Goal: Task Accomplishment & Management: Manage account settings

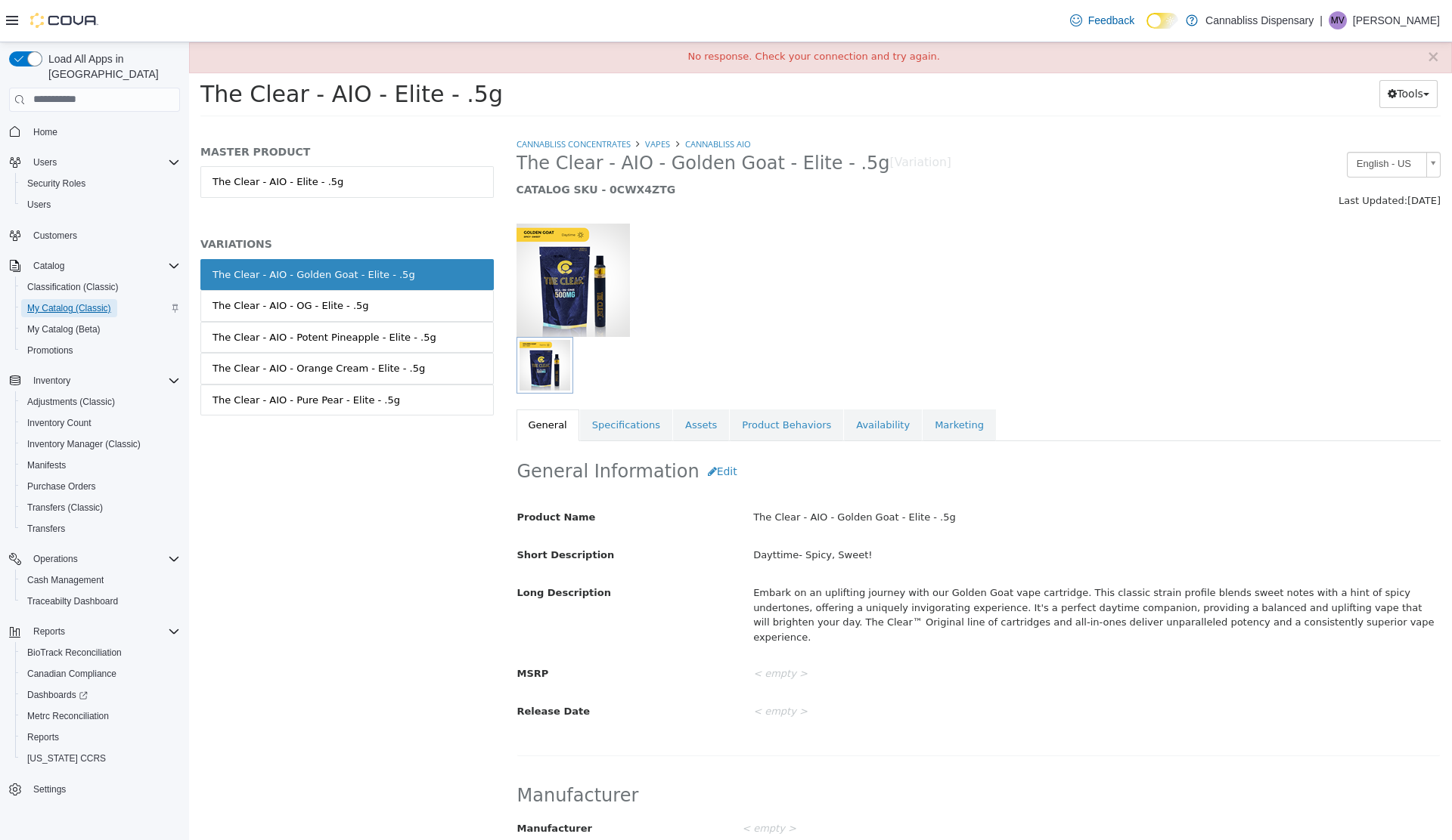
click at [82, 303] on span "My Catalog (Classic)" at bounding box center [69, 309] width 84 height 12
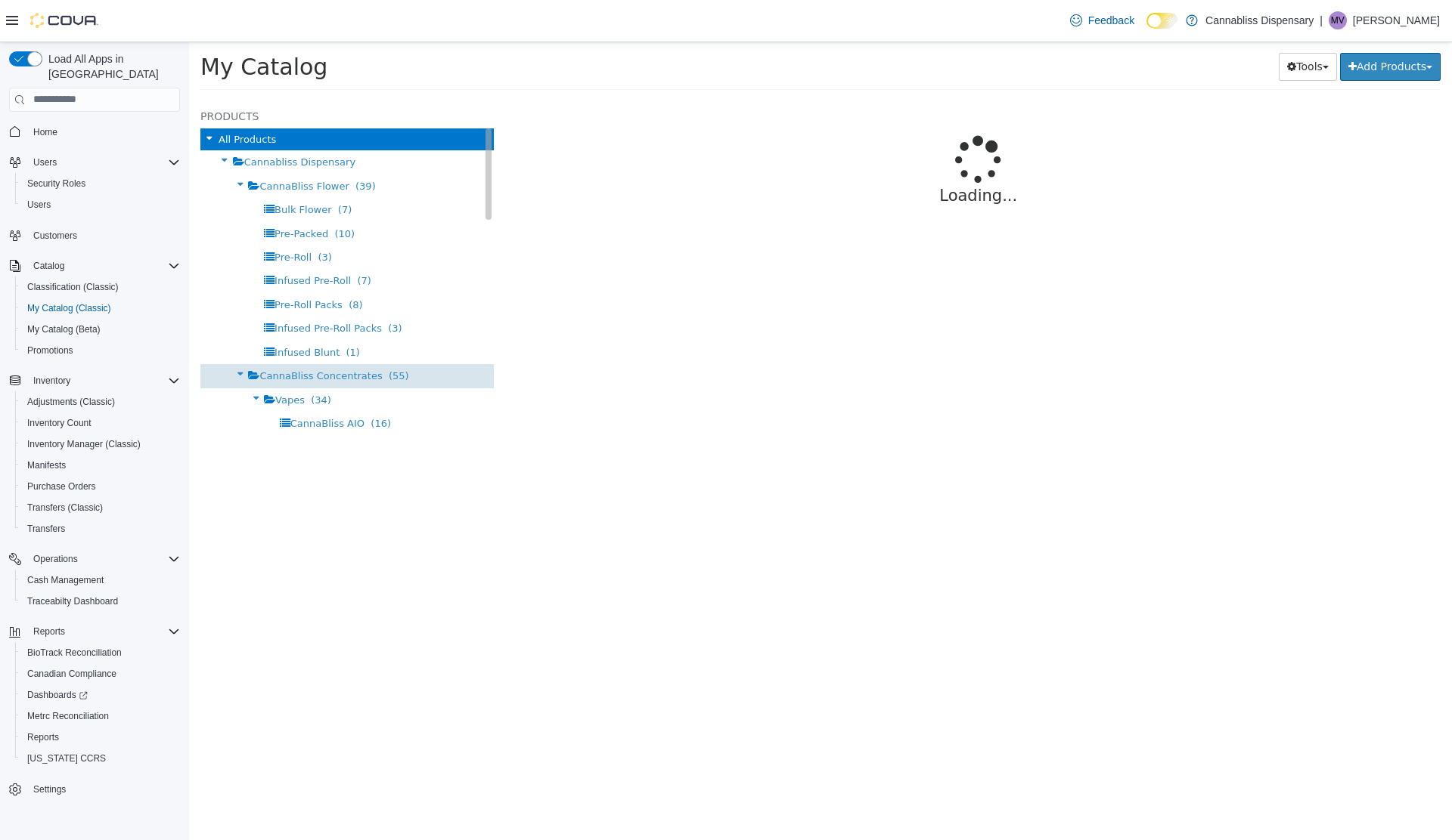
select select "**********"
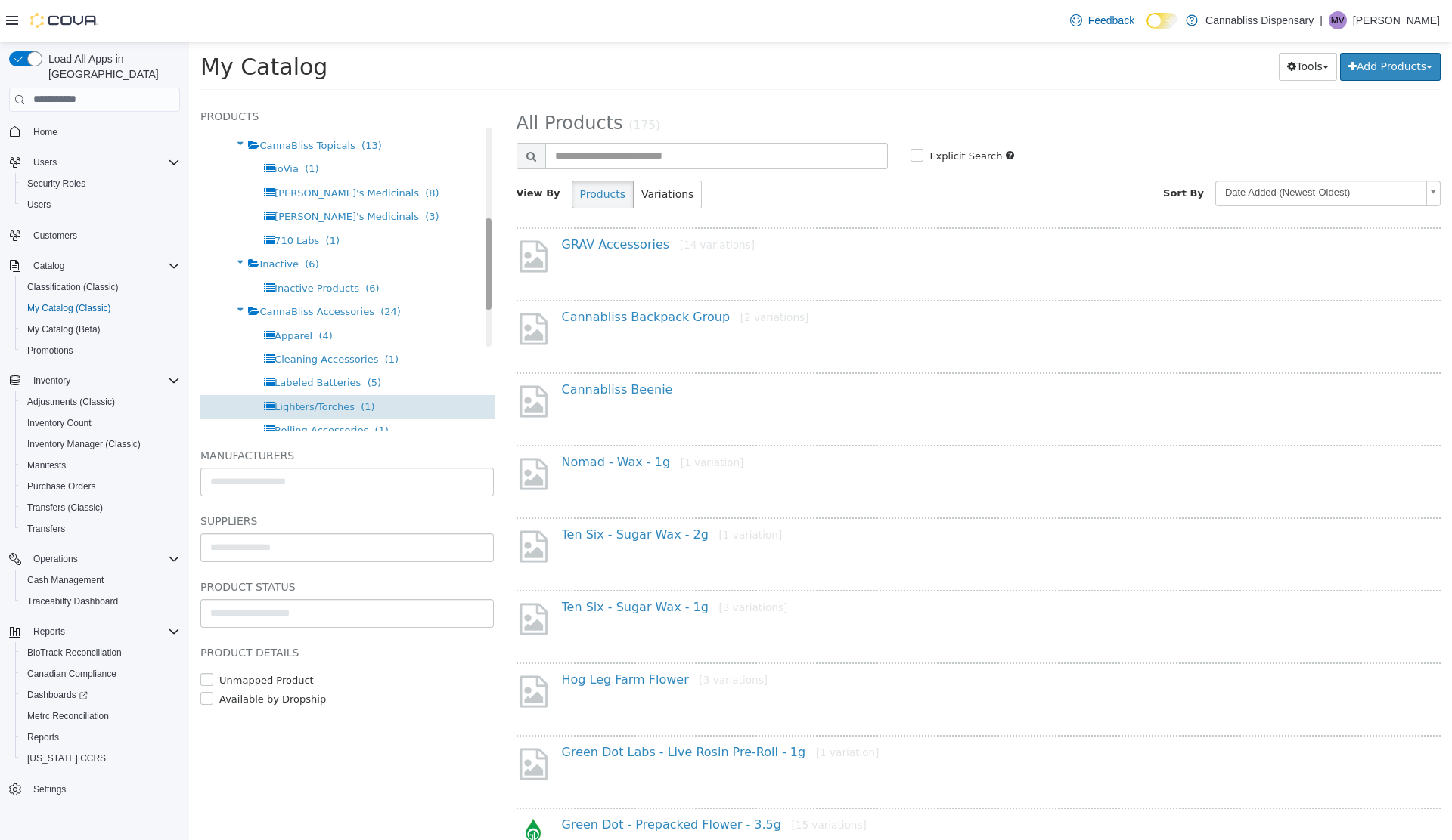
drag, startPoint x: 484, startPoint y: 195, endPoint x: 472, endPoint y: 399, distance: 204.4
click at [472, 399] on div "Products All Products Cannabliss Dispensary CannaBliss Flower (39) Bulk Flower …" at bounding box center [347, 268] width 293 height 324
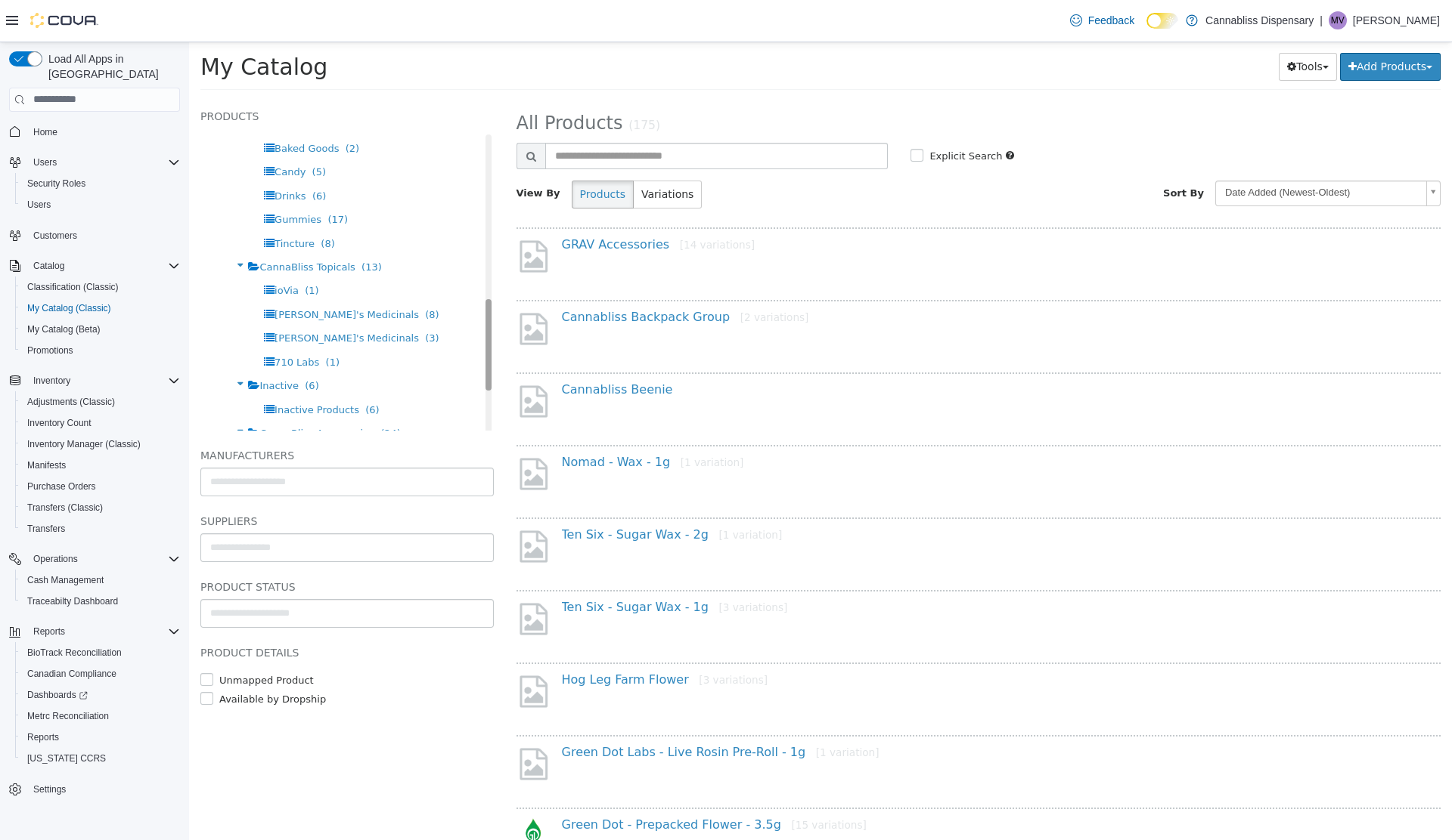
scroll to position [543, 0]
drag, startPoint x: 486, startPoint y: 408, endPoint x: 482, endPoint y: 369, distance: 39.2
click at [482, 369] on div "Products All Products Cannabliss Dispensary CannaBliss Flower (39) Bulk Flower …" at bounding box center [347, 268] width 293 height 324
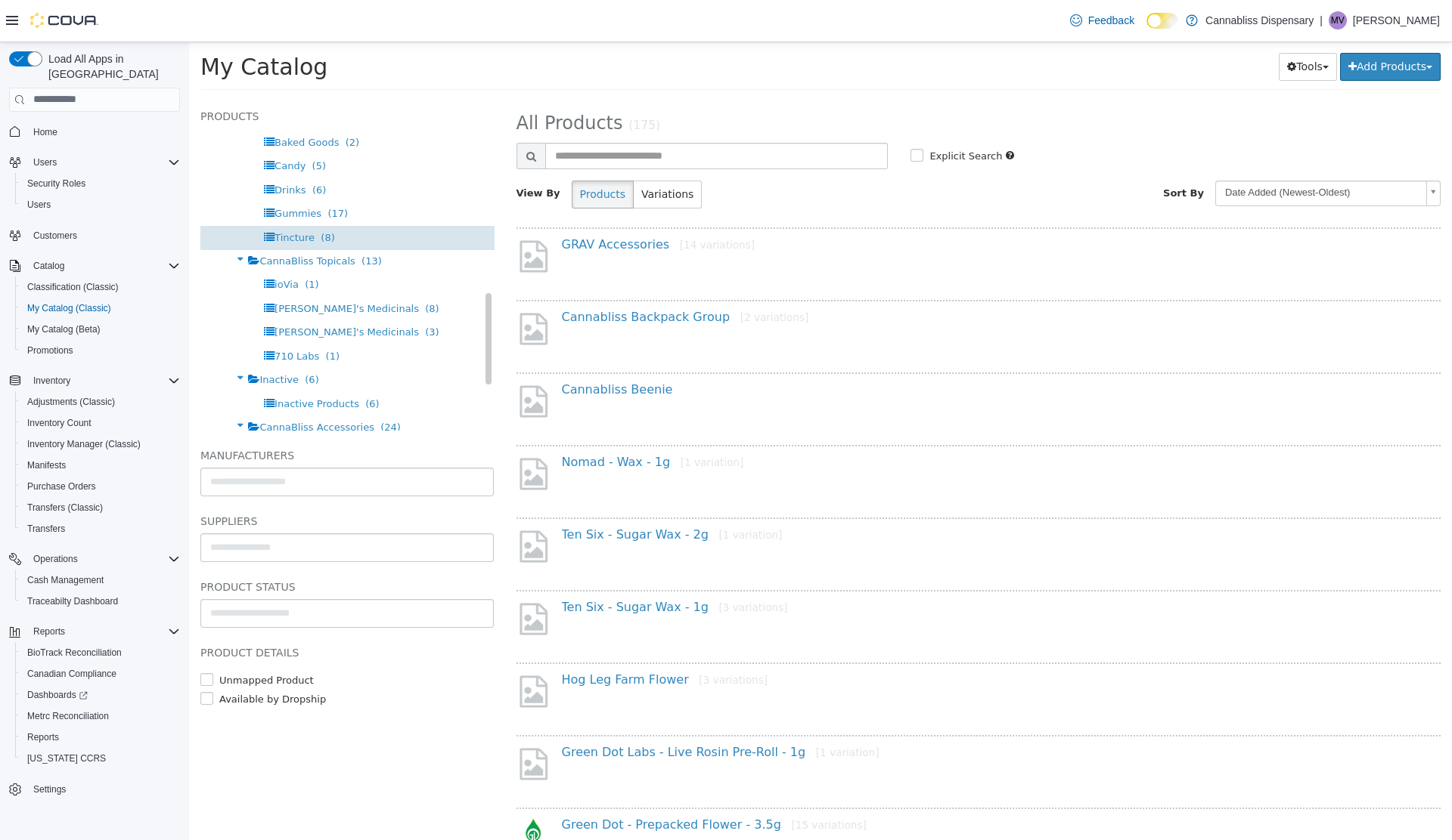
click at [320, 238] on span "(8)" at bounding box center [327, 237] width 14 height 11
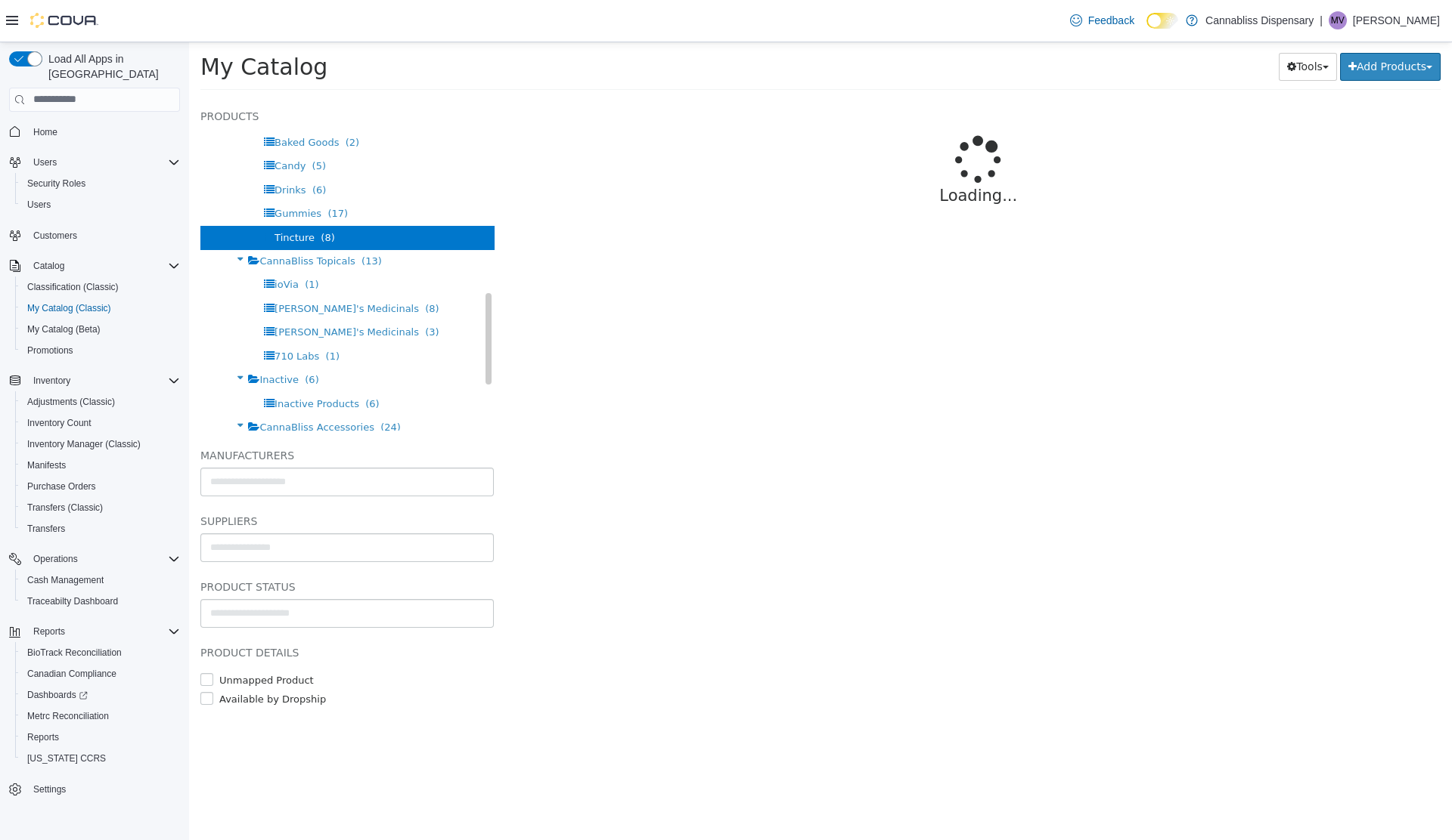
select select "**********"
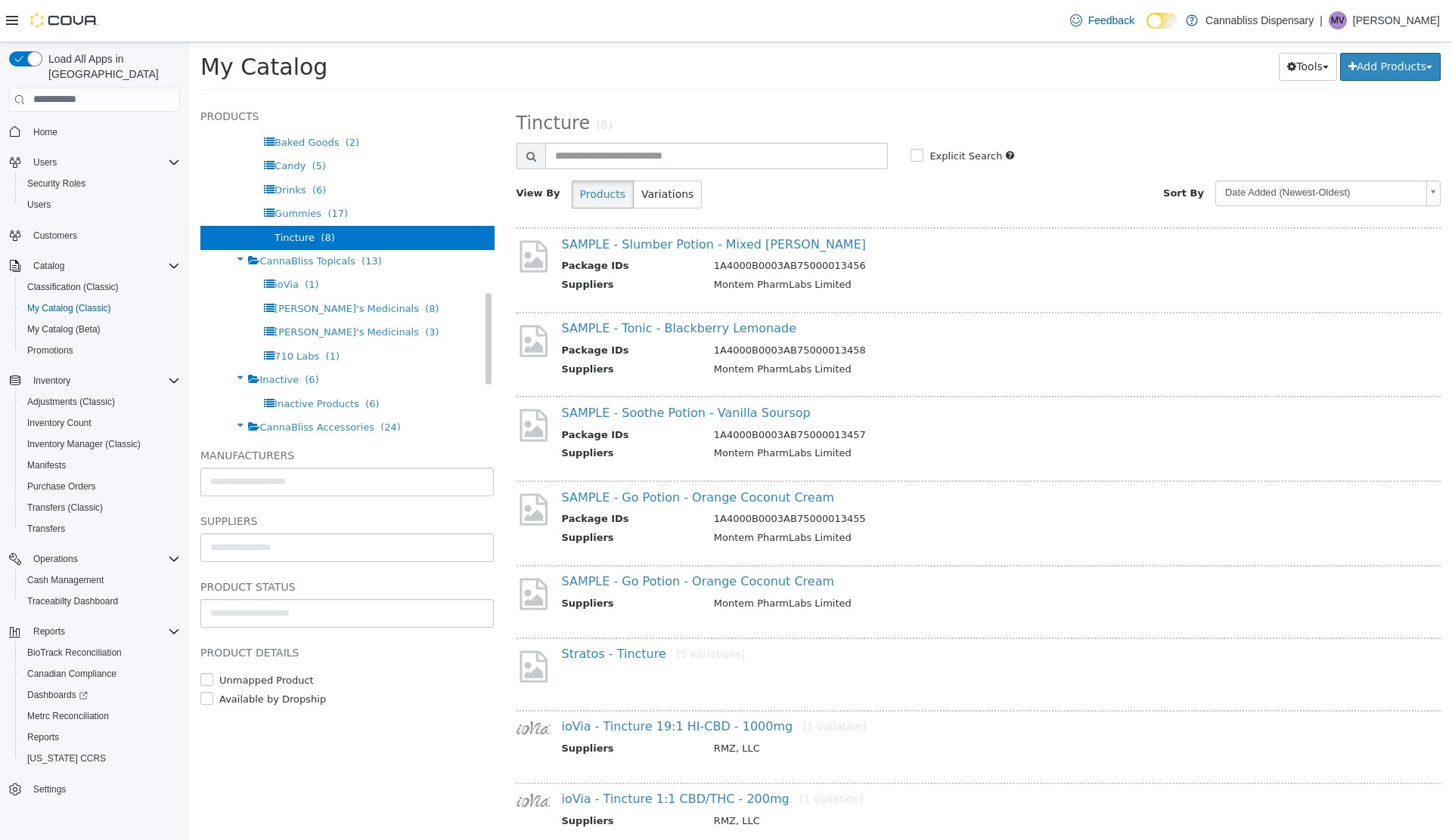
scroll to position [40, 0]
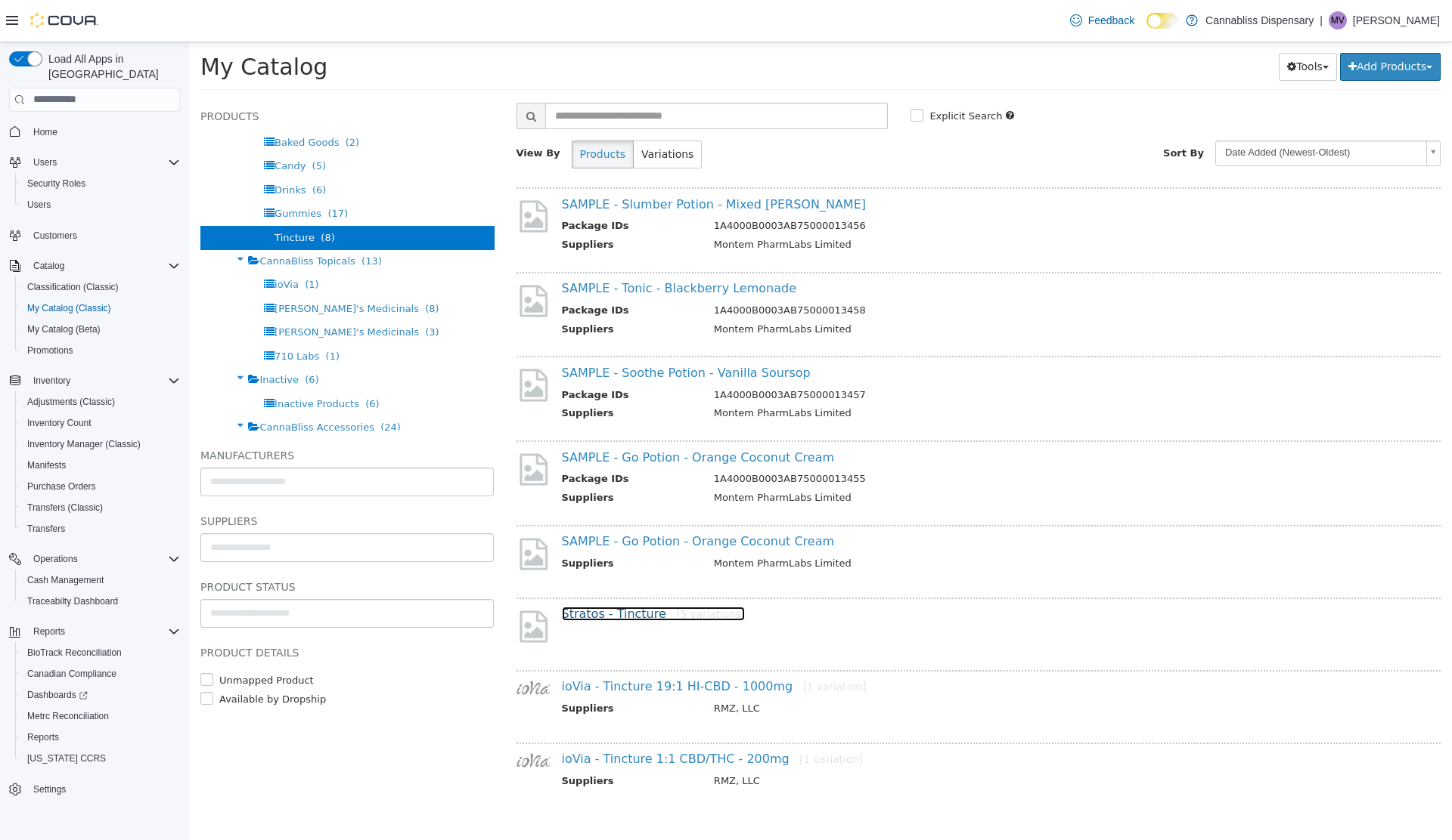
click at [604, 615] on link "Stratos - Tincture [5 variations]" at bounding box center [653, 613] width 183 height 14
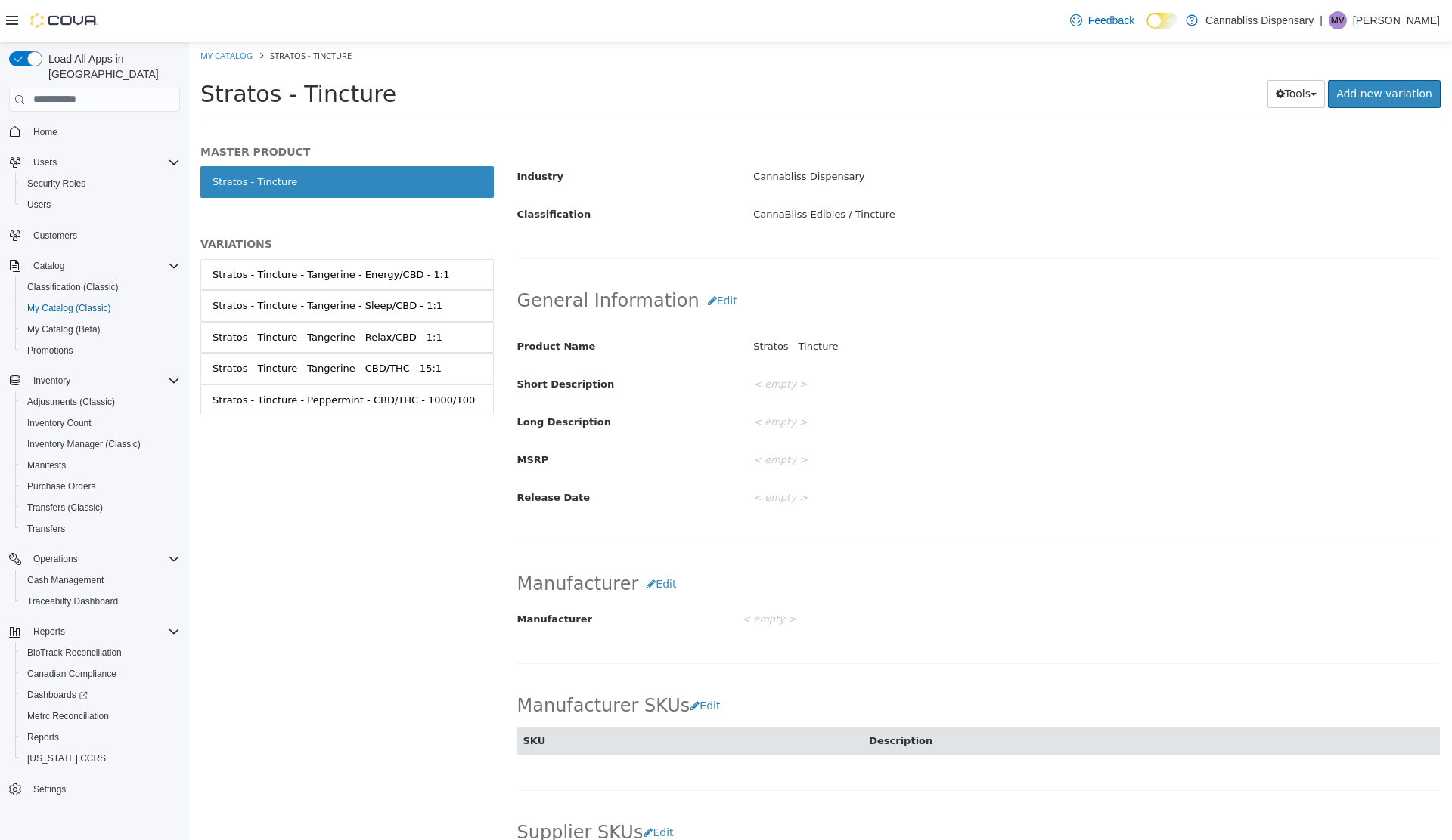
scroll to position [284, 0]
click at [347, 276] on div "Stratos - Tincture - Tangerine - Energy/CBD - 1:1" at bounding box center [331, 274] width 238 height 15
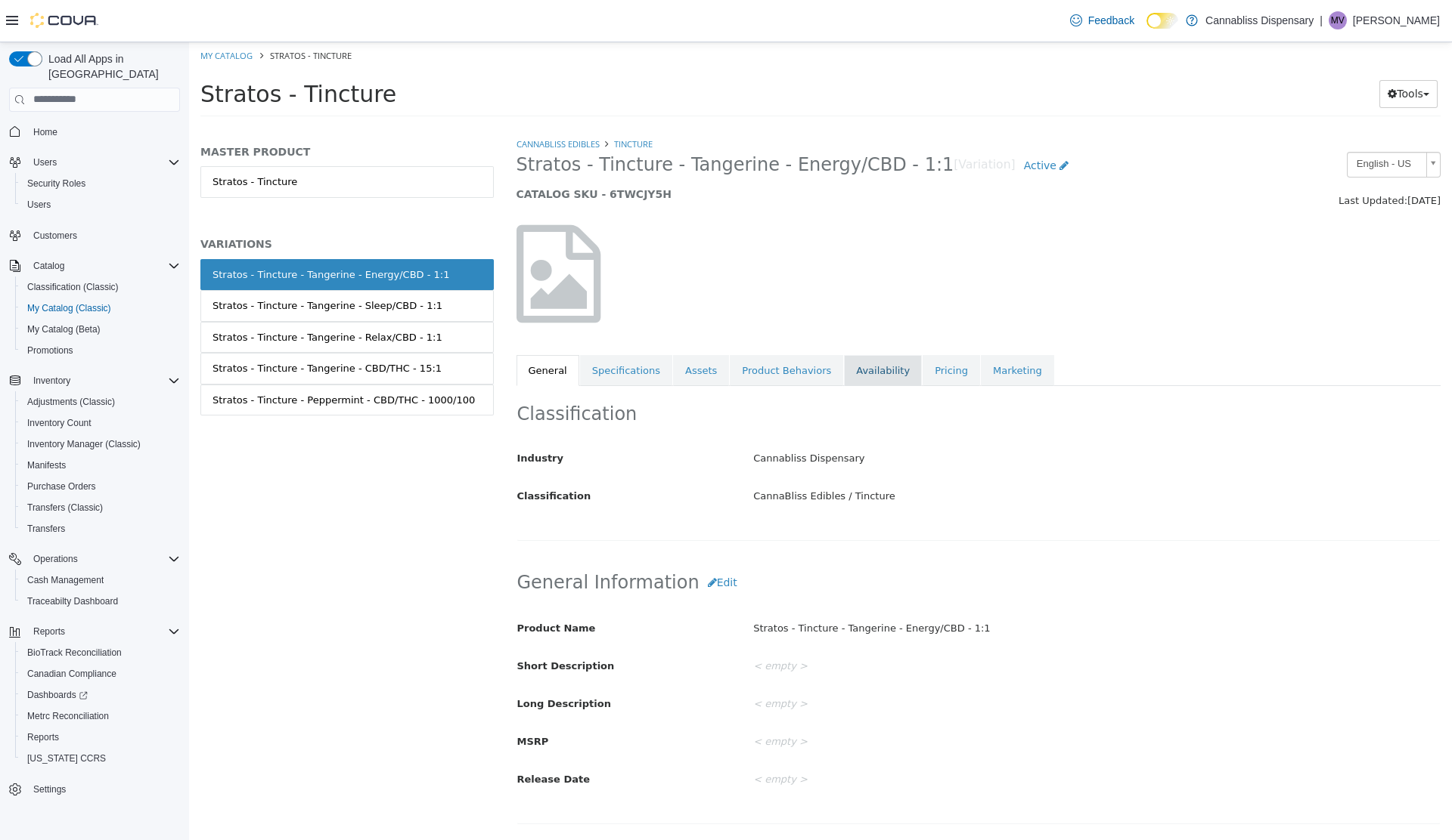
click at [859, 374] on link "Availability" at bounding box center [883, 370] width 78 height 32
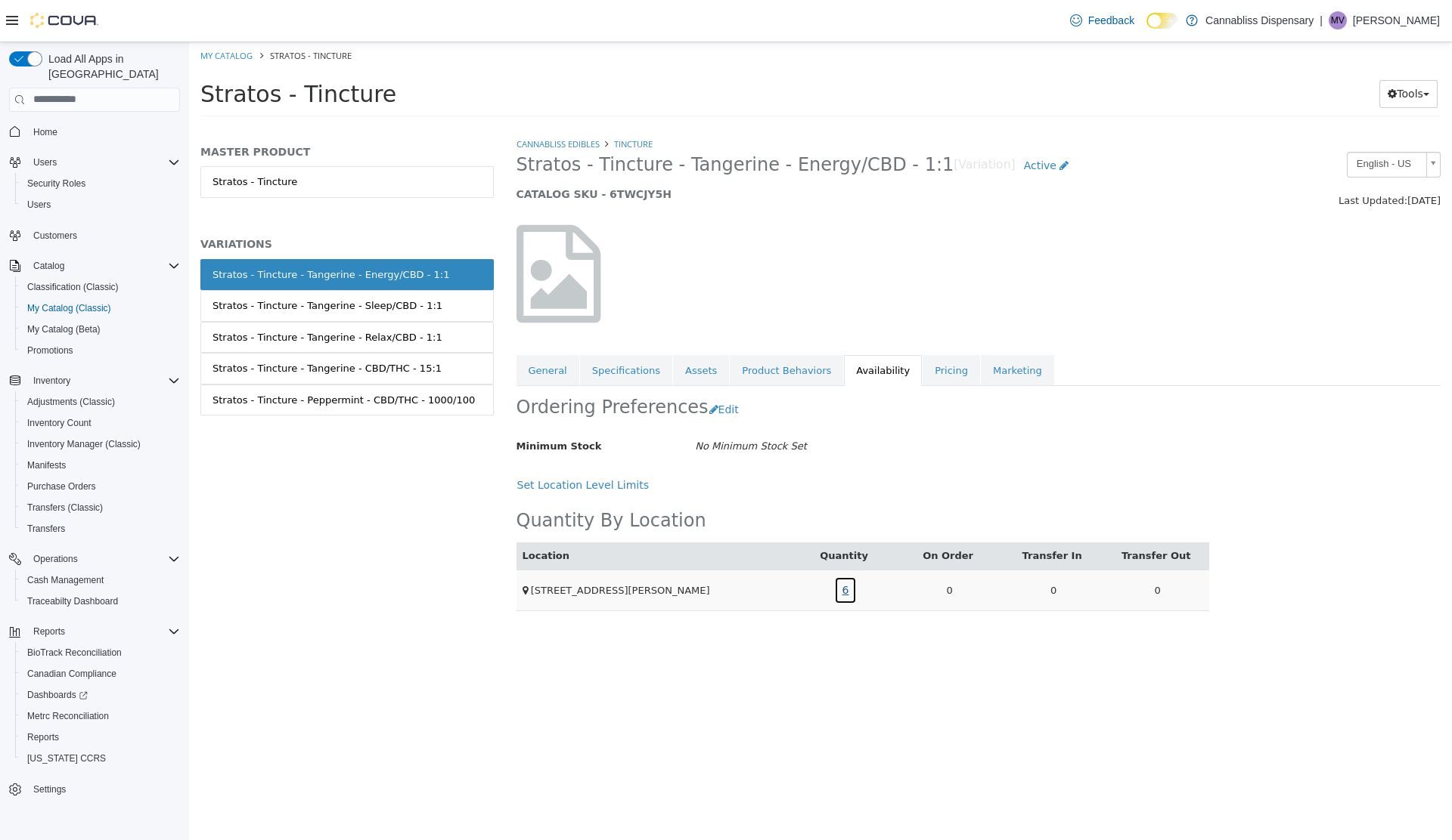
click at [847, 594] on link "6" at bounding box center [846, 590] width 24 height 28
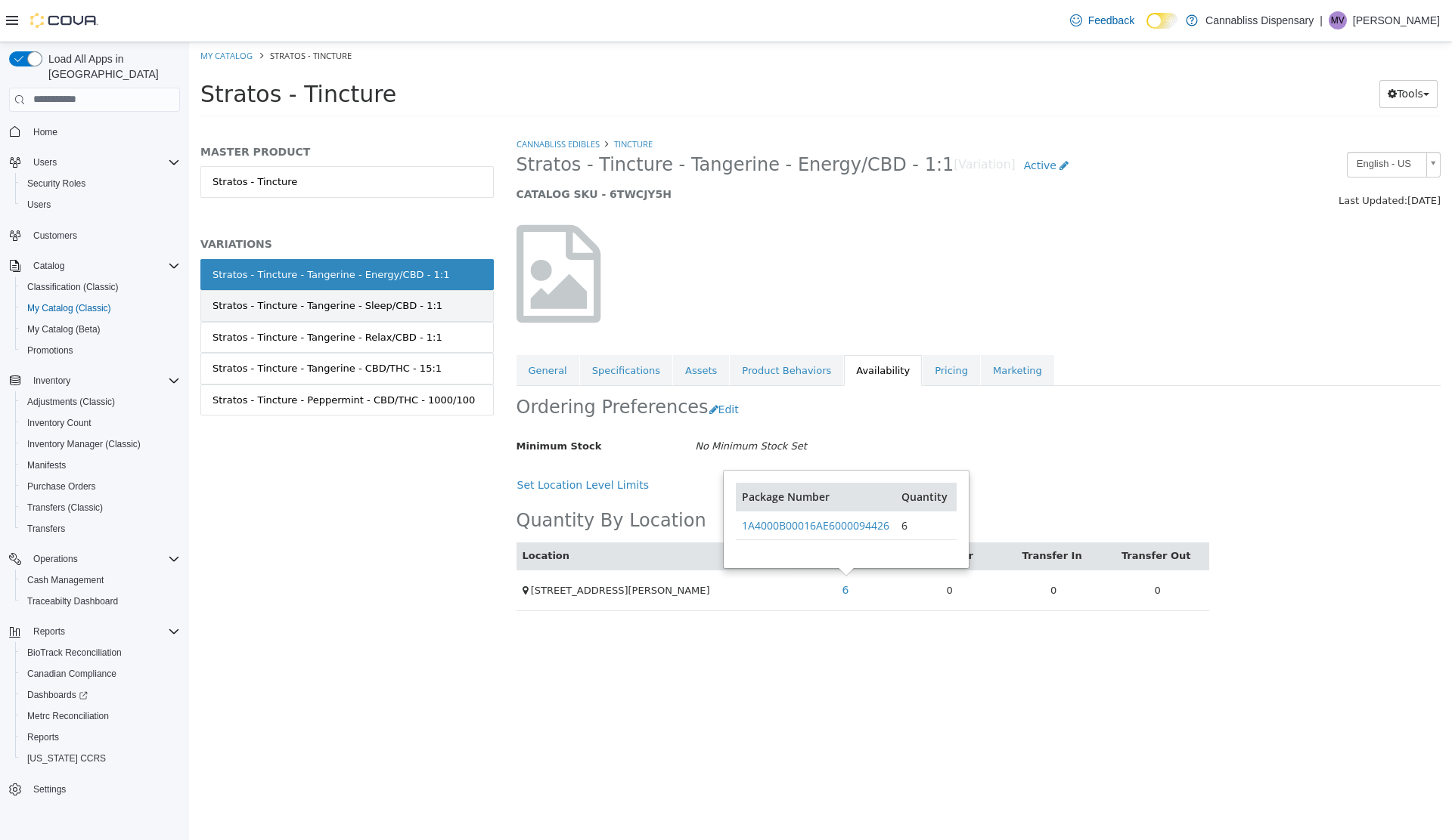
click at [424, 310] on link "Stratos - Tincture - Tangerine - Sleep/CBD - 1:1" at bounding box center [347, 305] width 293 height 32
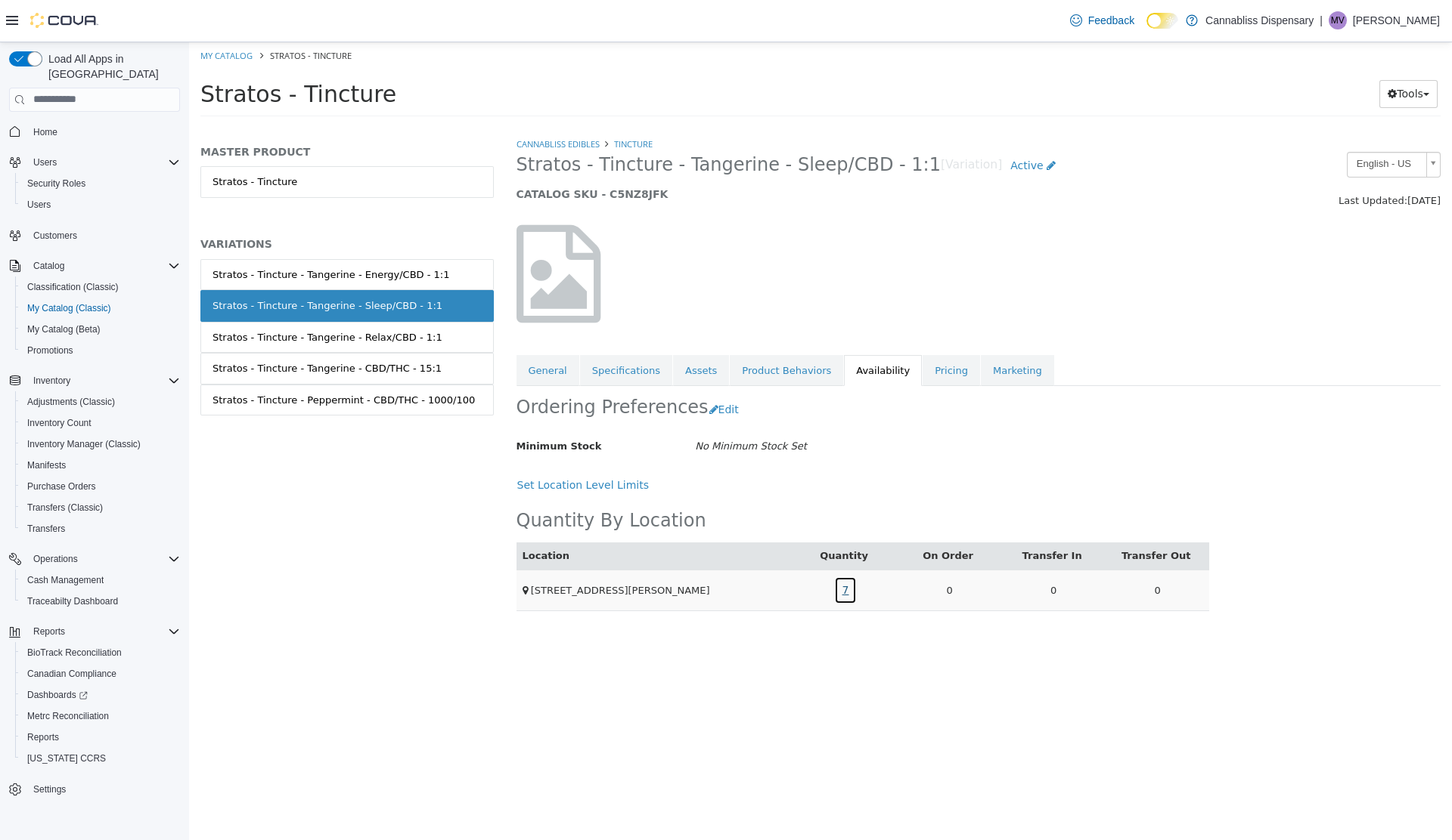
click at [843, 592] on link "7" at bounding box center [846, 590] width 24 height 28
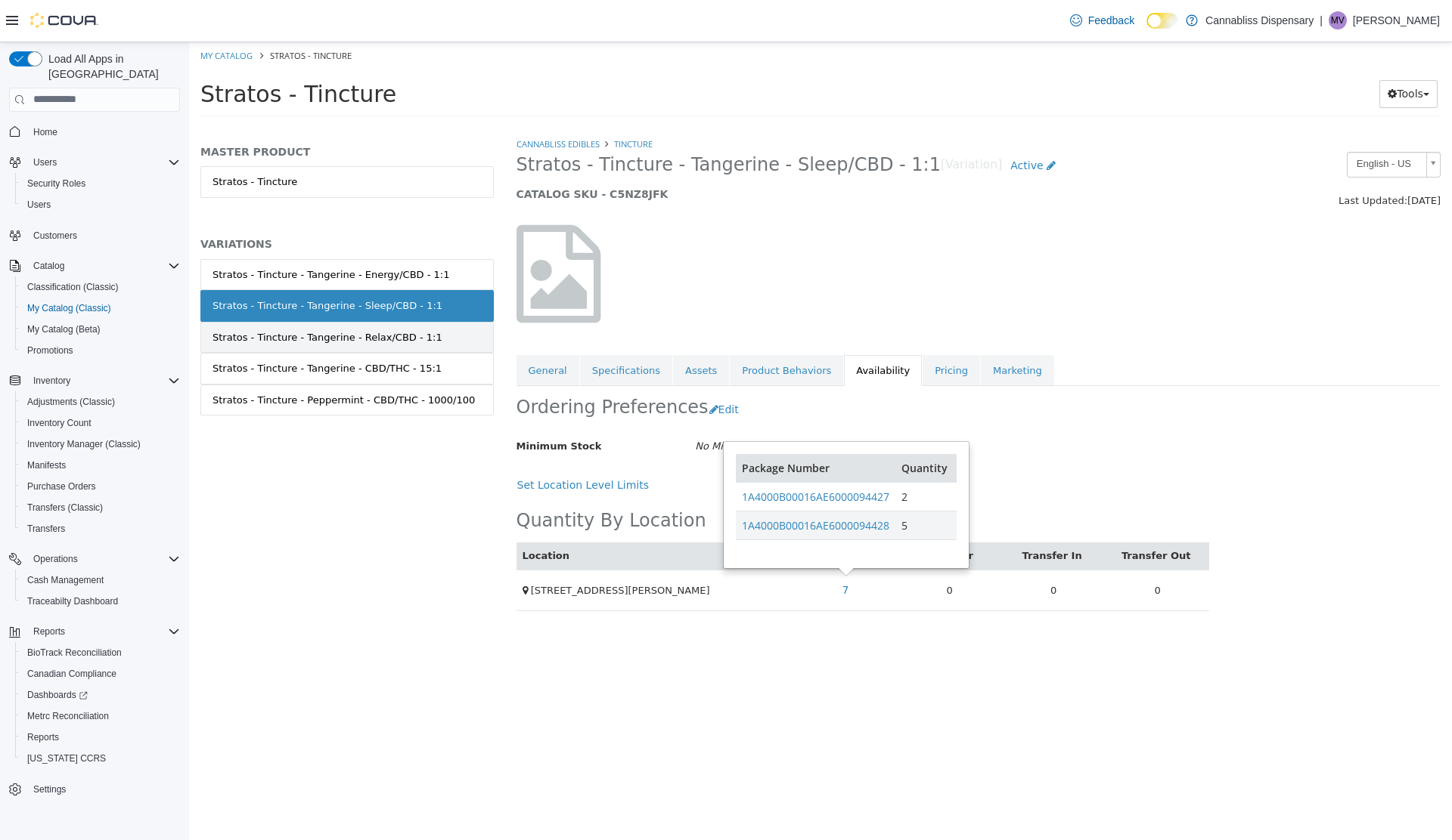
click at [435, 341] on link "Stratos - Tincture - Tangerine - Relax/CBD - 1:1" at bounding box center [347, 337] width 293 height 32
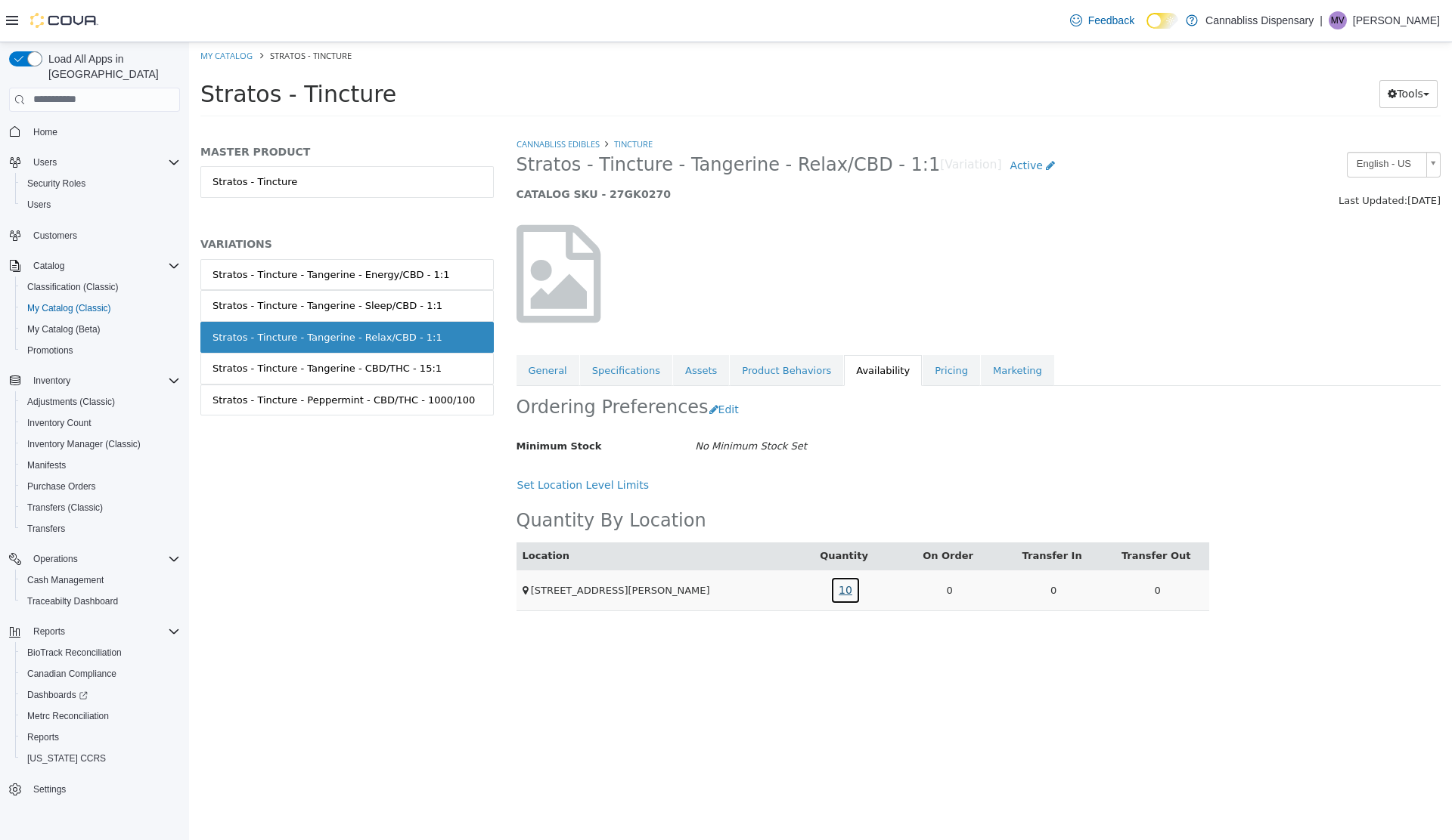
click at [849, 585] on link "10" at bounding box center [845, 590] width 30 height 28
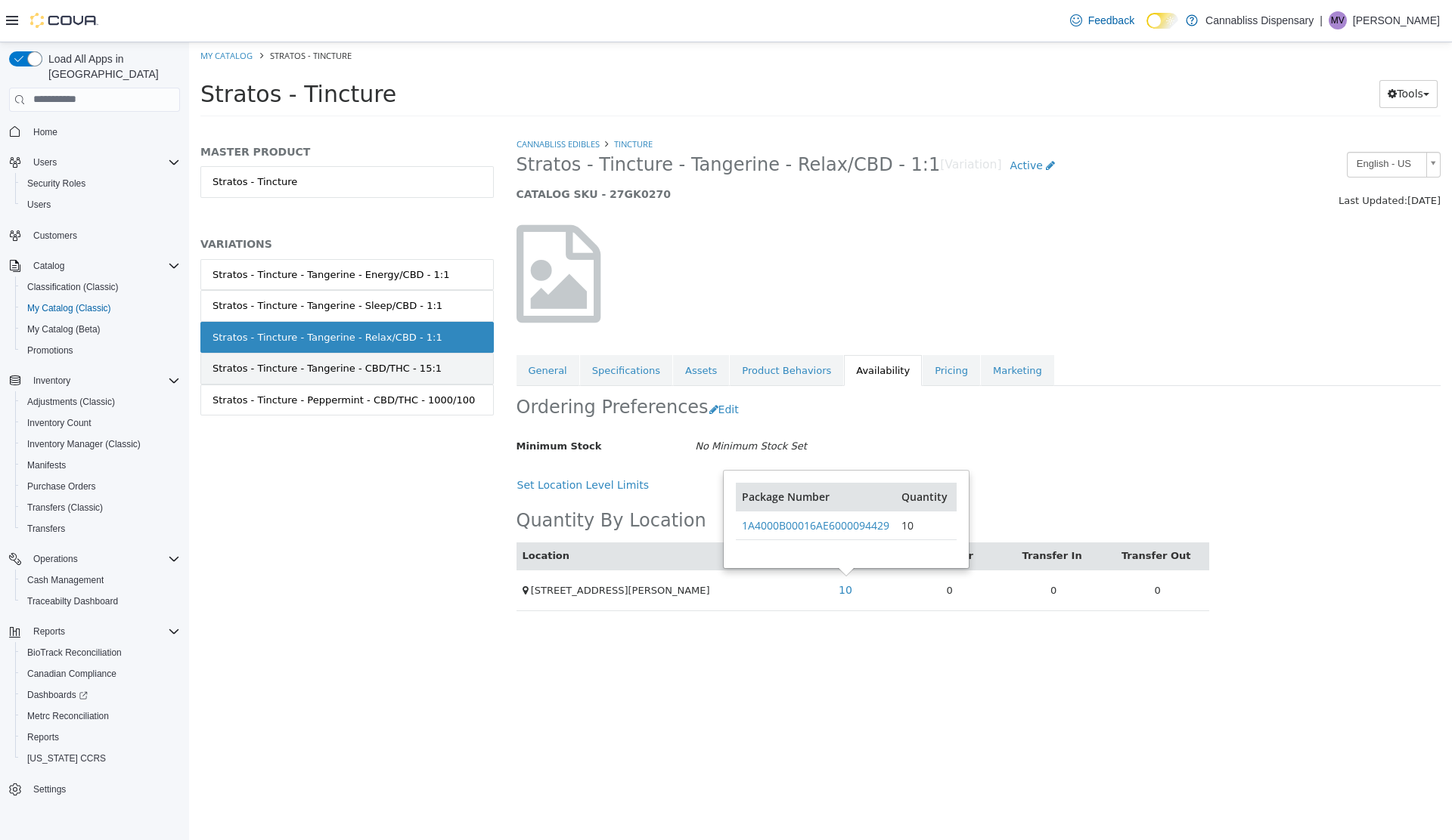
click at [435, 366] on link "Stratos - Tincture - Tangerine - CBD/THC - 15:1" at bounding box center [347, 368] width 293 height 32
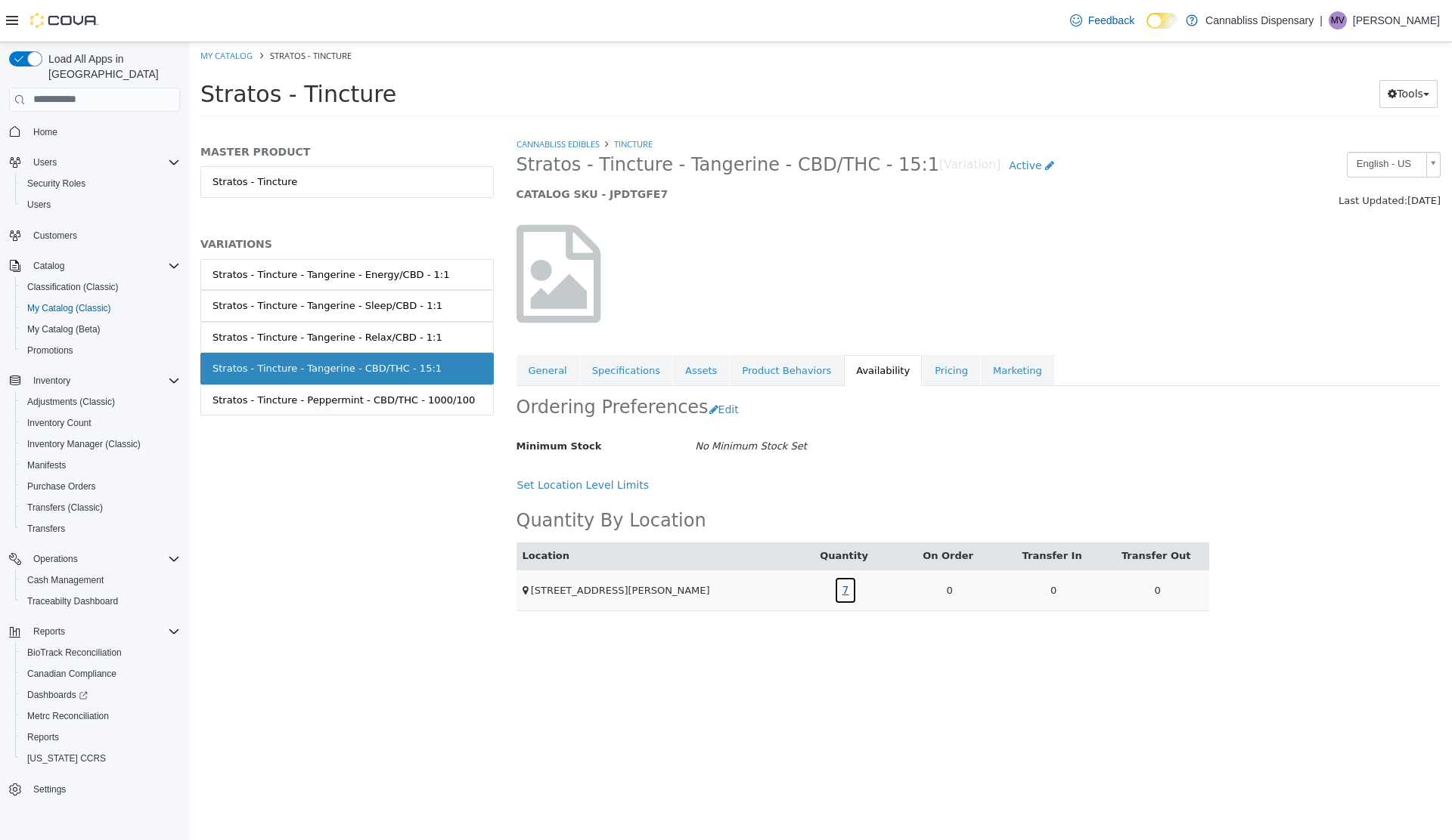
click at [840, 593] on link "7" at bounding box center [846, 590] width 24 height 28
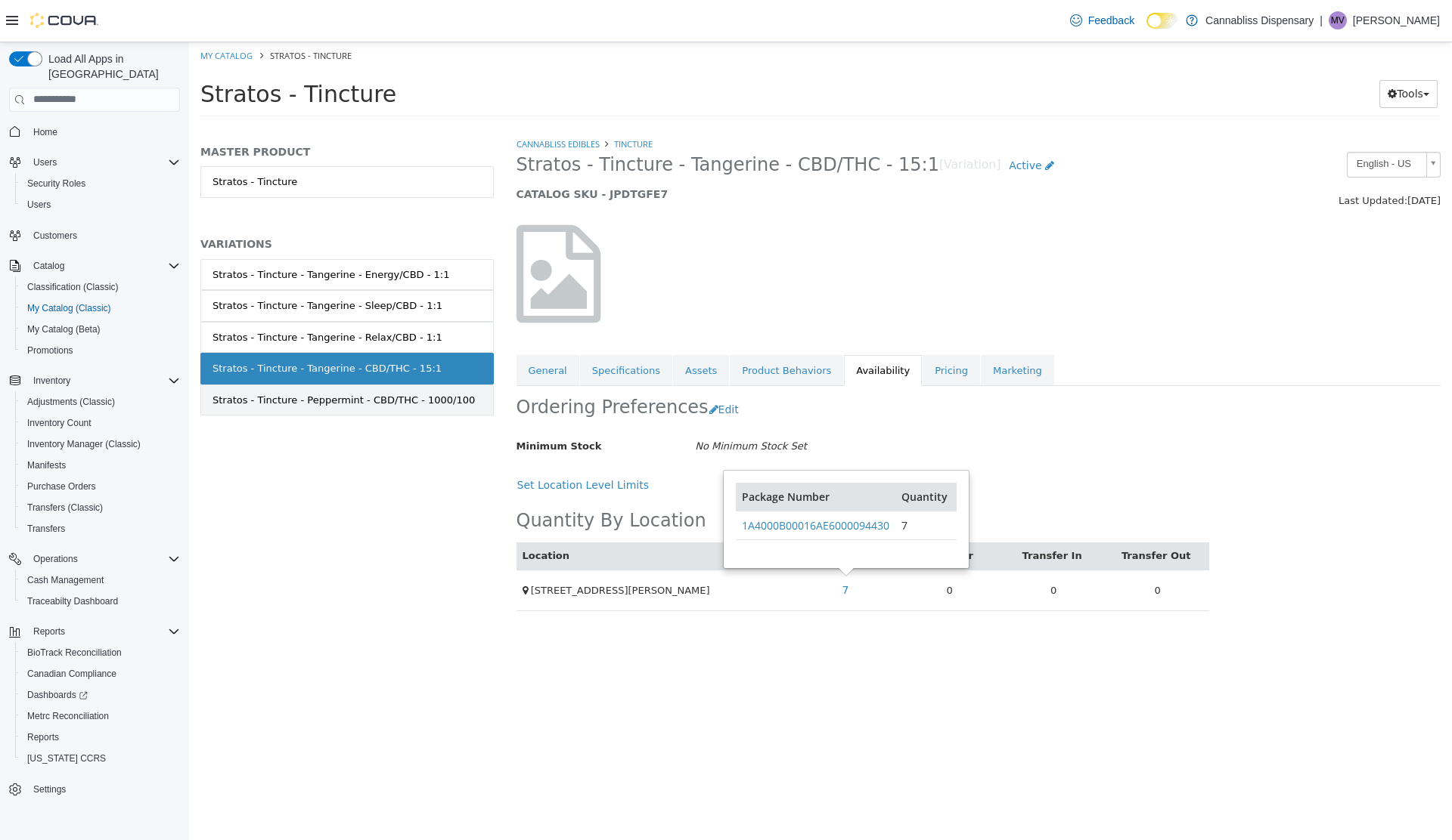
click at [428, 398] on div "Stratos - Tincture - Peppermint - CBD/THC - 1000/100" at bounding box center [343, 399] width 262 height 15
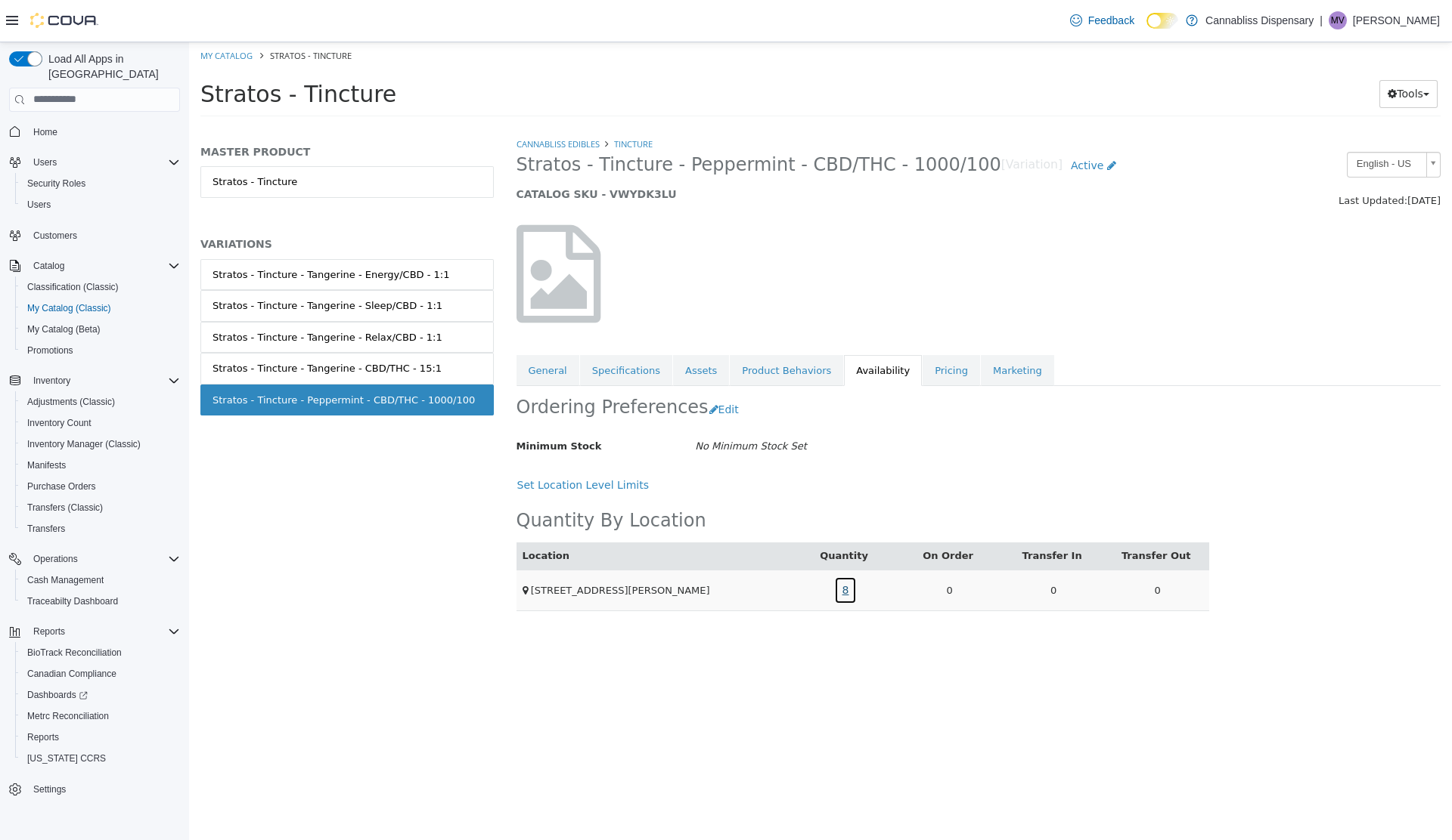
click at [845, 588] on link "8" at bounding box center [846, 590] width 24 height 28
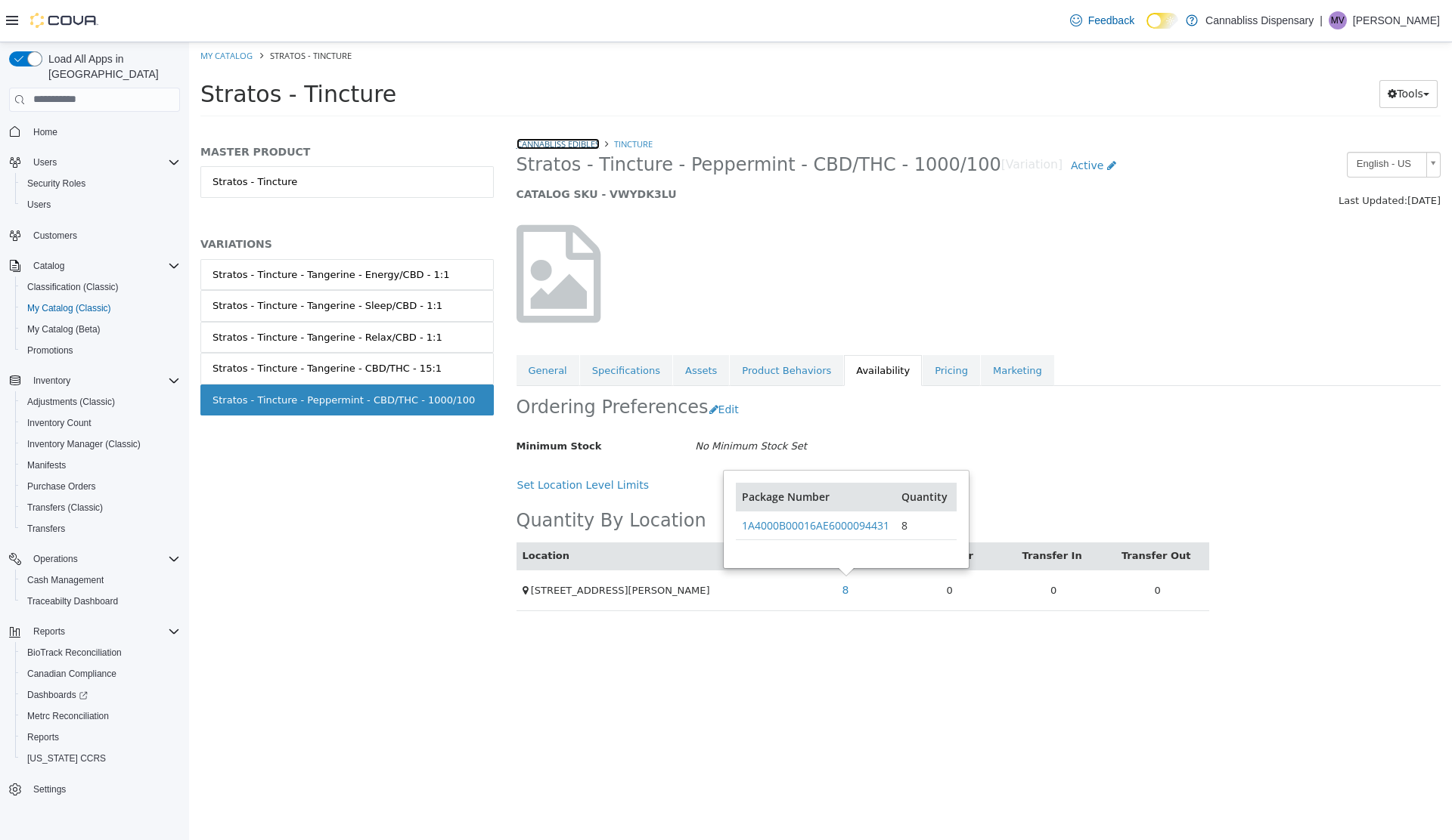
click at [584, 143] on link "CannaBliss Edibles" at bounding box center [558, 143] width 83 height 11
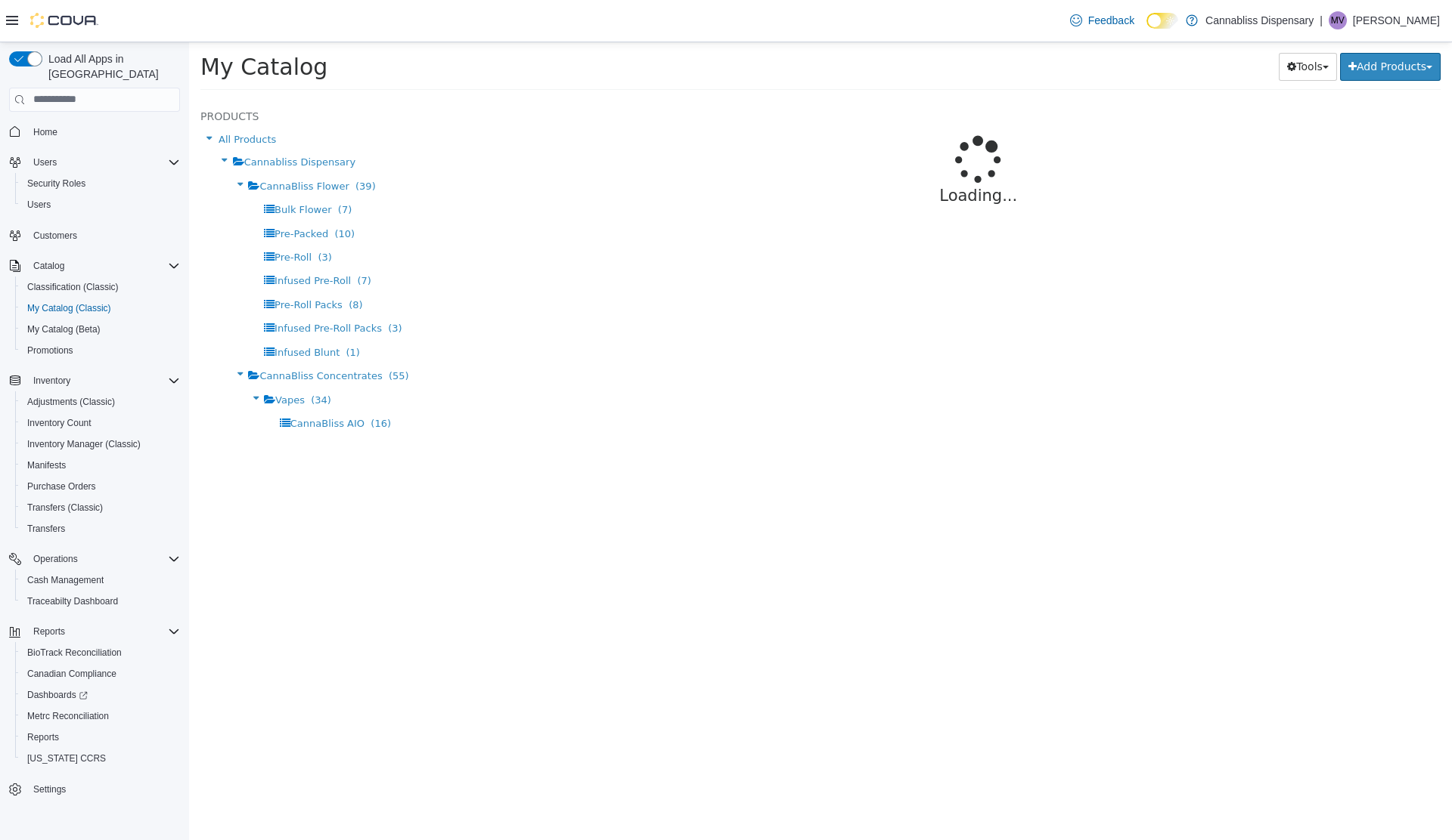
select select "**********"
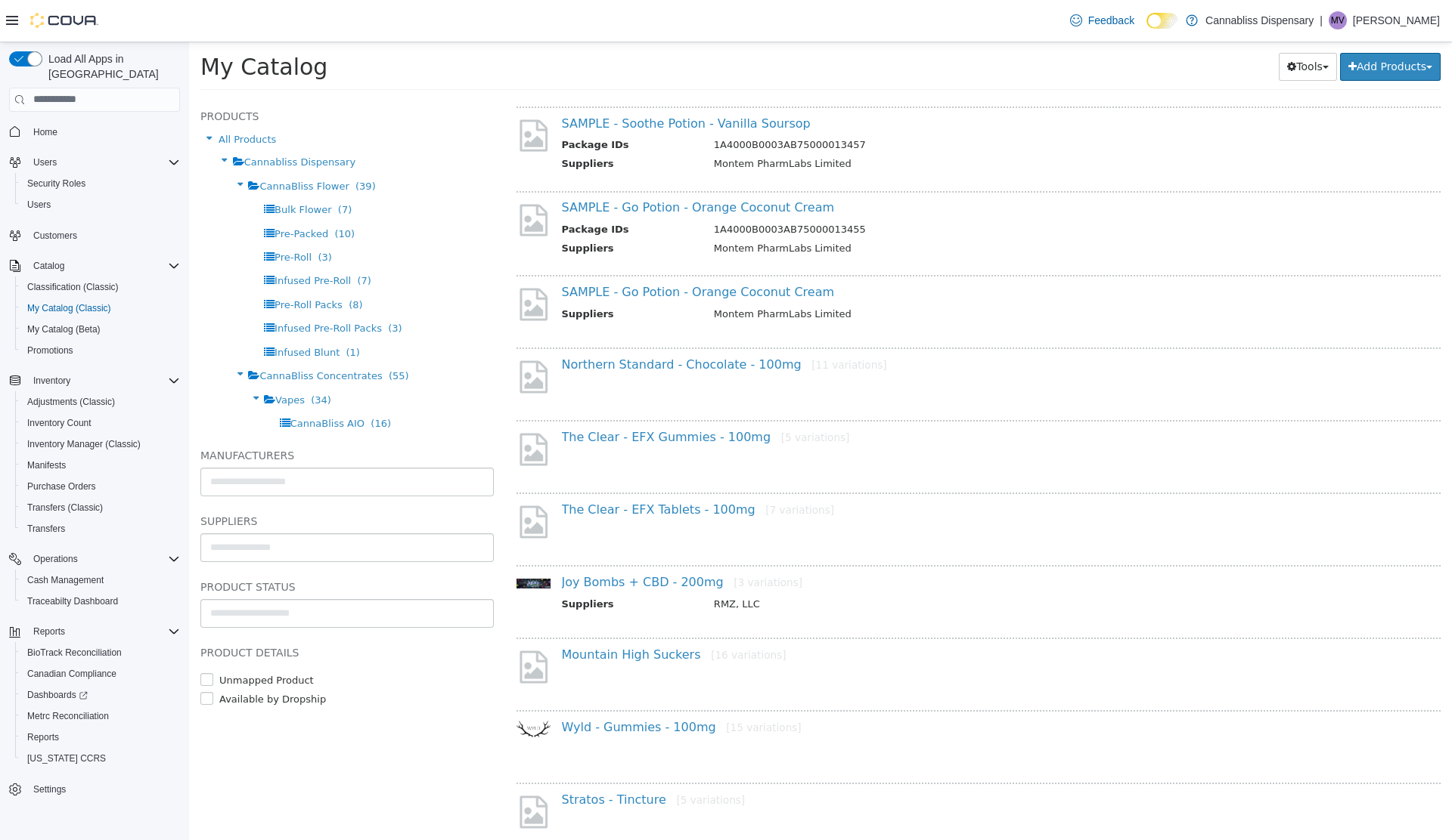
scroll to position [998, 0]
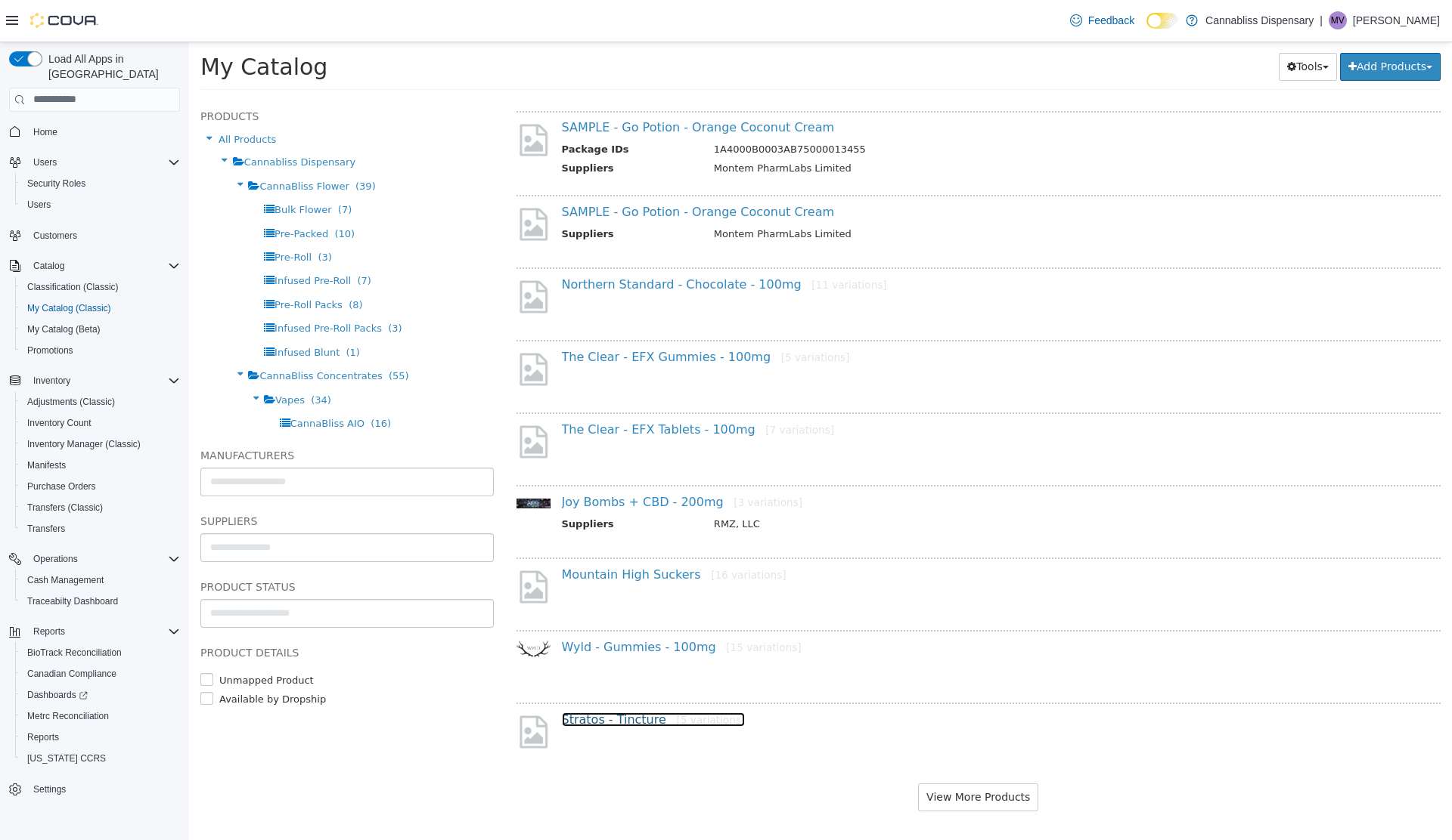
click at [604, 714] on link "Stratos - Tincture [5 variations]" at bounding box center [653, 719] width 183 height 14
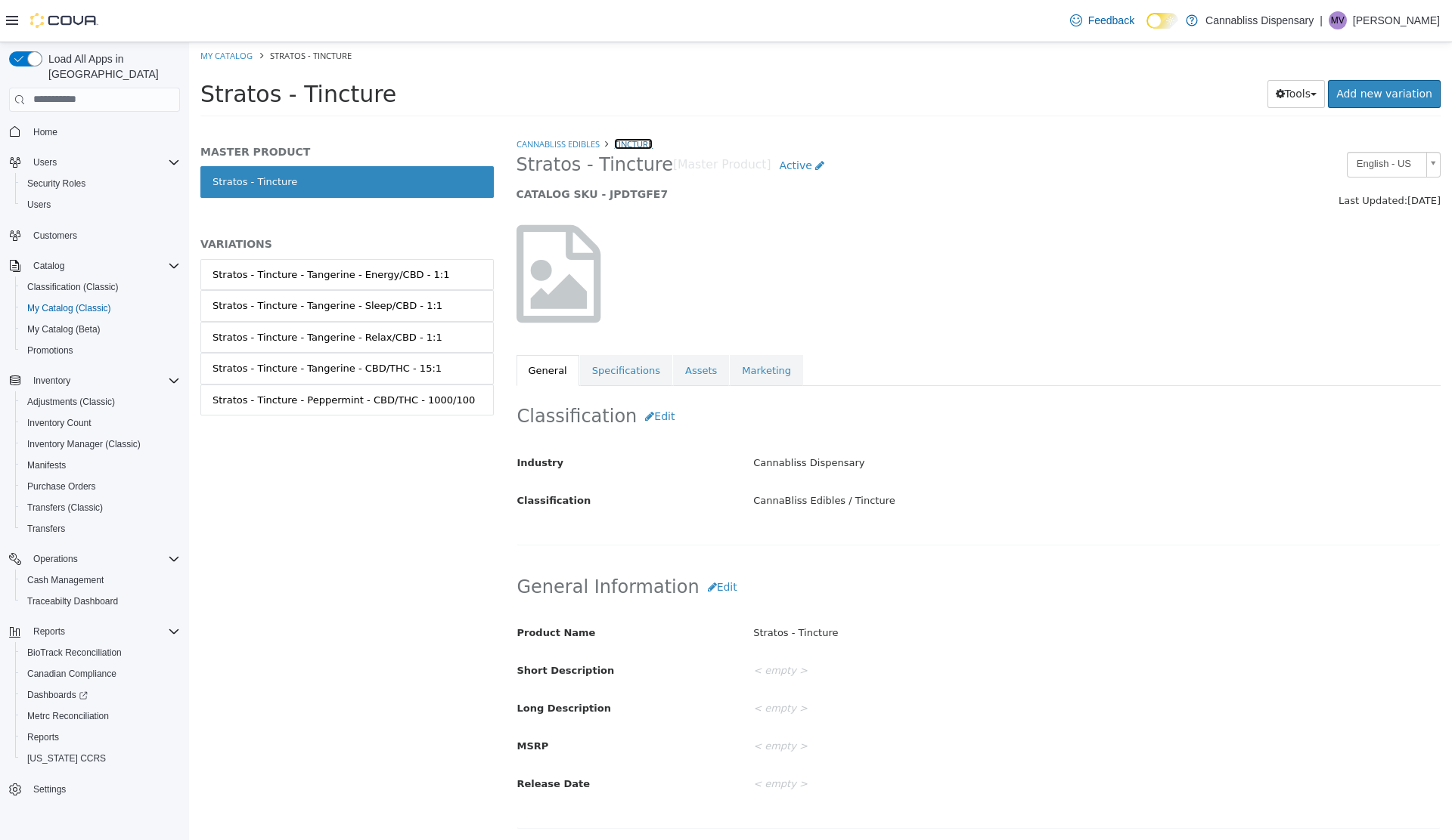
click at [625, 147] on link "Tincture" at bounding box center [633, 143] width 39 height 11
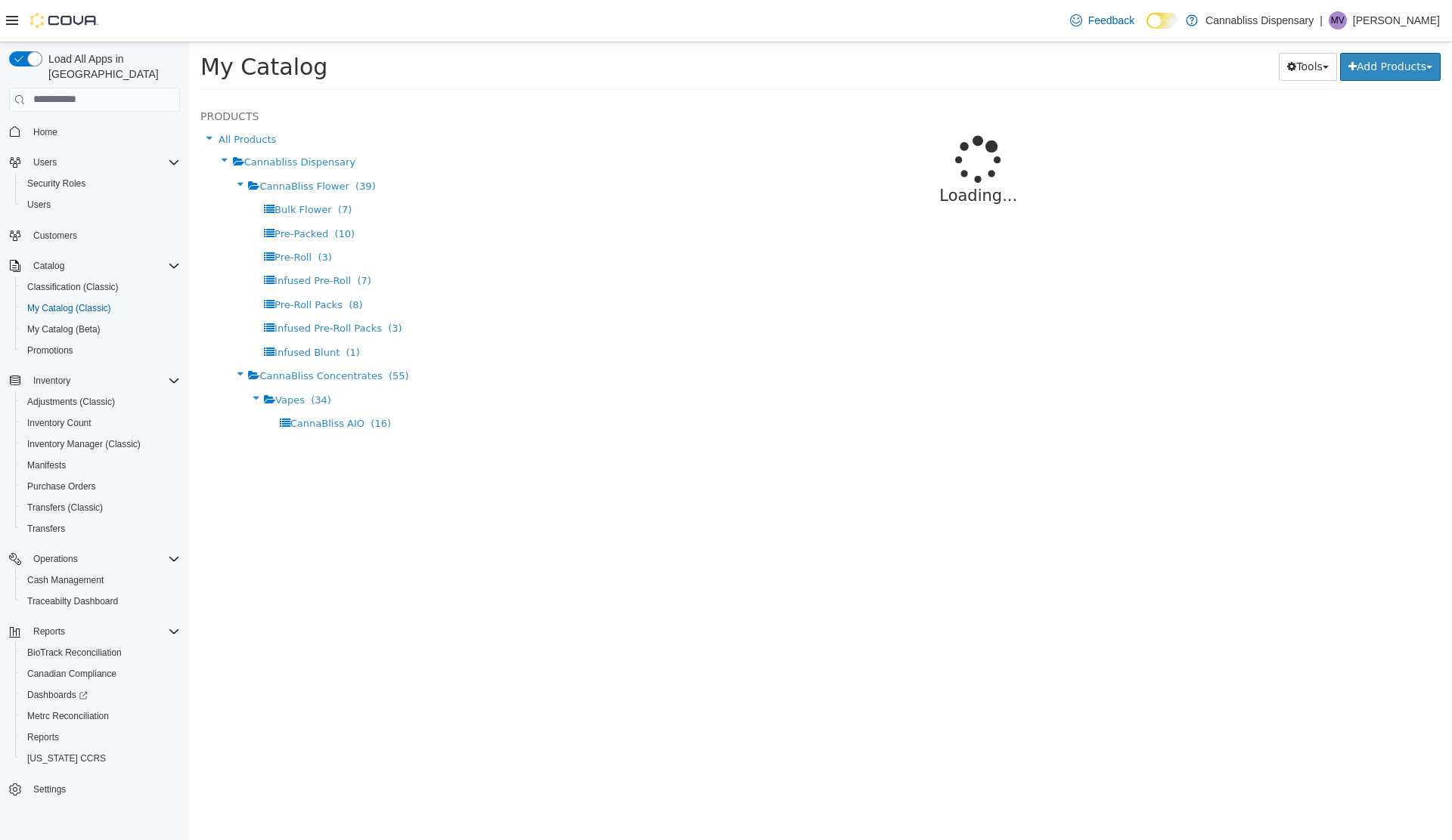
select select "**********"
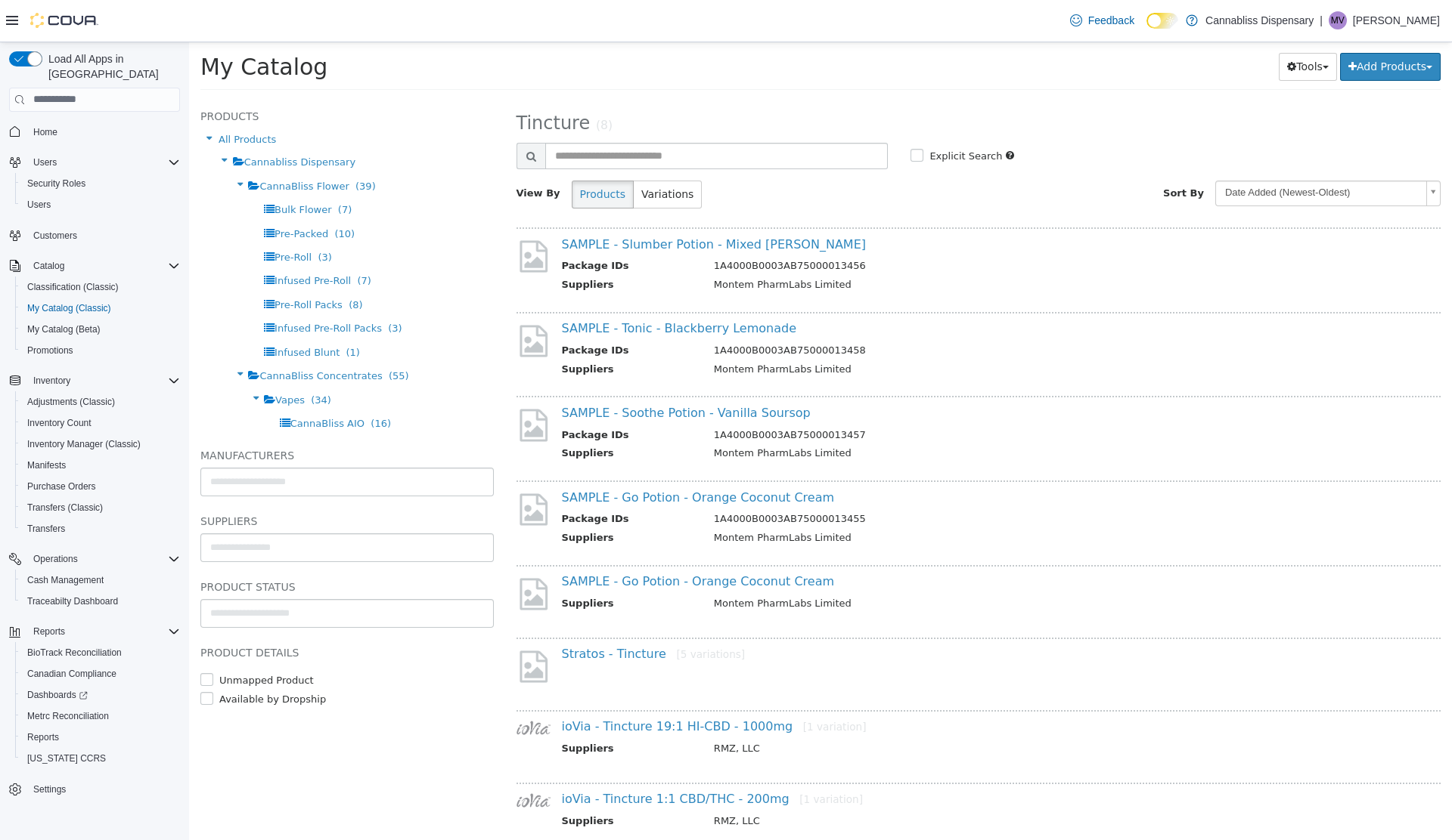
scroll to position [40, 0]
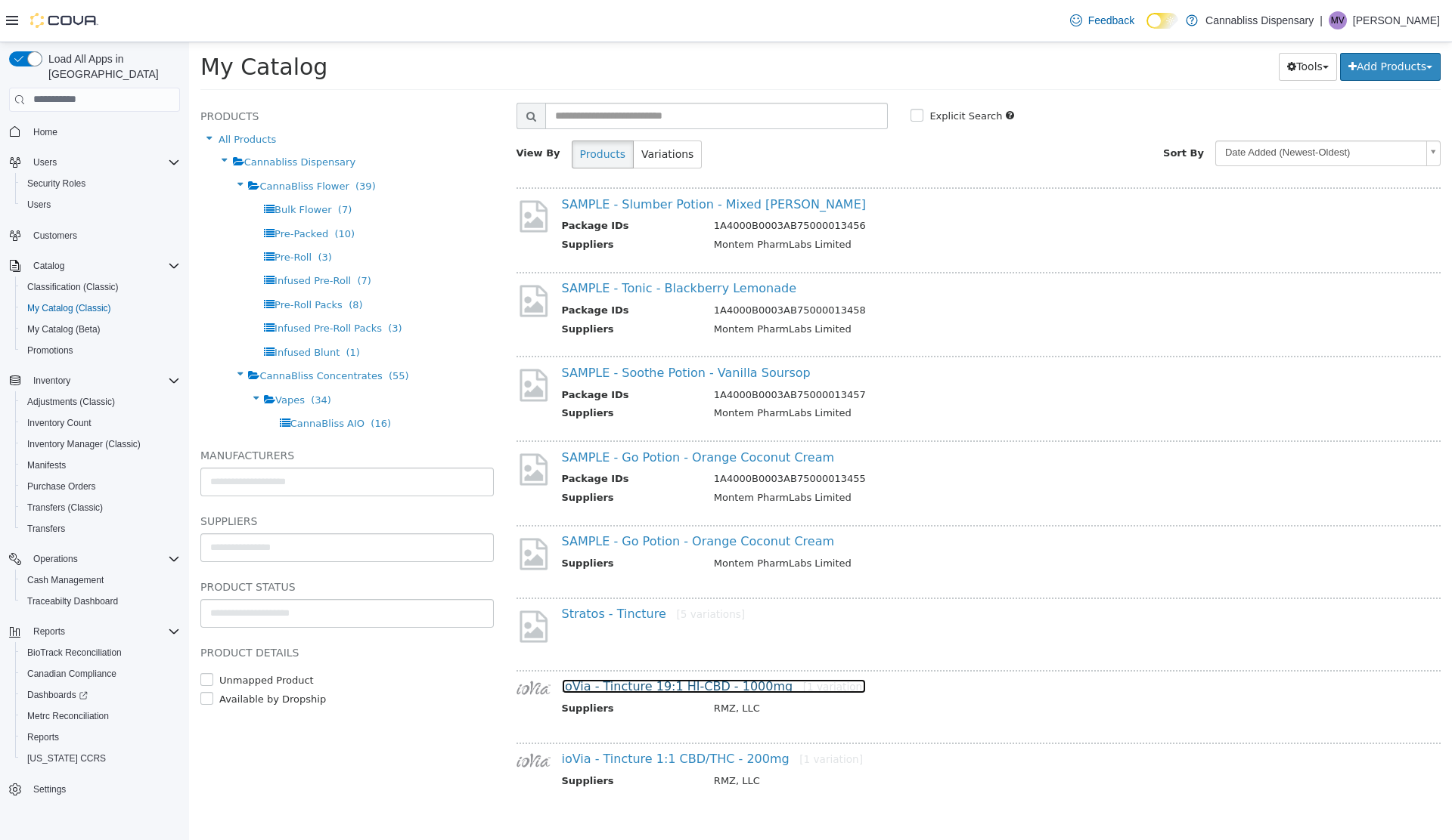
click at [669, 687] on link "ioVia - Tincture 19:1 HI-CBD - 1000mg [1 variation]" at bounding box center [713, 686] width 304 height 14
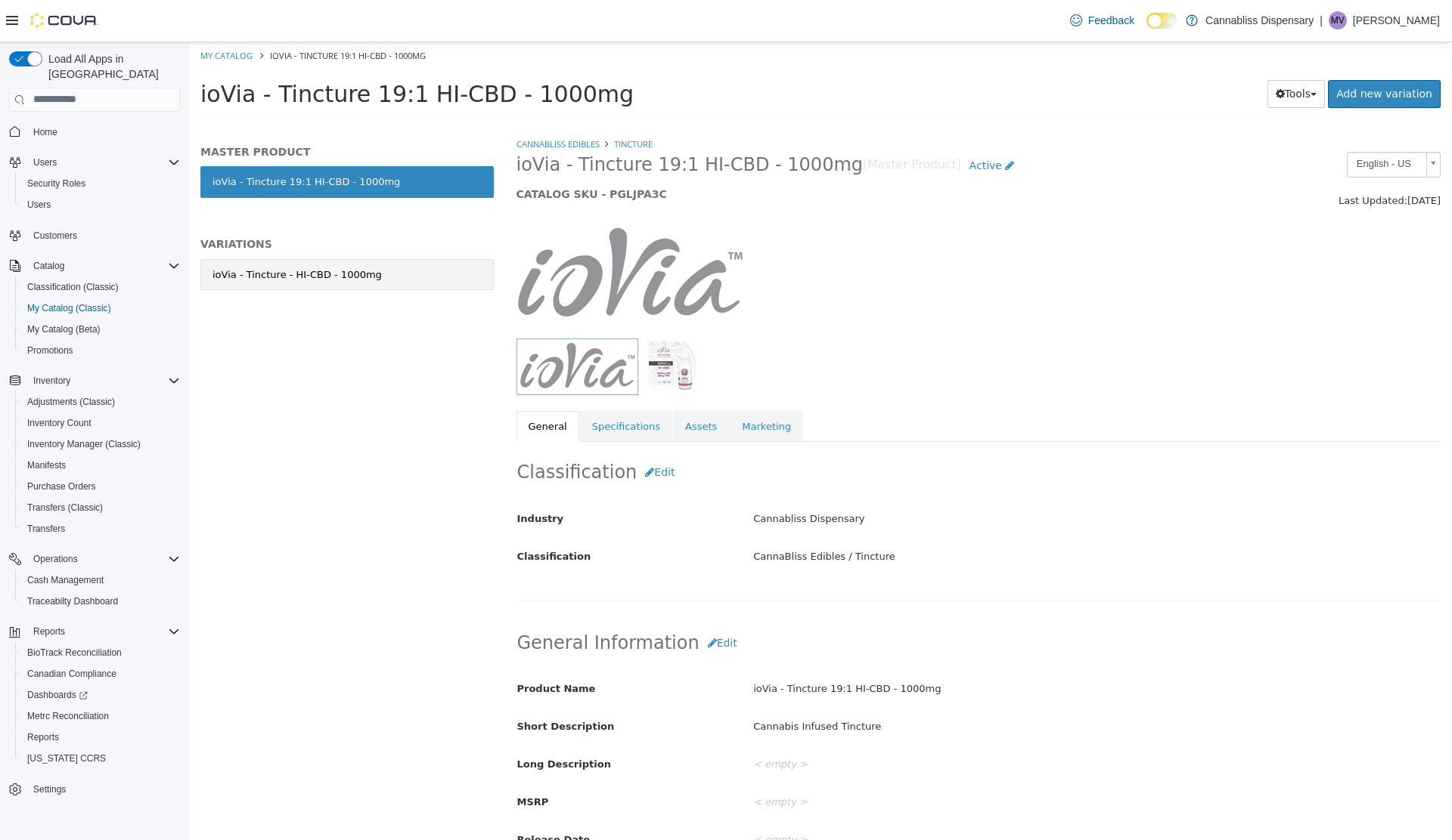
click at [433, 270] on link "ioVia - Tincture - HI-CBD - 1000mg" at bounding box center [347, 274] width 293 height 32
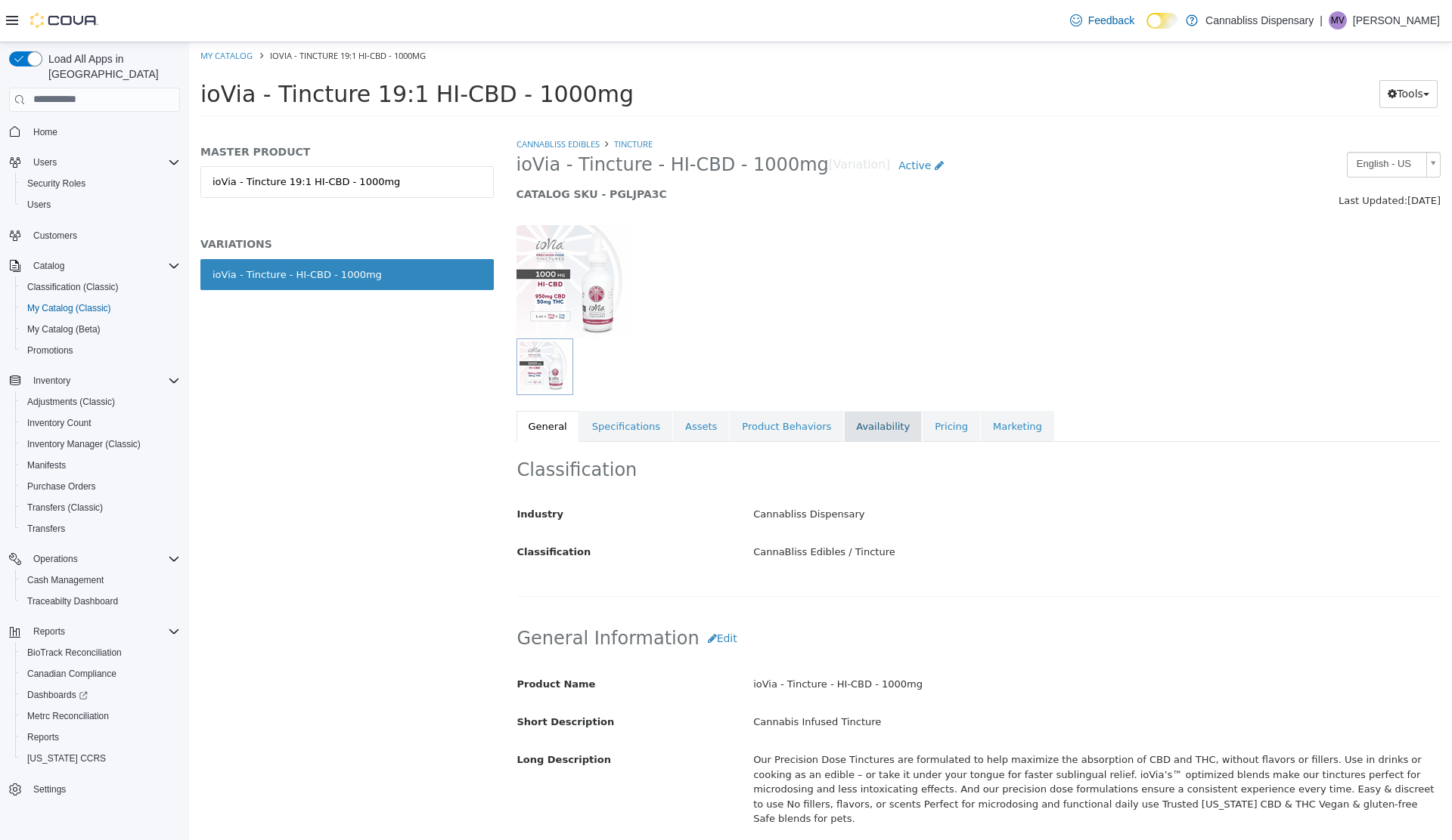
click at [844, 425] on link "Availability" at bounding box center [883, 426] width 78 height 32
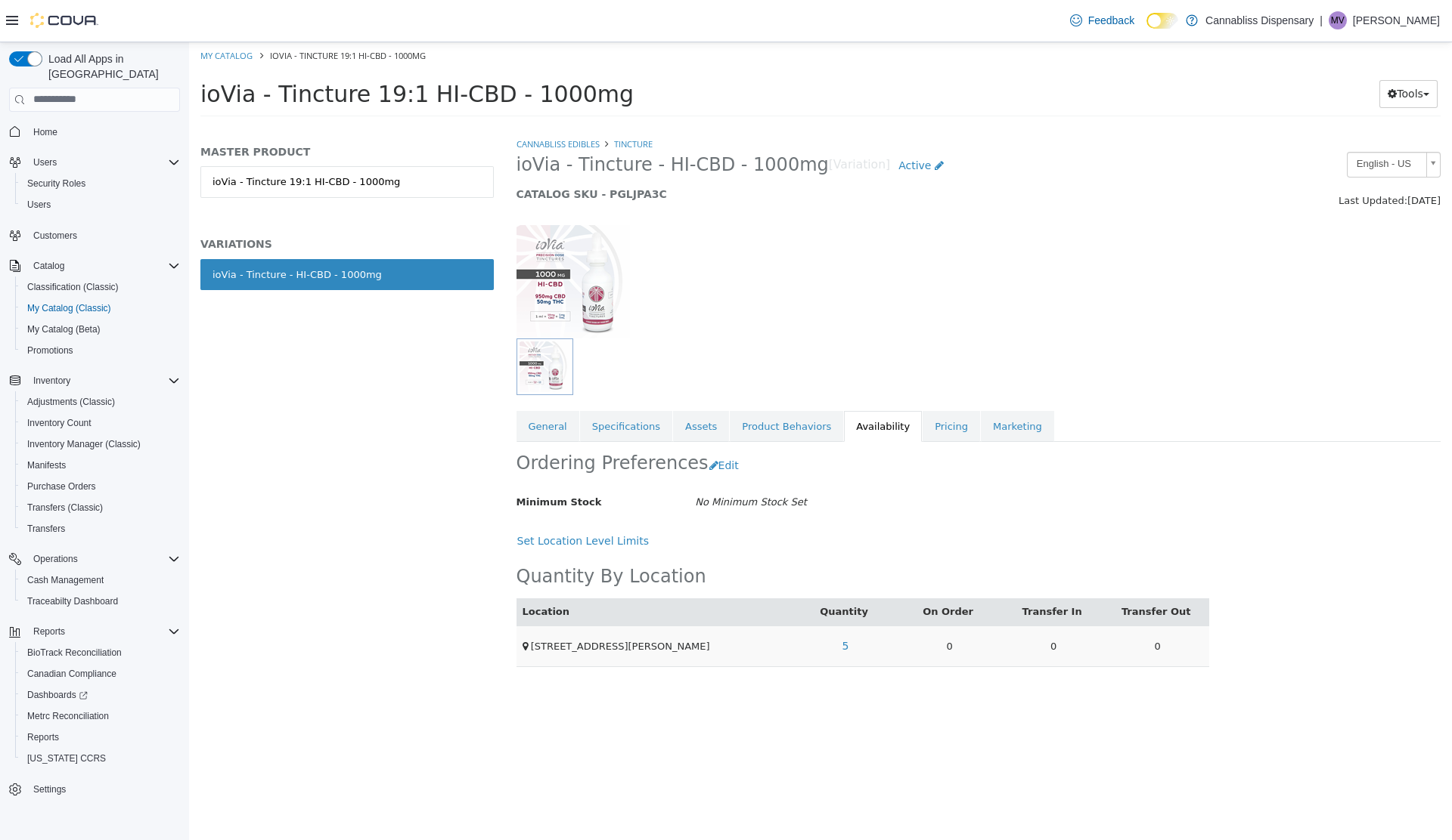
click at [869, 664] on td "5" at bounding box center [845, 645] width 104 height 41
click at [837, 642] on link "5" at bounding box center [846, 645] width 24 height 28
click at [643, 142] on link "Tincture" at bounding box center [633, 143] width 39 height 11
select select "**********"
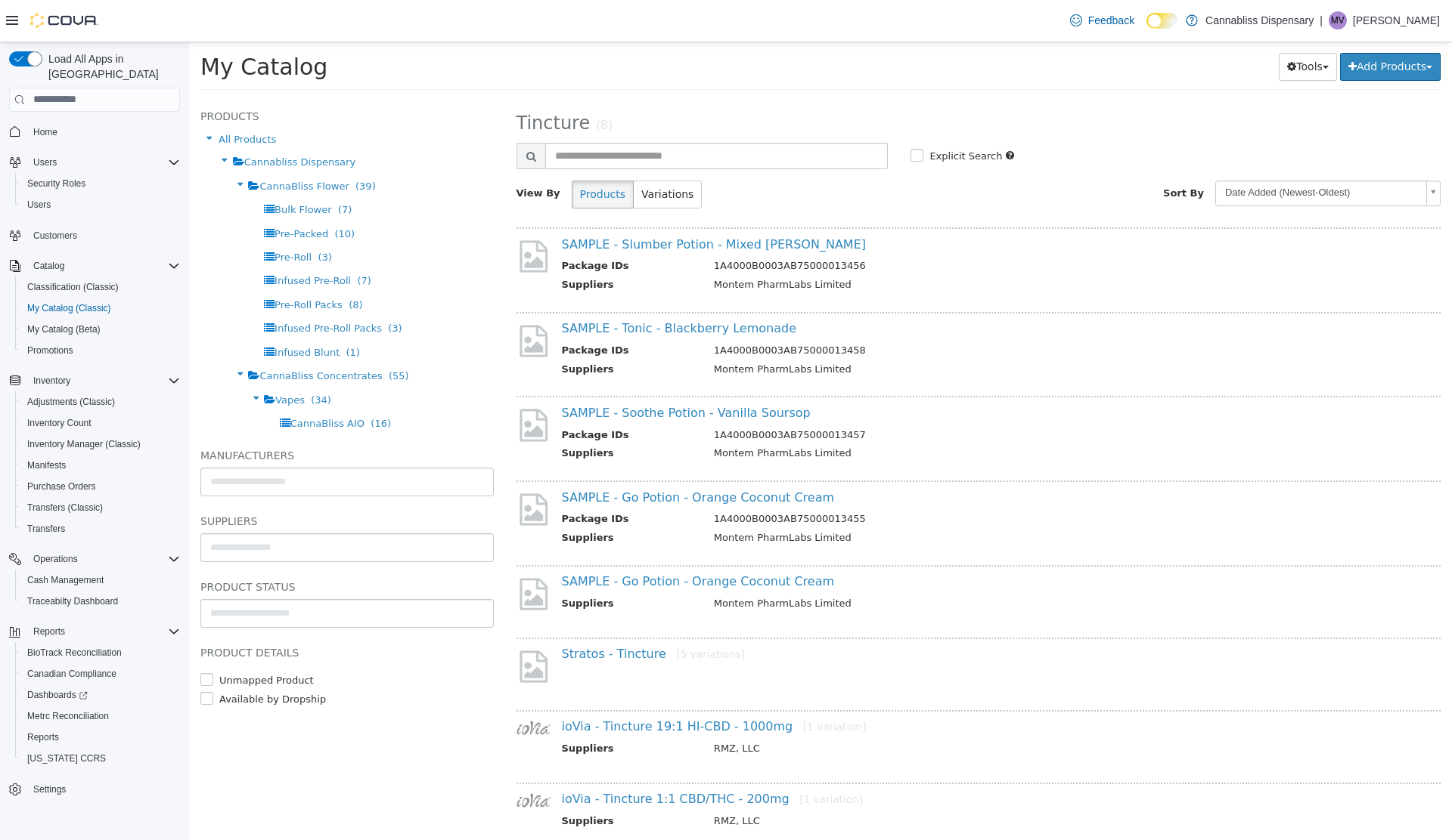
scroll to position [40, 0]
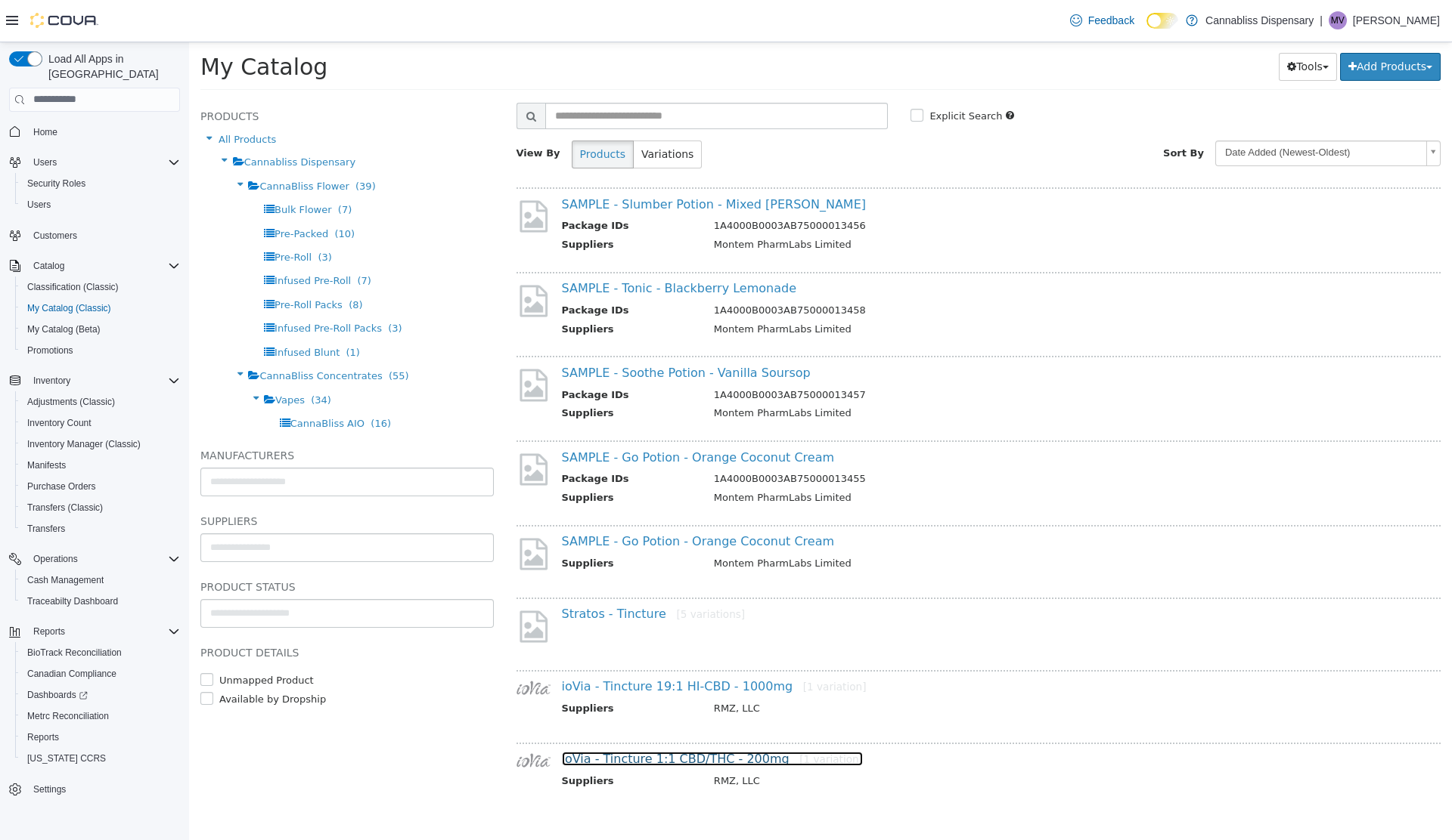
click at [699, 759] on link "ioVia - Tincture 1:1 CBD/THC - 200mg [1 variation]" at bounding box center [712, 758] width 301 height 14
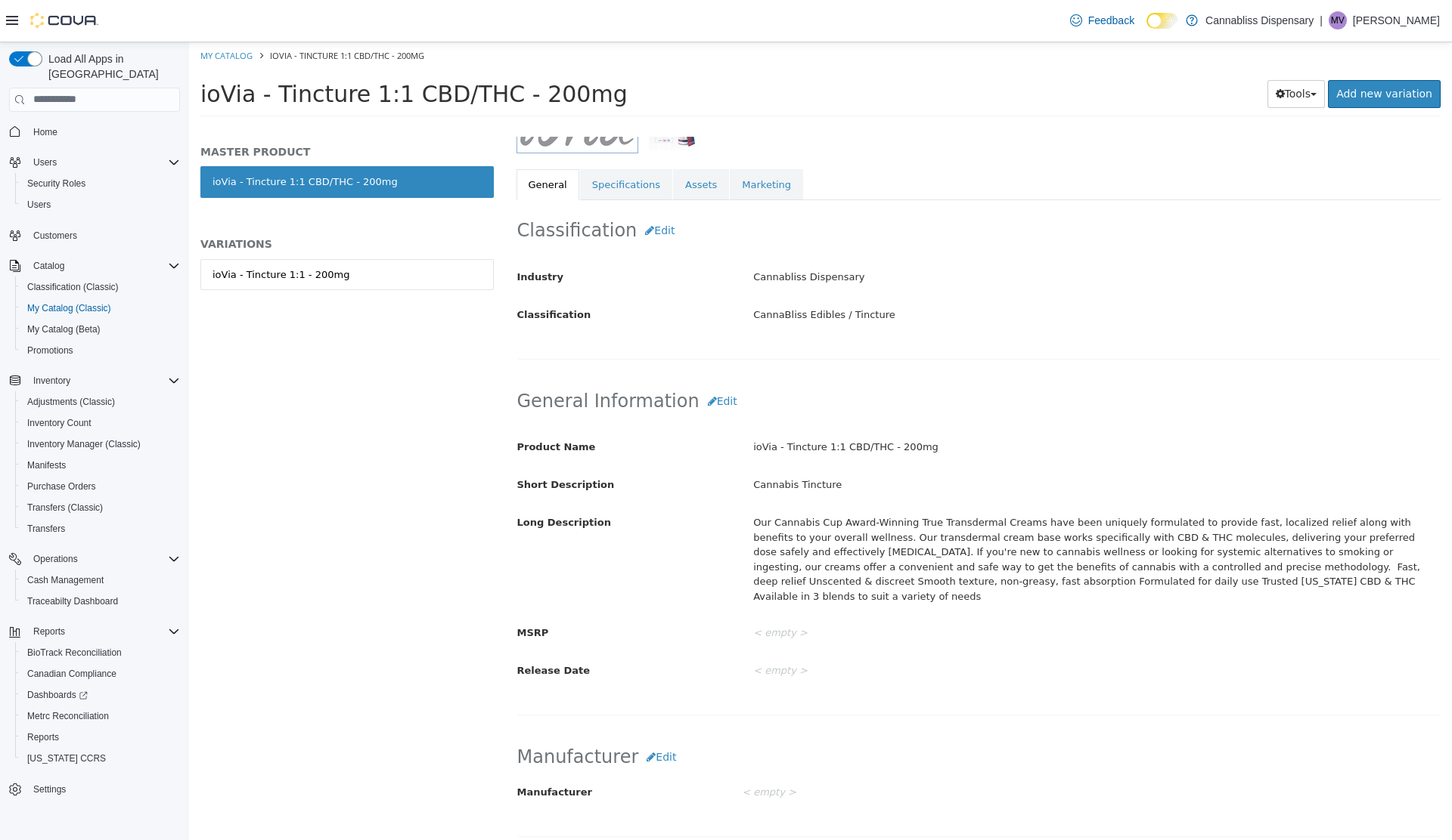
scroll to position [245, 0]
click at [404, 288] on link "ioVia - Tincture 1:1 - 200mg" at bounding box center [347, 274] width 293 height 32
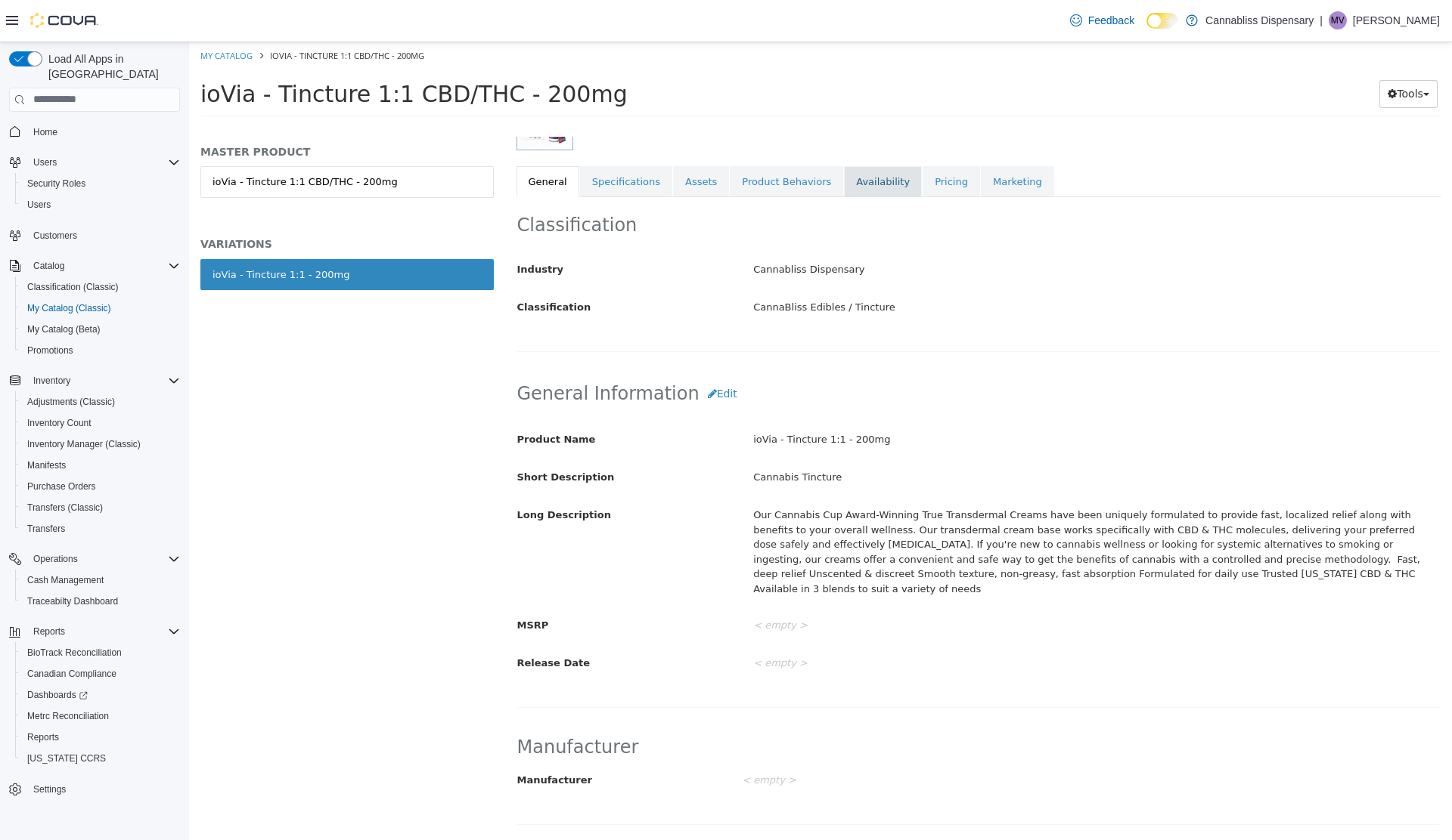
click at [849, 182] on link "Availability" at bounding box center [883, 182] width 78 height 32
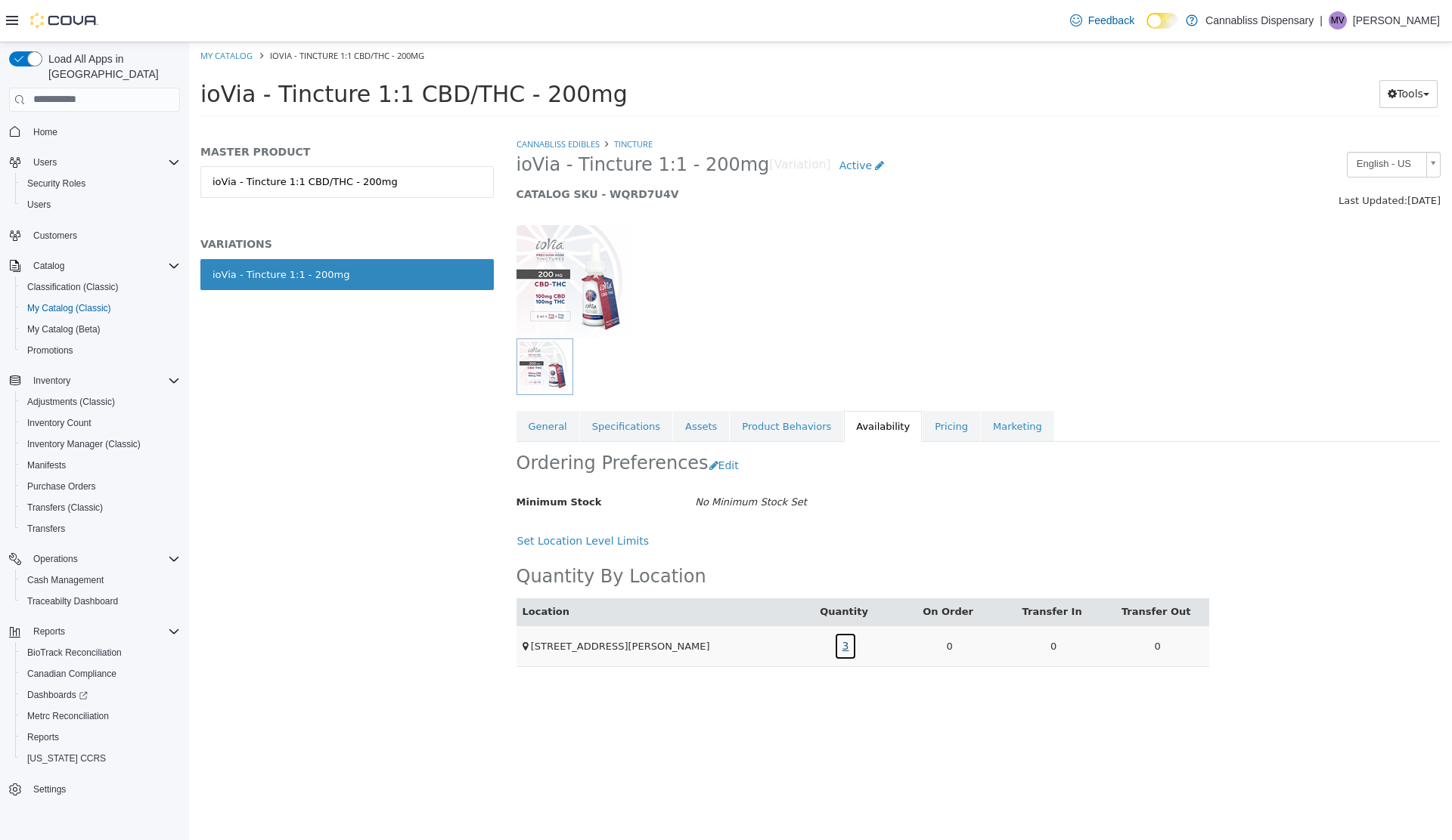
click at [845, 644] on link "3" at bounding box center [846, 645] width 24 height 28
click at [582, 146] on link "CannaBliss Edibles" at bounding box center [558, 143] width 83 height 11
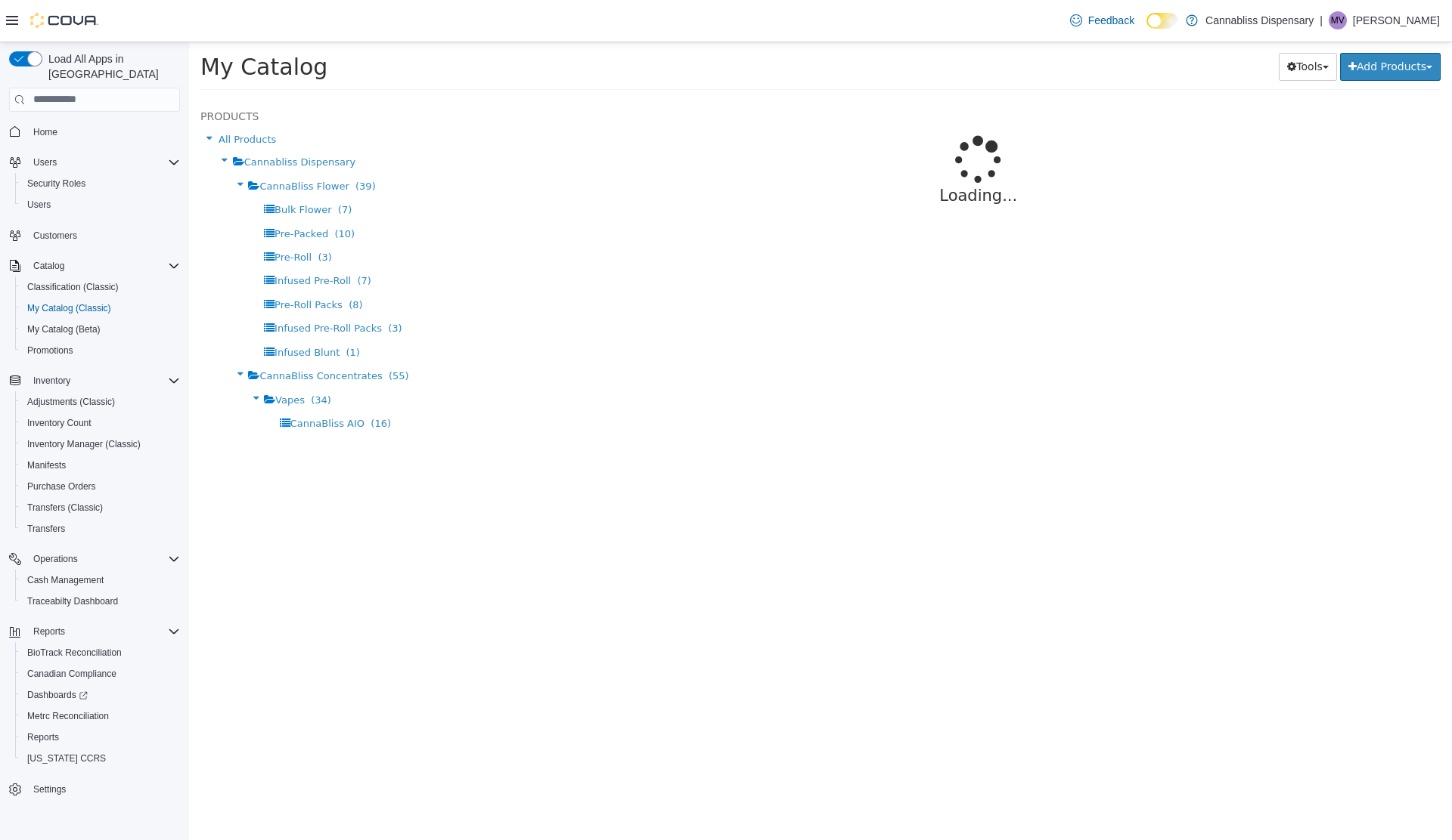
select select "**********"
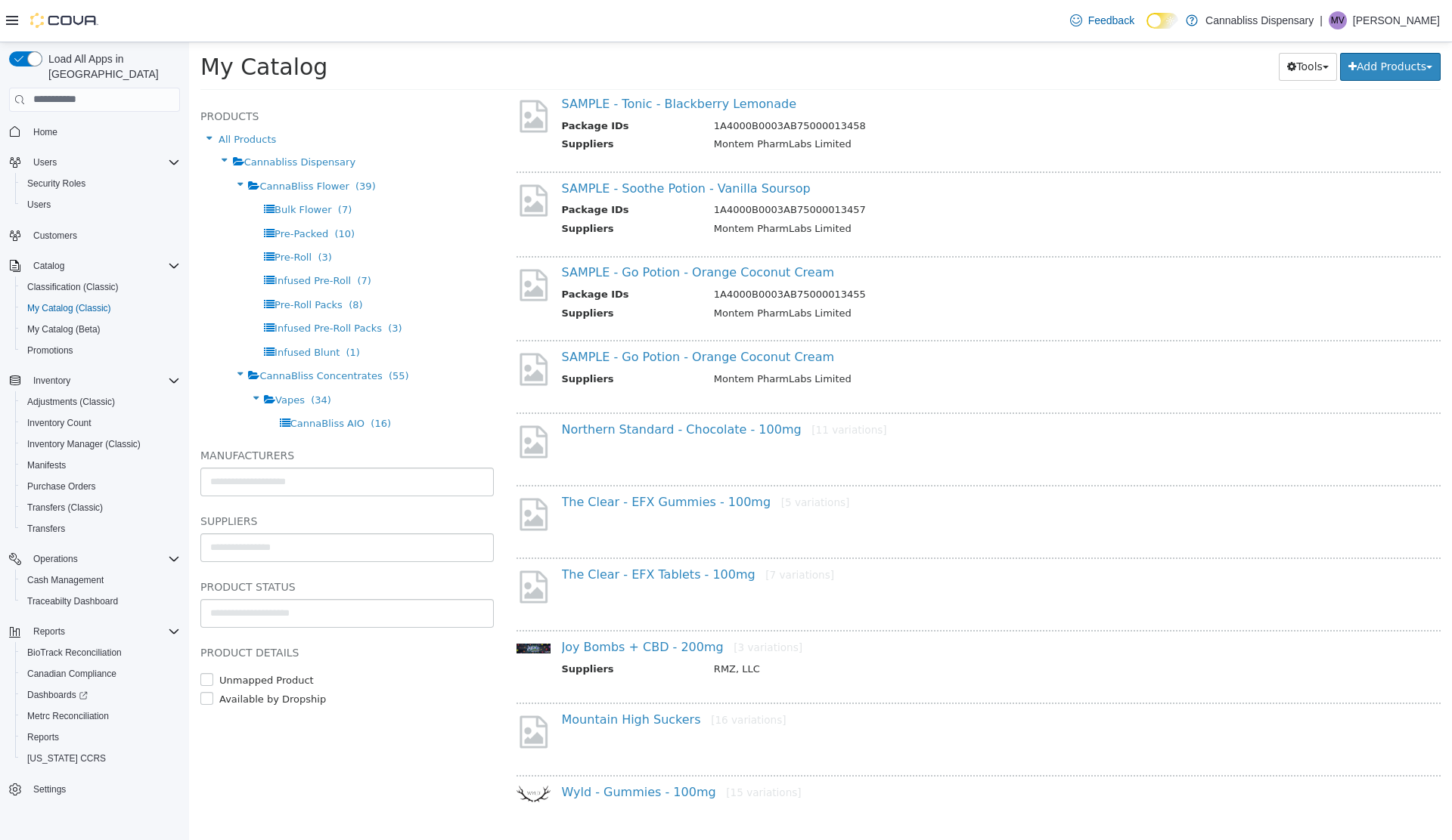
scroll to position [998, 0]
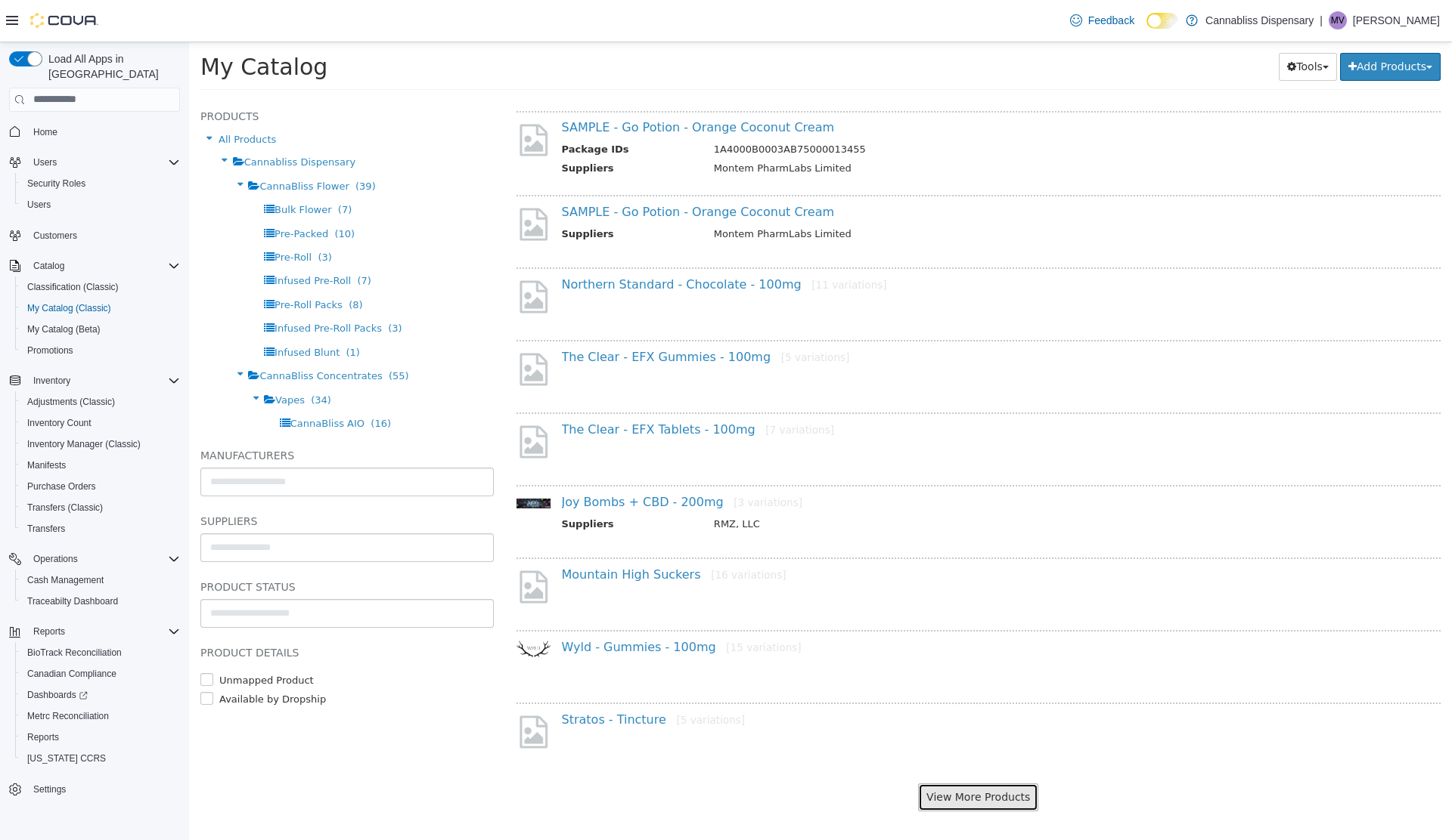
click at [991, 790] on button "View More Products" at bounding box center [977, 797] width 120 height 28
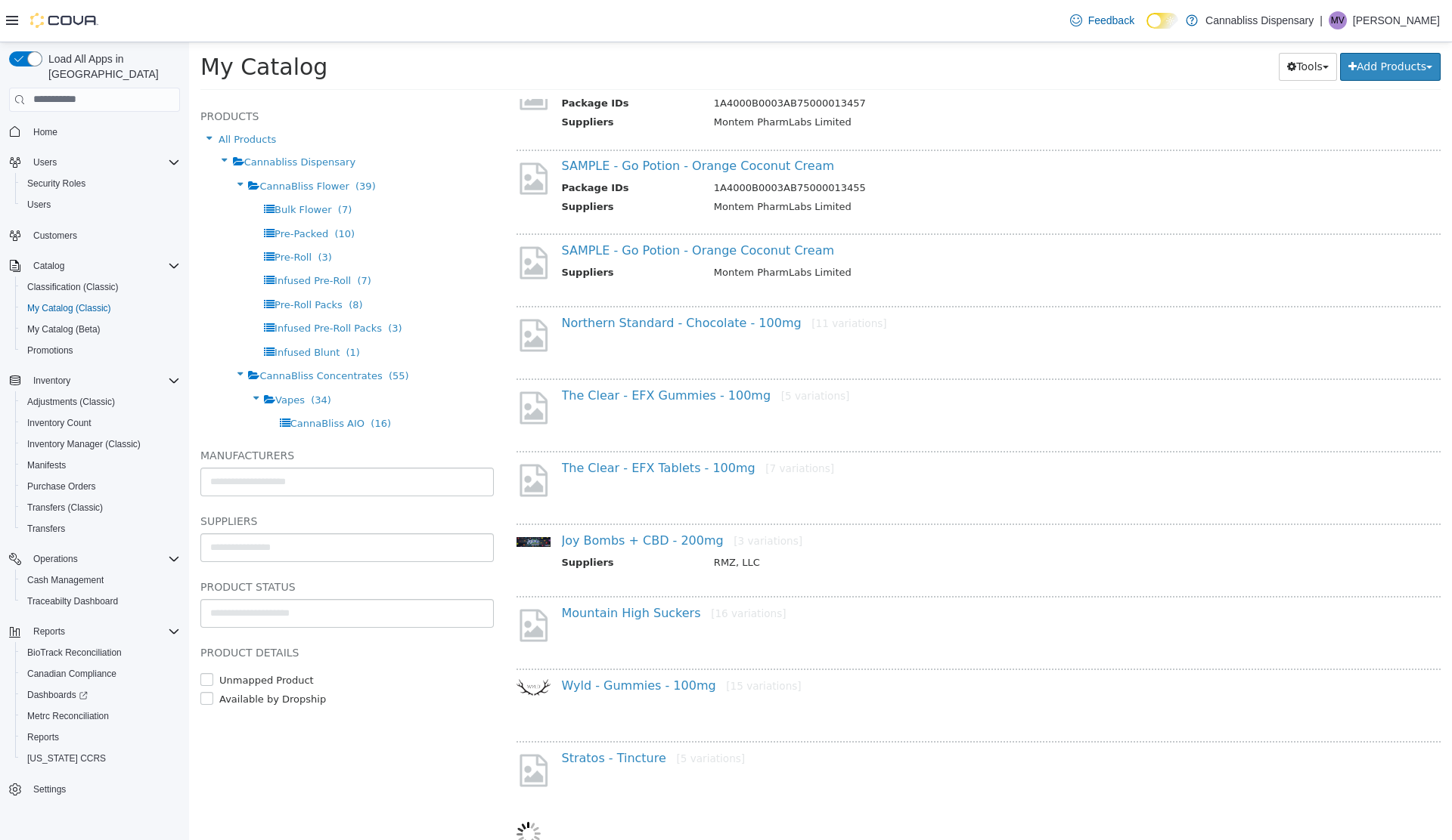
select select "**********"
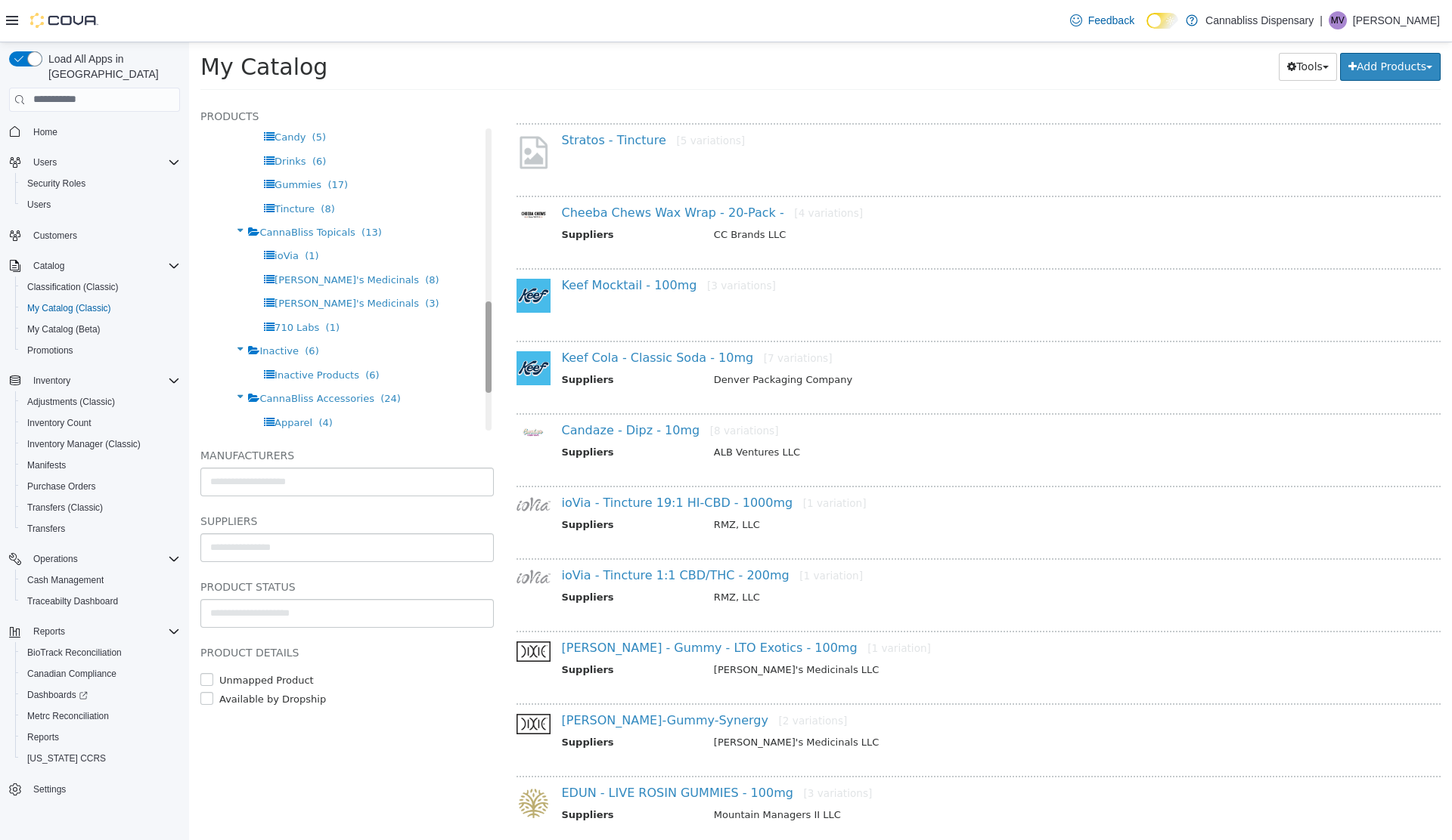
scroll to position [564, 0]
drag, startPoint x: 490, startPoint y: 192, endPoint x: 466, endPoint y: 364, distance: 173.7
click at [466, 364] on div "Products All Products Cannabliss Dispensary CannaBliss Flower (39) Bulk Flower …" at bounding box center [347, 268] width 293 height 324
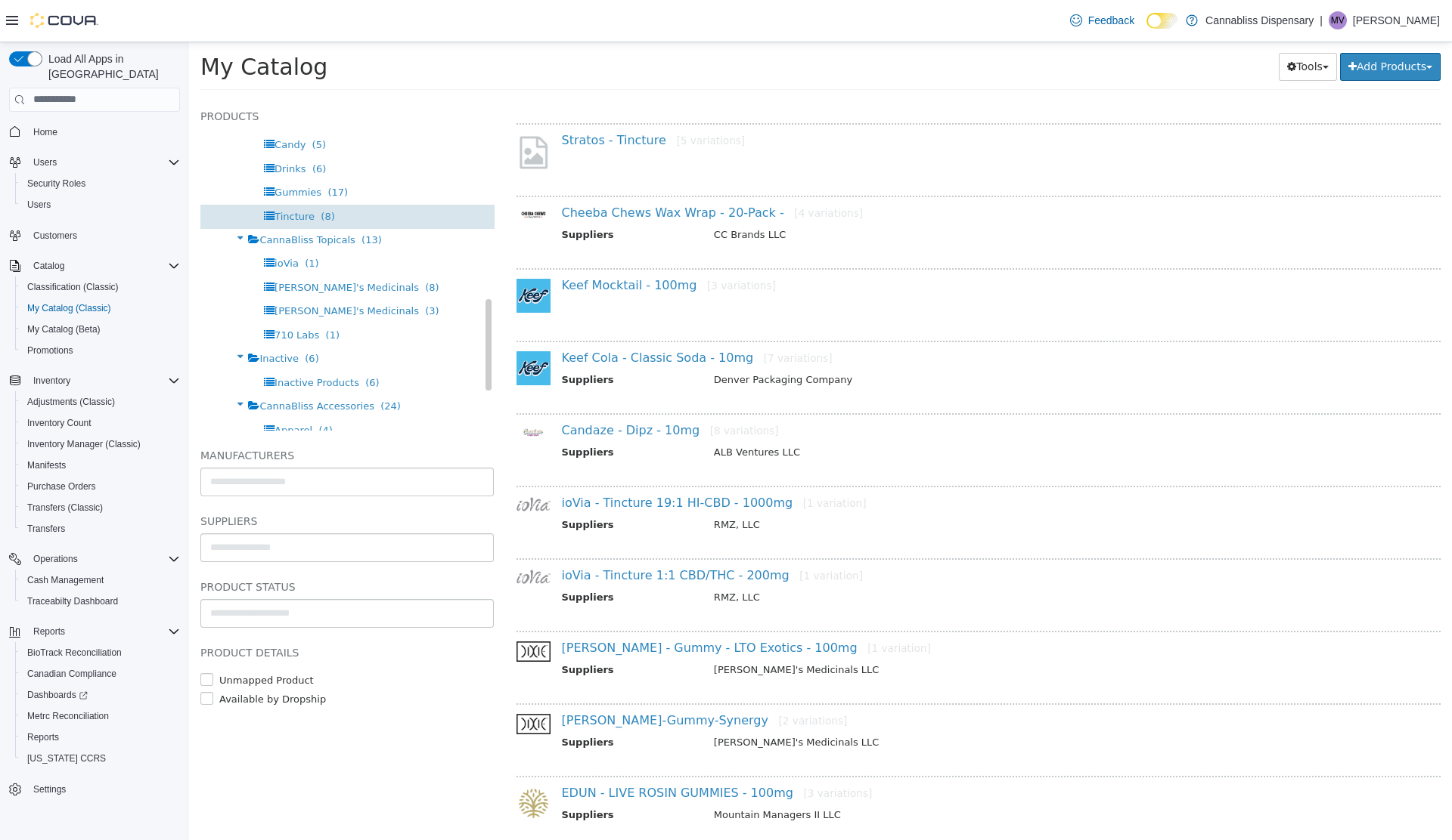
click at [320, 217] on span "(8)" at bounding box center [327, 216] width 14 height 11
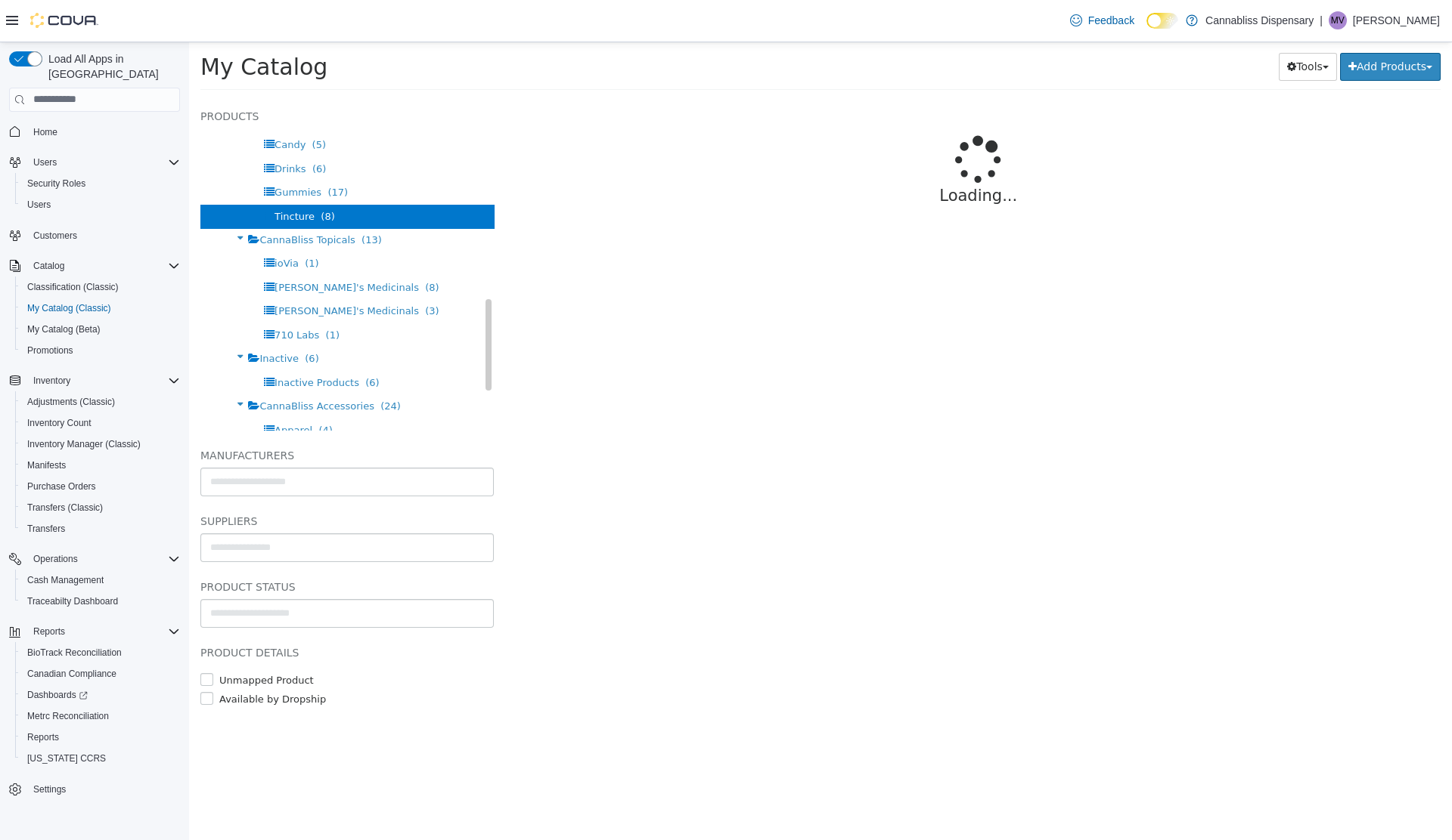
select select "**********"
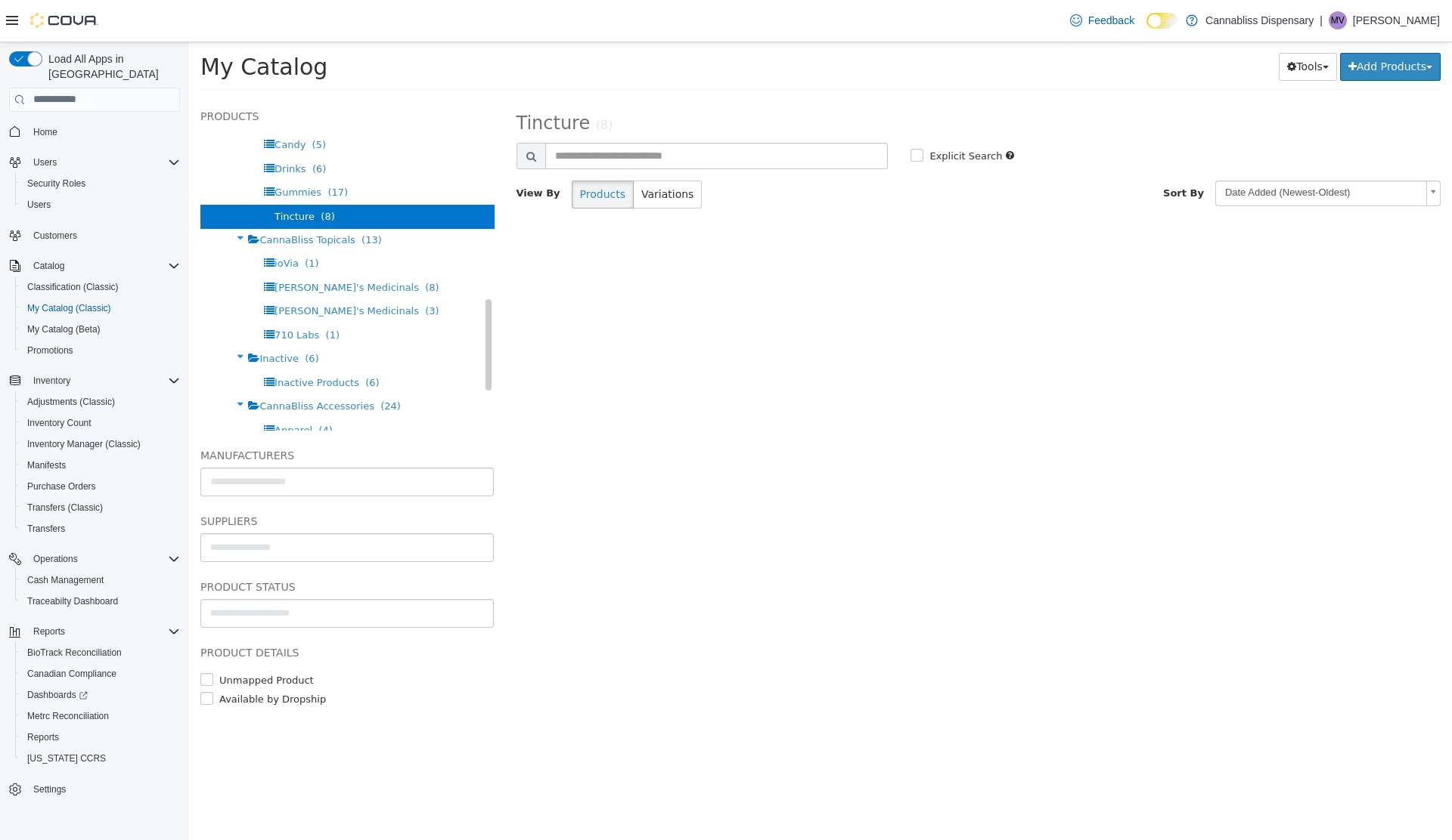
click at [291, 221] on span "Tincture" at bounding box center [295, 216] width 40 height 11
click at [295, 191] on span "Gummies" at bounding box center [297, 191] width 46 height 11
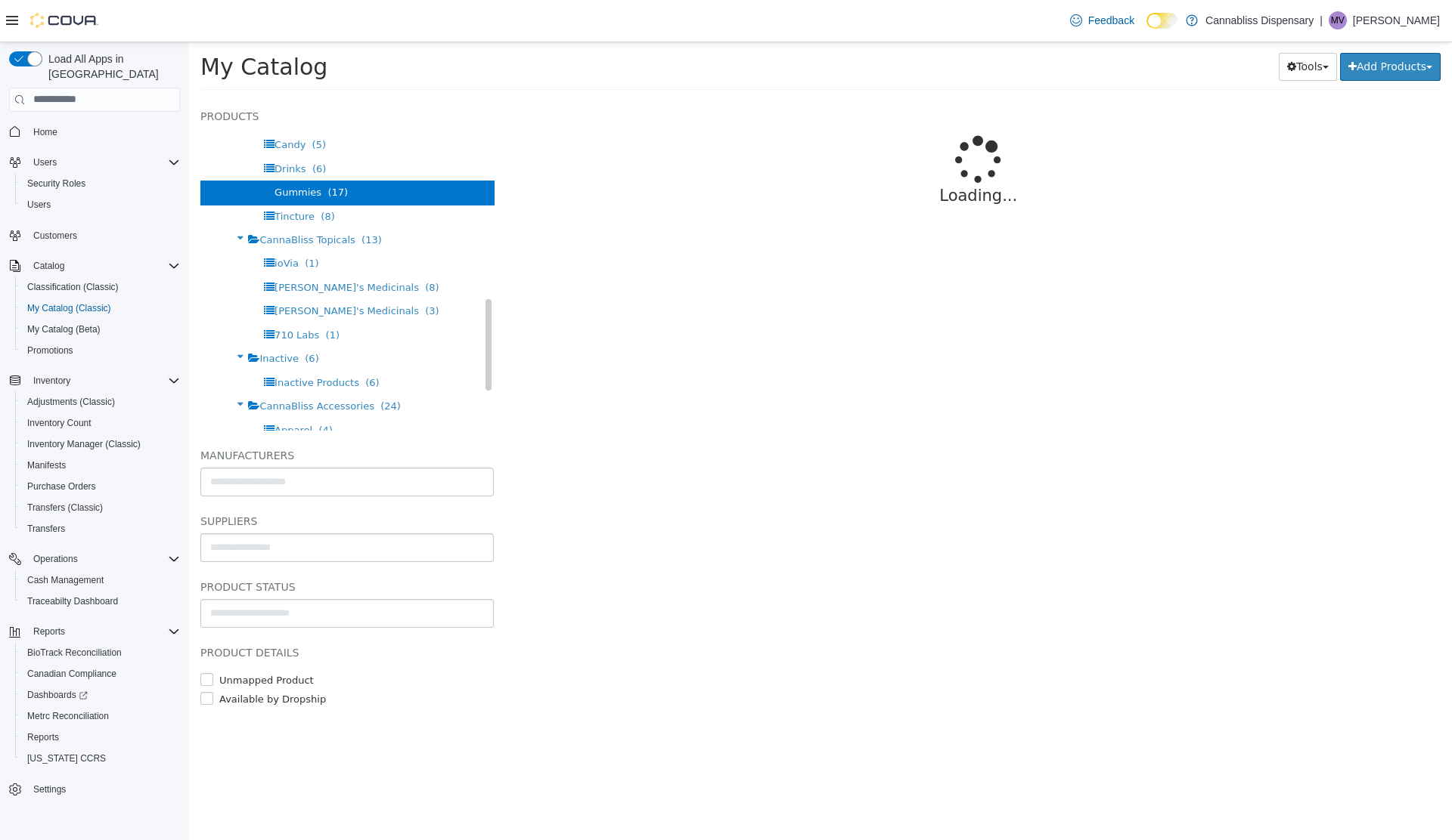
select select "**********"
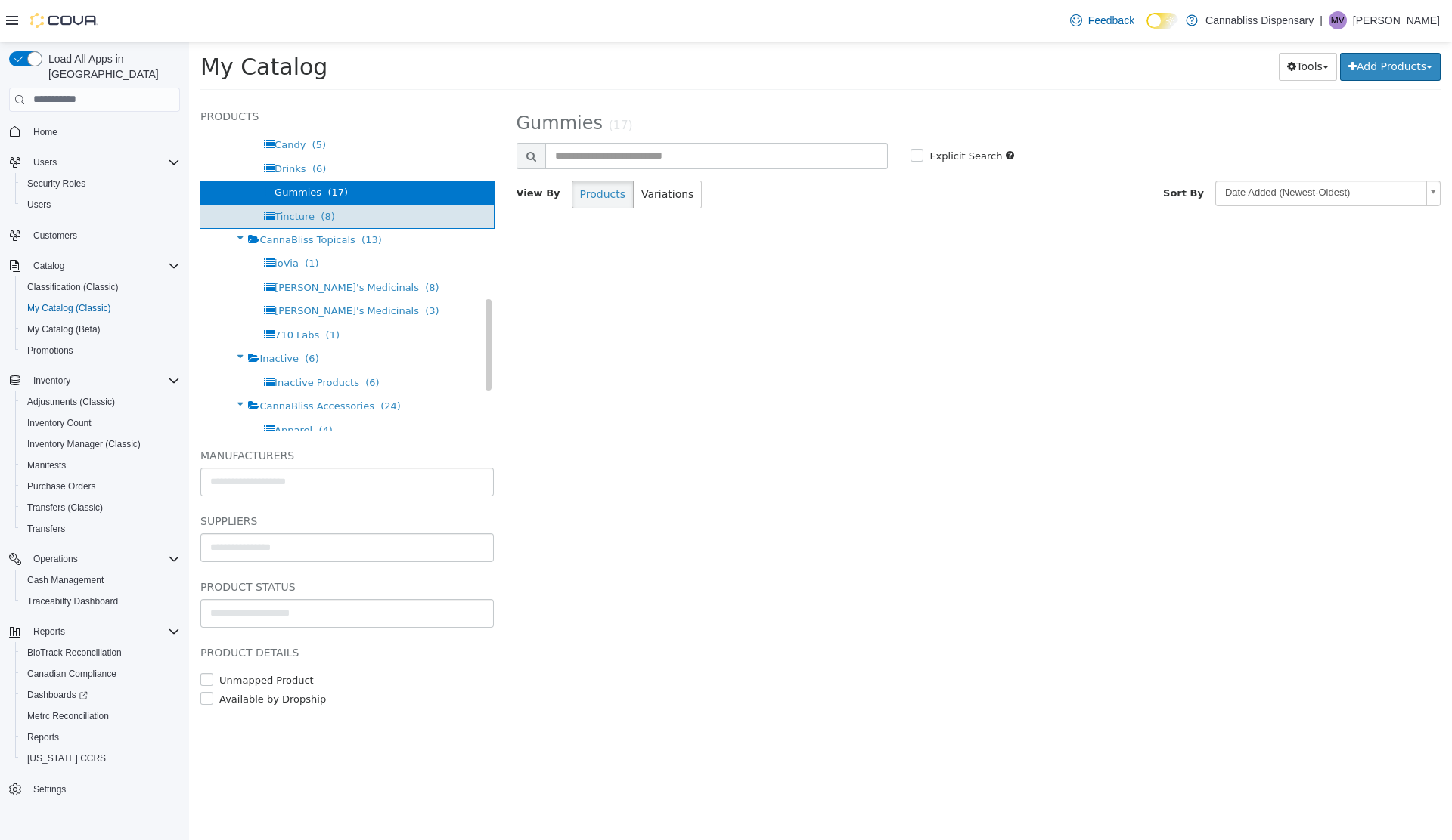
click at [304, 219] on span "Tincture" at bounding box center [295, 216] width 40 height 11
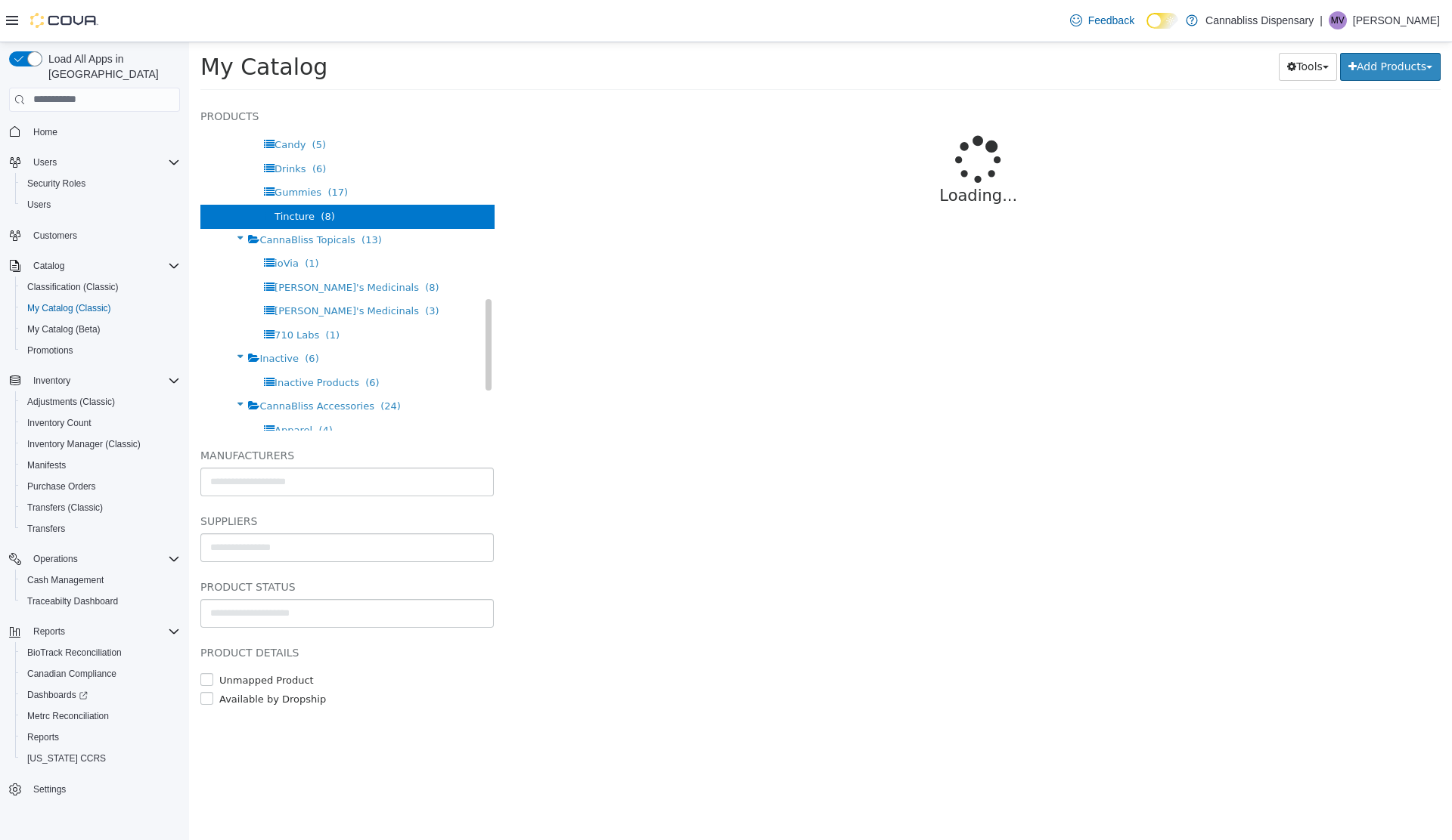
select select "**********"
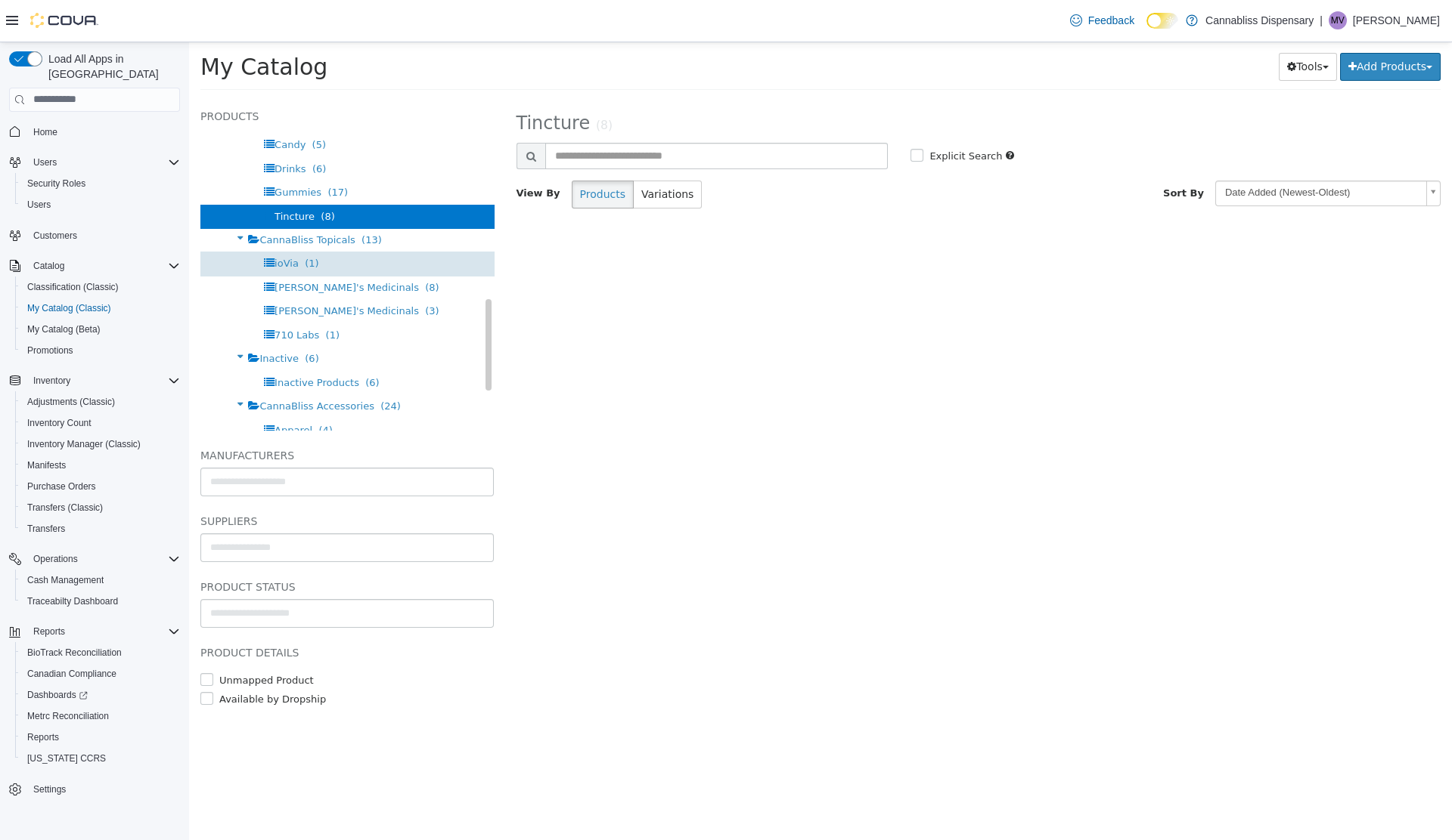
click at [280, 260] on span "ioVia" at bounding box center [287, 262] width 25 height 11
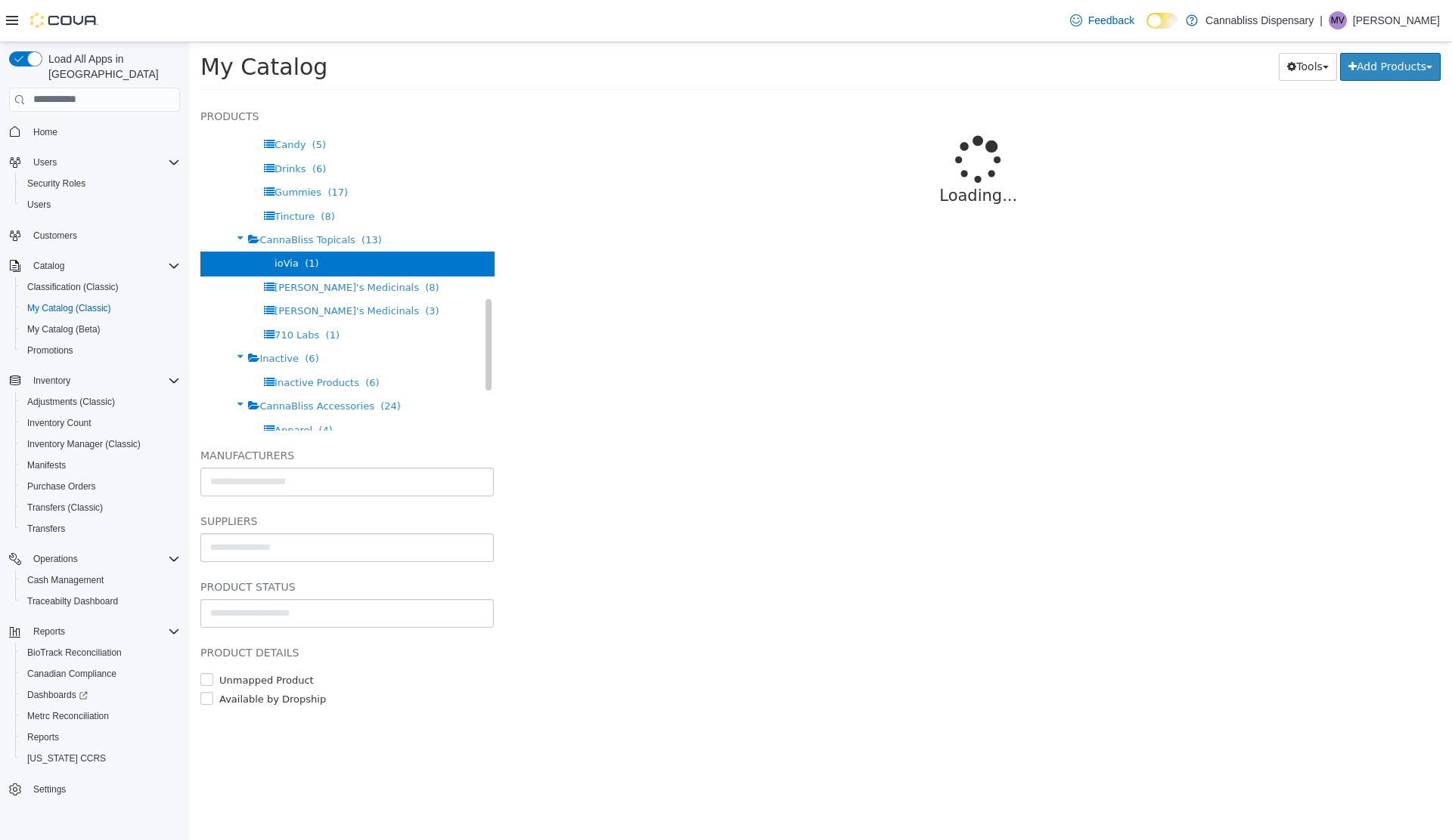
select select "**********"
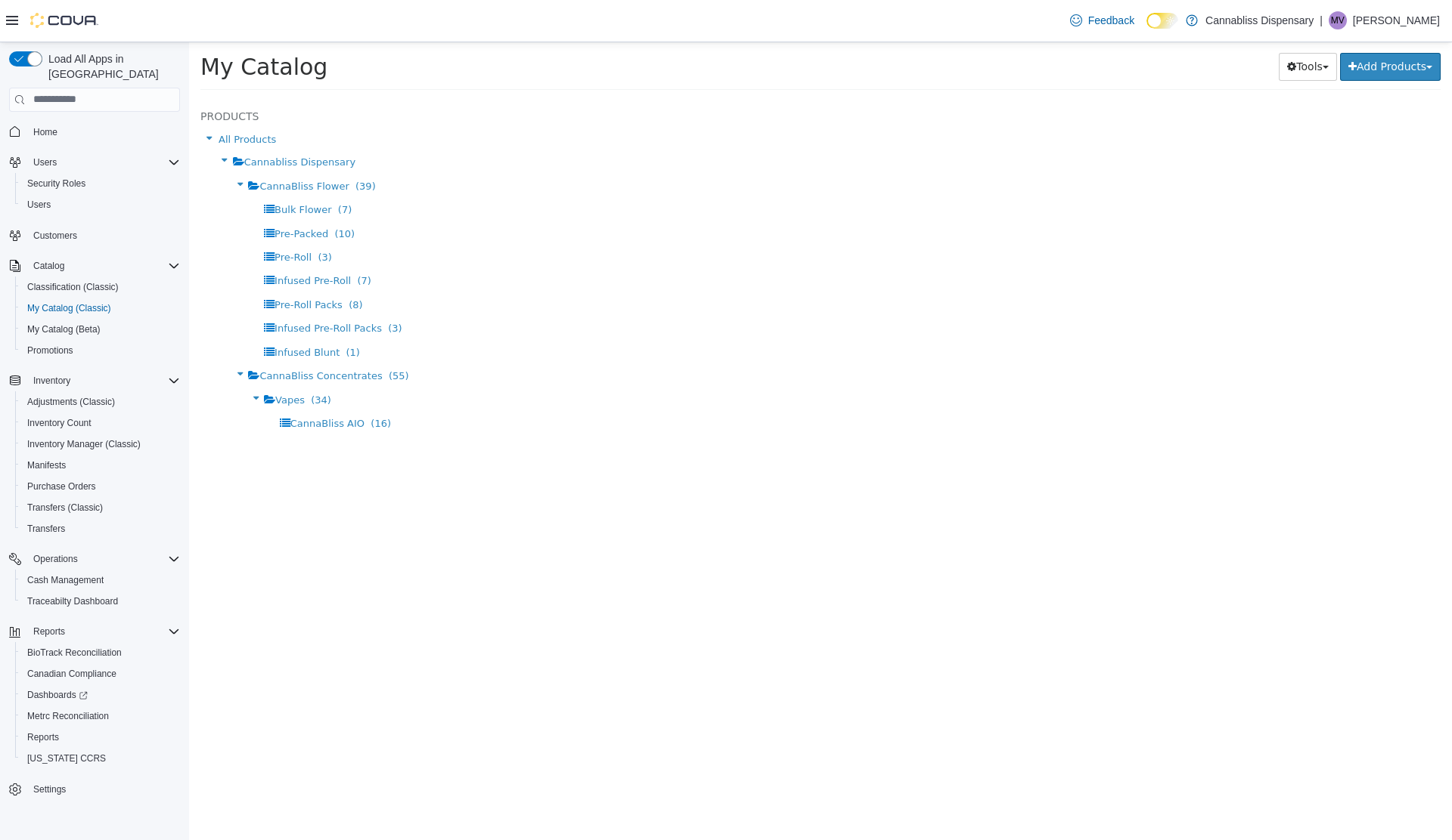
select select "**********"
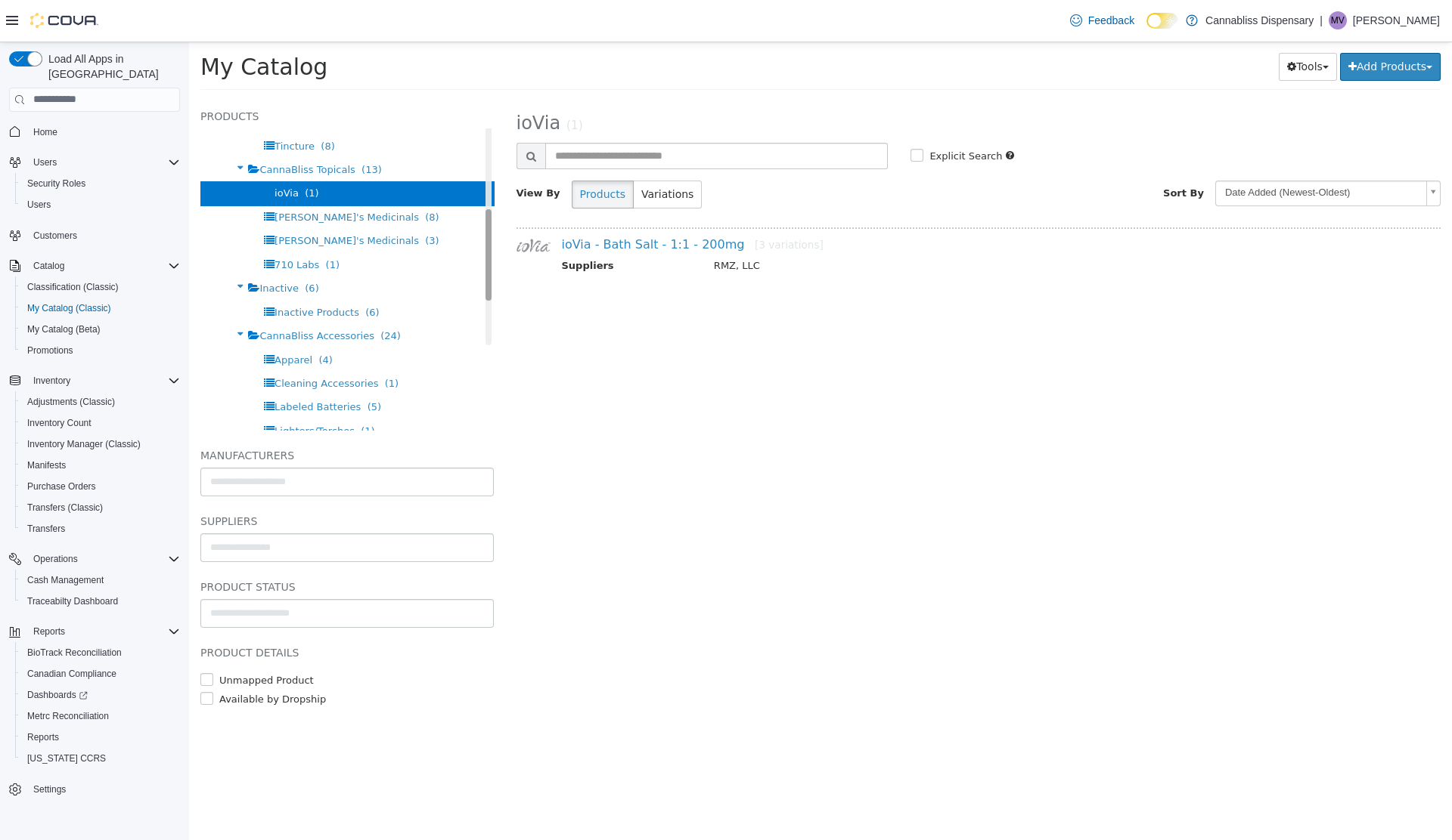
scroll to position [694, 0]
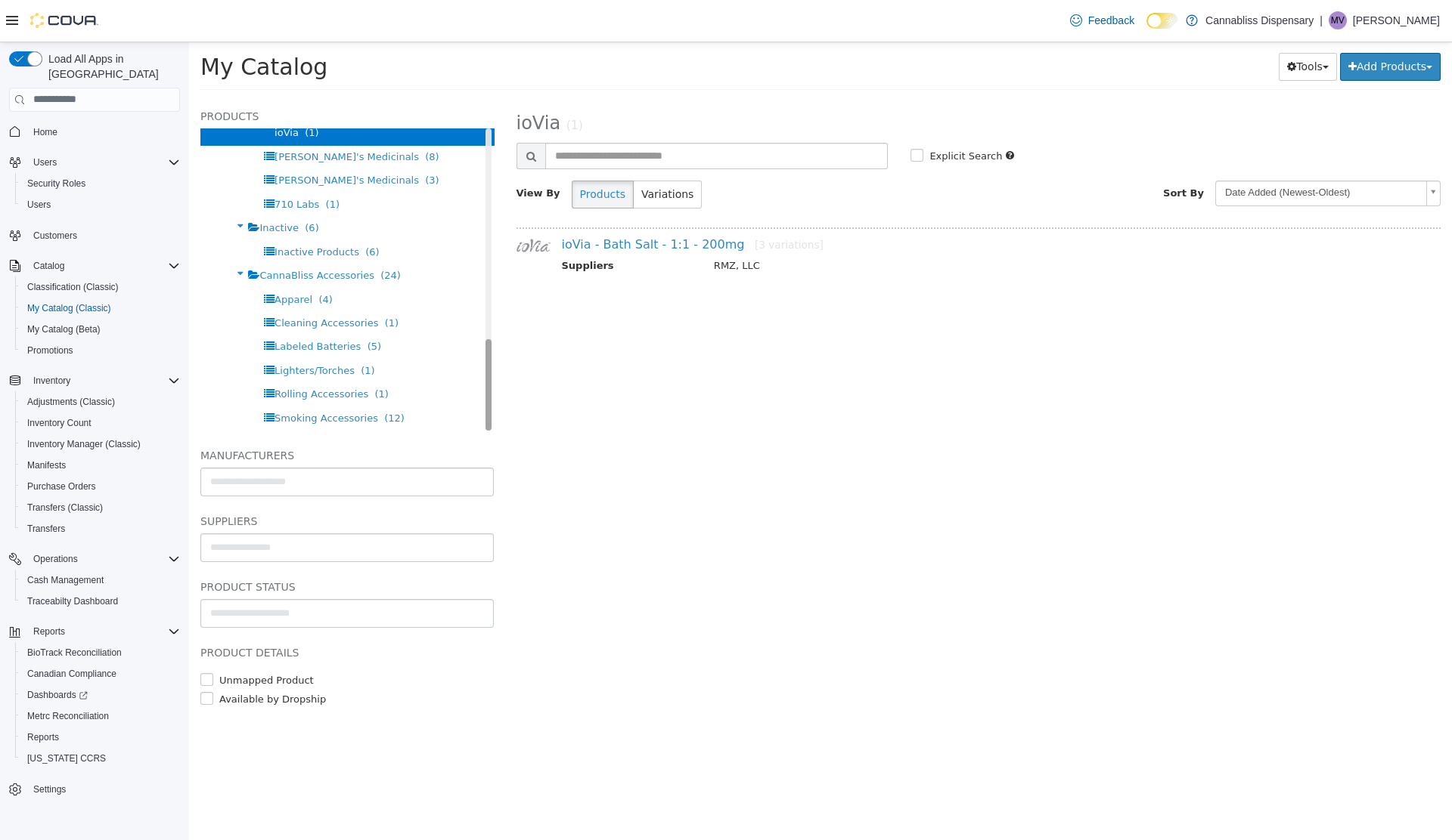
drag, startPoint x: 490, startPoint y: 203, endPoint x: 478, endPoint y: 531, distance: 328.2
click at [478, 531] on div "Products All Products Cannabliss Dispensary CannaBliss Flower (39) Bulk Flower …" at bounding box center [347, 410] width 293 height 608
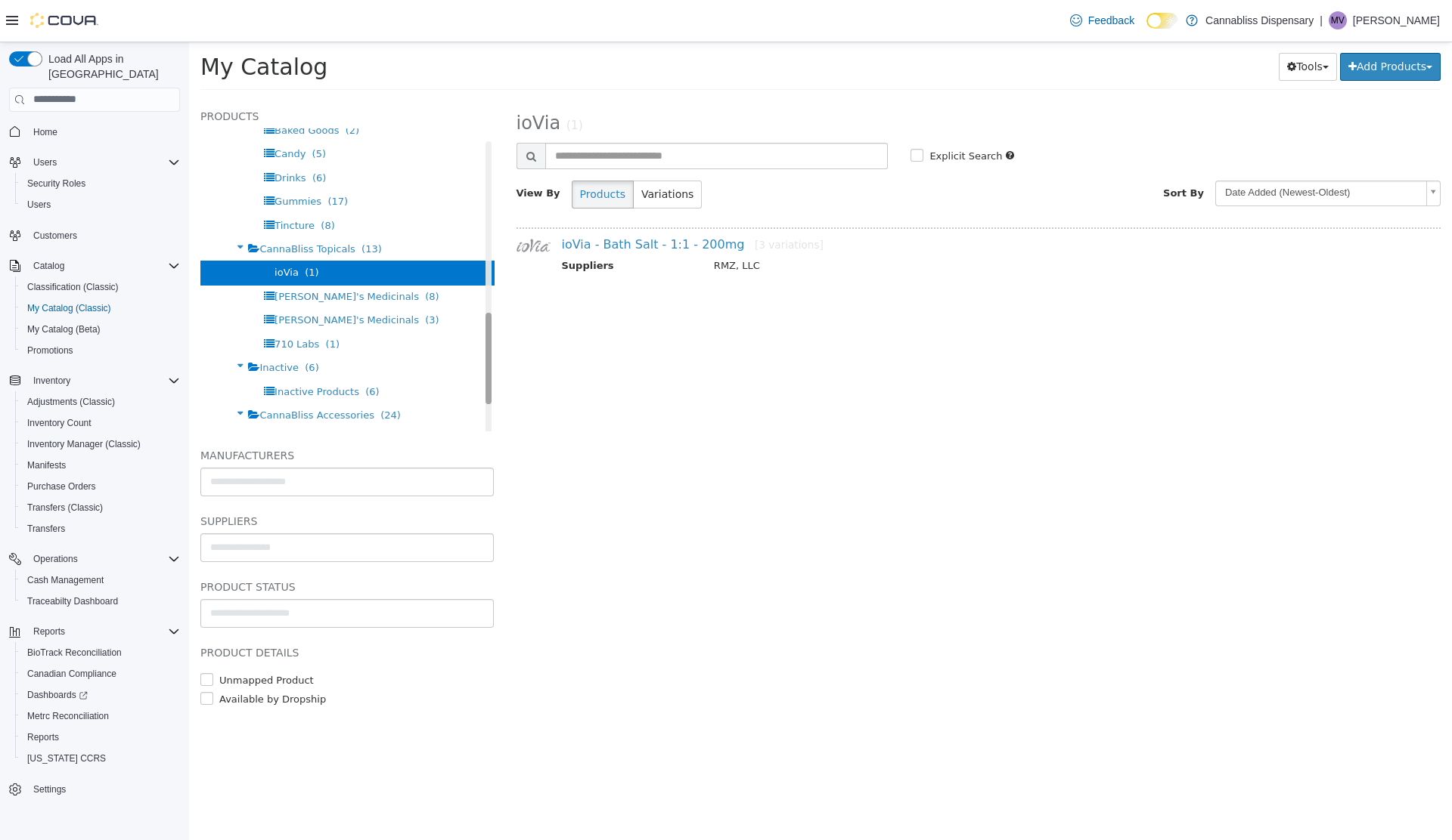
scroll to position [609, 0]
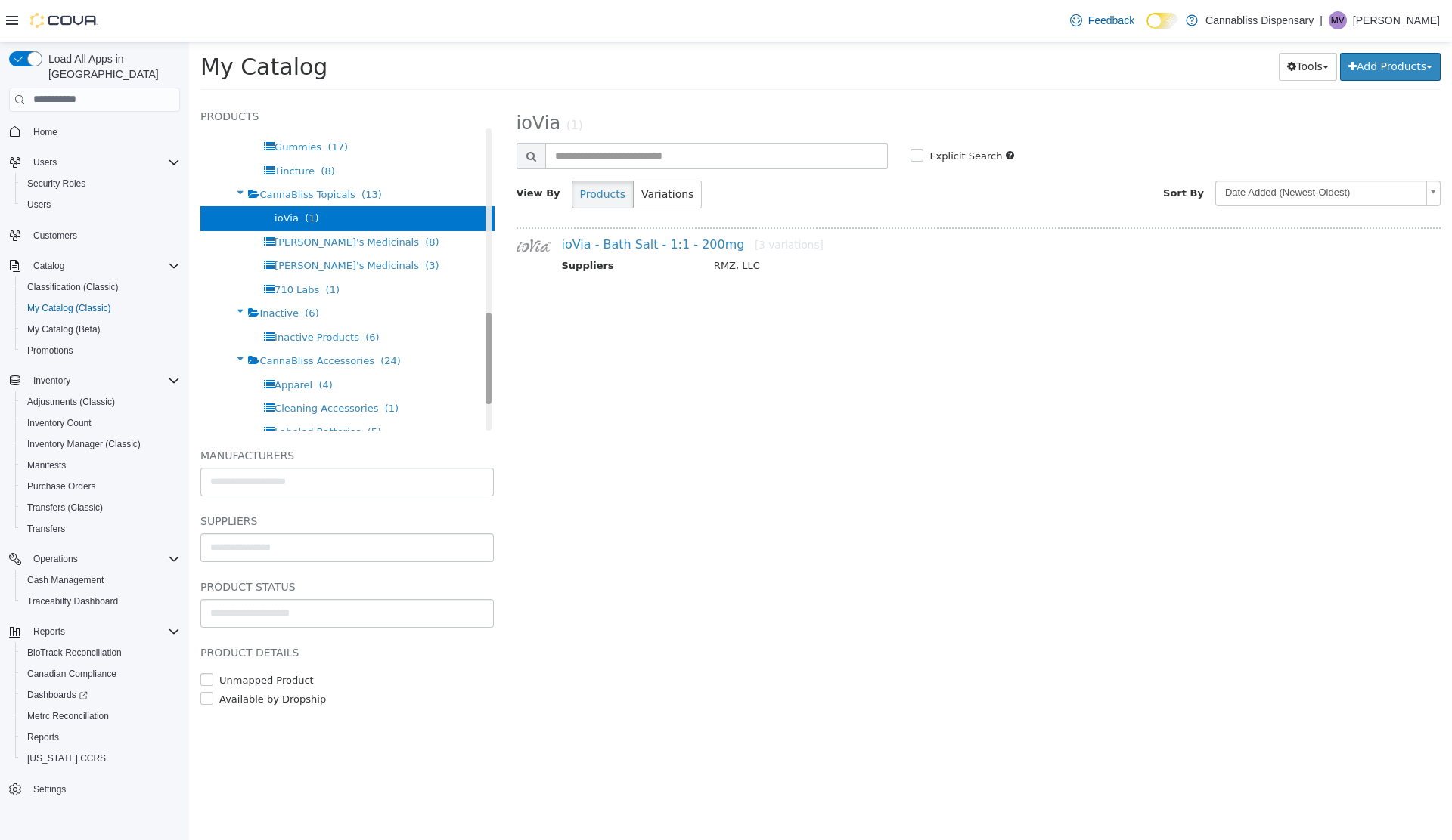
drag, startPoint x: 490, startPoint y: 399, endPoint x: 490, endPoint y: 374, distance: 25.0
click at [490, 374] on div "Products All Products Cannabliss Dispensary CannaBliss Flower (39) Bulk Flower …" at bounding box center [347, 268] width 293 height 324
click at [662, 241] on link "ioVia - Bath Salt - 1:1 - 200mg [3 variations]" at bounding box center [692, 244] width 261 height 14
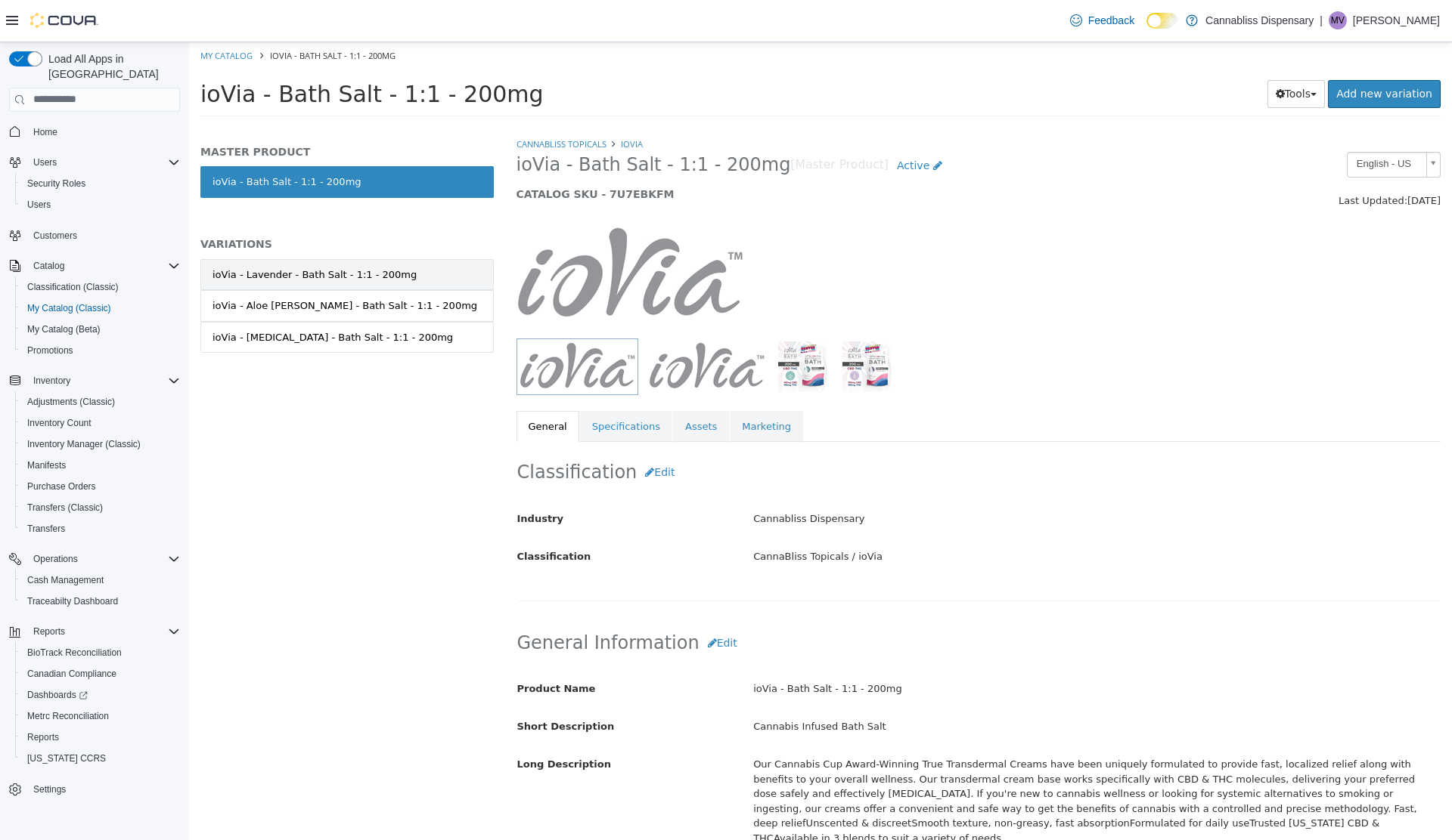
click at [402, 276] on link "ioVia - Lavender - Bath Salt - 1:1 - 200mg" at bounding box center [347, 274] width 293 height 32
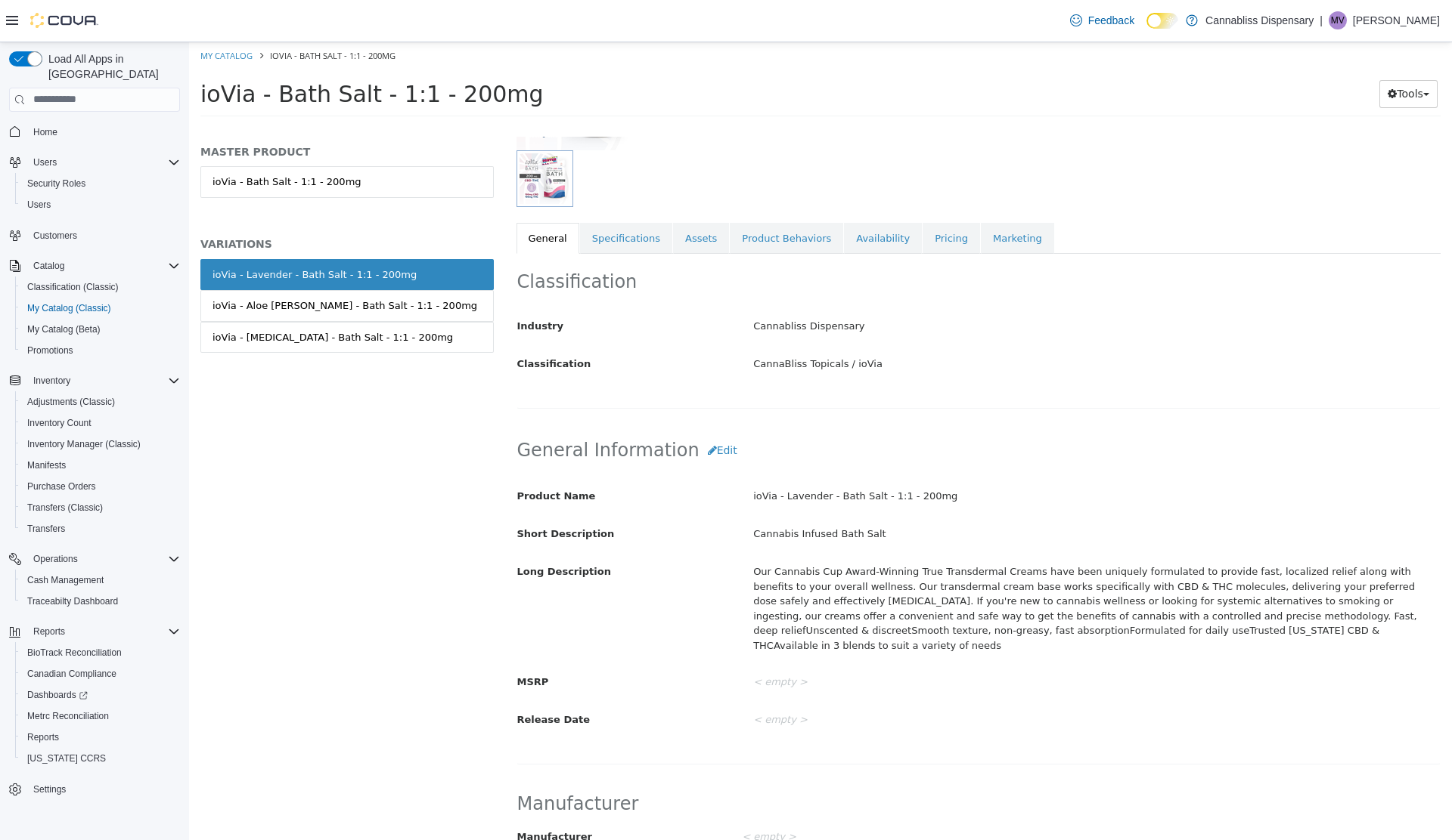
scroll to position [181, 0]
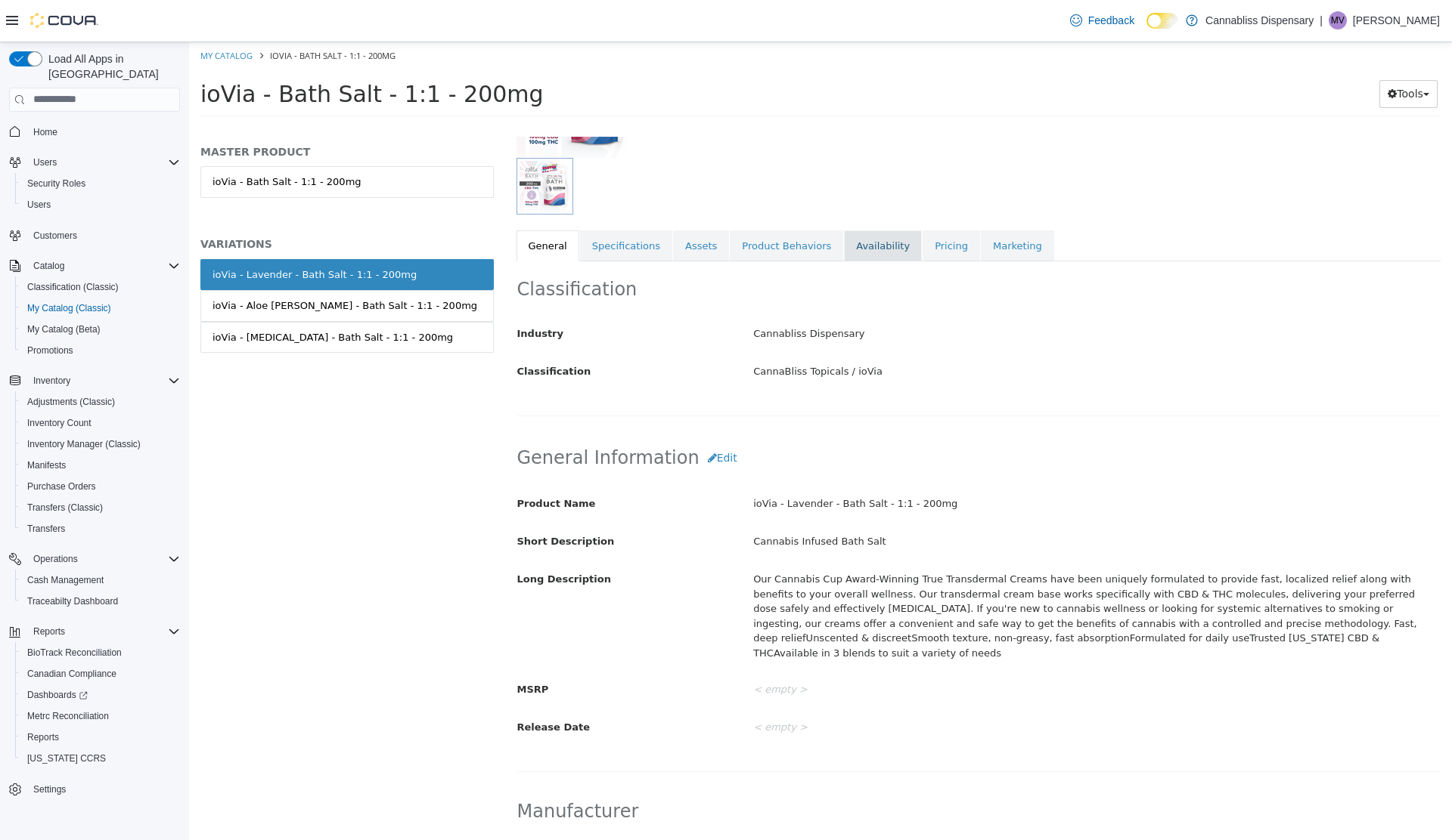
click at [848, 245] on link "Availability" at bounding box center [883, 246] width 78 height 32
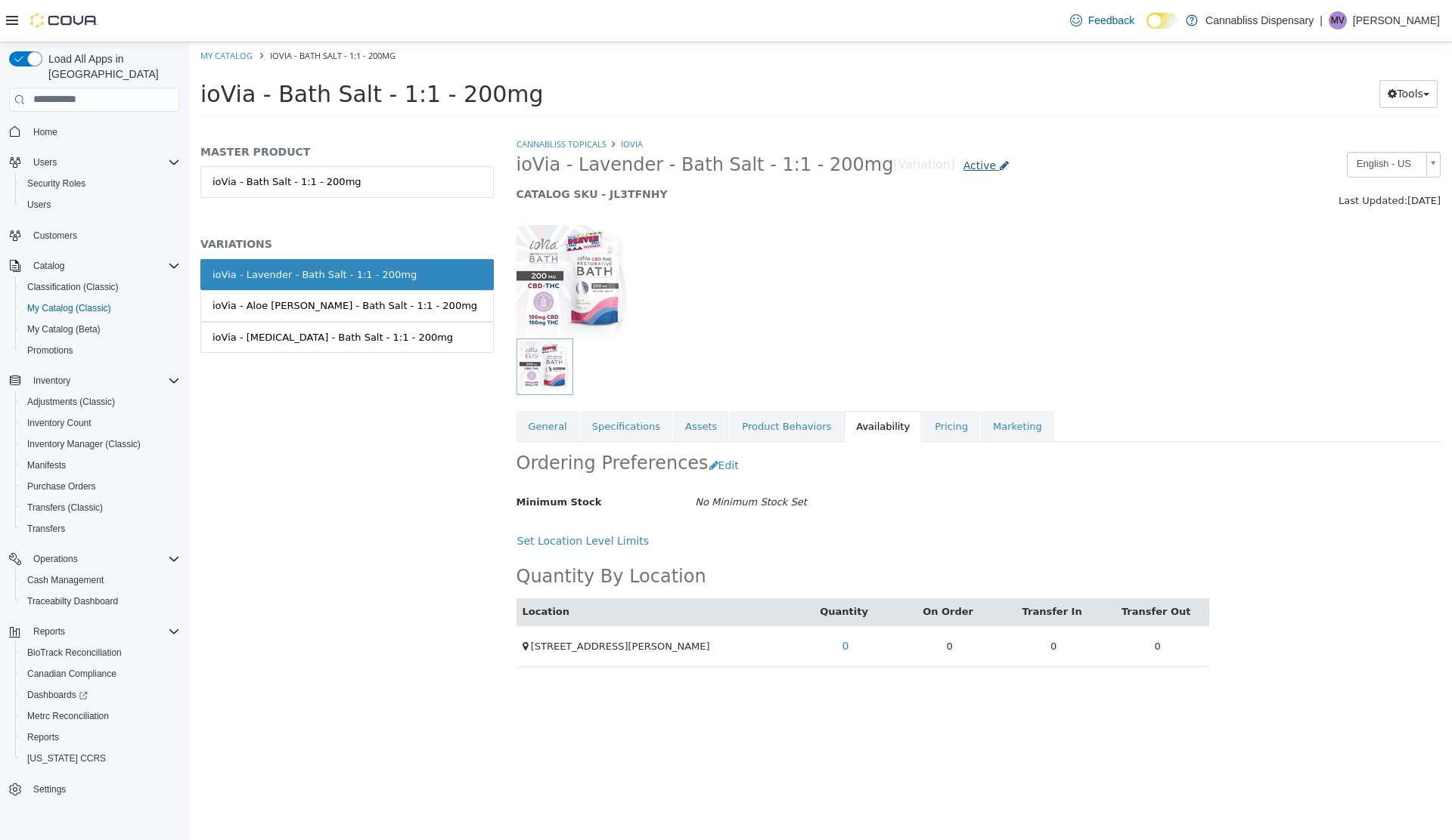
click at [963, 166] on span "Active" at bounding box center [979, 165] width 32 height 12
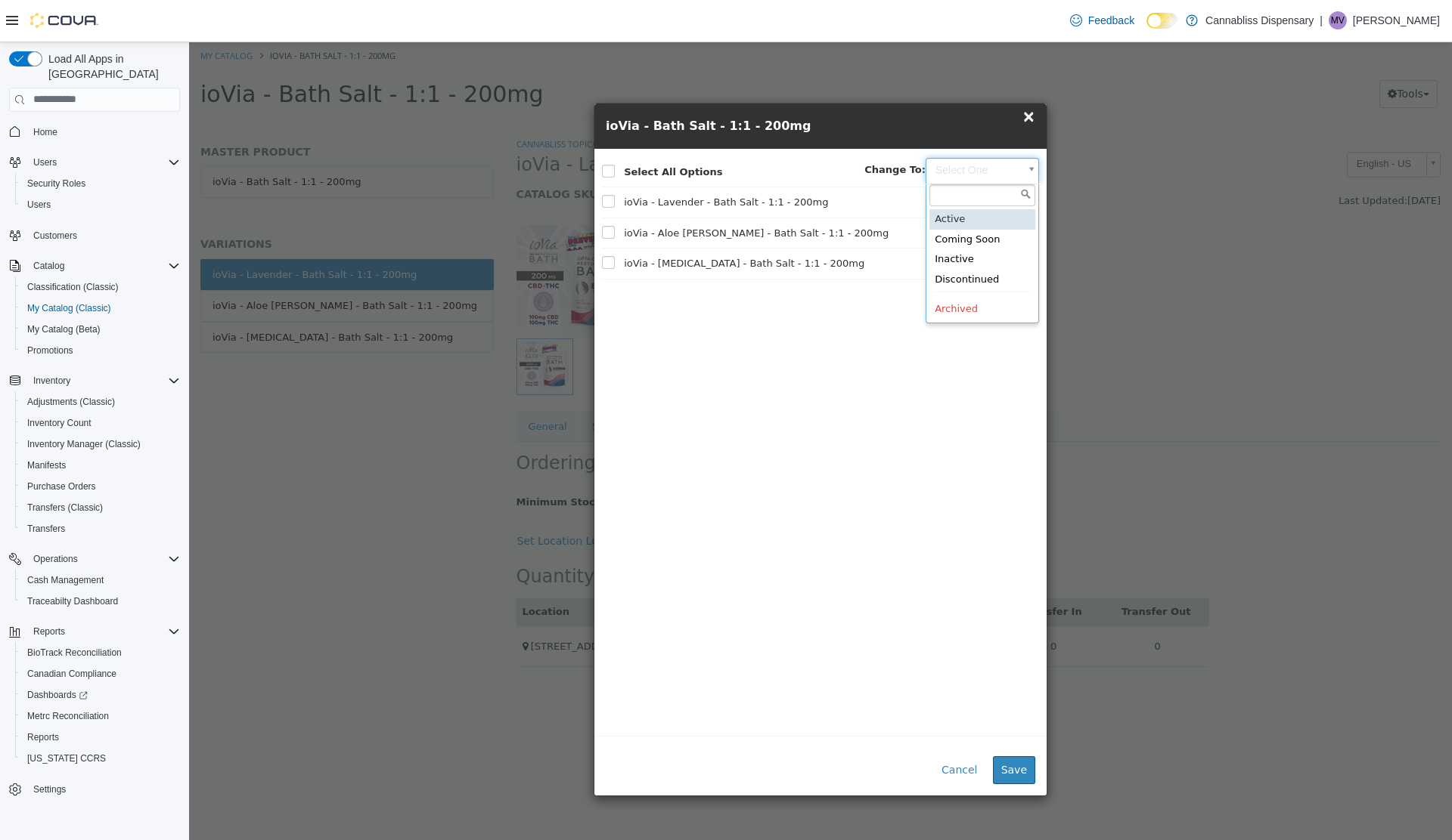
click at [1032, 125] on body "Saving Bulk Changes... × My Catalog ioVia - Bath Salt - 1:1 - 200mg ioVia - Bat…" at bounding box center [819, 83] width 1262 height 84
type input "********"
click at [1019, 773] on button "Save" at bounding box center [1013, 770] width 42 height 28
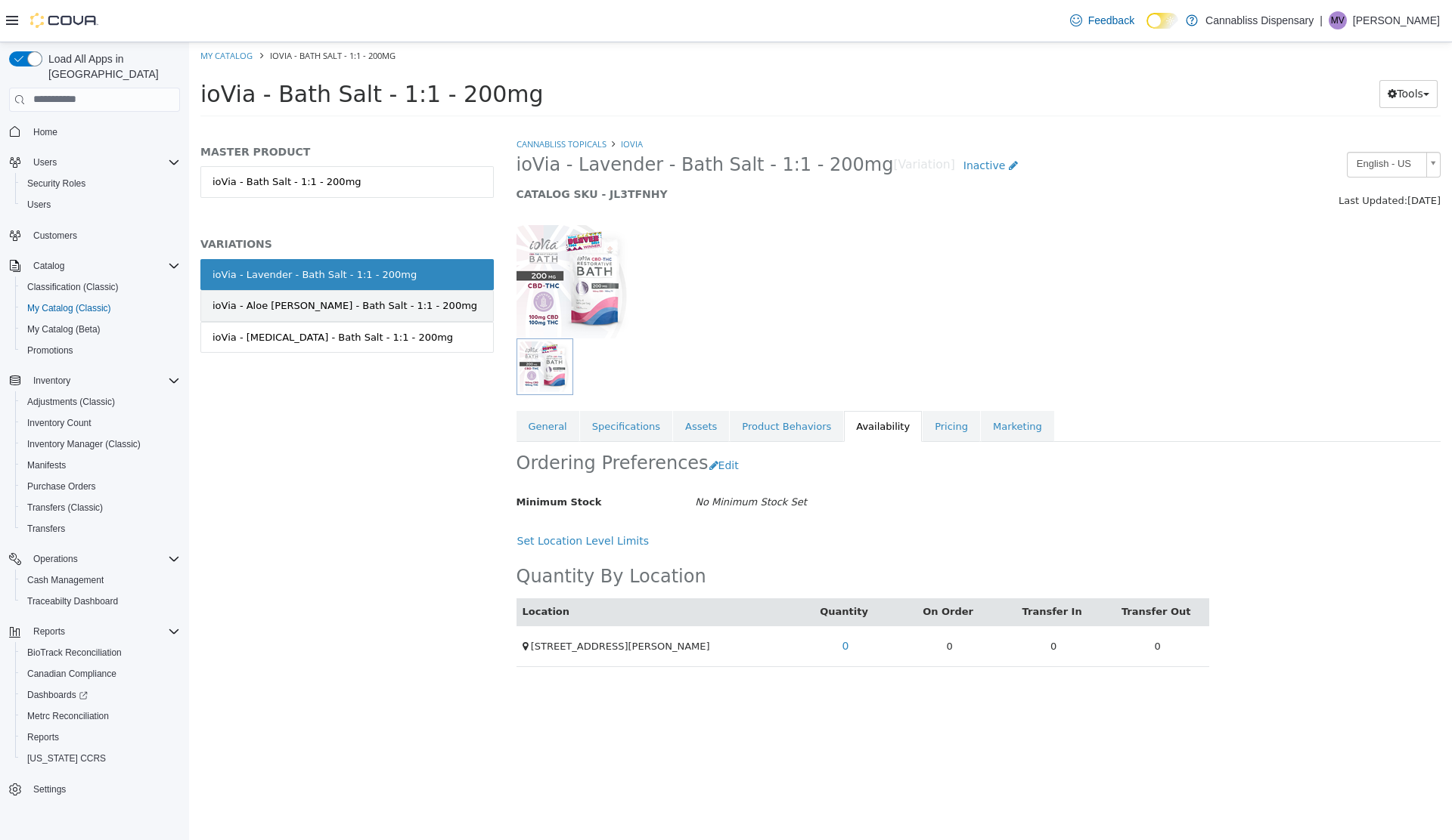
click at [435, 313] on link "ioVia - Aloe Vera - Bath Salt - 1:1 - 200mg" at bounding box center [347, 305] width 293 height 32
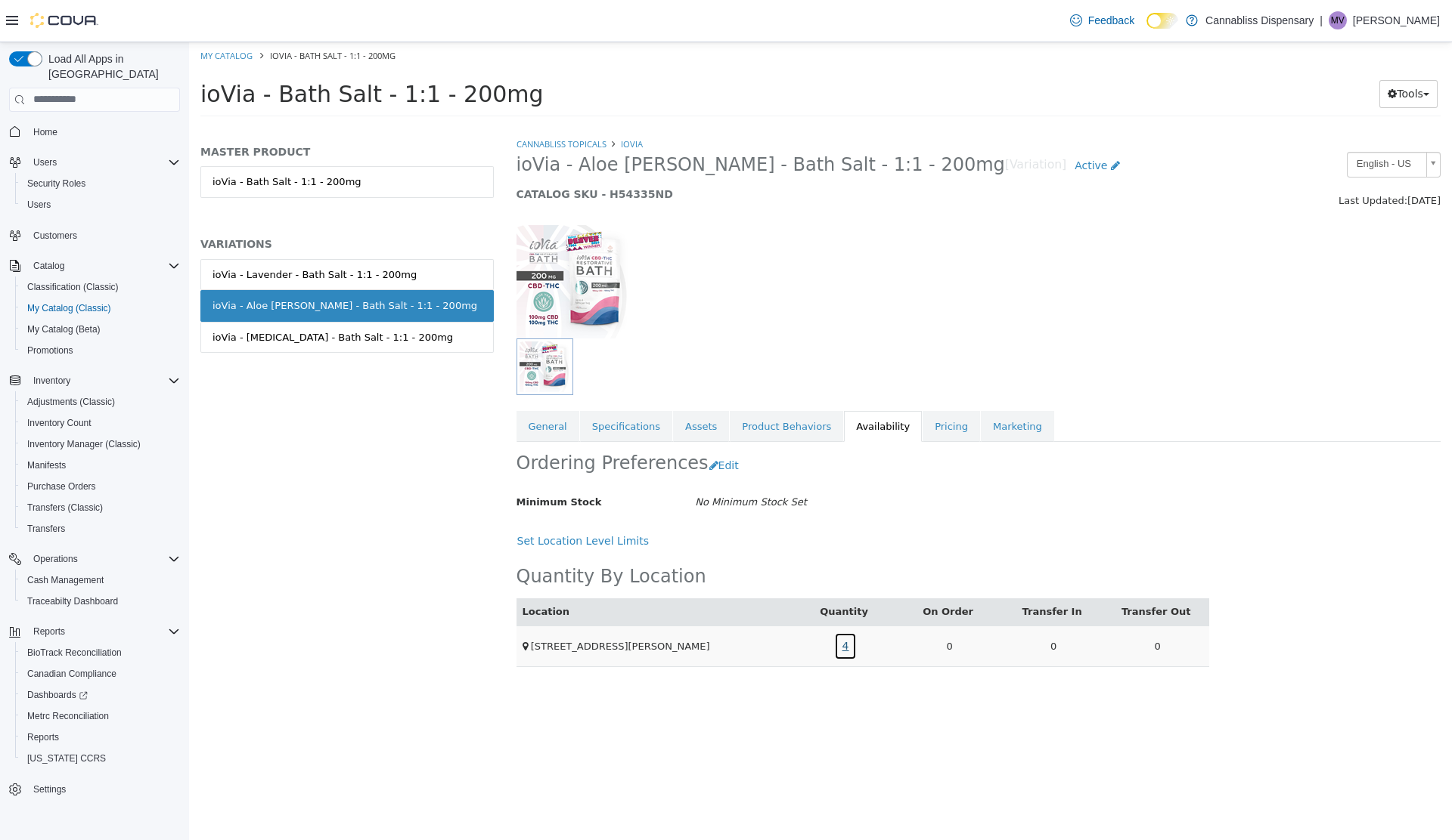
click at [845, 644] on link "4" at bounding box center [846, 645] width 24 height 28
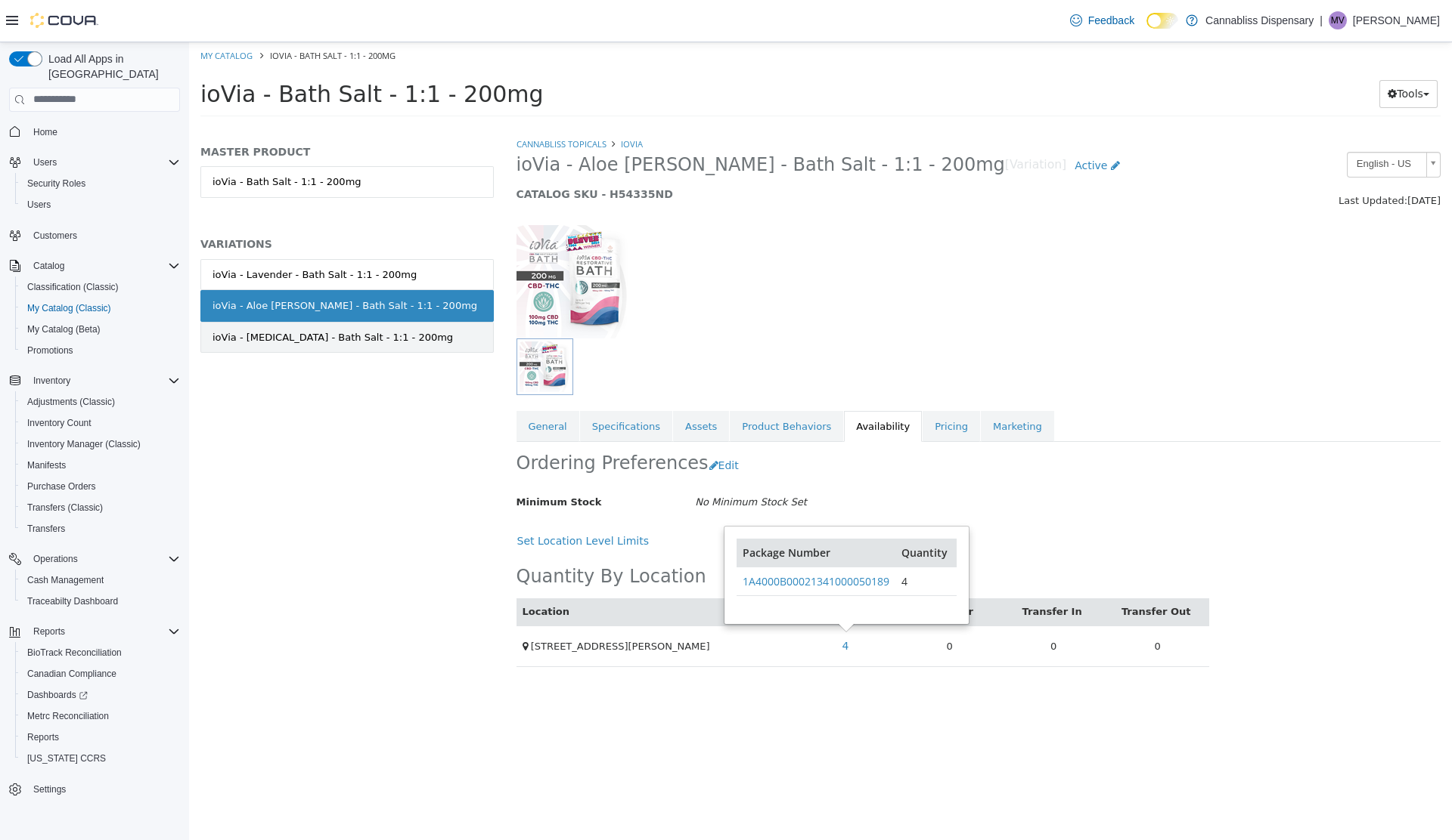
click at [434, 349] on link "ioVia - Tea Tree - Bath Salt - 1:1 - 200mg" at bounding box center [347, 337] width 293 height 32
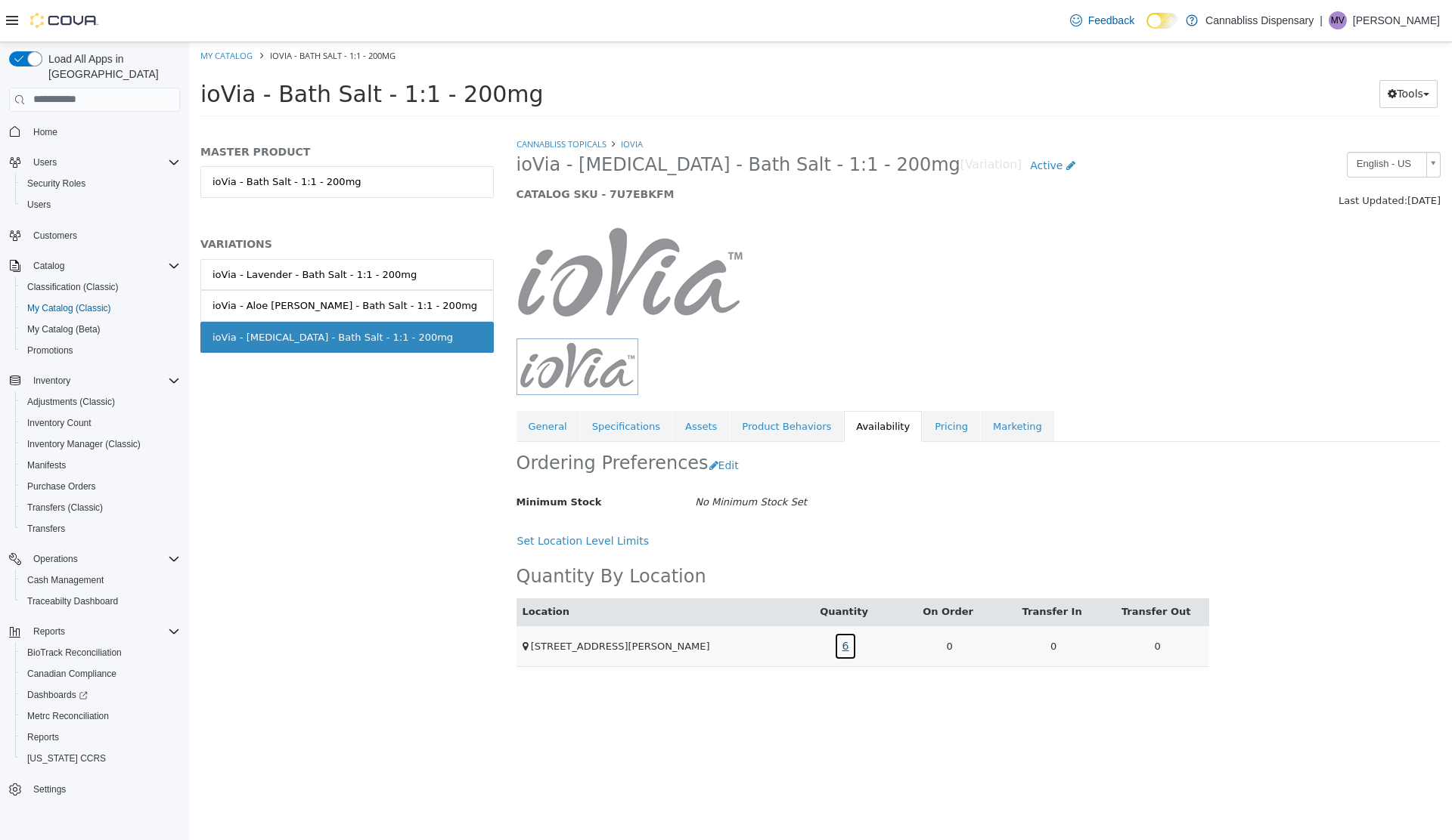
click at [845, 651] on link "6" at bounding box center [846, 645] width 24 height 28
click at [593, 146] on link "CannaBliss Topicals" at bounding box center [561, 143] width 90 height 11
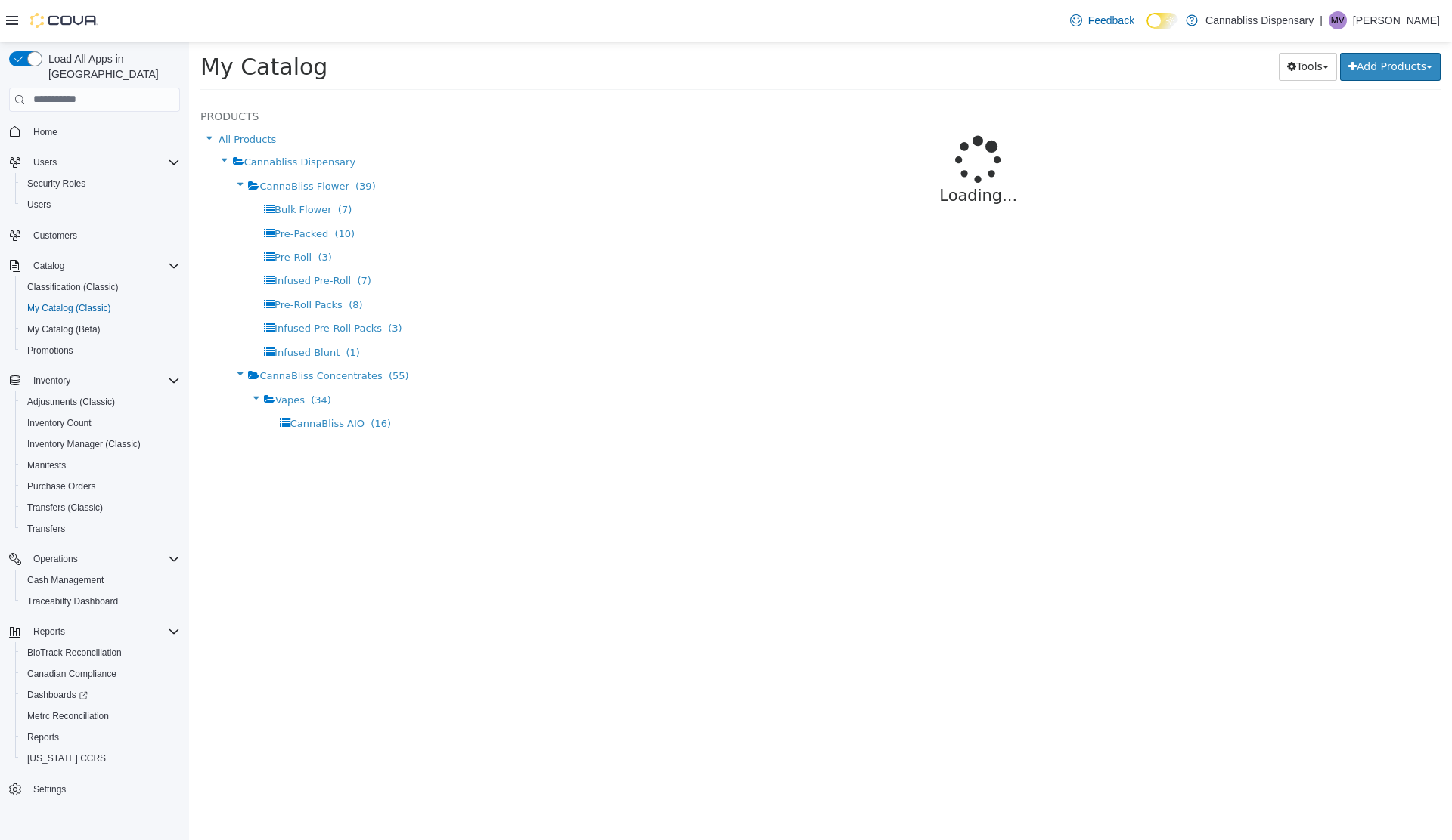
select select "**********"
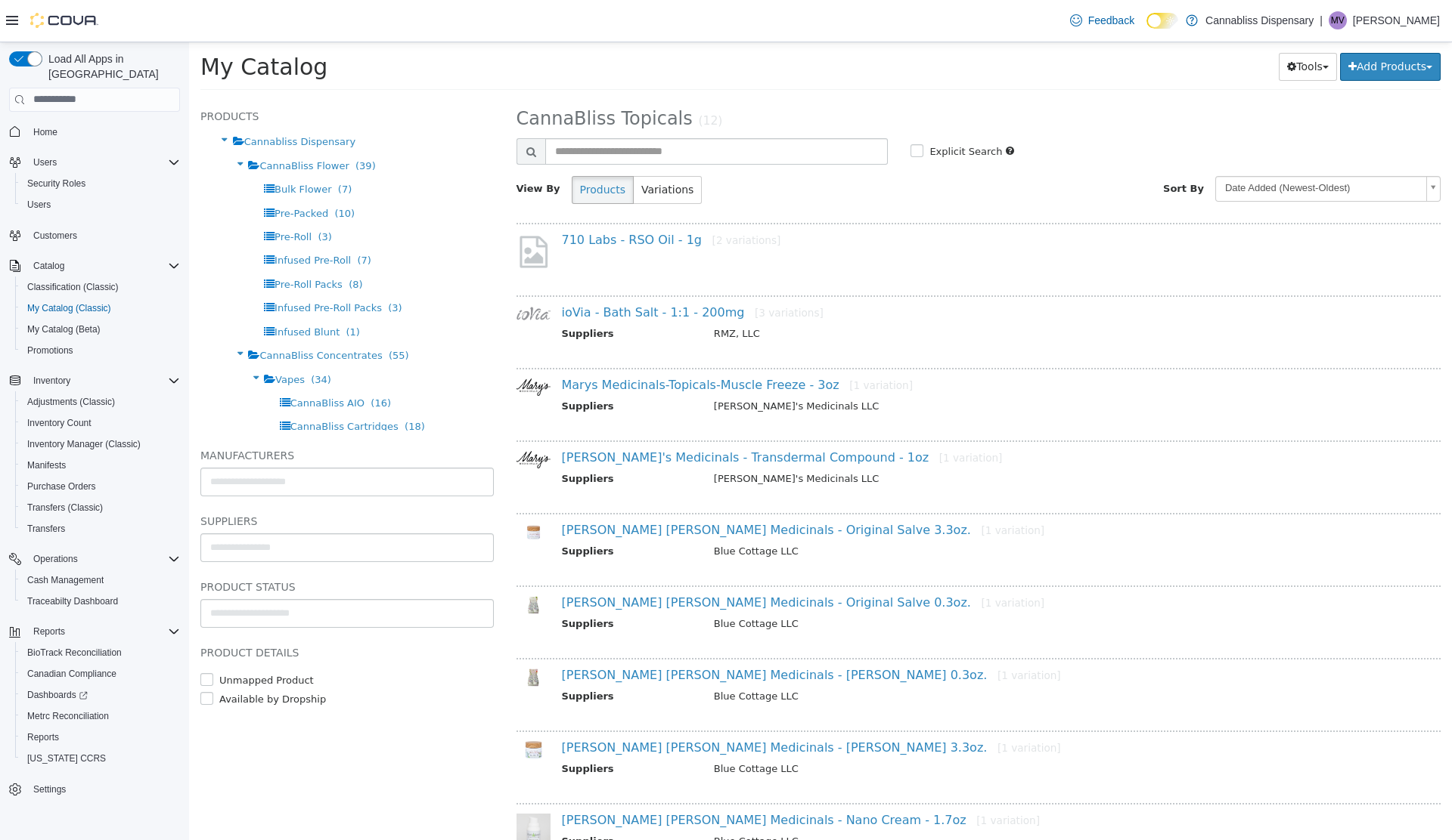
scroll to position [35, 0]
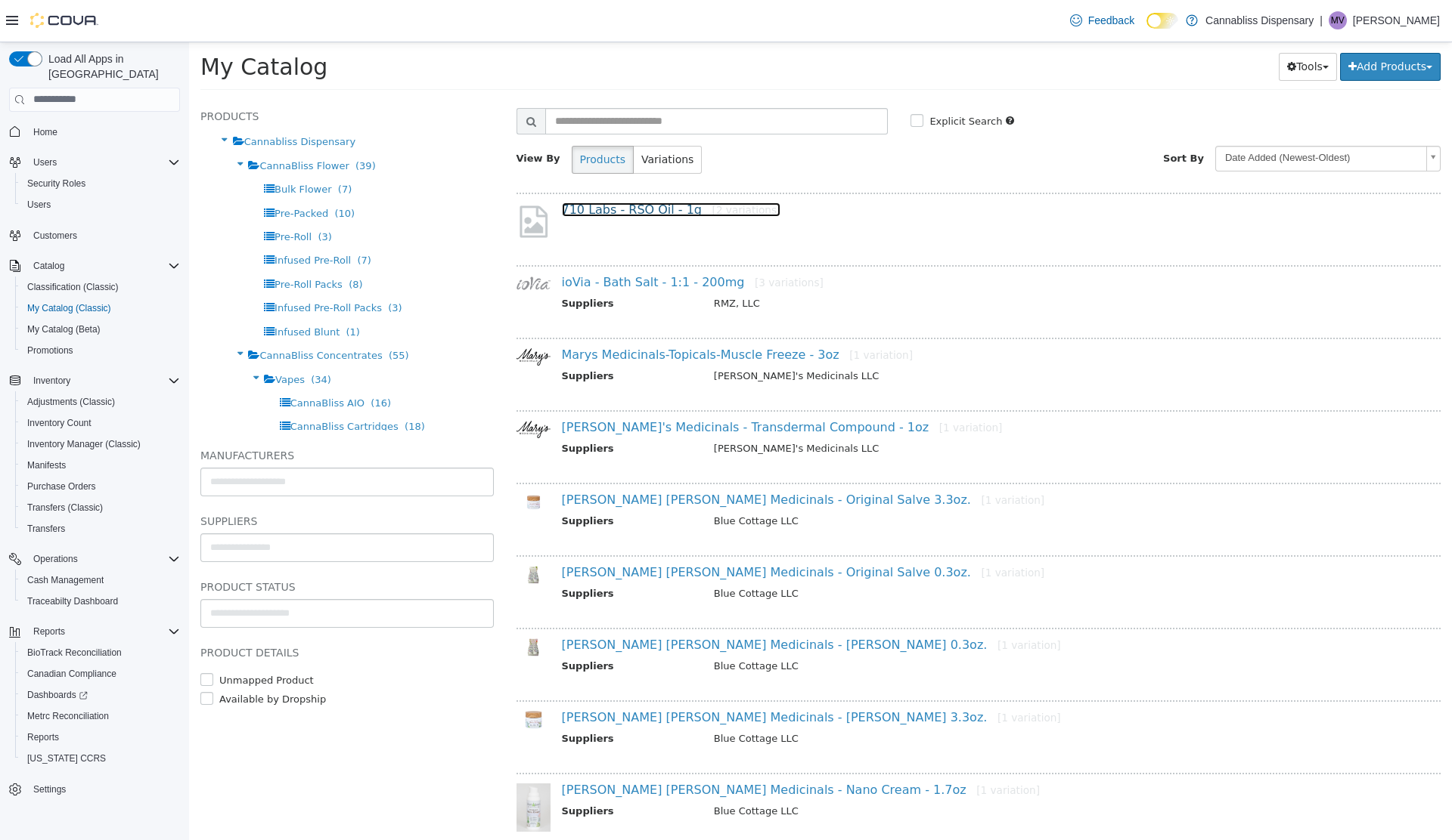
click at [612, 216] on link "710 Labs - RSO Oil - 1g [2 variations]" at bounding box center [671, 209] width 219 height 14
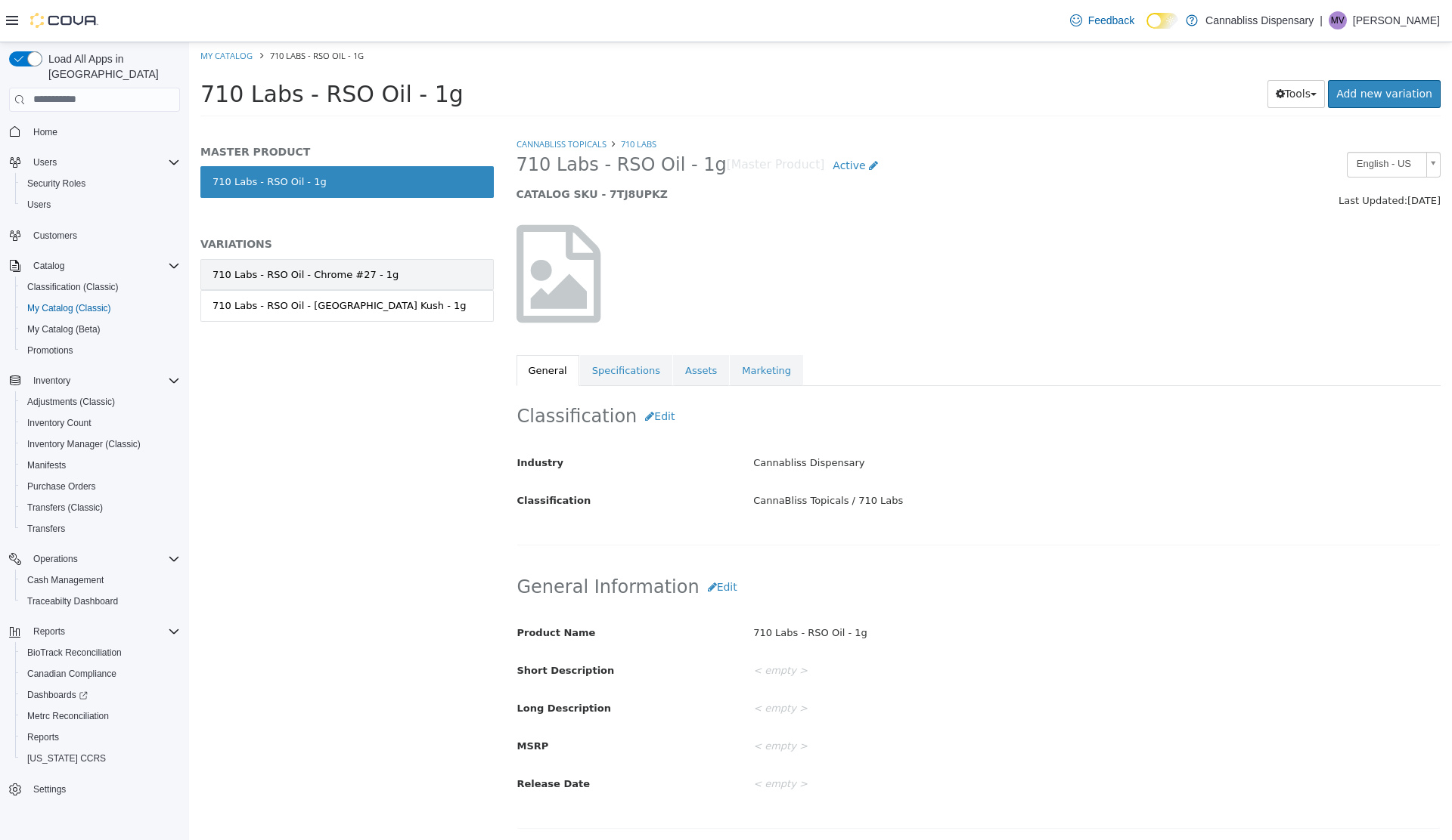
click at [390, 265] on link "710 Labs - RSO Oil - Chrome #27 - 1g" at bounding box center [347, 274] width 293 height 32
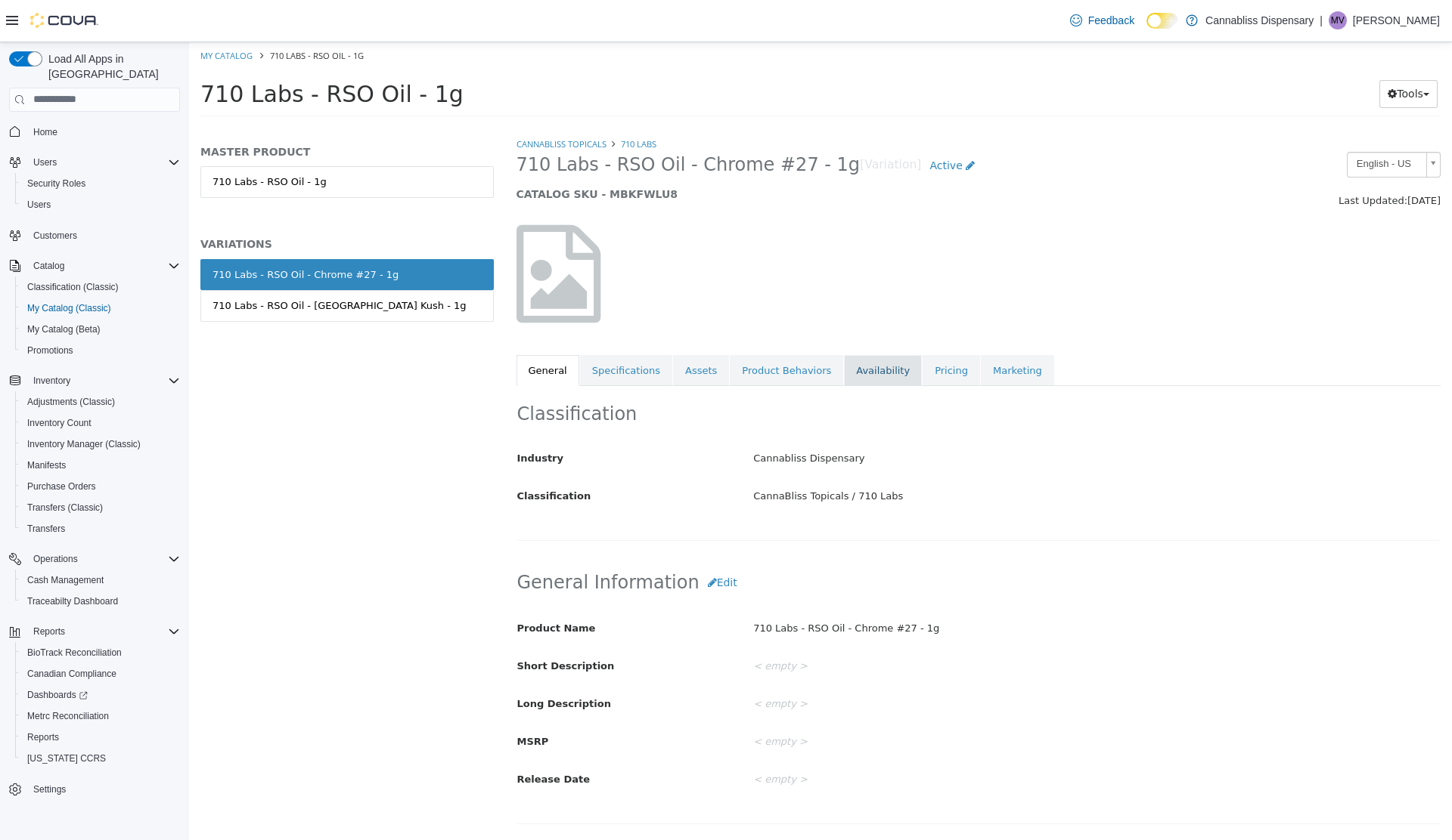
click at [855, 372] on link "Availability" at bounding box center [883, 370] width 78 height 32
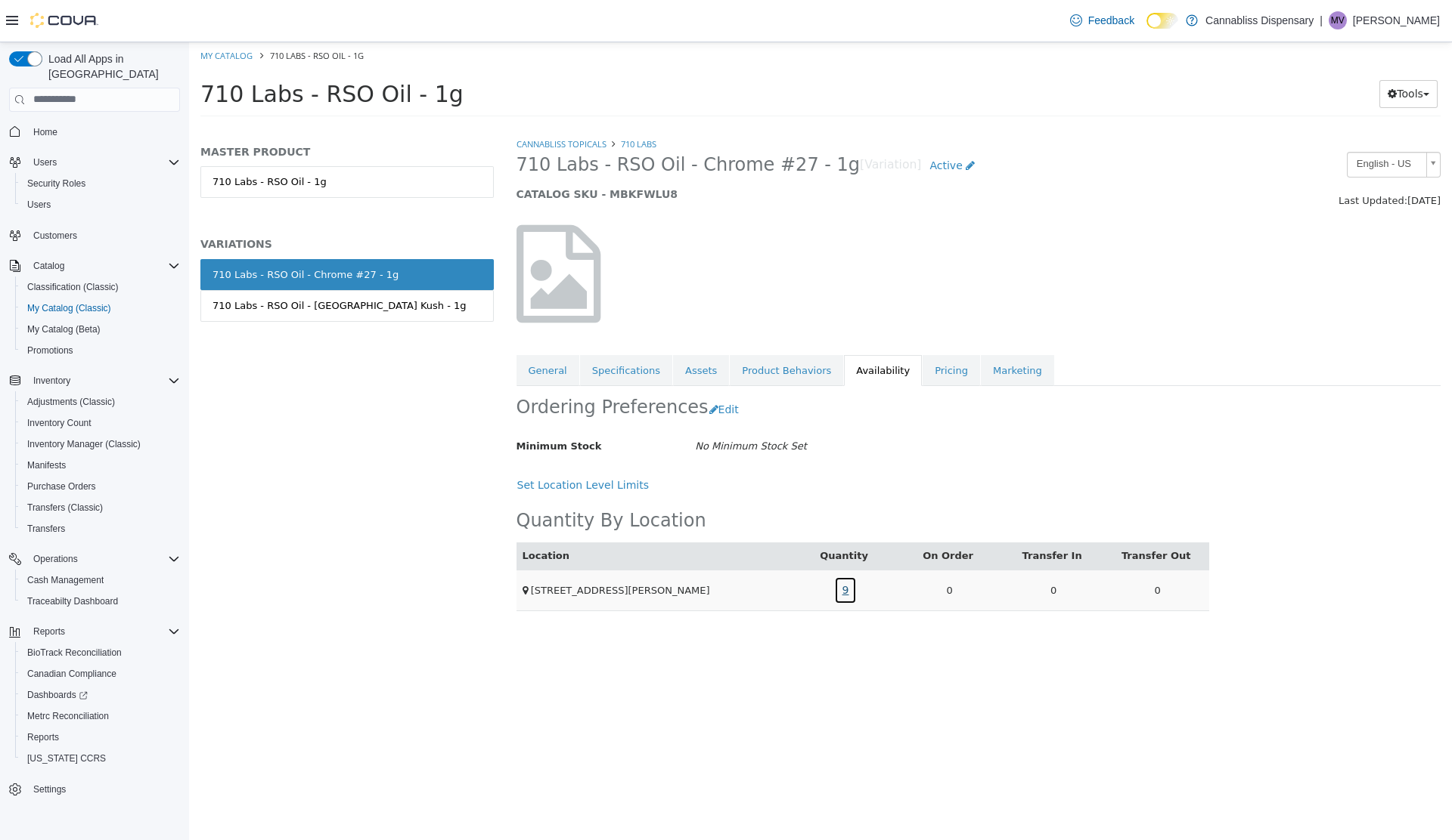
click at [840, 594] on link "9" at bounding box center [846, 590] width 24 height 28
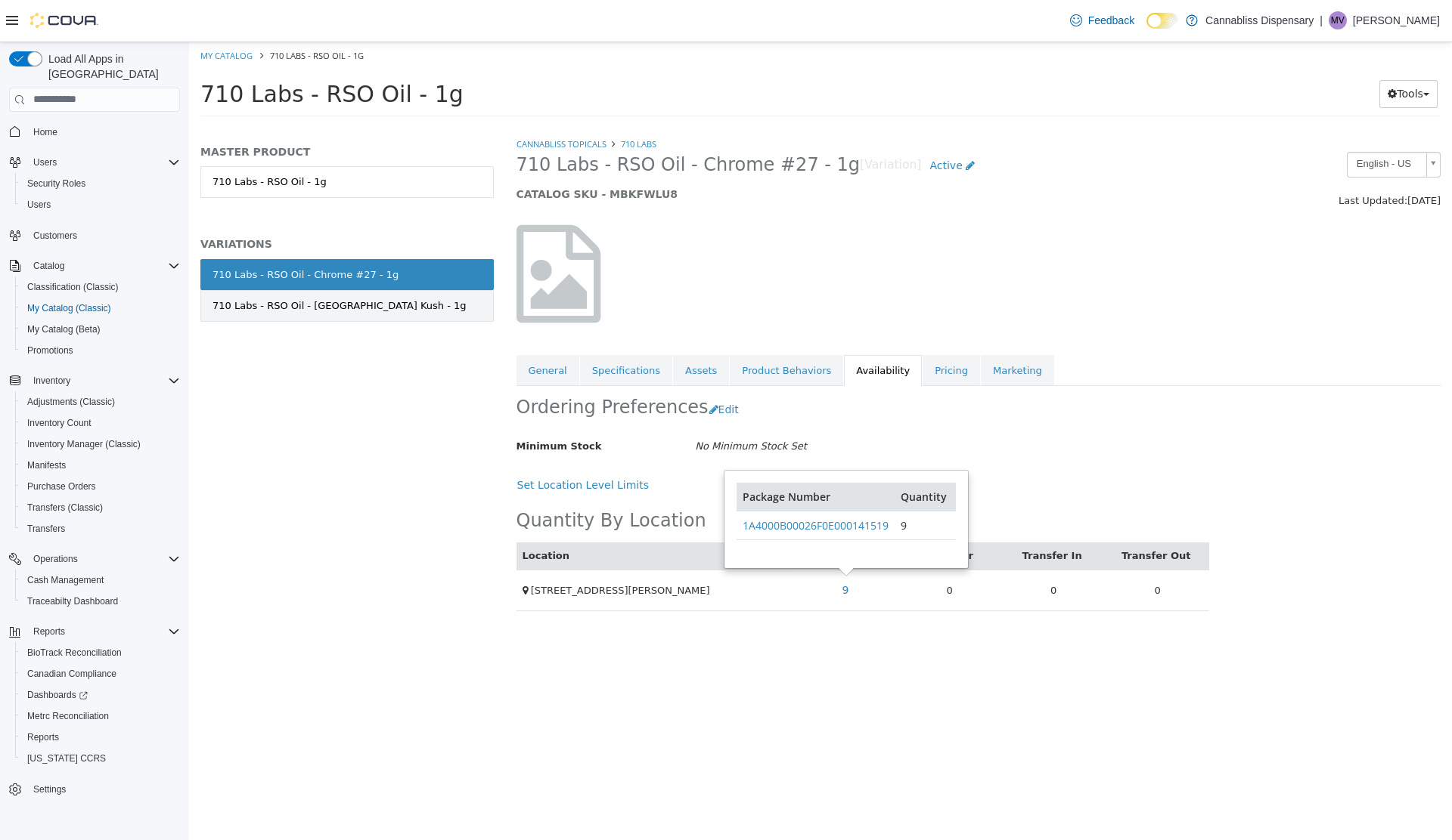
click at [430, 312] on link "710 Labs - RSO Oil - Cold Creek Kush - 1g" at bounding box center [347, 305] width 293 height 32
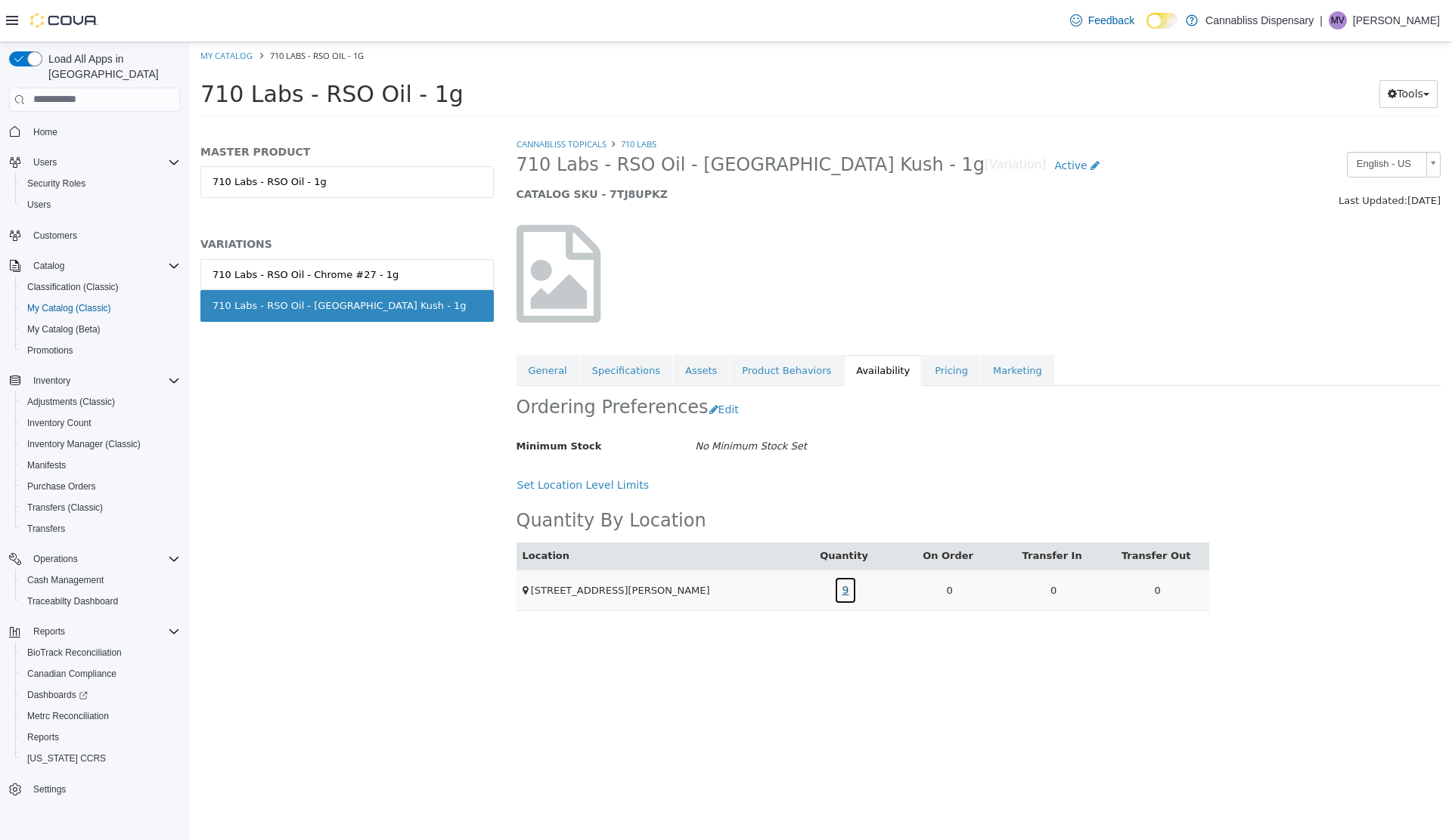
click at [852, 589] on link "9" at bounding box center [846, 590] width 24 height 28
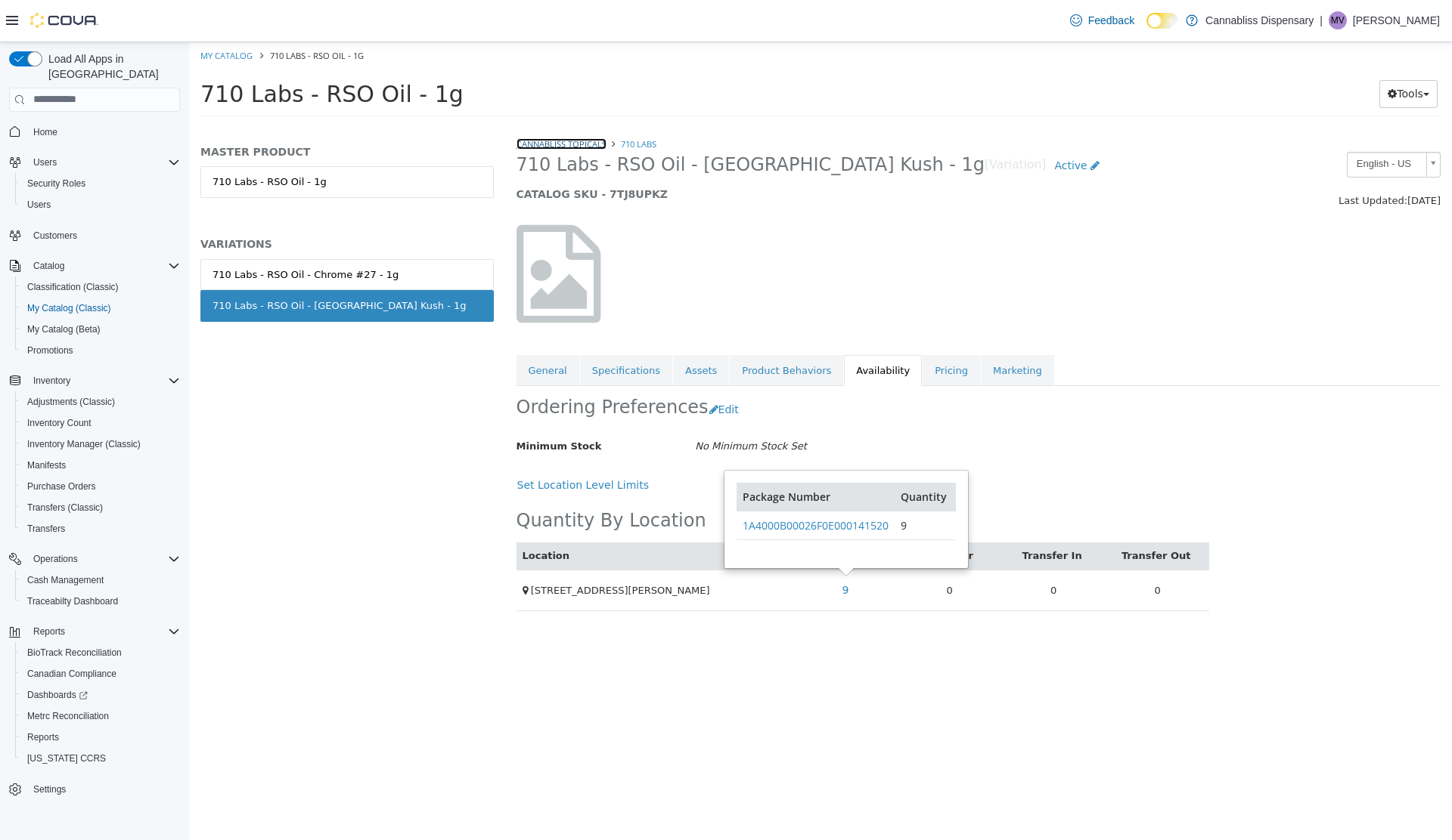
click at [571, 140] on link "CannaBliss Topicals" at bounding box center [561, 143] width 90 height 11
select select "**********"
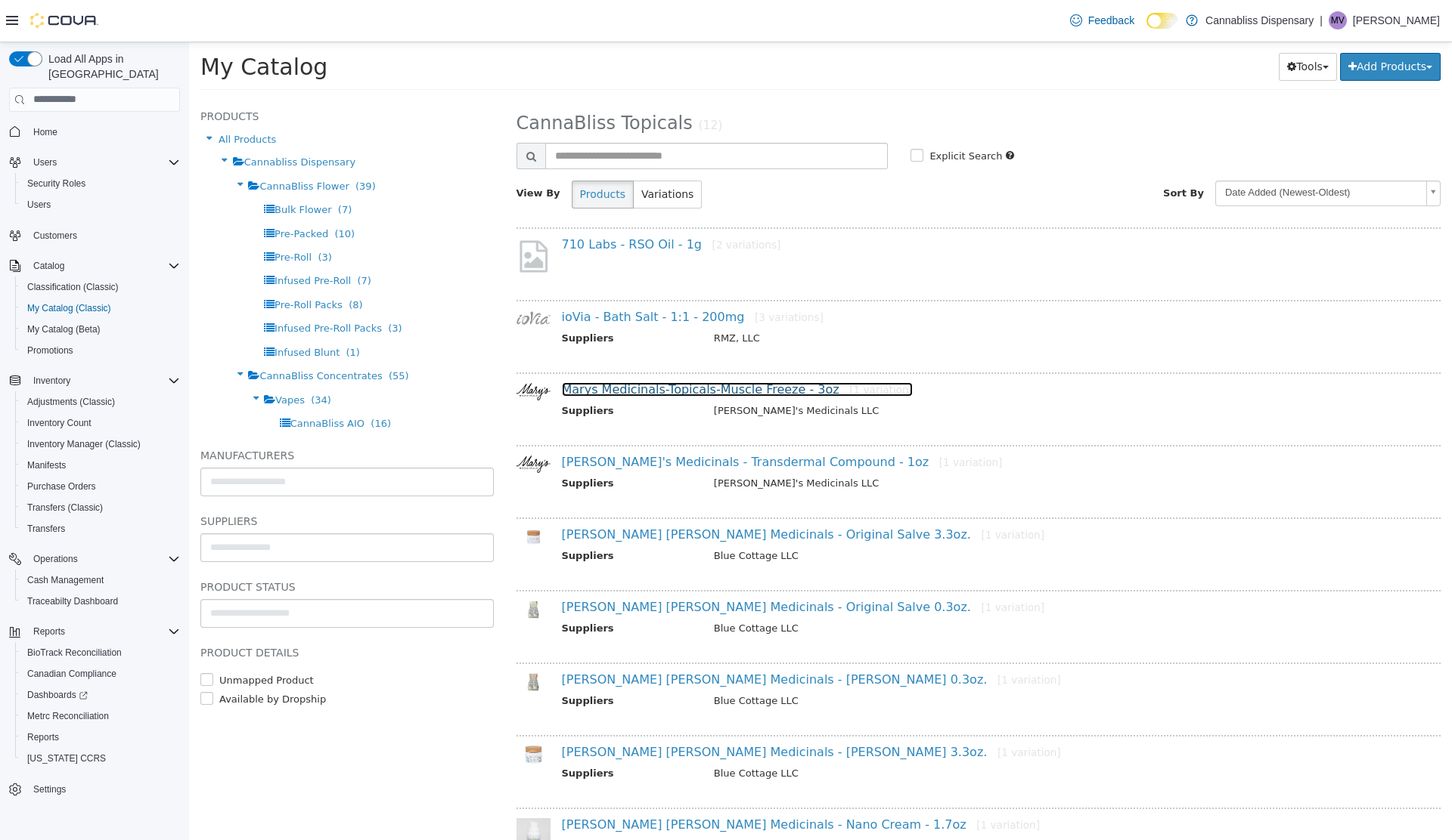
click at [669, 389] on link "Marys Medicinals-Topicals-Muscle Freeze - 3oz [1 variation]" at bounding box center [737, 388] width 351 height 14
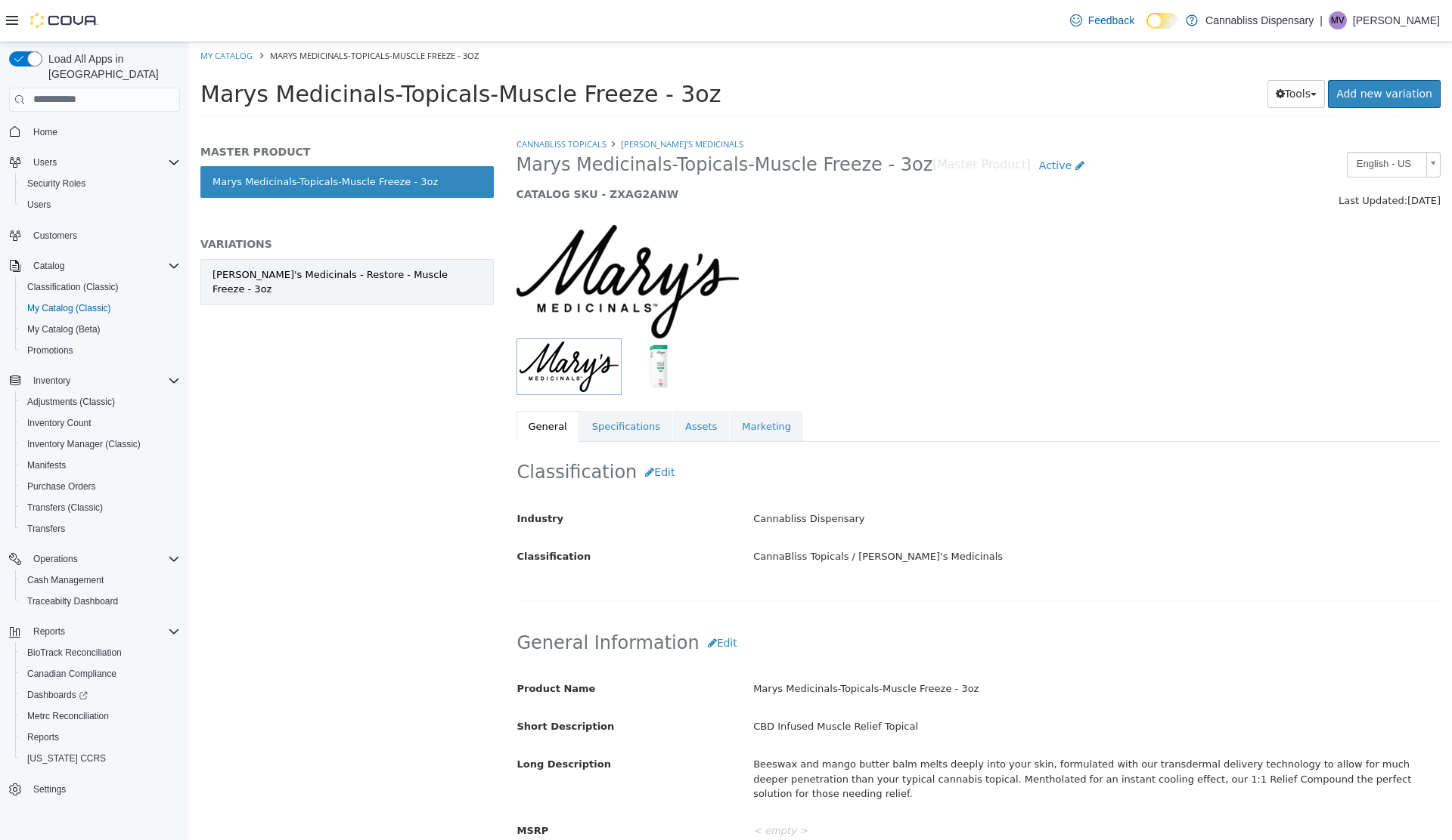
click at [404, 278] on div "Mary's Medicinals - Restore - Muscle Freeze - 3oz" at bounding box center [347, 281] width 269 height 30
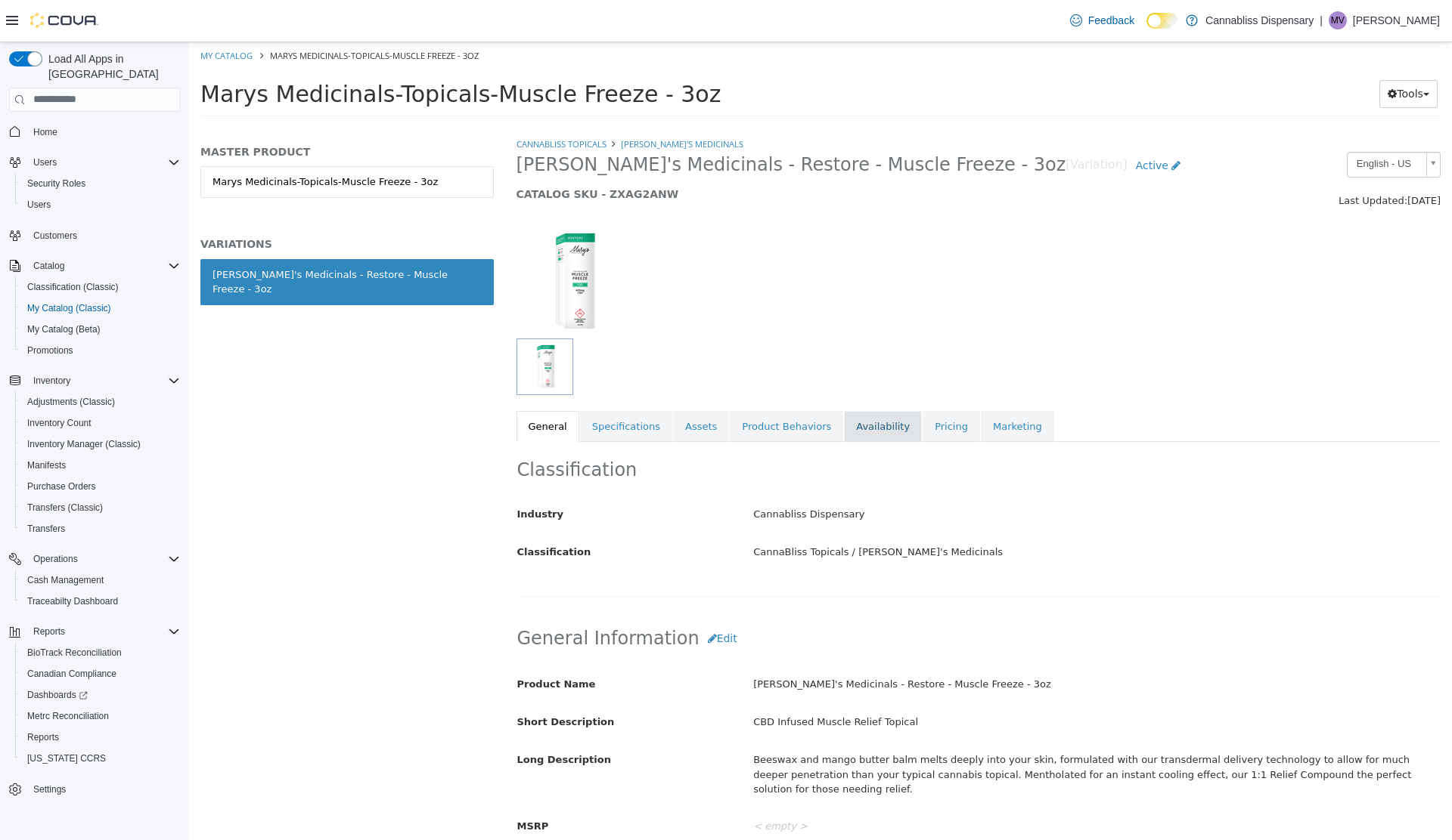
click at [850, 425] on link "Availability" at bounding box center [883, 426] width 78 height 32
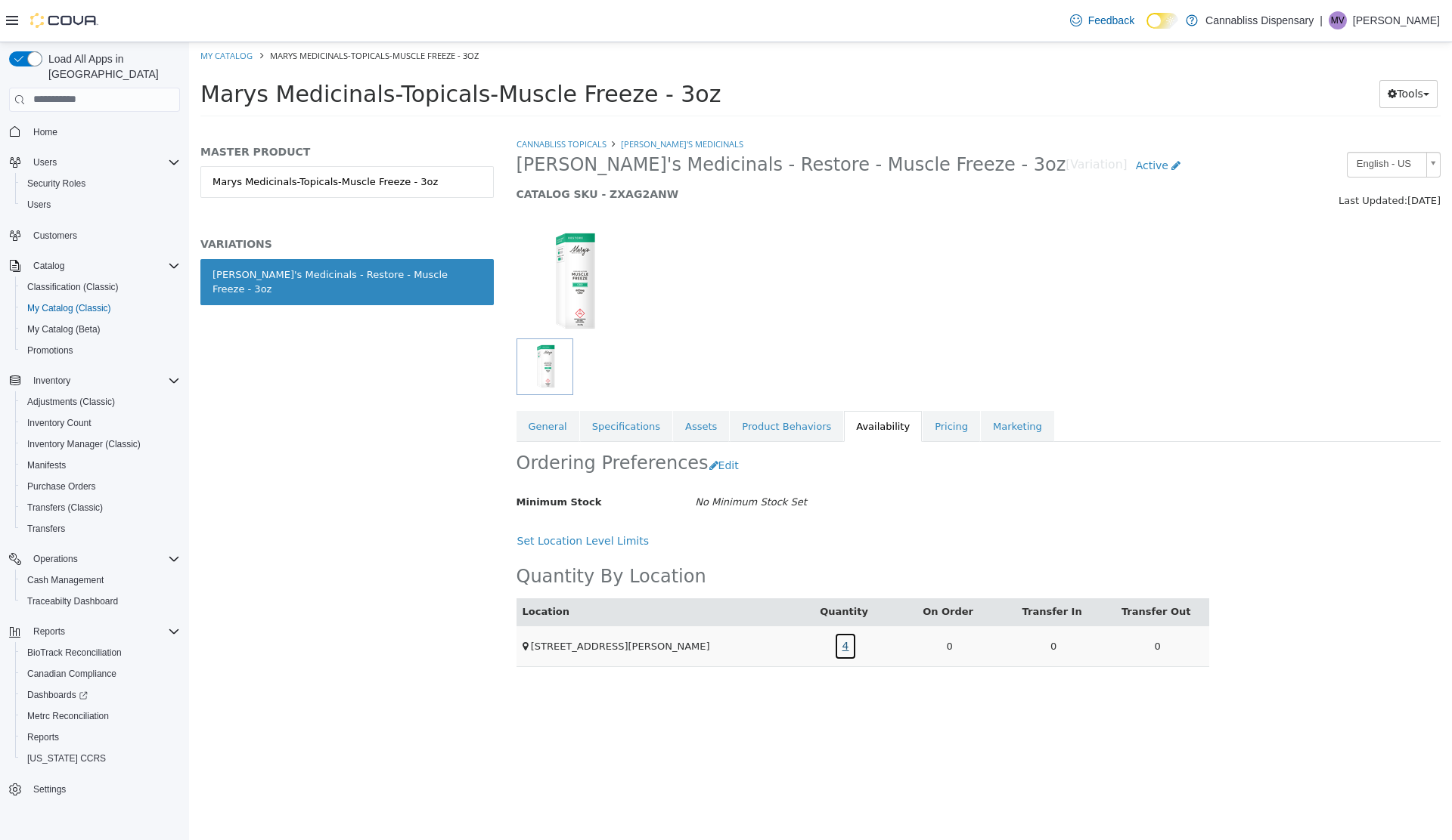
click at [845, 644] on link "4" at bounding box center [846, 645] width 24 height 28
click at [577, 144] on link "CannaBliss Topicals" at bounding box center [561, 143] width 90 height 11
select select "**********"
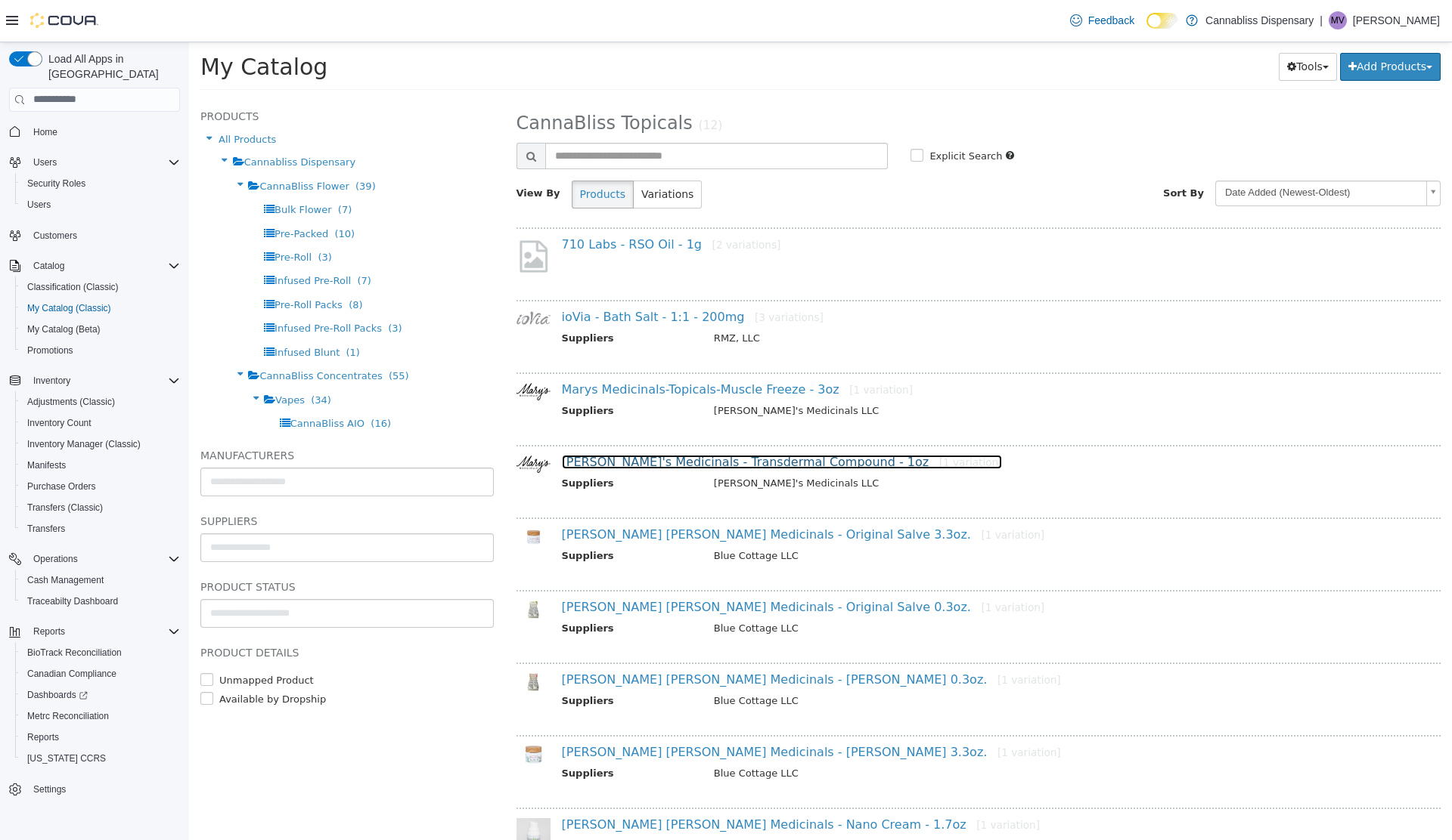
click at [698, 467] on link "Mary's Medicinals - Transdermal Compound - 1oz [1 variation]" at bounding box center [782, 461] width 440 height 14
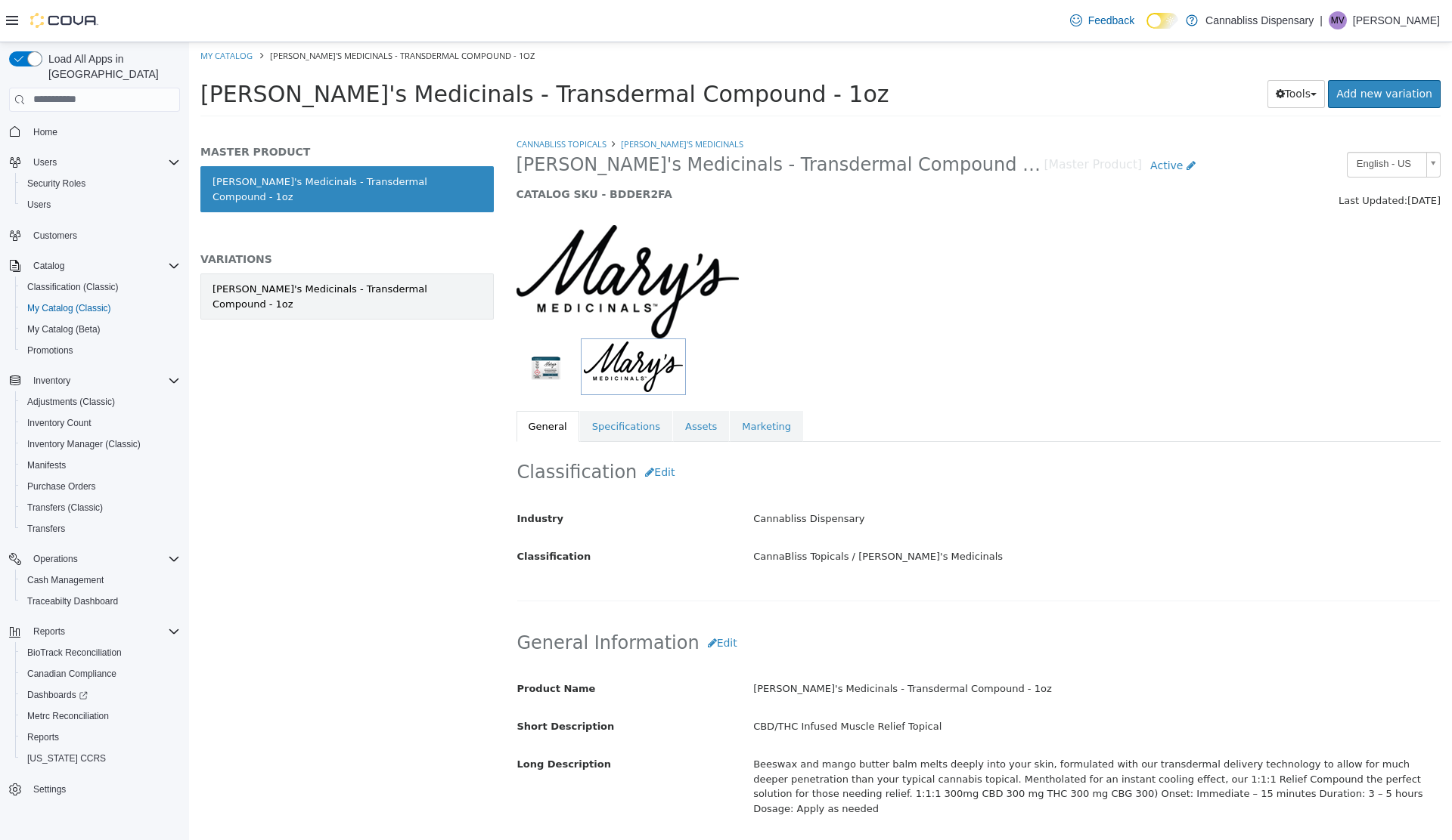
click at [426, 281] on link "[PERSON_NAME]'s Medicinals - Transdermal Compound - 1oz" at bounding box center [347, 295] width 293 height 46
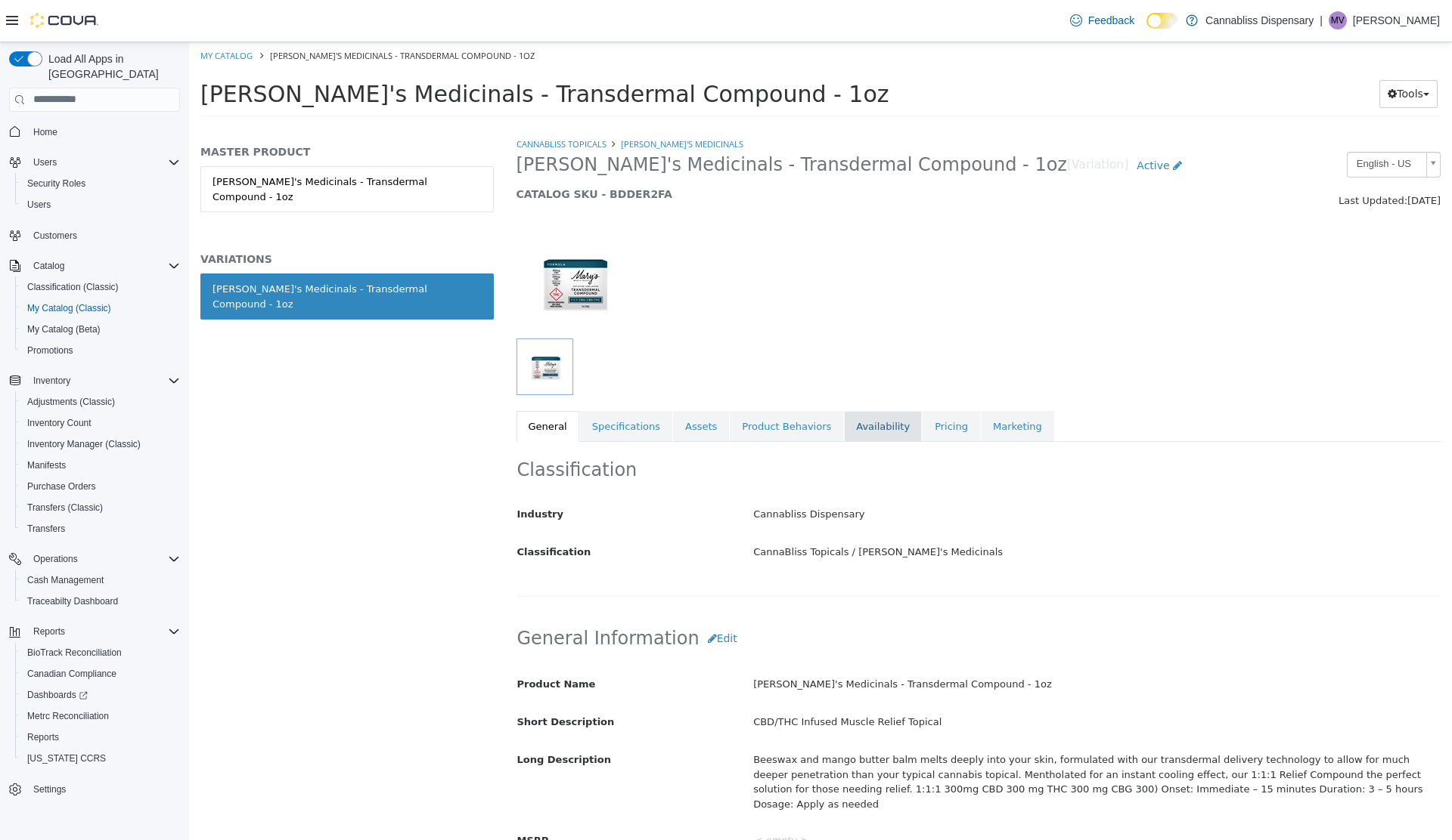
click at [859, 424] on link "Availability" at bounding box center [883, 426] width 78 height 32
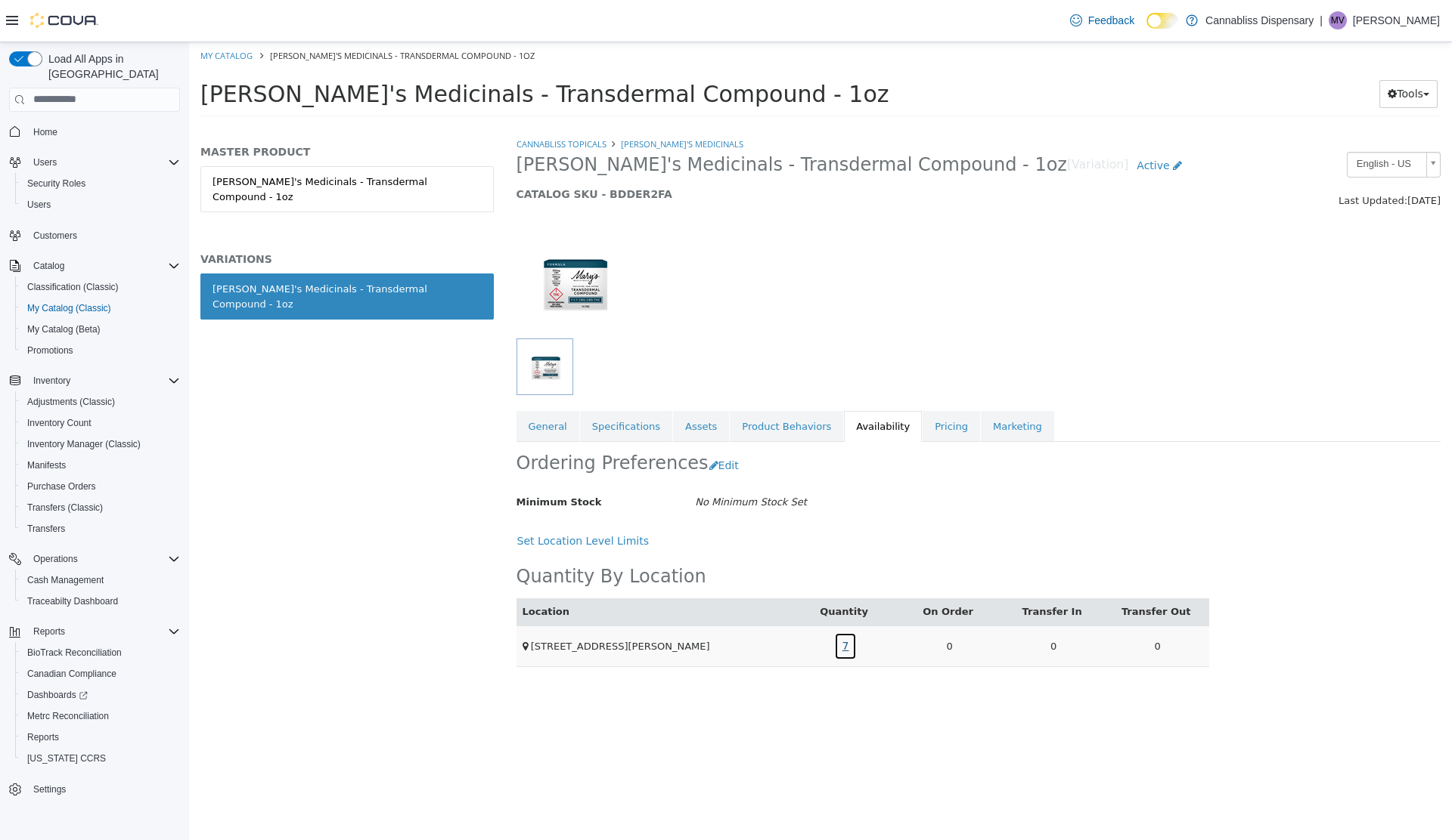
click at [845, 644] on link "7" at bounding box center [846, 645] width 24 height 28
click at [583, 144] on link "CannaBliss Topicals" at bounding box center [561, 143] width 90 height 11
select select "**********"
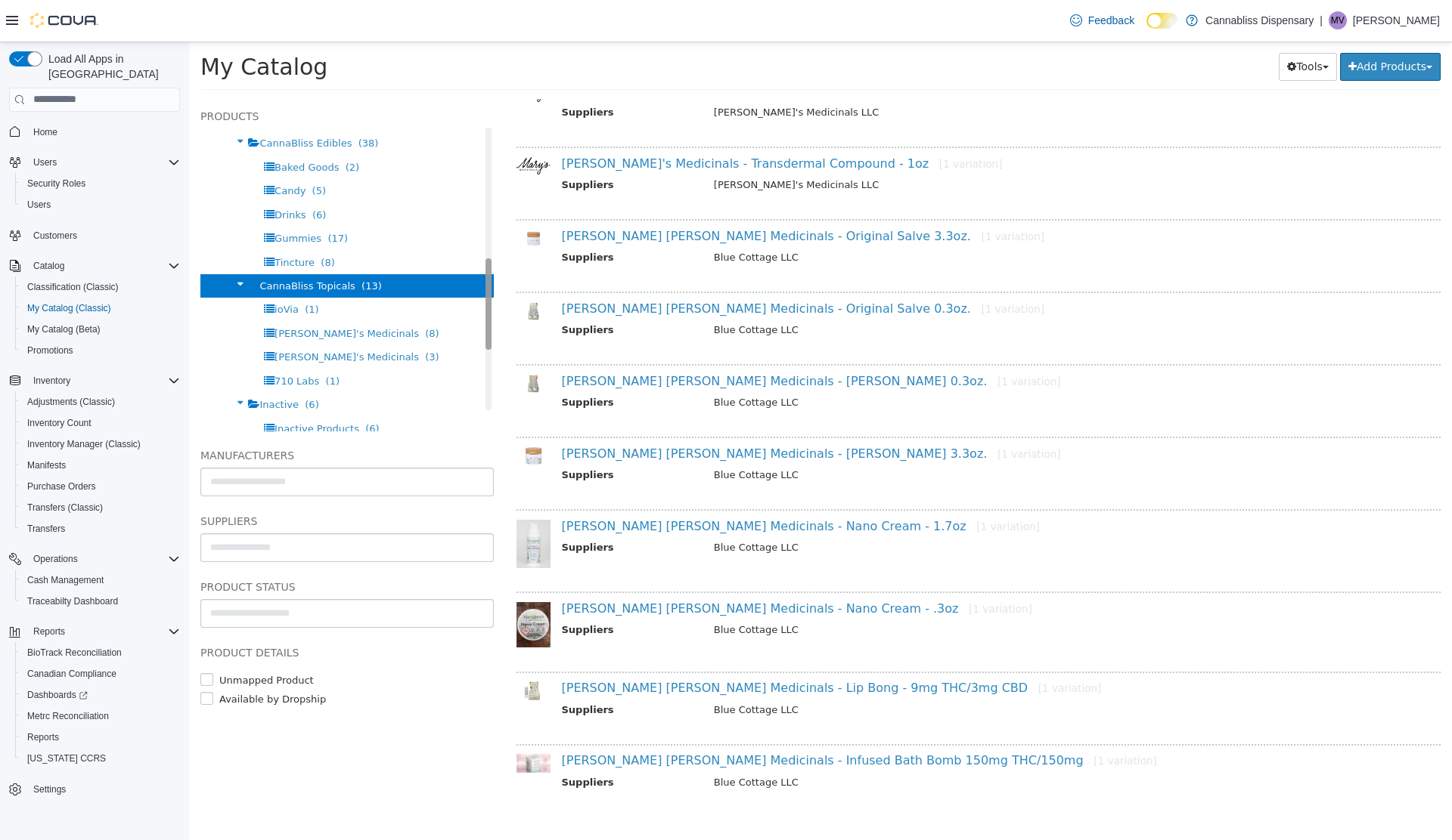
scroll to position [525, 0]
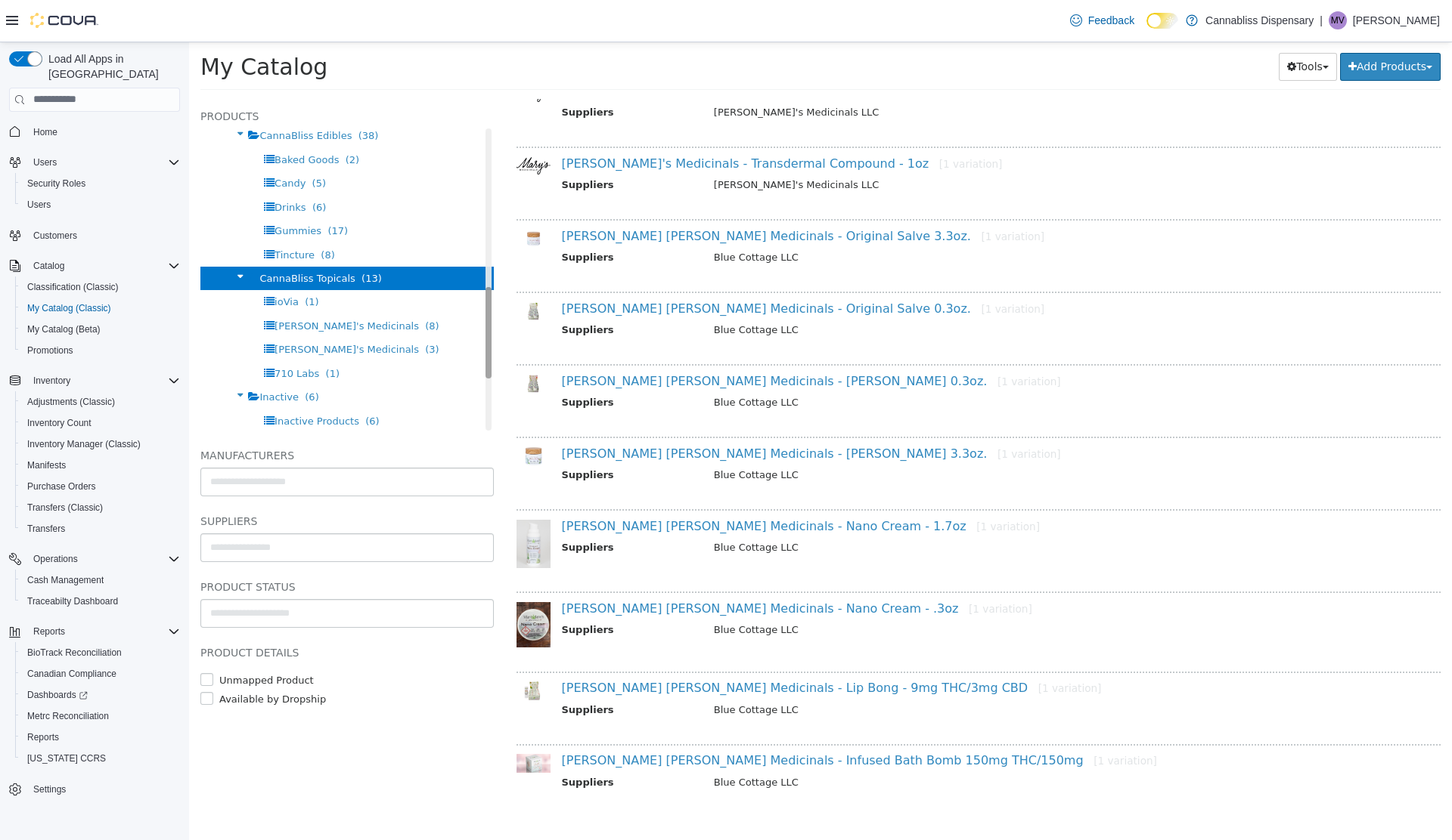
drag, startPoint x: 488, startPoint y: 208, endPoint x: 476, endPoint y: 367, distance: 159.5
click at [476, 367] on div "Products All Products Cannabliss Dispensary CannaBliss Flower (39) Bulk Flower …" at bounding box center [347, 268] width 293 height 324
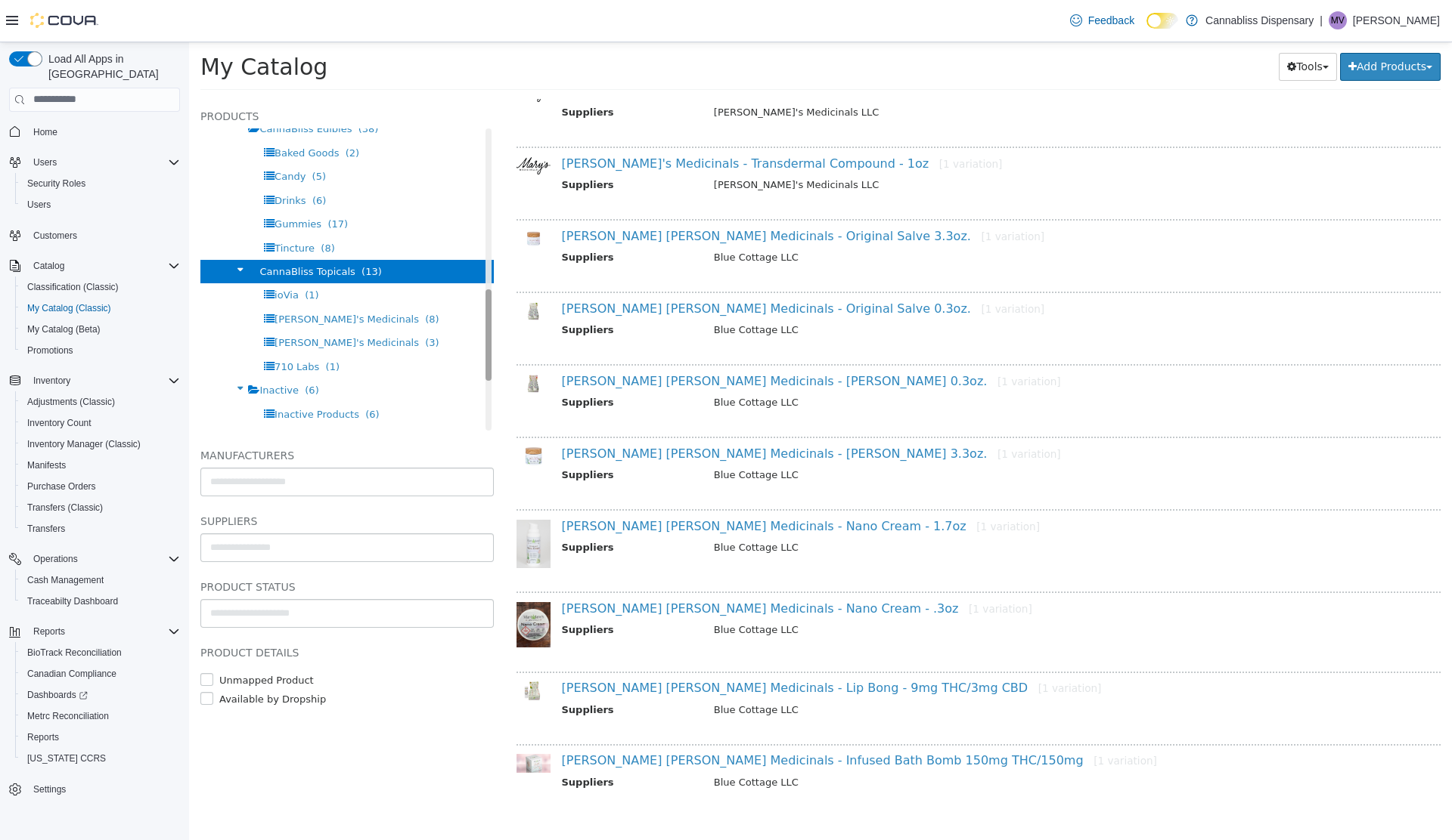
click at [490, 379] on div "Products All Products Cannabliss Dispensary CannaBliss Flower (39) Bulk Flower …" at bounding box center [347, 268] width 293 height 324
click at [304, 343] on span "[PERSON_NAME]'s Medicinals" at bounding box center [347, 341] width 145 height 11
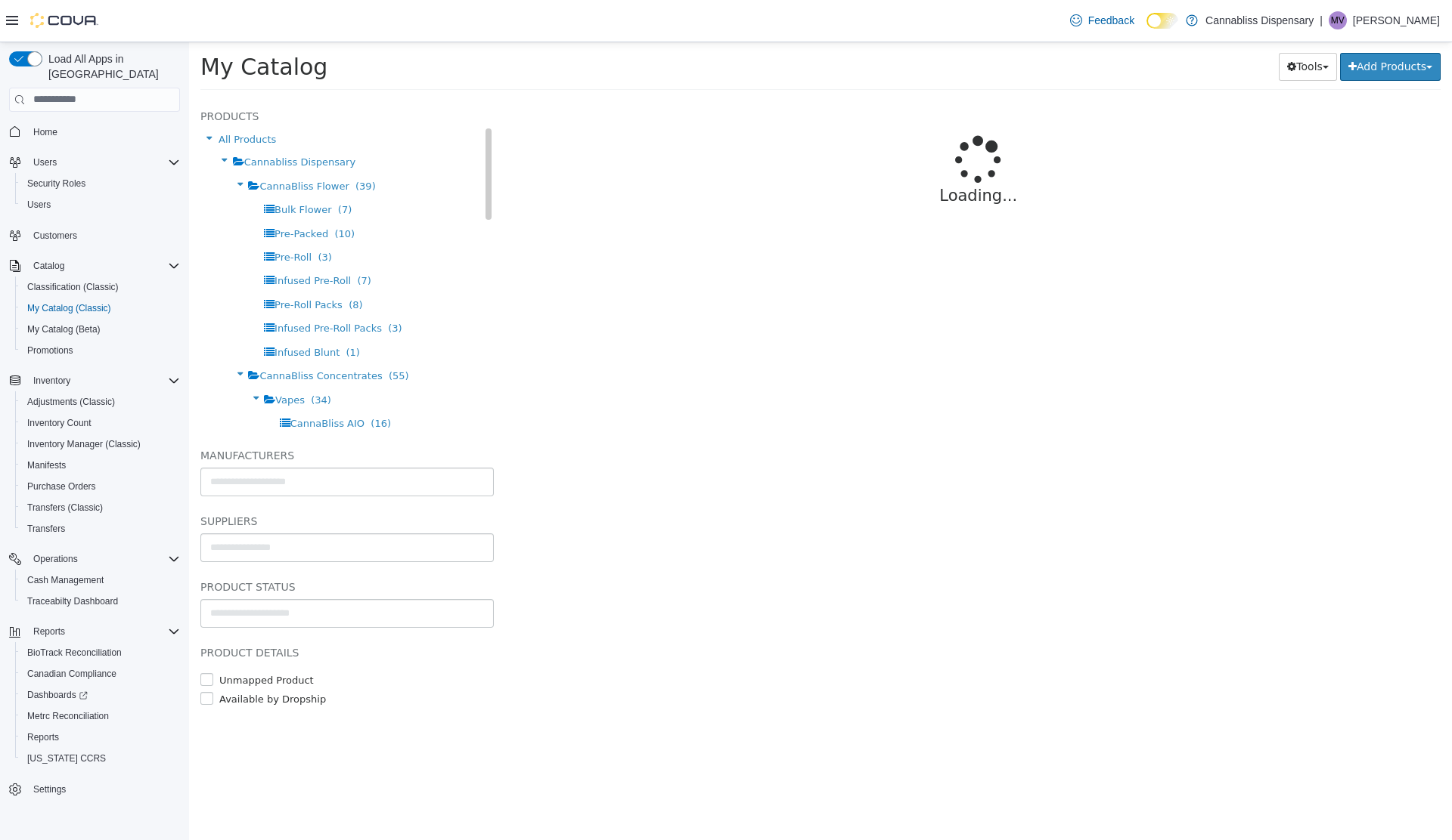
select select "**********"
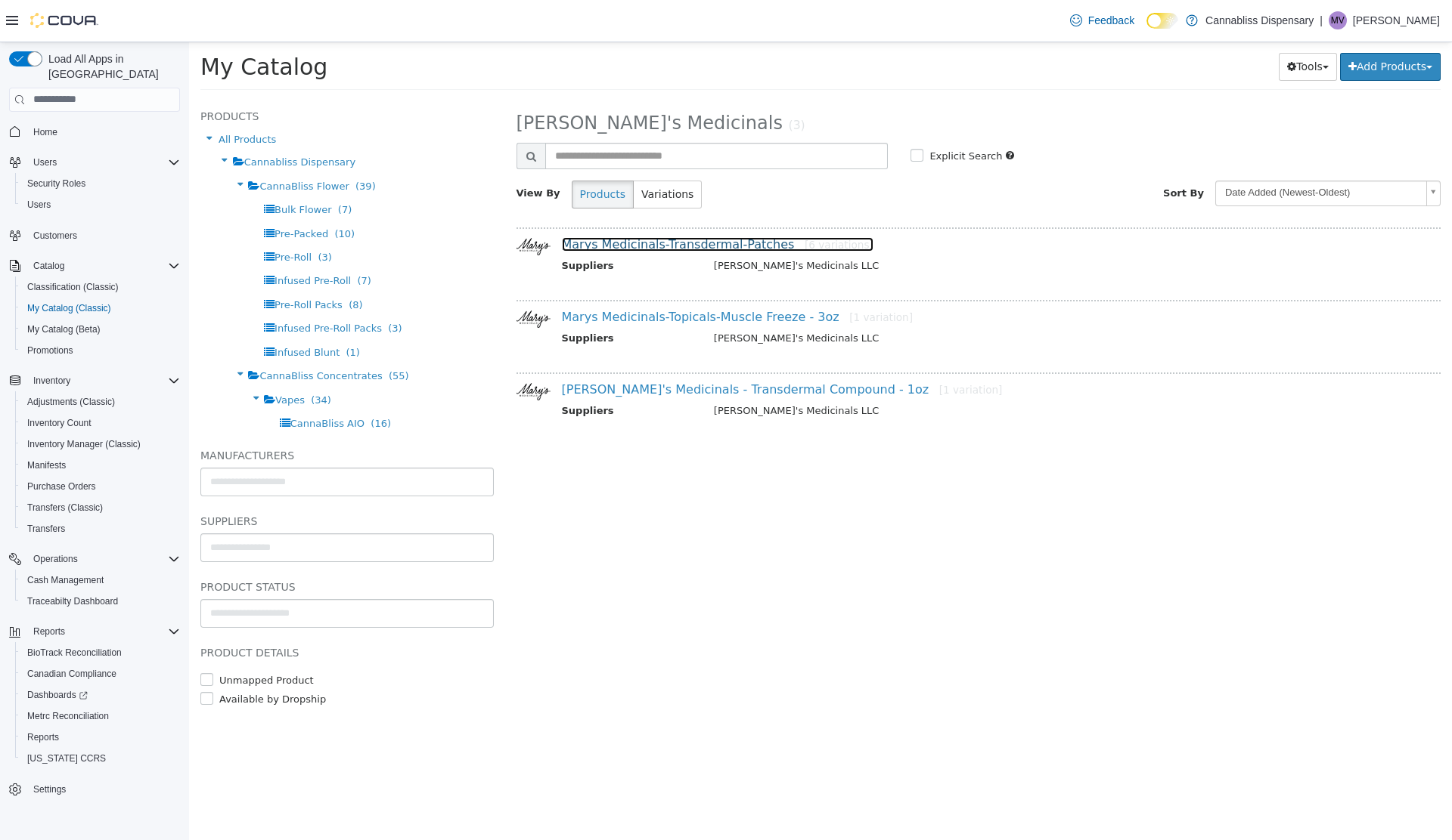
click at [714, 246] on link "Marys Medicinals-Transdermal-Patches [6 variations]" at bounding box center [717, 244] width 311 height 14
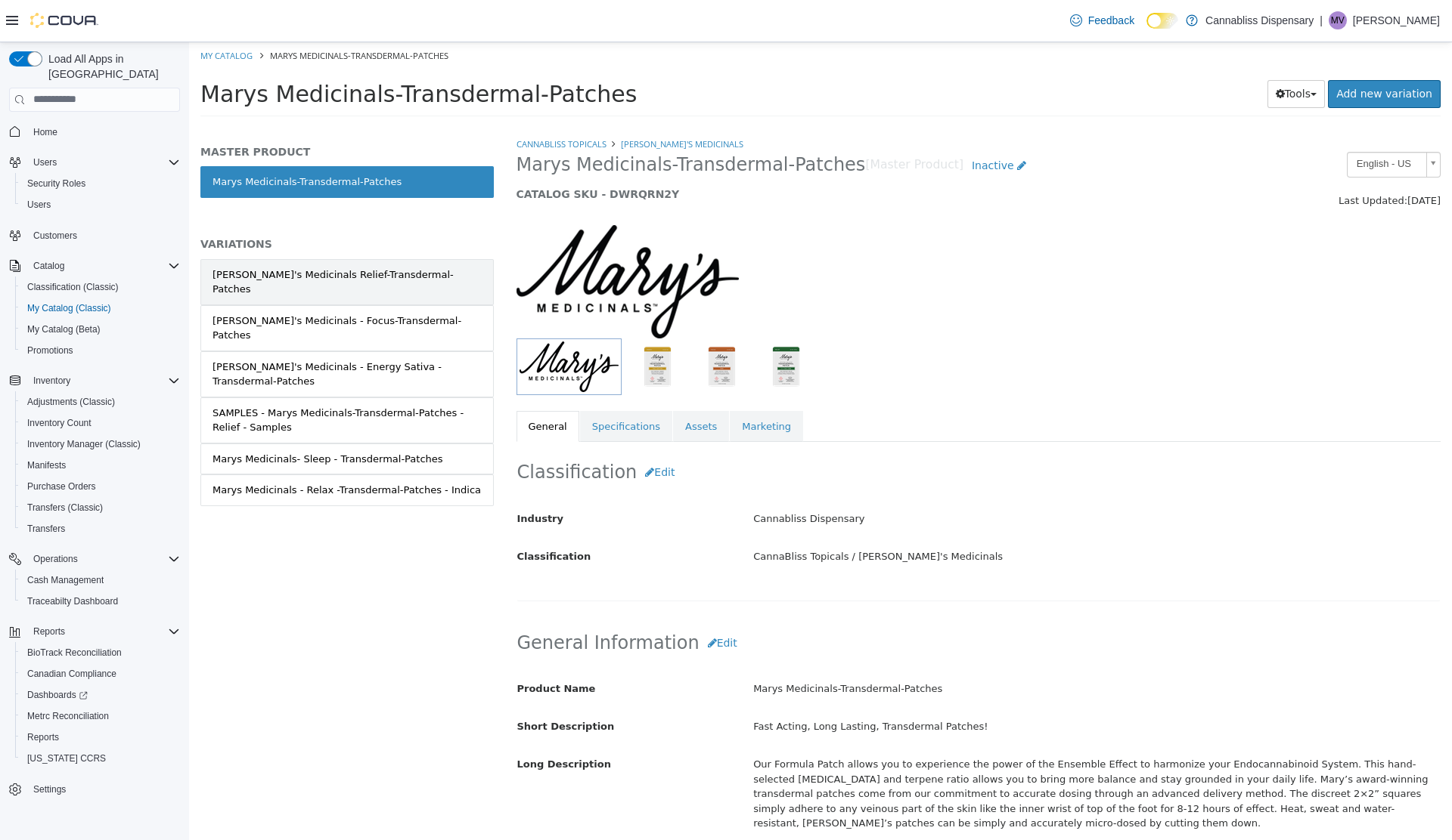
click at [361, 274] on div "[PERSON_NAME]'s Medicinals Relief-Transdermal-Patches" at bounding box center [347, 281] width 269 height 30
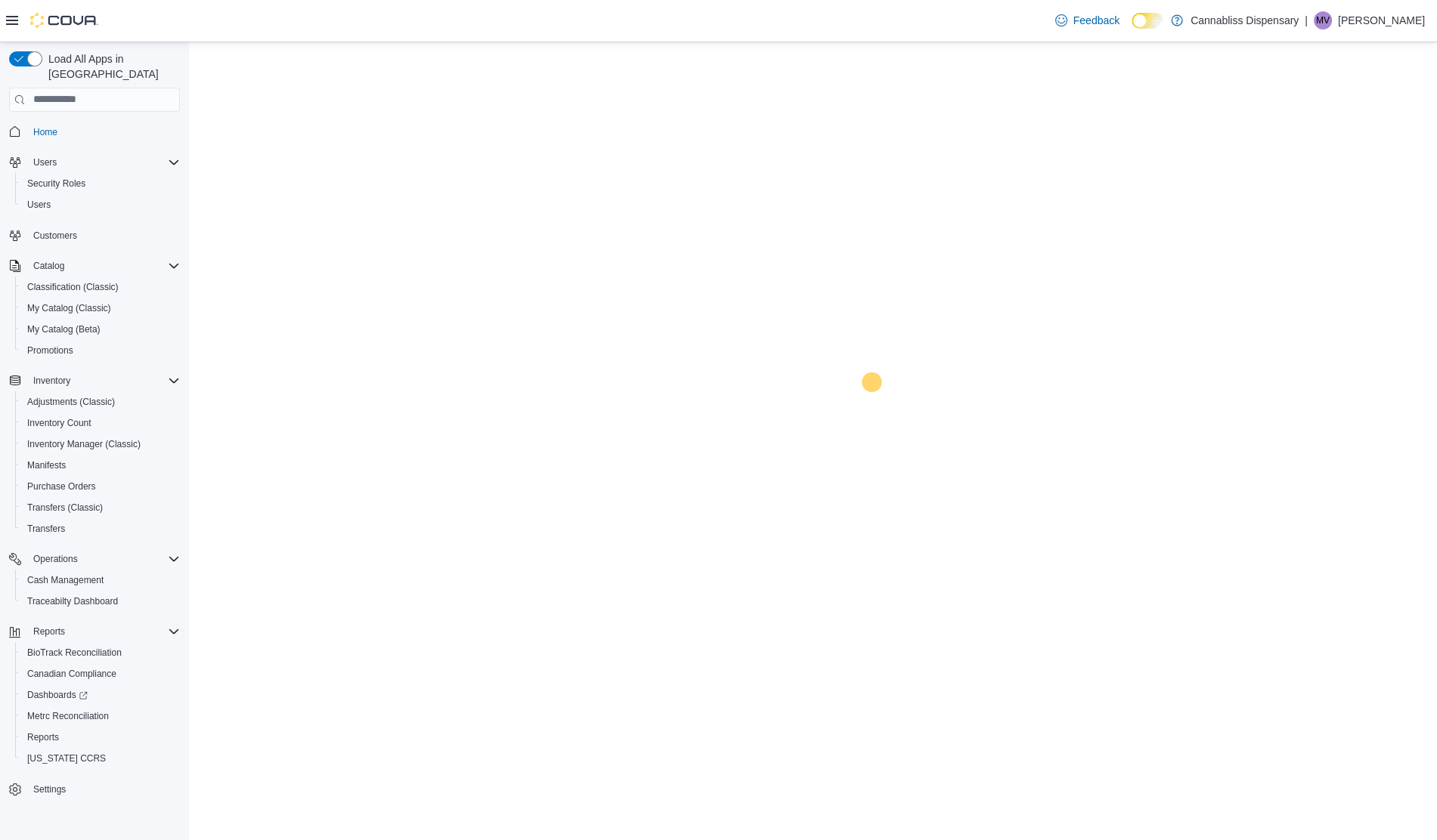
click at [52, 303] on span "My Catalog (Classic)" at bounding box center [69, 309] width 84 height 12
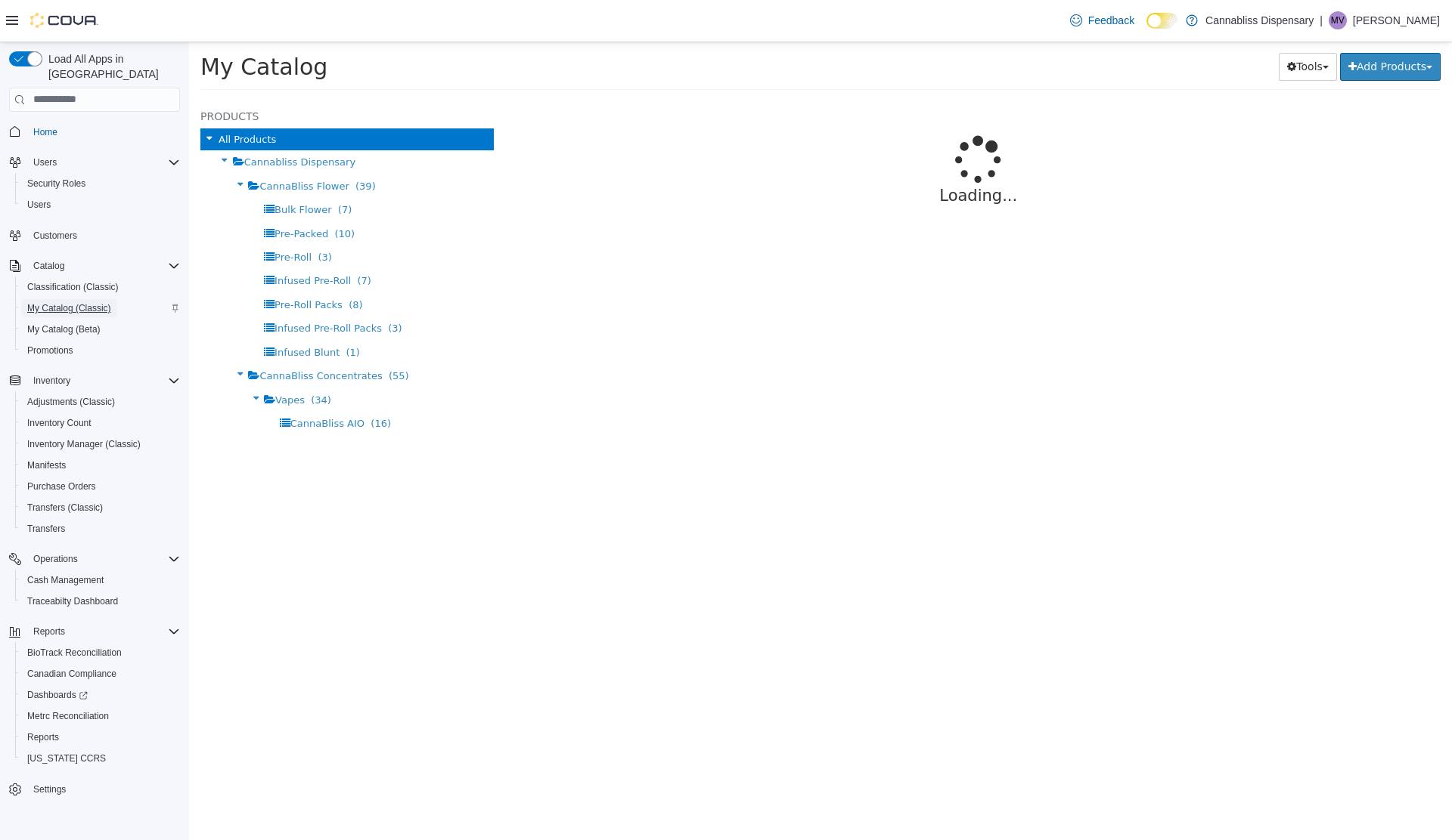
select select "**********"
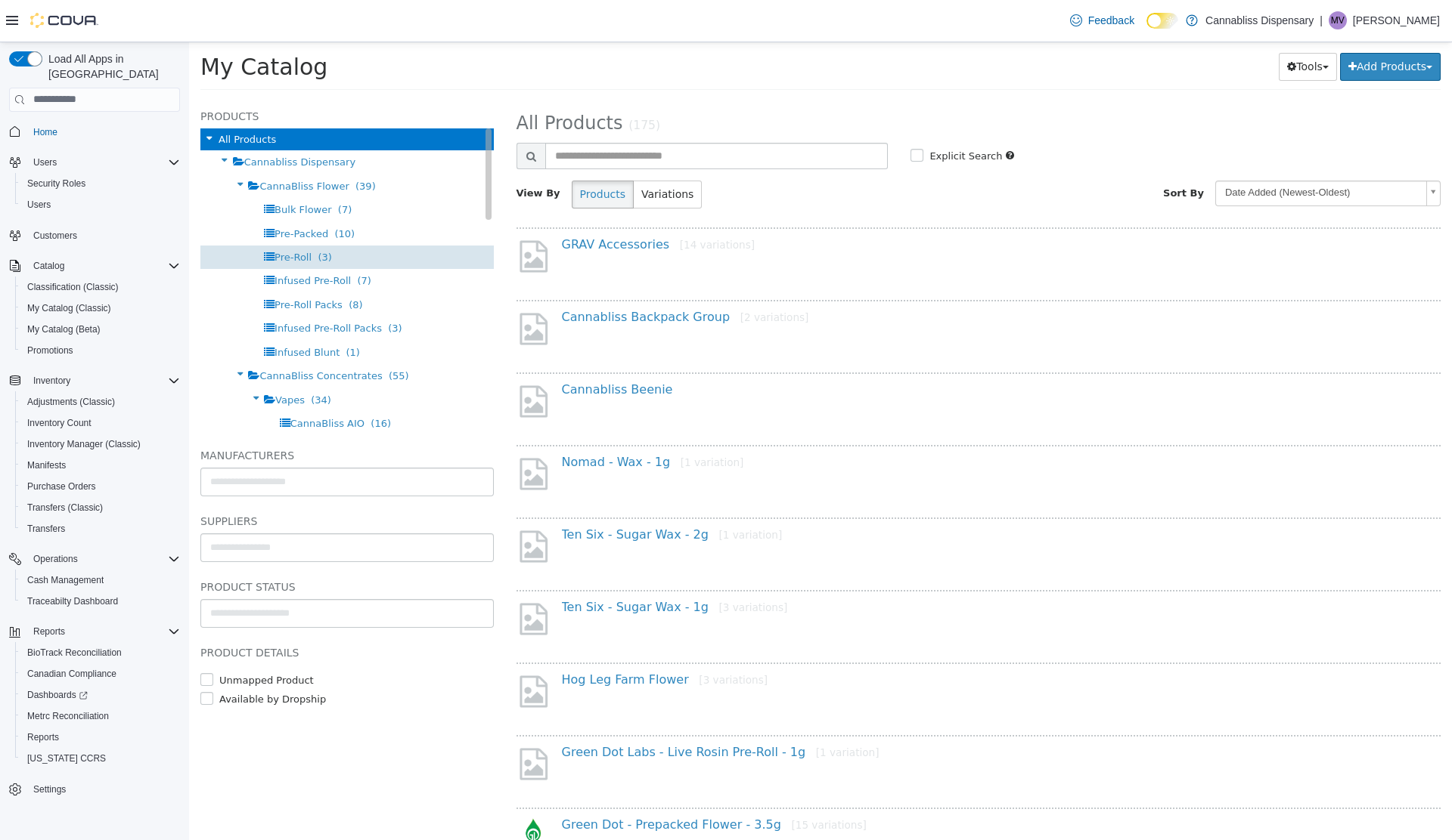
drag, startPoint x: 290, startPoint y: 345, endPoint x: 430, endPoint y: 244, distance: 172.6
click at [430, 244] on ul "Bulk Flower (7) Pre-Packed (10) Pre-Roll (3) Infused Pre-Roll (7) Pre-Roll Pack…" at bounding box center [347, 281] width 293 height 167
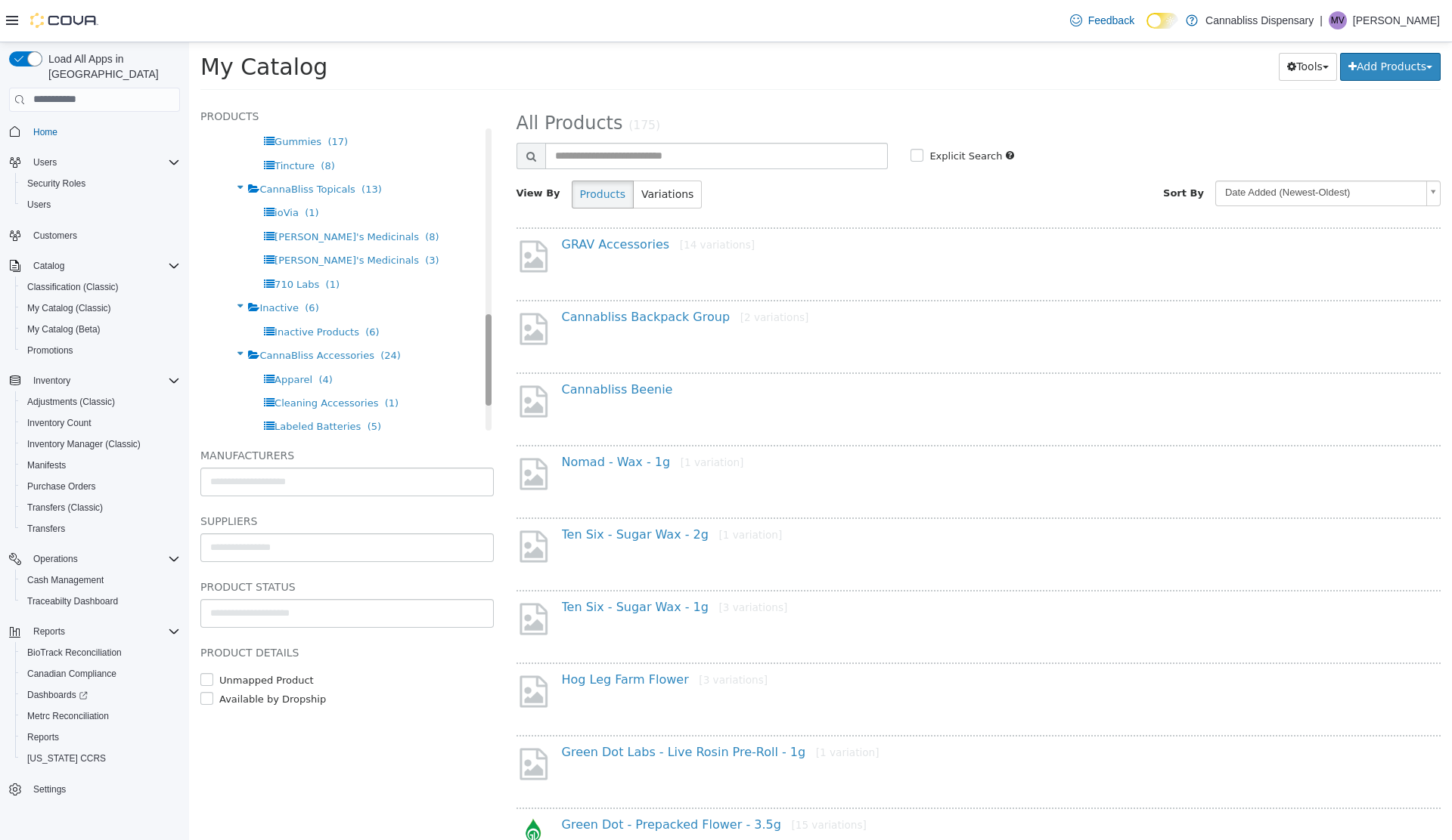
scroll to position [631, 0]
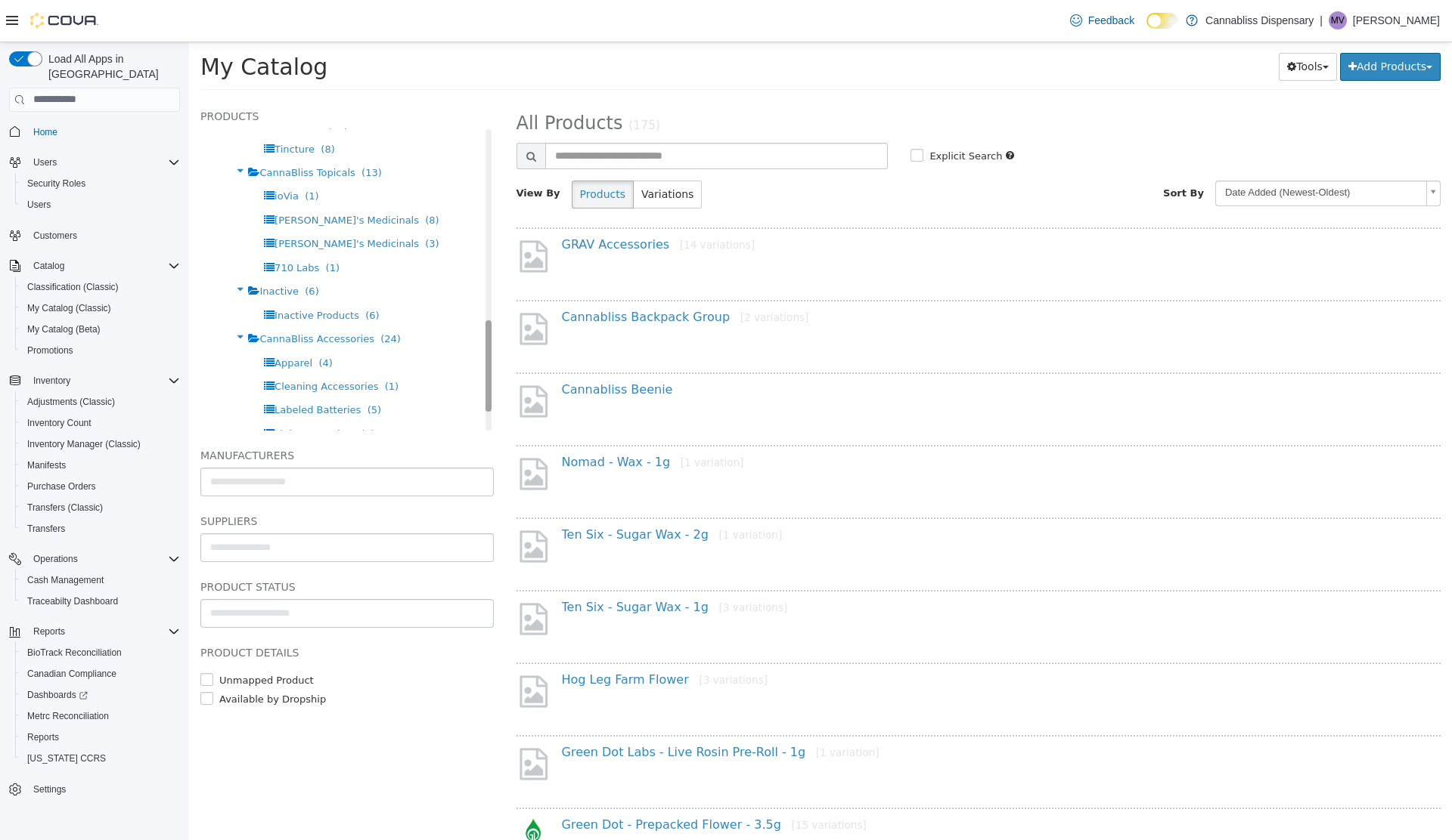
drag, startPoint x: 490, startPoint y: 194, endPoint x: 468, endPoint y: 386, distance: 193.3
click at [468, 386] on div "Products All Products Cannabliss Dispensary CannaBliss Flower (39) Bulk Flower …" at bounding box center [347, 268] width 293 height 324
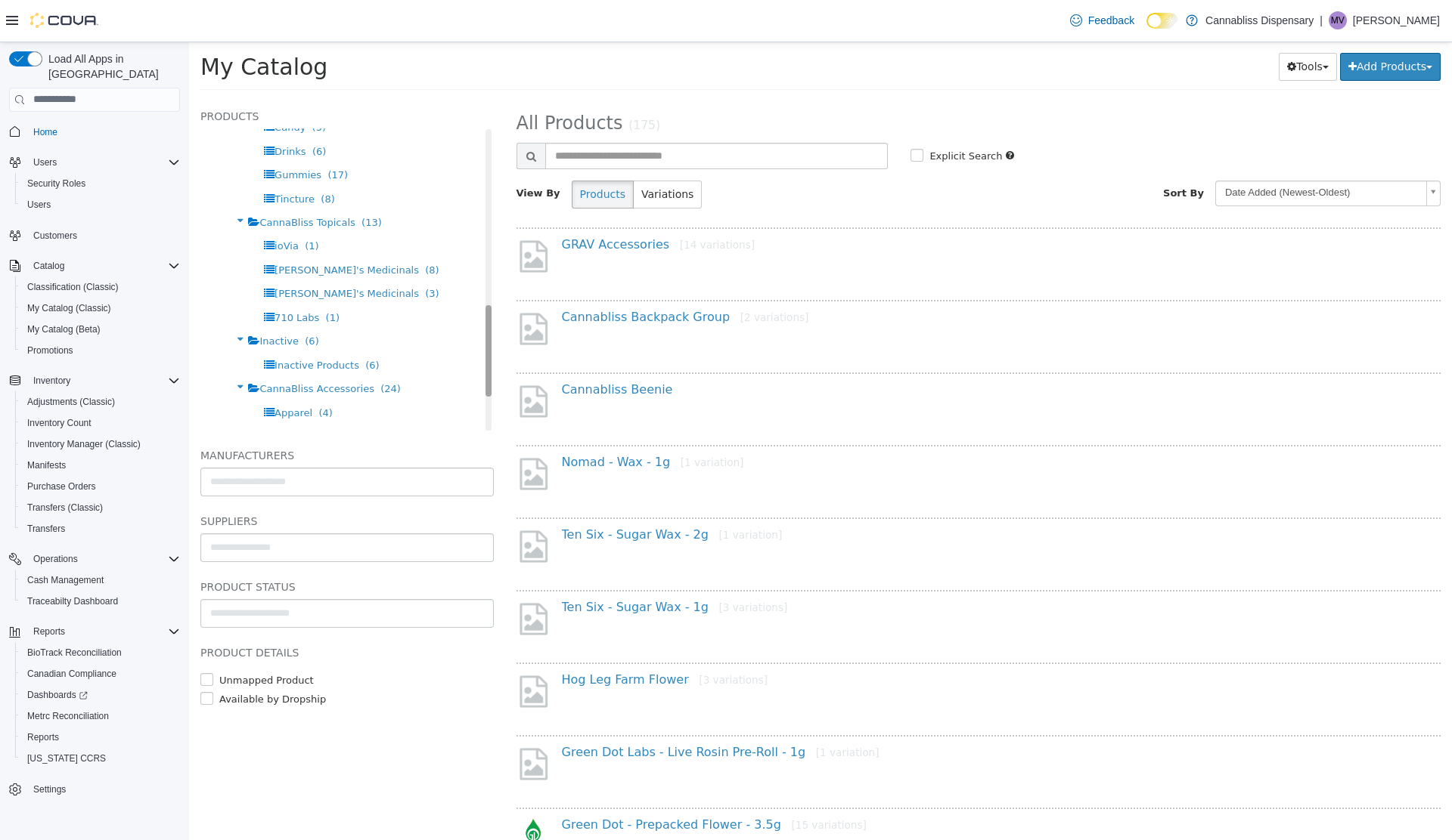
scroll to position [579, 0]
drag, startPoint x: 484, startPoint y: 366, endPoint x: 484, endPoint y: 351, distance: 15.0
click at [484, 351] on div "Products All Products Cannabliss Dispensary CannaBliss Flower (39) Bulk Flower …" at bounding box center [347, 268] width 293 height 324
click at [325, 275] on span "[PERSON_NAME]'s Medicinals" at bounding box center [347, 271] width 145 height 11
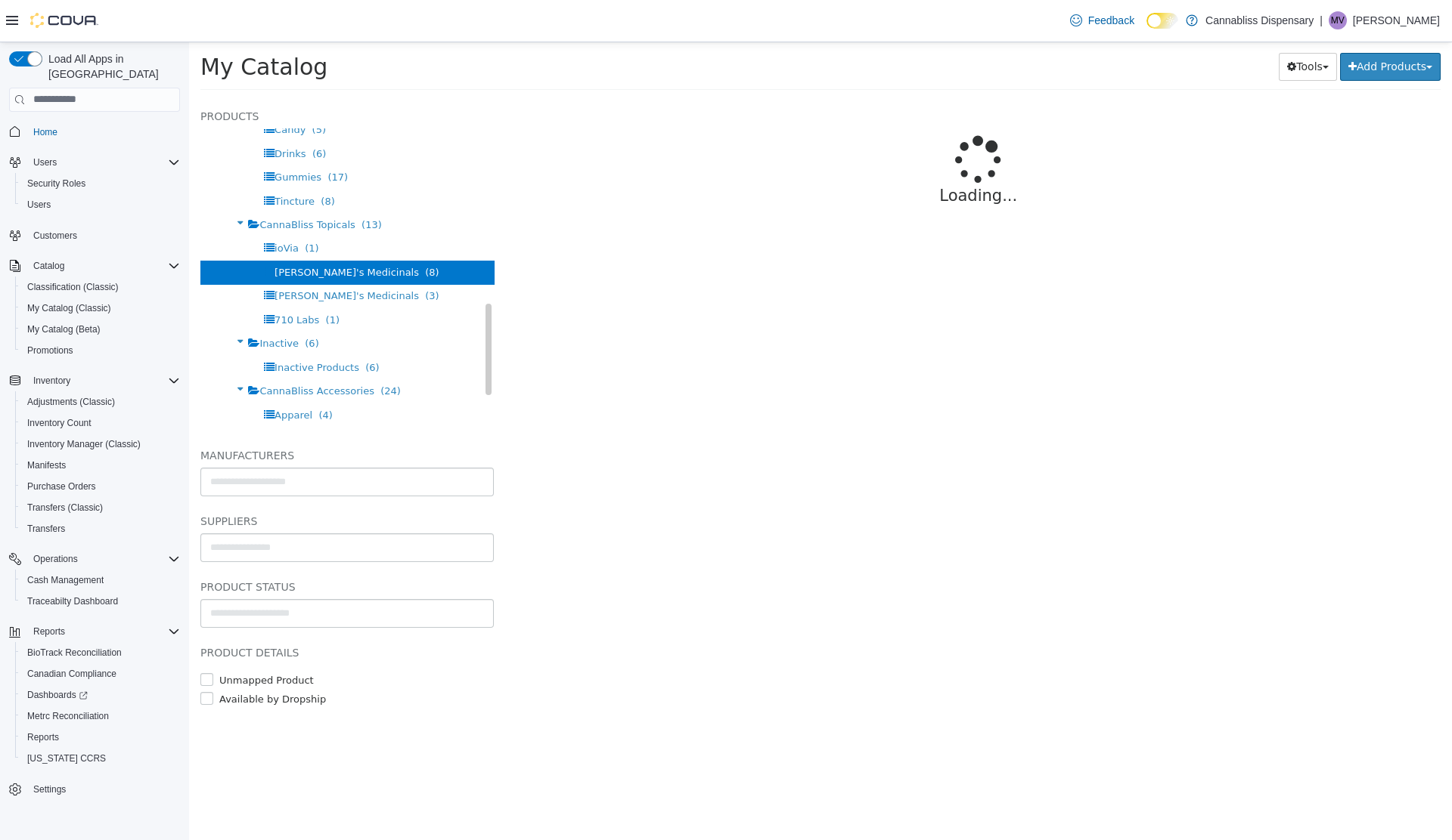
select select "**********"
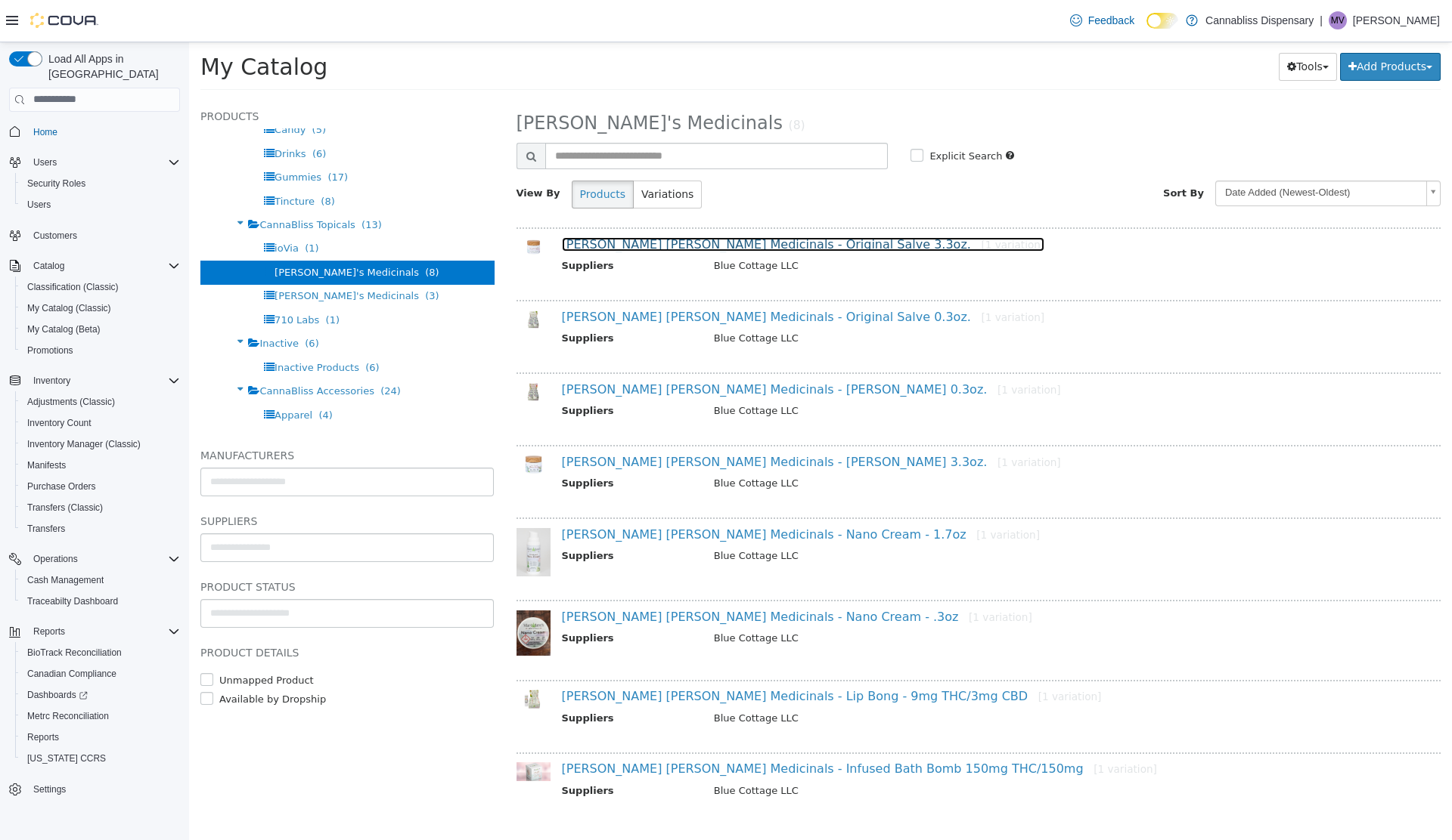
click at [714, 243] on link "Mary Janes Medicinals - Original Salve 3.3oz. [1 variation]" at bounding box center [803, 244] width 483 height 14
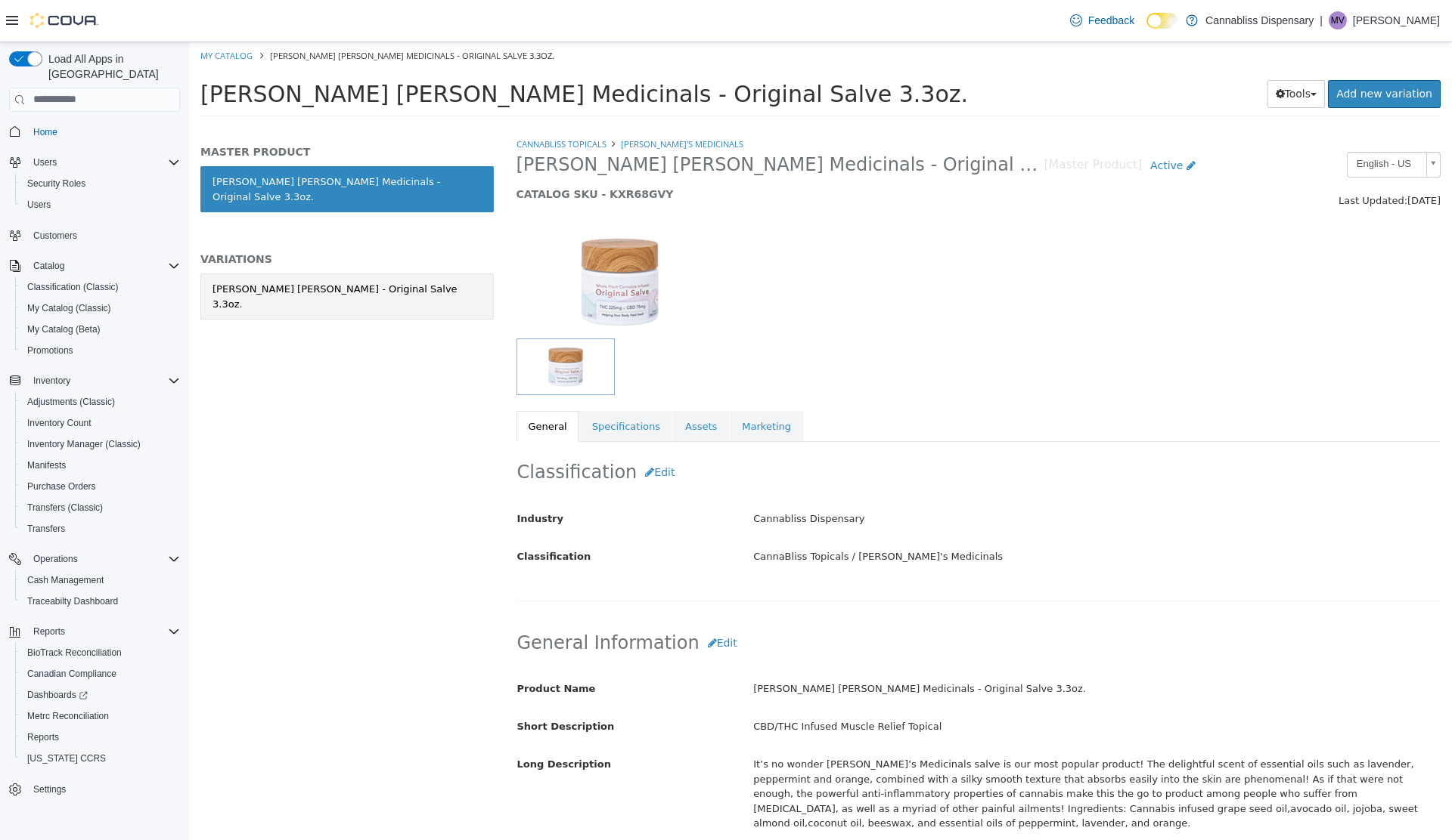
click at [352, 281] on div "Mary Janes - Original Salve 3.3oz." at bounding box center [347, 296] width 269 height 30
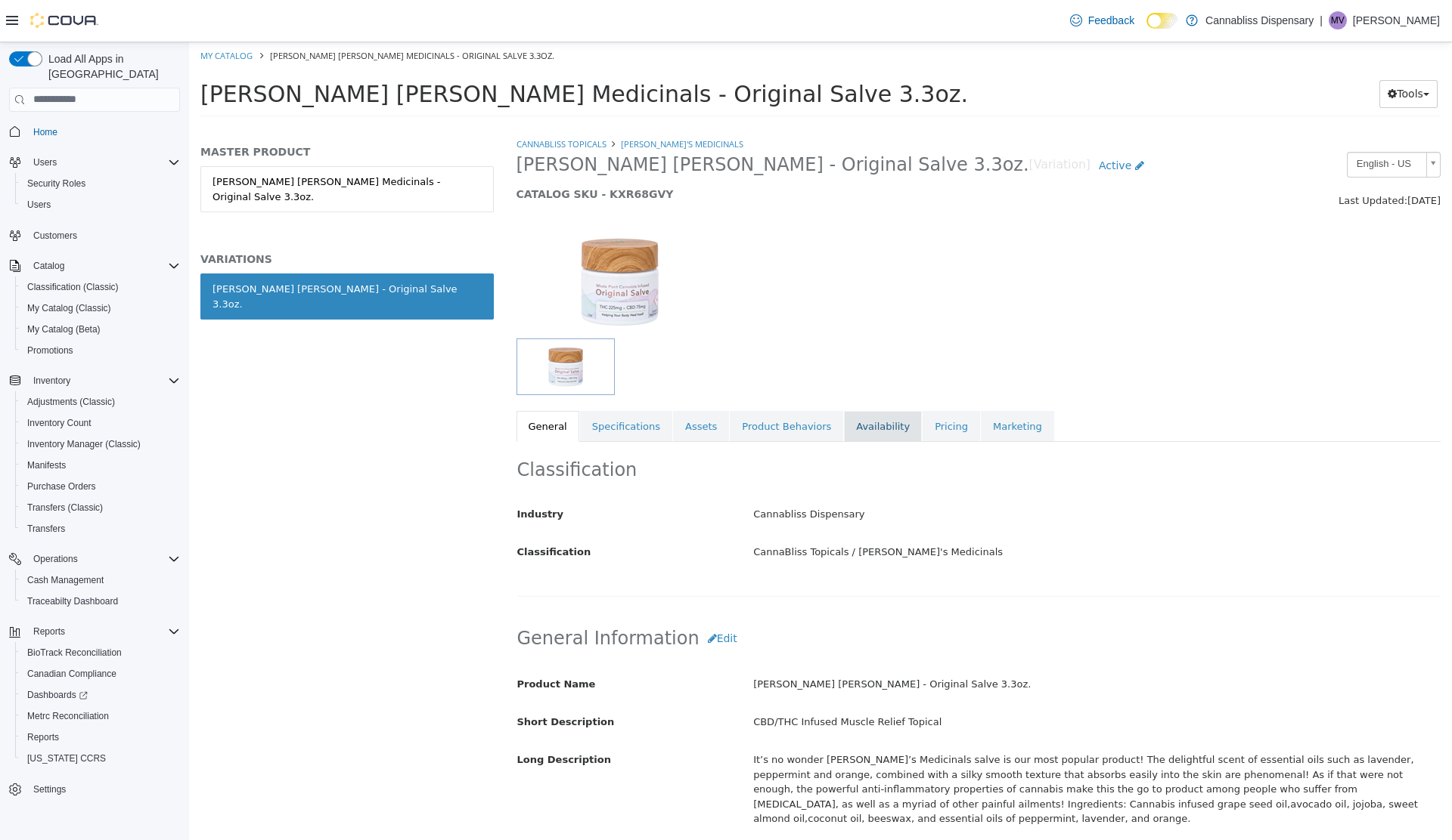
click at [844, 424] on link "Availability" at bounding box center [883, 426] width 78 height 32
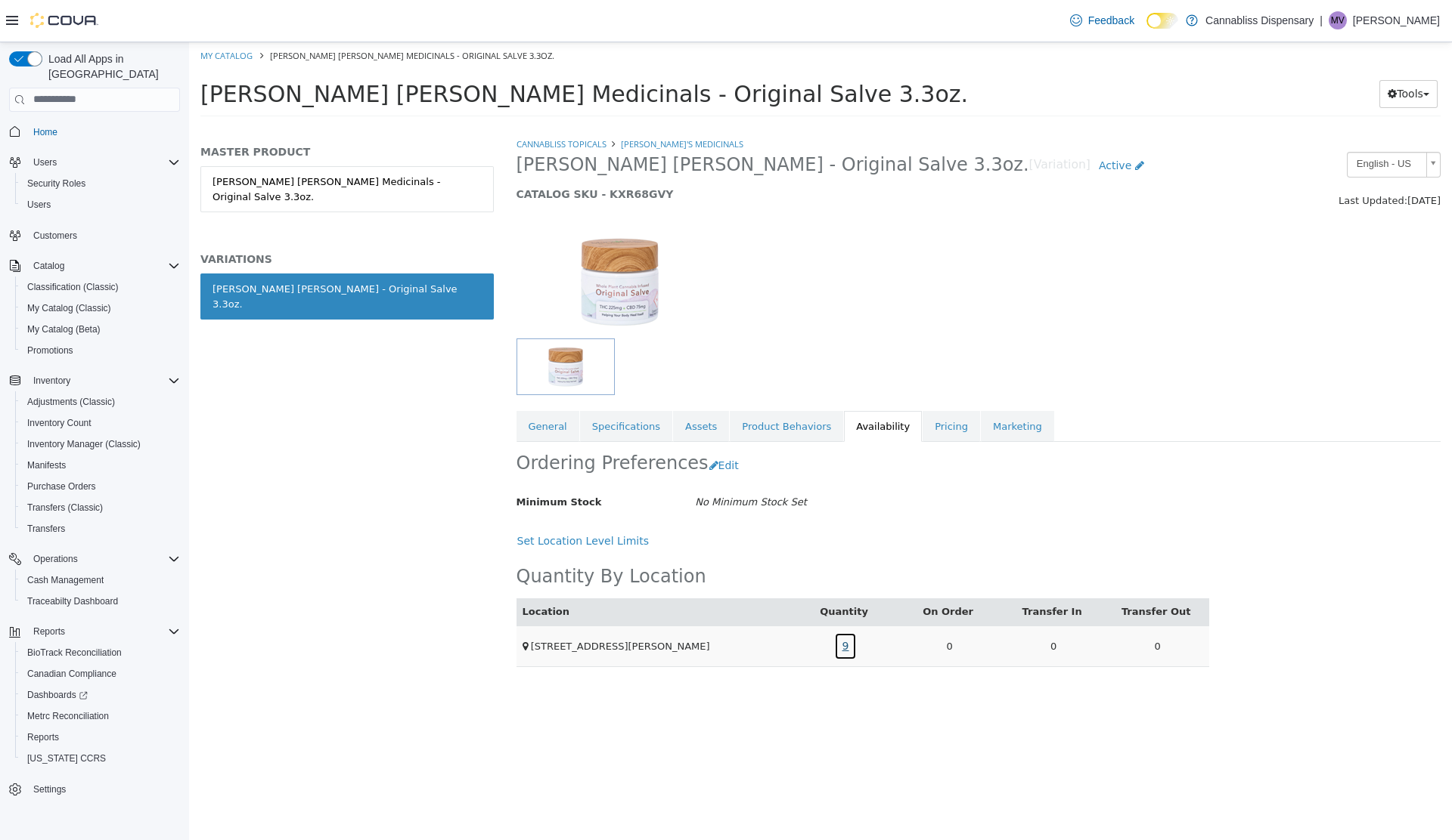
click at [845, 646] on link "9" at bounding box center [846, 645] width 24 height 28
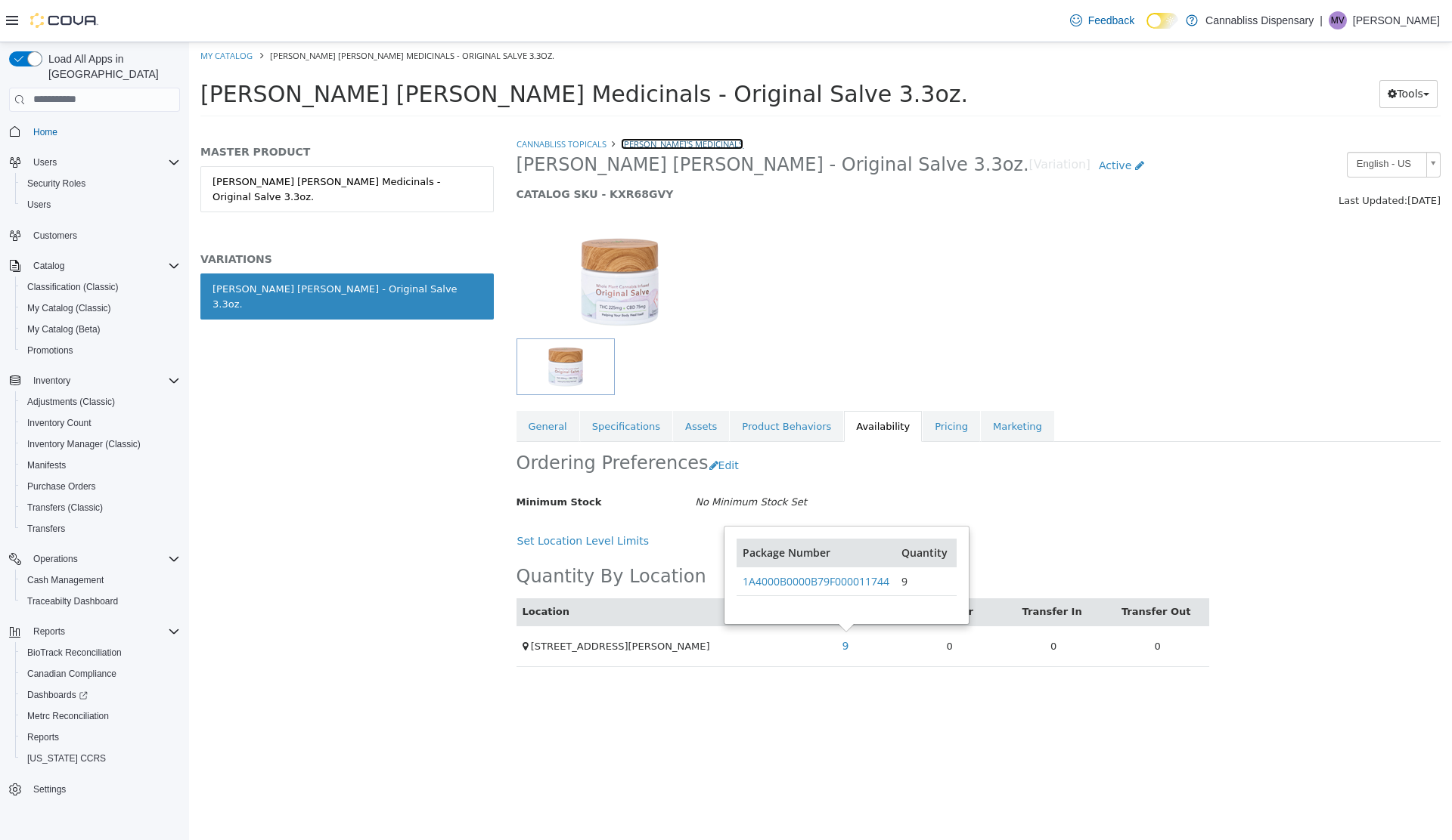
click at [659, 140] on link "Mary Jane's Medicinals" at bounding box center [682, 143] width 123 height 11
select select "**********"
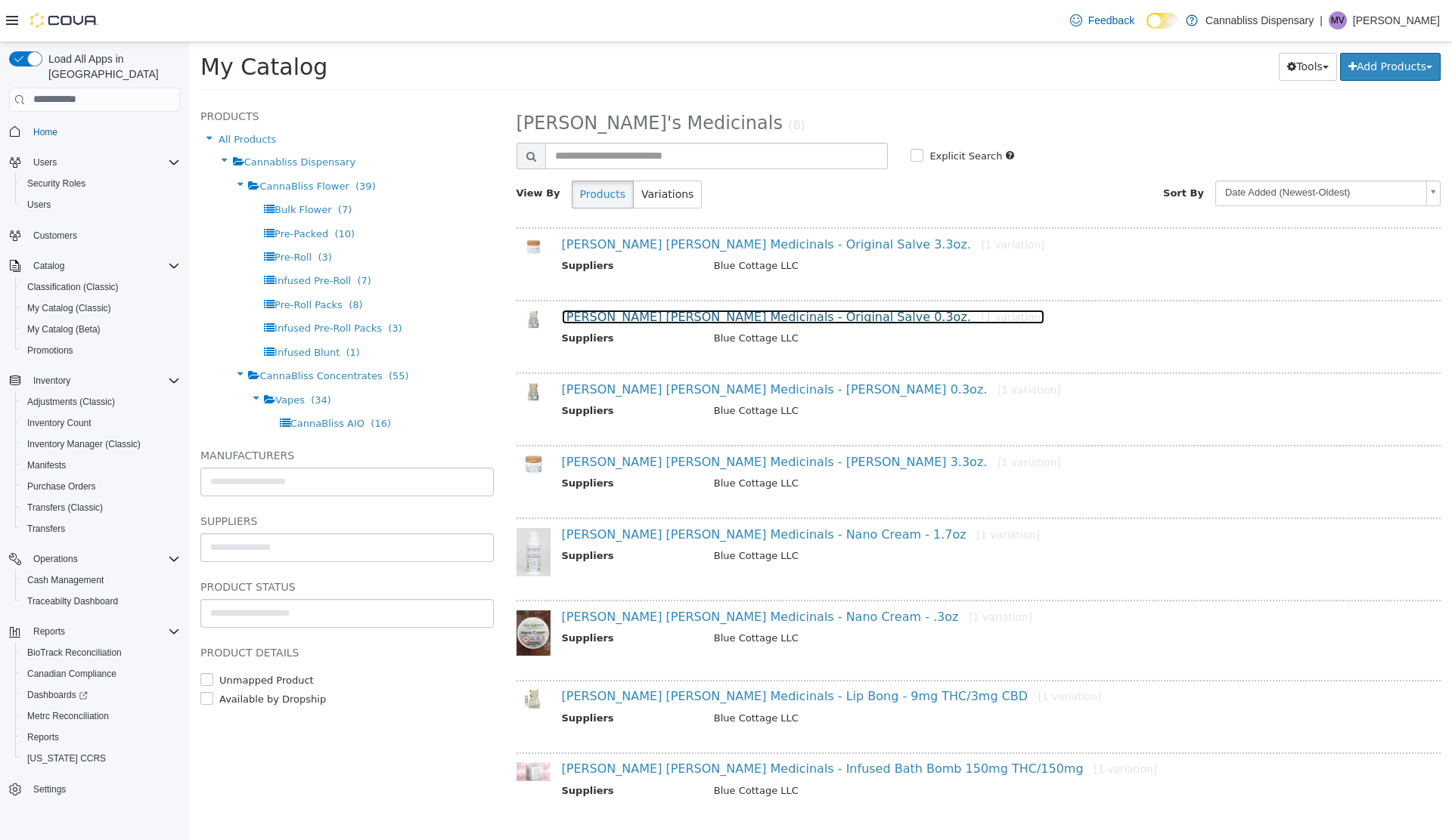
click at [639, 322] on link "Mary Janes Medicinals - Original Salve 0.3oz. [1 variation]" at bounding box center [803, 316] width 483 height 14
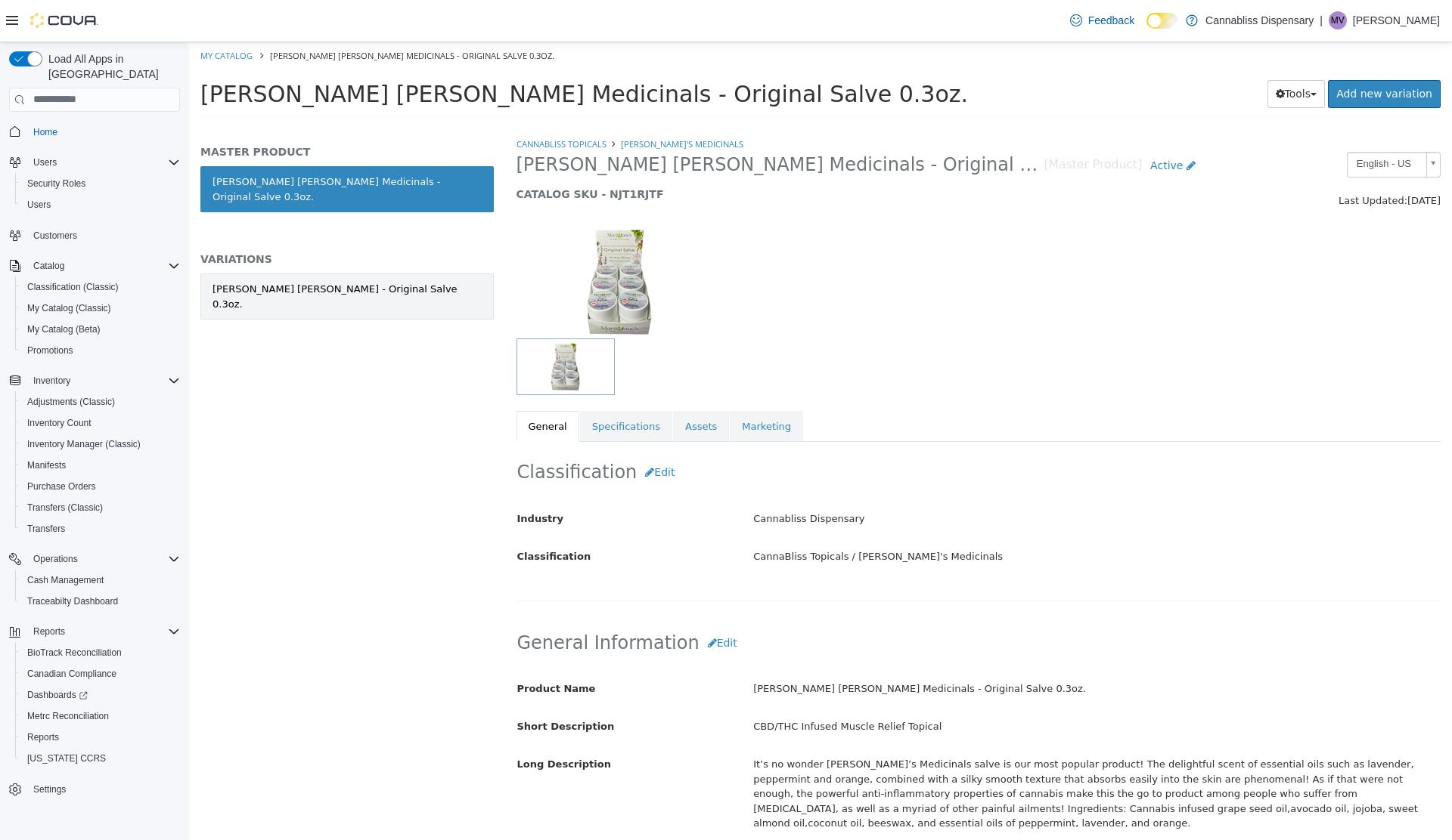
click at [382, 279] on link "Mary Janes - Original Salve 0.3oz." at bounding box center [347, 295] width 293 height 46
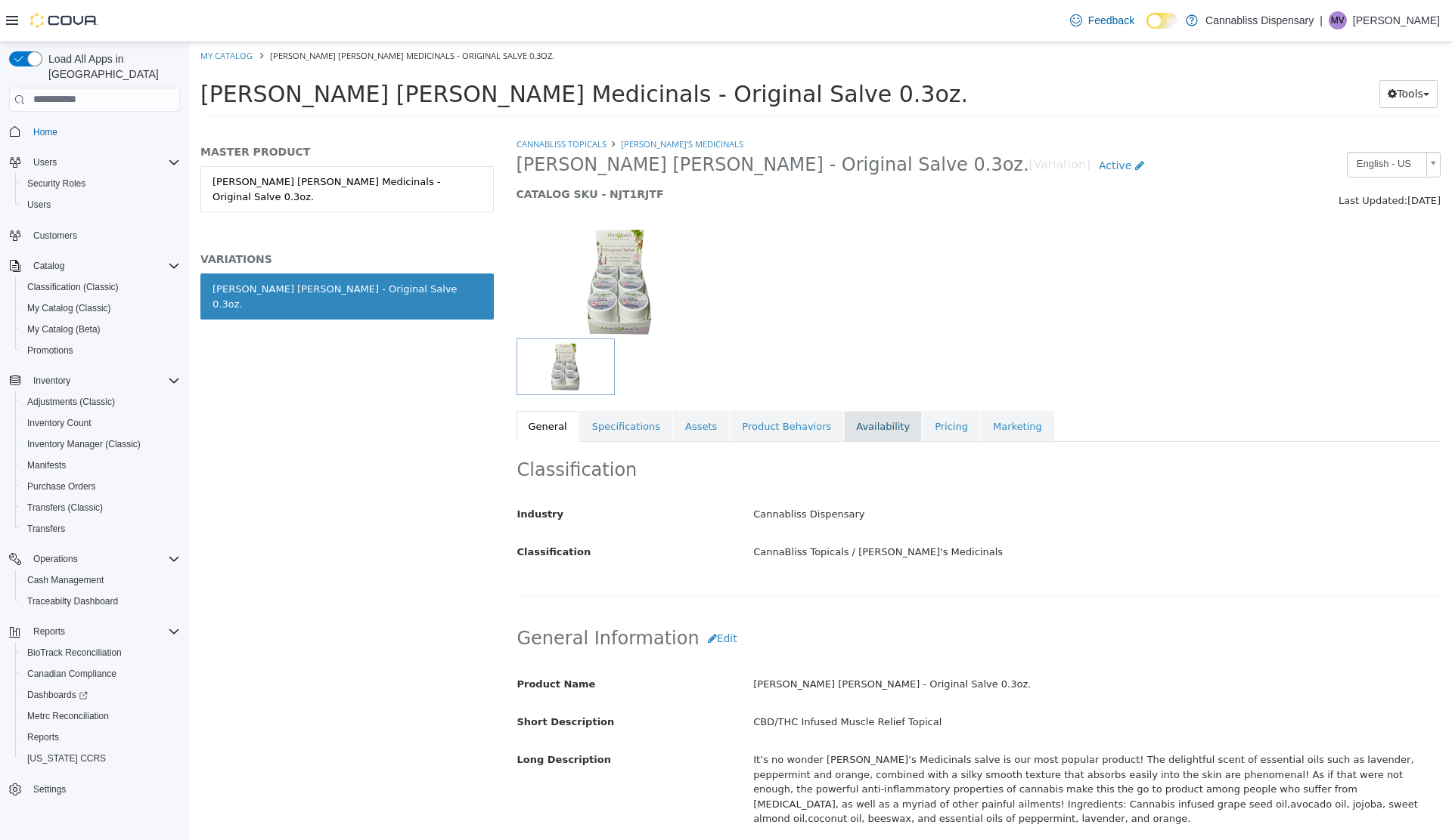
click at [844, 425] on link "Availability" at bounding box center [883, 426] width 78 height 32
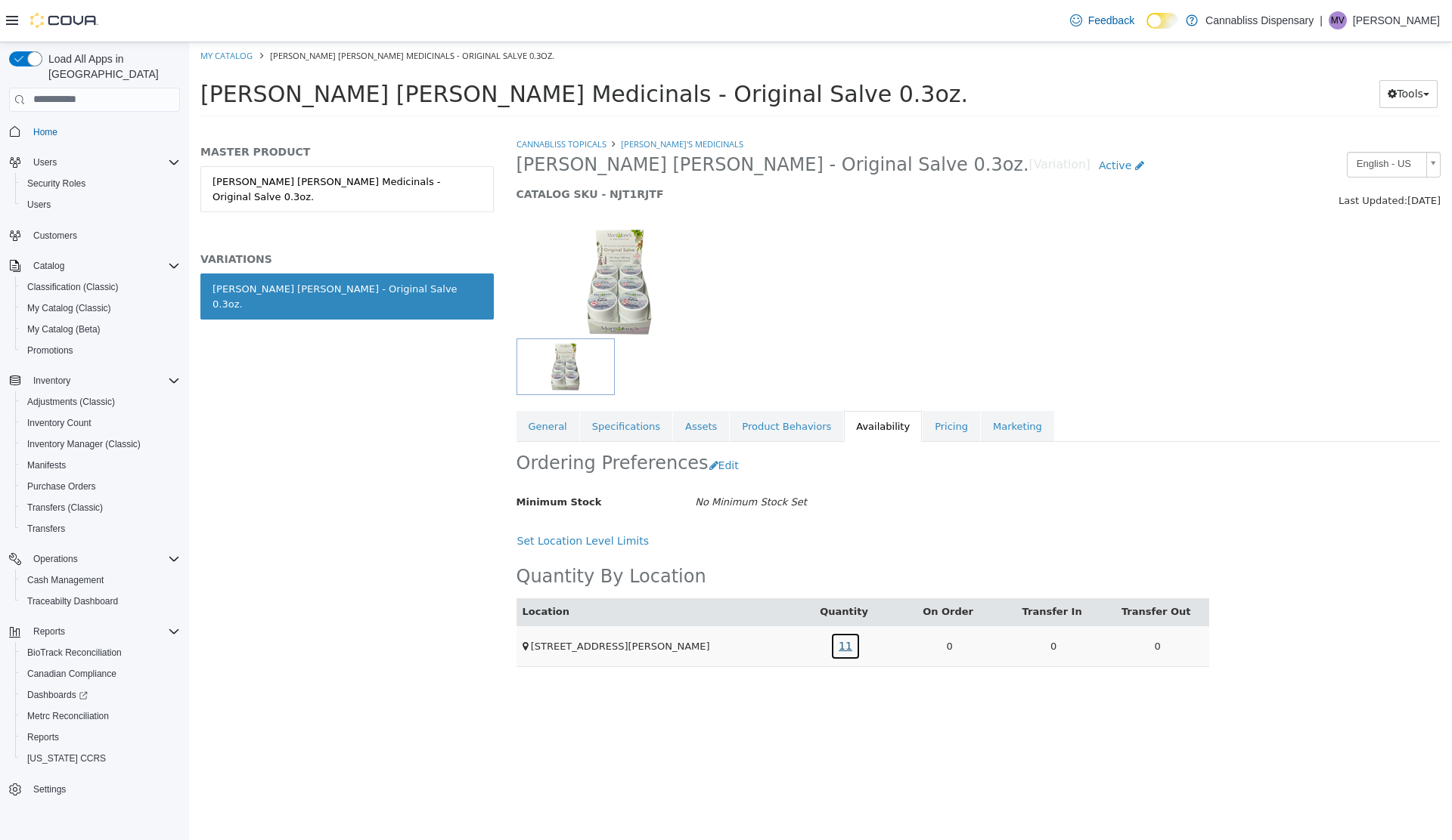
click at [838, 642] on link "11" at bounding box center [845, 645] width 30 height 28
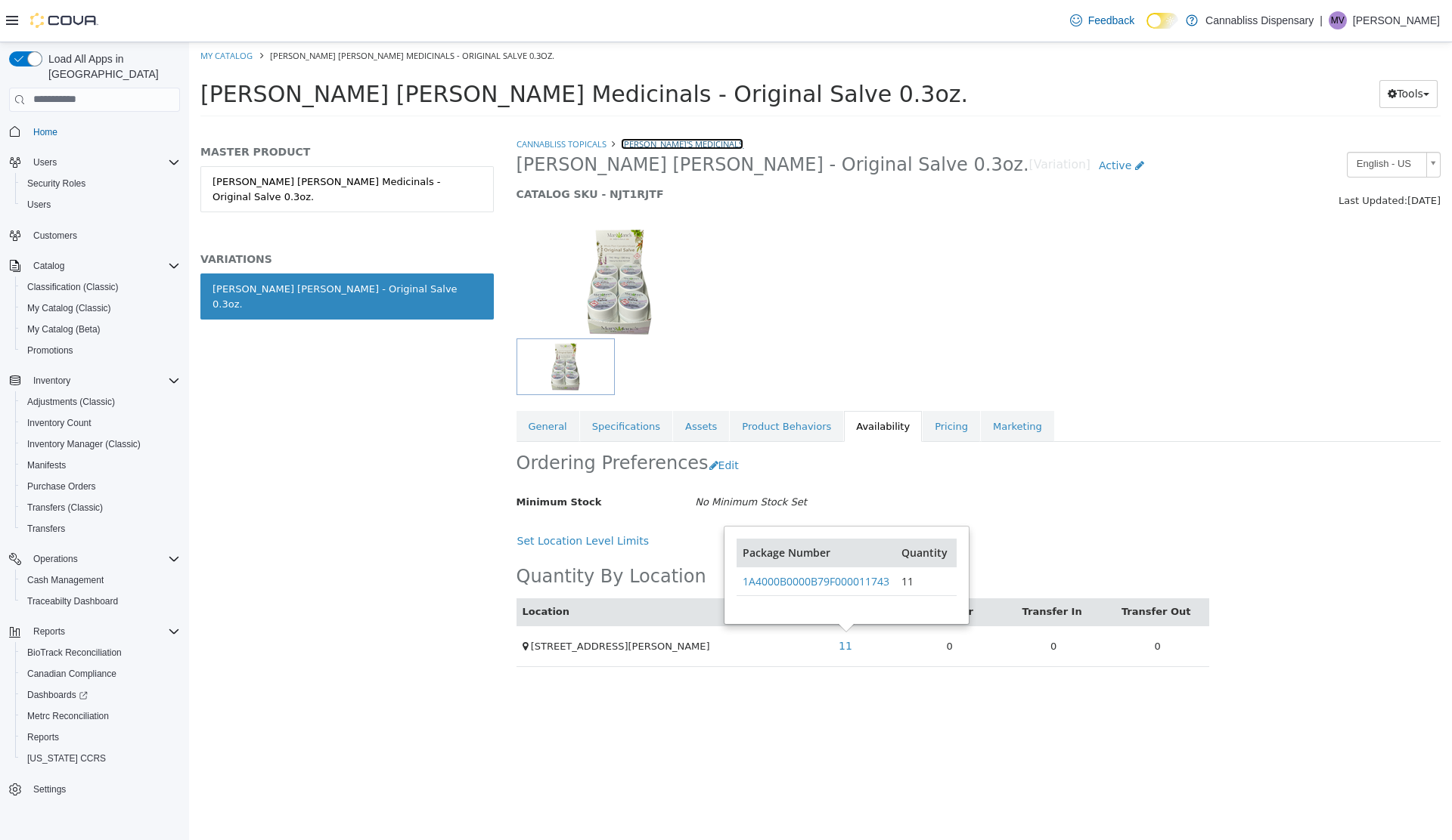
click at [667, 147] on link "[PERSON_NAME]'s Medicinals" at bounding box center [682, 143] width 123 height 11
select select "**********"
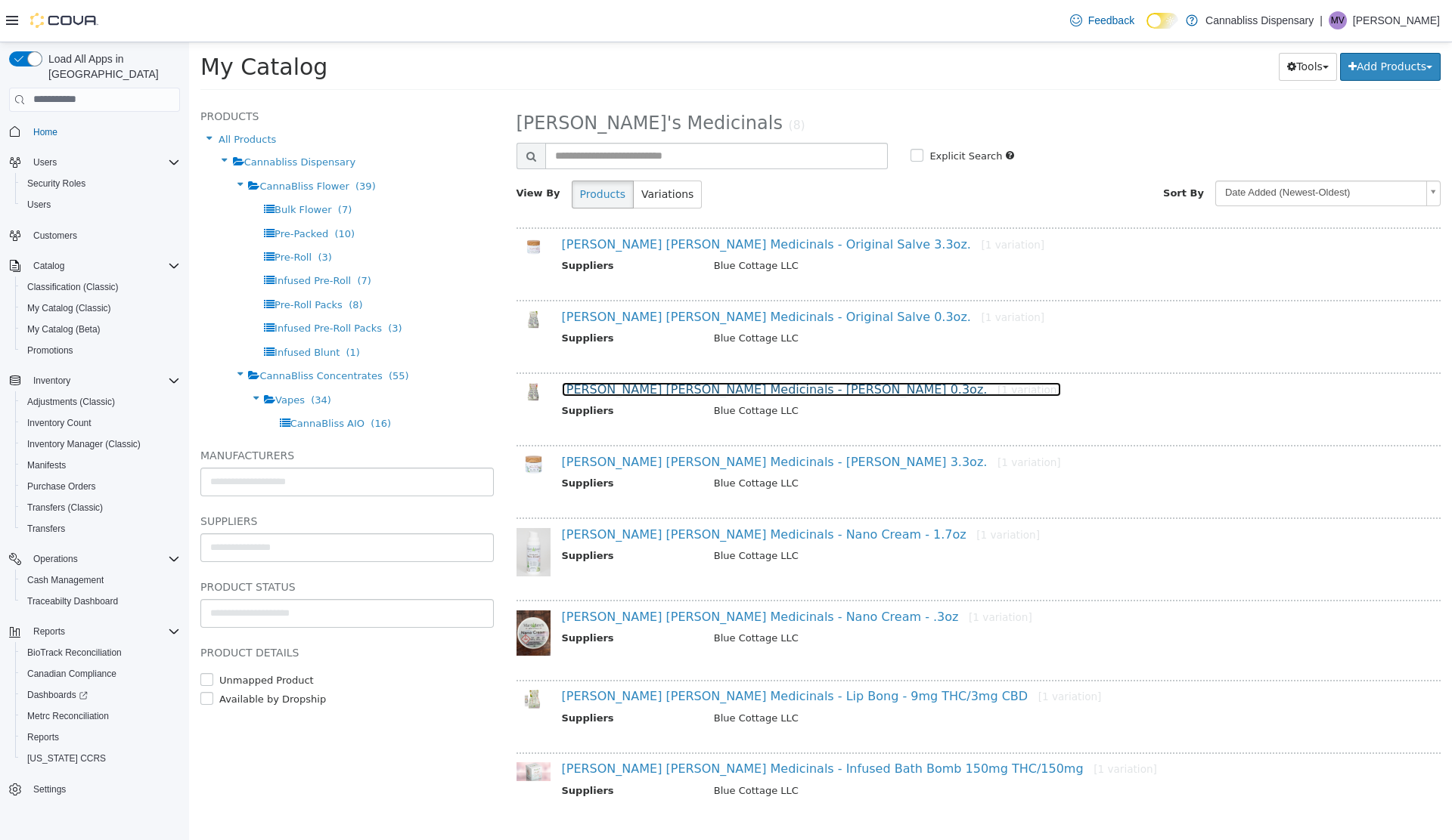
click at [620, 390] on link "Mary Janes Medicinals - Nano Salve 0.3oz. [1 variation]" at bounding box center [811, 388] width 499 height 14
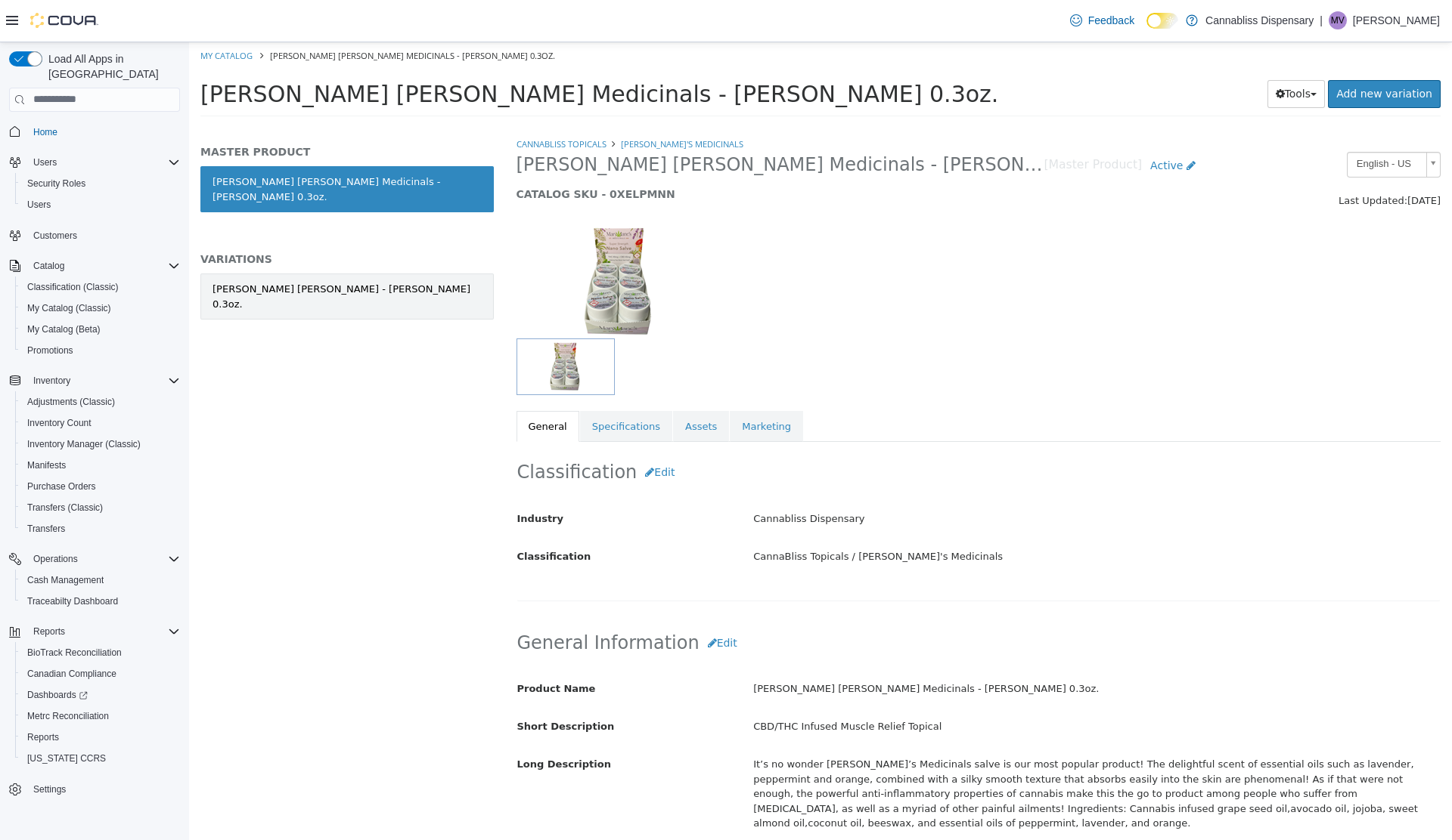
click at [356, 283] on link "Mary Janes - Nano Salve 0.3oz." at bounding box center [347, 295] width 293 height 46
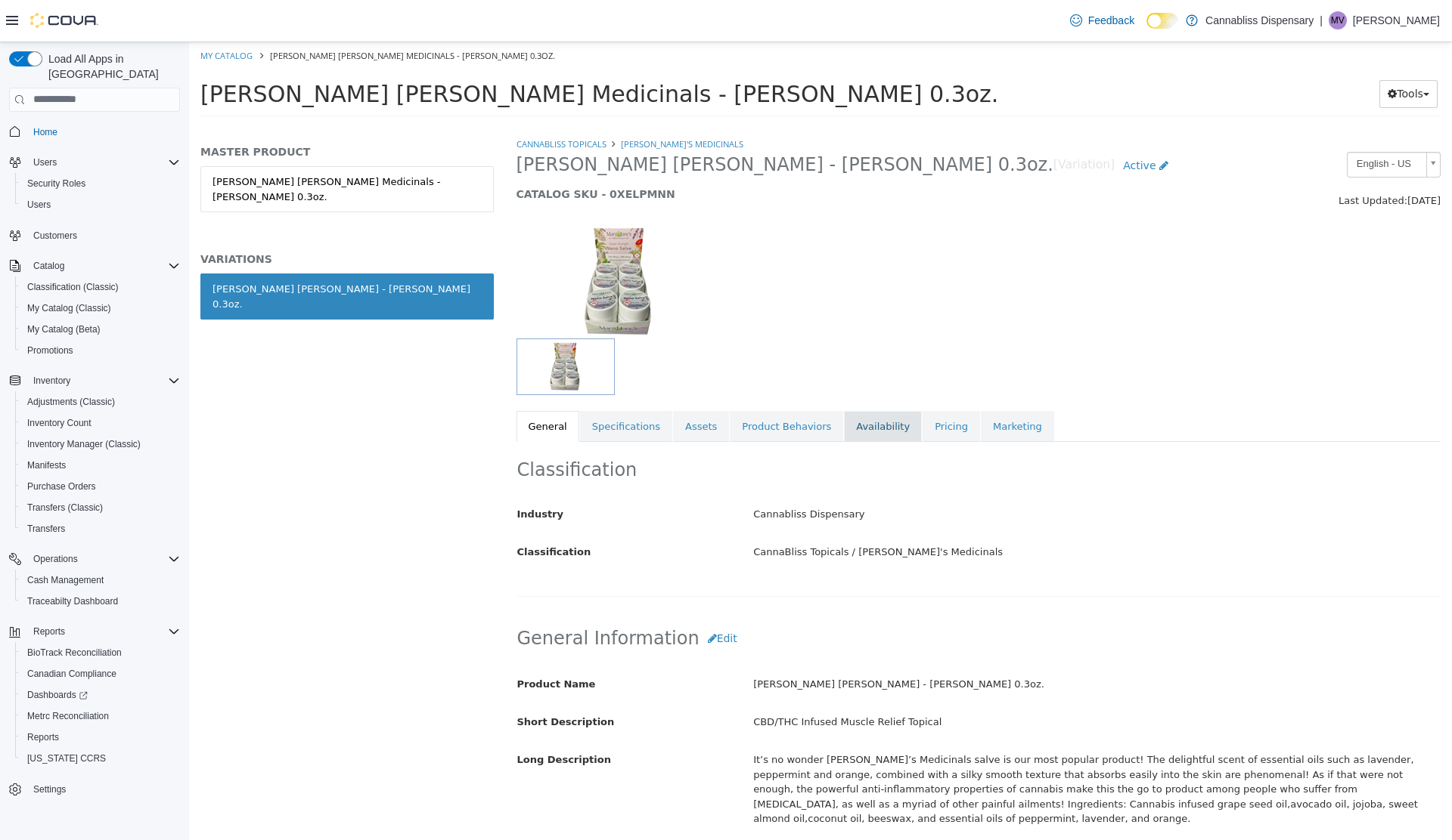
click at [848, 425] on link "Availability" at bounding box center [883, 426] width 78 height 32
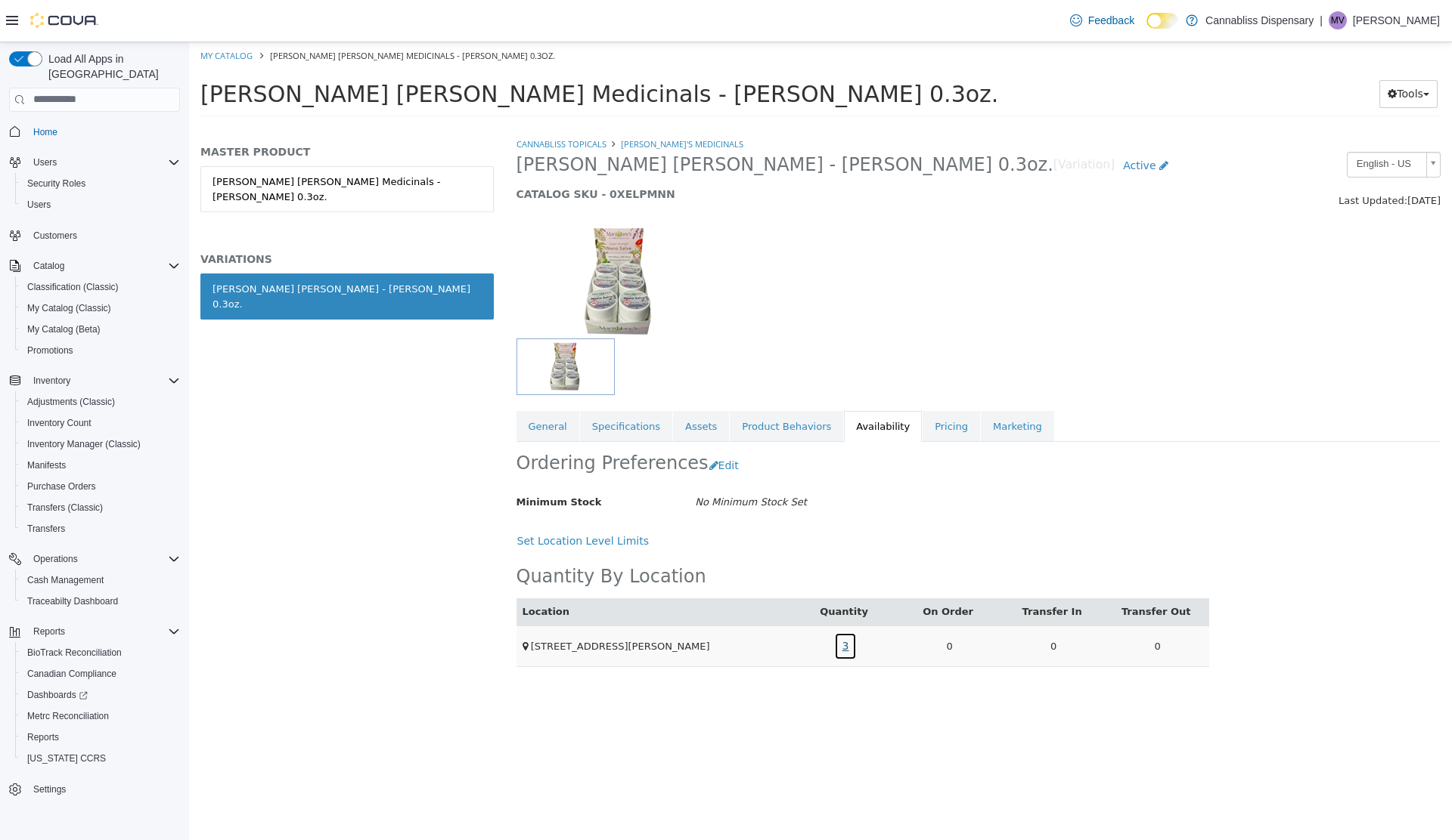
click at [845, 644] on link "3" at bounding box center [846, 645] width 24 height 28
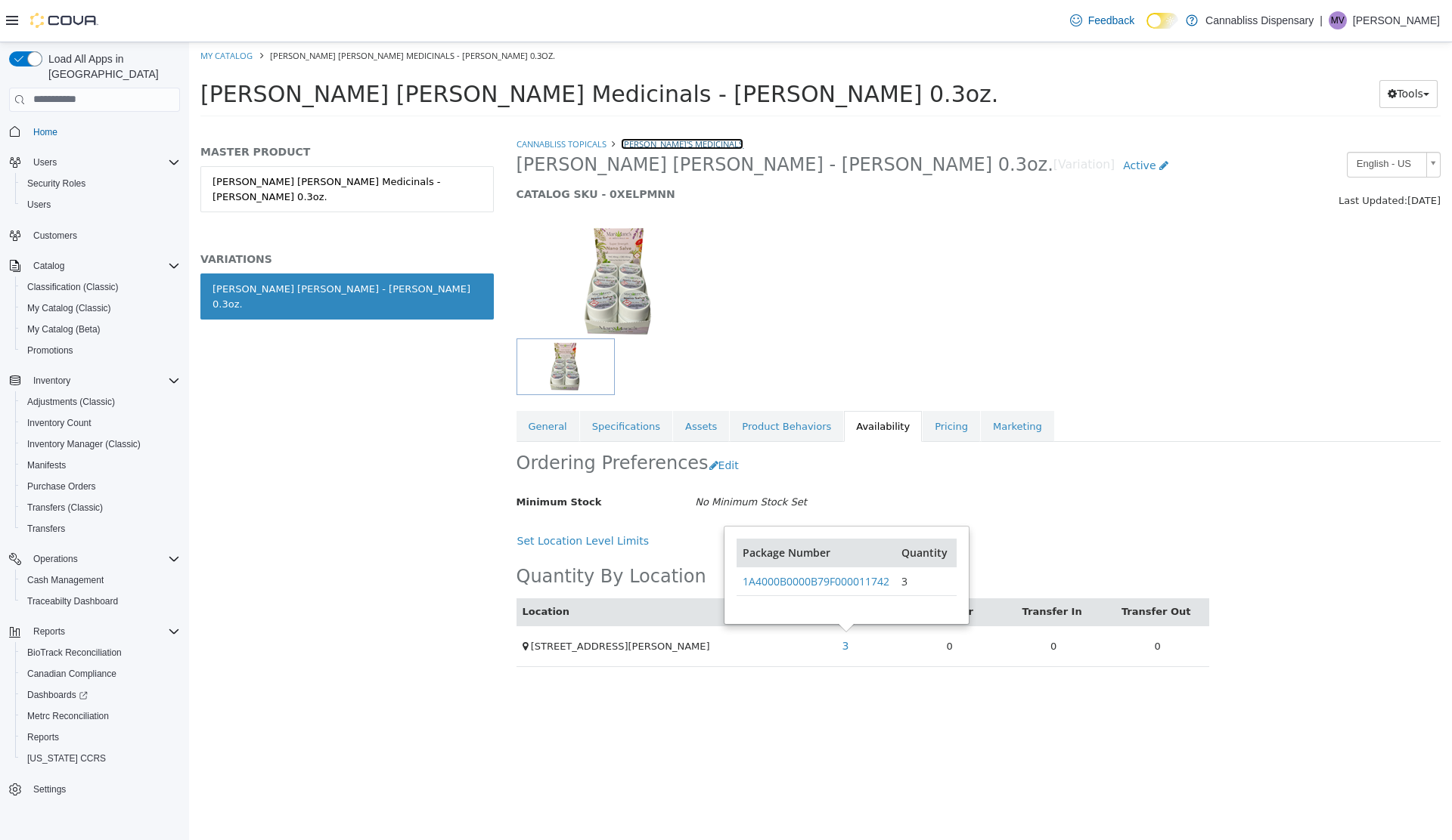
click at [675, 144] on link "[PERSON_NAME]'s Medicinals" at bounding box center [682, 143] width 123 height 11
select select "**********"
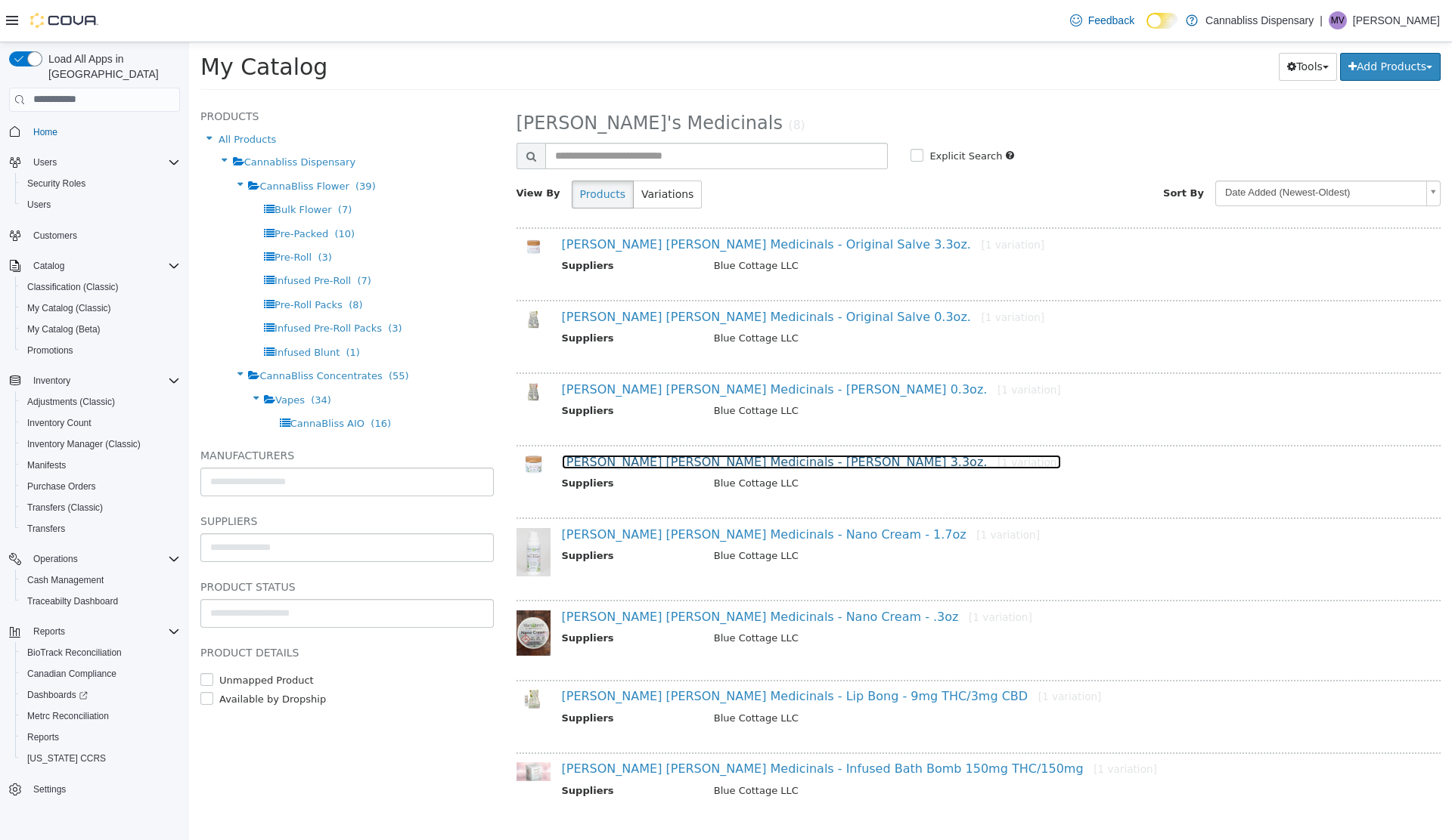
click at [650, 456] on link "Mary Janes Medicinals - Nano Salve 3.3oz. [1 variation]" at bounding box center [811, 461] width 499 height 14
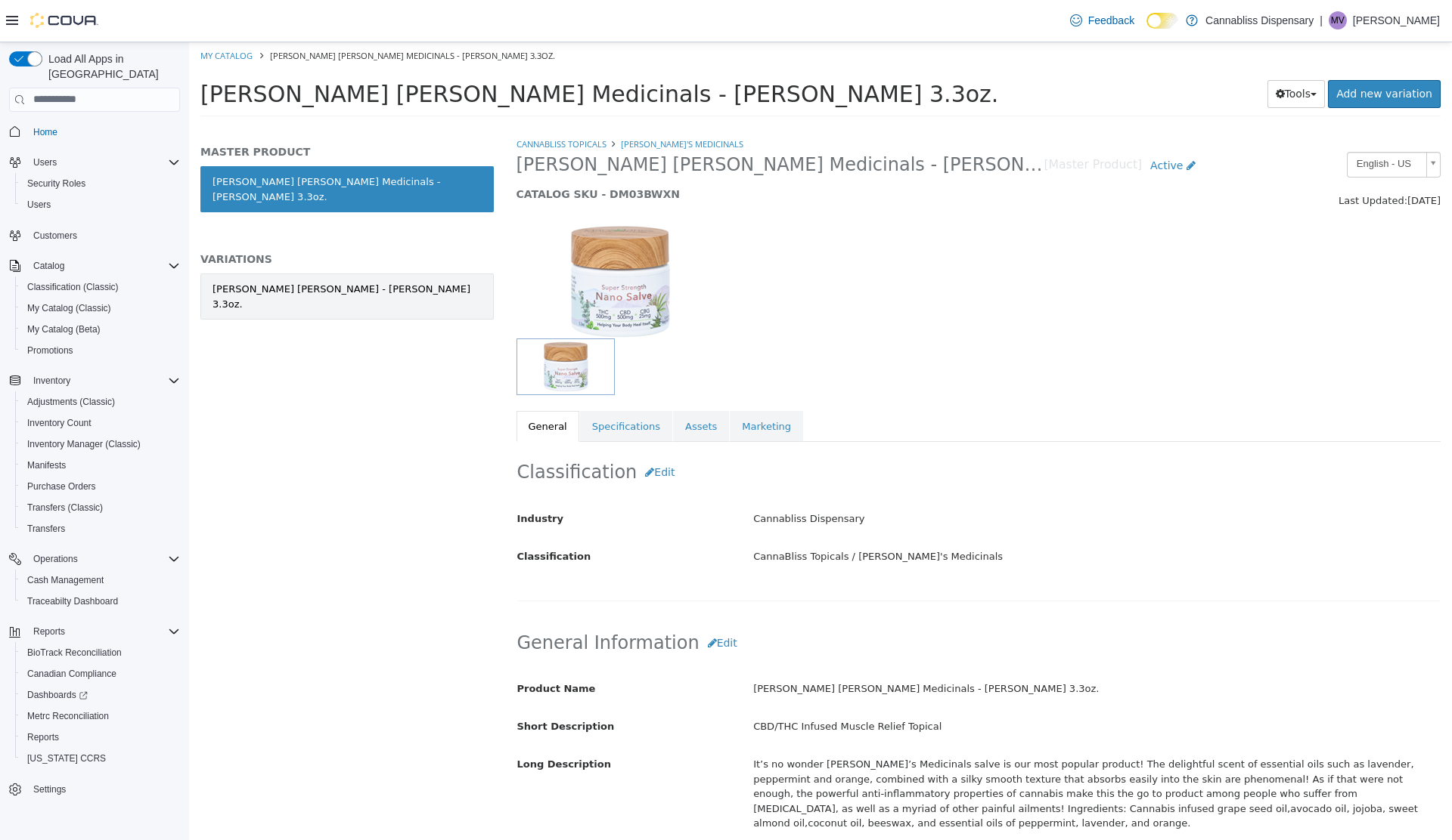
click at [351, 285] on link "Mary Janes - Nano Salve 3.3oz." at bounding box center [347, 295] width 293 height 46
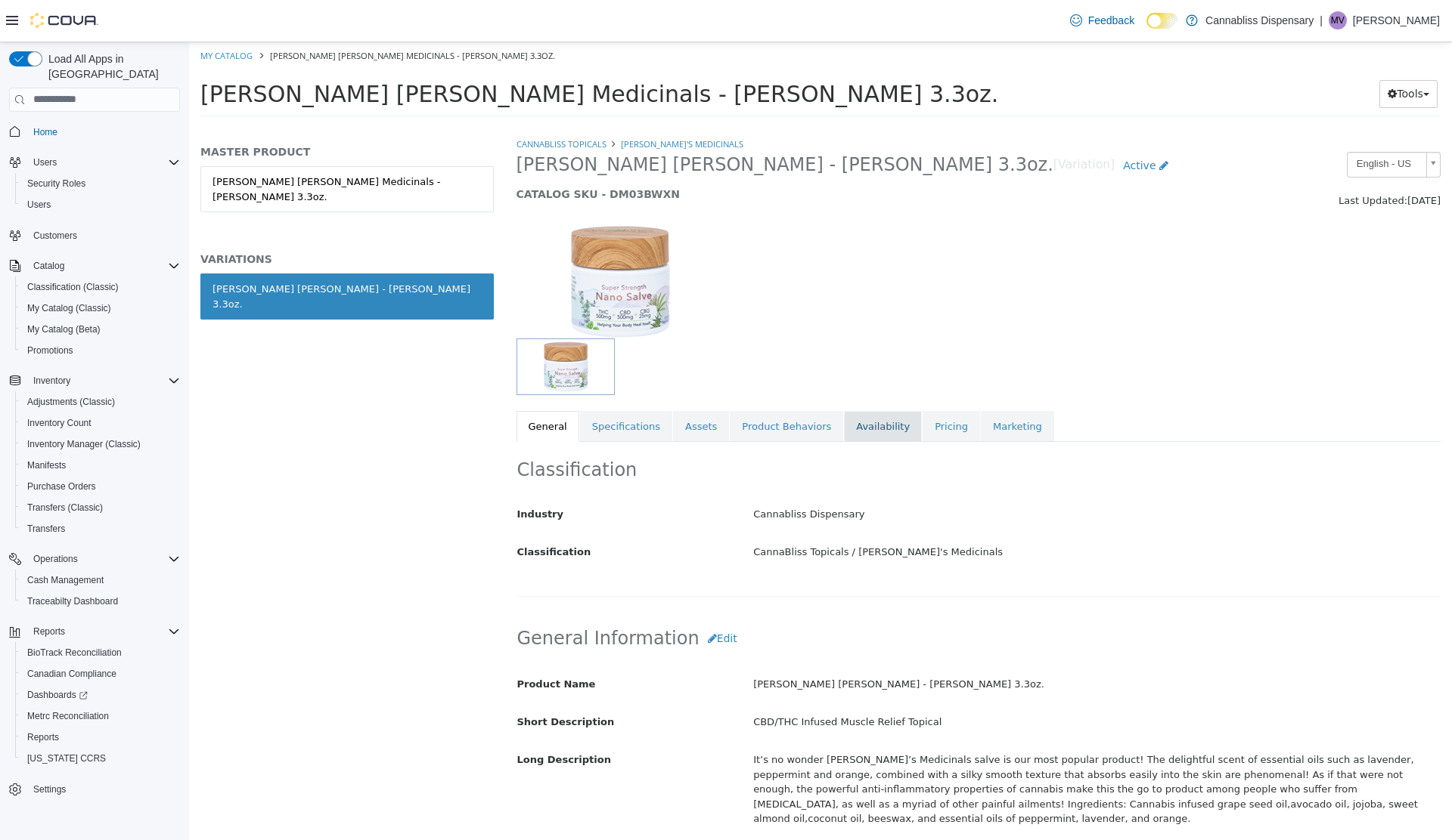
click at [844, 422] on link "Availability" at bounding box center [883, 426] width 78 height 32
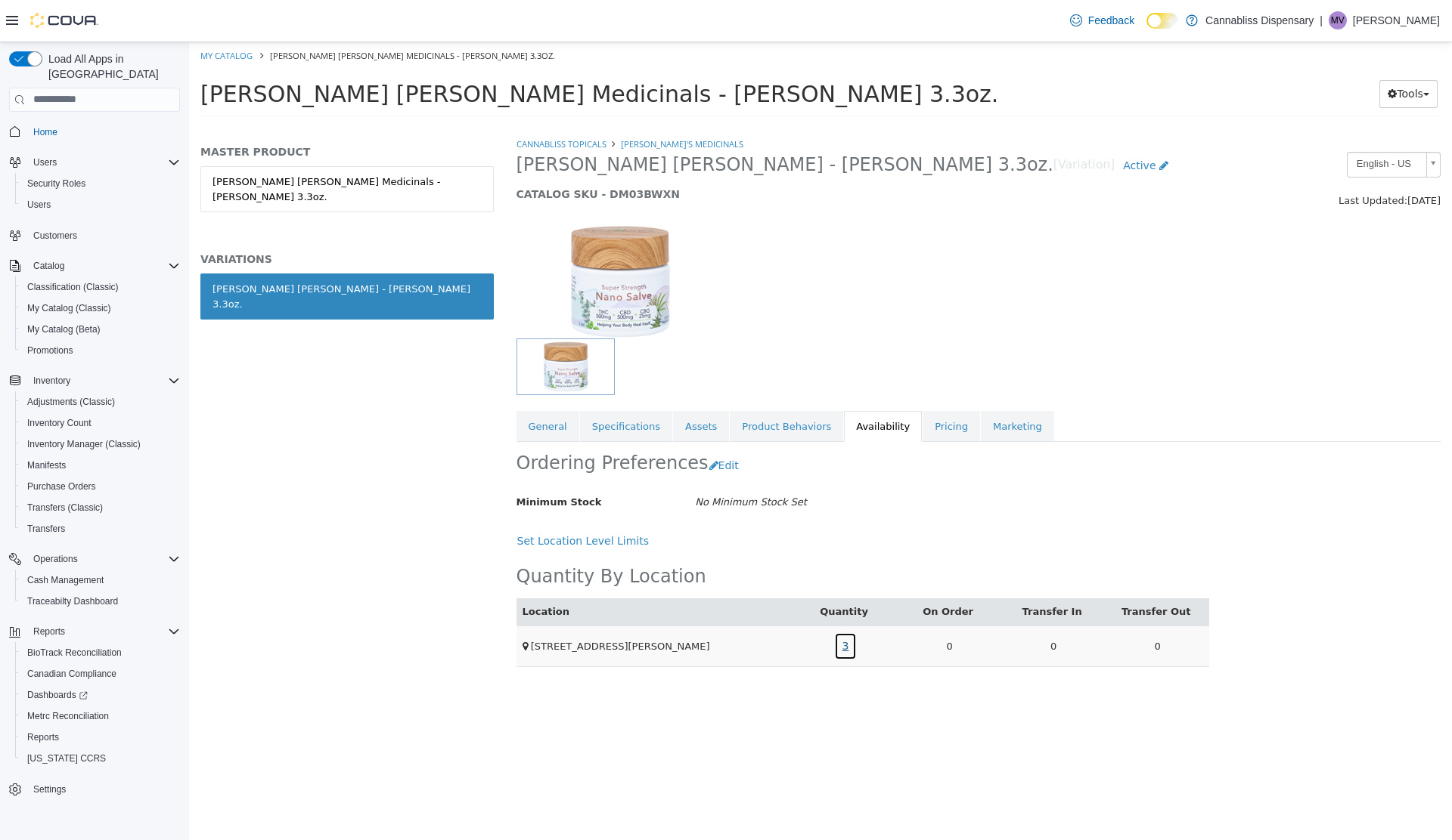
click at [845, 644] on link "3" at bounding box center [846, 645] width 24 height 28
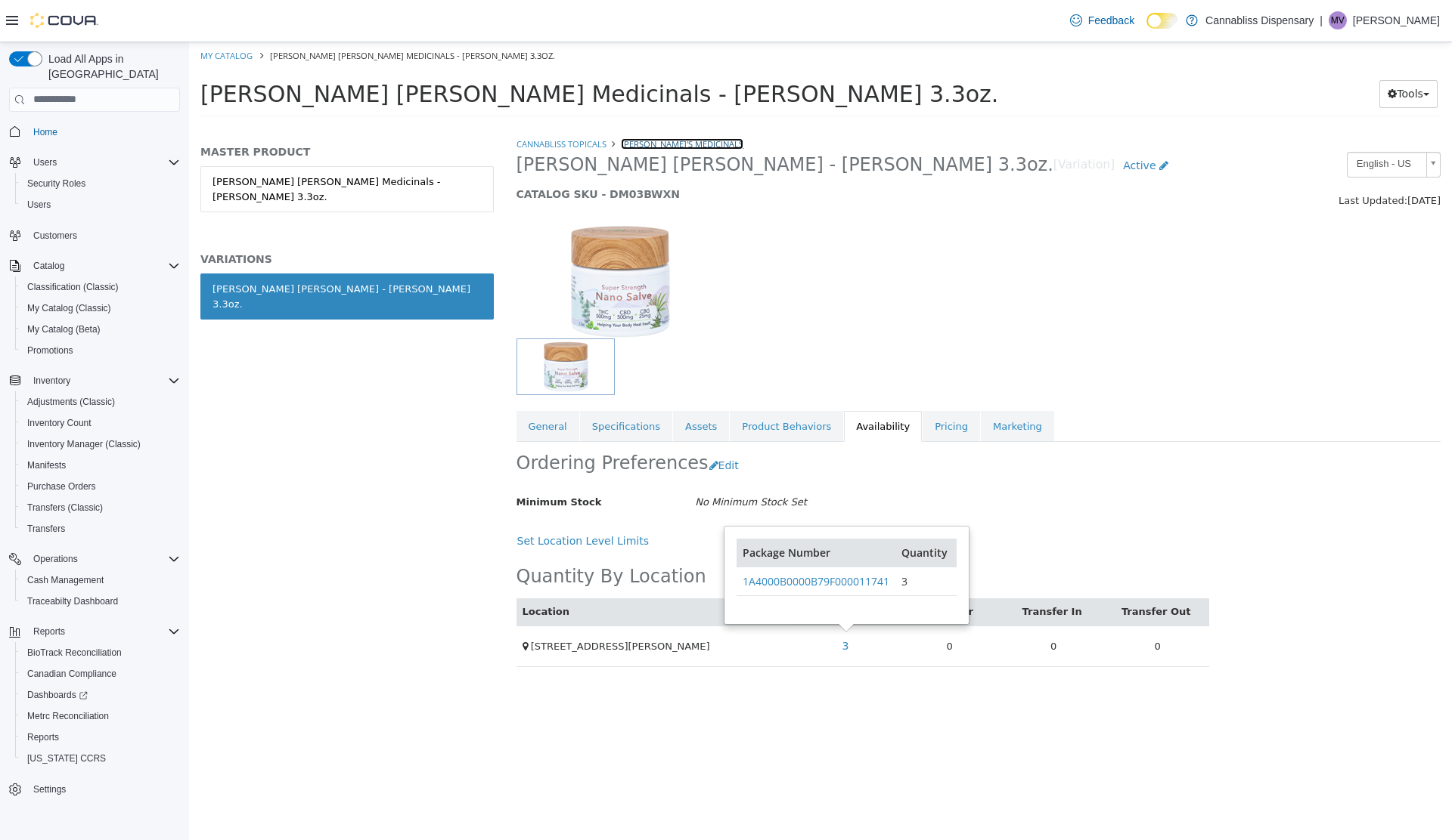
click at [669, 146] on link "[PERSON_NAME]'s Medicinals" at bounding box center [682, 143] width 123 height 11
select select "**********"
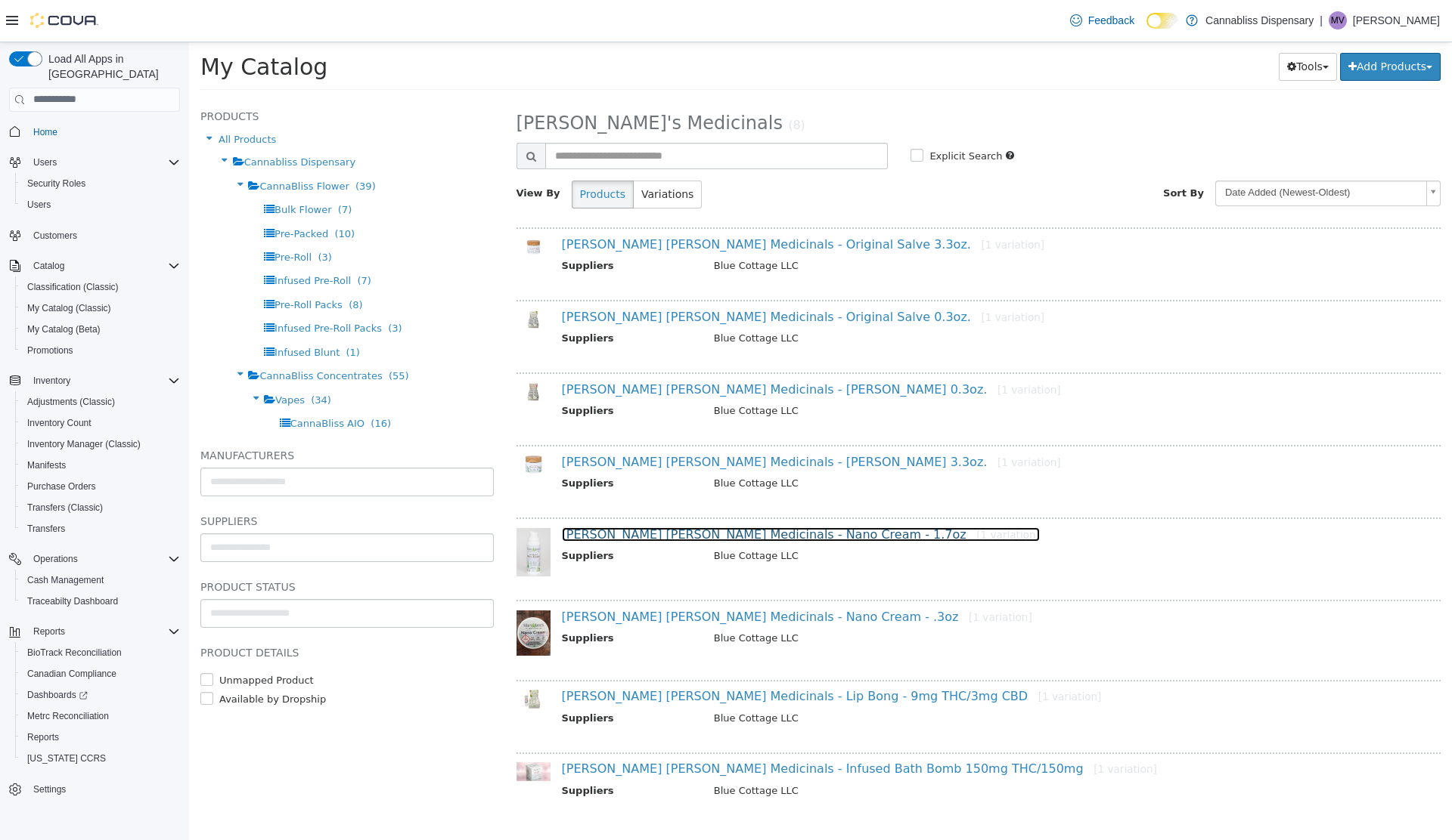
click at [632, 539] on link "Mary Janes Medicinals - Nano Cream - 1.7oz [1 variation]" at bounding box center [800, 534] width 478 height 14
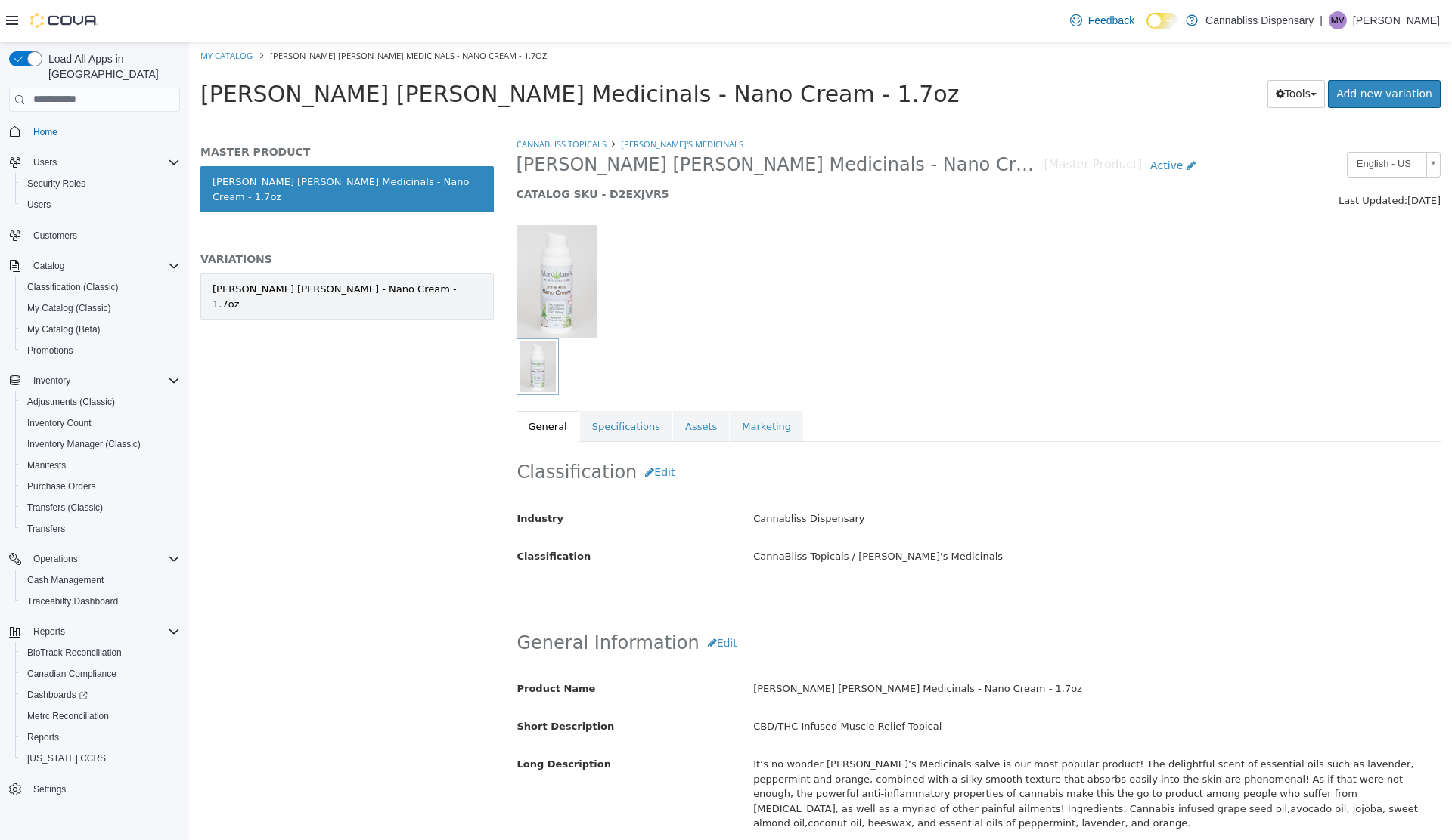
click at [366, 287] on link "Mary Janes - Nano Cream - 1.7oz" at bounding box center [347, 295] width 293 height 46
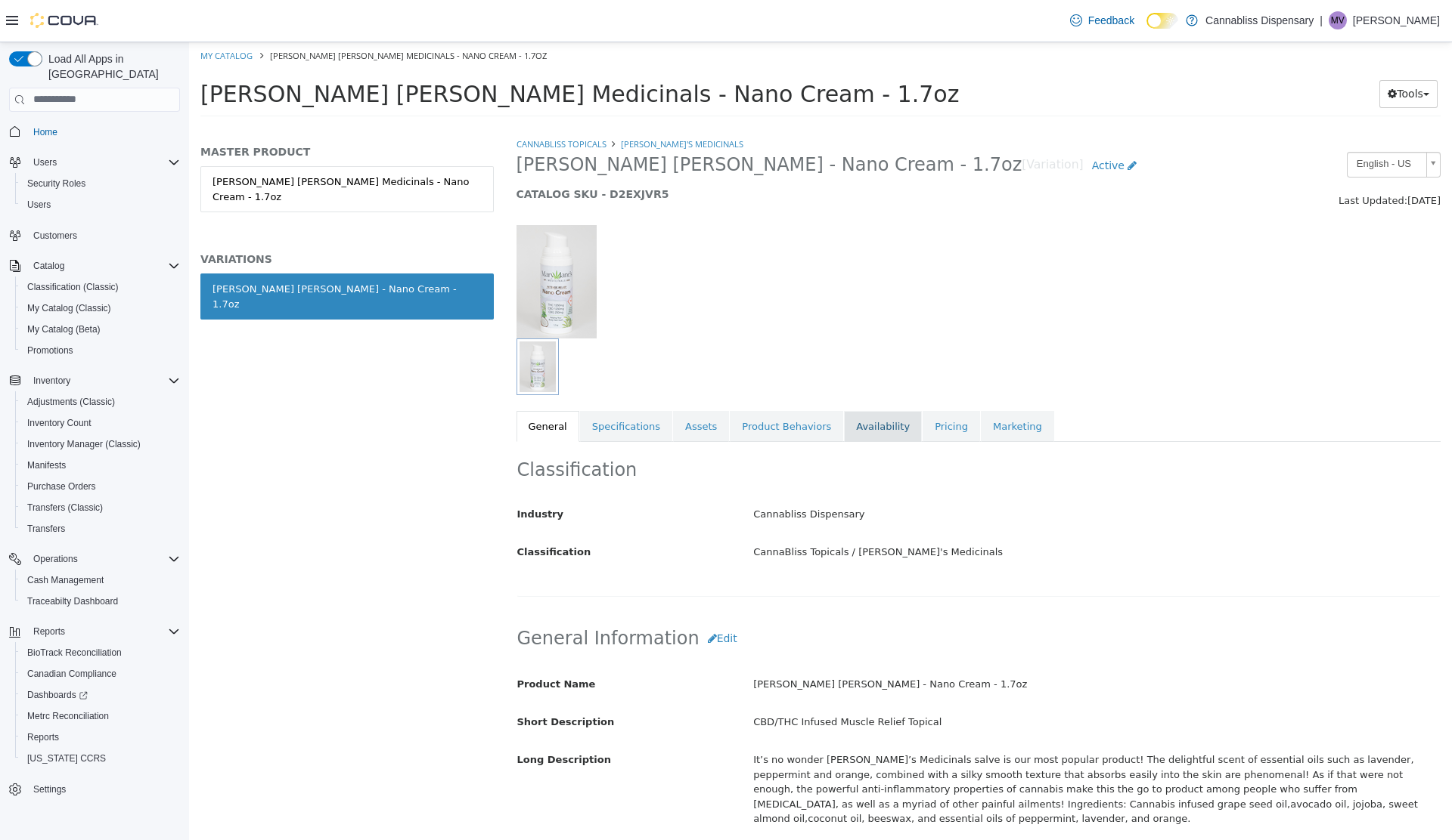
click at [844, 426] on link "Availability" at bounding box center [883, 426] width 78 height 32
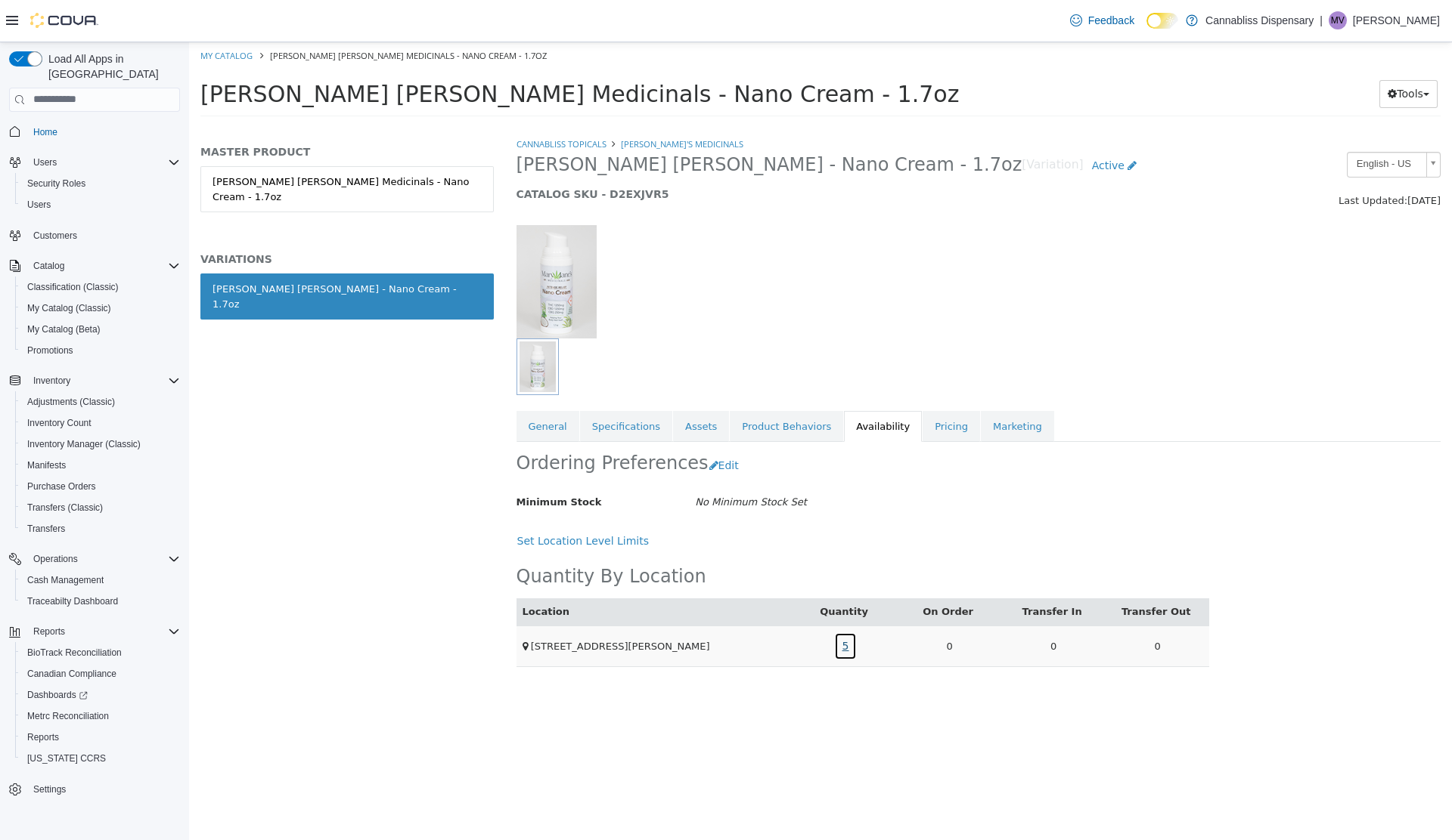
click at [845, 642] on link "5" at bounding box center [846, 645] width 24 height 28
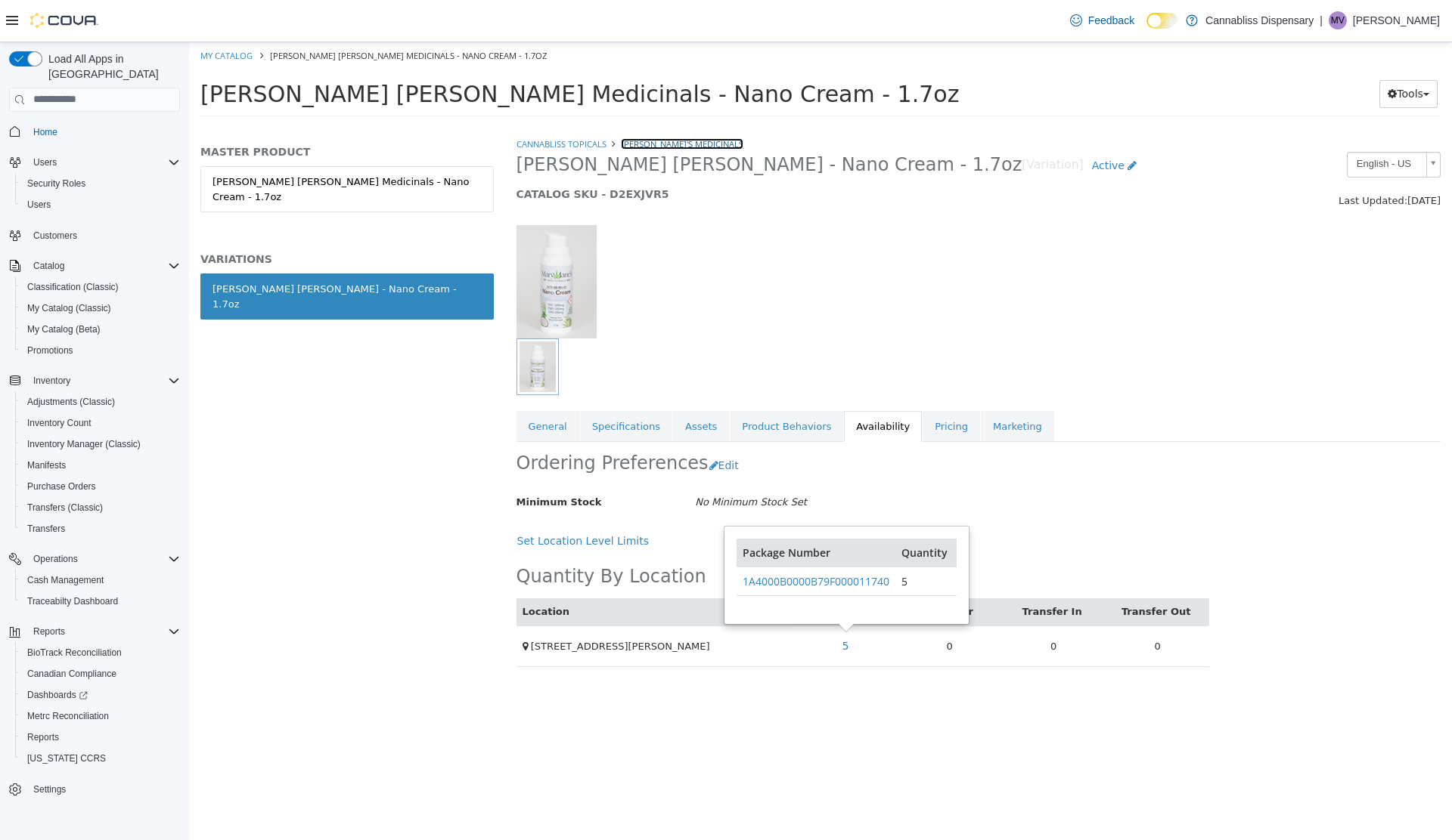
click at [667, 144] on link "Mary Jane's Medicinals" at bounding box center [682, 143] width 123 height 11
select select "**********"
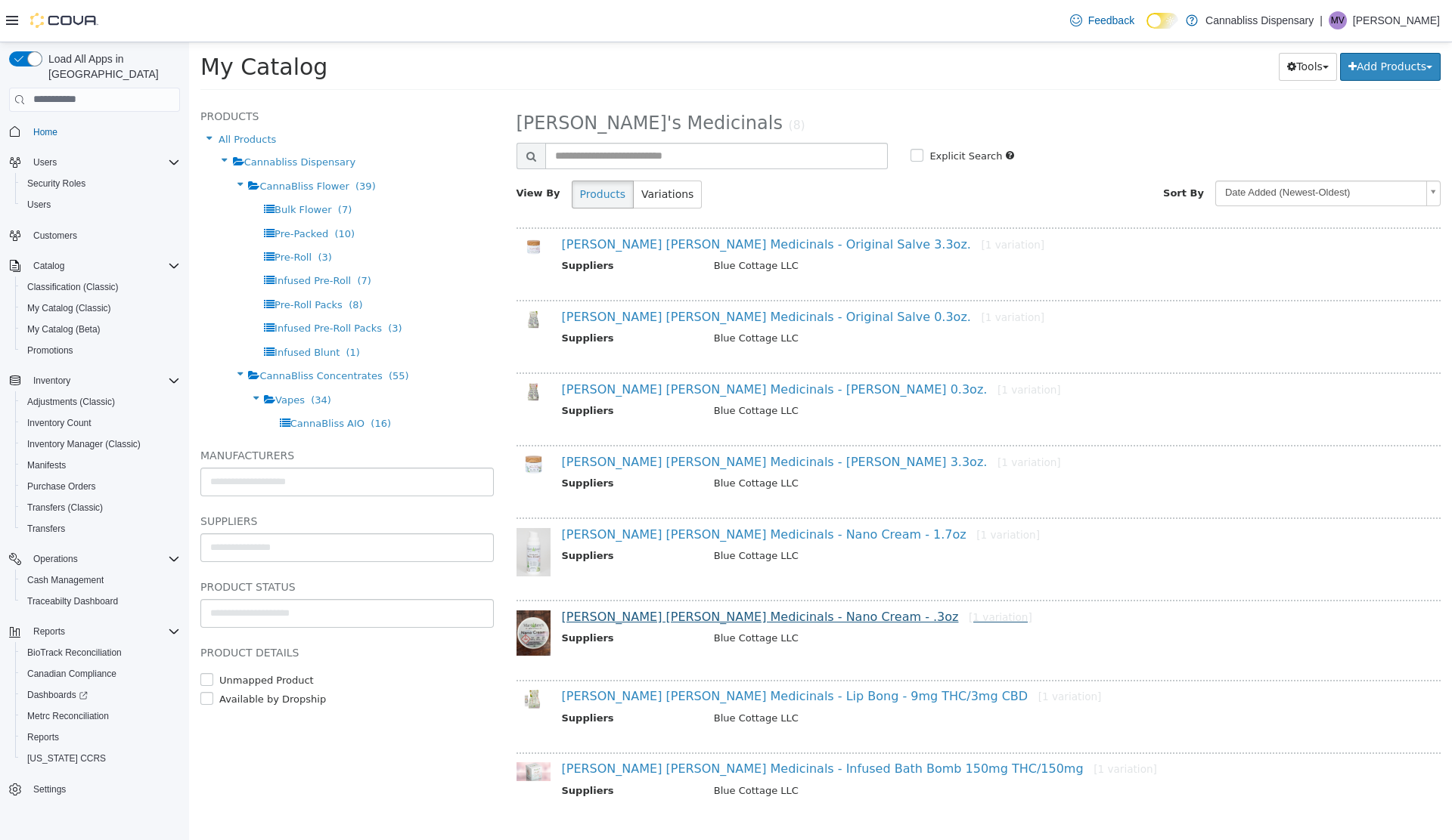
click at [634, 616] on link "Mary Janes Medicinals - Nano Cream - .3oz [1 variation]" at bounding box center [797, 616] width 470 height 14
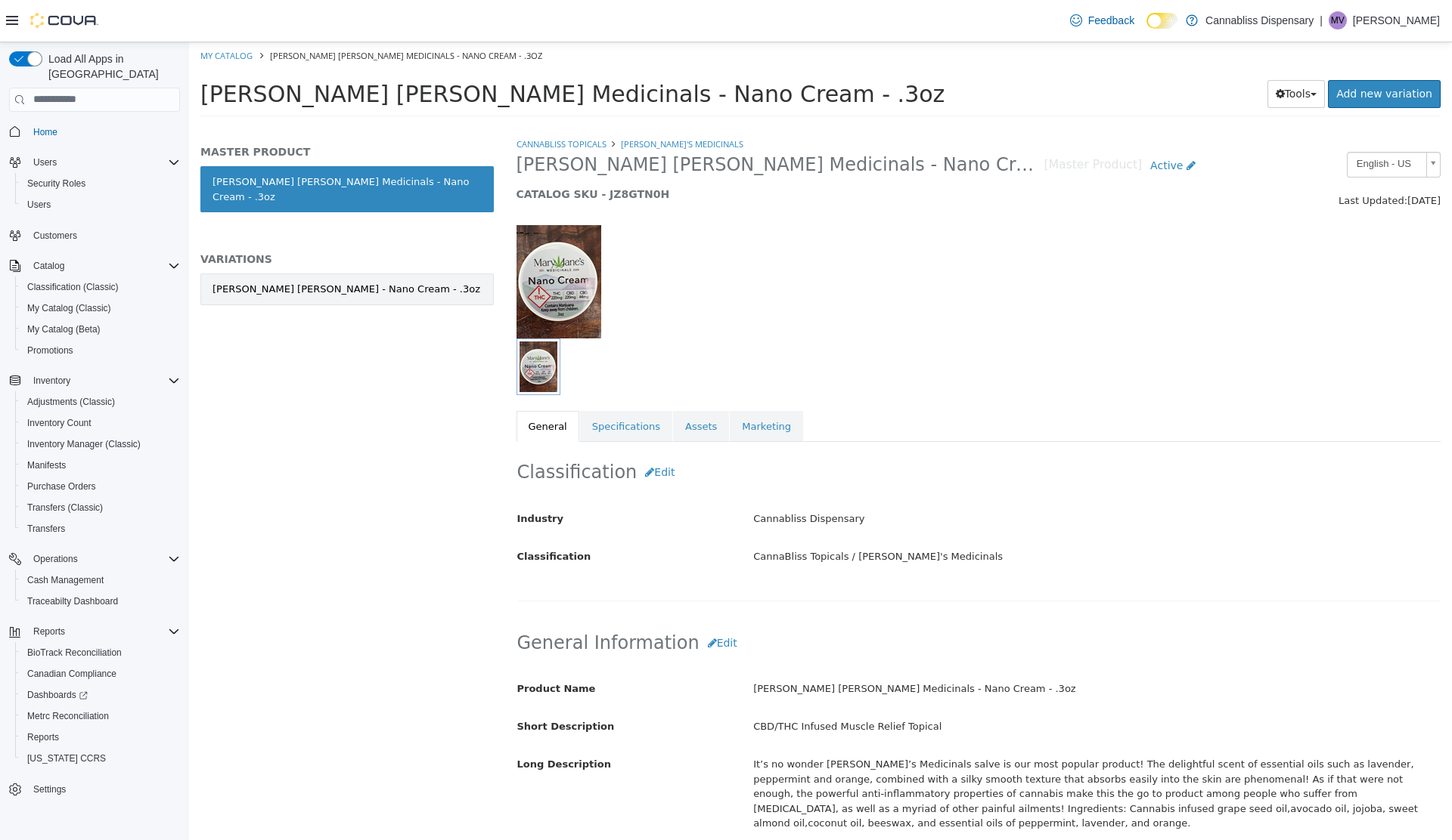
click at [318, 281] on div "Mary Janes - Nano Cream - .3oz" at bounding box center [346, 288] width 268 height 15
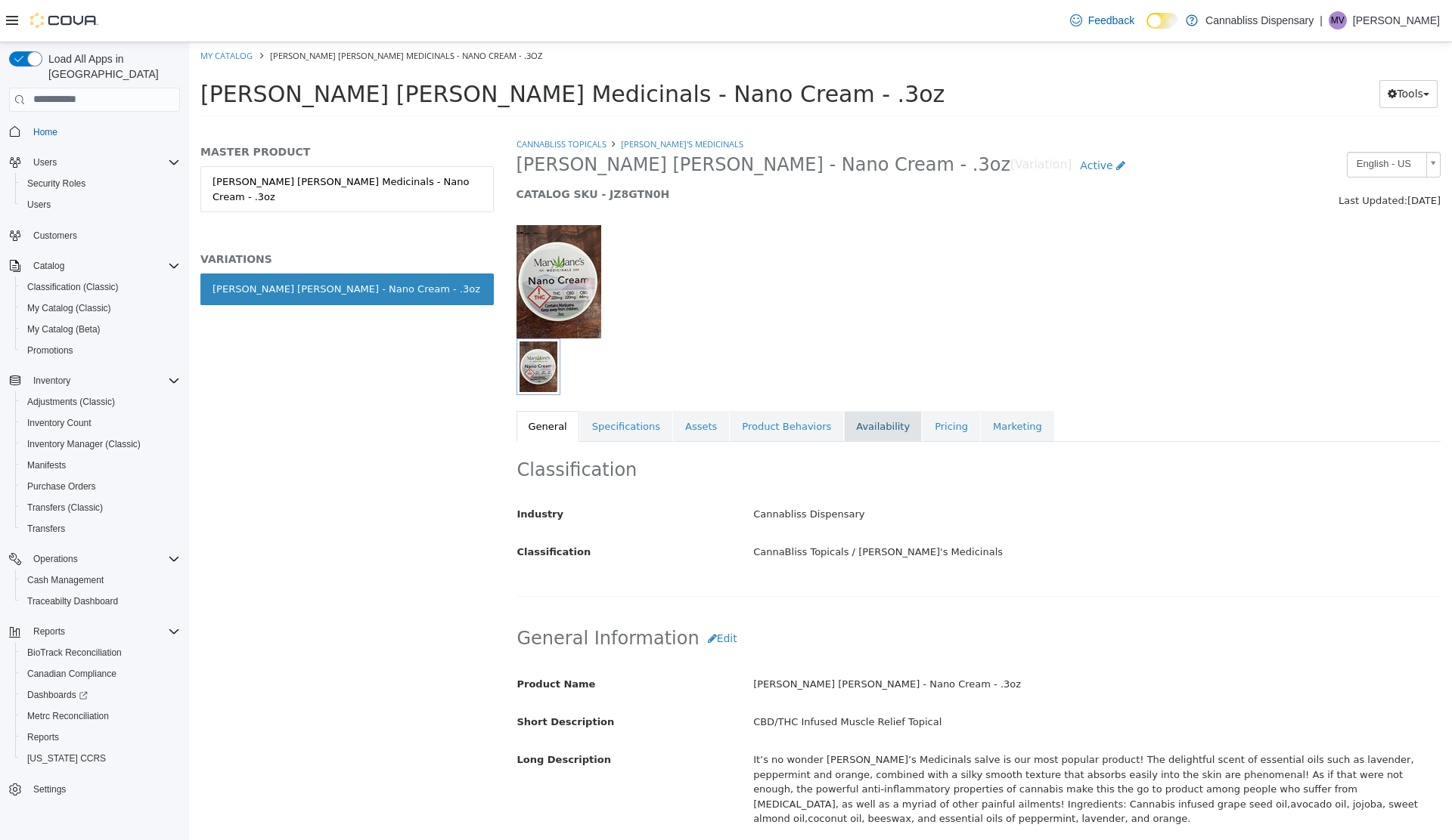
click at [867, 431] on link "Availability" at bounding box center [883, 426] width 78 height 32
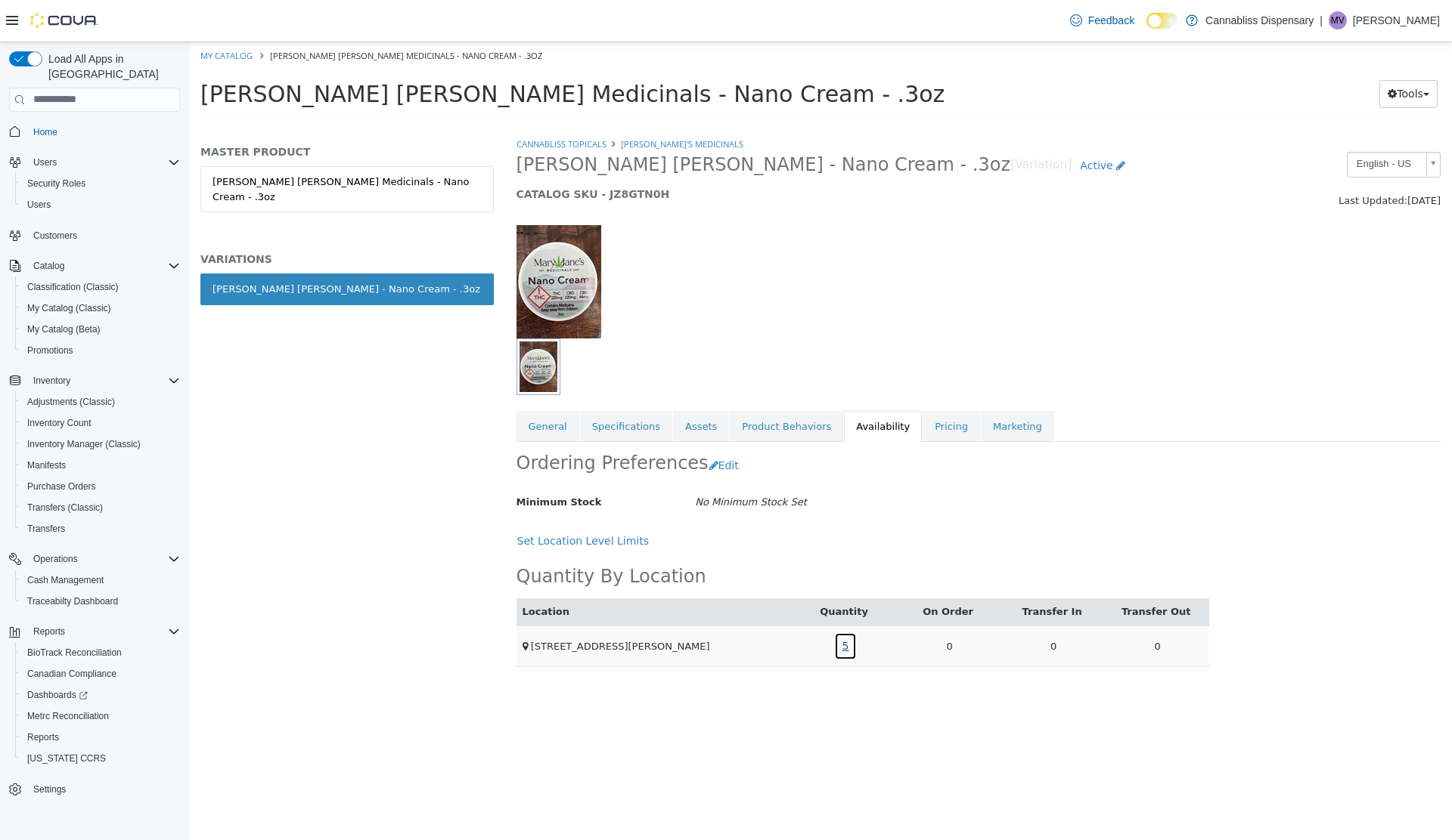
click at [846, 645] on link "5" at bounding box center [846, 645] width 24 height 28
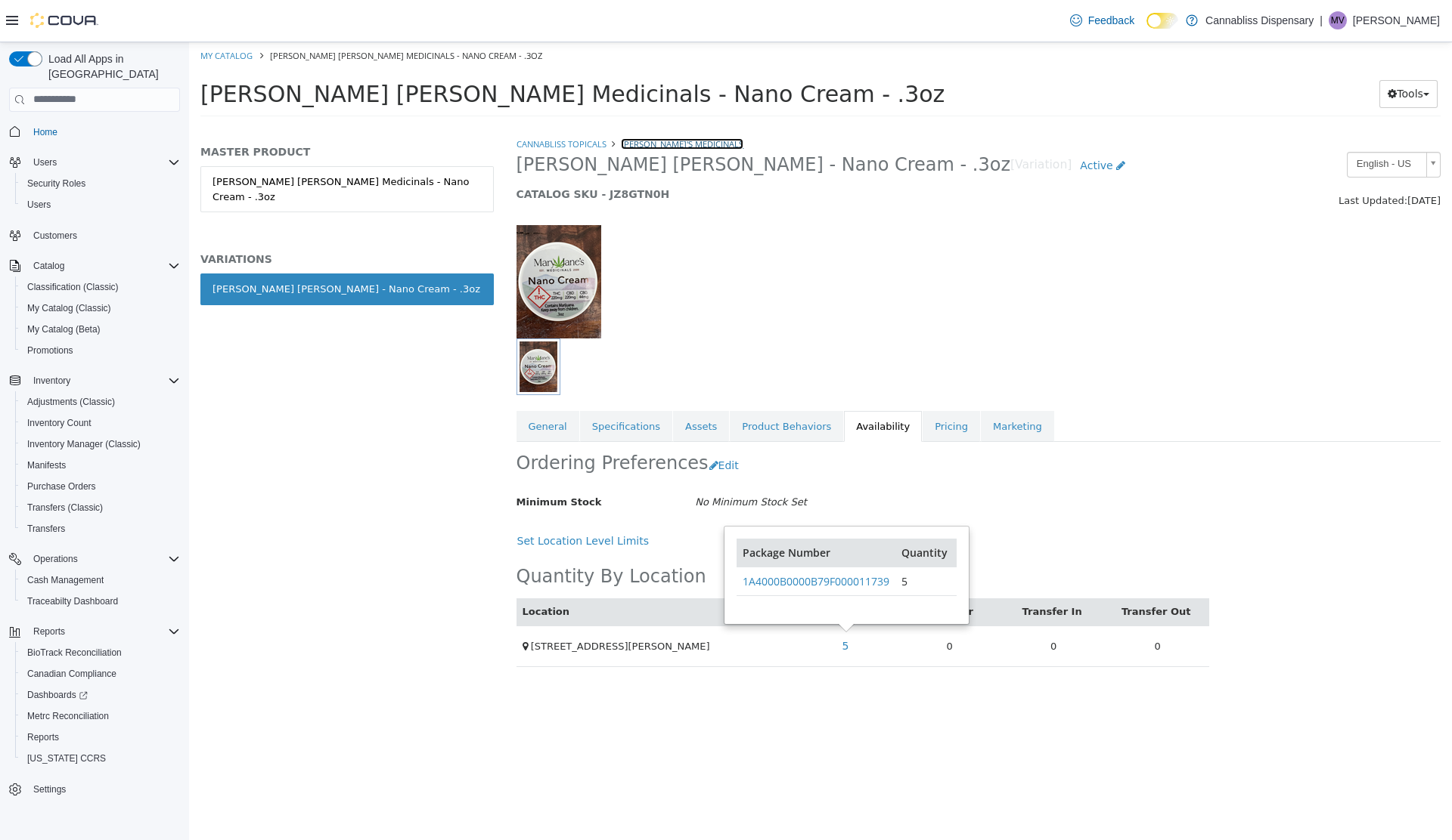
click at [680, 140] on link "Mary Jane's Medicinals" at bounding box center [682, 143] width 123 height 11
select select "**********"
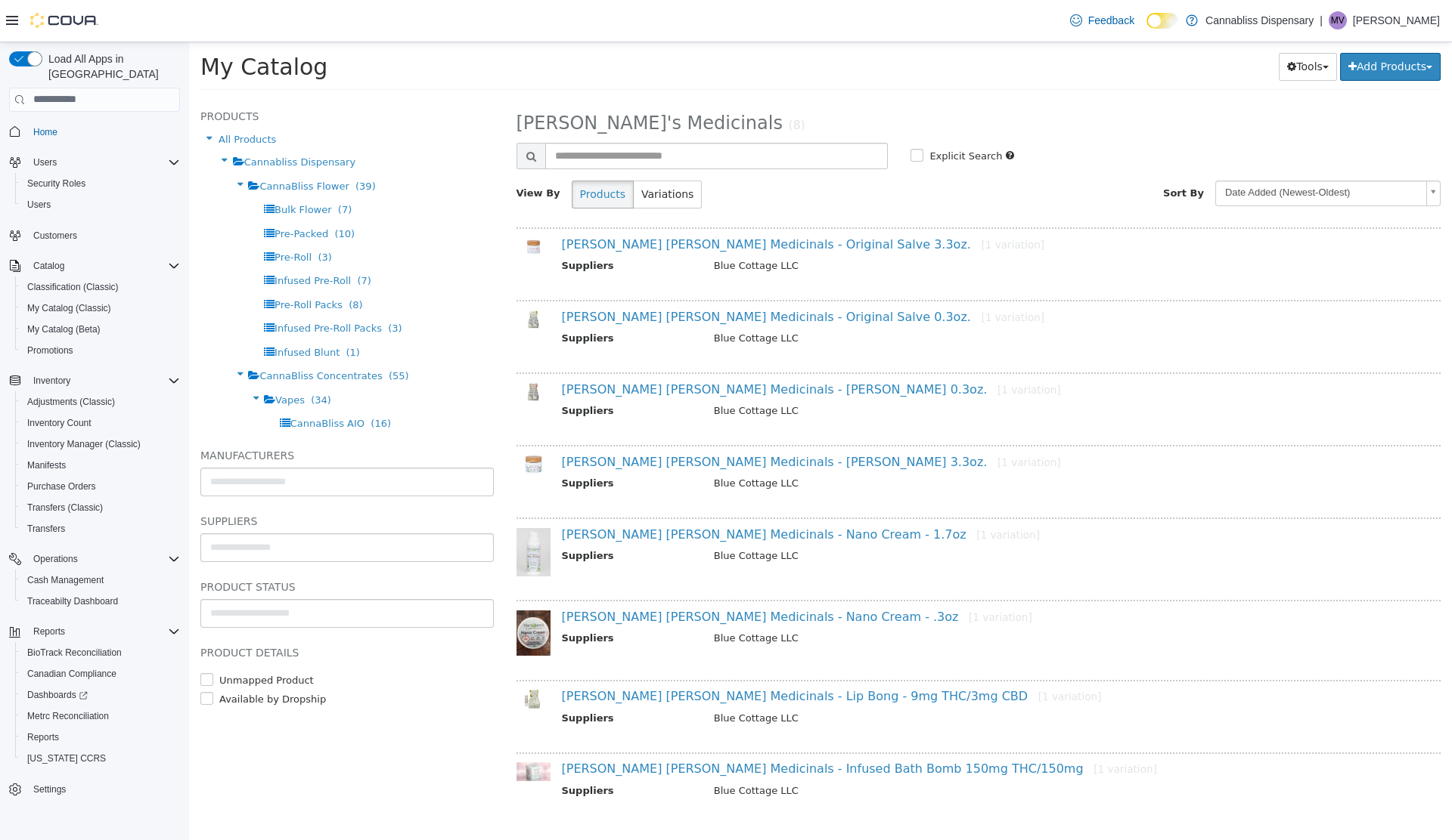
scroll to position [10, 0]
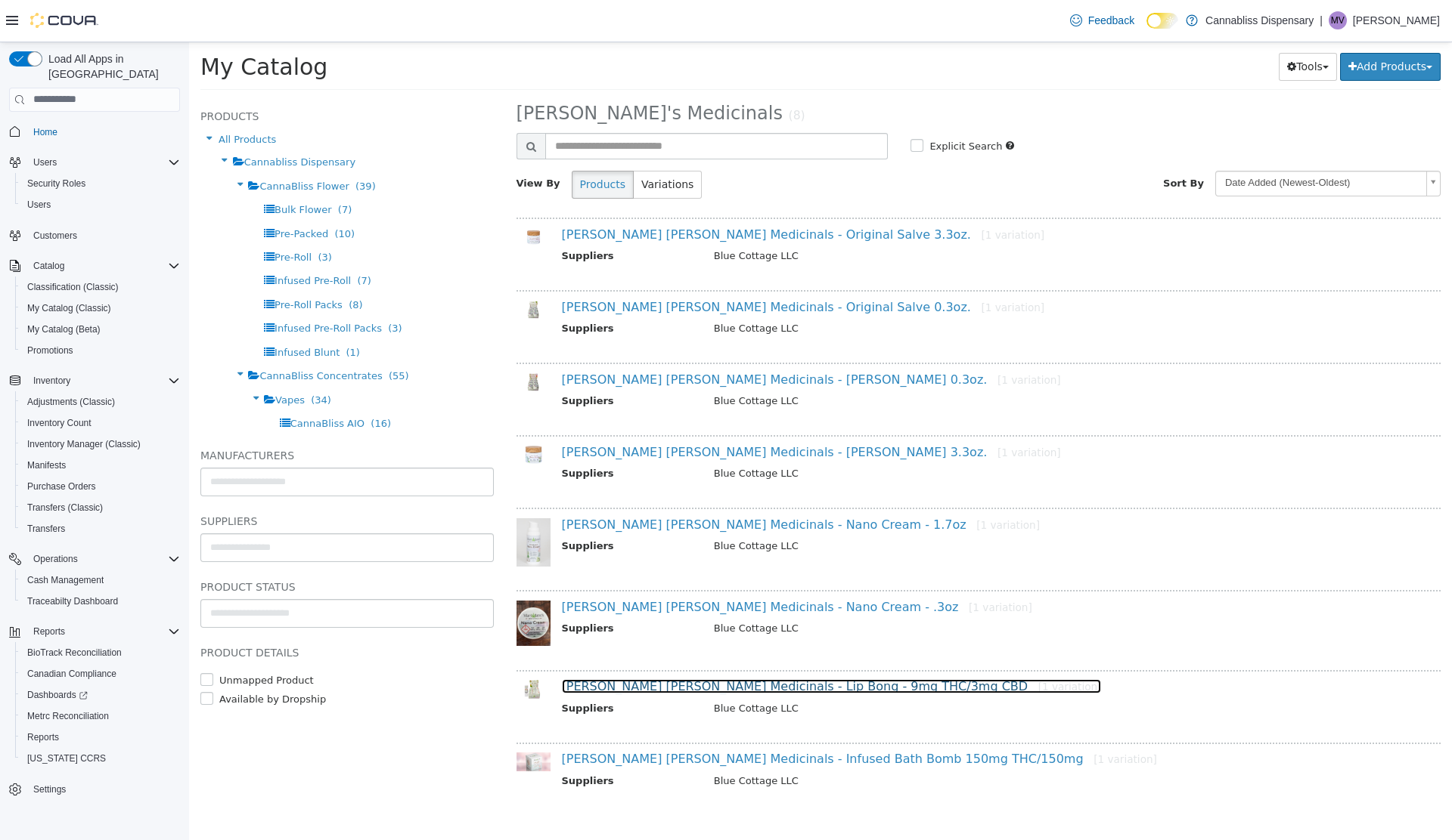
click at [627, 685] on link "Mary Janes Medicinals - Lip Bong - 9mg THC/3mg CBD [1 variation]" at bounding box center [831, 686] width 540 height 14
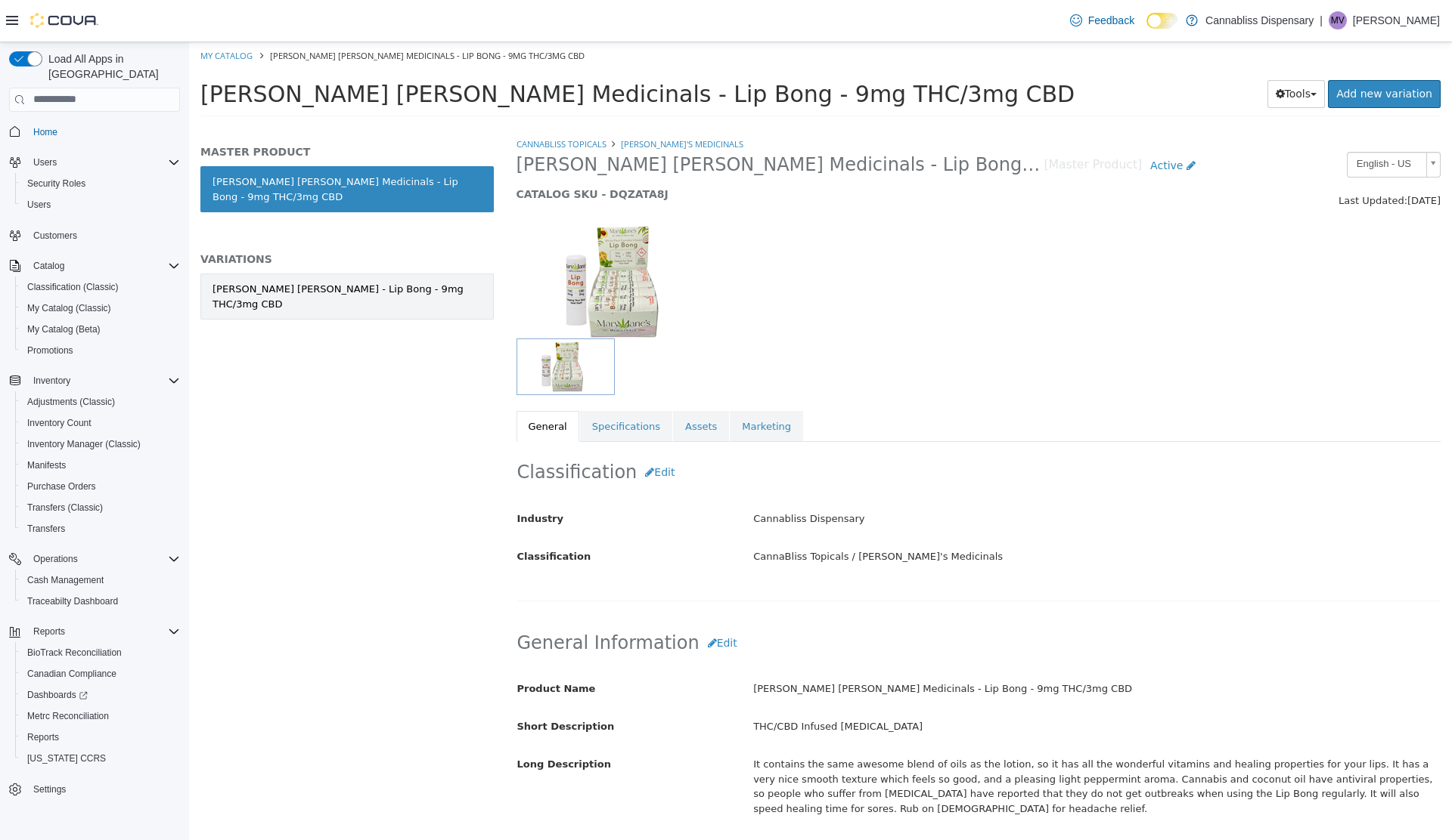
click at [393, 281] on div "Mary Janes - Lip Bong - 9mg THC/3mg CBD" at bounding box center [347, 296] width 269 height 30
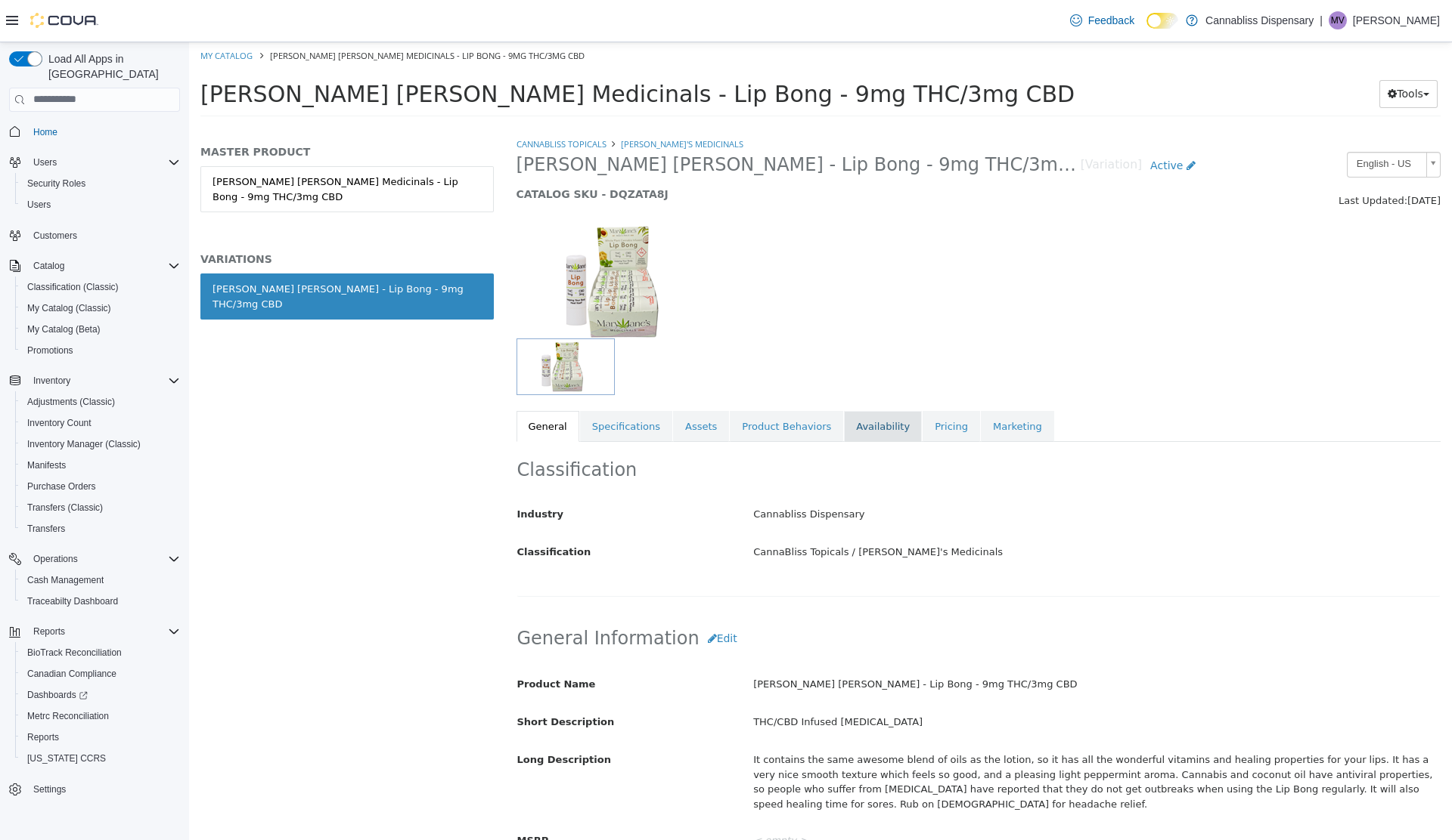
click at [850, 428] on link "Availability" at bounding box center [883, 426] width 78 height 32
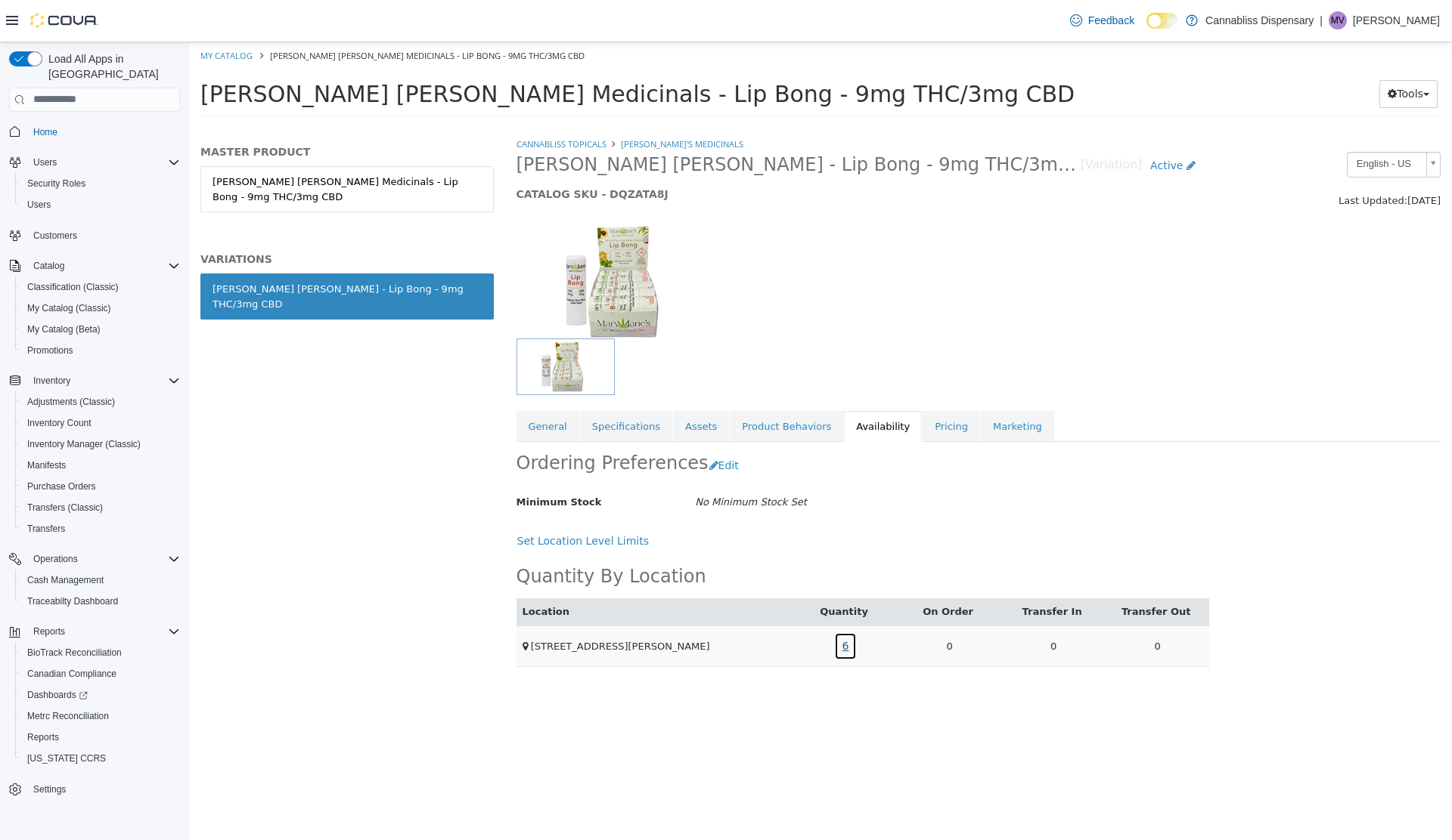
click at [842, 651] on link "6" at bounding box center [846, 645] width 24 height 28
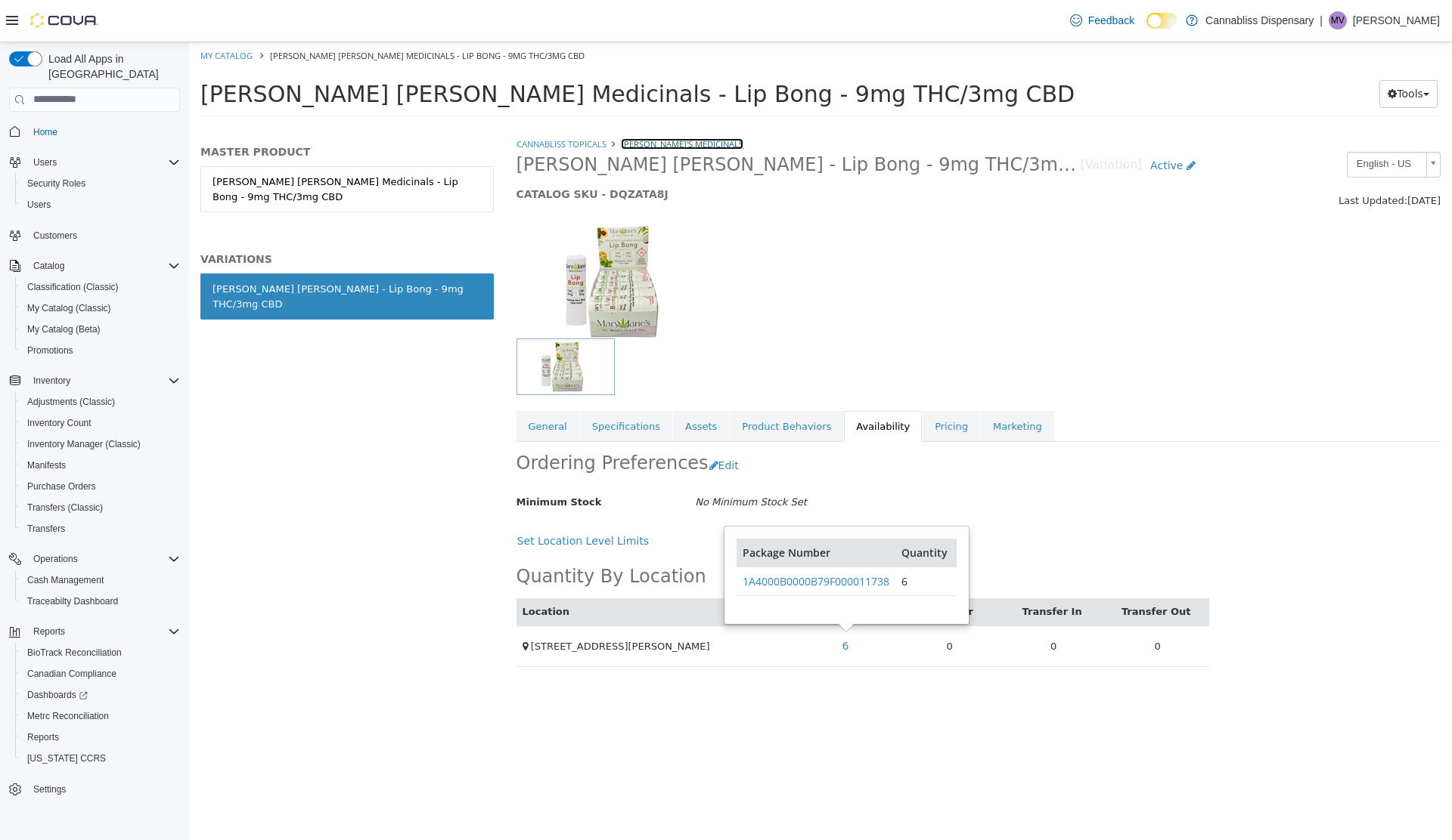
click at [653, 145] on link "Mary Jane's Medicinals" at bounding box center [682, 143] width 123 height 11
select select "**********"
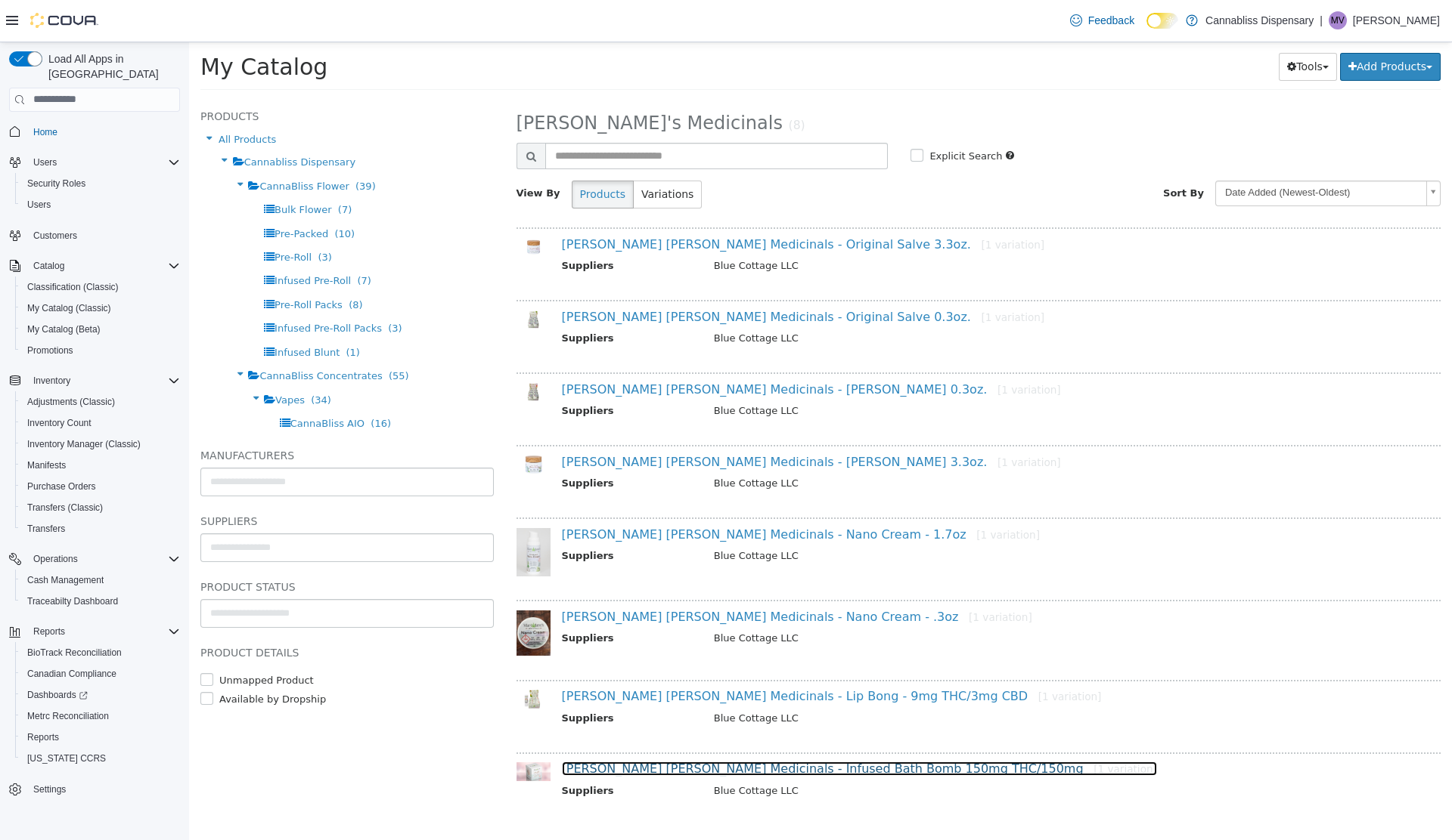
click at [626, 768] on link "Mary Janes Medicinals - Infused Bath Bomb 150mg THC/150mg [1 variation]" at bounding box center [859, 768] width 595 height 14
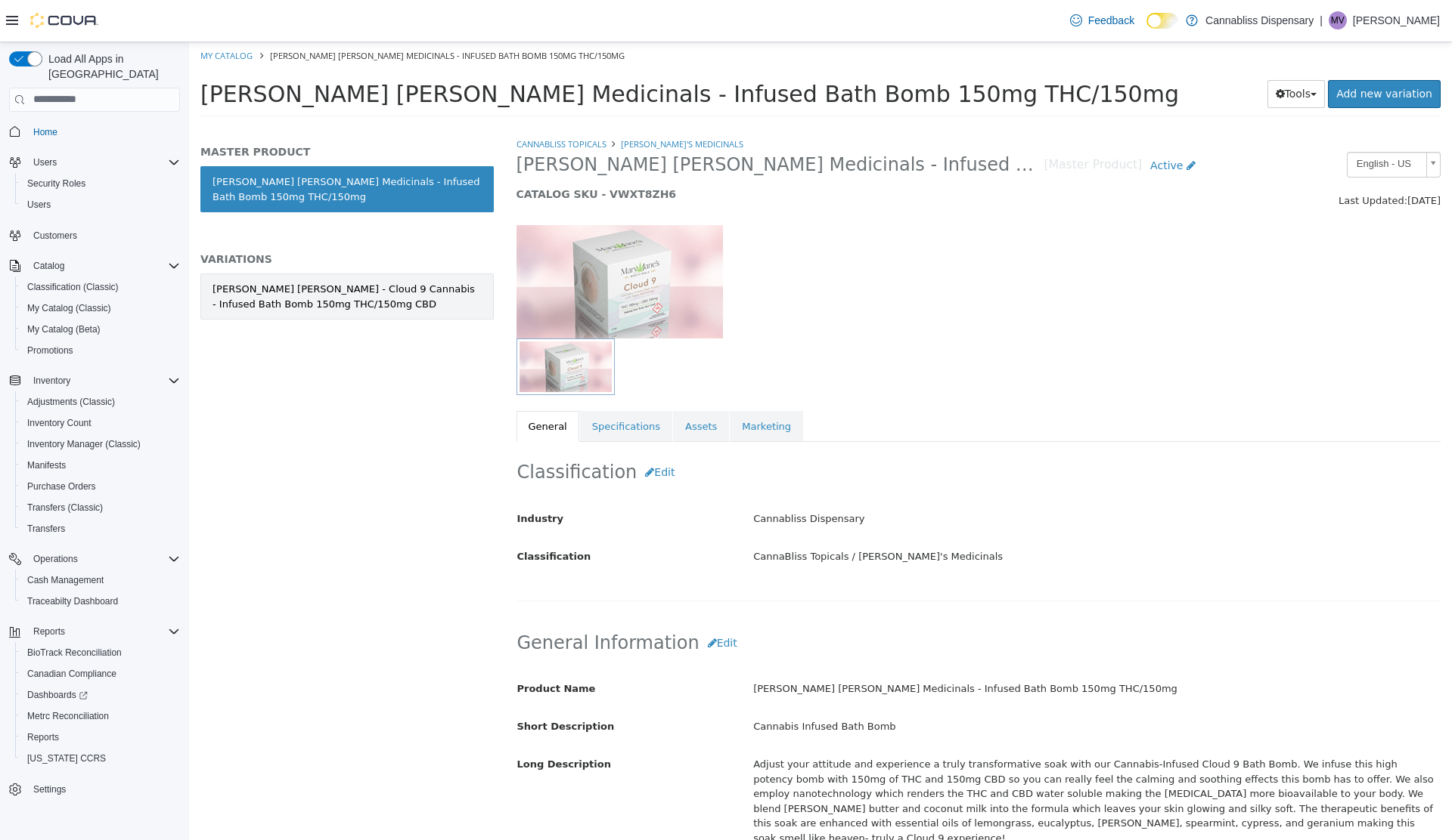
click at [333, 296] on div "Mary Janes - Cloud 9 Cannabis - Infused Bath Bomb 150mg THC/150mg CBD" at bounding box center [347, 296] width 269 height 30
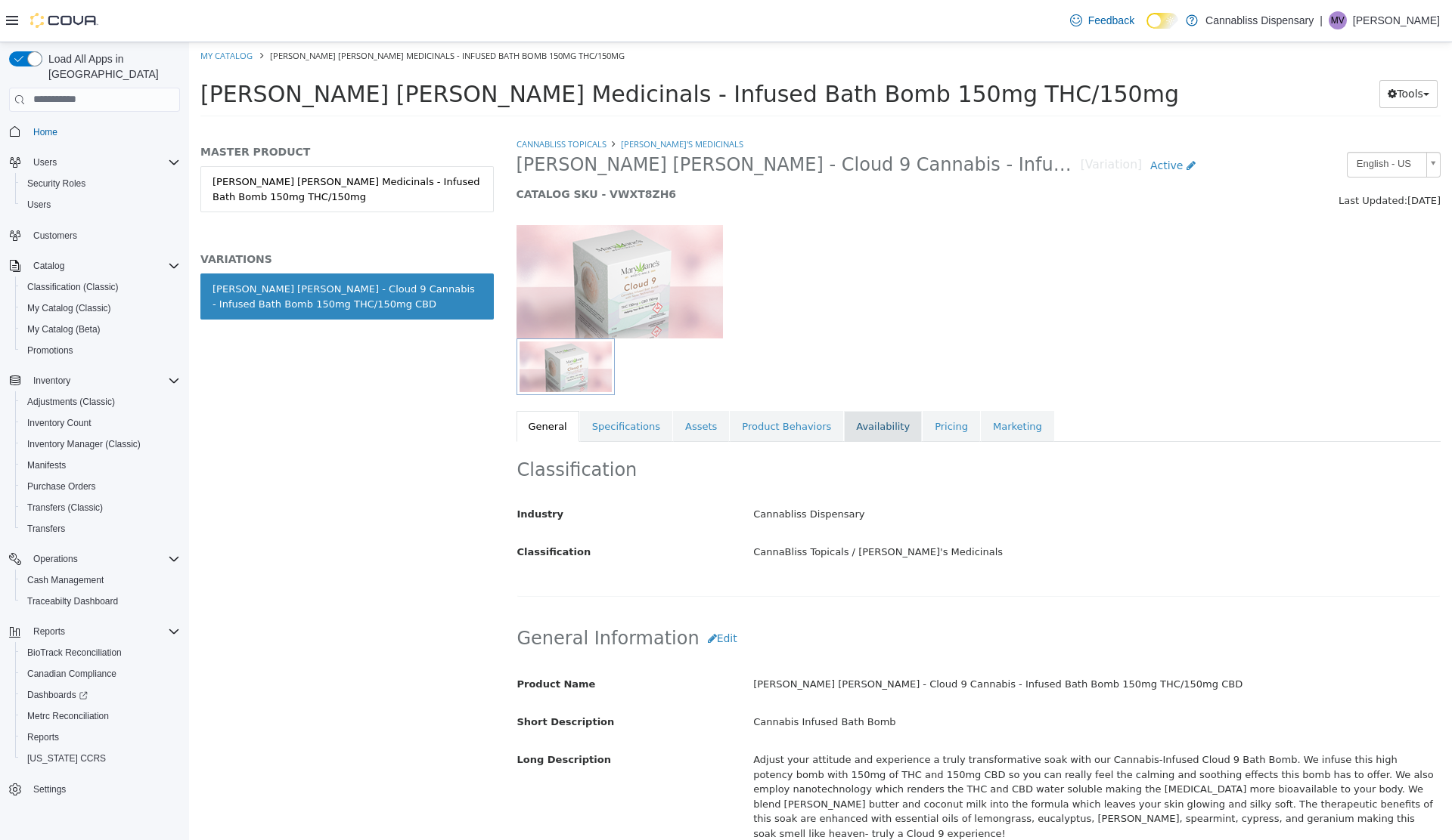
click at [850, 431] on link "Availability" at bounding box center [883, 426] width 78 height 32
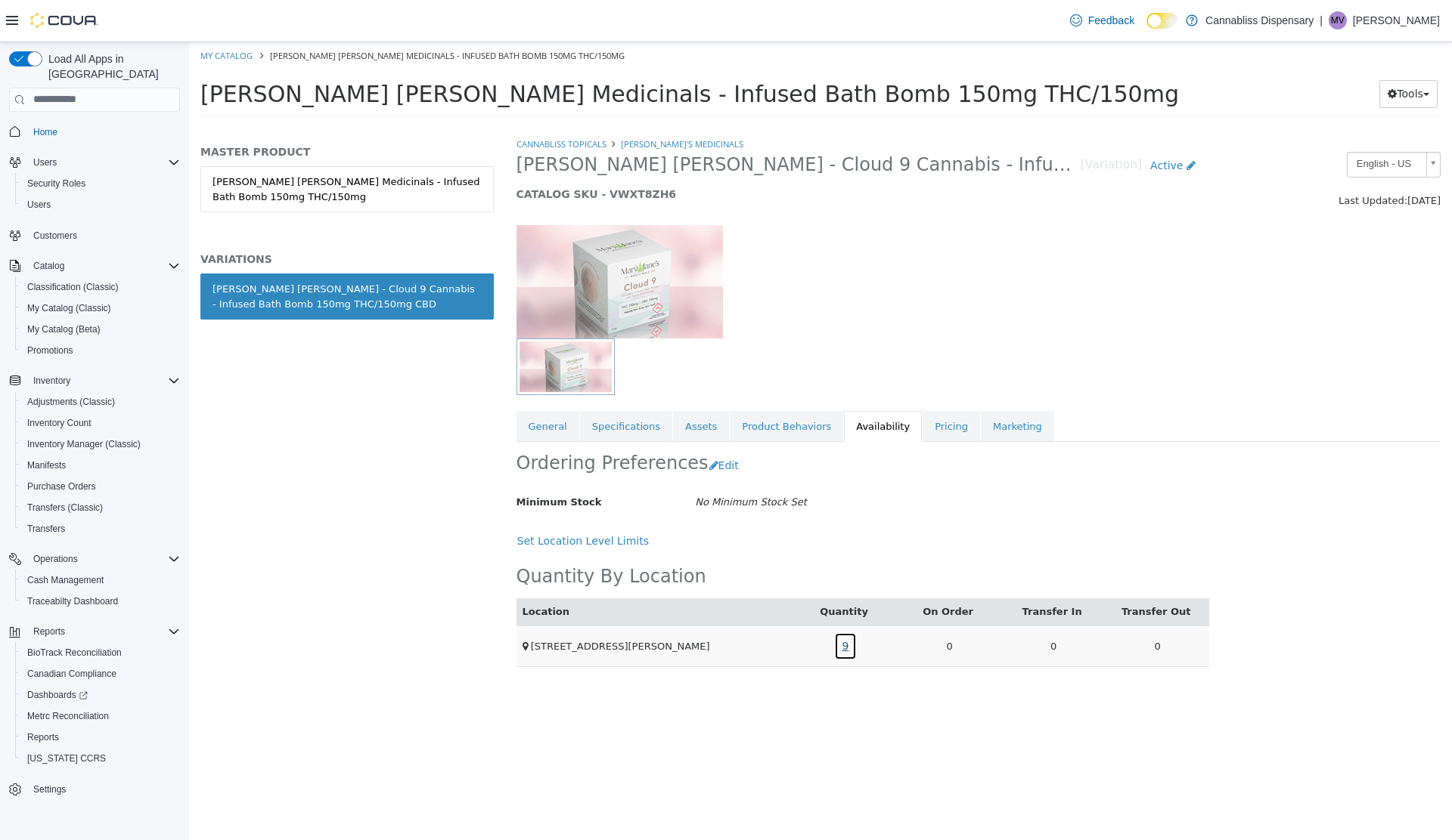
click at [840, 644] on link "9" at bounding box center [846, 645] width 24 height 28
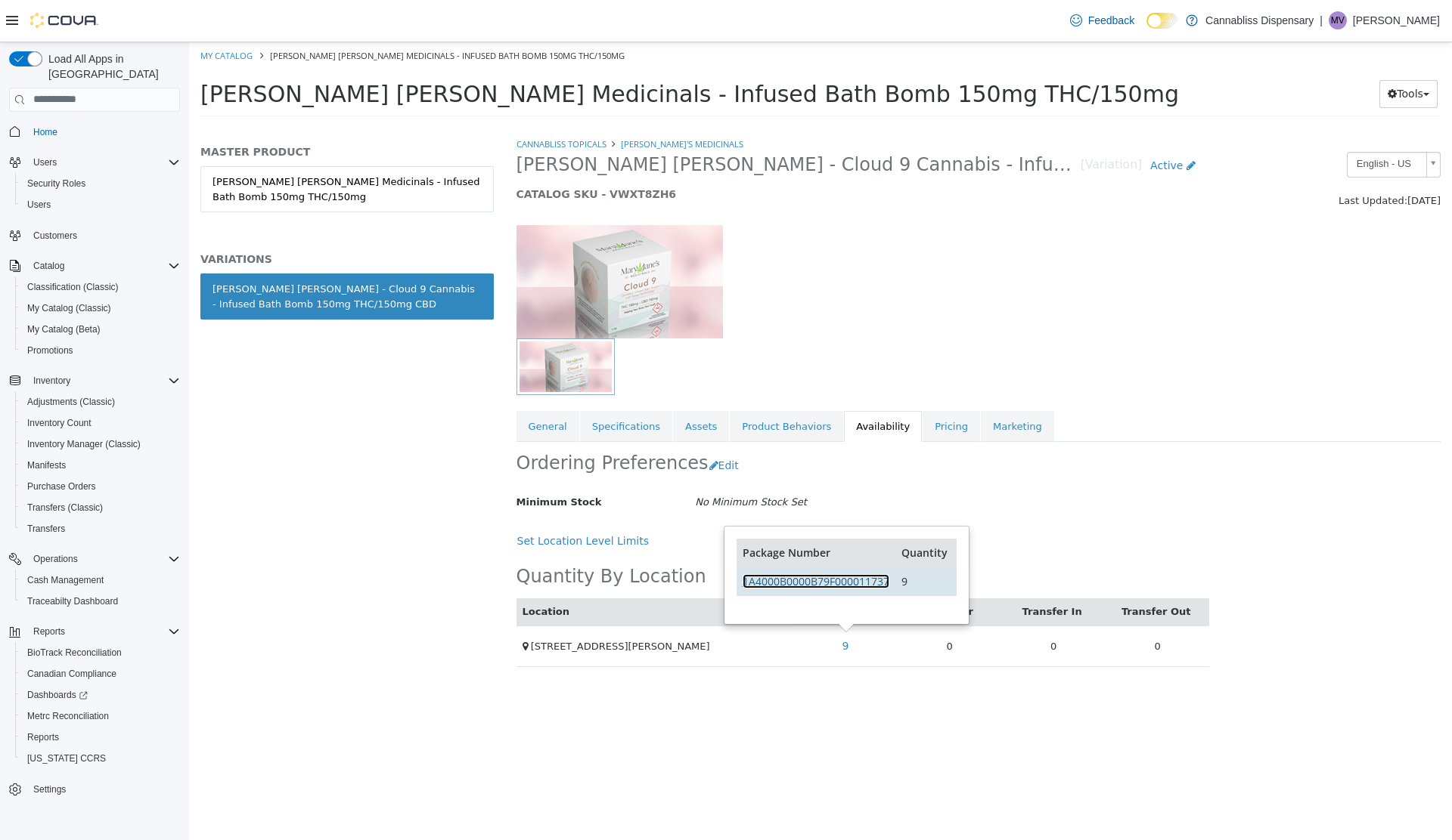
click at [813, 582] on link "1A4000B0000B79F000011737" at bounding box center [815, 580] width 147 height 14
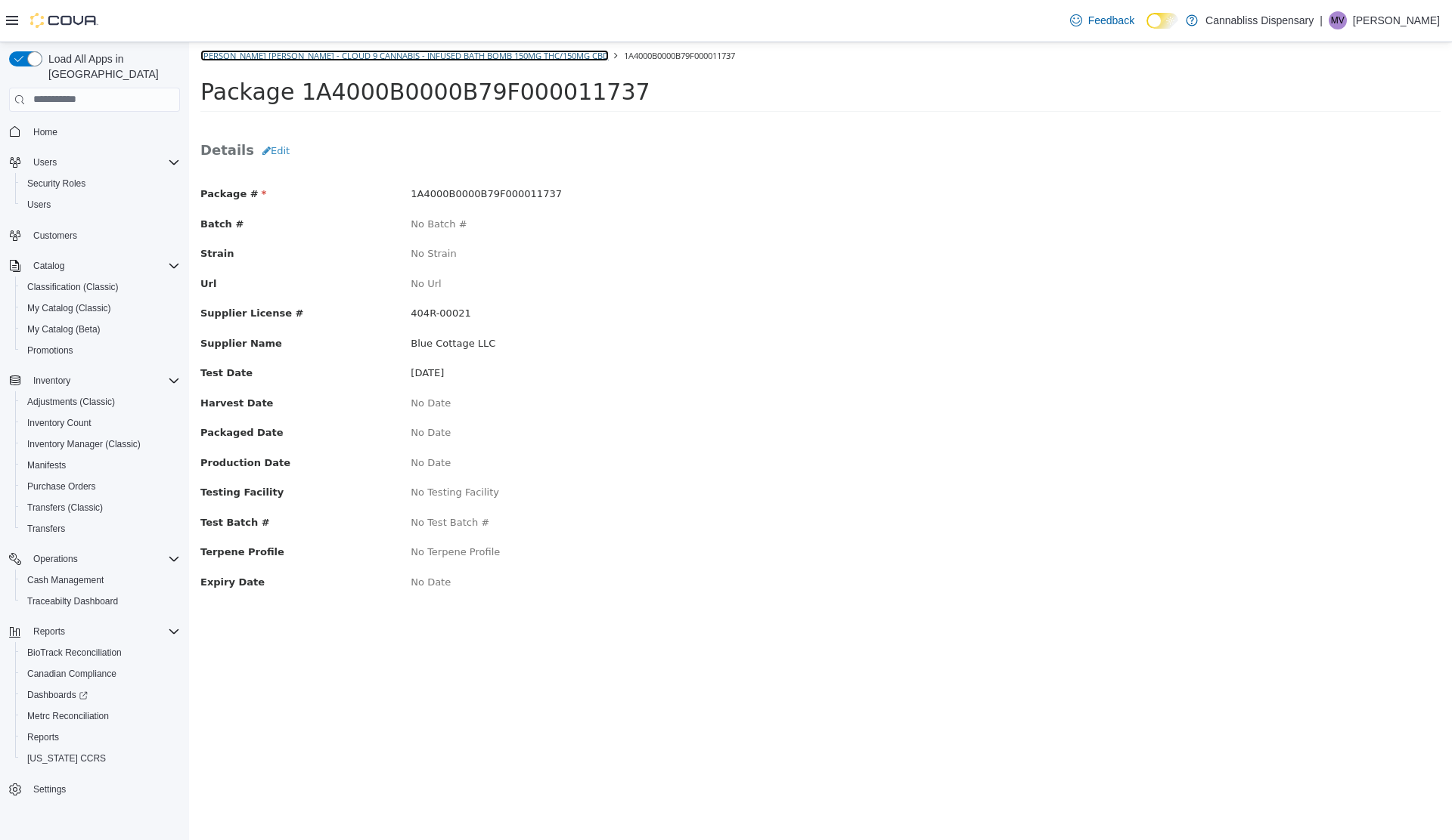
click at [314, 60] on link "[PERSON_NAME] [PERSON_NAME] - Cloud 9 Cannabis - Infused Bath Bomb 150mg THC/15…" at bounding box center [404, 54] width 408 height 11
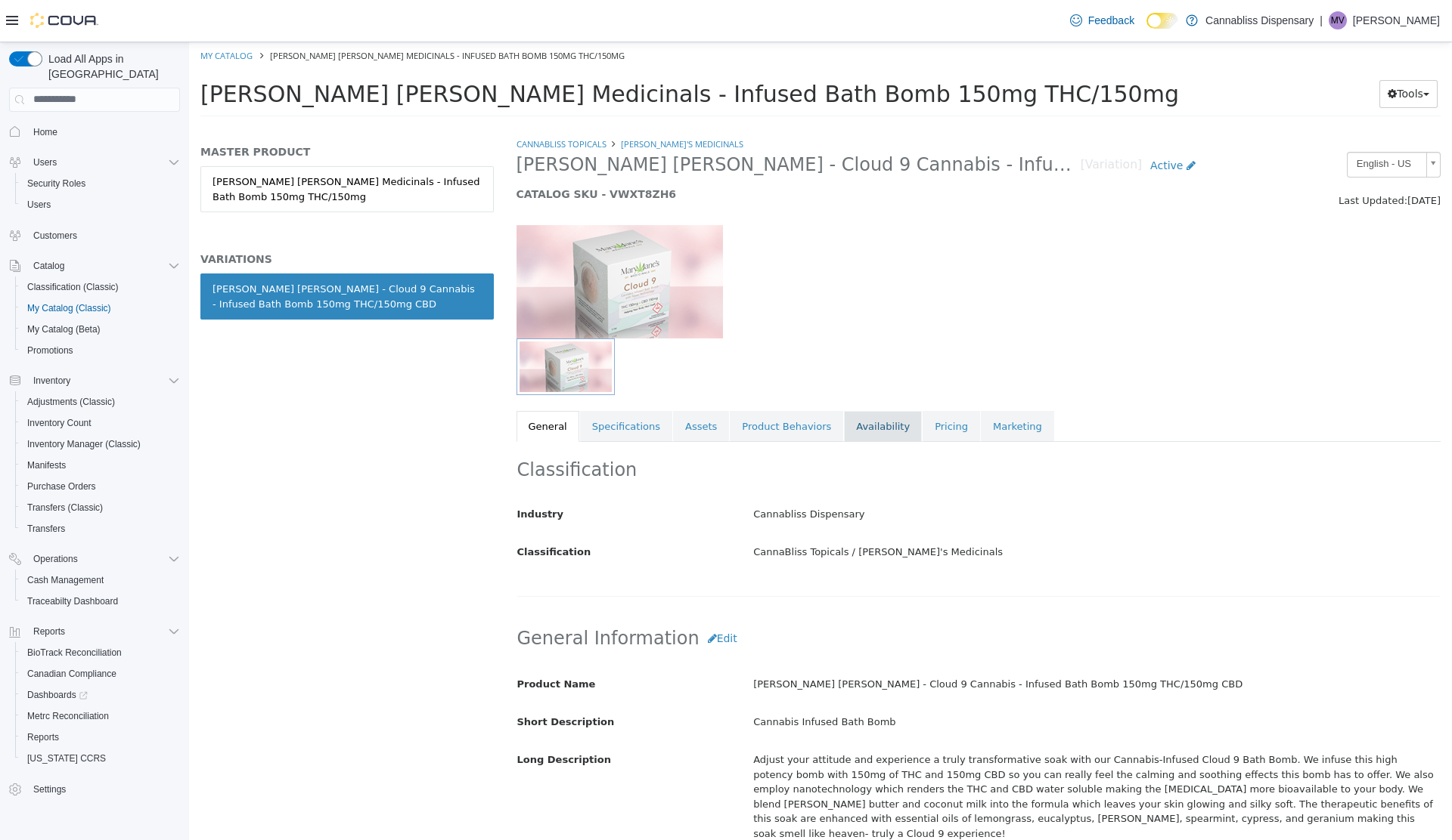
click at [855, 425] on link "Availability" at bounding box center [883, 426] width 78 height 32
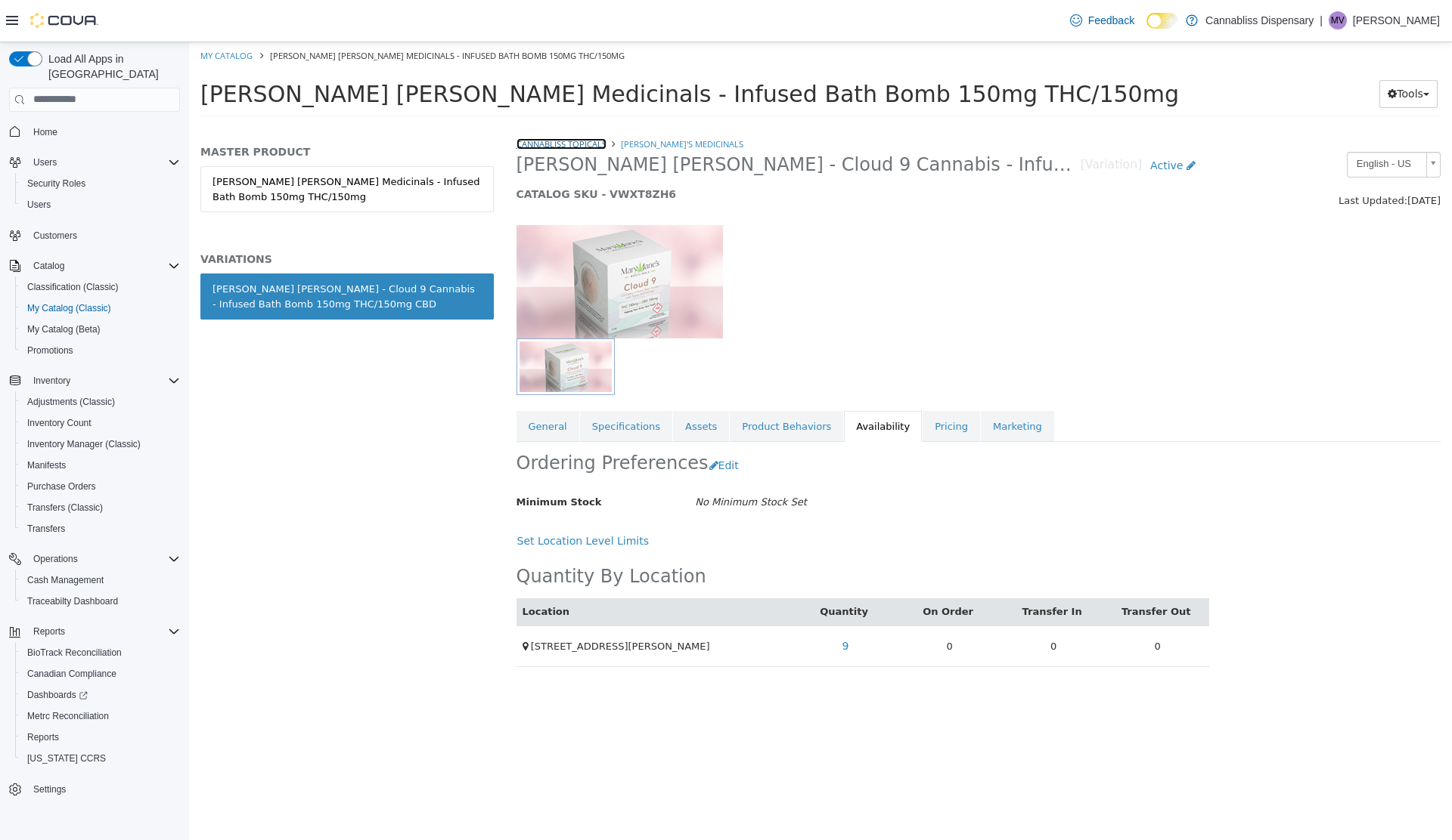
click at [560, 141] on link "CannaBliss Topicals" at bounding box center [561, 143] width 90 height 11
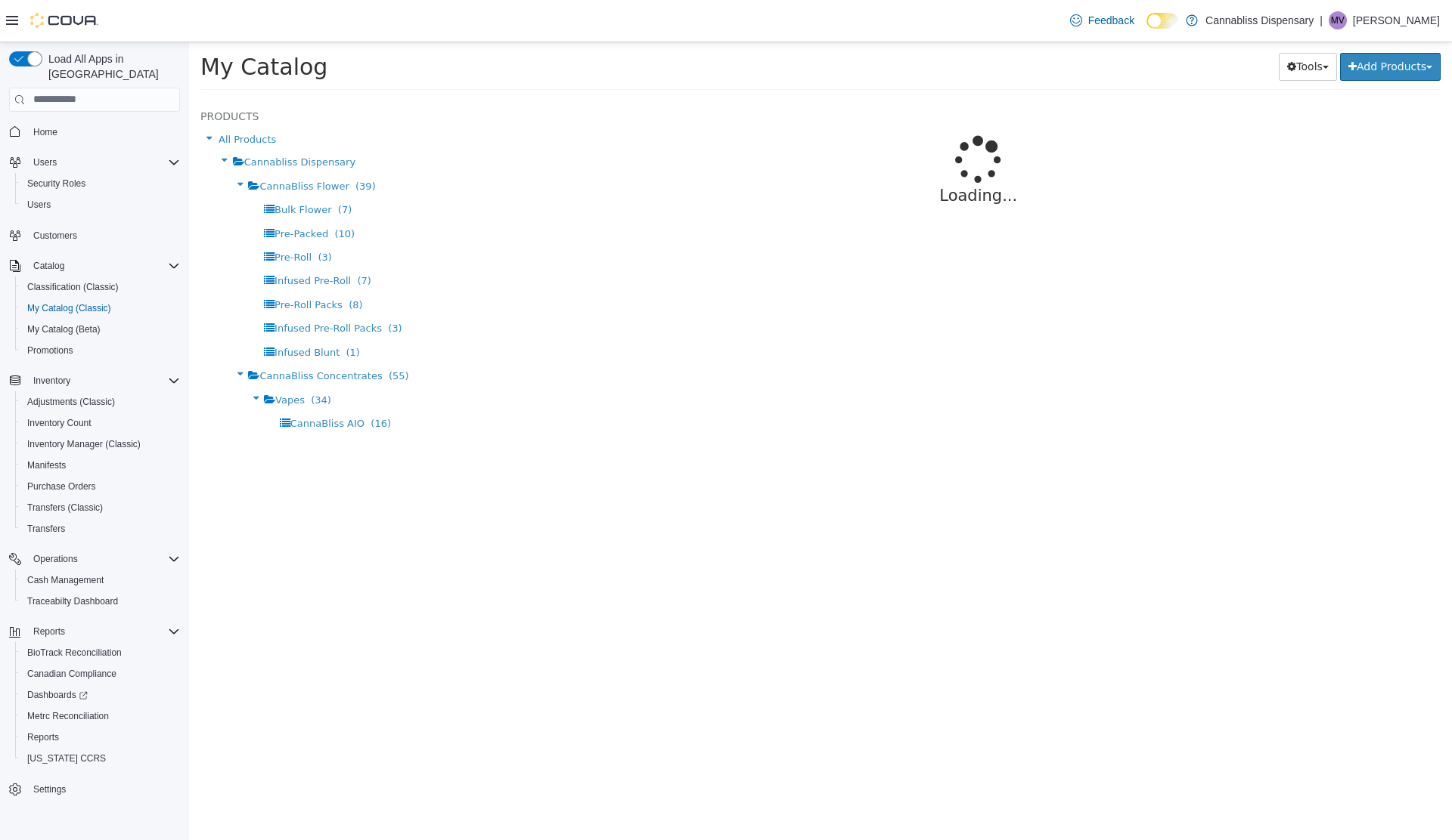
select select "**********"
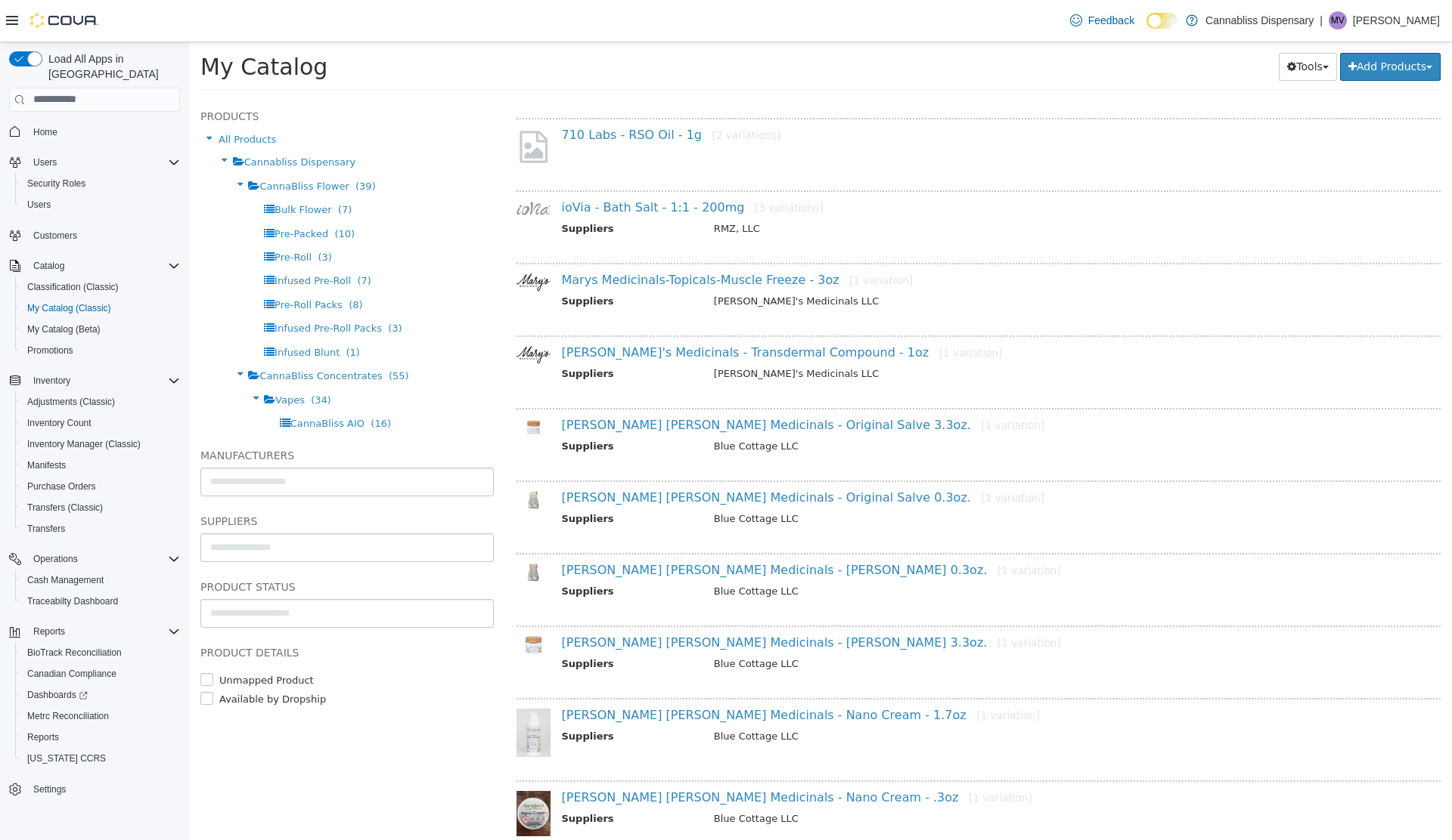
scroll to position [298, 0]
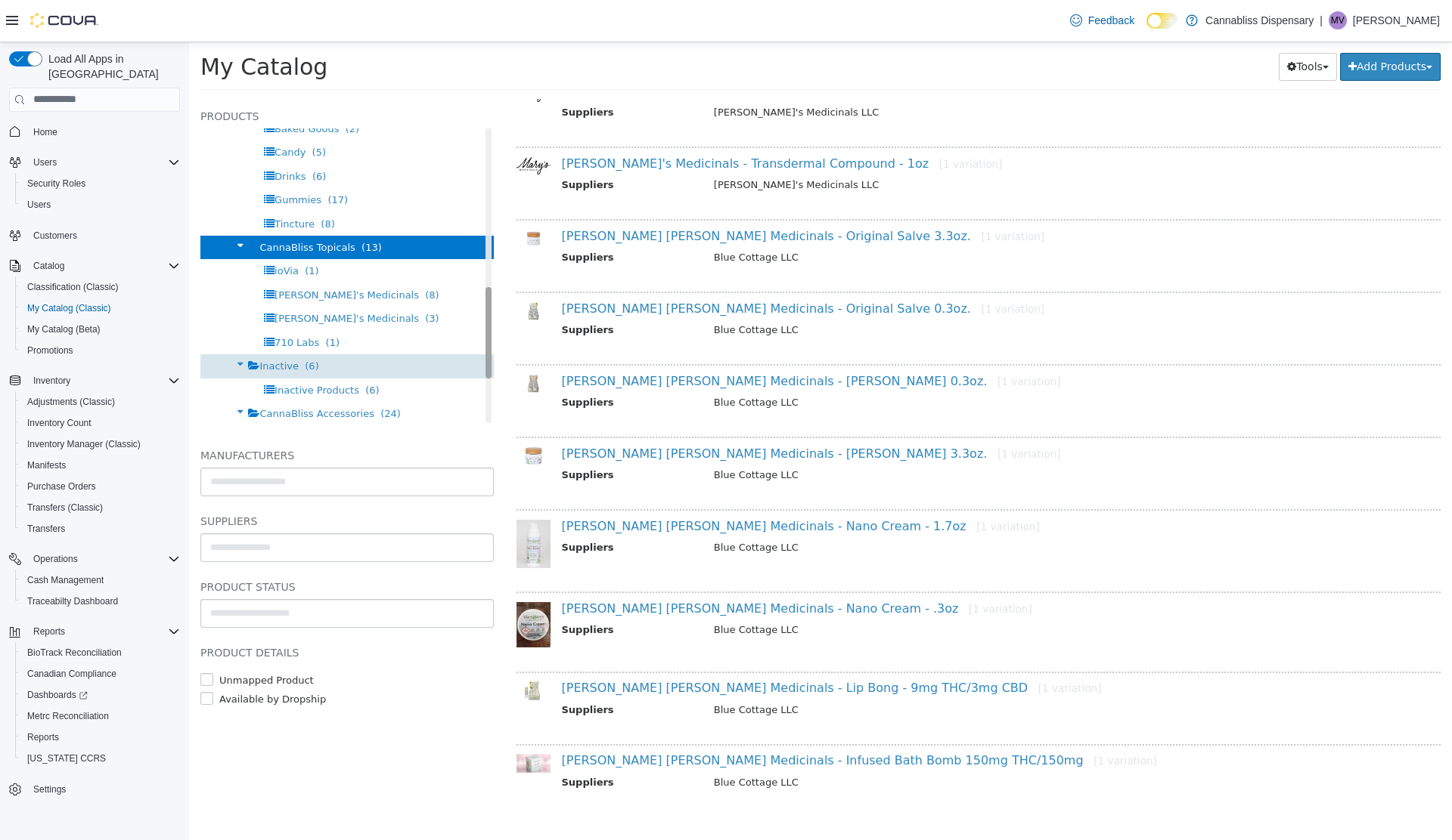
drag, startPoint x: 490, startPoint y: 195, endPoint x: 469, endPoint y: 364, distance: 170.3
click at [469, 364] on div "Products All Products Cannabliss Dispensary CannaBliss Flower (39) Bulk Flower …" at bounding box center [347, 268] width 293 height 324
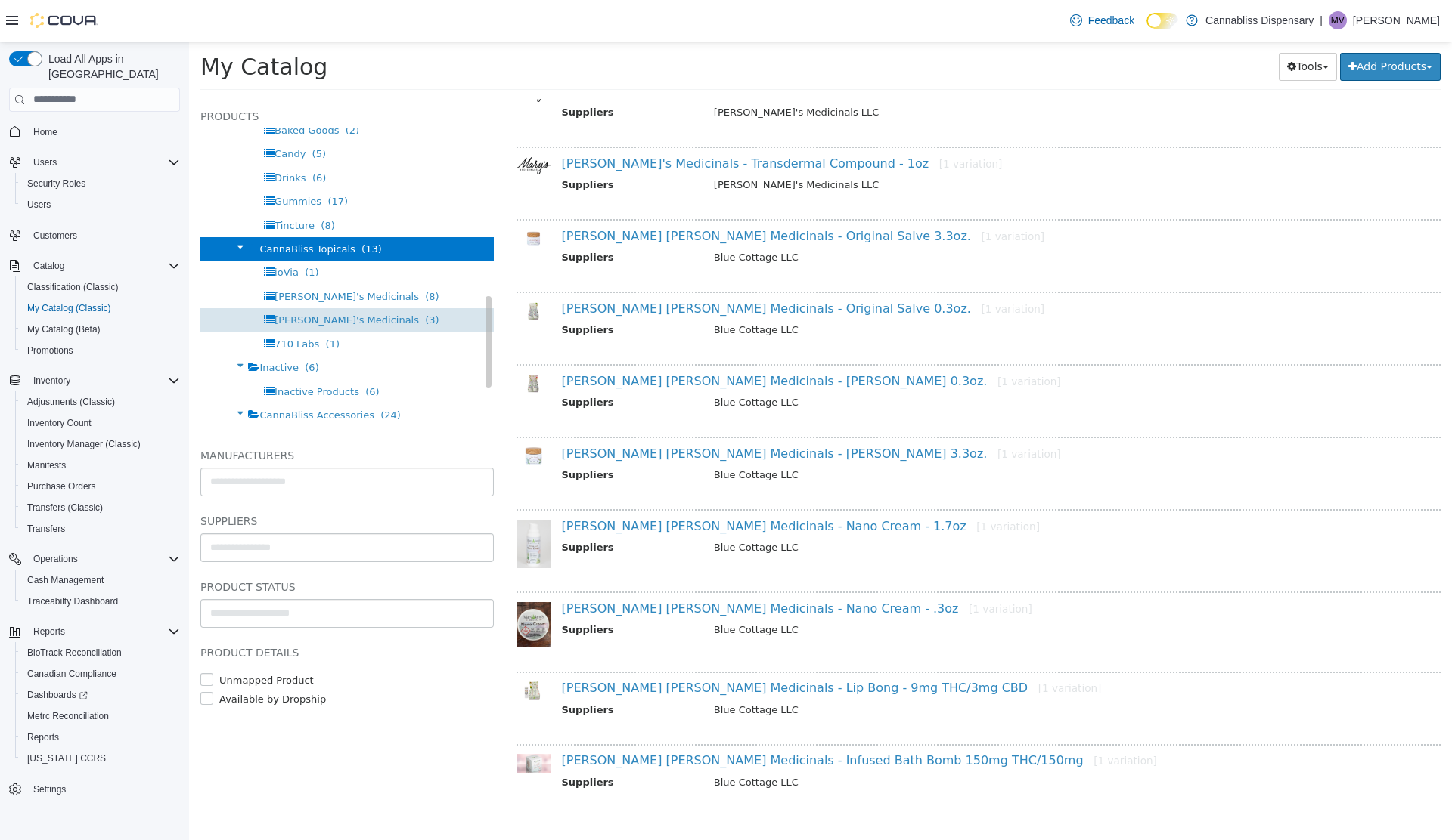
click at [335, 322] on span "[PERSON_NAME]'s Medicinals" at bounding box center [347, 319] width 145 height 11
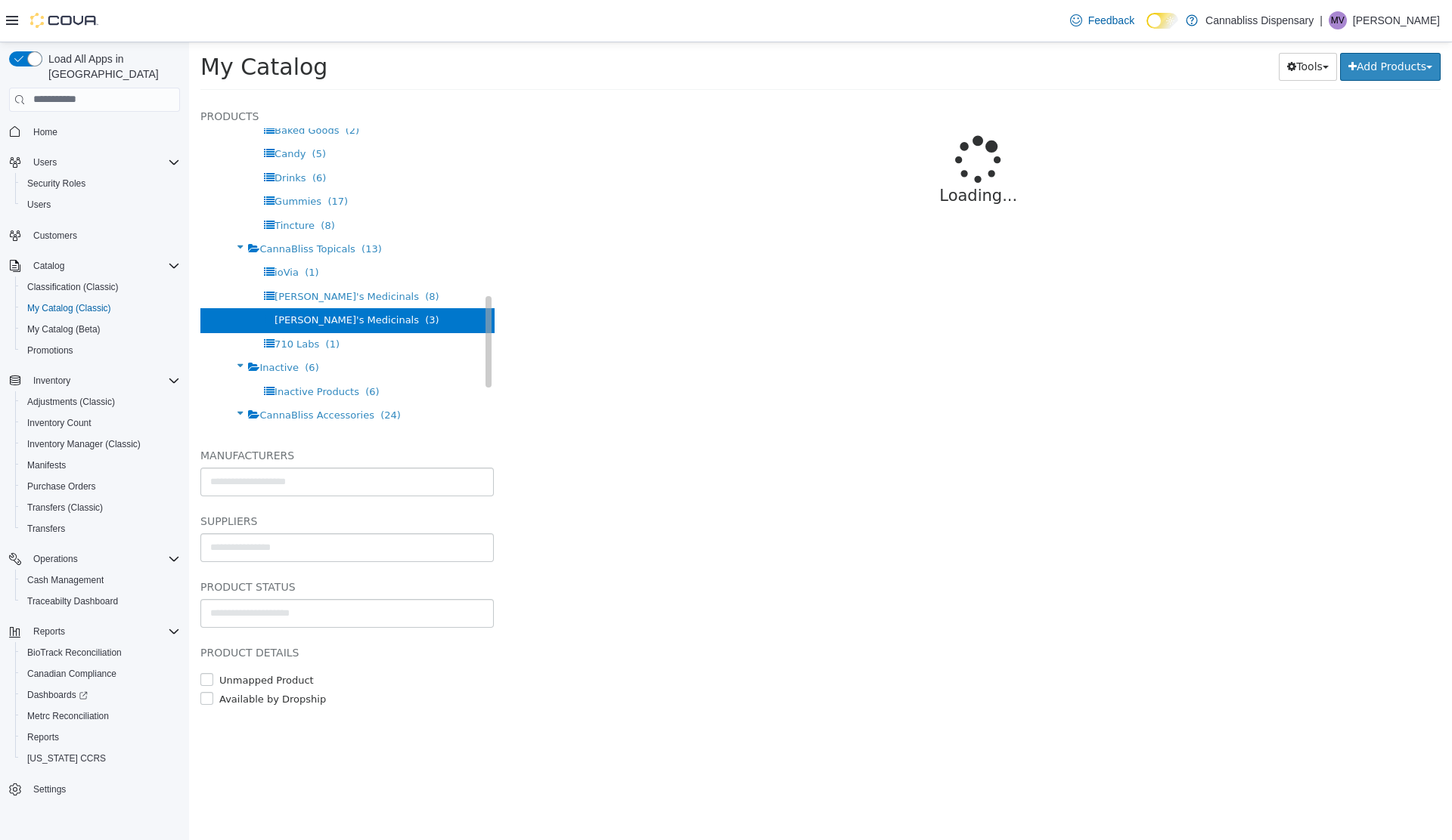
select select "**********"
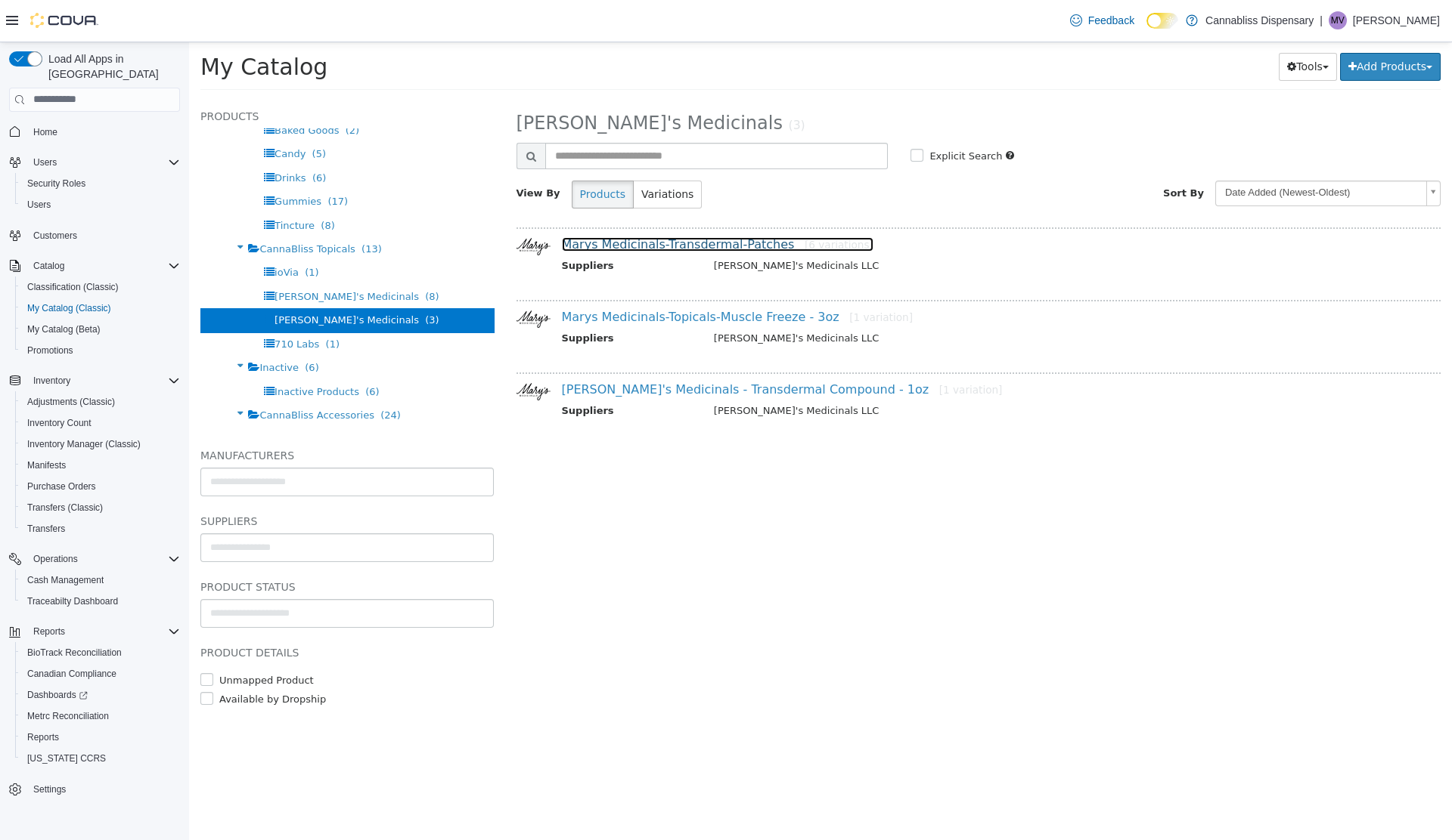
click at [694, 240] on link "Marys Medicinals-Transdermal-Patches [6 variations]" at bounding box center [717, 244] width 311 height 14
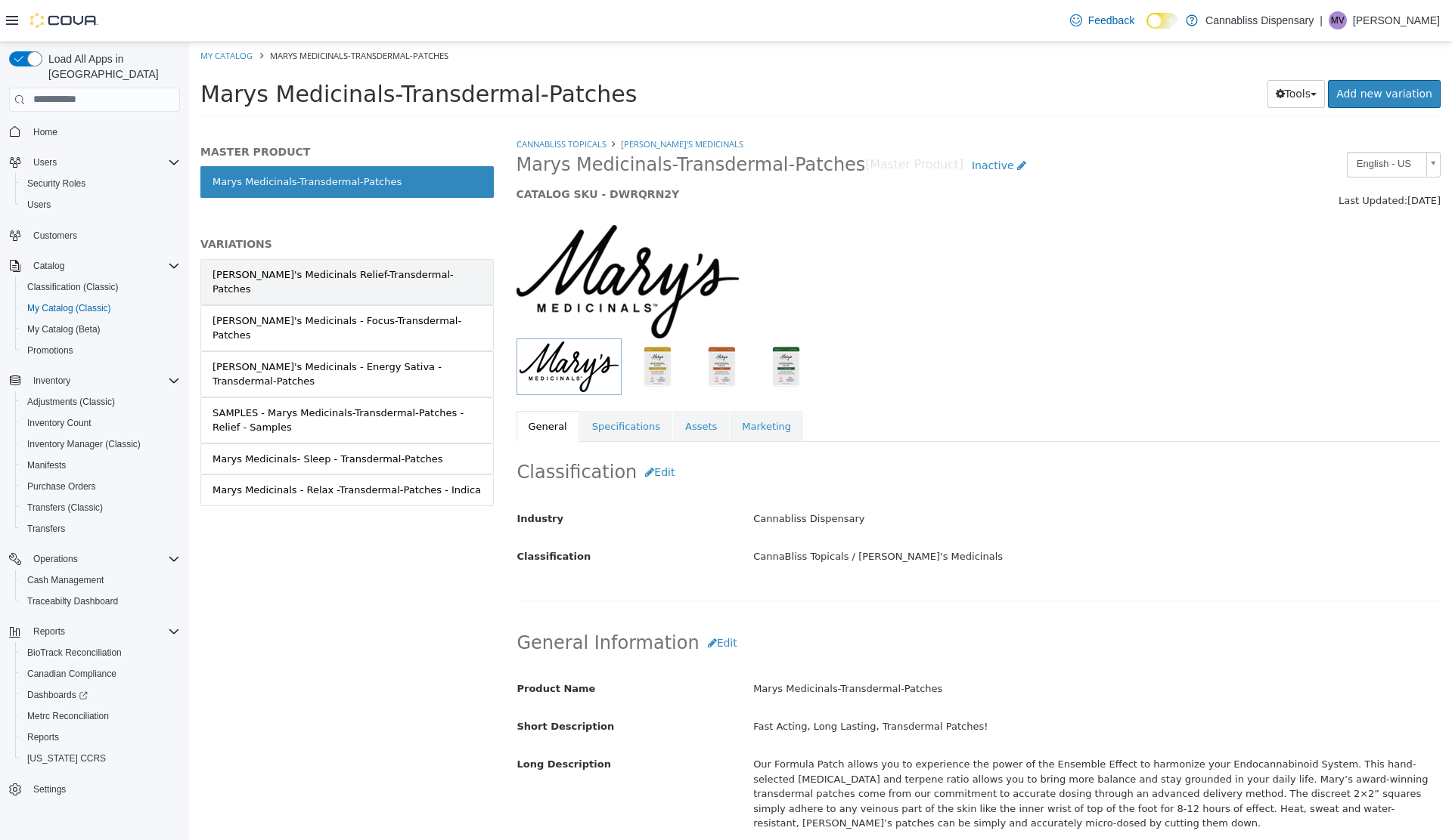
click at [393, 274] on div "[PERSON_NAME]'s Medicinals Relief-Transdermal-Patches" at bounding box center [347, 281] width 269 height 30
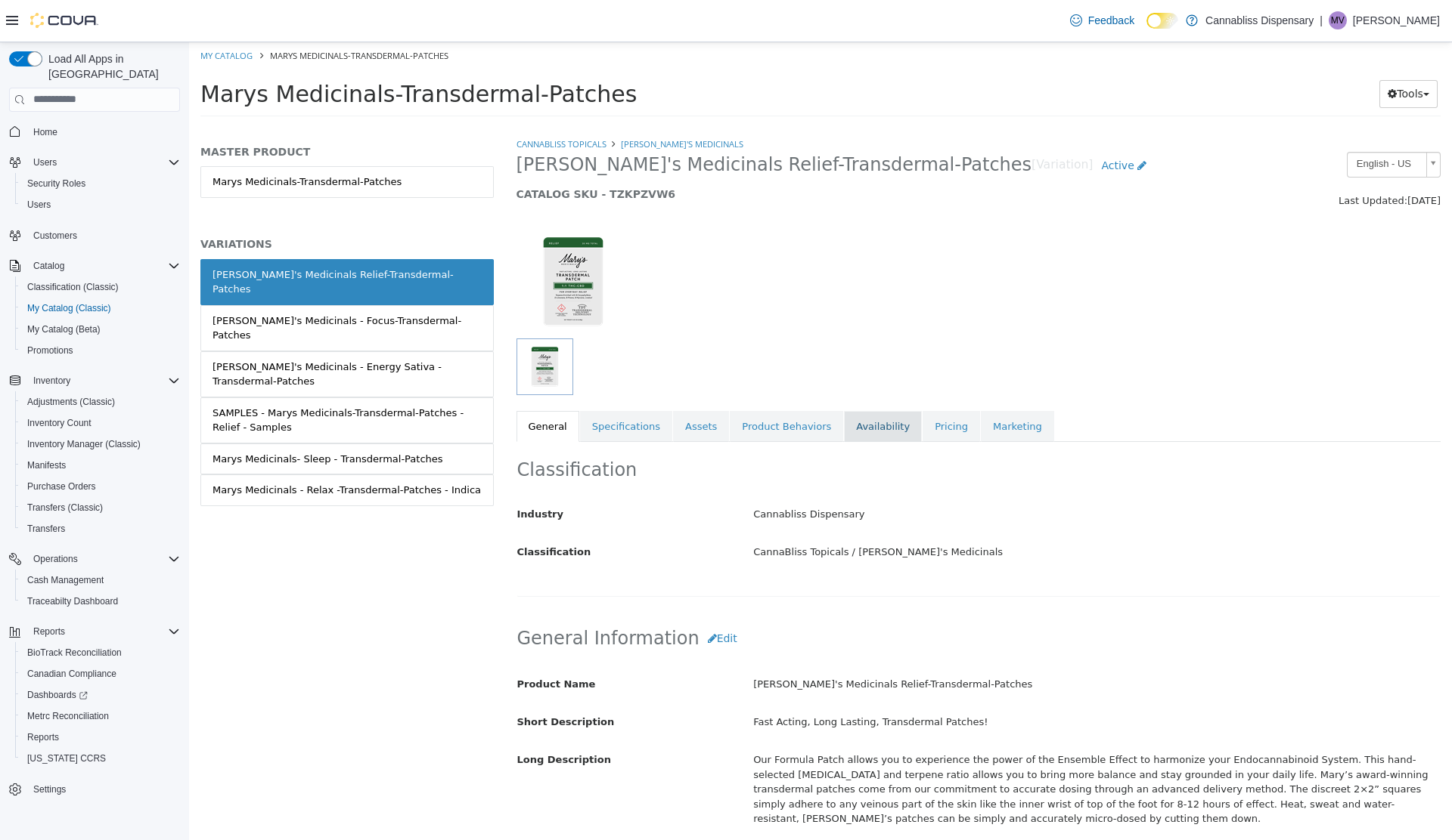
click at [873, 430] on link "Availability" at bounding box center [883, 426] width 78 height 32
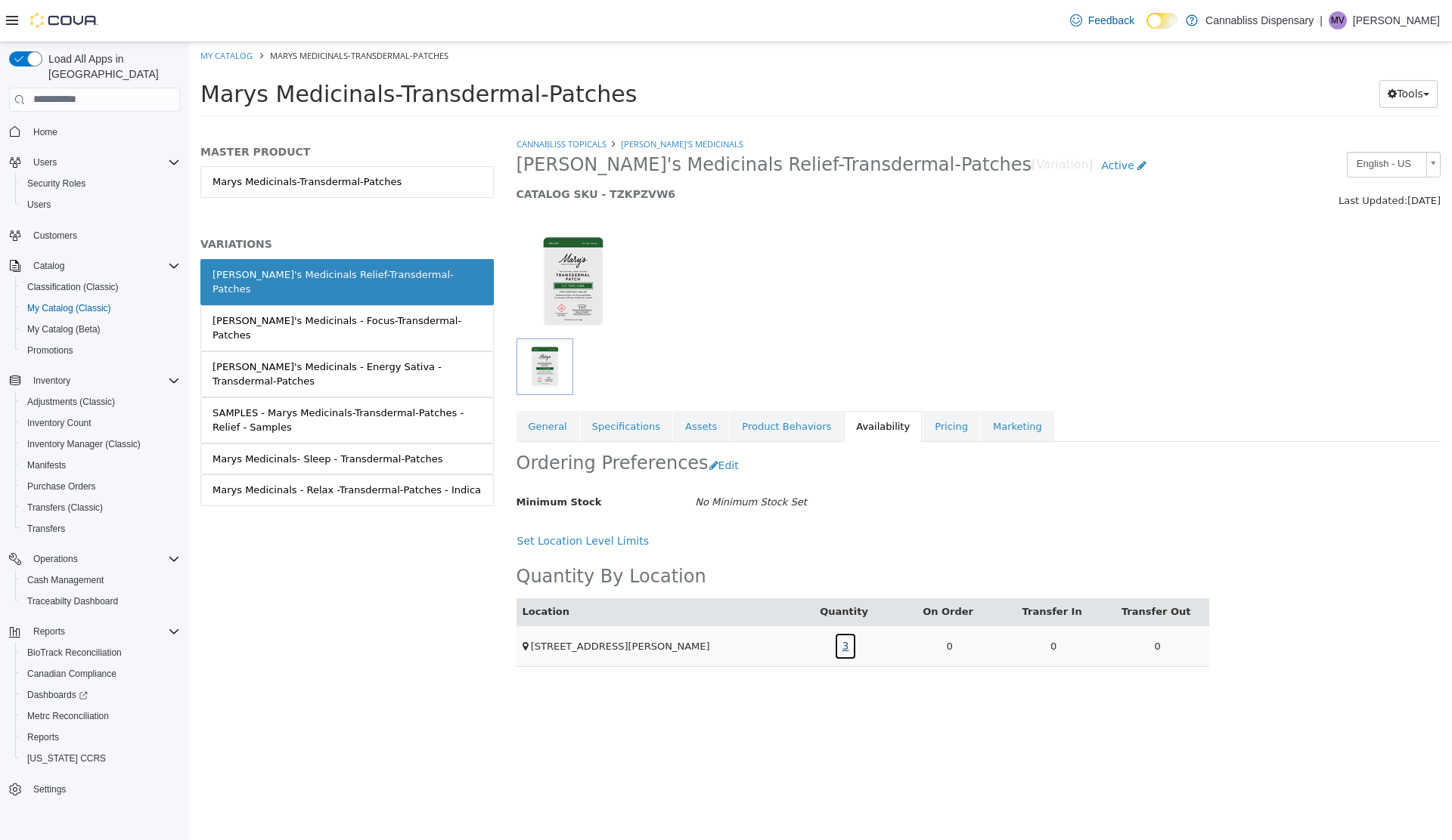
click at [848, 647] on link "3" at bounding box center [846, 645] width 24 height 28
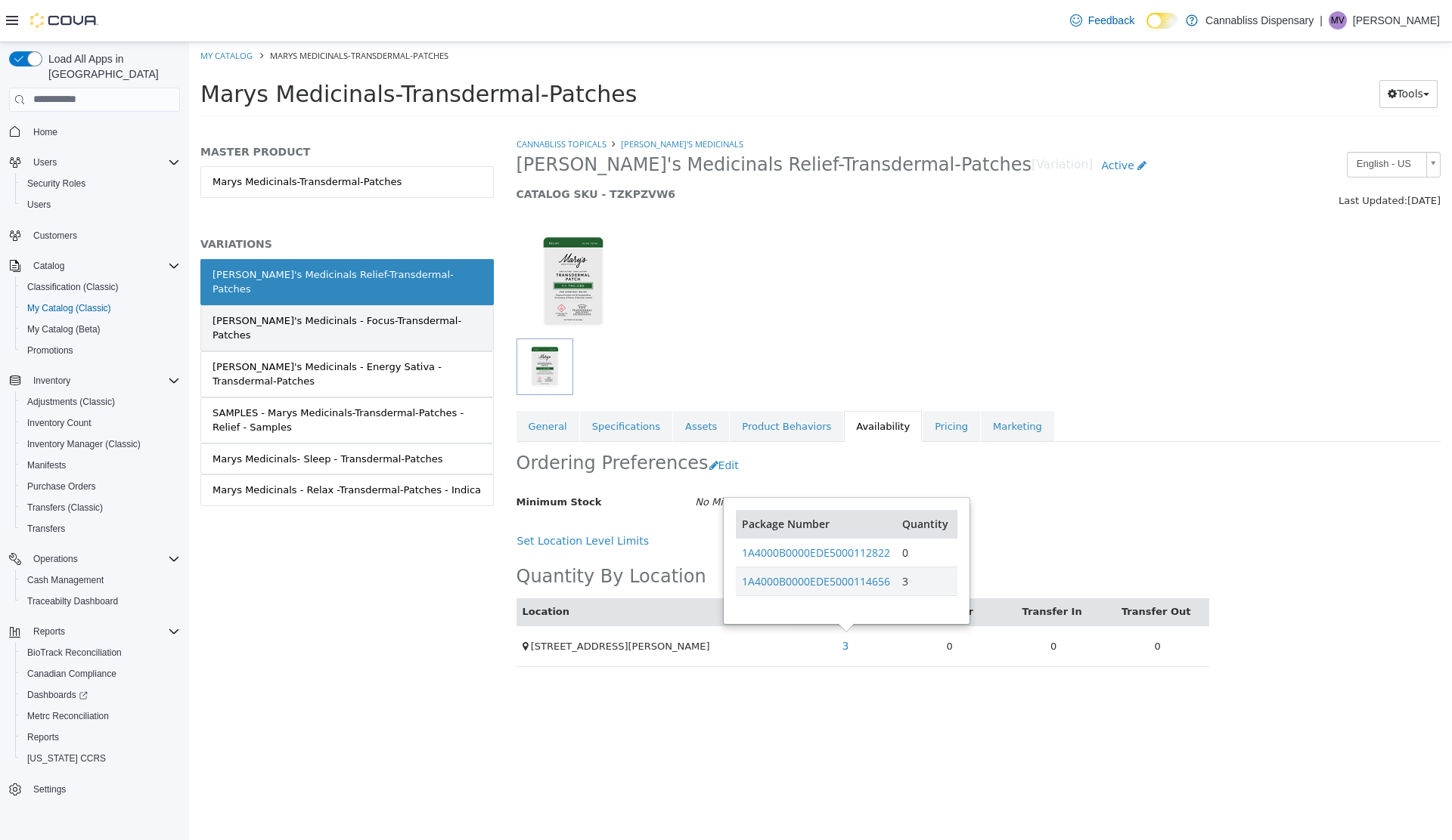
click at [317, 313] on div "[PERSON_NAME]'s Medicinals - Focus-Transdermal-Patches" at bounding box center [347, 328] width 269 height 30
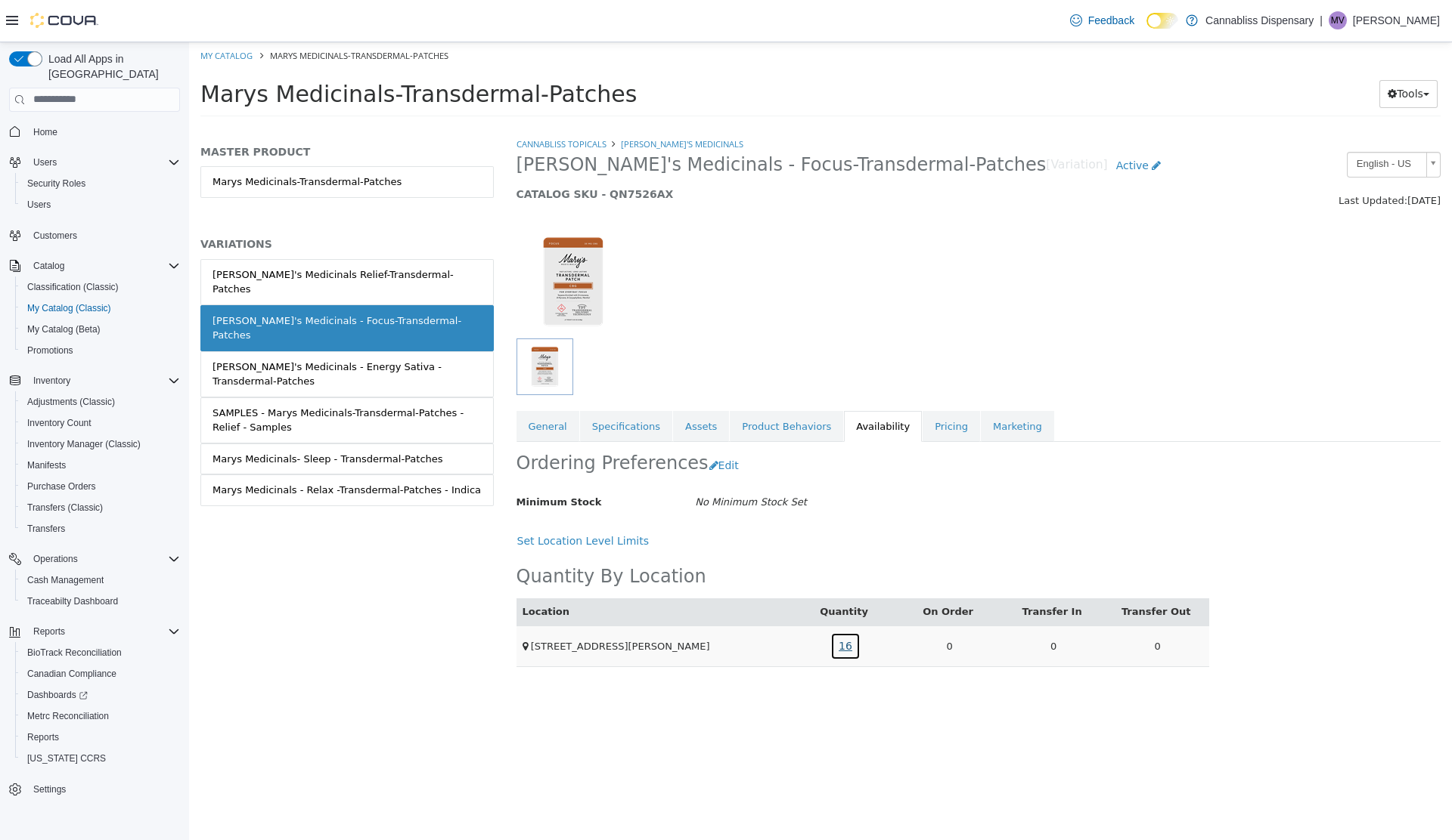
click at [840, 649] on link "16" at bounding box center [845, 645] width 30 height 28
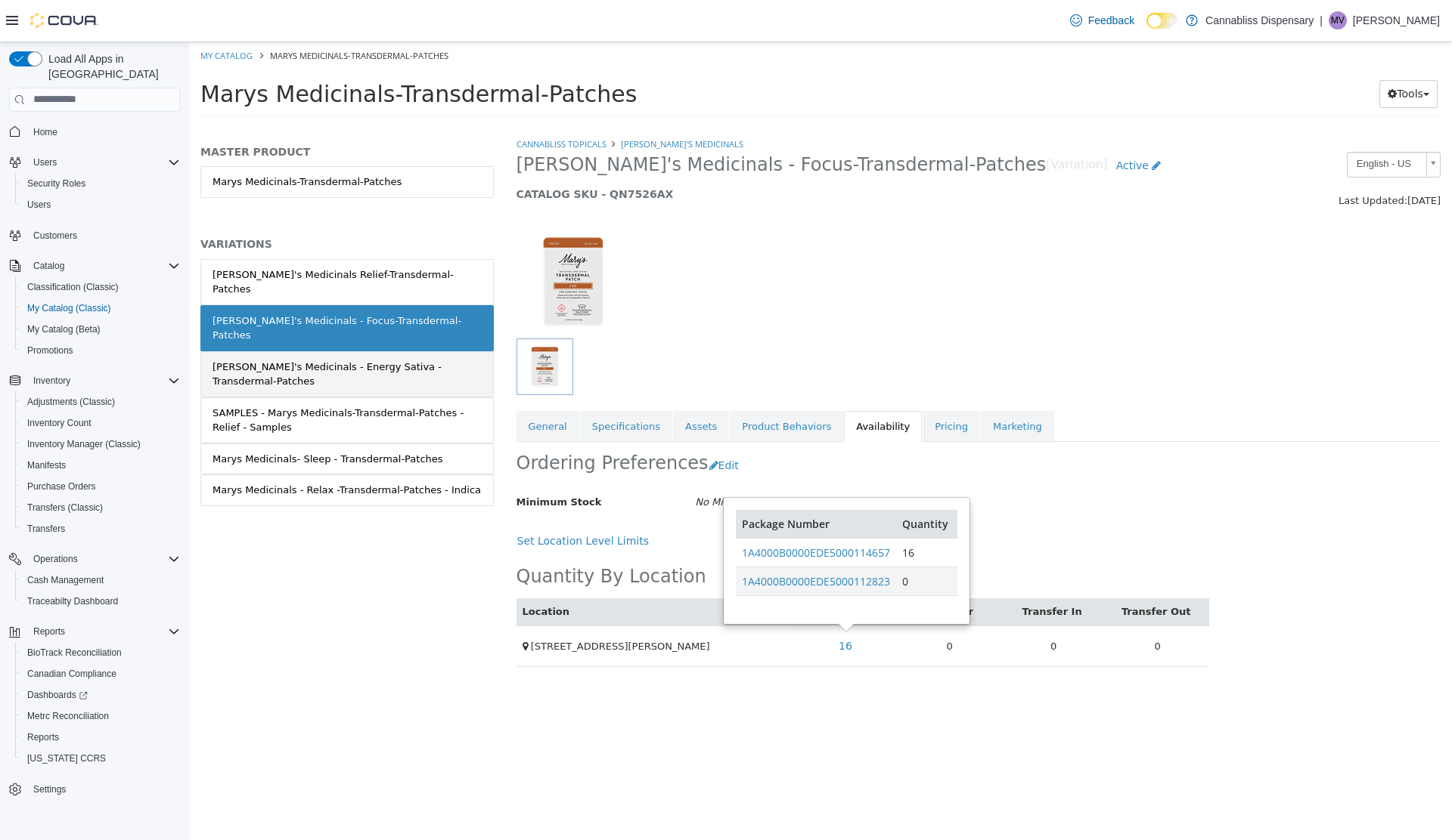
click at [323, 359] on div "[PERSON_NAME]'s Medicinals - Energy Sativa - Transdermal-Patches" at bounding box center [347, 374] width 269 height 30
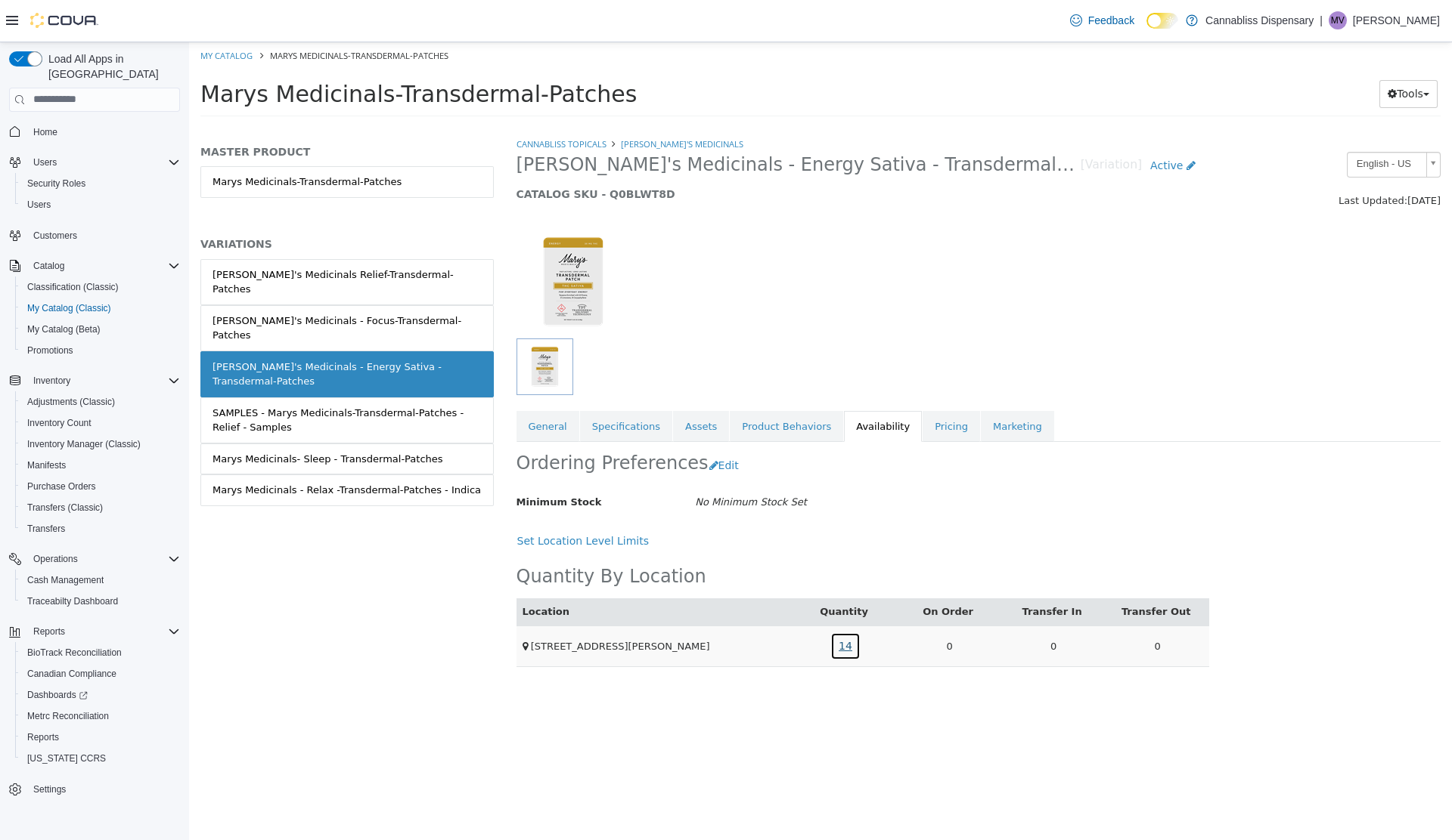
click at [847, 642] on link "14" at bounding box center [845, 645] width 30 height 28
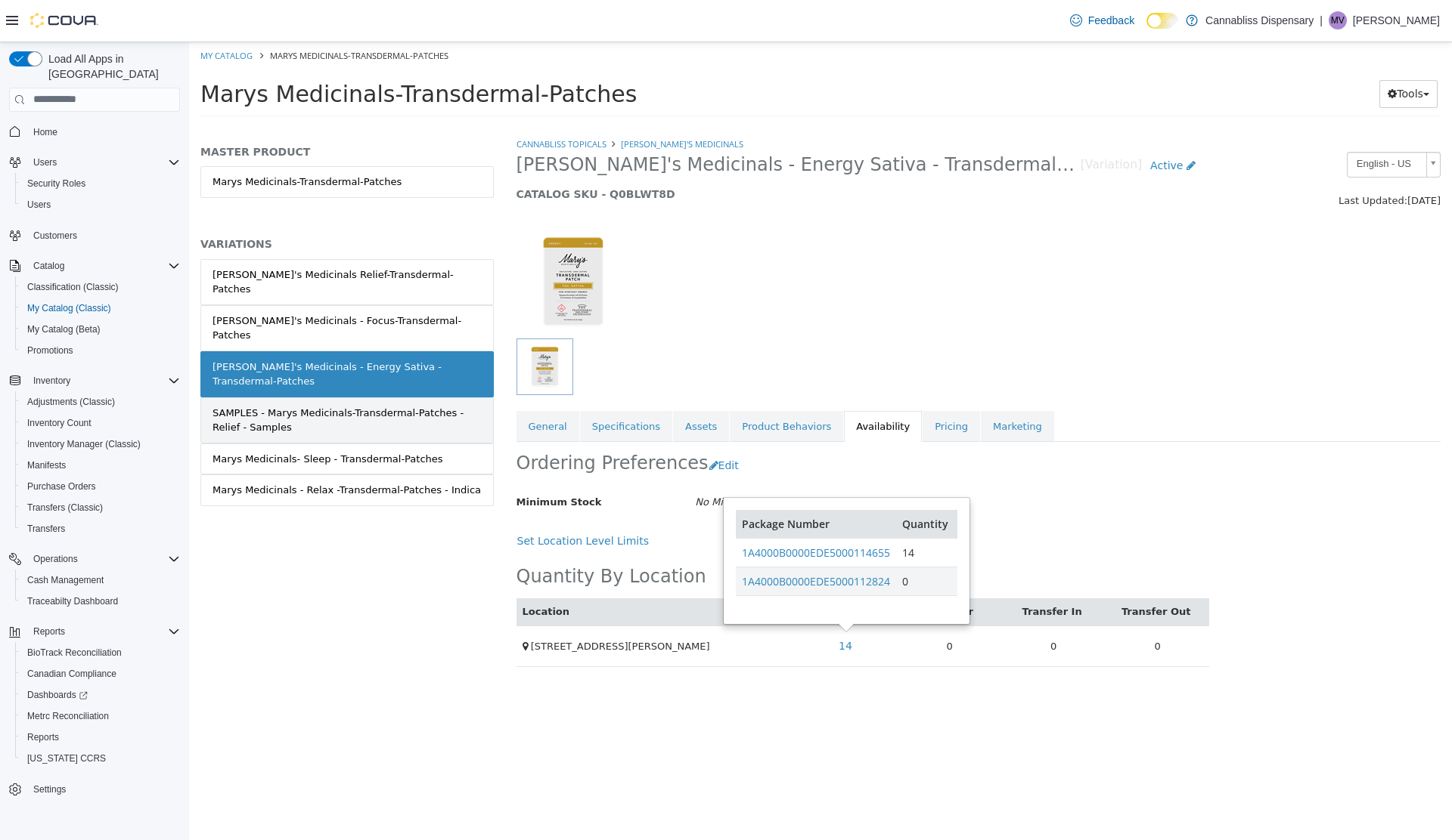
click at [333, 405] on div "SAMPLES - Marys Medicinals-Transdermal-Patches - Relief - Samples" at bounding box center [347, 420] width 269 height 30
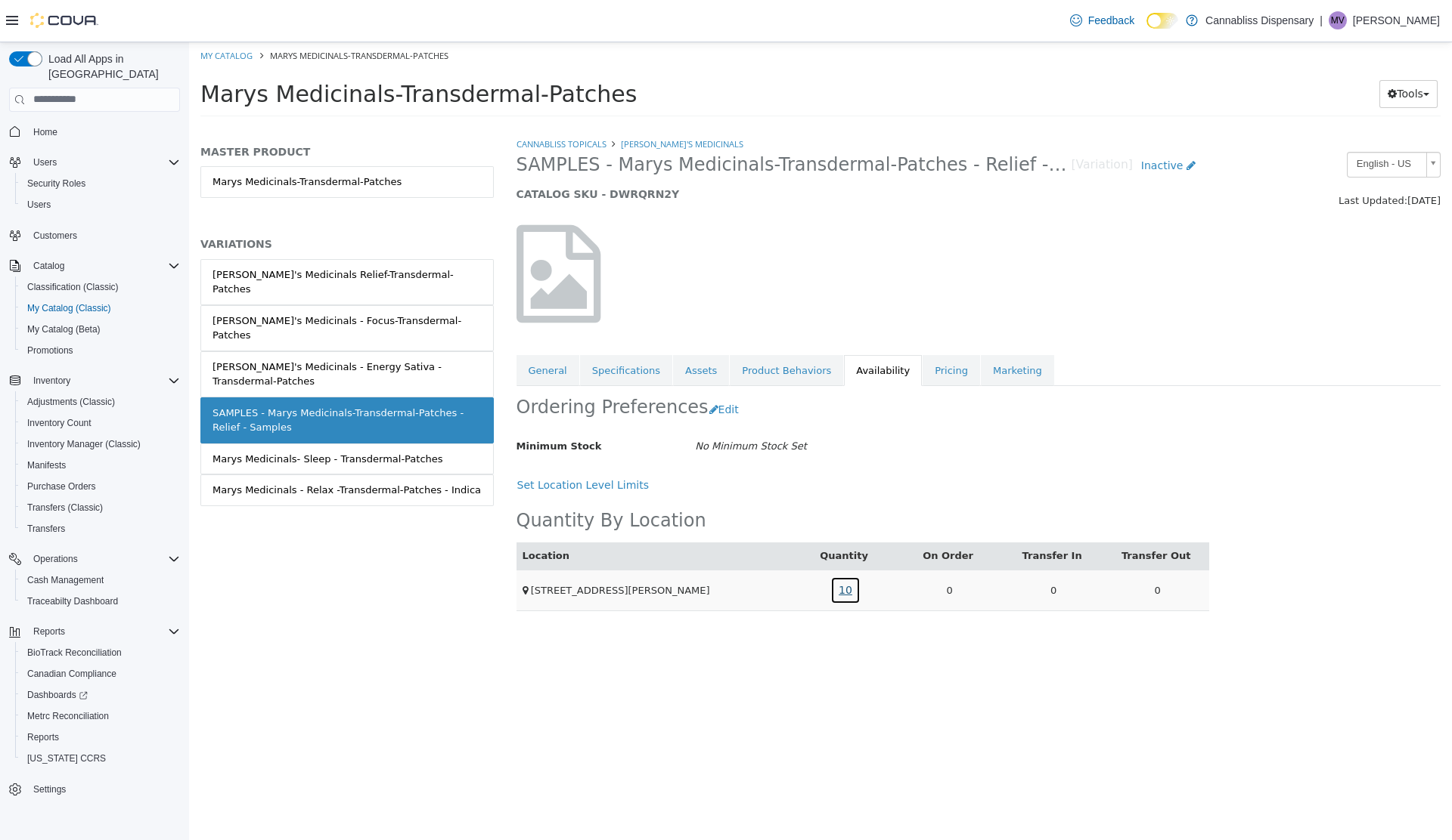
click at [845, 590] on link "10" at bounding box center [845, 590] width 30 height 28
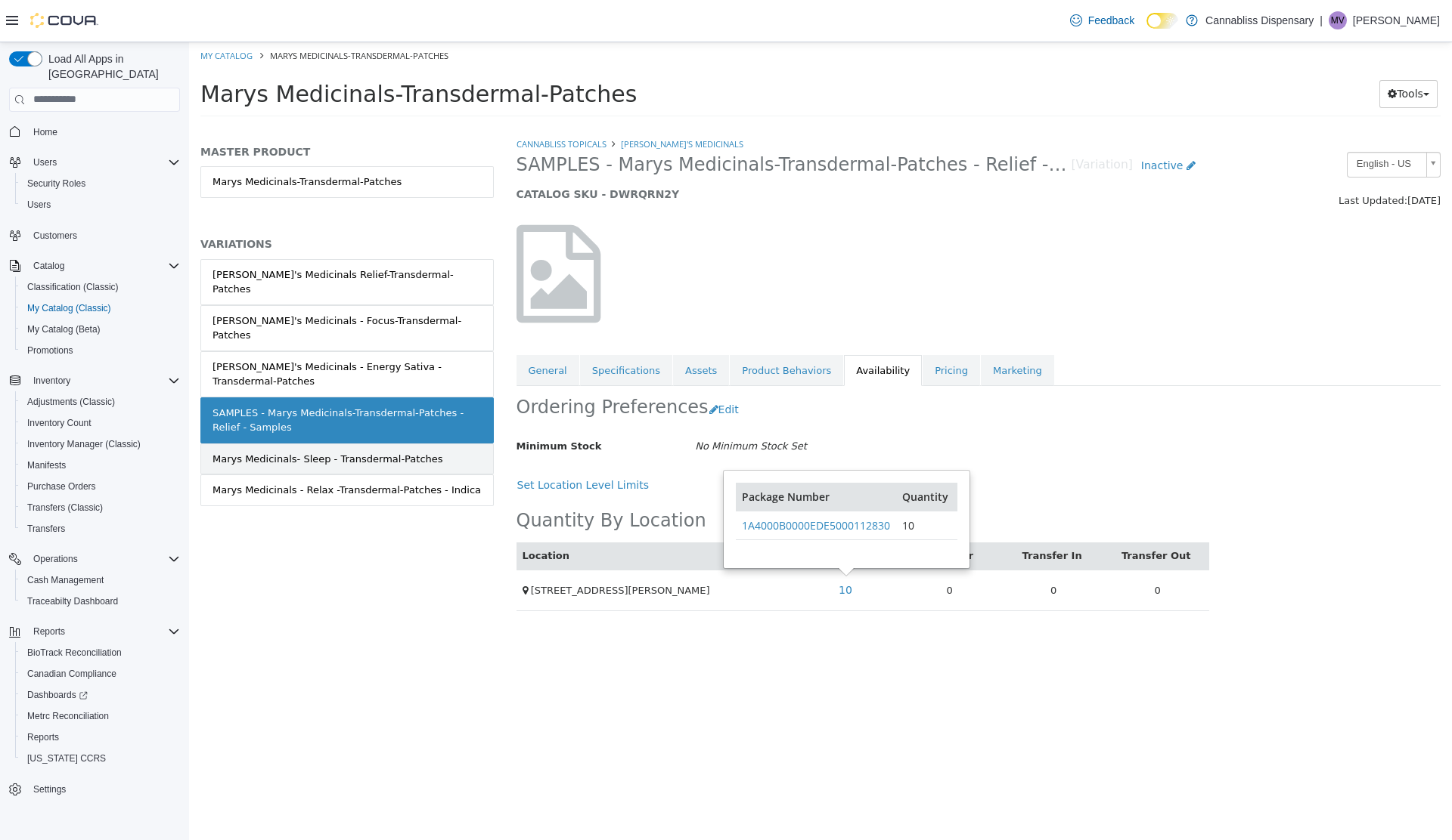
click at [336, 451] on div "Marys Medicinals- Sleep - Transdermal-Patches" at bounding box center [327, 458] width 231 height 15
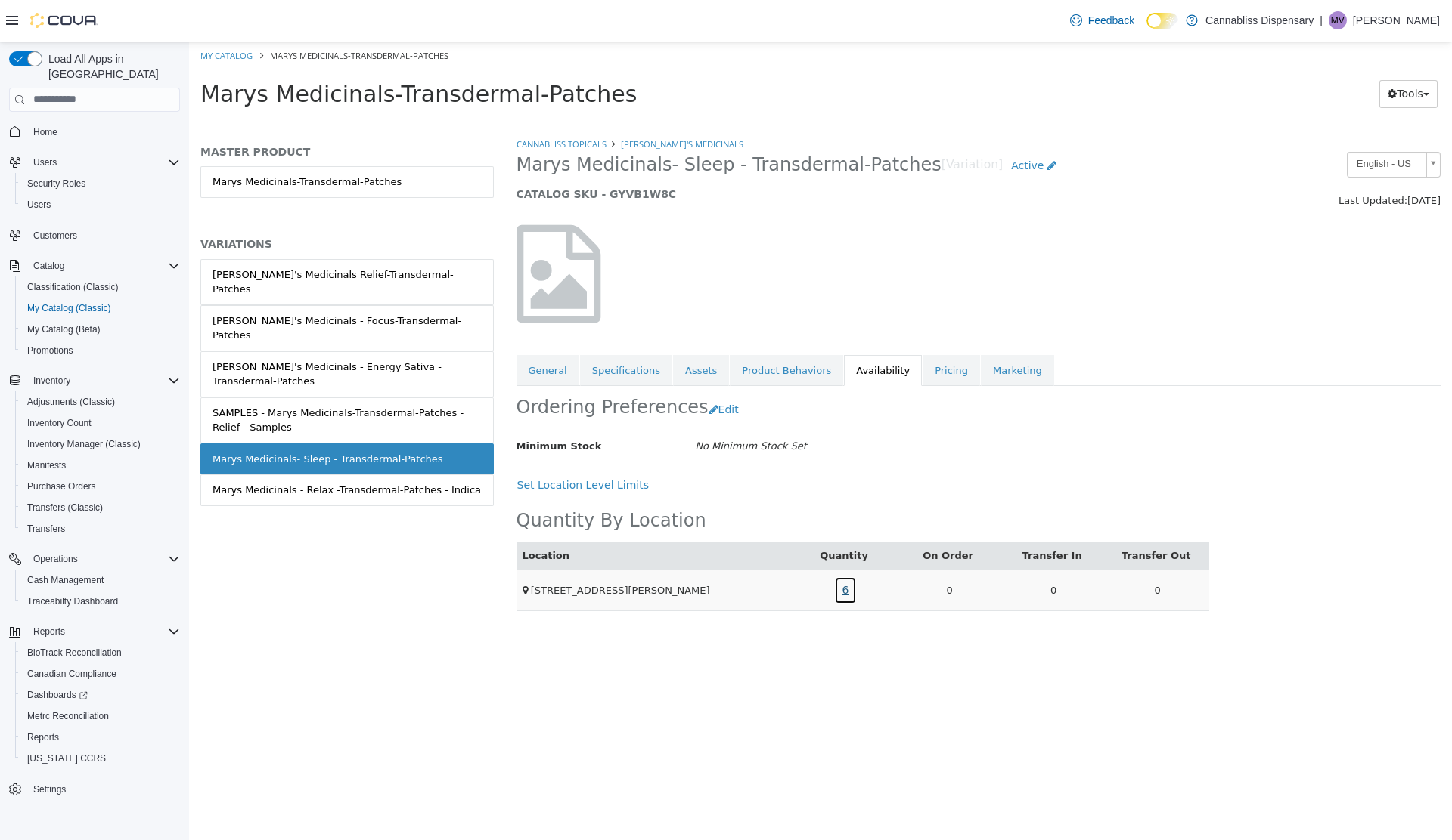
click at [845, 587] on link "6" at bounding box center [846, 590] width 24 height 28
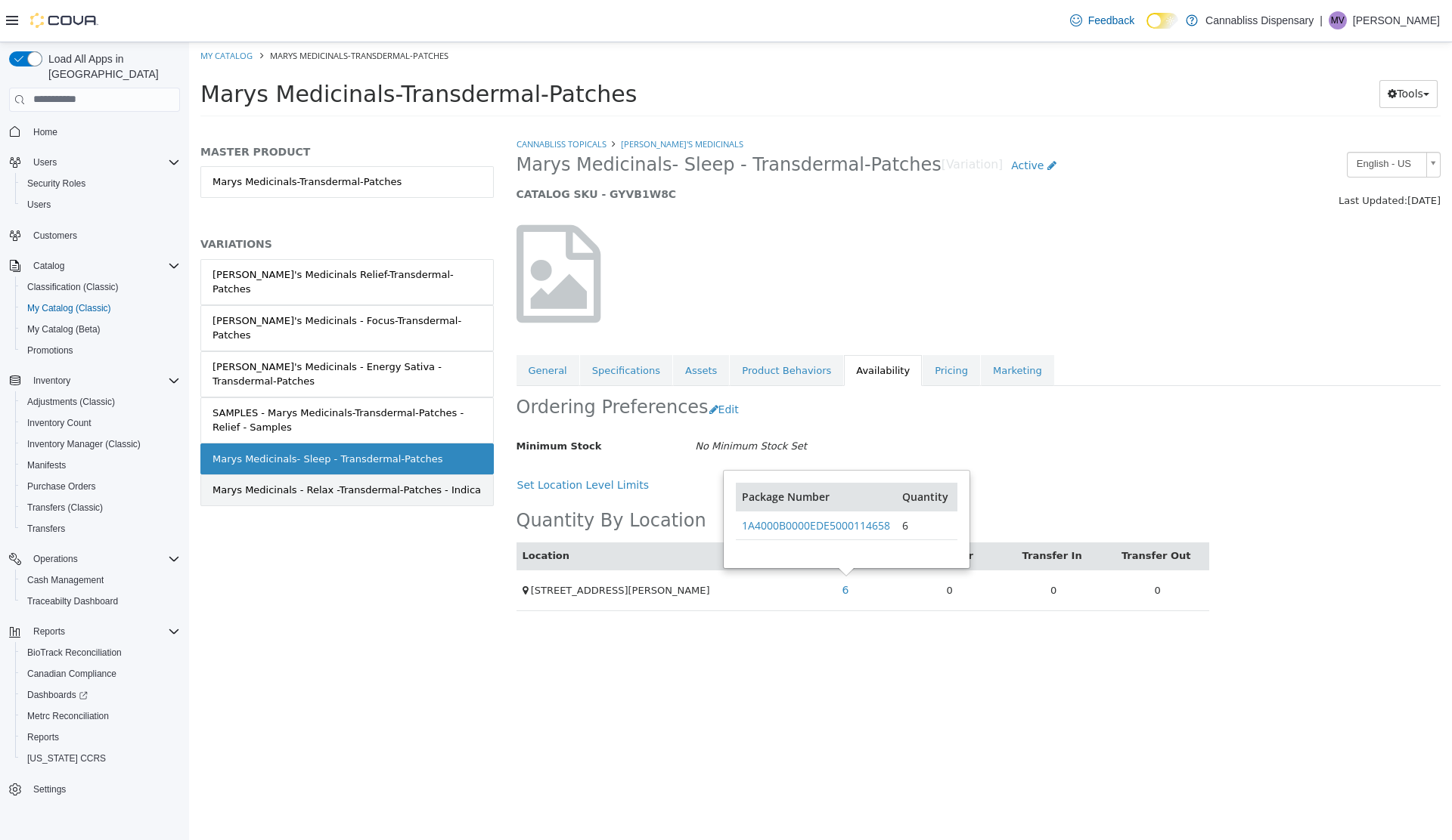
click at [365, 482] on div "Marys Medicinals - Relax -Transdermal-Patches - Indica" at bounding box center [347, 489] width 268 height 15
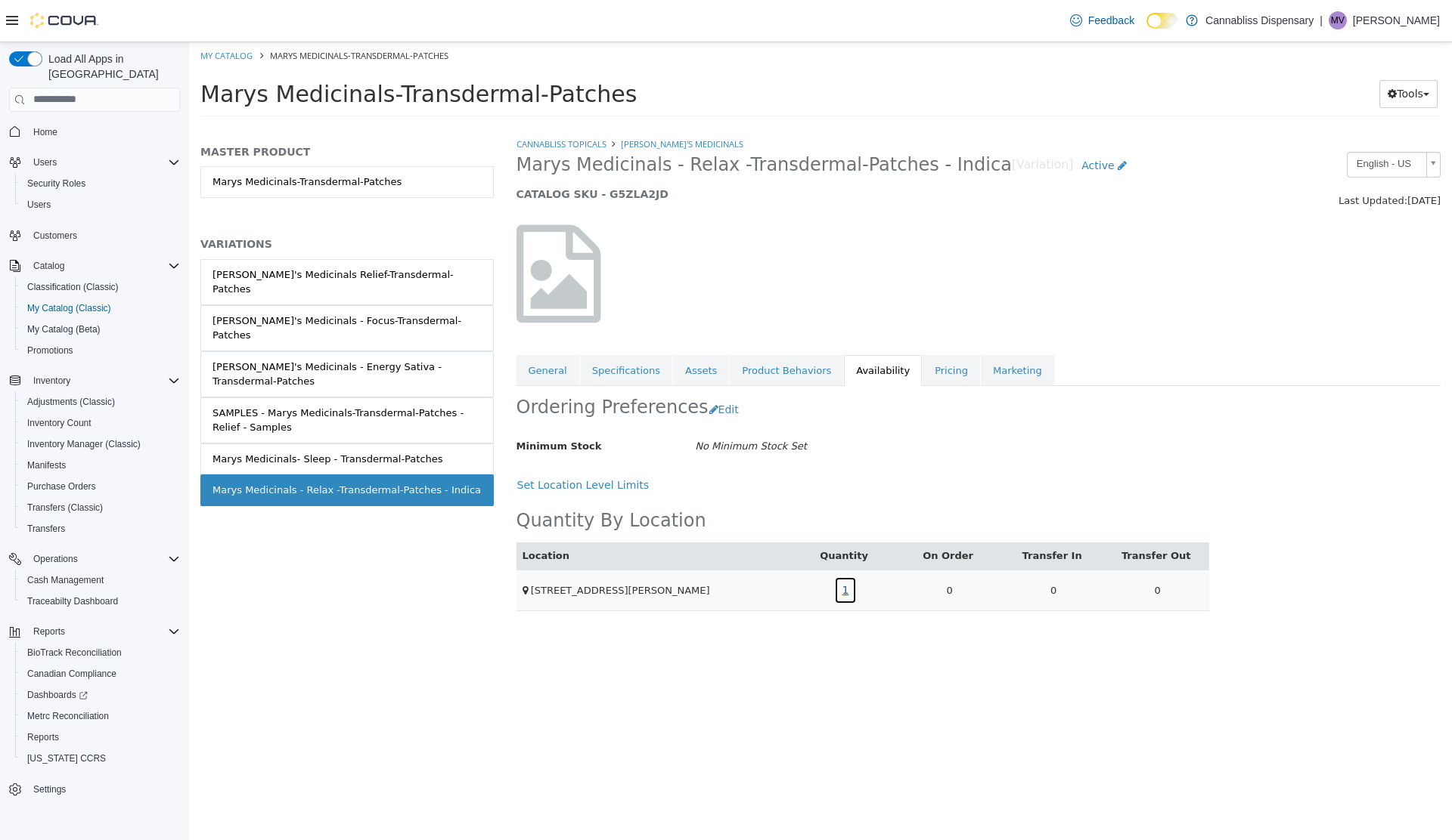
click at [845, 587] on link "1" at bounding box center [846, 590] width 24 height 28
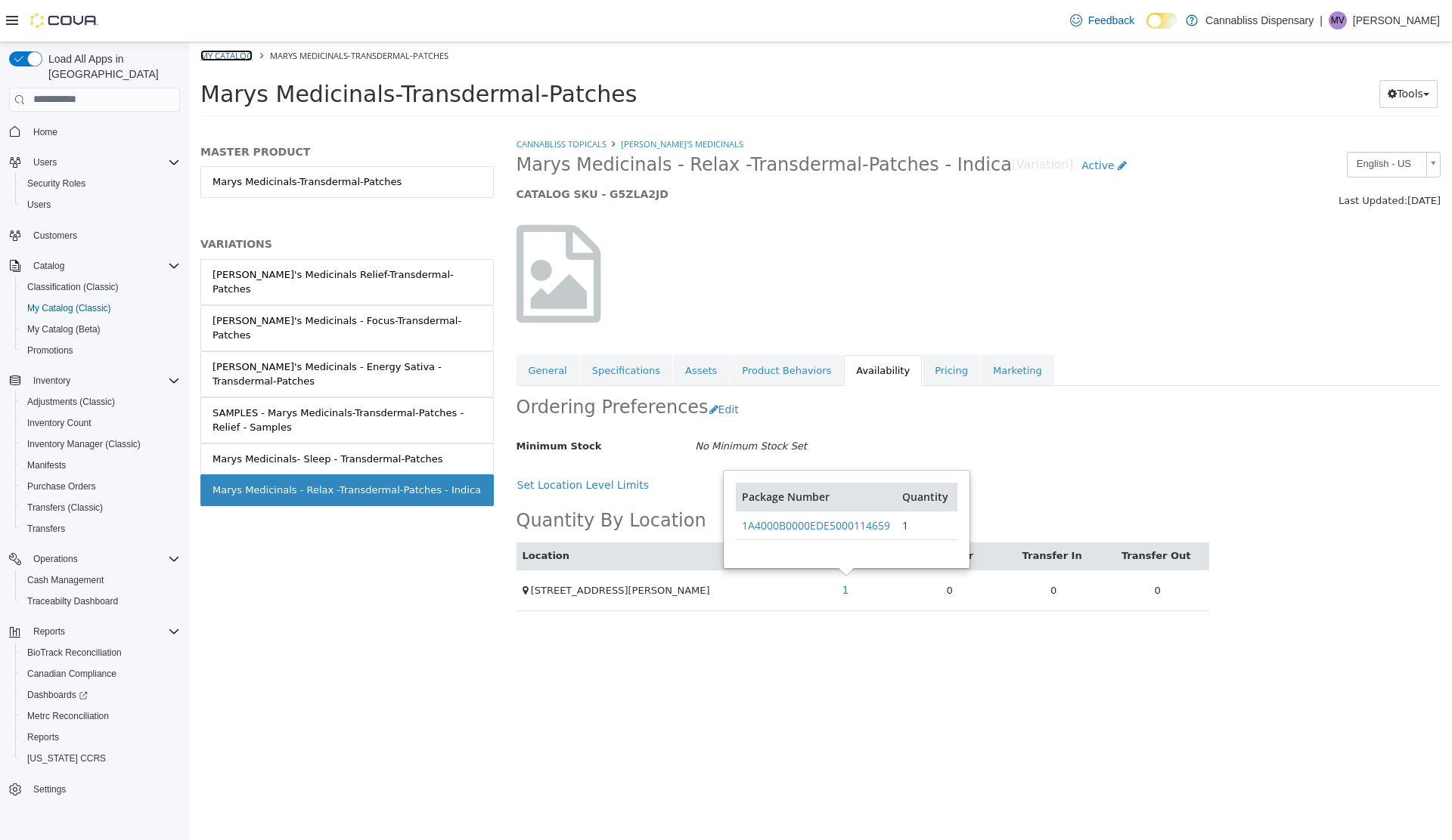
click at [231, 56] on link "My Catalog" at bounding box center [225, 54] width 52 height 11
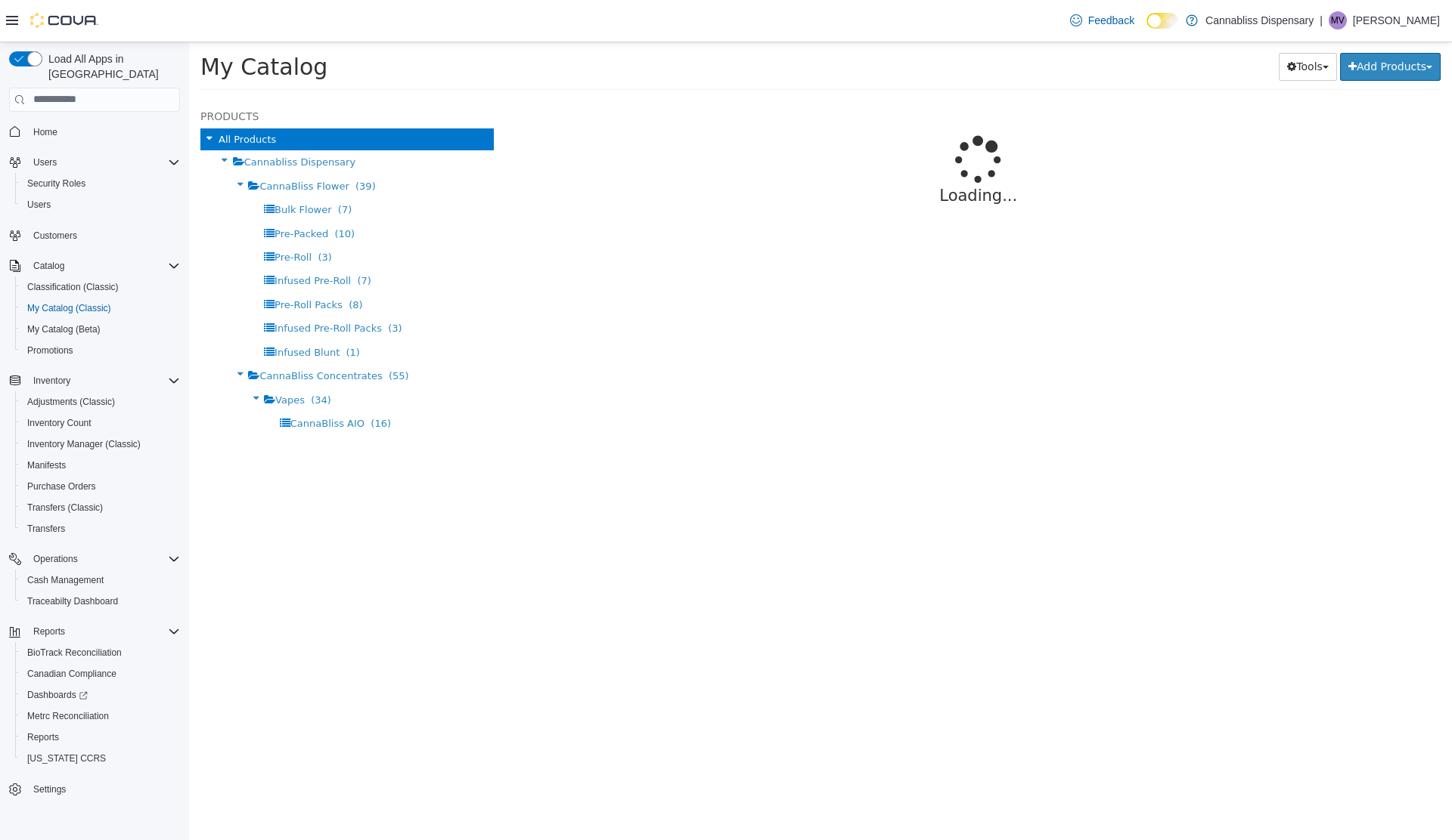
select select "**********"
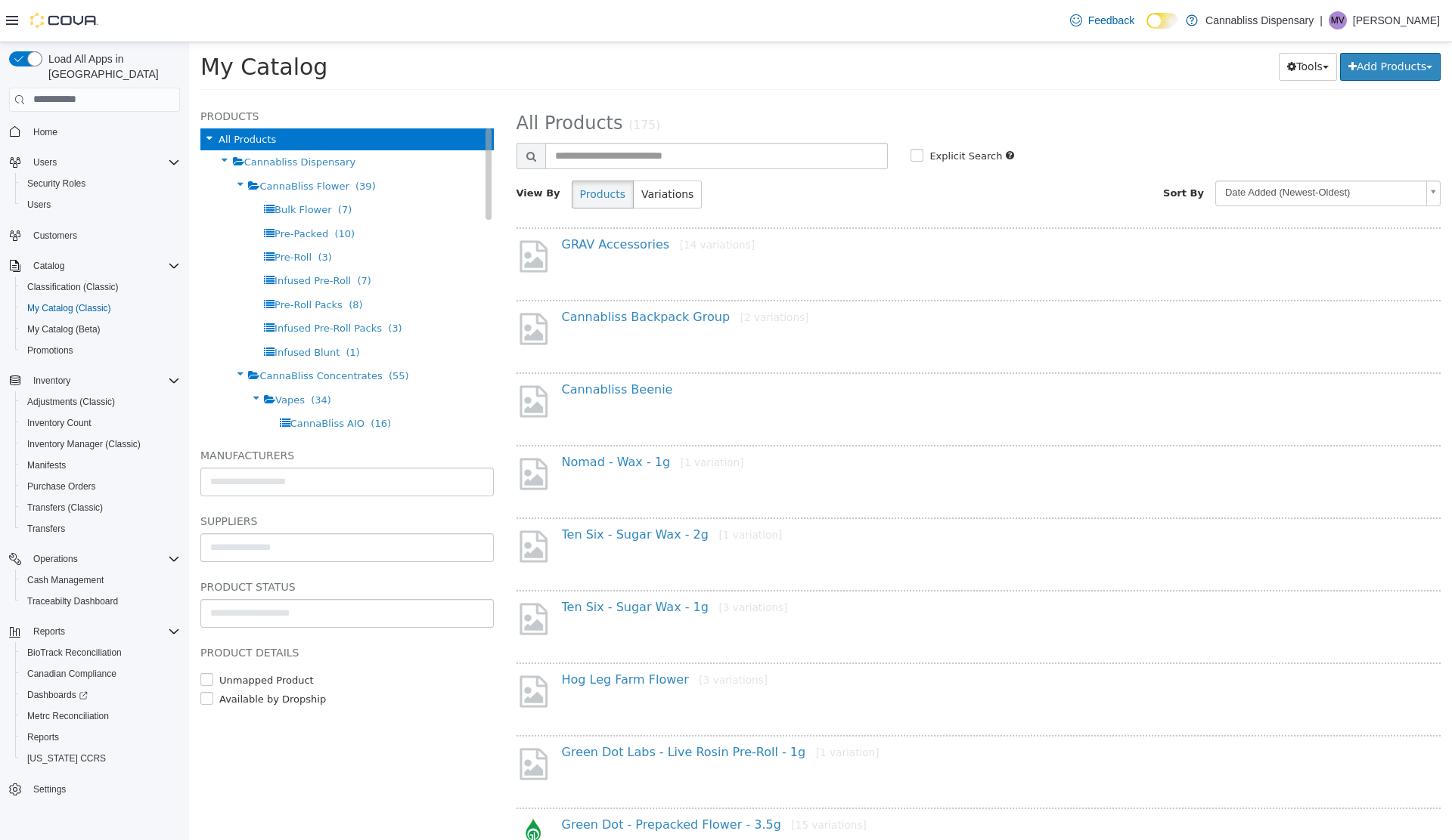
click at [238, 187] on icon at bounding box center [240, 183] width 17 height 19
drag, startPoint x: 486, startPoint y: 196, endPoint x: 484, endPoint y: 188, distance: 8.2
click at [484, 188] on div "Products All Products Cannabliss Dispensary CannaBliss Flower (39) Bulk Flower …" at bounding box center [347, 268] width 293 height 324
click at [326, 258] on div "CannaBliss AIO (16)" at bounding box center [347, 256] width 293 height 24
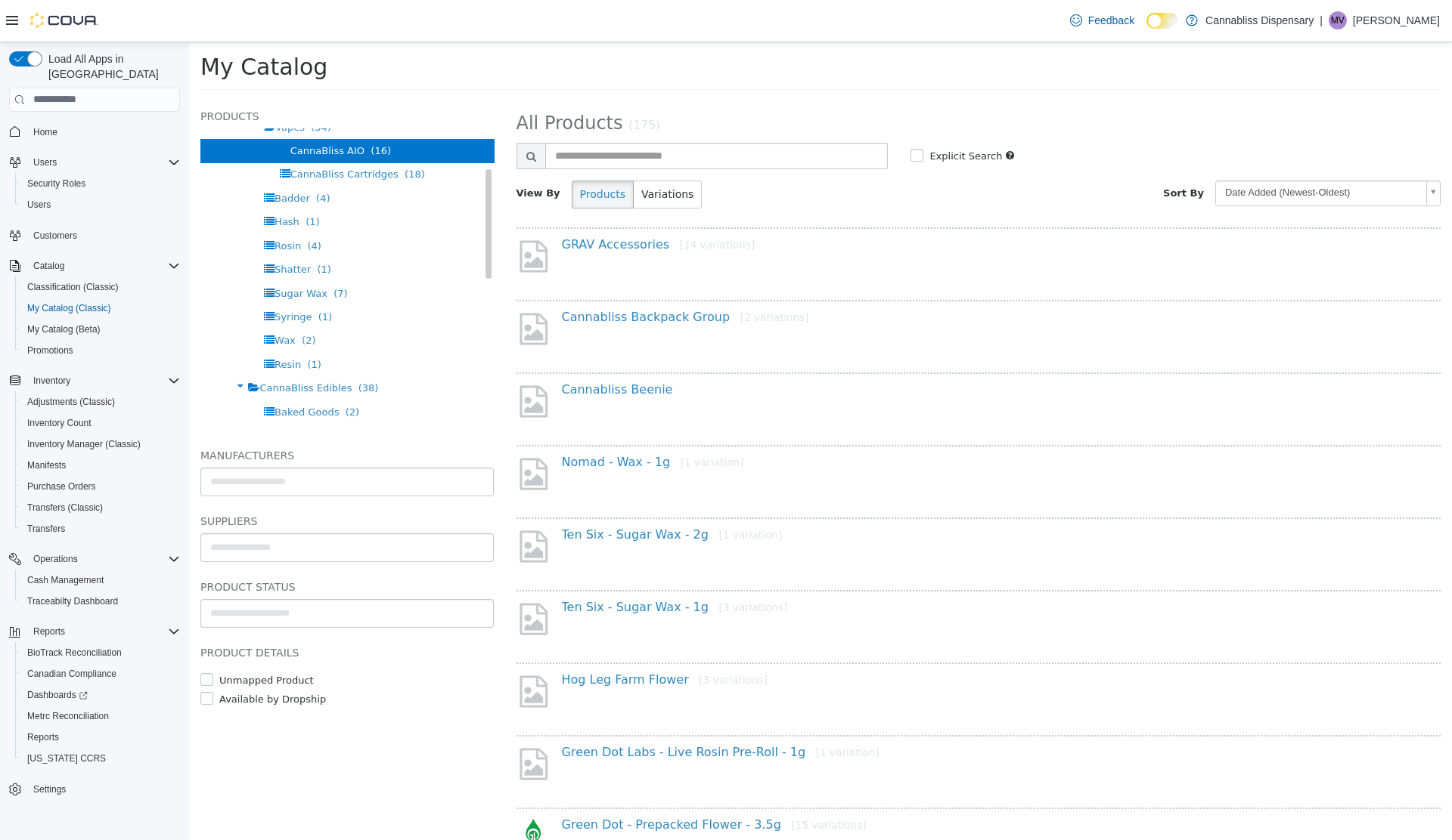
scroll to position [112, 0]
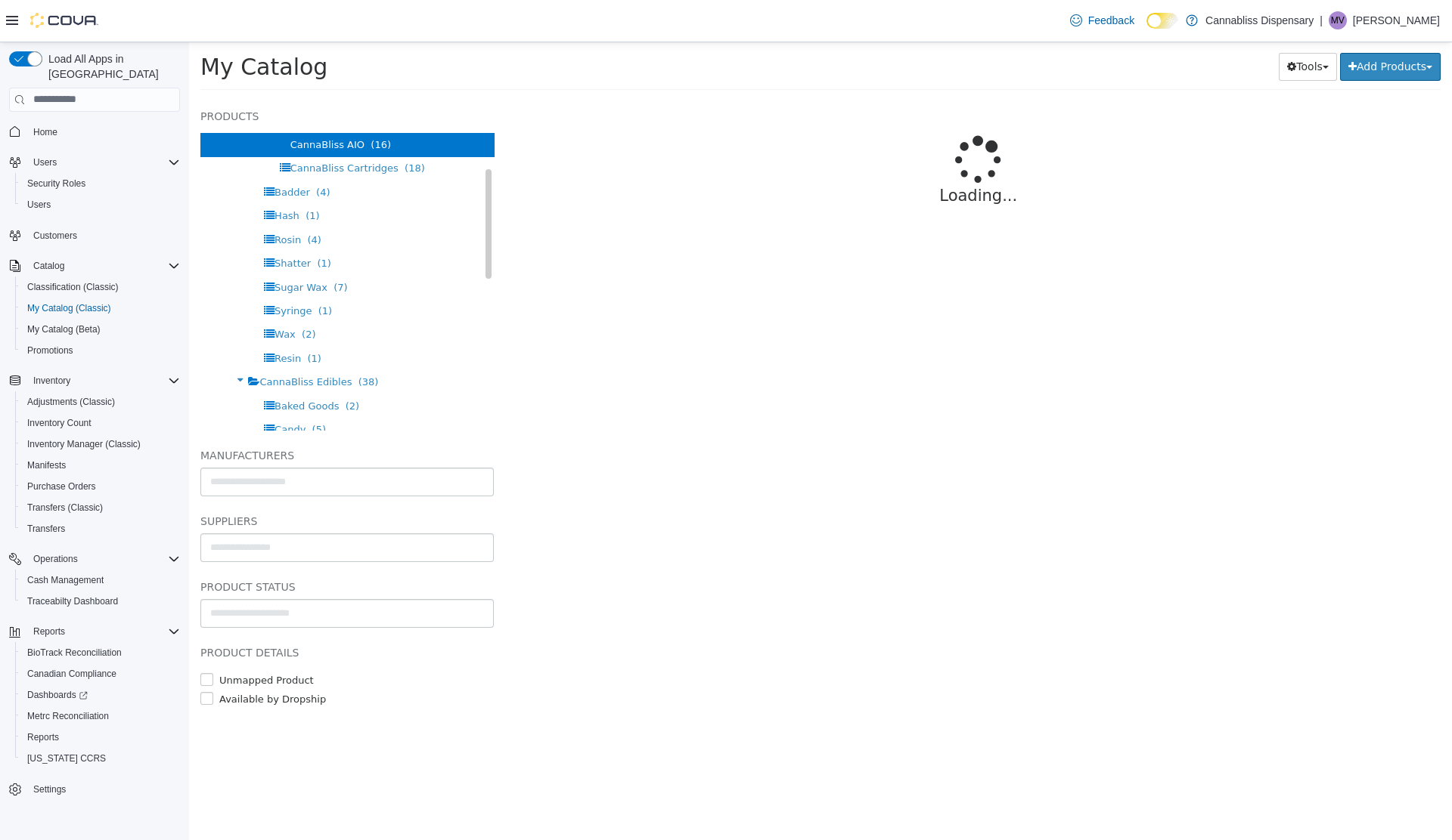
select select "**********"
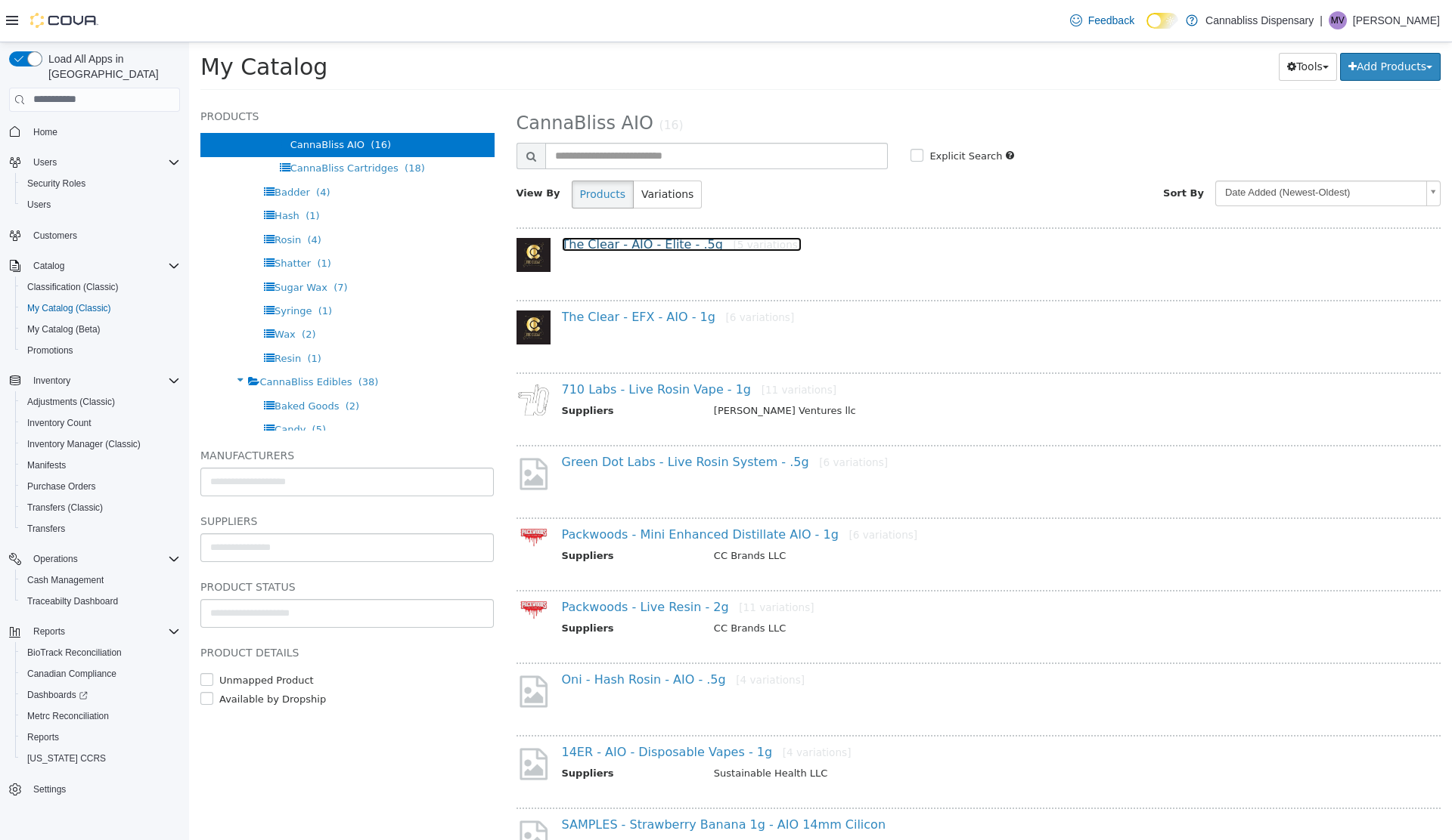
click at [604, 249] on link "The Clear - AIO - Elite - .5g [5 variations]" at bounding box center [682, 244] width 240 height 14
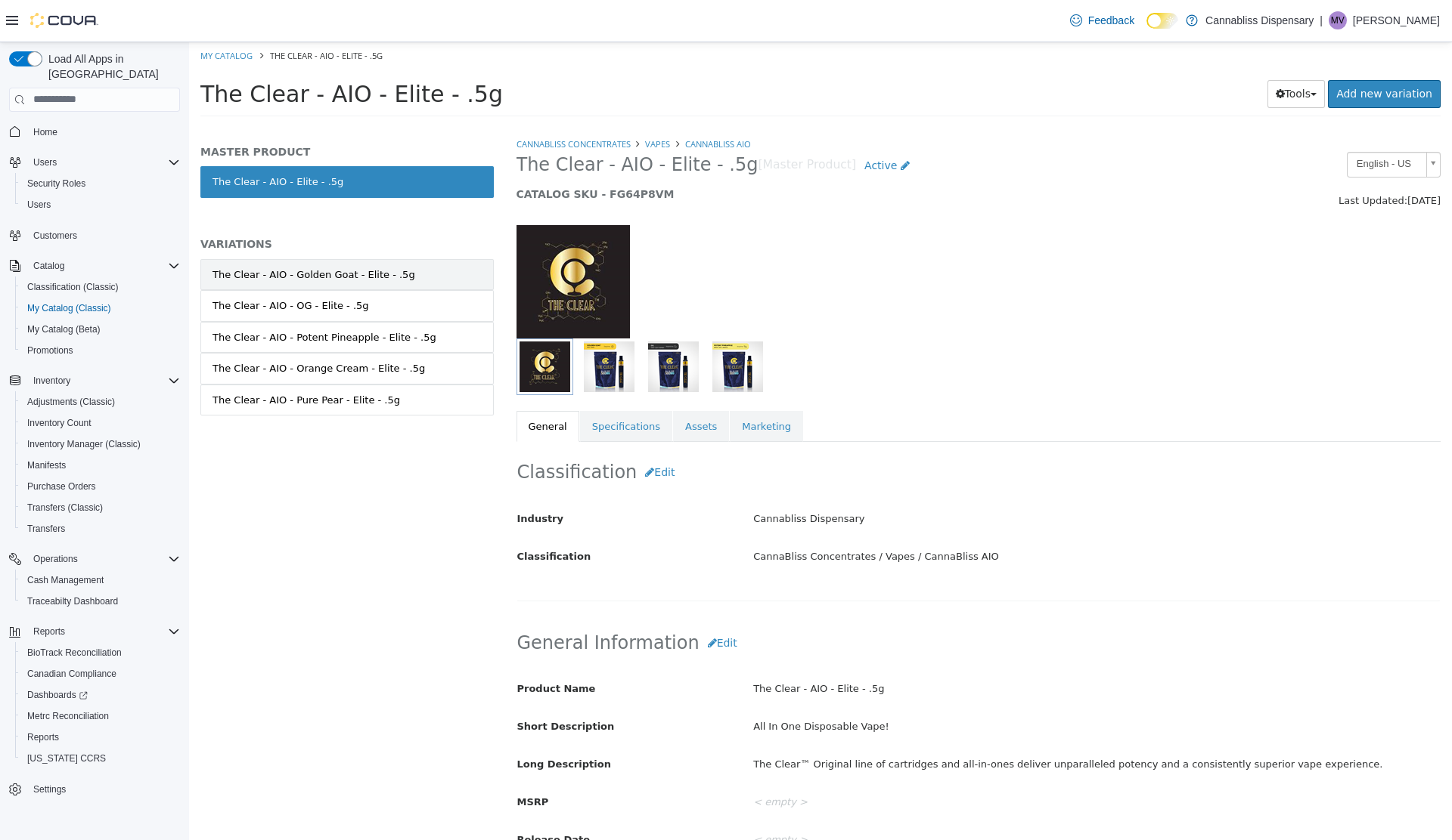
click at [350, 273] on div "The Clear - AIO - Golden Goat - Elite - .5g" at bounding box center [313, 274] width 203 height 15
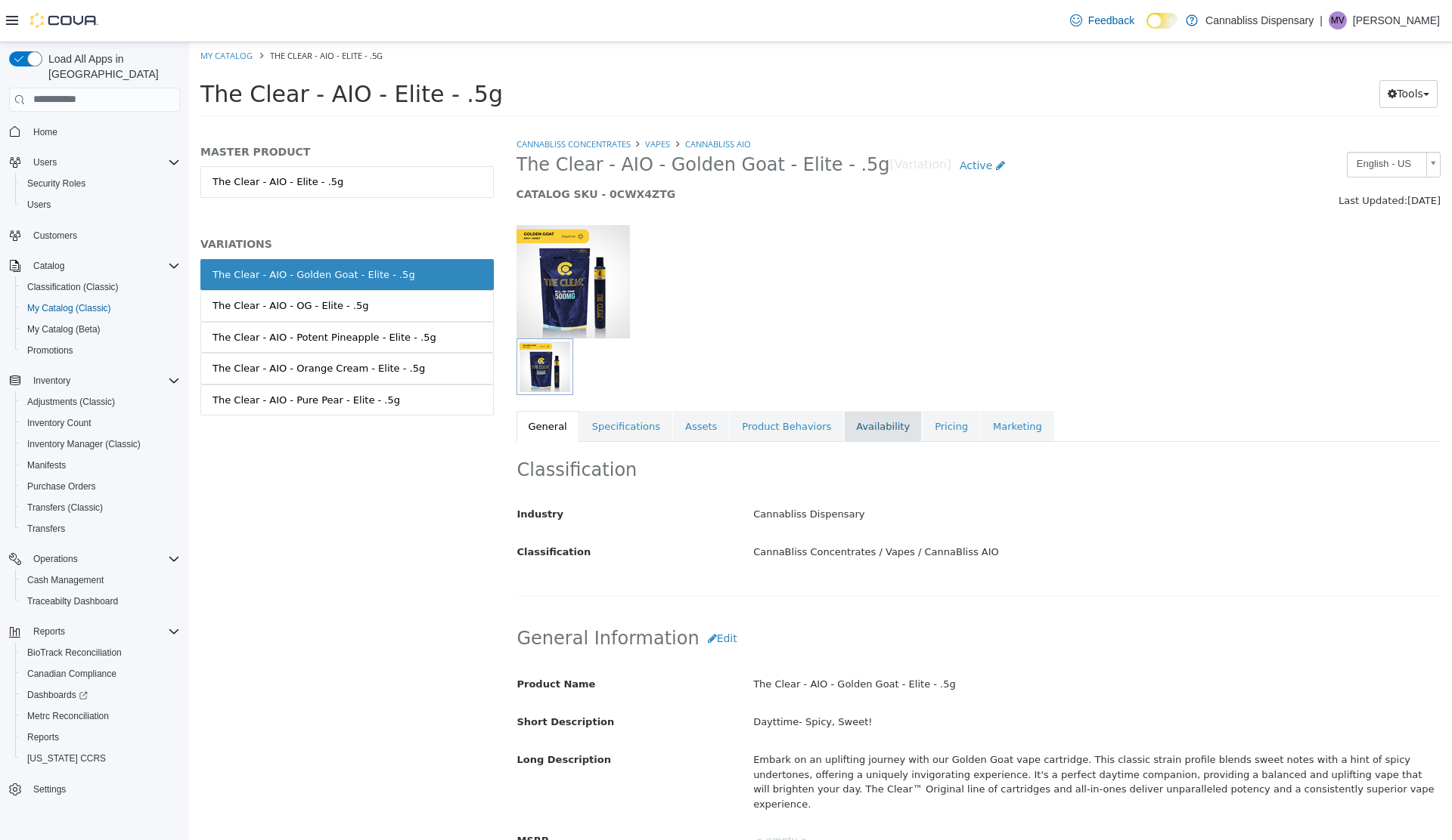
click at [844, 438] on link "Availability" at bounding box center [883, 426] width 78 height 32
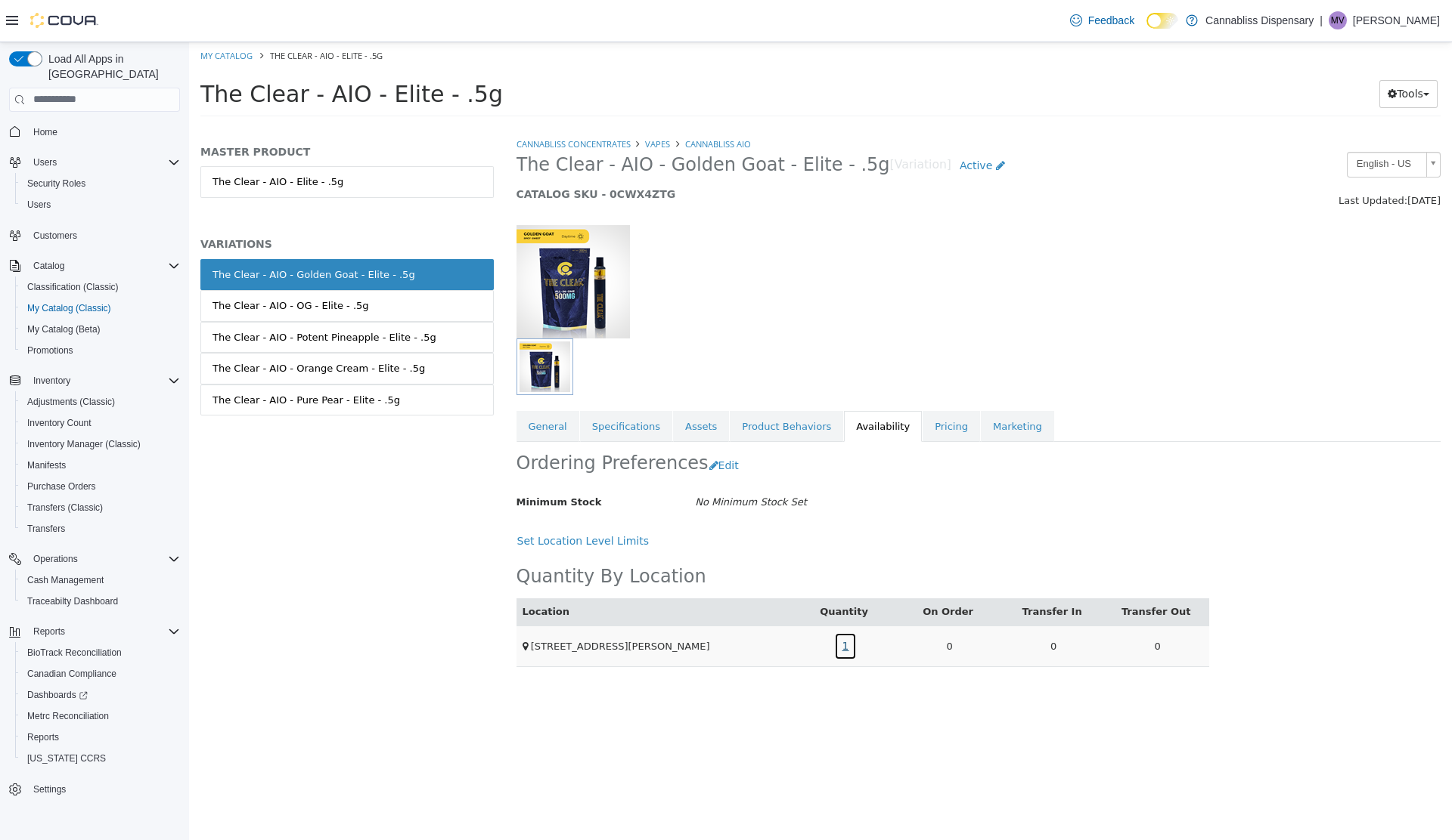
click at [840, 645] on link "1" at bounding box center [846, 645] width 24 height 28
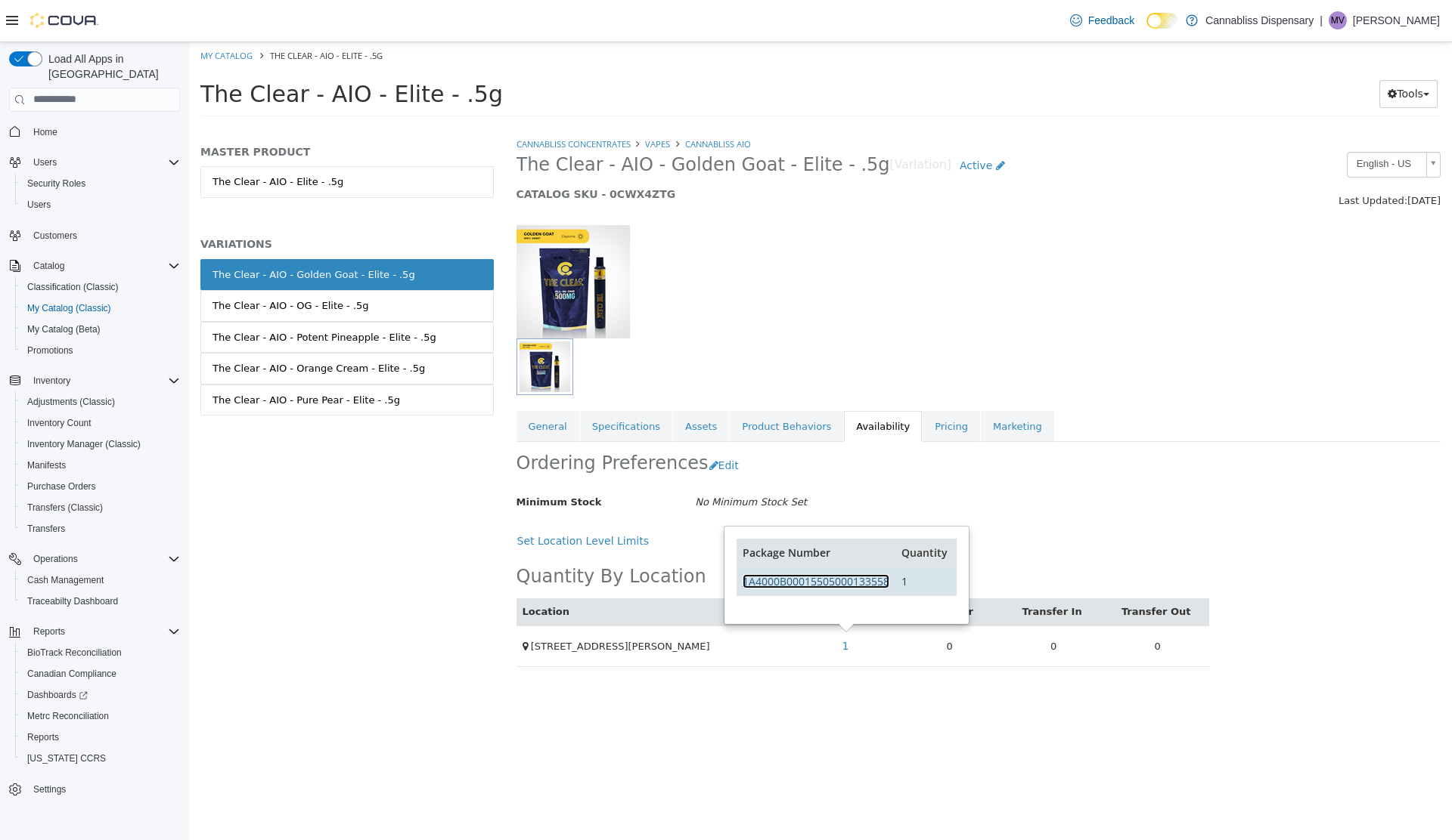
click at [804, 580] on link "1A4000B00015505000133558" at bounding box center [815, 580] width 147 height 14
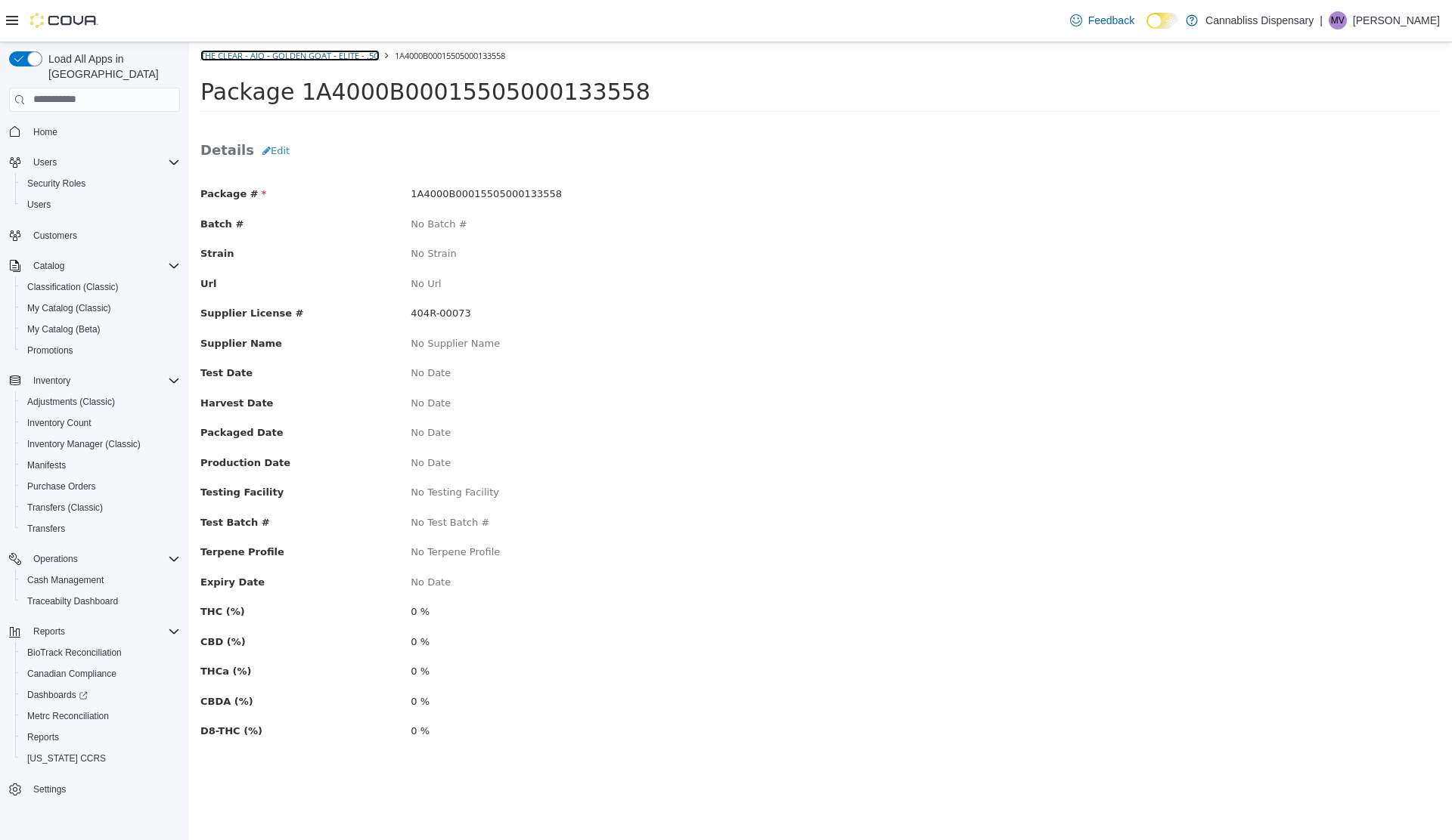
click at [297, 57] on link "The Clear - AIO - Golden Goat - Elite - .5g" at bounding box center [290, 54] width 179 height 11
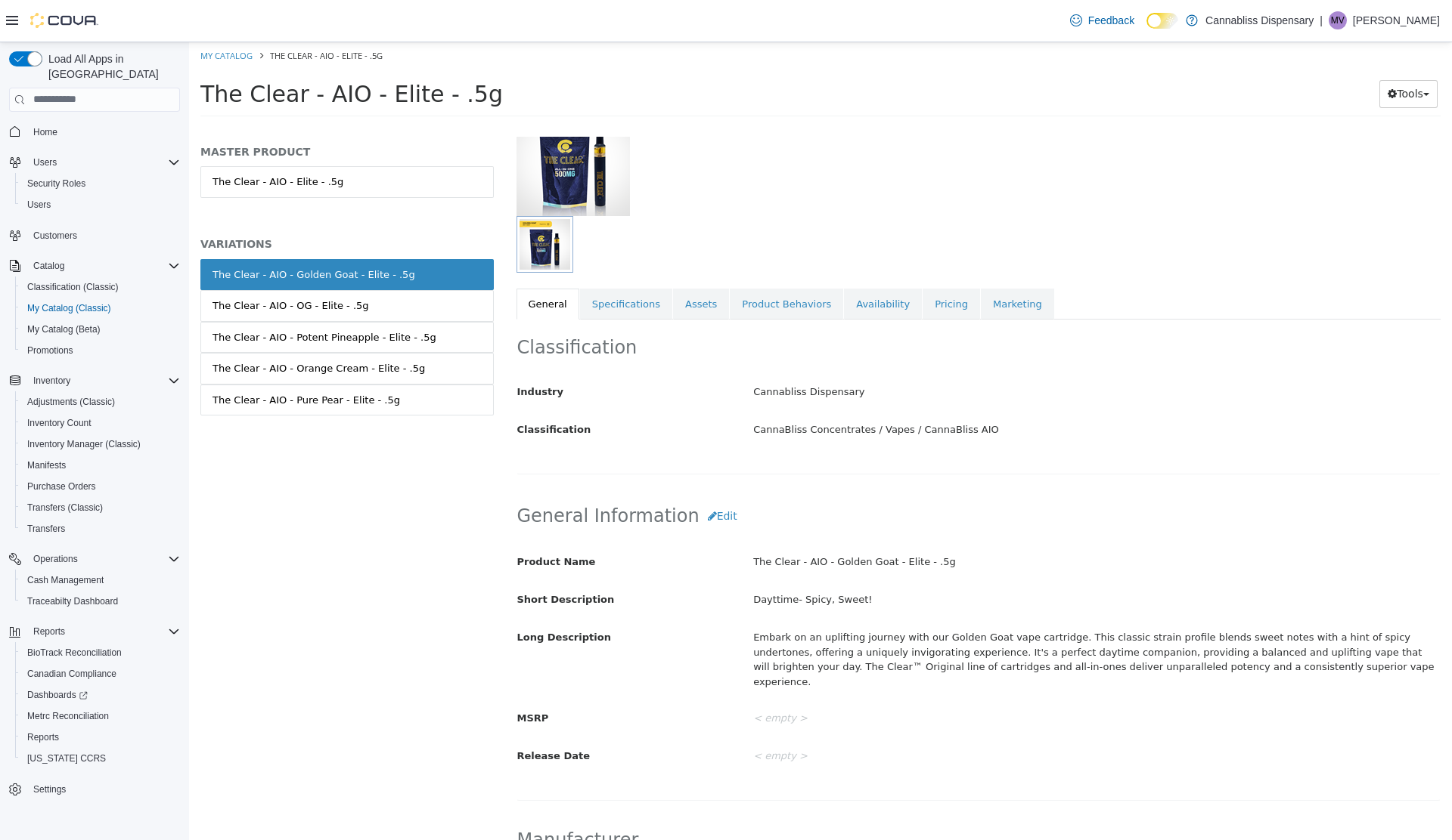
scroll to position [124, 0]
click at [844, 296] on link "Availability" at bounding box center [883, 303] width 78 height 32
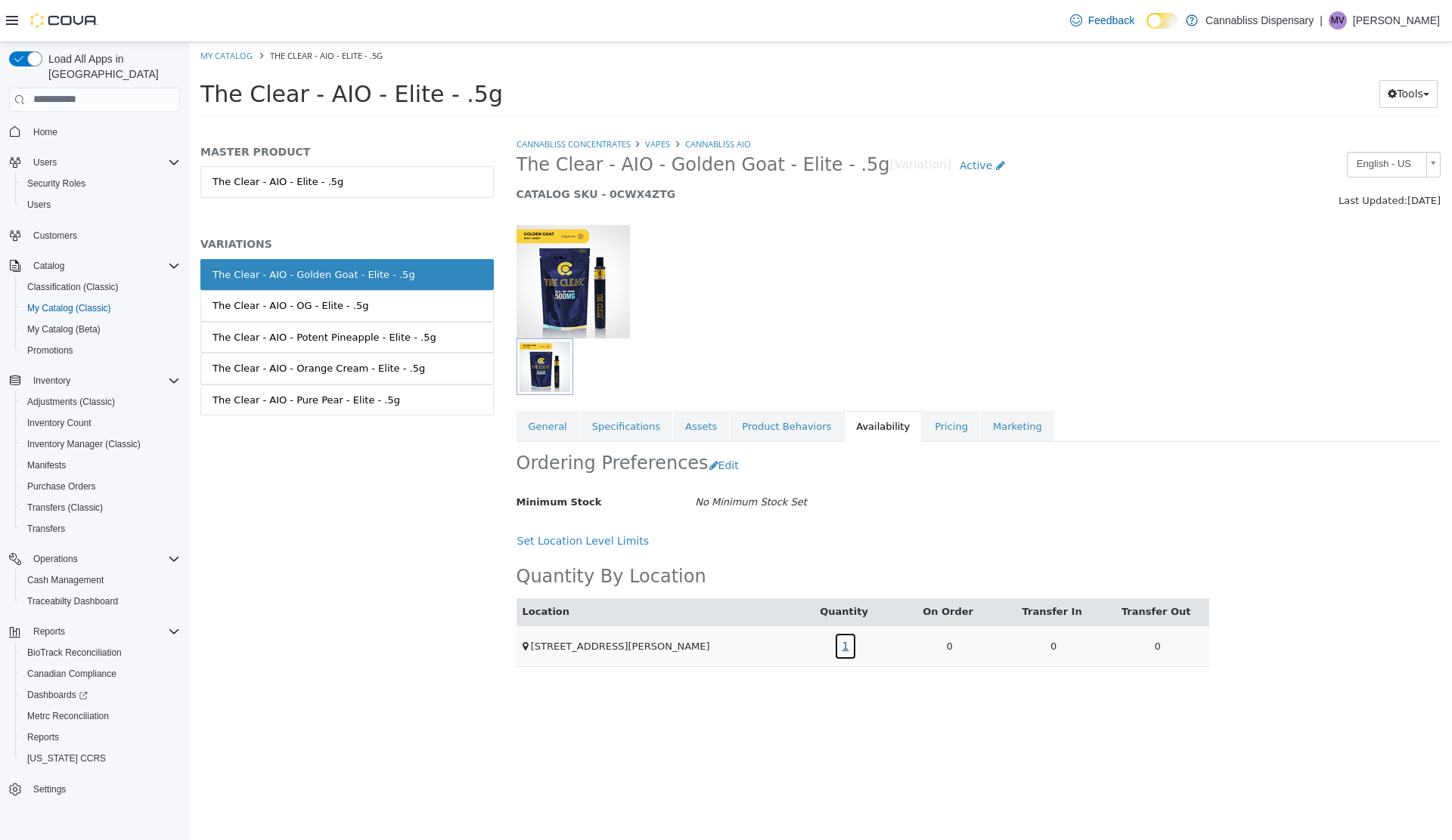
click at [836, 644] on link "1" at bounding box center [846, 645] width 24 height 28
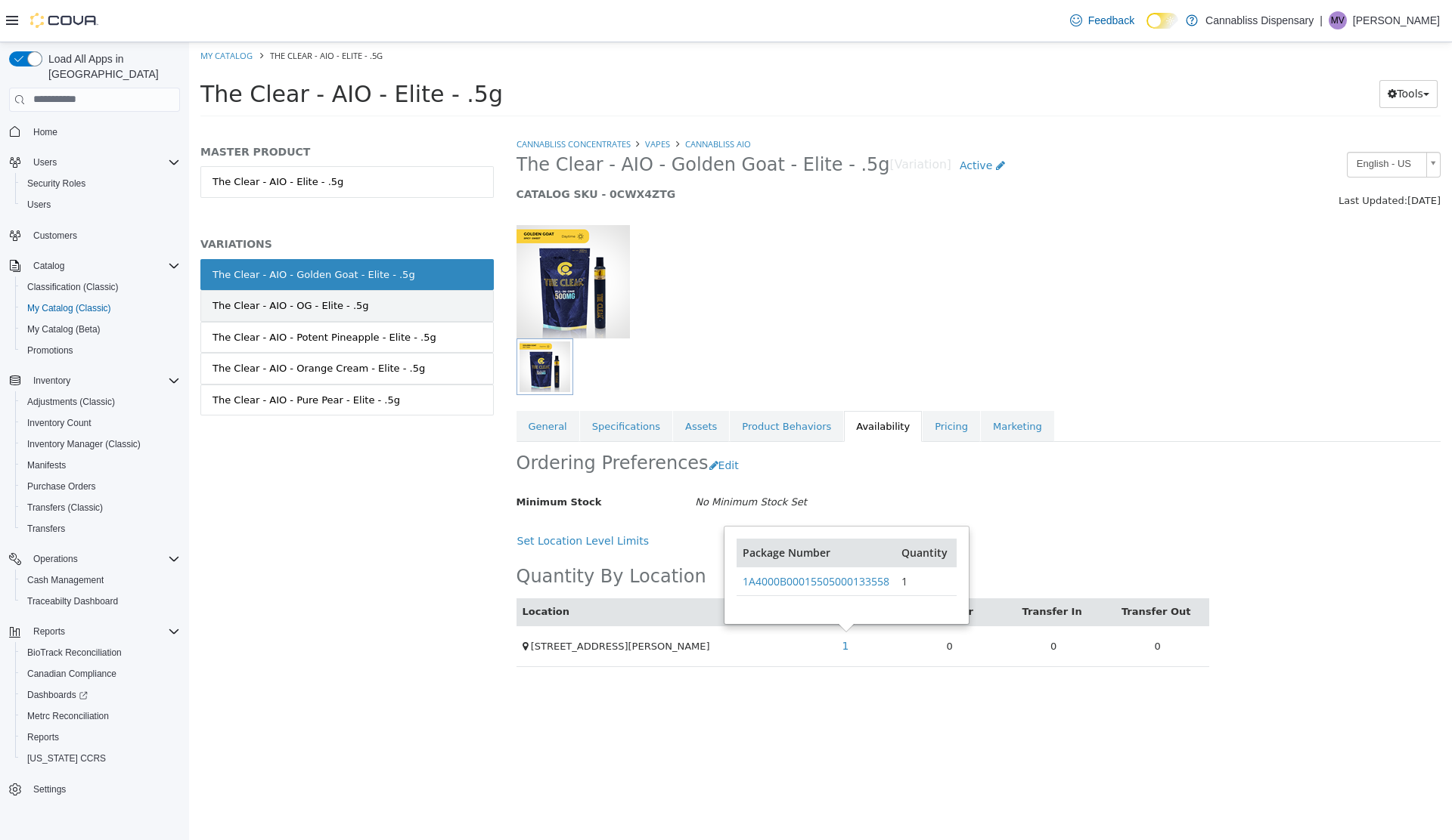
click at [328, 305] on div "The Clear - AIO - OG - Elite - .5g" at bounding box center [290, 305] width 156 height 15
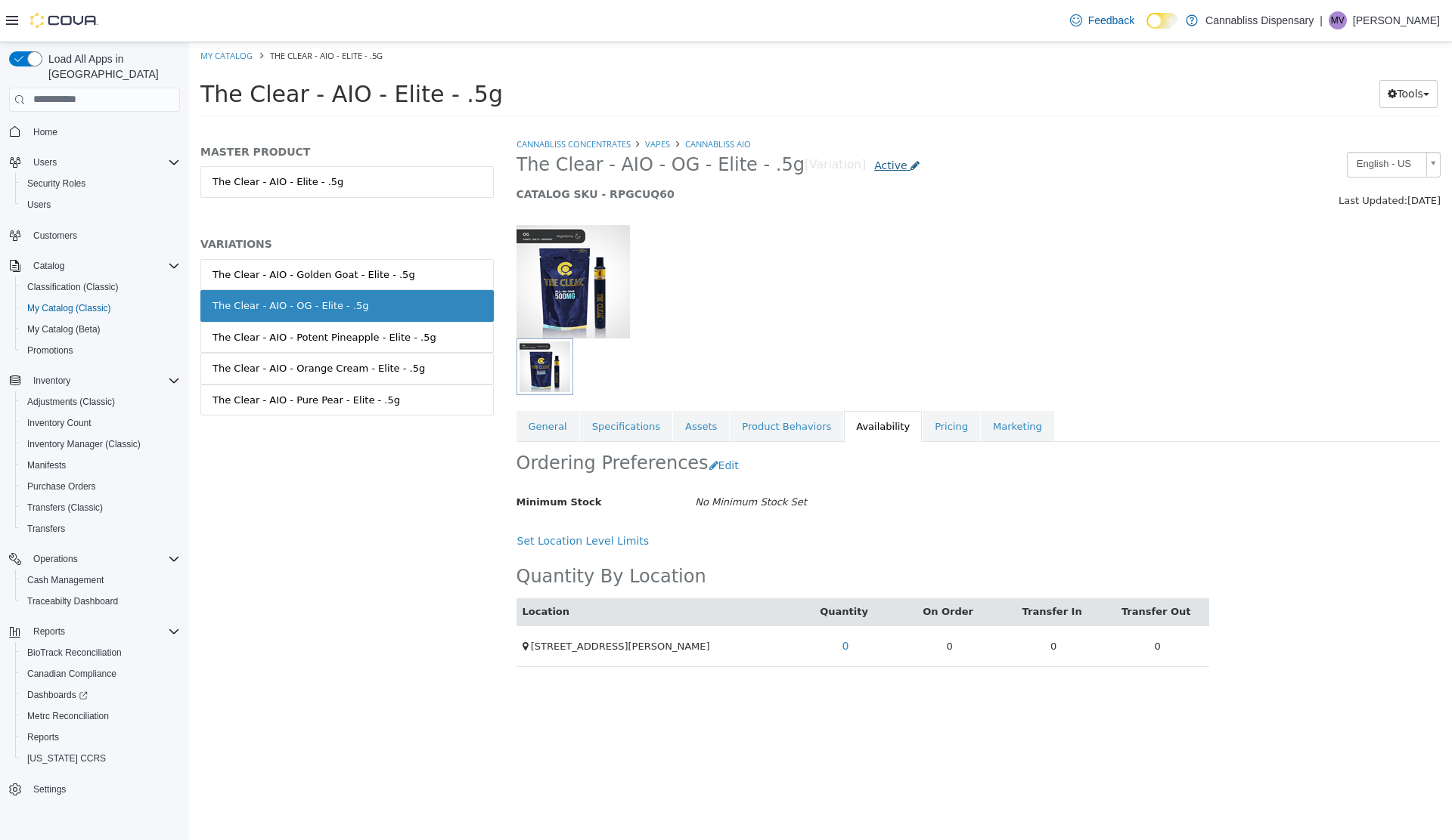
click at [868, 164] on link "Active" at bounding box center [897, 165] width 62 height 28
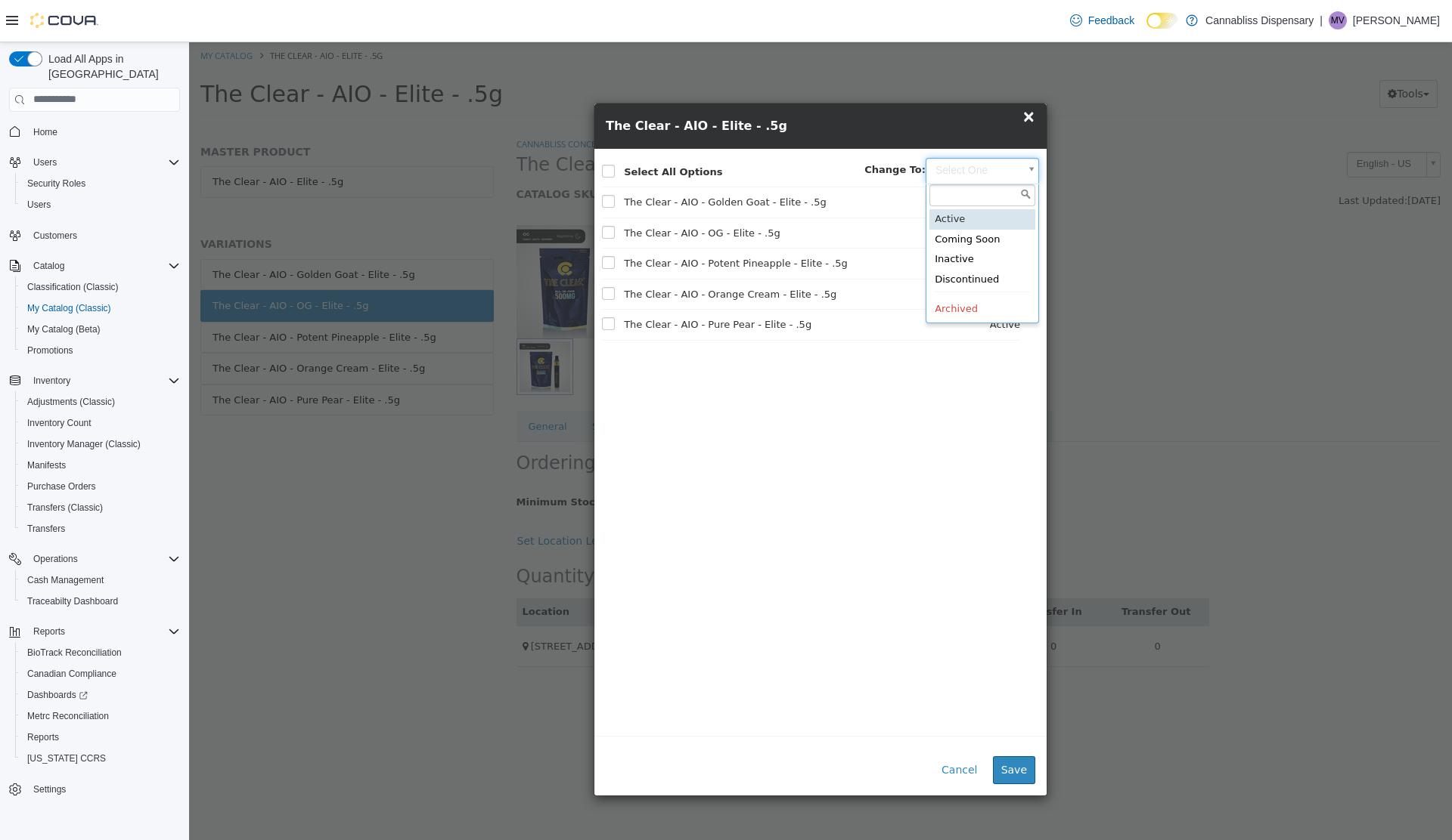
click at [979, 125] on body "Saving Bulk Changes... × My Catalog The Clear - AIO - Elite - .5g The Clear - A…" at bounding box center [819, 83] width 1262 height 84
type input "********"
click at [1013, 772] on button "Save" at bounding box center [1013, 770] width 42 height 28
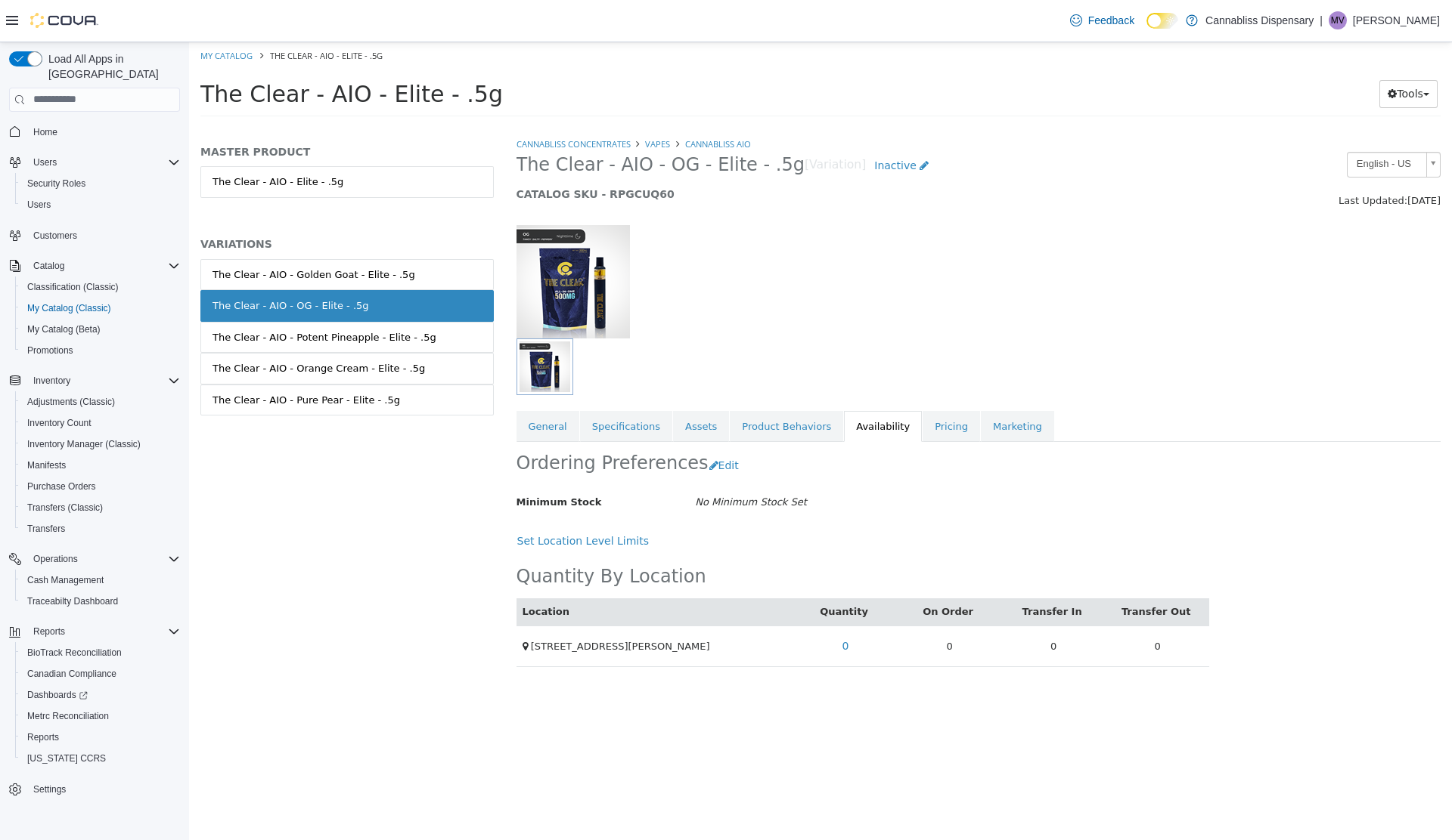
click at [1013, 772] on div "CannaBliss Concentrates Vapes CannaBliss AIO The Clear - AIO - OG - Elite - .5g…" at bounding box center [979, 488] width 948 height 703
click at [390, 336] on div "The Clear - AIO - Potent Pineapple - Elite - .5g" at bounding box center [324, 337] width 224 height 15
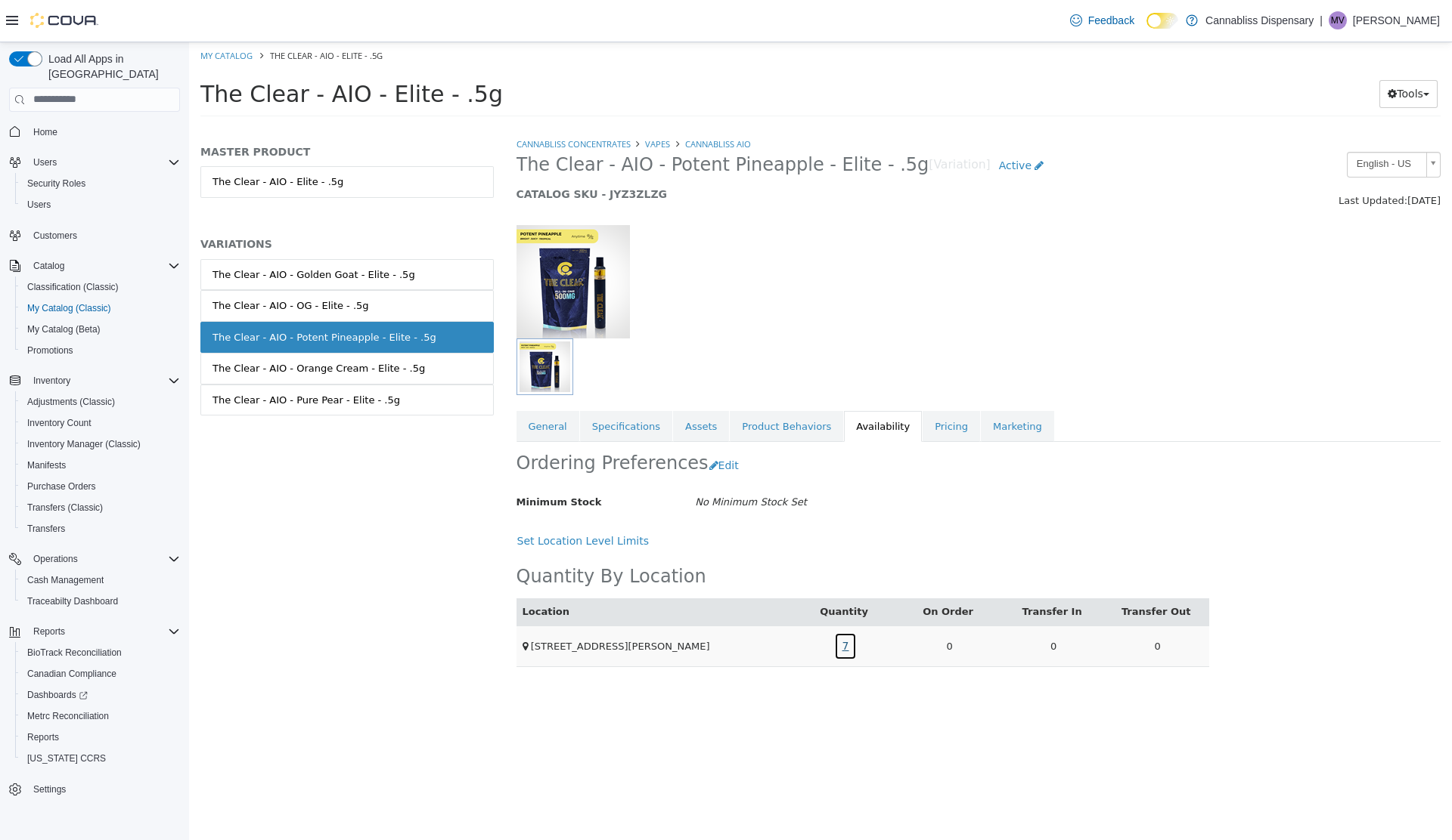
click at [845, 646] on link "7" at bounding box center [846, 645] width 24 height 28
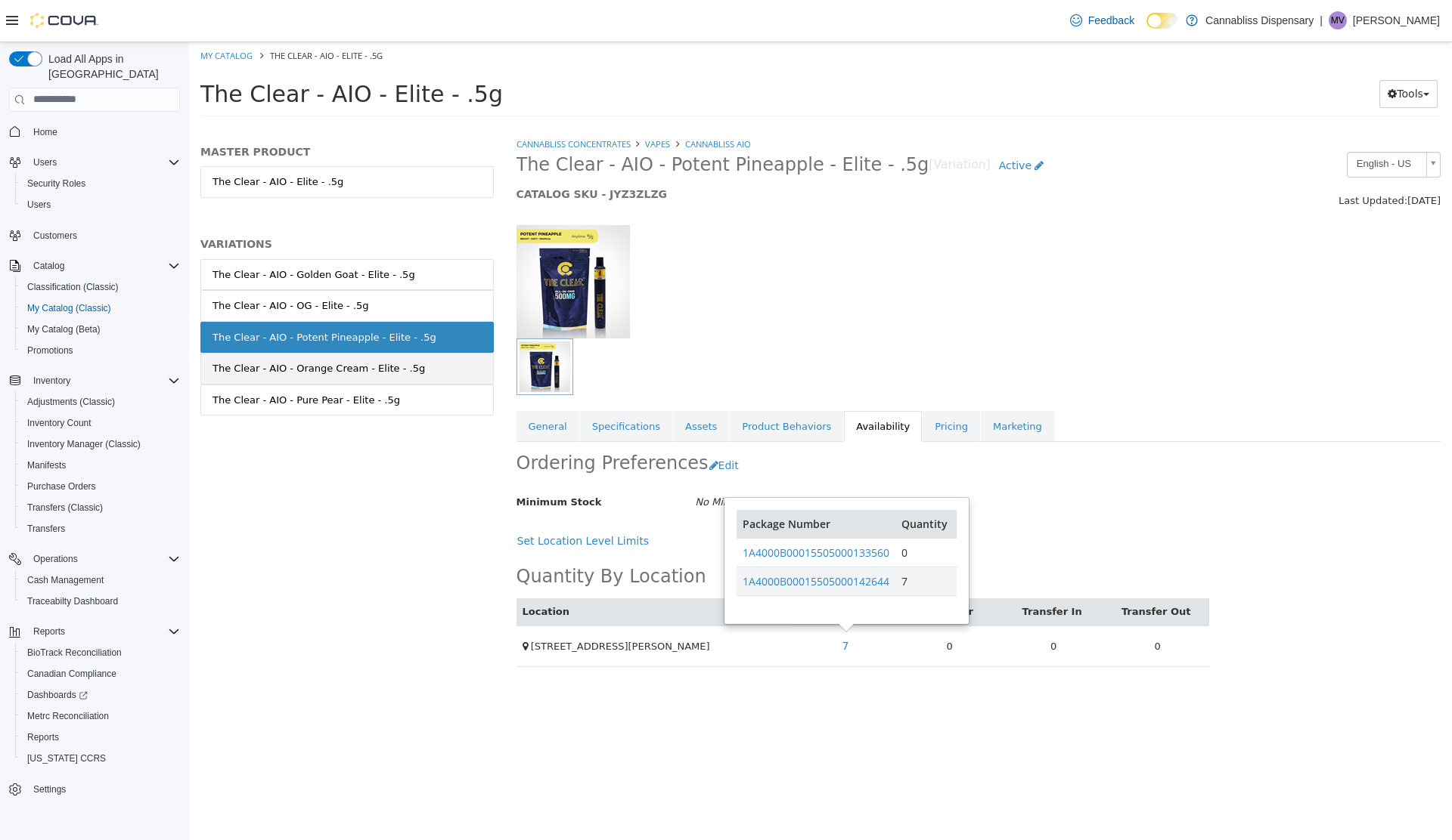
click at [293, 369] on div "The Clear - AIO - Orange Cream - Elite - .5g" at bounding box center [318, 367] width 212 height 15
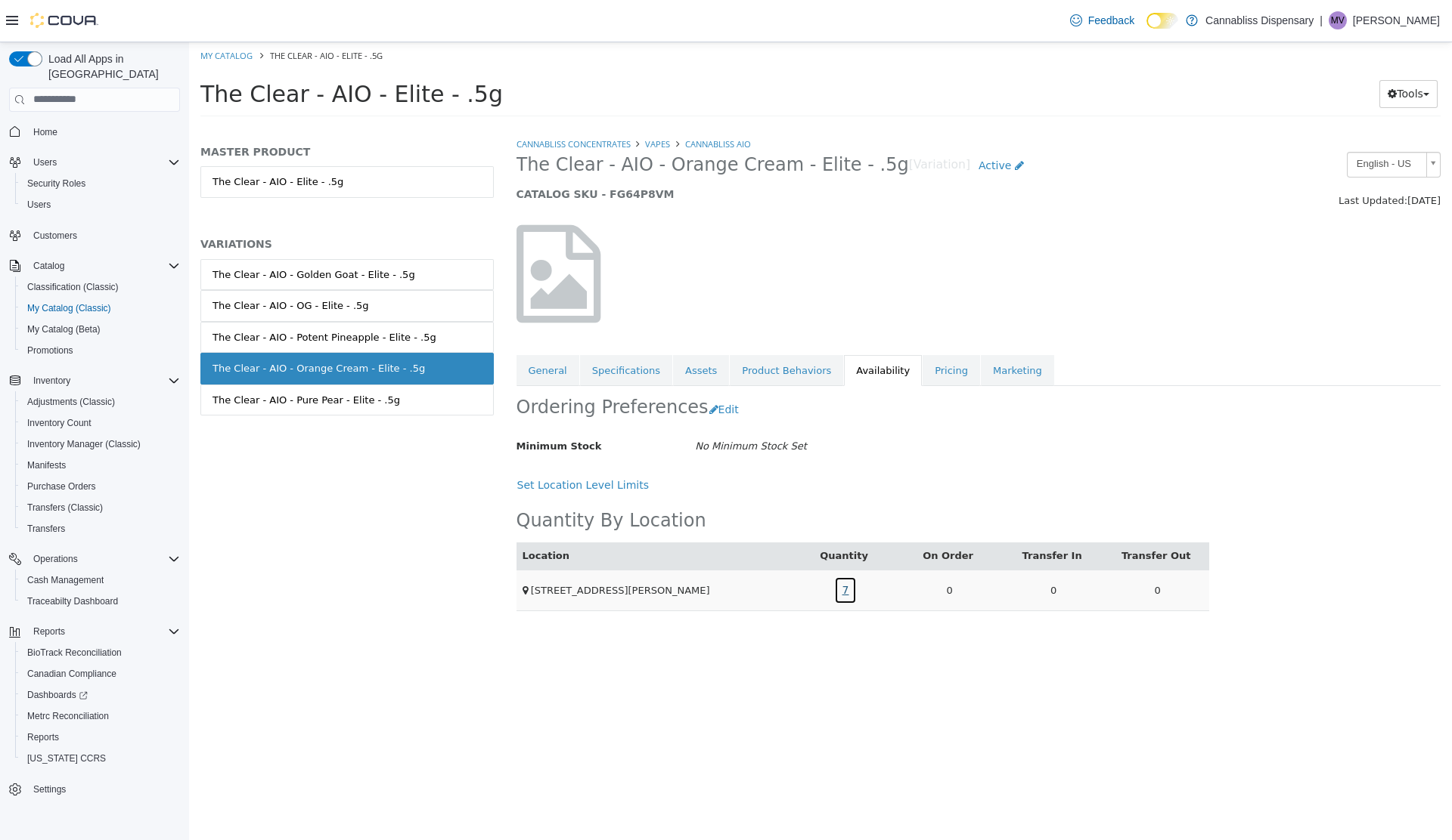
click at [845, 587] on link "7" at bounding box center [846, 590] width 24 height 28
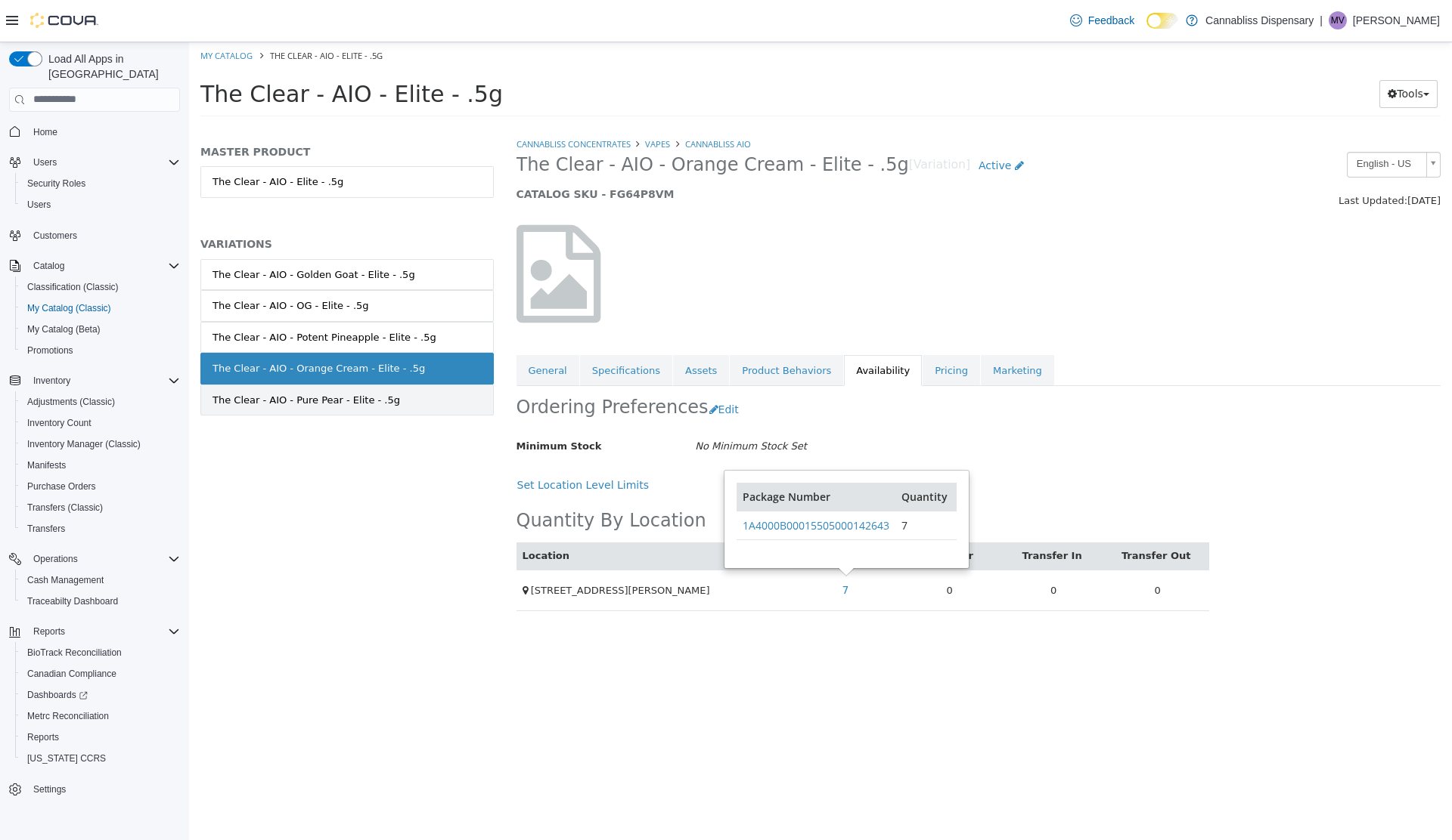
click at [306, 397] on div "The Clear - AIO - Pure Pear - Elite - .5g" at bounding box center [306, 399] width 188 height 15
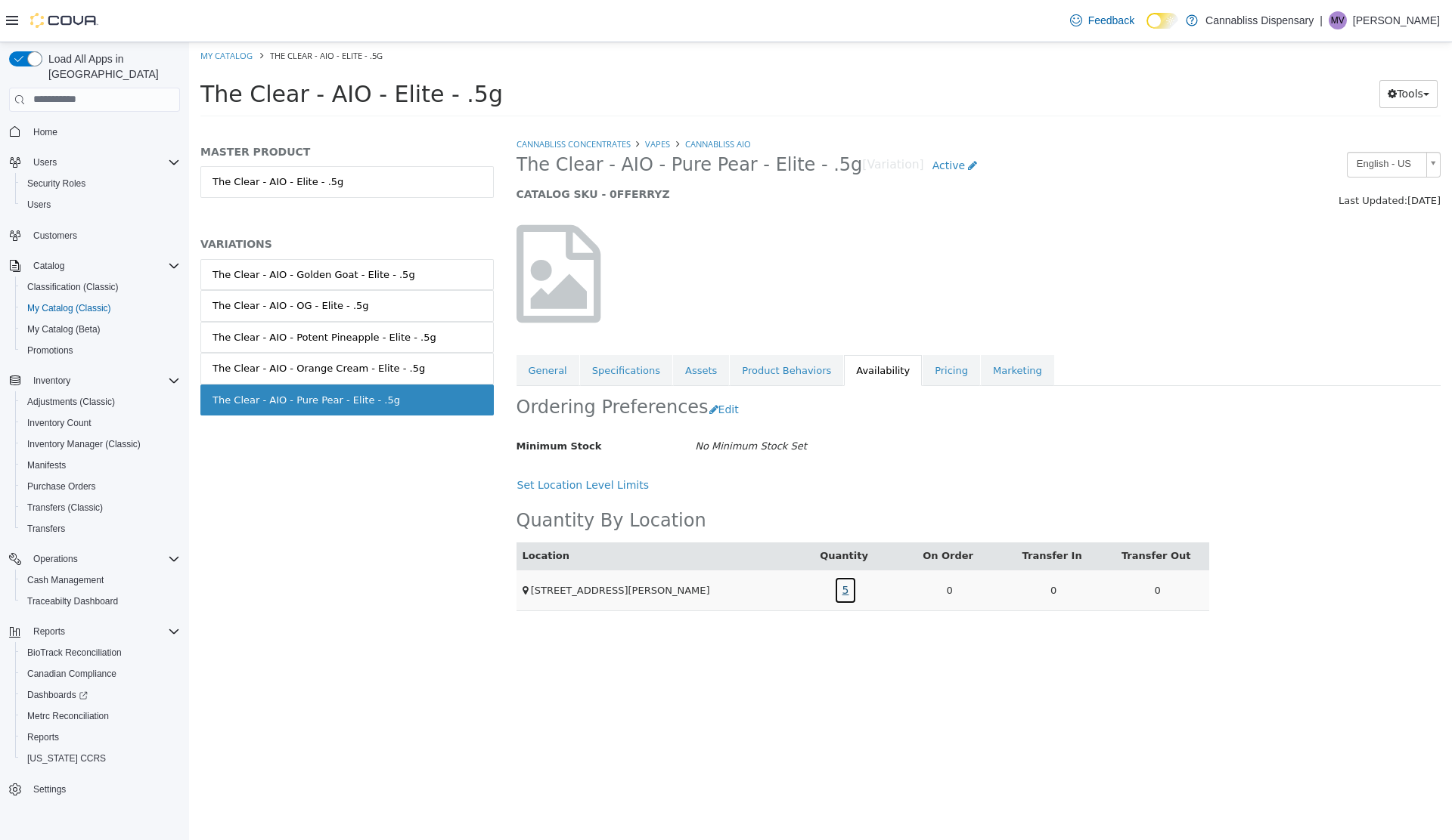
click at [845, 587] on link "5" at bounding box center [846, 590] width 24 height 28
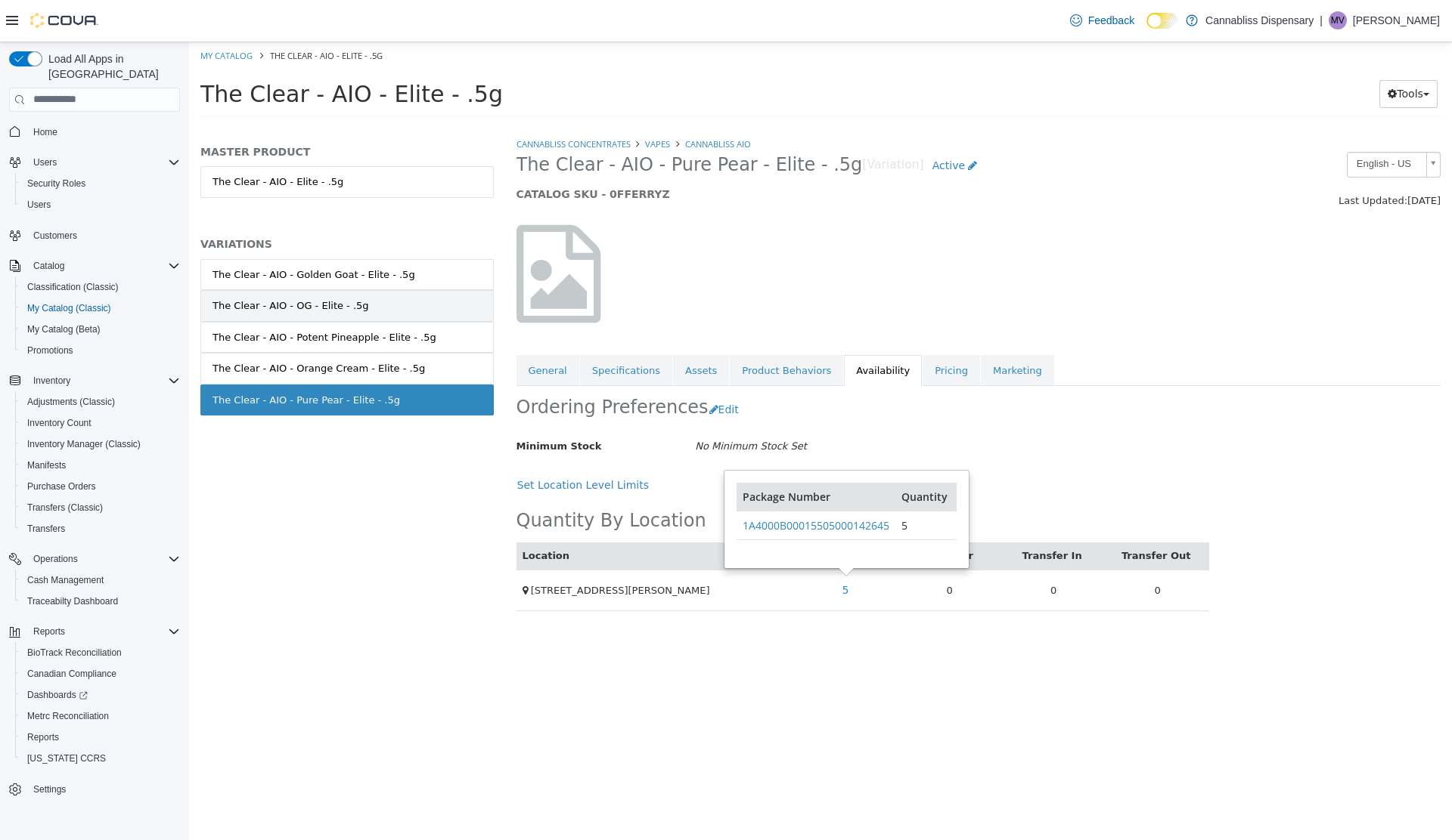
click at [282, 305] on div "The Clear - AIO - OG - Elite - .5g" at bounding box center [290, 305] width 156 height 15
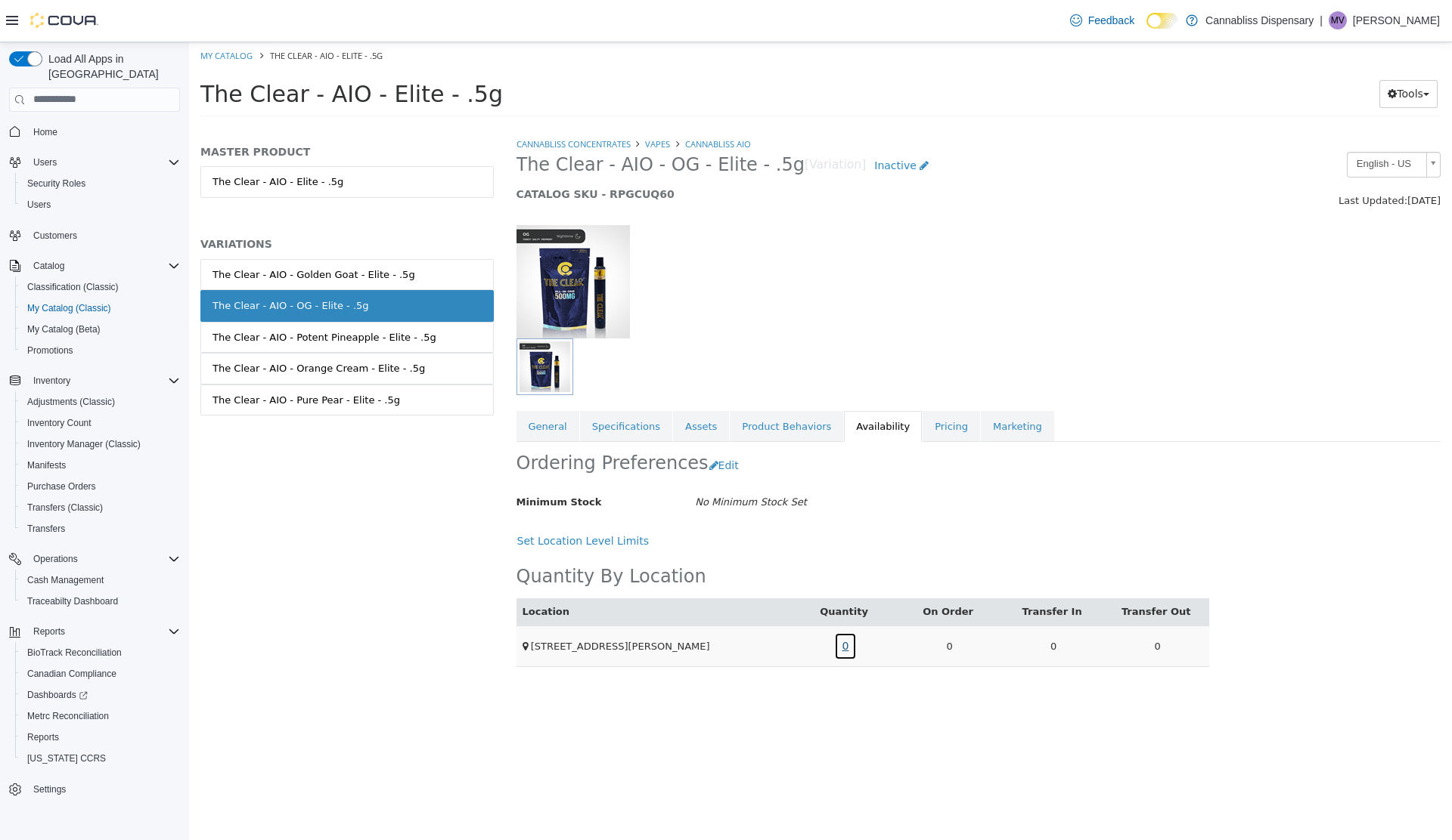
click at [845, 644] on link "0" at bounding box center [846, 645] width 24 height 28
click at [707, 144] on link "CannaBliss AIO" at bounding box center [718, 143] width 66 height 11
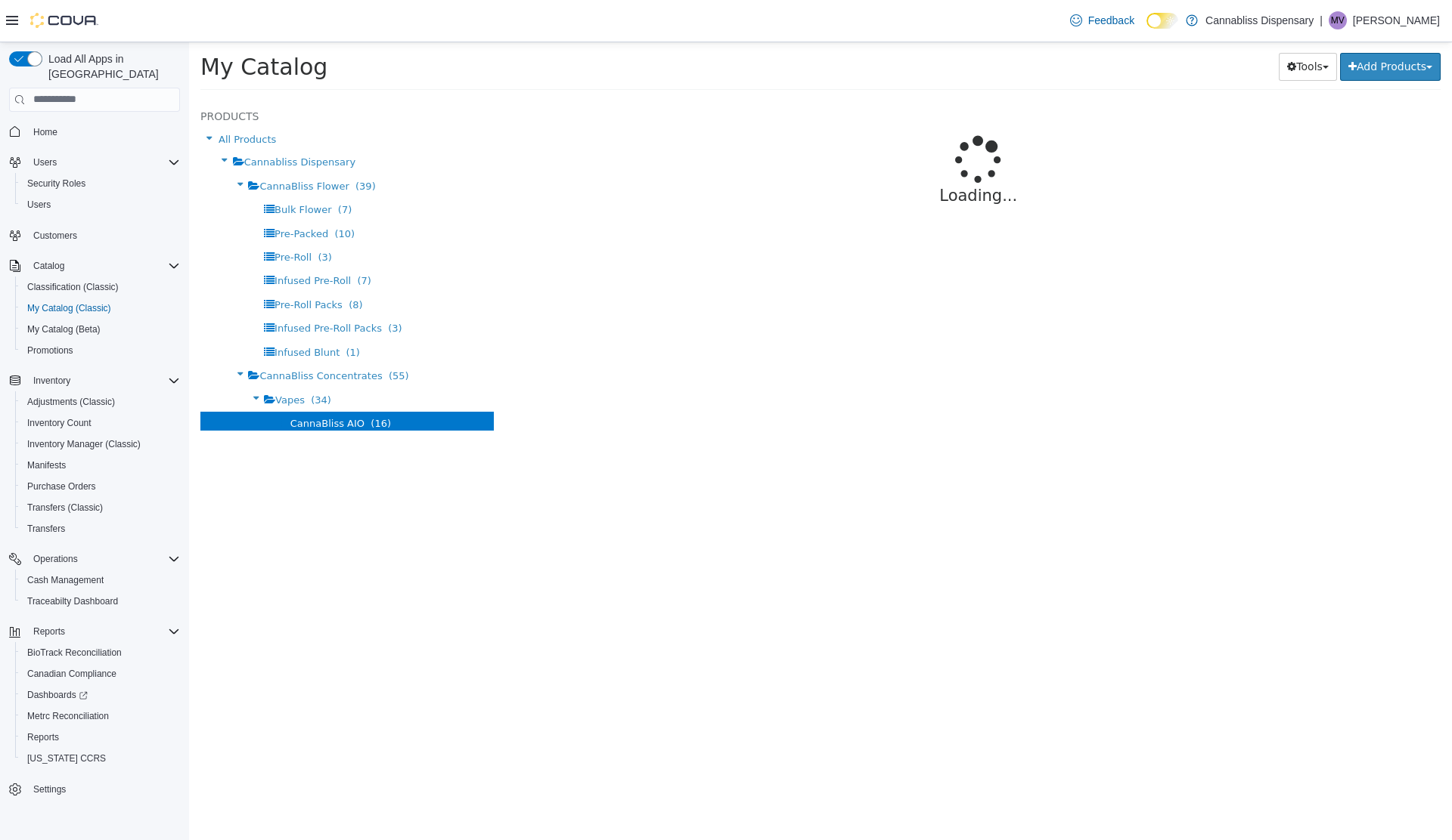
select select "**********"
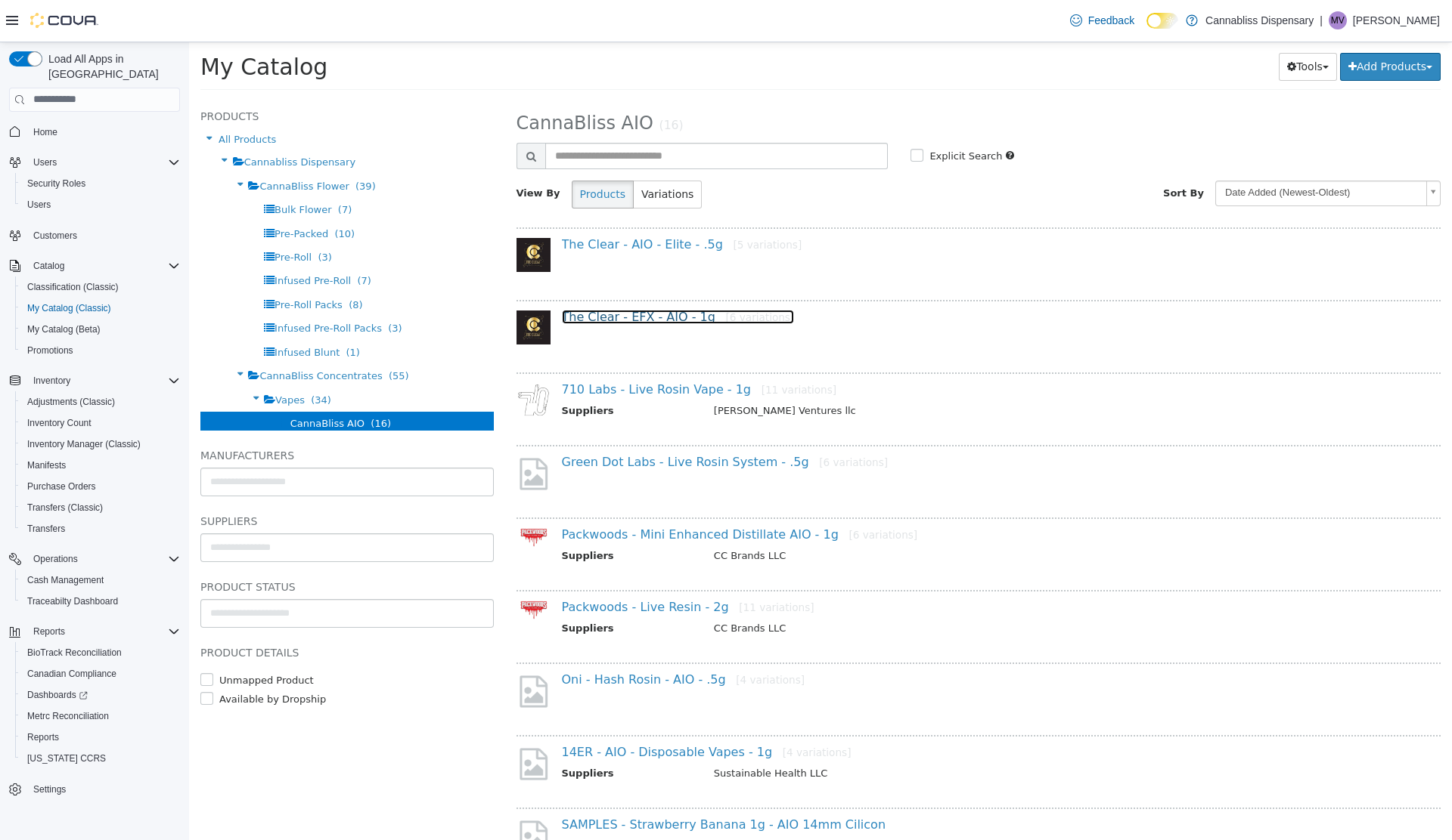
click at [622, 323] on link "The Clear - EFX - AIO - 1g [6 variations]" at bounding box center [677, 316] width 232 height 14
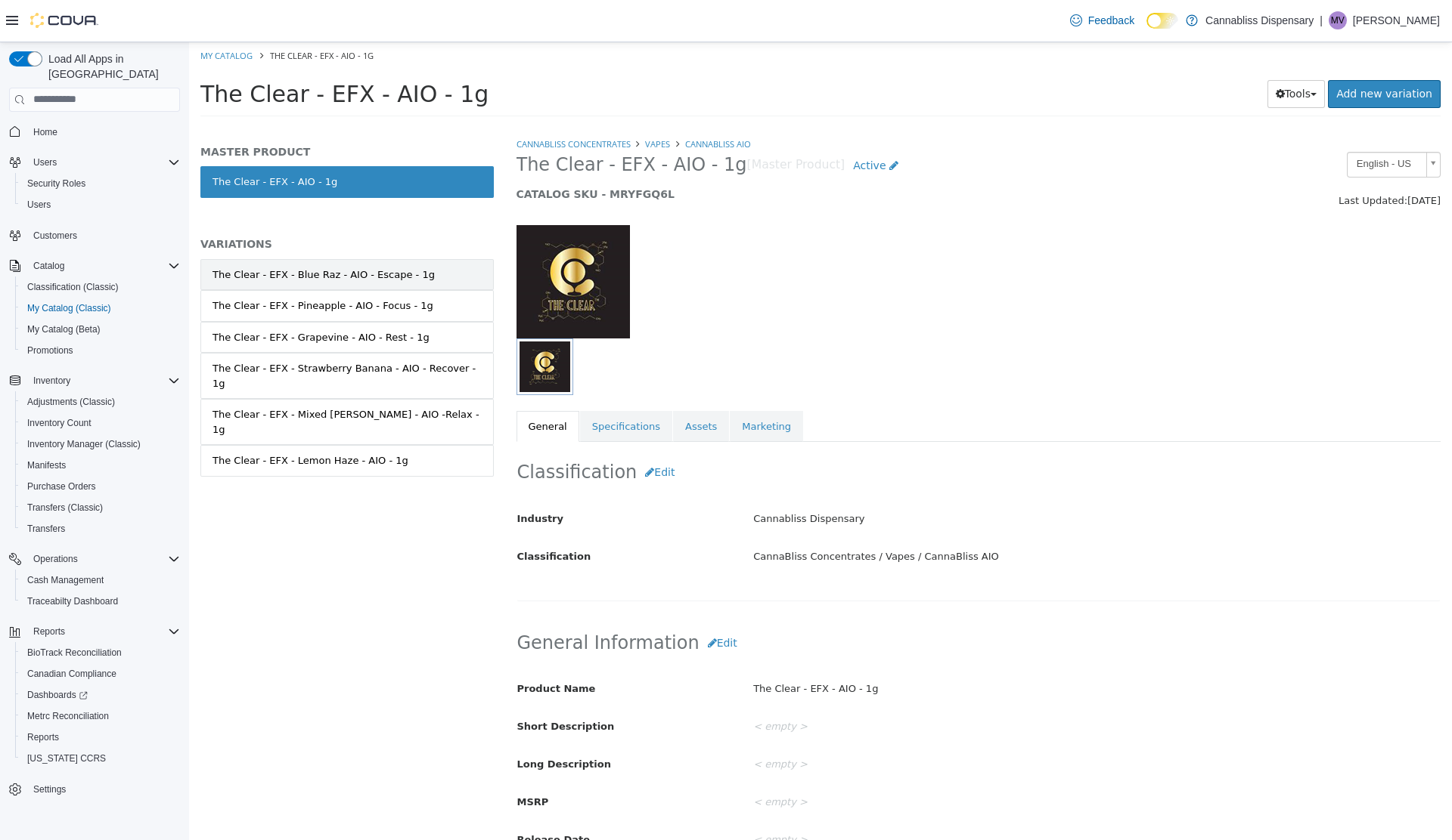
click at [325, 269] on div "The Clear - EFX - Blue Raz - AIO - Escape - 1g" at bounding box center [323, 274] width 222 height 15
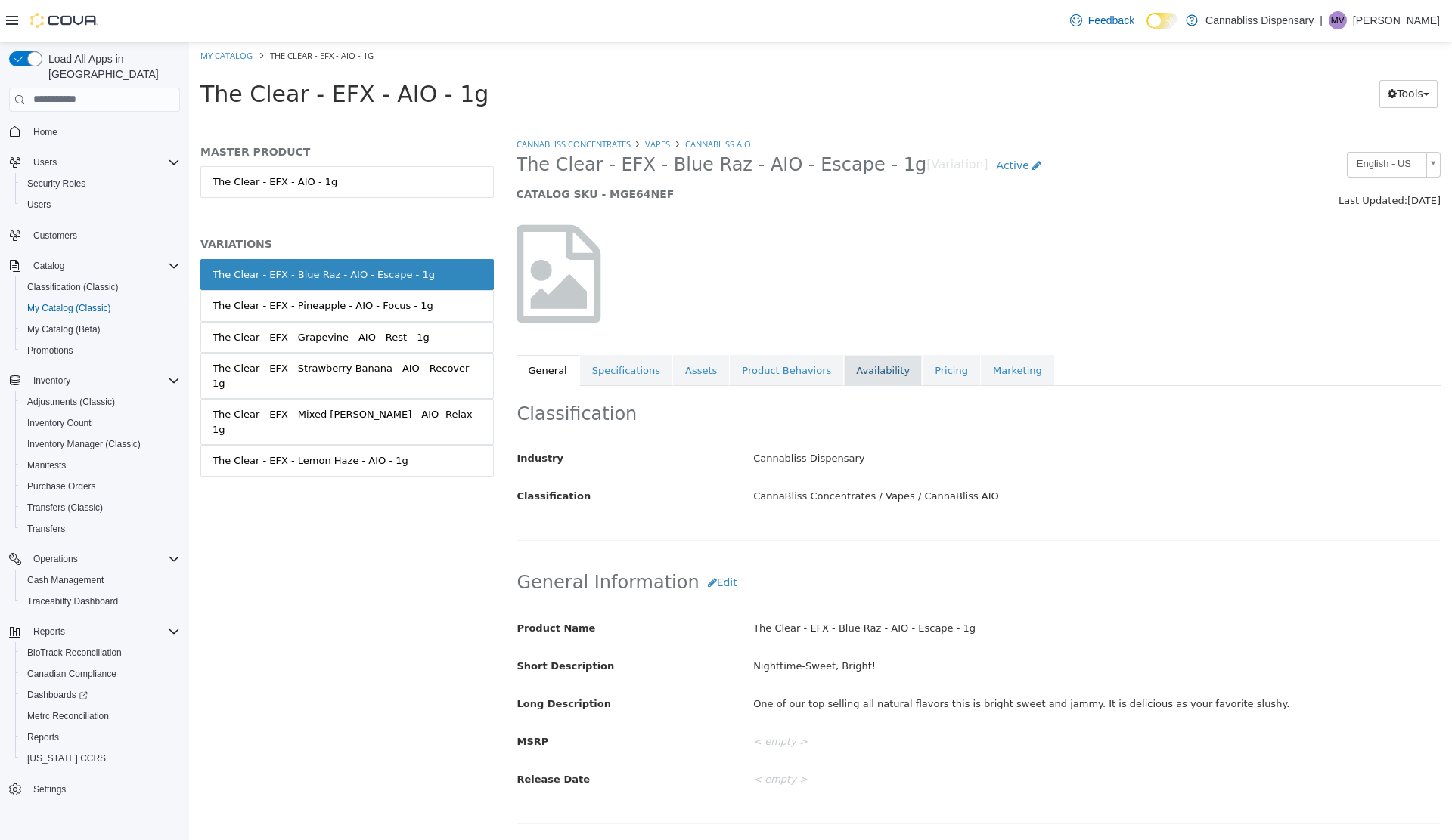
click at [844, 374] on link "Availability" at bounding box center [883, 370] width 78 height 32
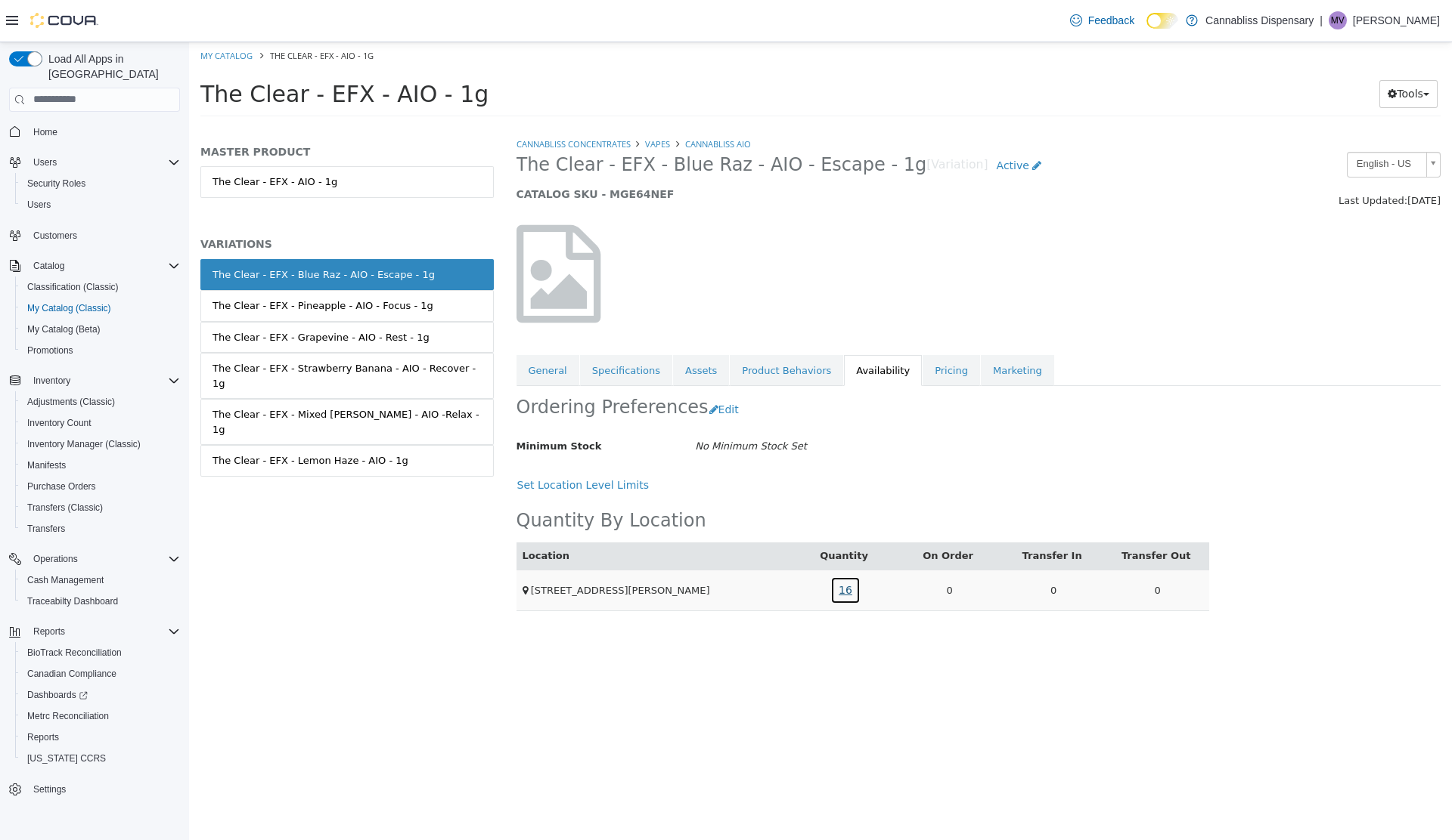
click at [848, 587] on link "16" at bounding box center [845, 590] width 30 height 28
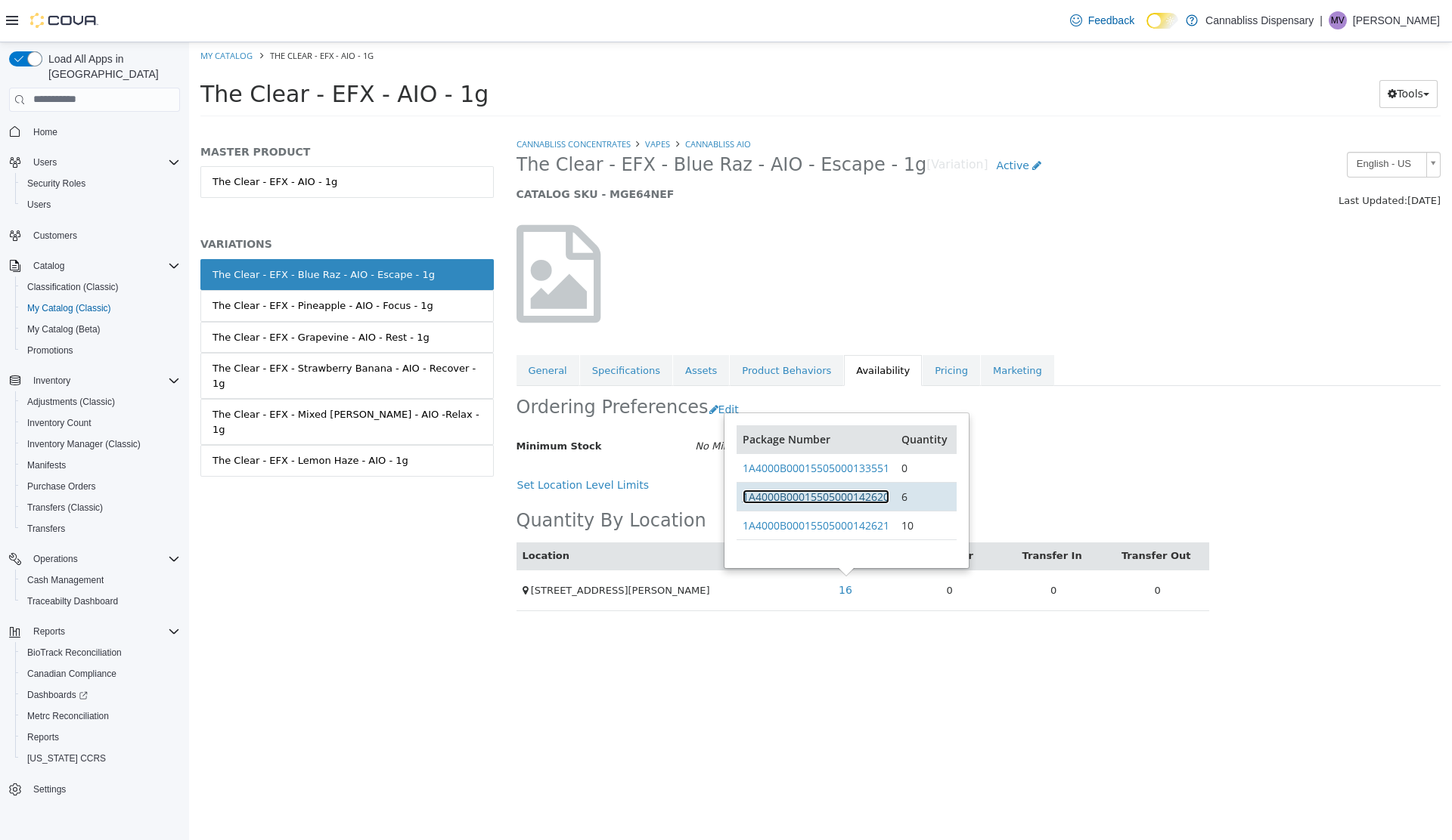
click at [850, 495] on link "1A4000B00015505000142620" at bounding box center [815, 496] width 147 height 14
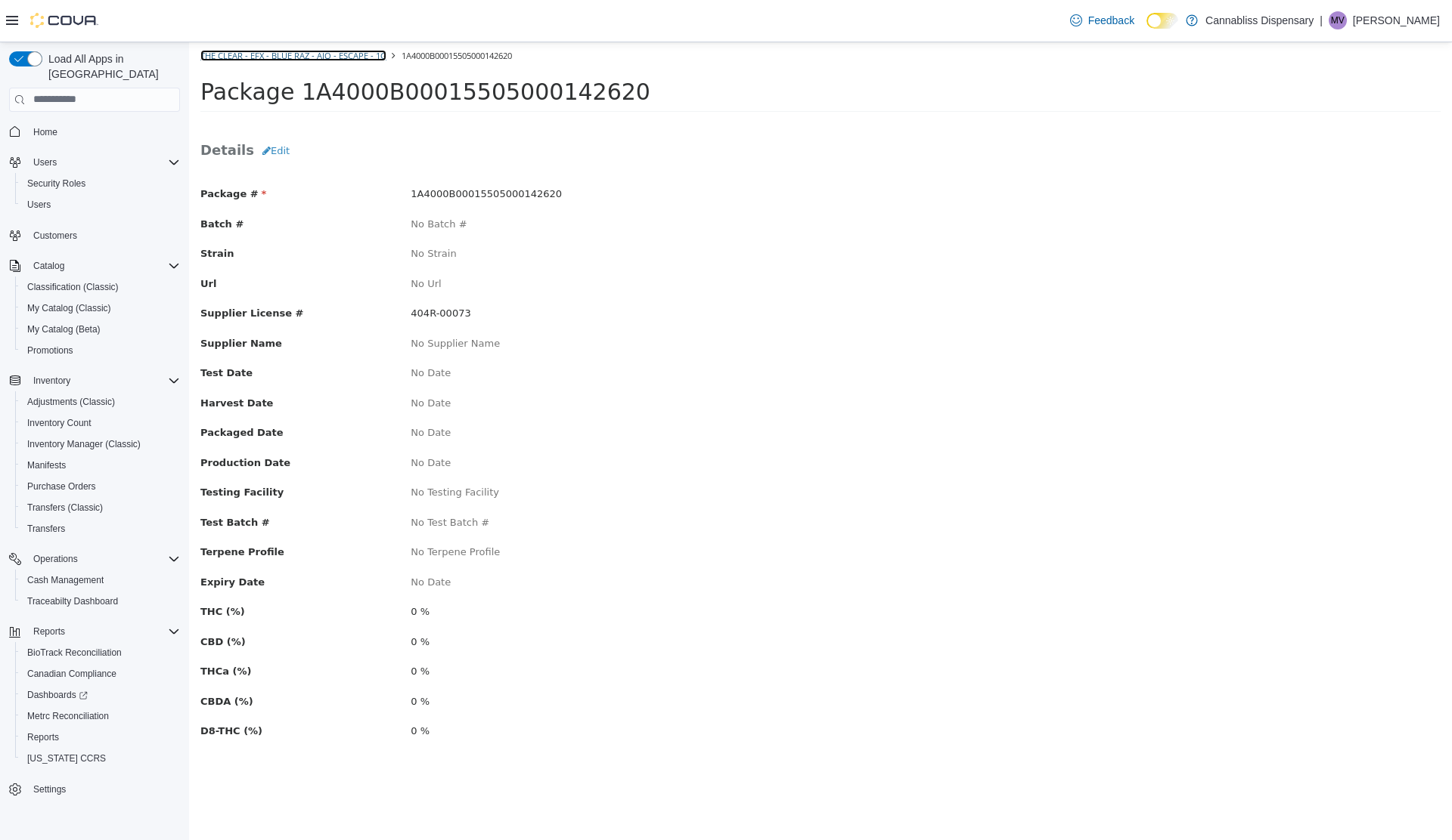
click at [340, 52] on link "The Clear - EFX - Blue Raz - AIO - Escape - 1g" at bounding box center [293, 54] width 186 height 11
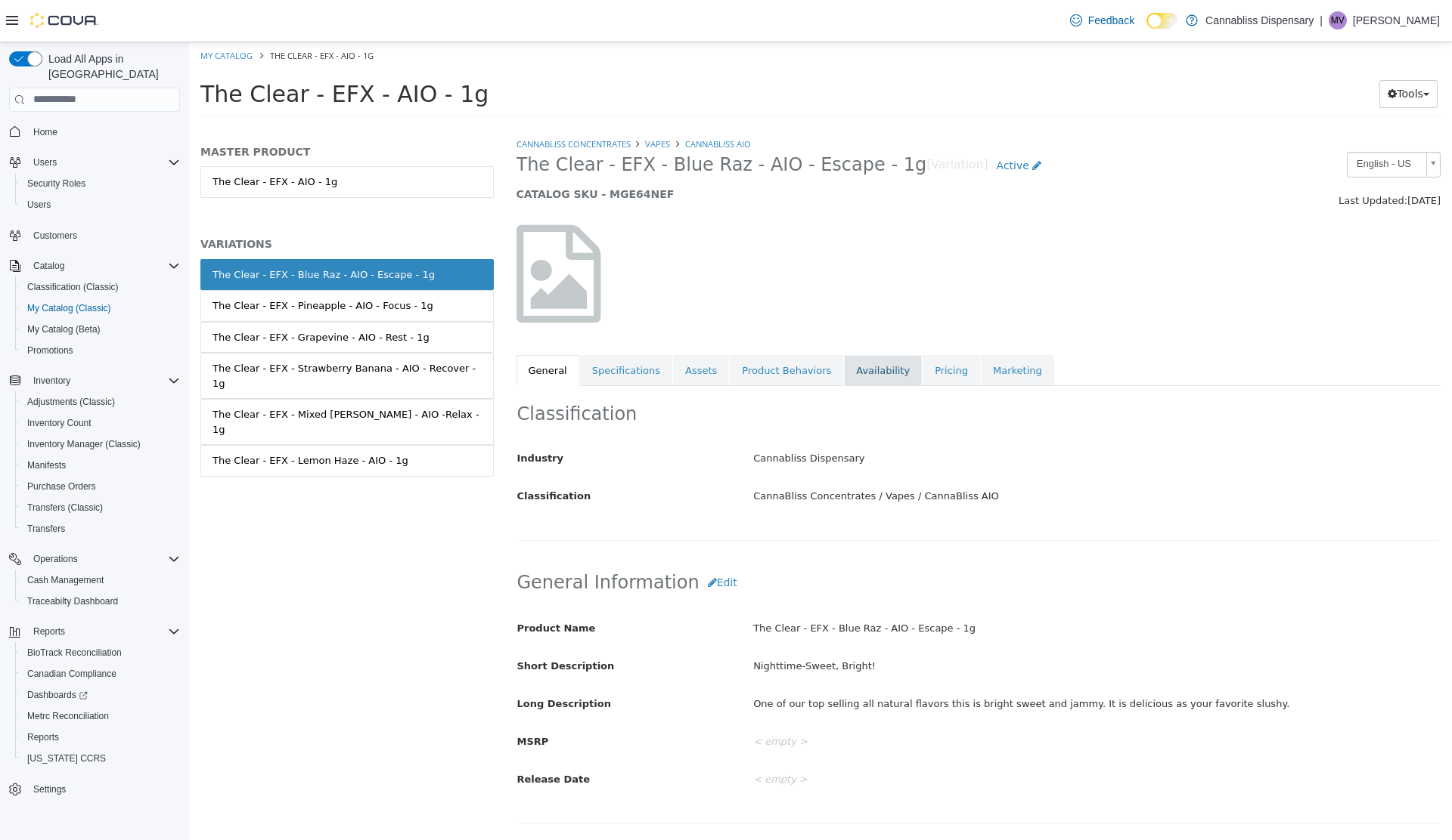
click at [846, 370] on link "Availability" at bounding box center [883, 370] width 78 height 32
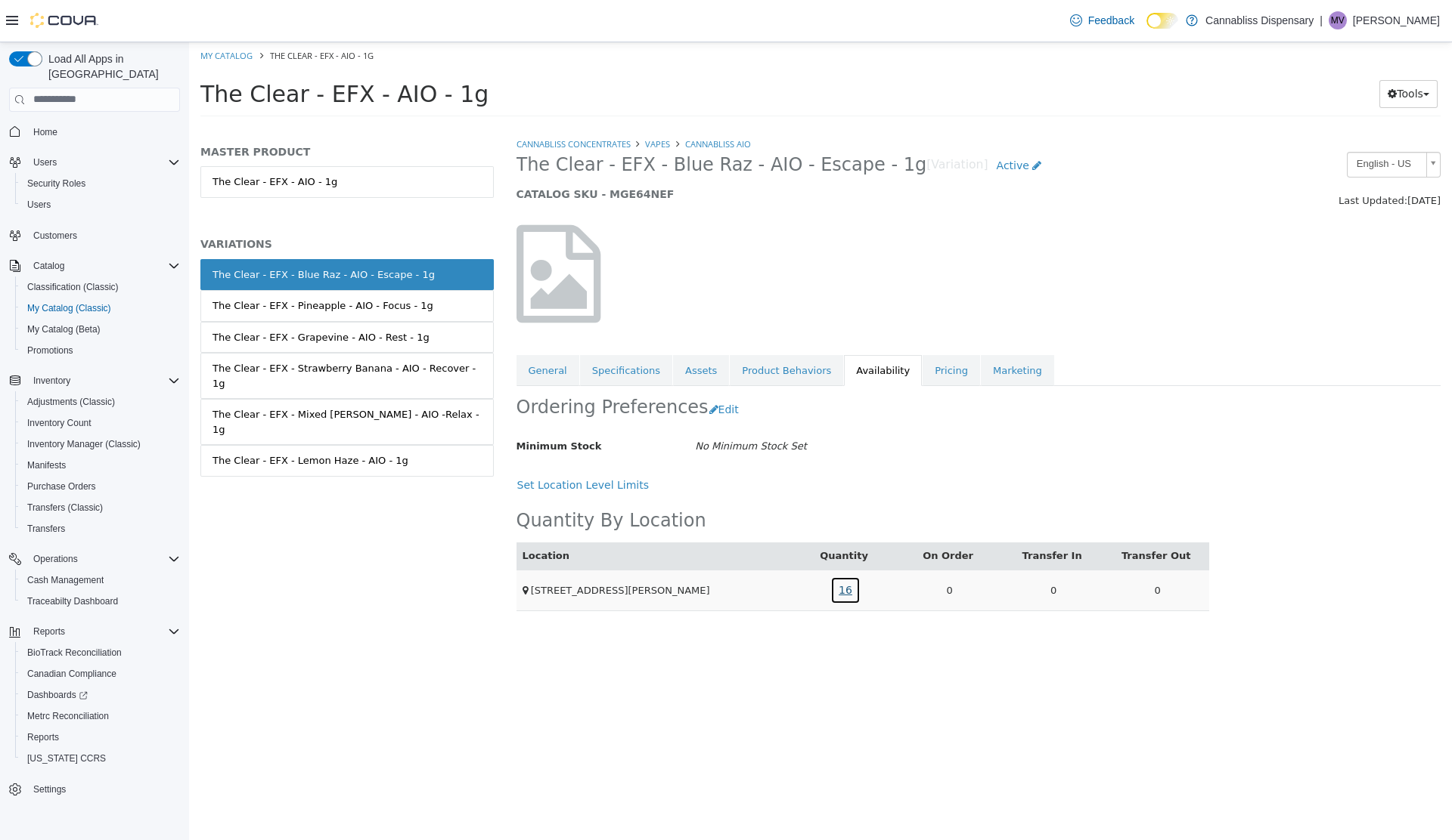
click at [845, 594] on link "16" at bounding box center [845, 590] width 30 height 28
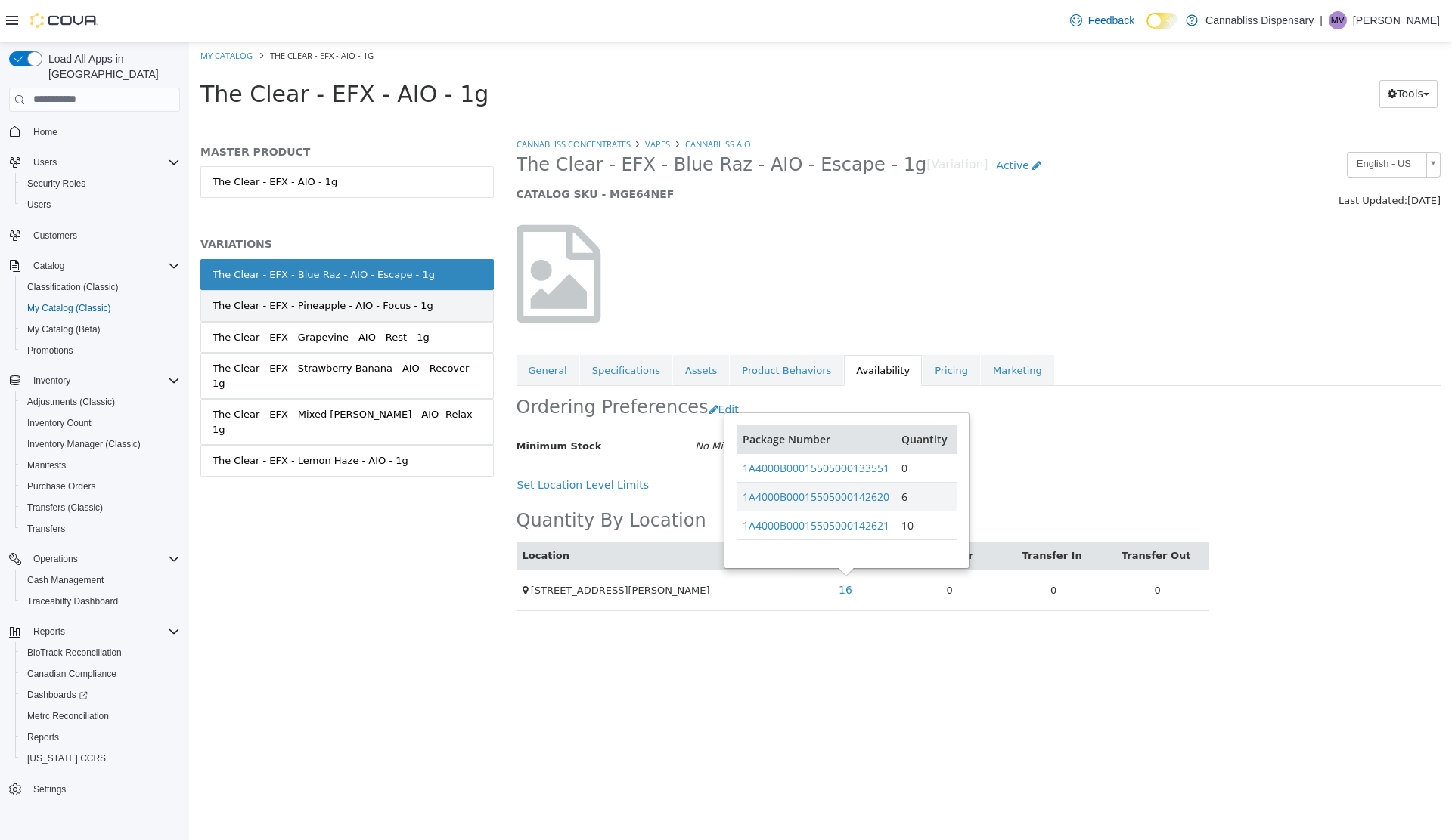
click at [304, 305] on div "The Clear - EFX - Pineapple - AIO - Focus - 1g" at bounding box center [323, 305] width 221 height 15
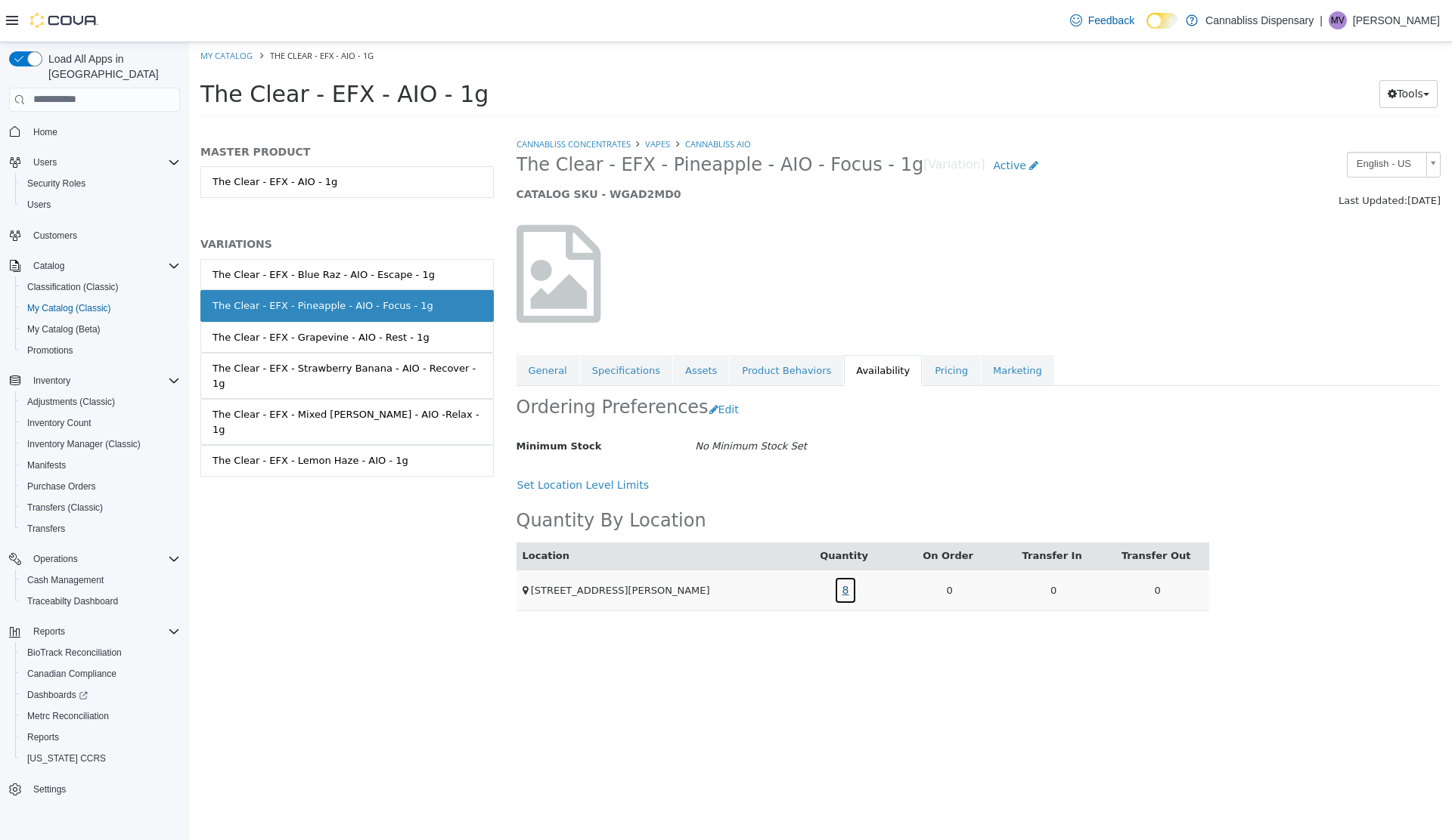
click at [845, 589] on link "8" at bounding box center [846, 590] width 24 height 28
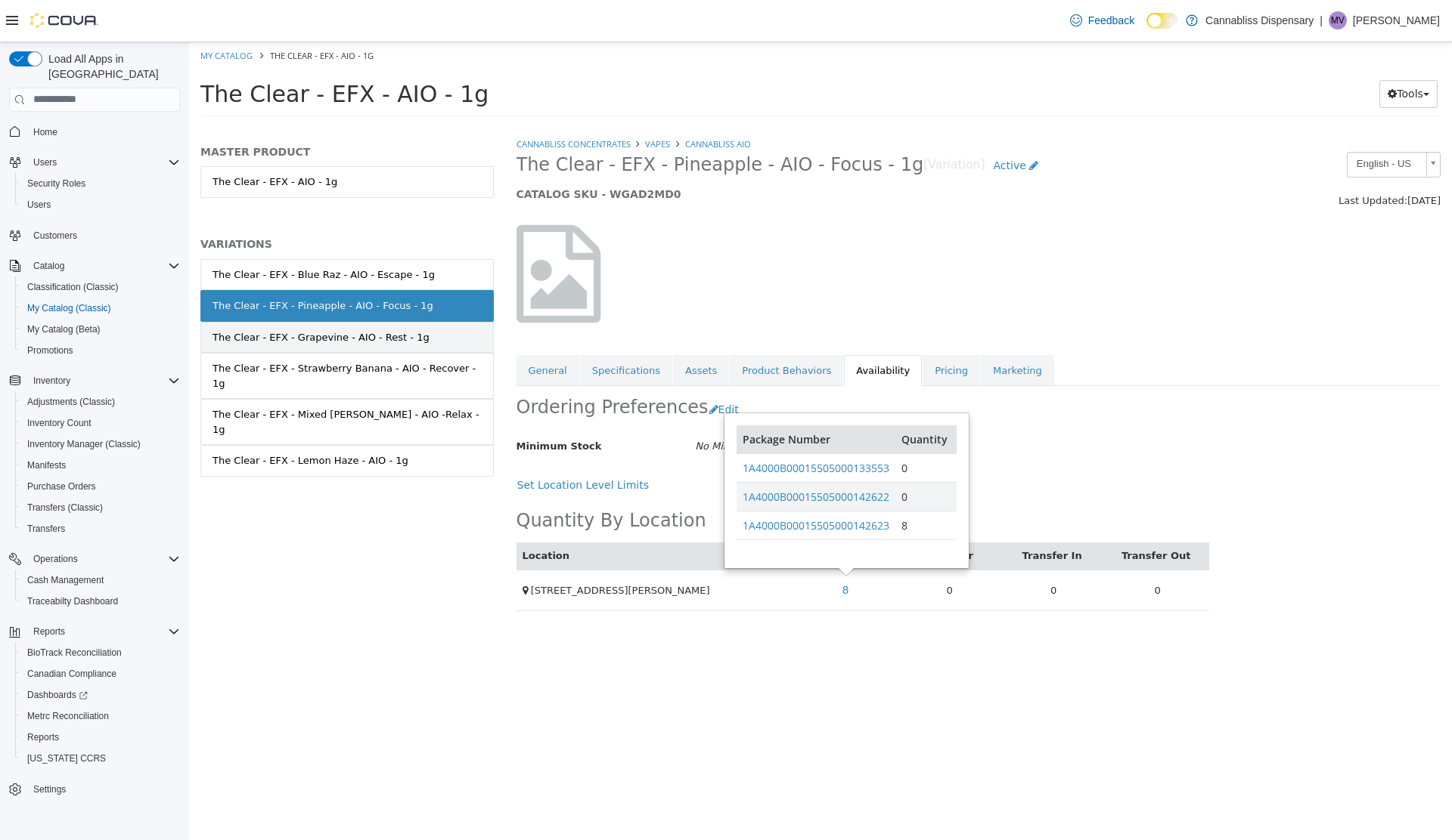
click at [278, 336] on div "The Clear - EFX - Grapevine - AIO - Rest - 1g" at bounding box center [320, 337] width 217 height 15
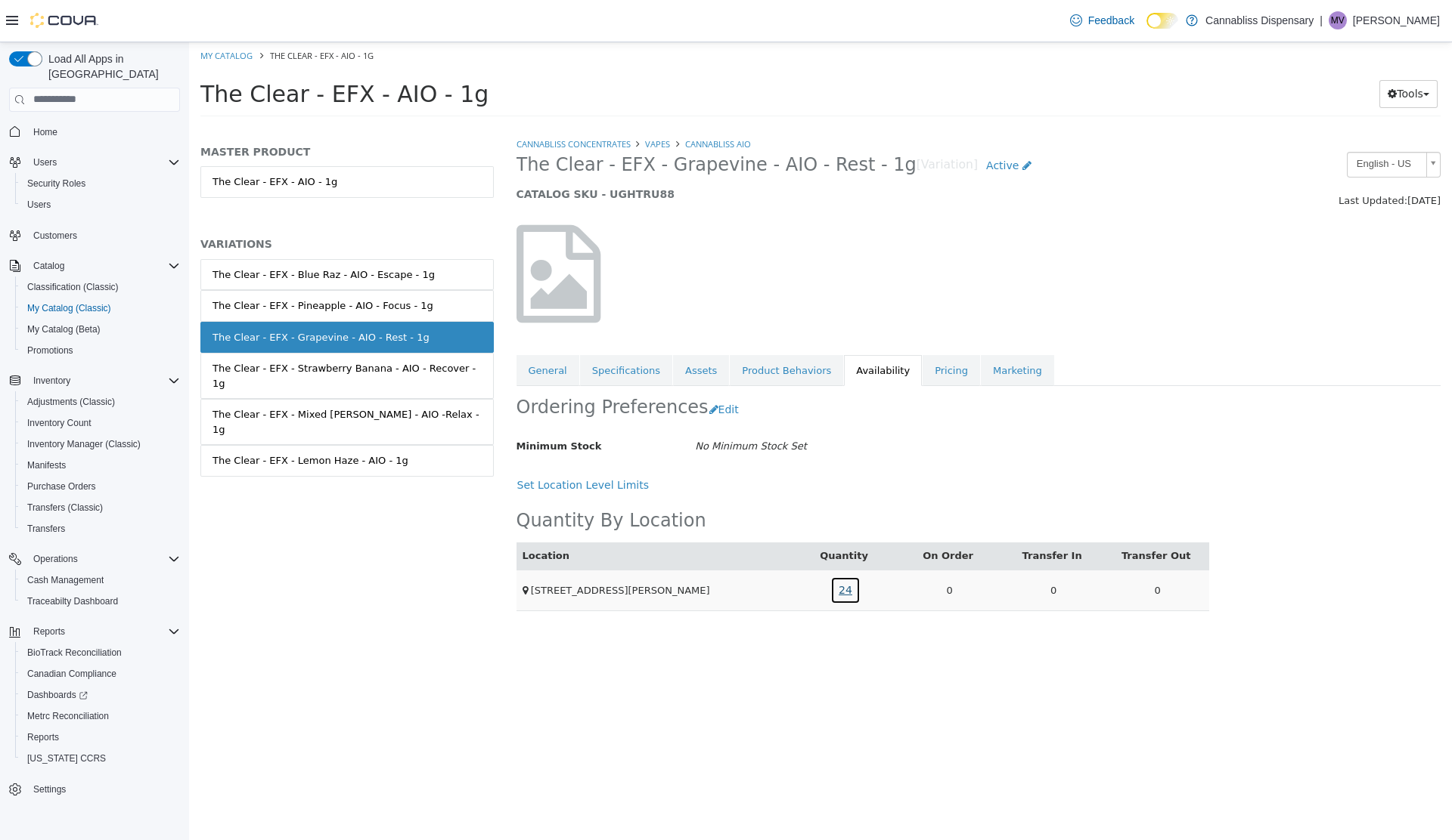
click at [845, 587] on link "24" at bounding box center [845, 590] width 30 height 28
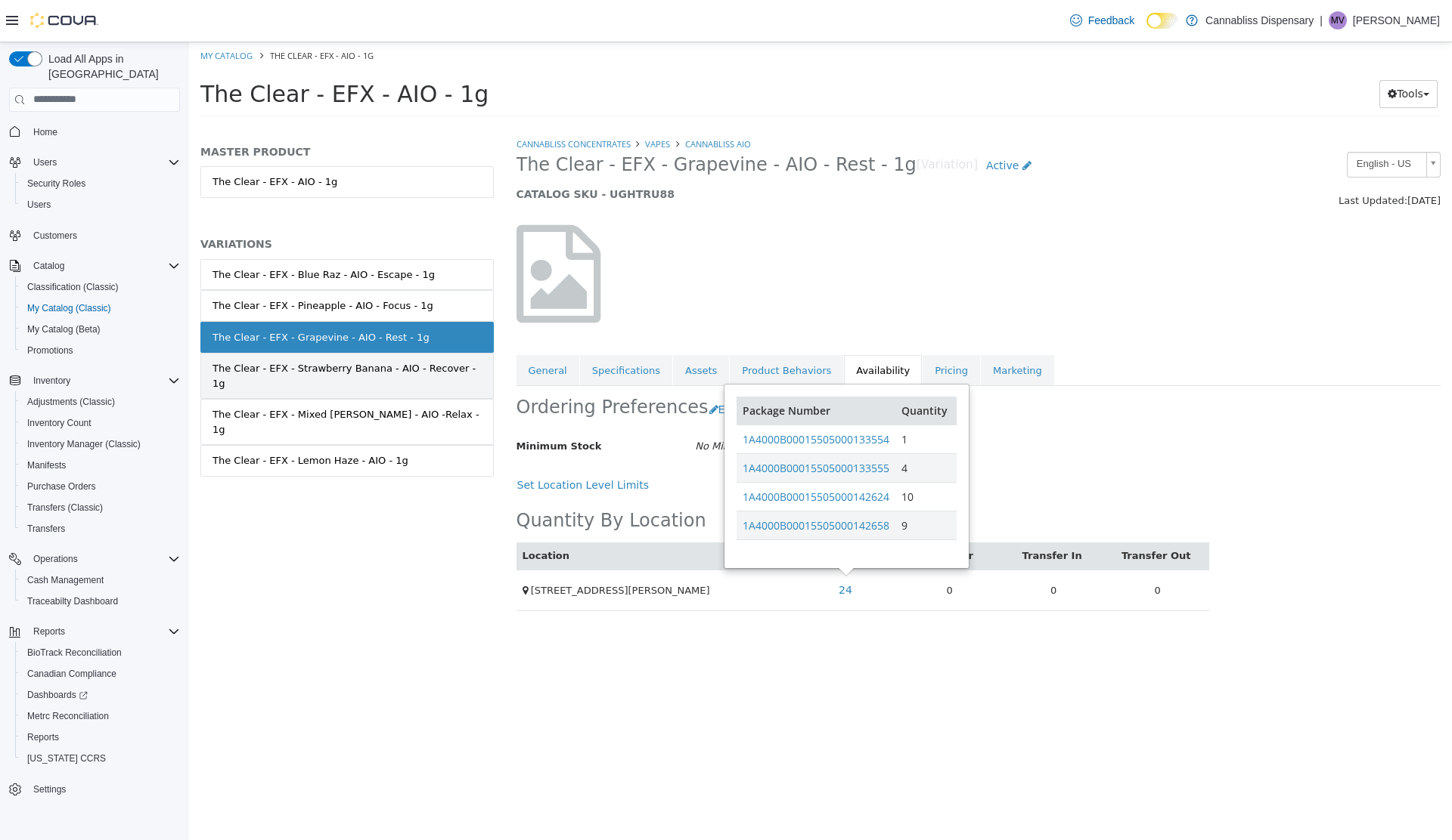
click at [310, 370] on div "The Clear - EFX - Strawberry Banana - AIO - Recover - 1g" at bounding box center [347, 375] width 269 height 30
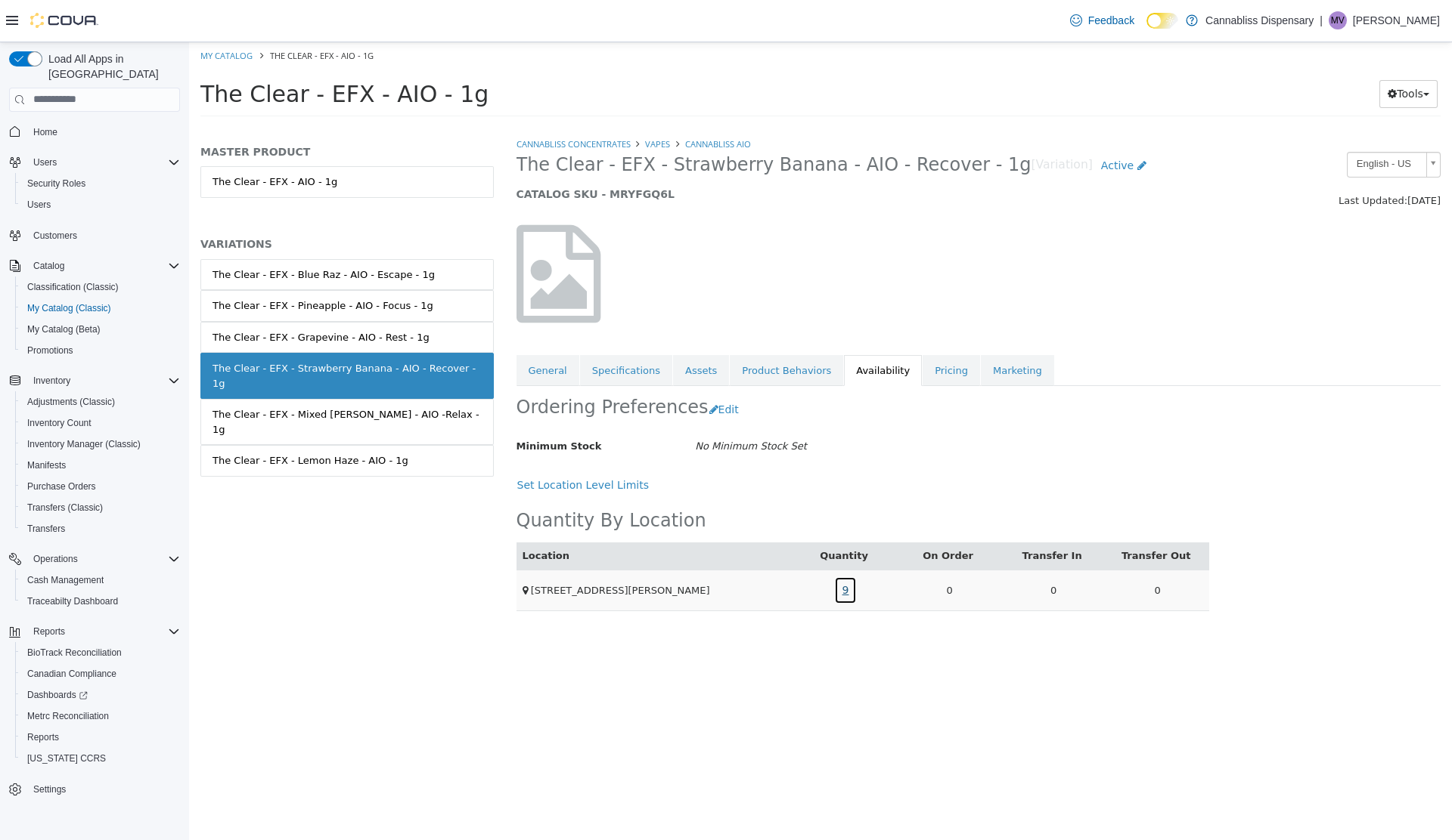
click at [845, 587] on link "9" at bounding box center [846, 590] width 24 height 28
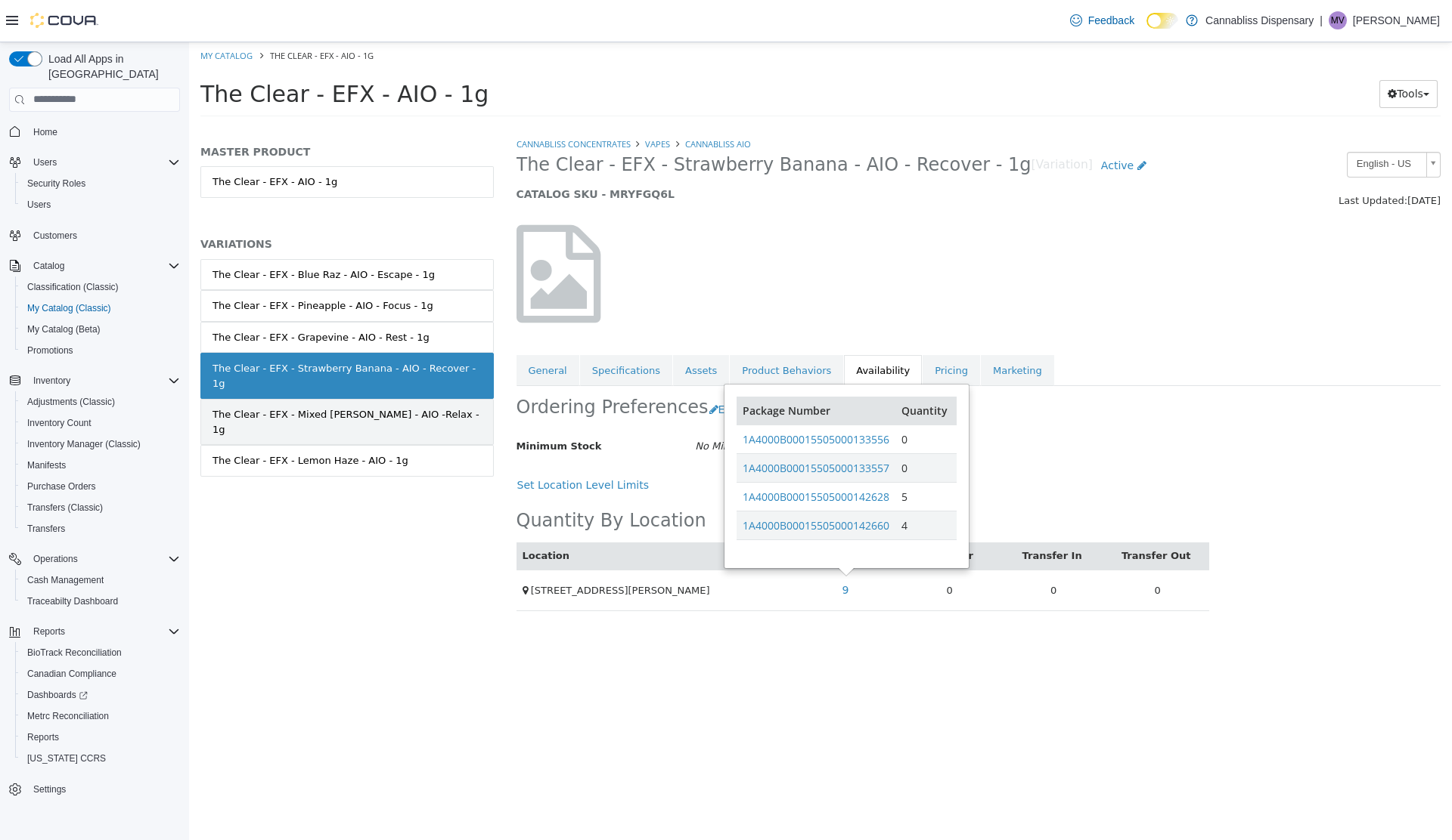
click at [283, 407] on div "The Clear - EFX - Mixed Berry - AIO -Relax - 1g" at bounding box center [347, 422] width 269 height 30
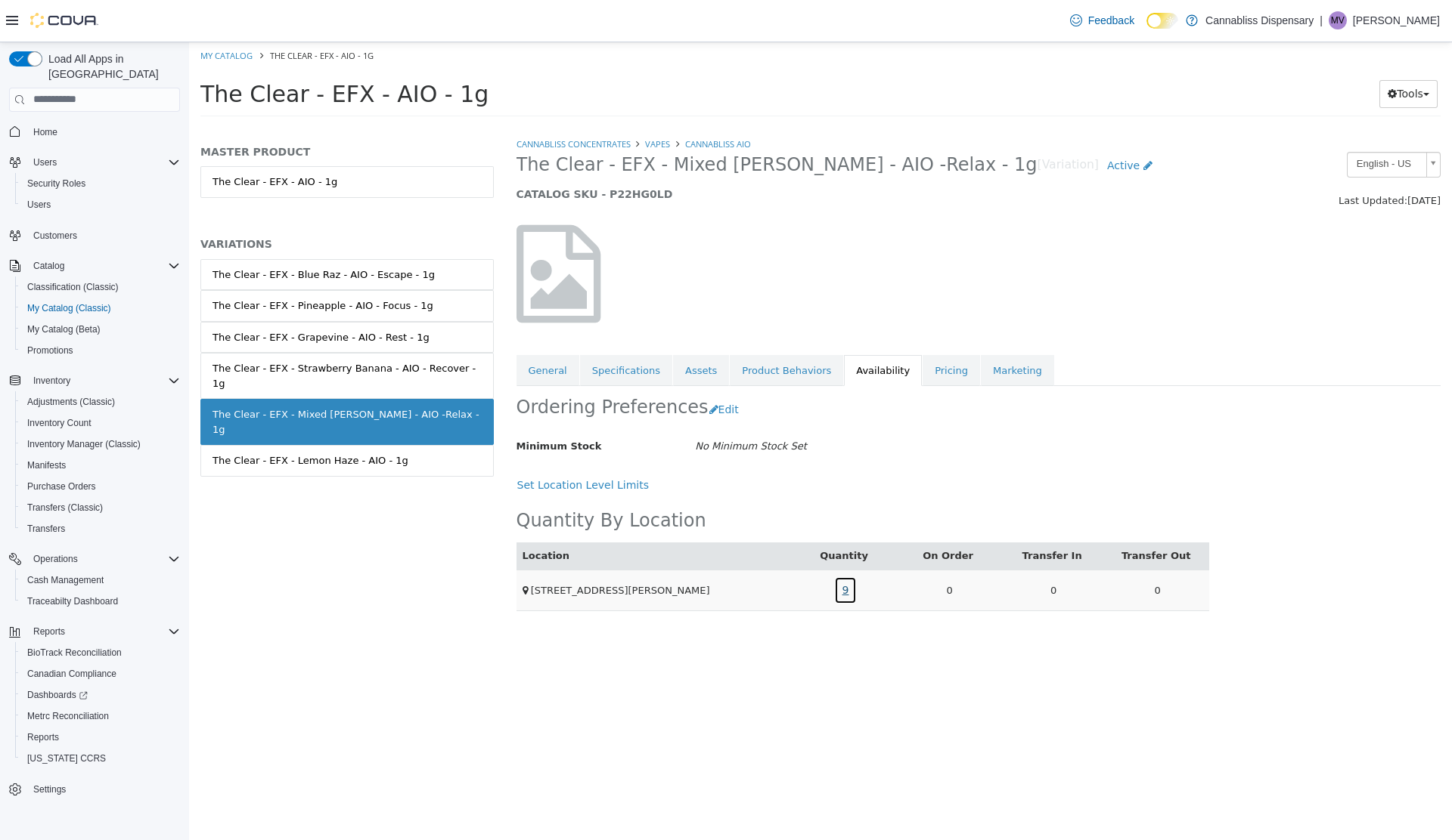
click at [845, 587] on link "9" at bounding box center [846, 590] width 24 height 28
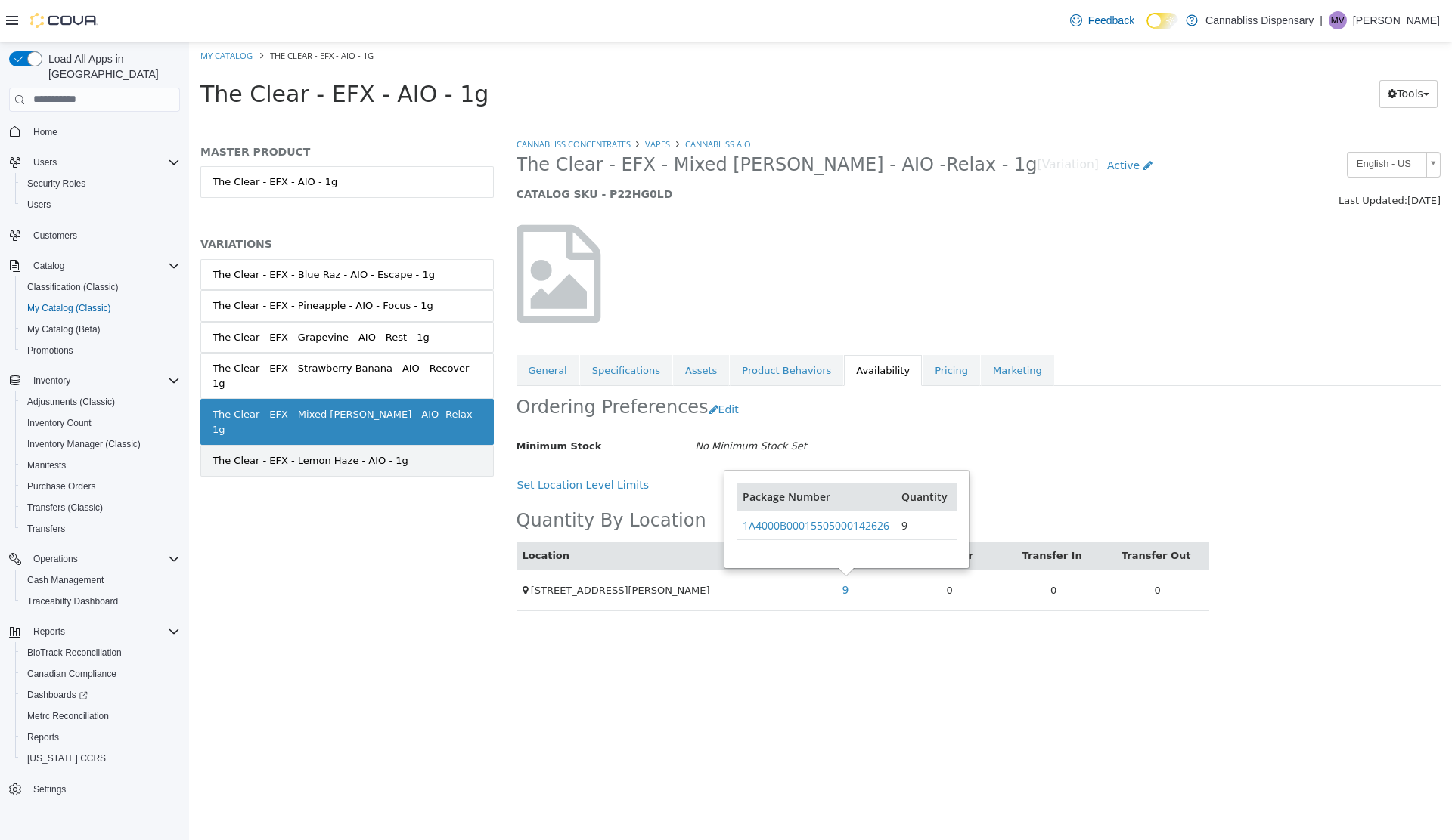
click at [305, 452] on div "The Clear - EFX - Lemon Haze - AIO - 1g" at bounding box center [310, 459] width 196 height 15
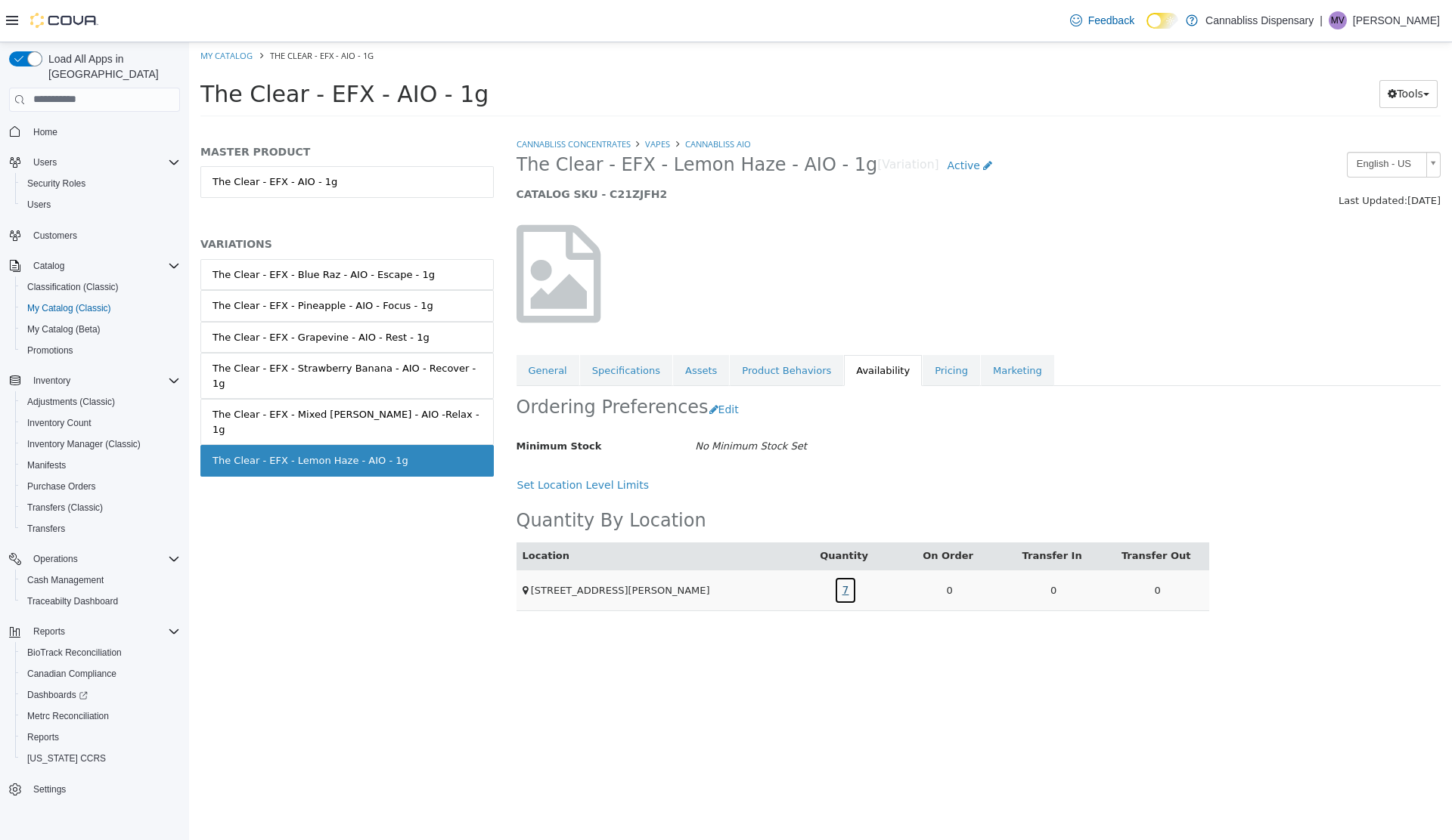
click at [845, 587] on link "7" at bounding box center [846, 590] width 24 height 28
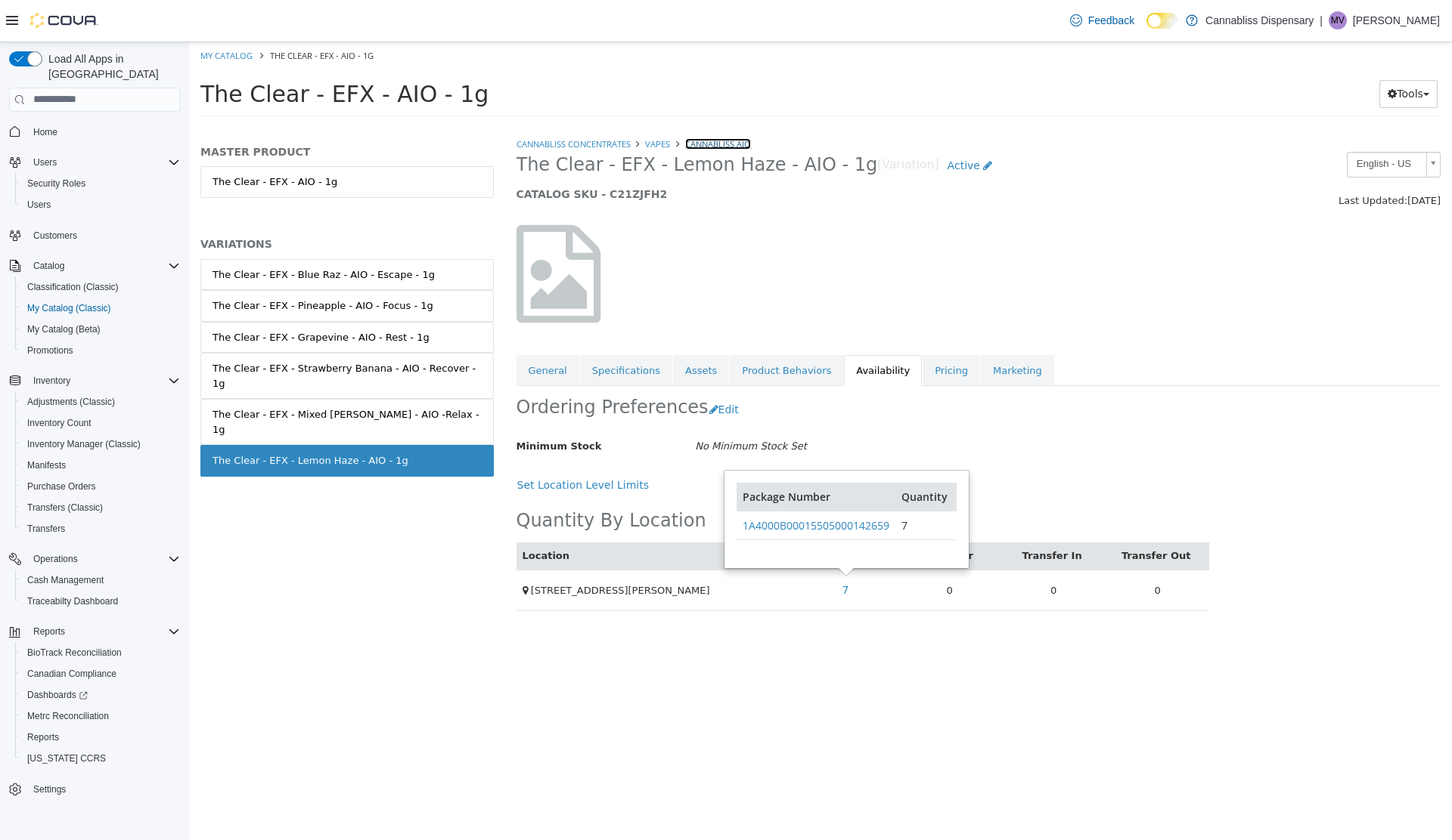
click at [706, 145] on link "CannaBliss AIO" at bounding box center [718, 143] width 66 height 11
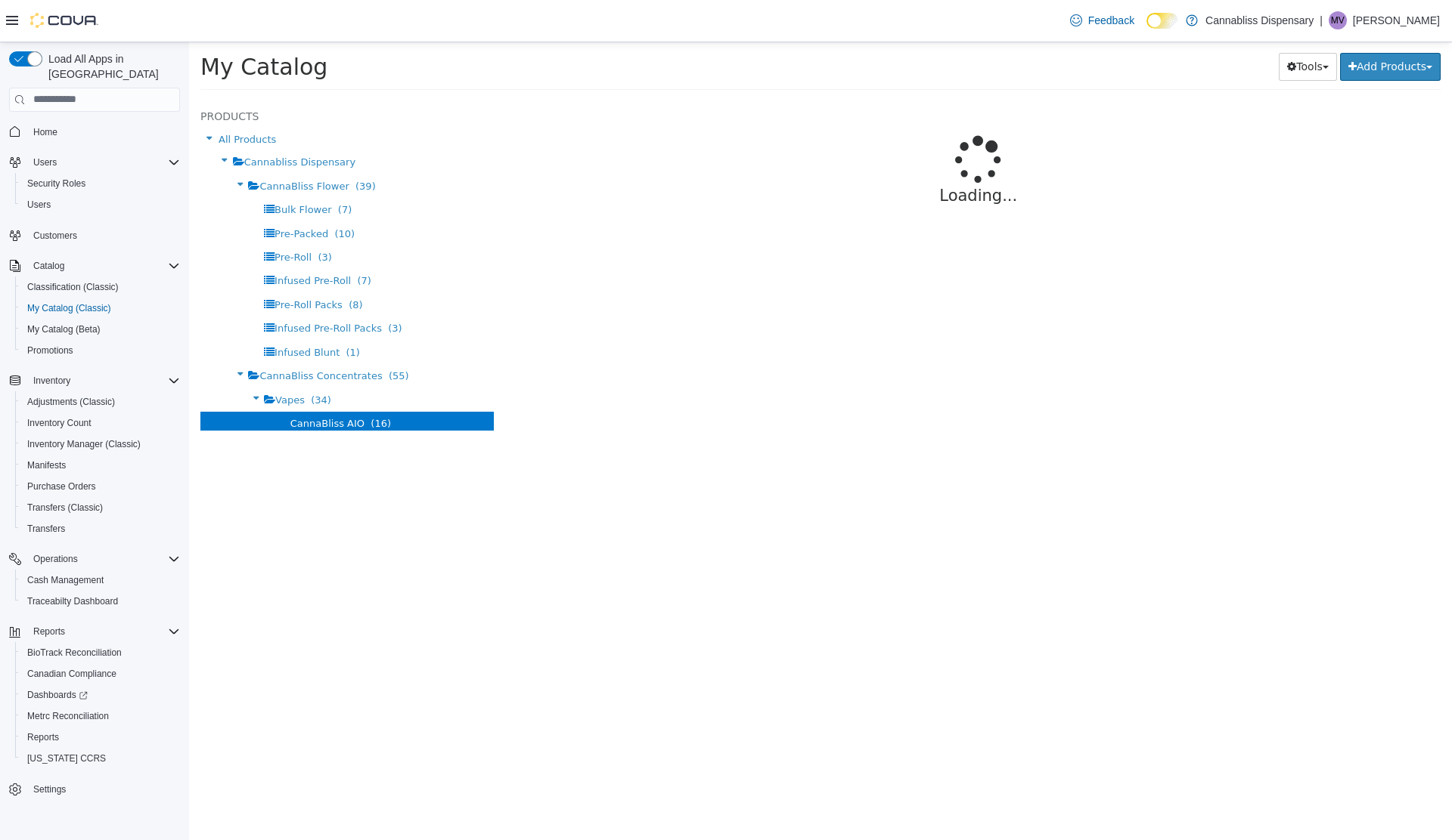
select select "**********"
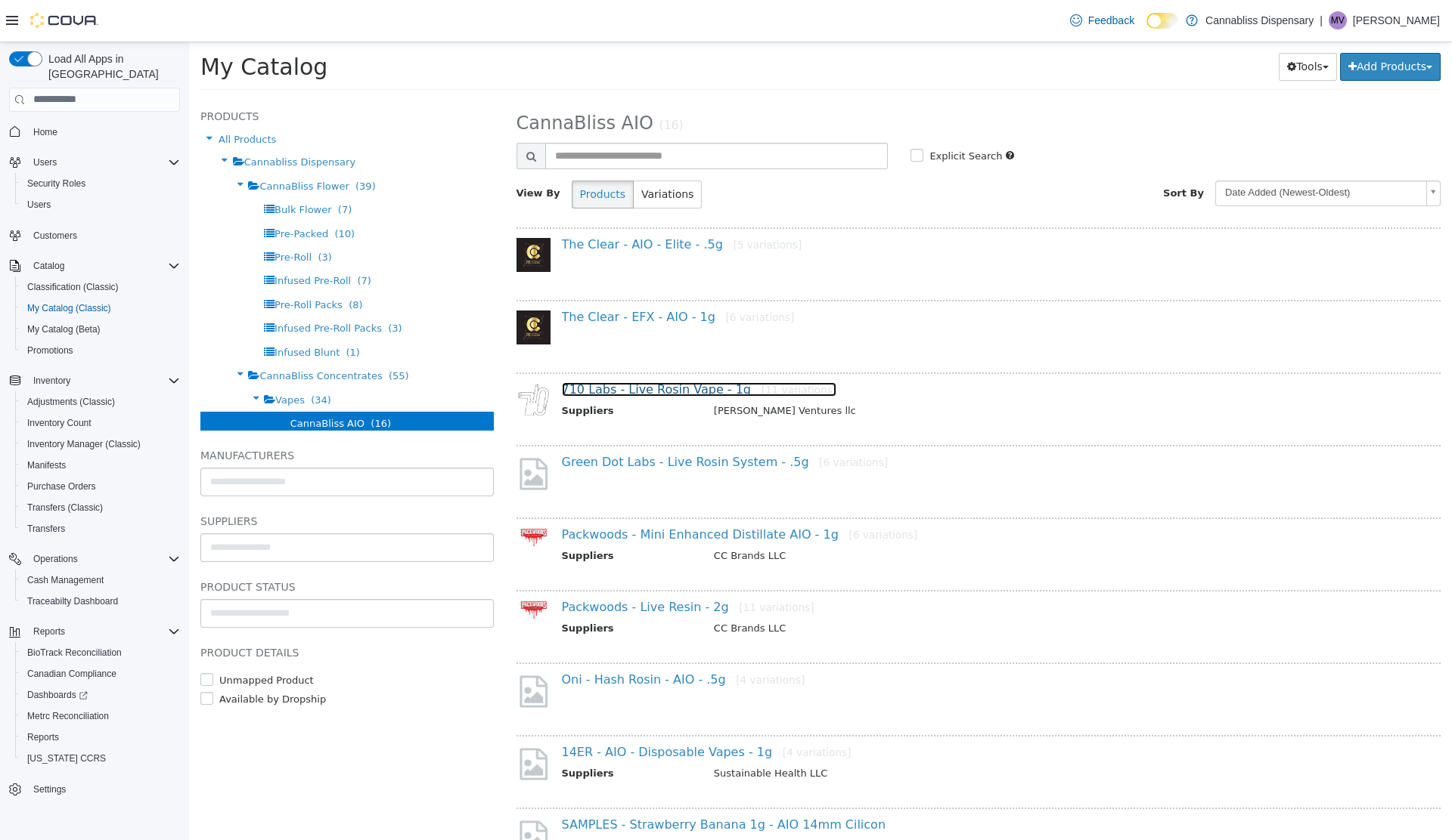
click at [632, 390] on link "710 Labs - Live Rosin Vape - 1g [11 variations]" at bounding box center [699, 388] width 275 height 14
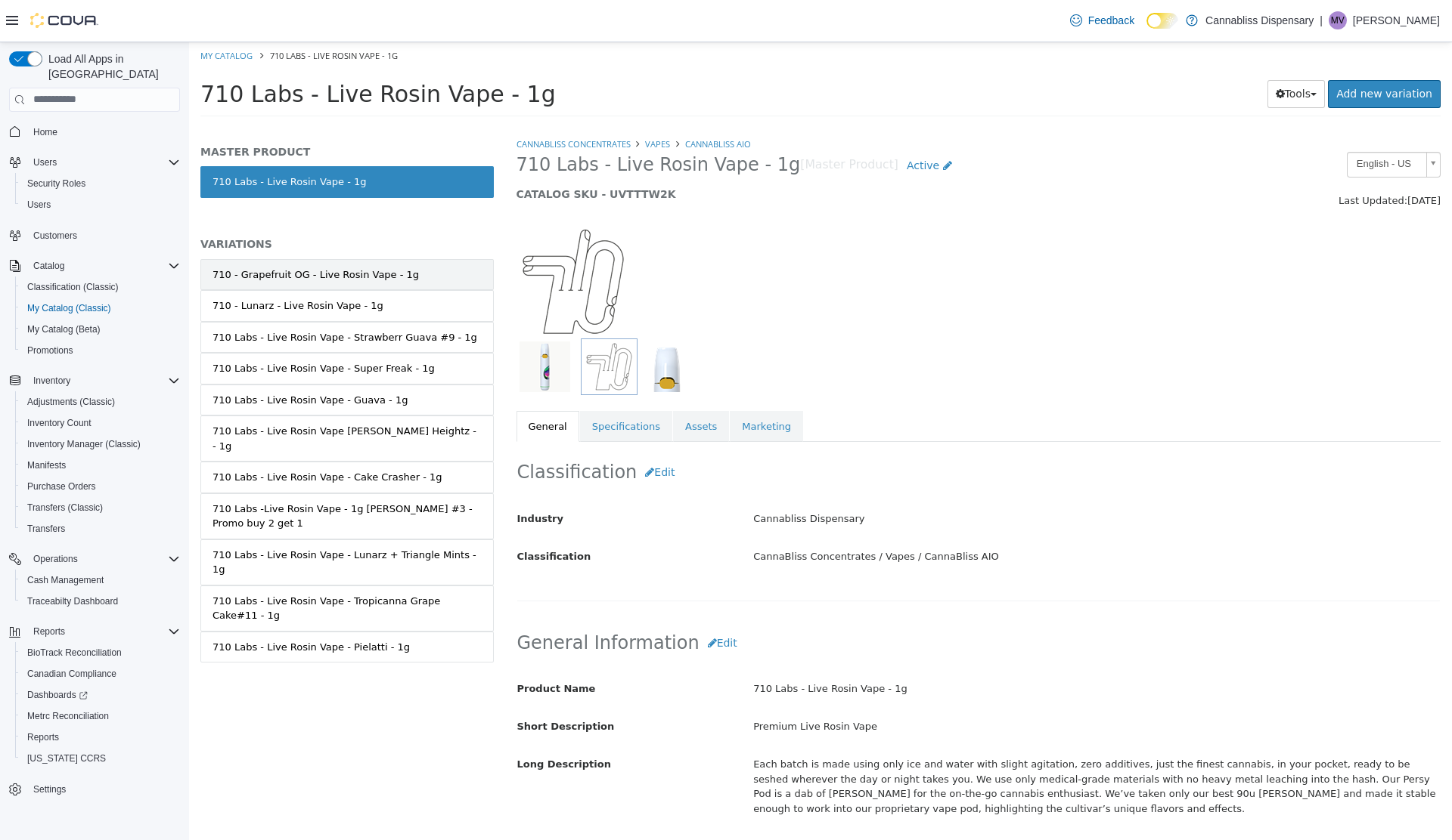
click at [305, 279] on div "710 - Grapefruit OG - Live Rosin Vape - 1g" at bounding box center [315, 274] width 206 height 15
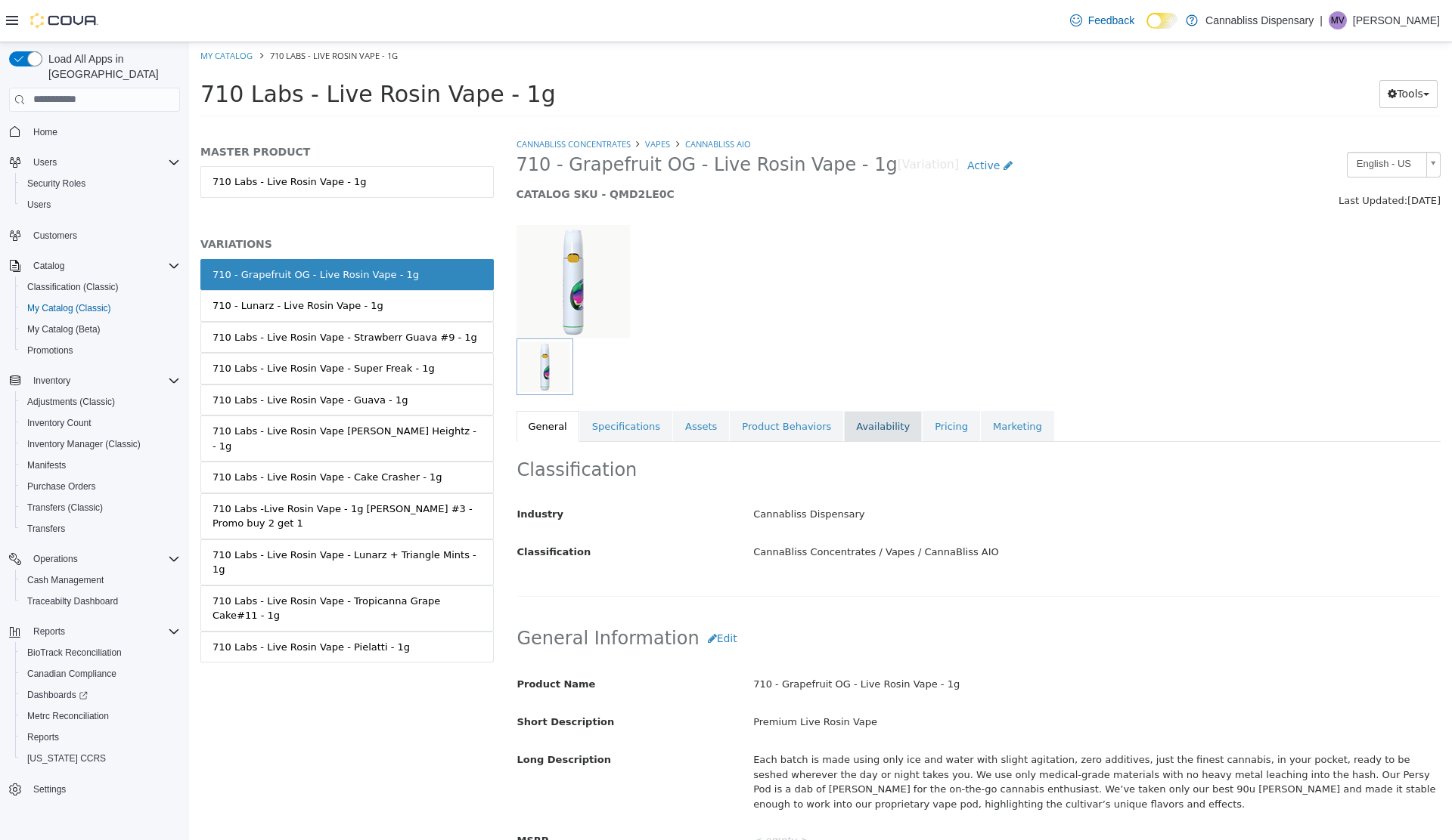
click at [850, 427] on link "Availability" at bounding box center [883, 426] width 78 height 32
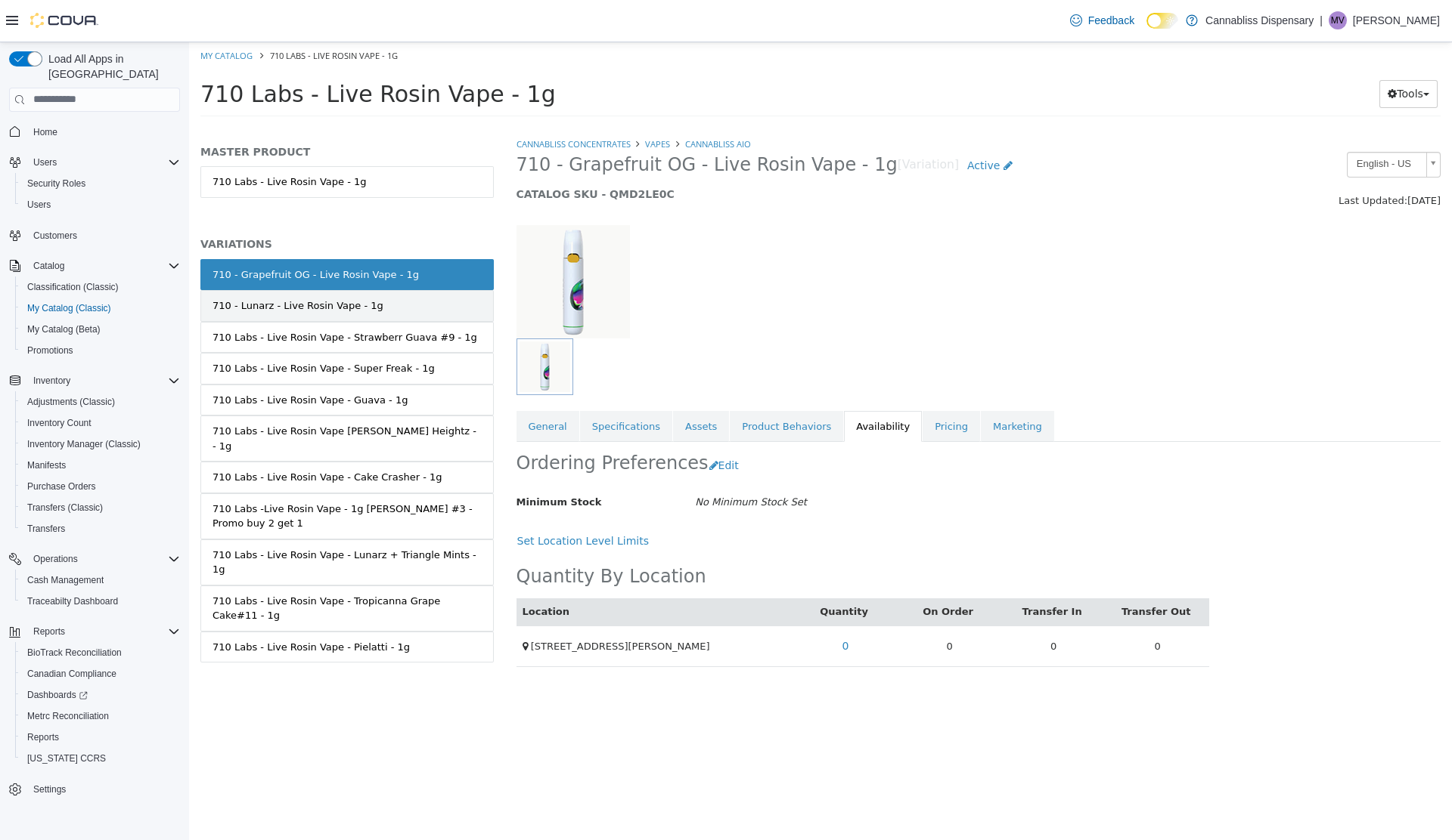
click at [260, 303] on div "710 - Lunarz - Live Rosin Vape - 1g" at bounding box center [297, 305] width 171 height 15
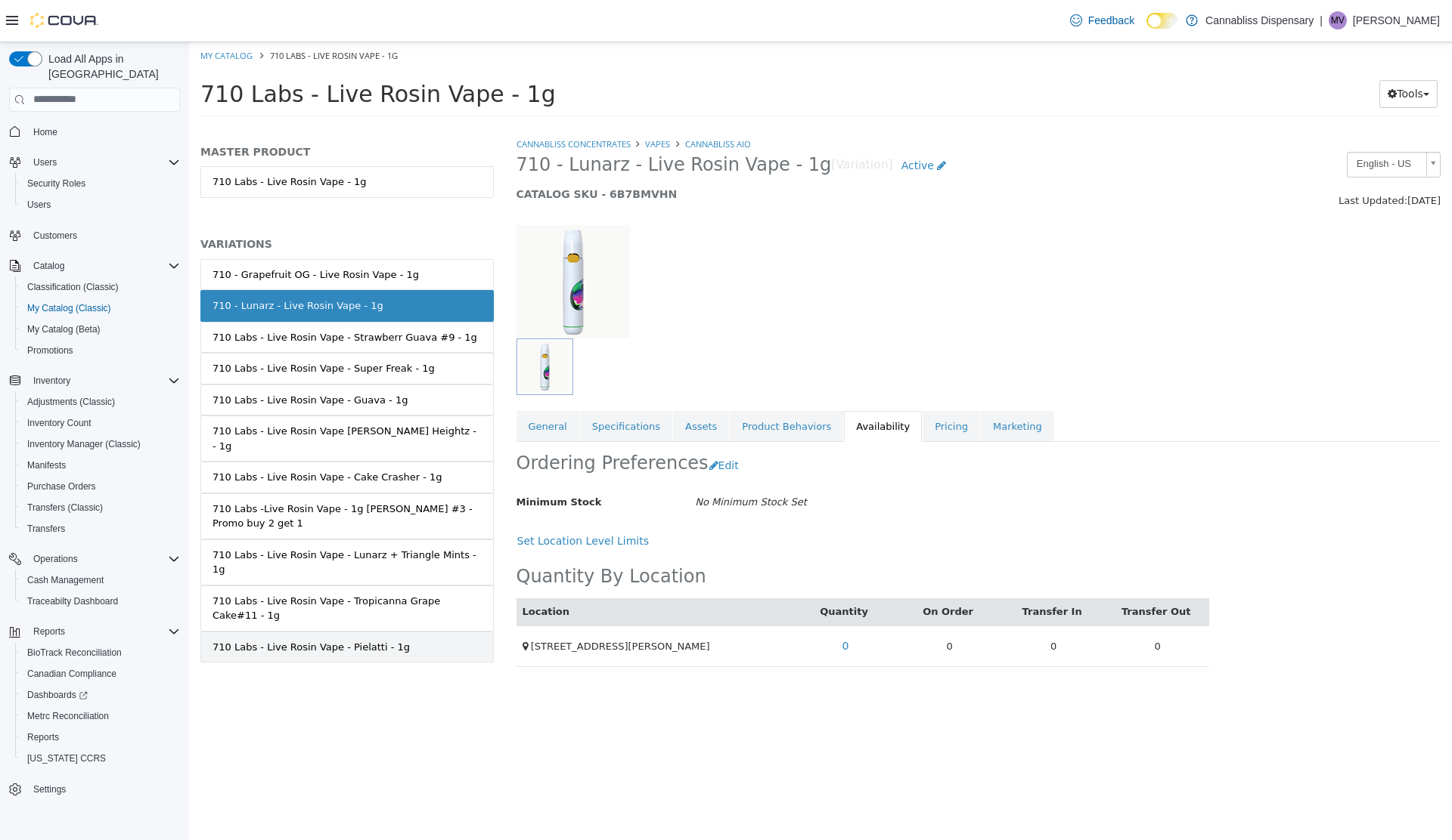
click at [276, 639] on div "710 Labs - Live Rosin Vape - Pielatti - 1g" at bounding box center [311, 646] width 197 height 15
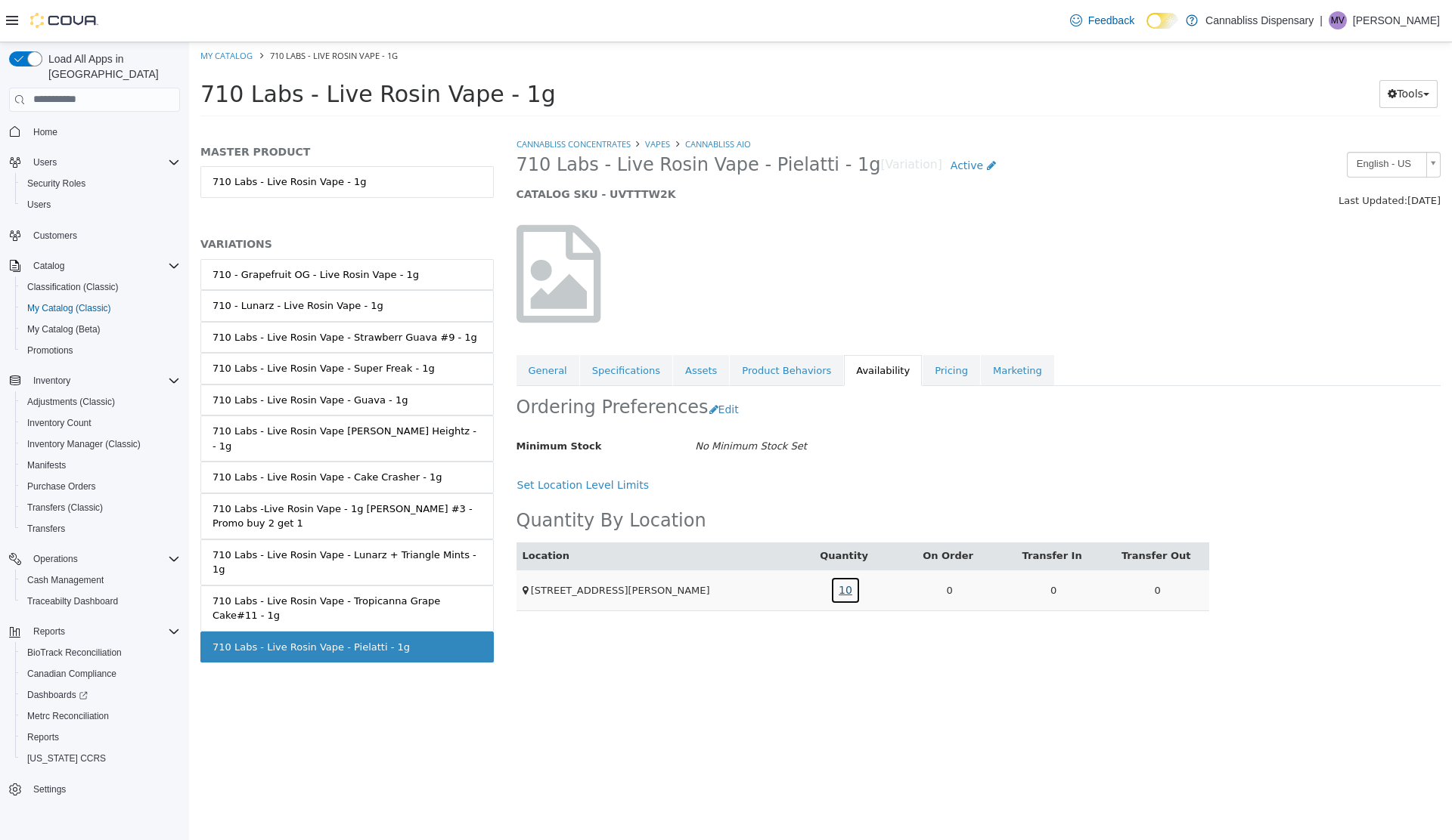
click at [845, 587] on link "10" at bounding box center [845, 590] width 30 height 28
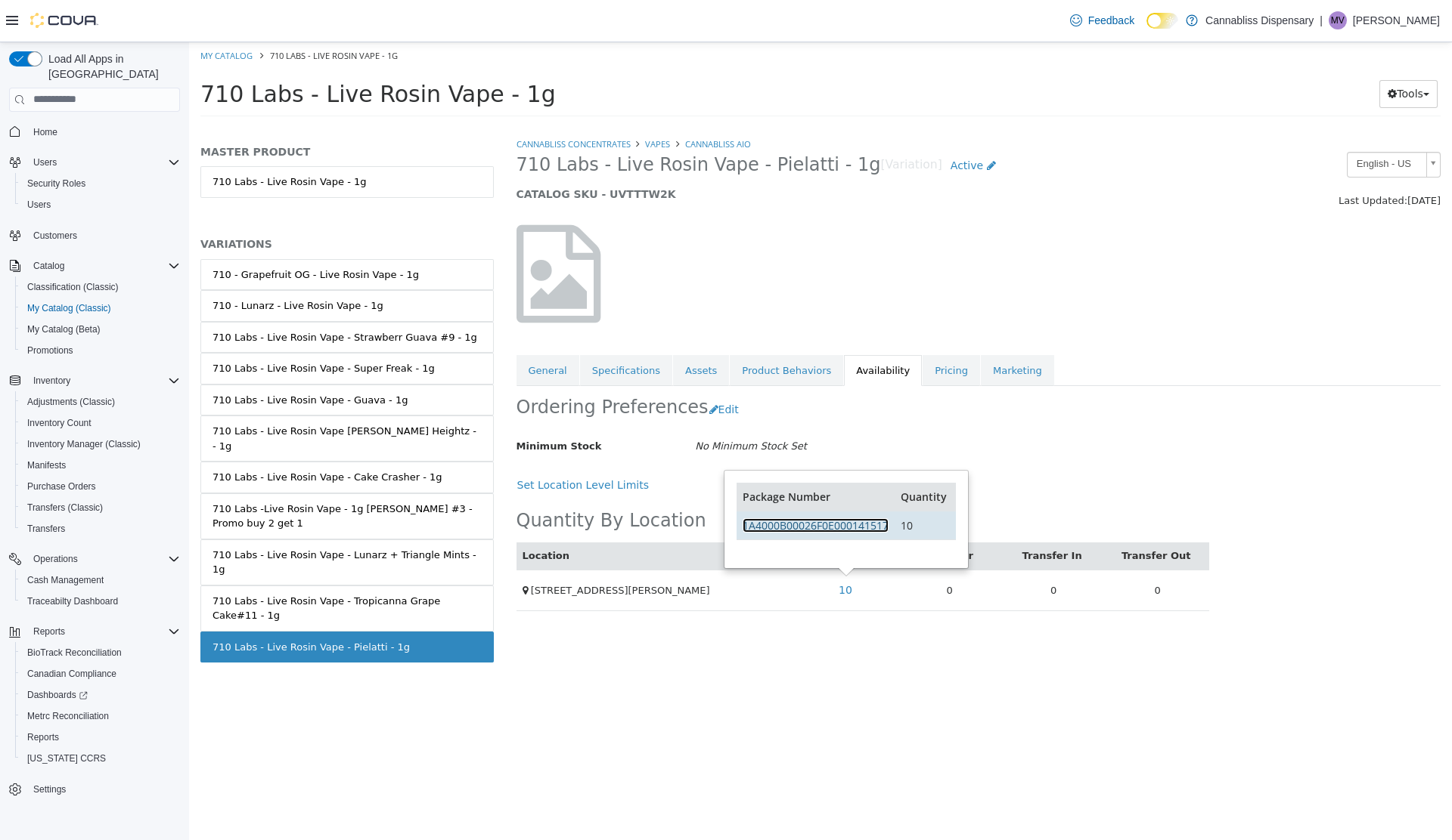
click at [876, 522] on link "1A4000B00026F0E000141517" at bounding box center [815, 524] width 146 height 14
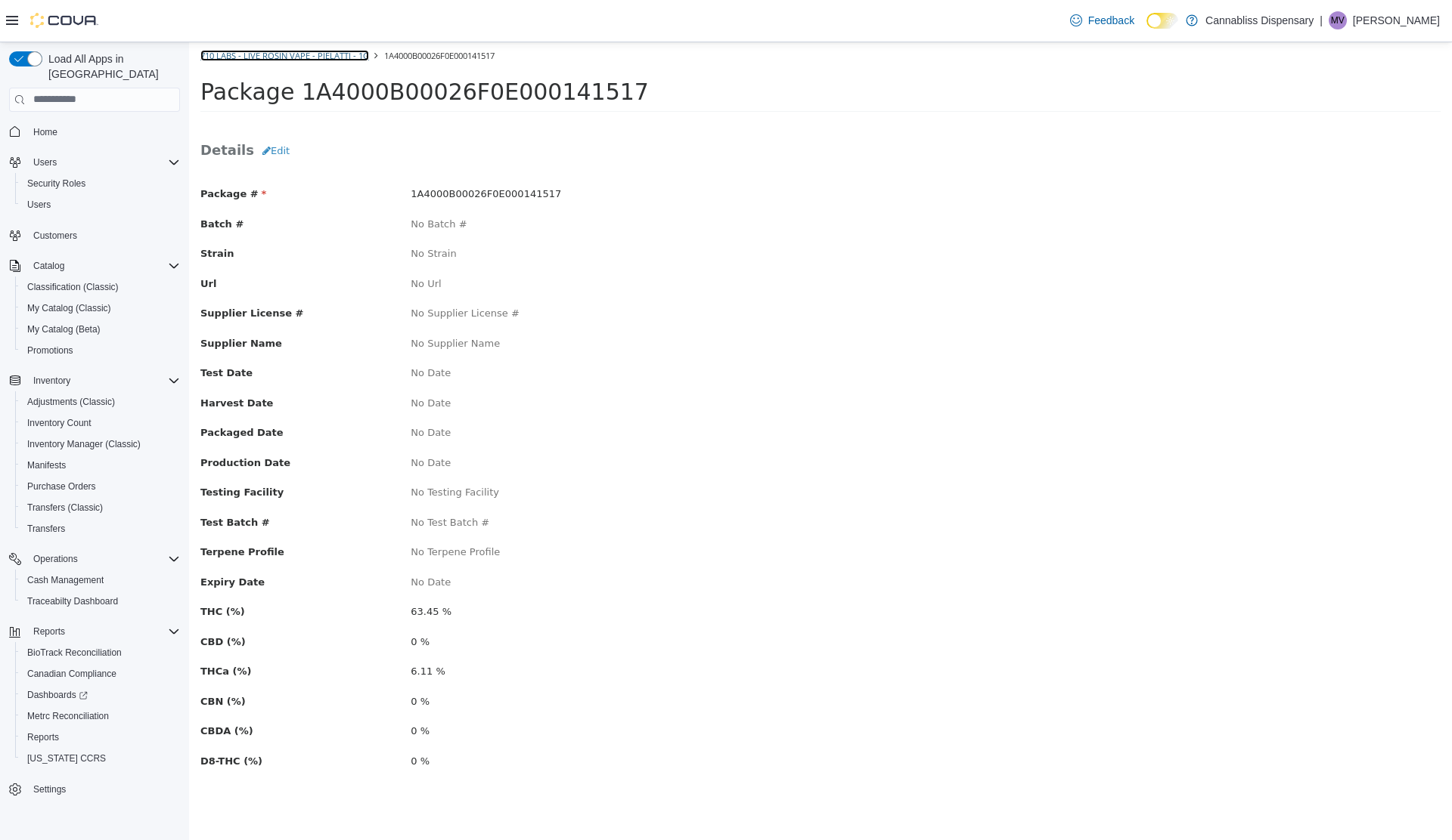
click at [239, 54] on link "710 Labs - Live Rosin Vape - Pielatti - 1g" at bounding box center [284, 54] width 168 height 11
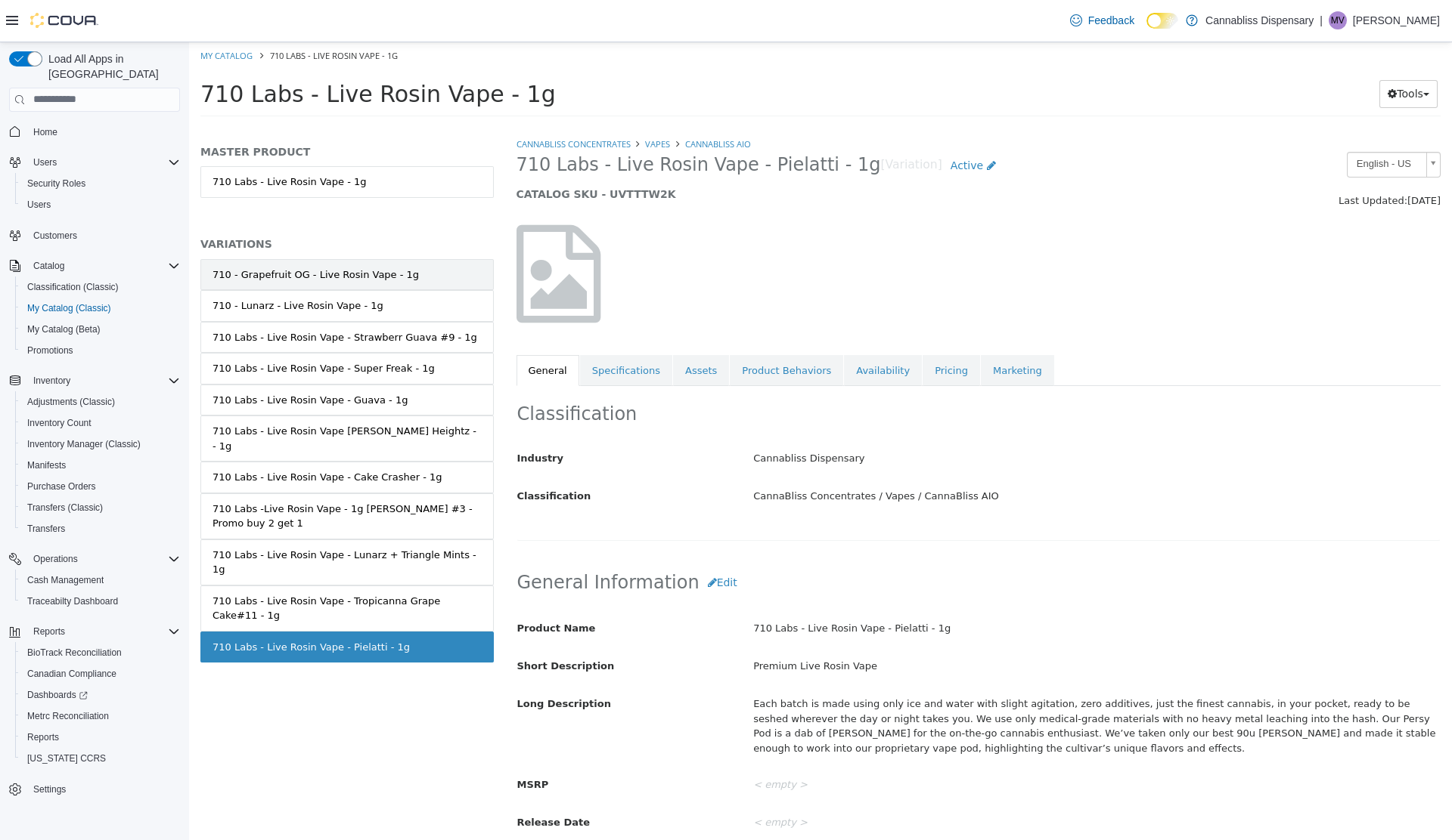
click at [265, 287] on link "710 - Grapefruit OG - Live Rosin Vape - 1g" at bounding box center [347, 274] width 293 height 32
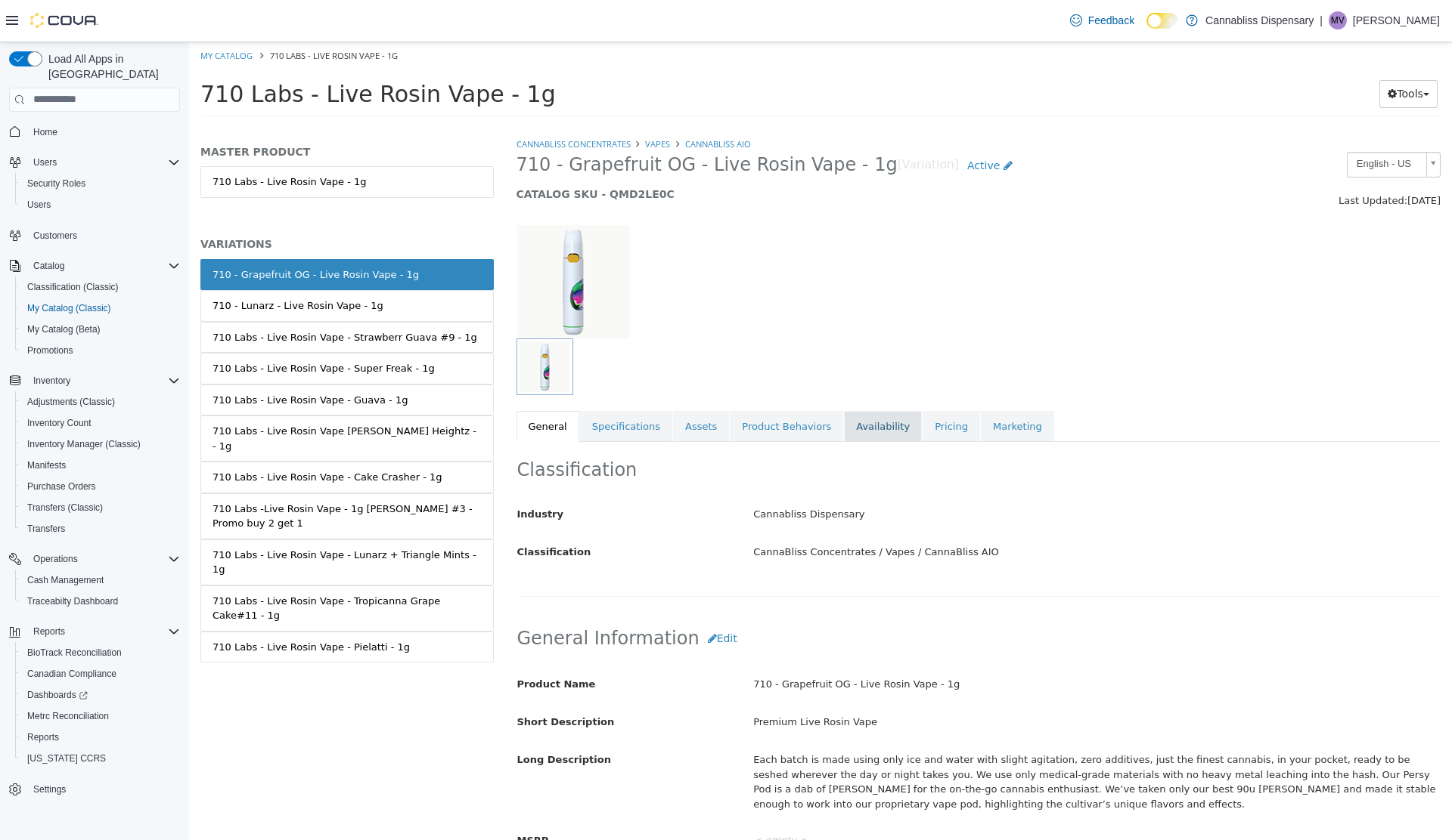
click at [844, 417] on link "Availability" at bounding box center [883, 426] width 78 height 32
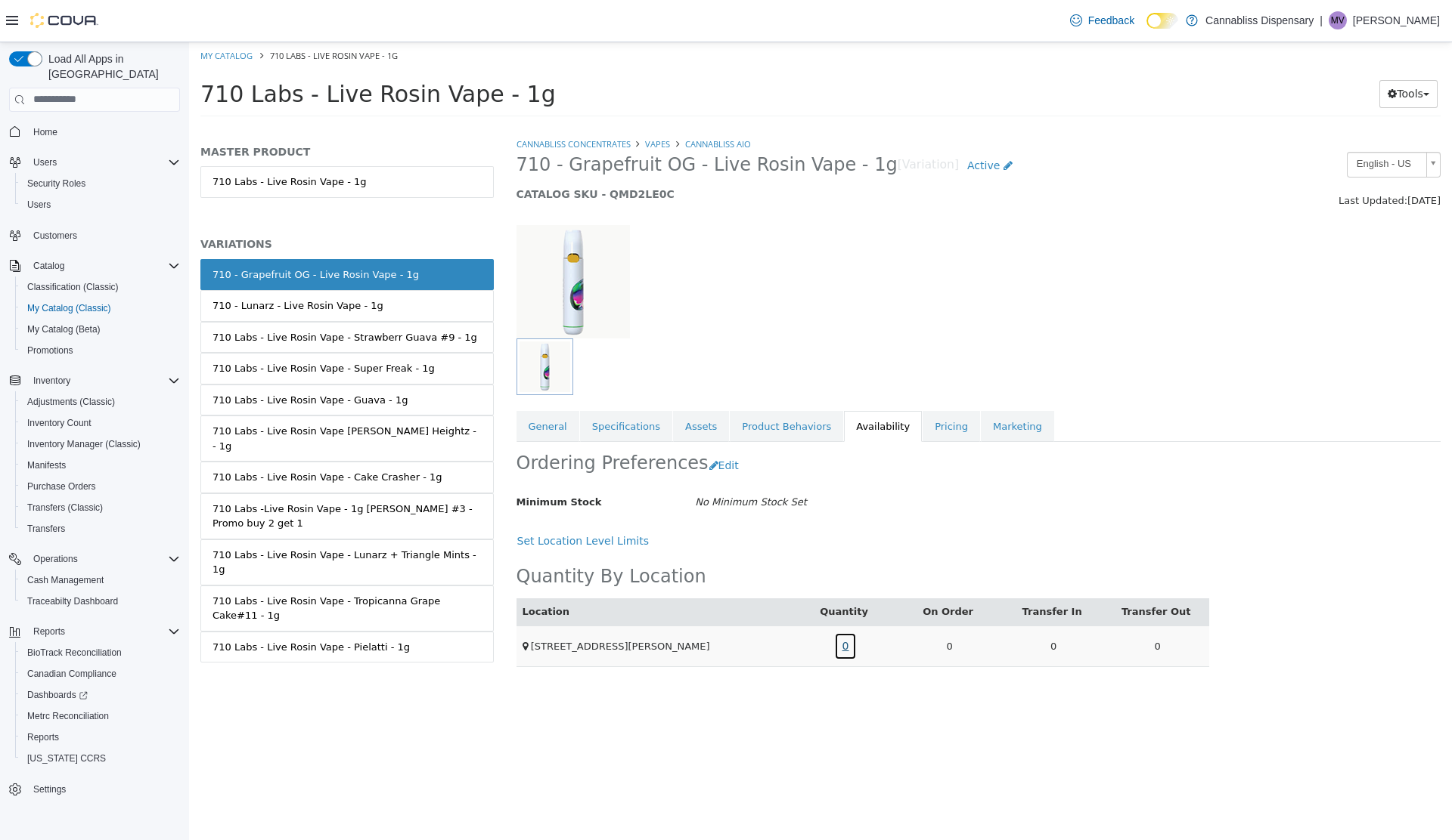
click at [843, 648] on link "0" at bounding box center [846, 645] width 24 height 28
click at [967, 163] on span "Active" at bounding box center [983, 165] width 32 height 12
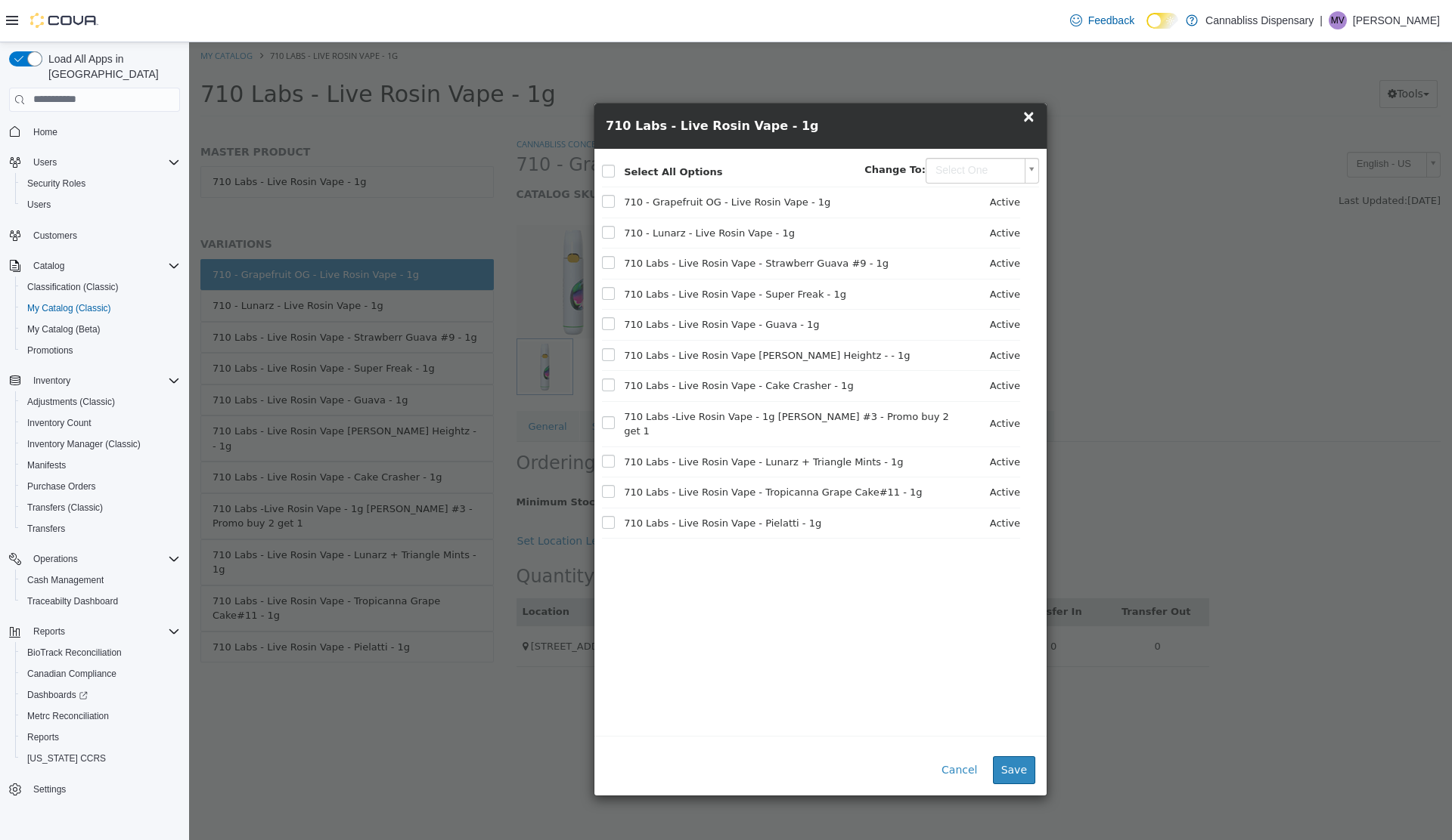
click at [1004, 125] on body "Saving Bulk Changes... × My Catalog 710 Labs - Live Rosin Vape - 1g 710 Labs - …" at bounding box center [819, 83] width 1262 height 84
type input "********"
click at [1020, 775] on button "Save" at bounding box center [1013, 770] width 42 height 28
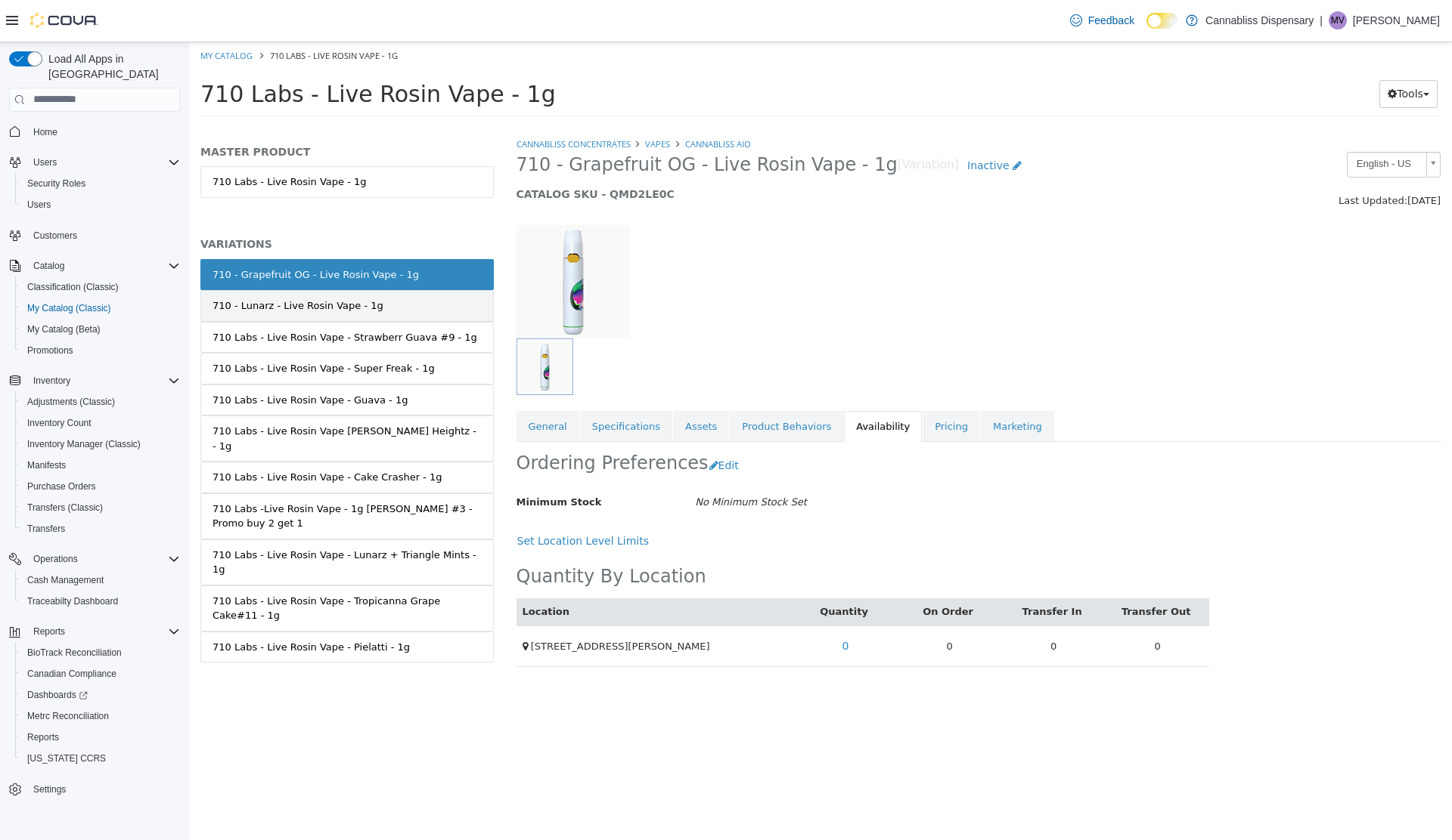
click at [252, 310] on div "710 - Lunarz - Live Rosin Vape - 1g" at bounding box center [297, 305] width 171 height 15
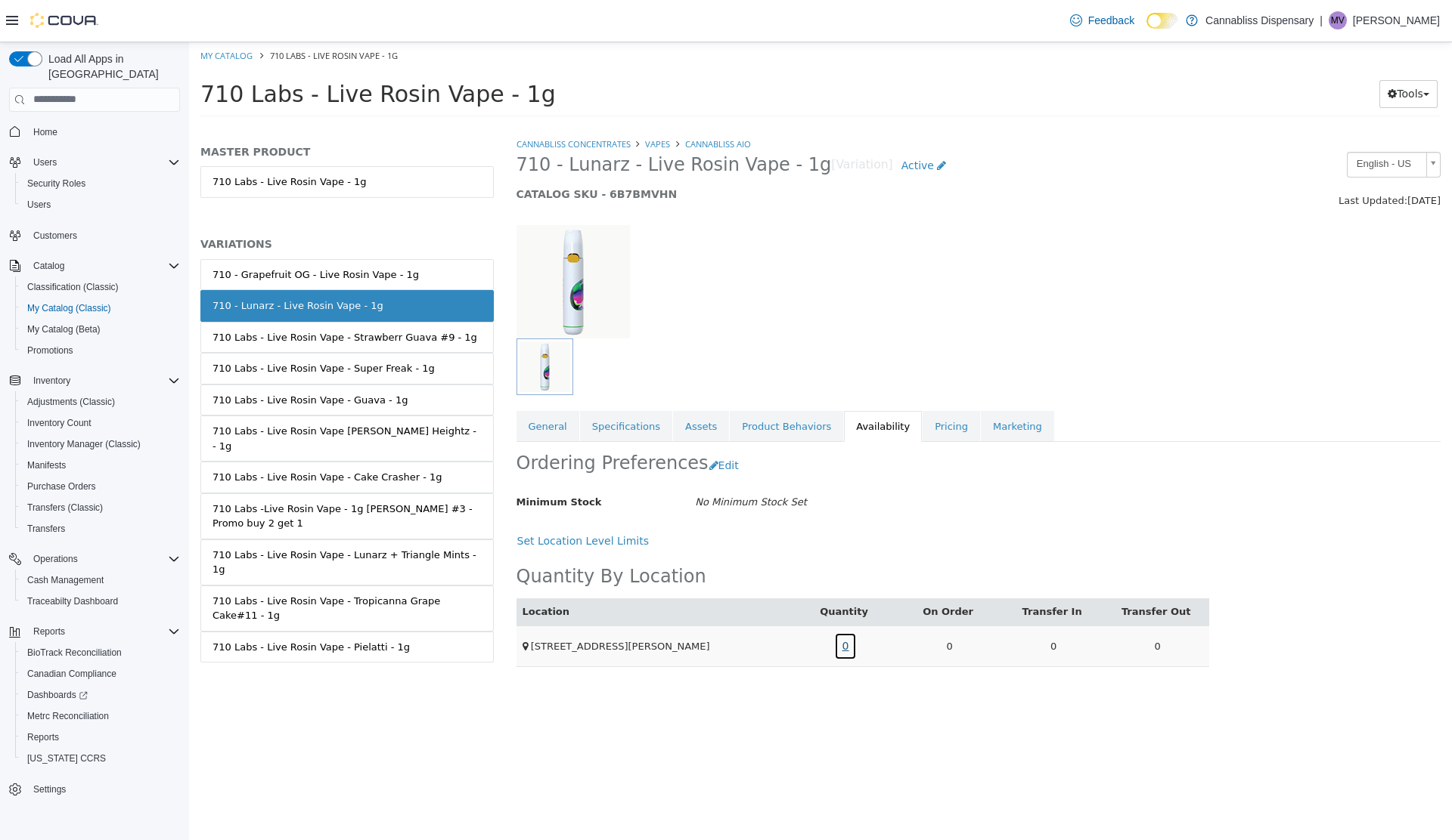
click at [835, 644] on link "0" at bounding box center [846, 645] width 24 height 28
click at [901, 167] on span "Active" at bounding box center [917, 165] width 32 height 12
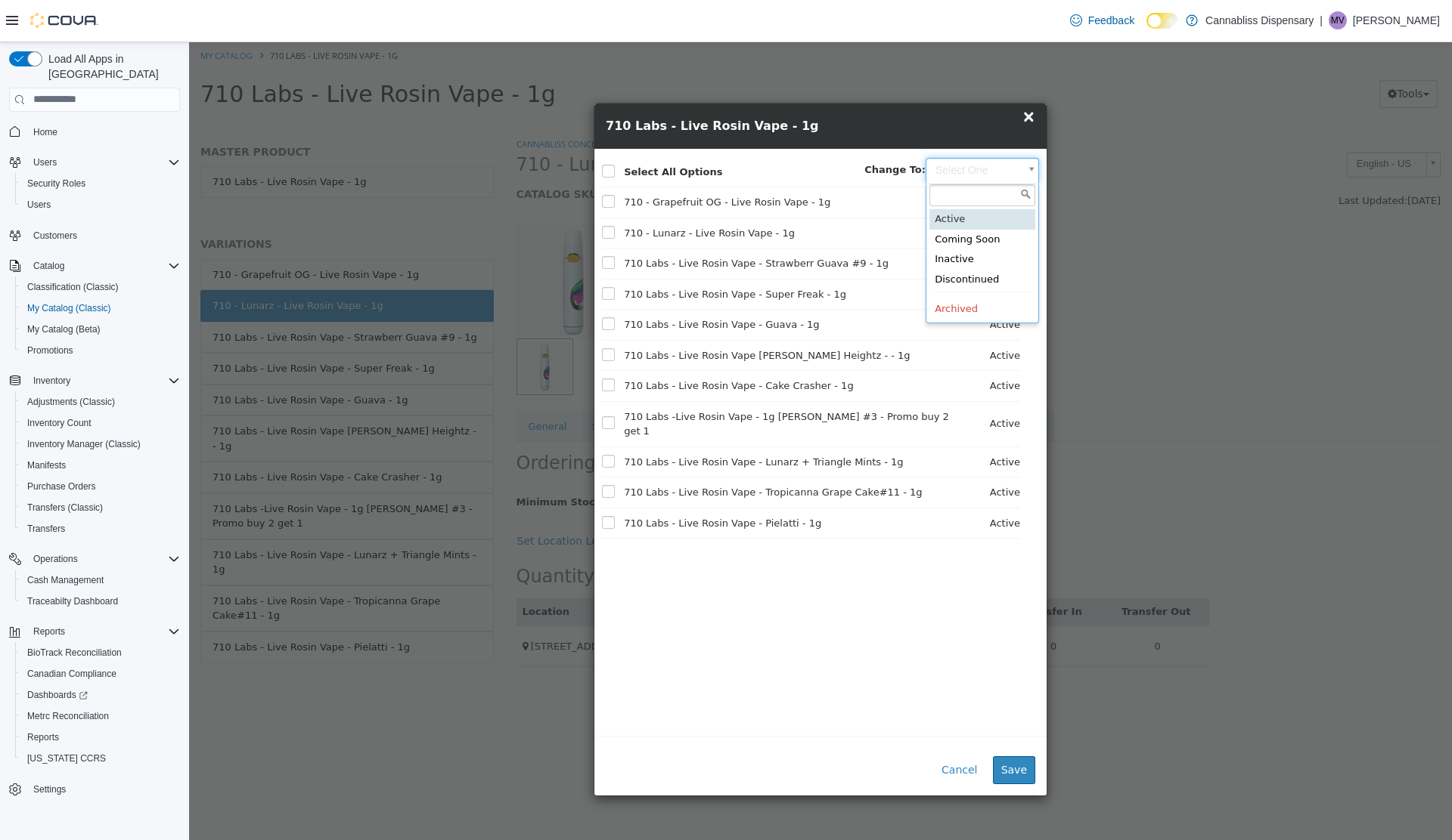
click at [987, 125] on body "Saving Bulk Changes... × My Catalog 710 Labs - Live Rosin Vape - 1g 710 Labs - …" at bounding box center [819, 83] width 1262 height 84
type input "********"
click at [1015, 768] on button "Save" at bounding box center [1013, 770] width 42 height 28
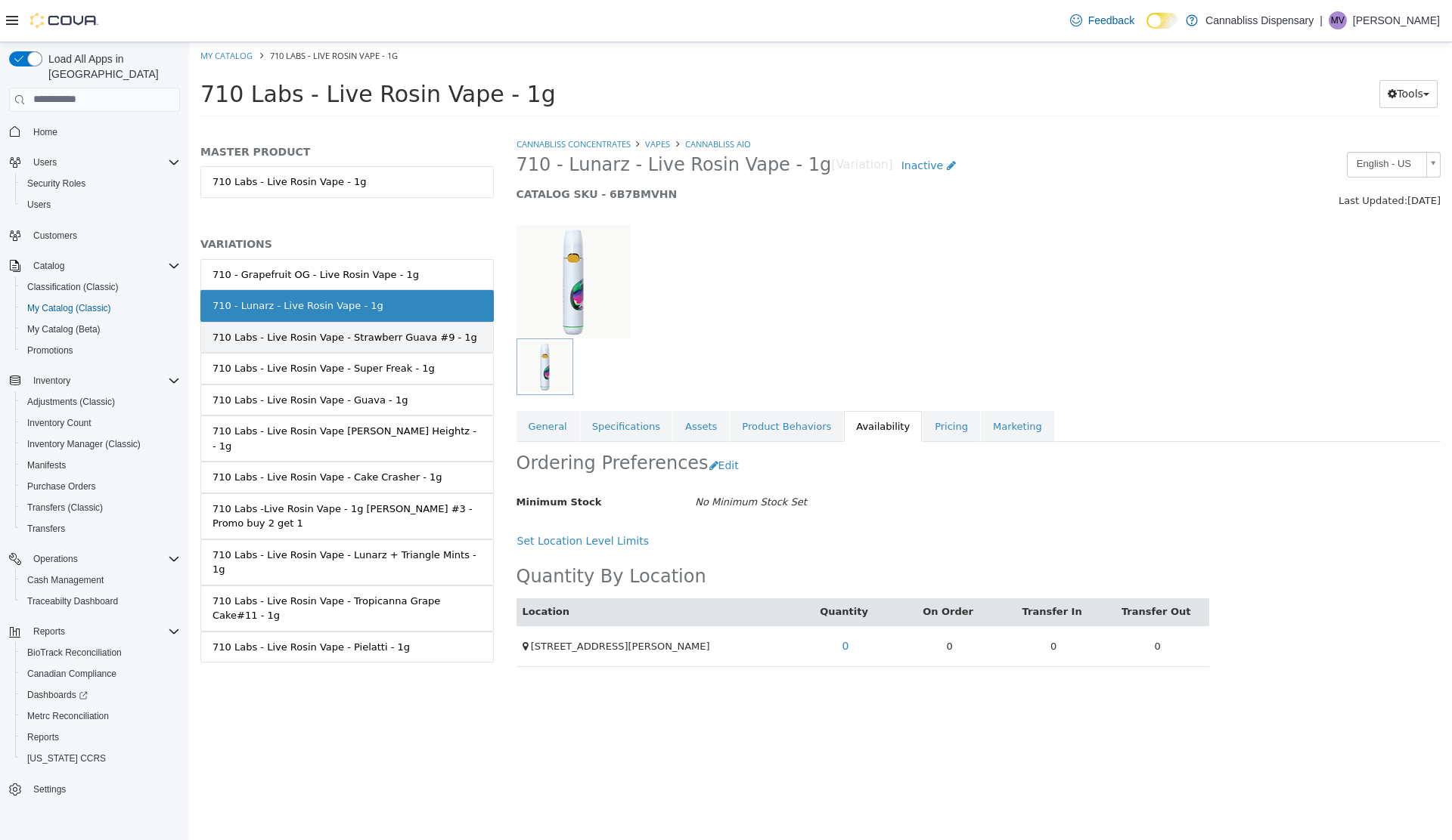
click at [402, 338] on div "710 Labs - Live Rosin Vape - Strawberr Guava #9 - 1g" at bounding box center [345, 337] width 265 height 15
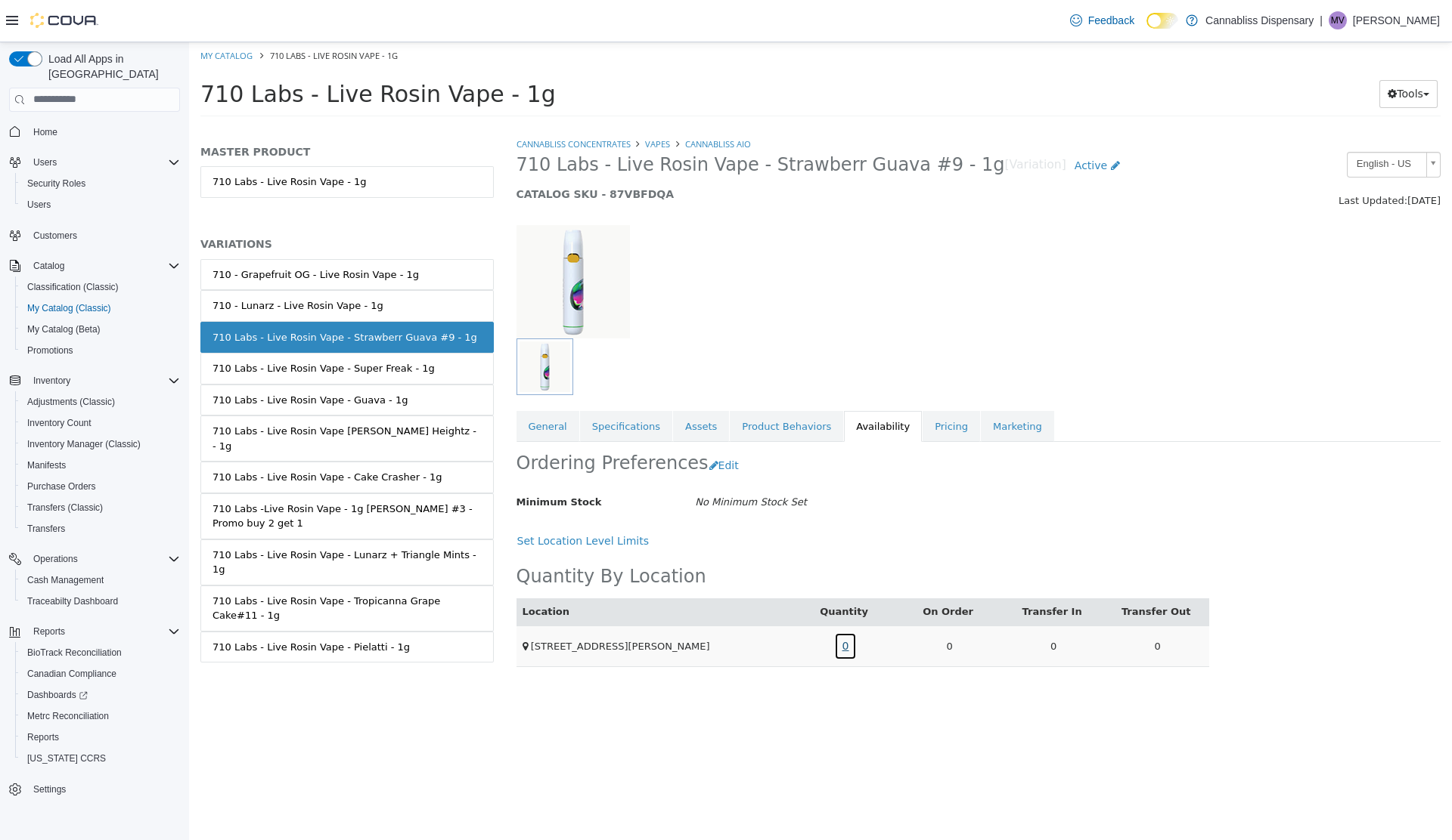
click at [847, 649] on link "0" at bounding box center [846, 645] width 24 height 28
click at [1066, 164] on link "Active" at bounding box center [1097, 165] width 62 height 28
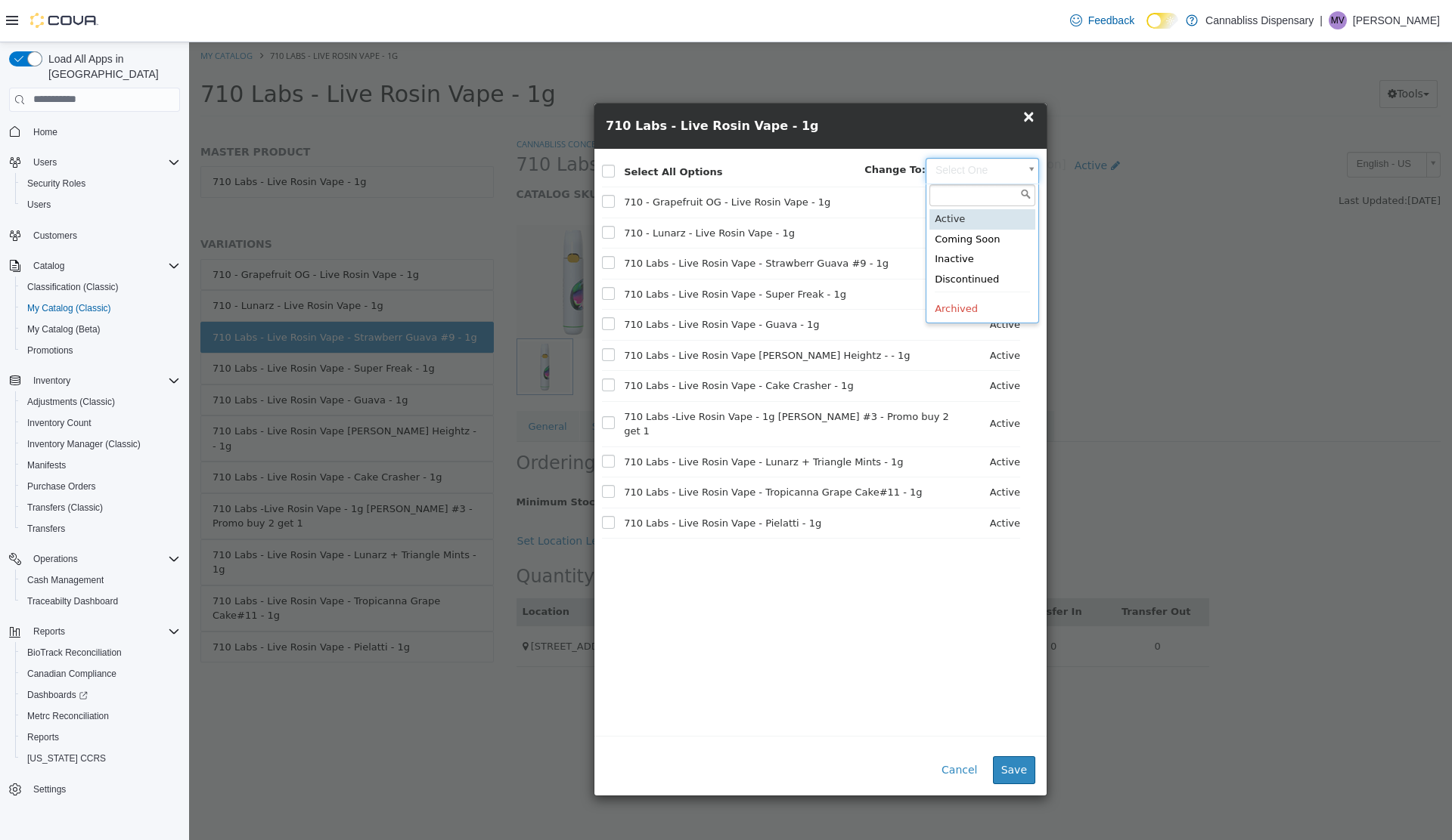
click at [970, 125] on body "Saving Bulk Changes... × My Catalog 710 Labs - Live Rosin Vape - 1g 710 Labs - …" at bounding box center [819, 83] width 1262 height 84
type input "********"
click at [1017, 770] on button "Save" at bounding box center [1013, 770] width 42 height 28
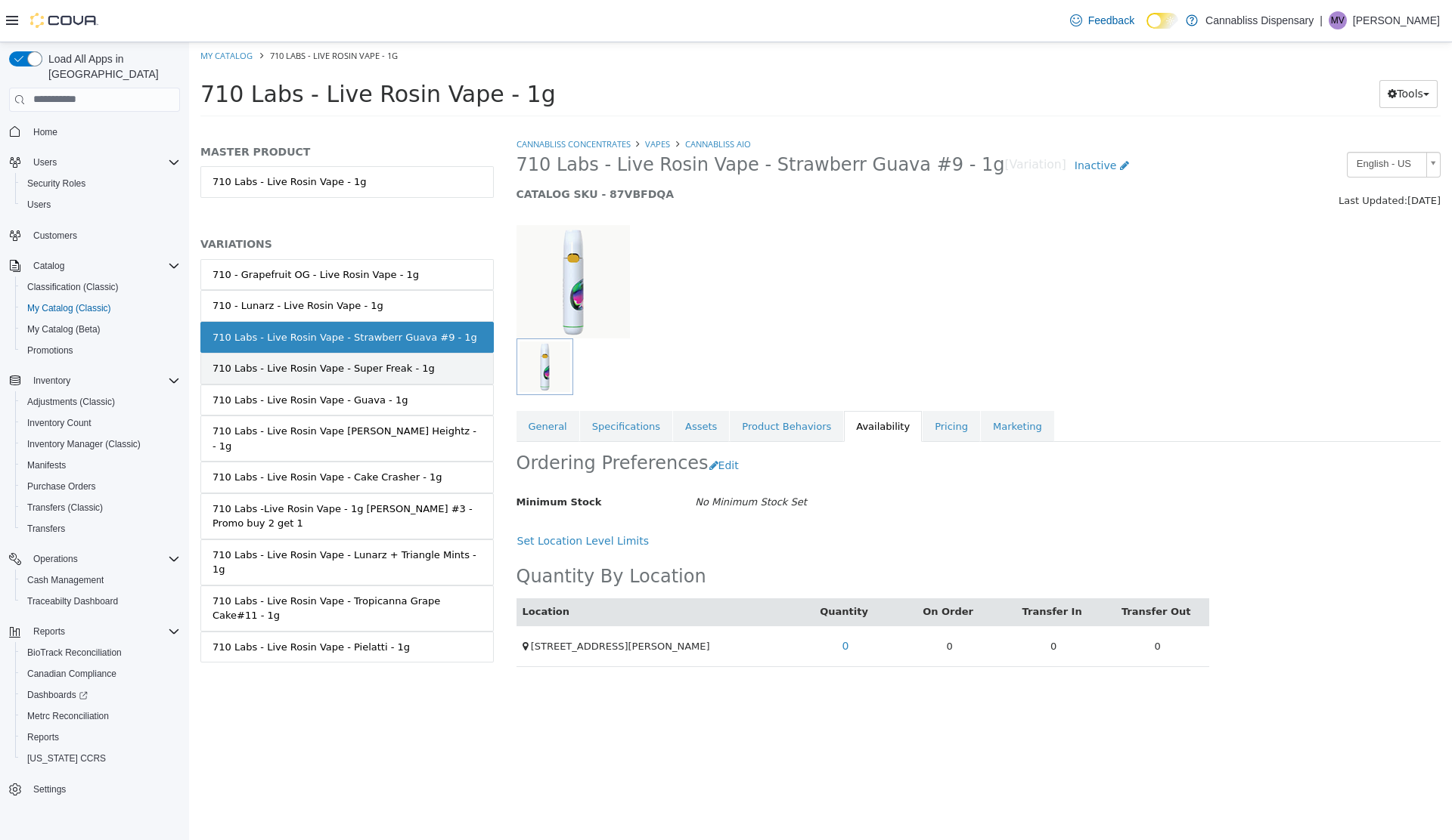
click at [450, 364] on link "710 Labs - Live Rosin Vape - Super Freak - 1g" at bounding box center [347, 368] width 293 height 32
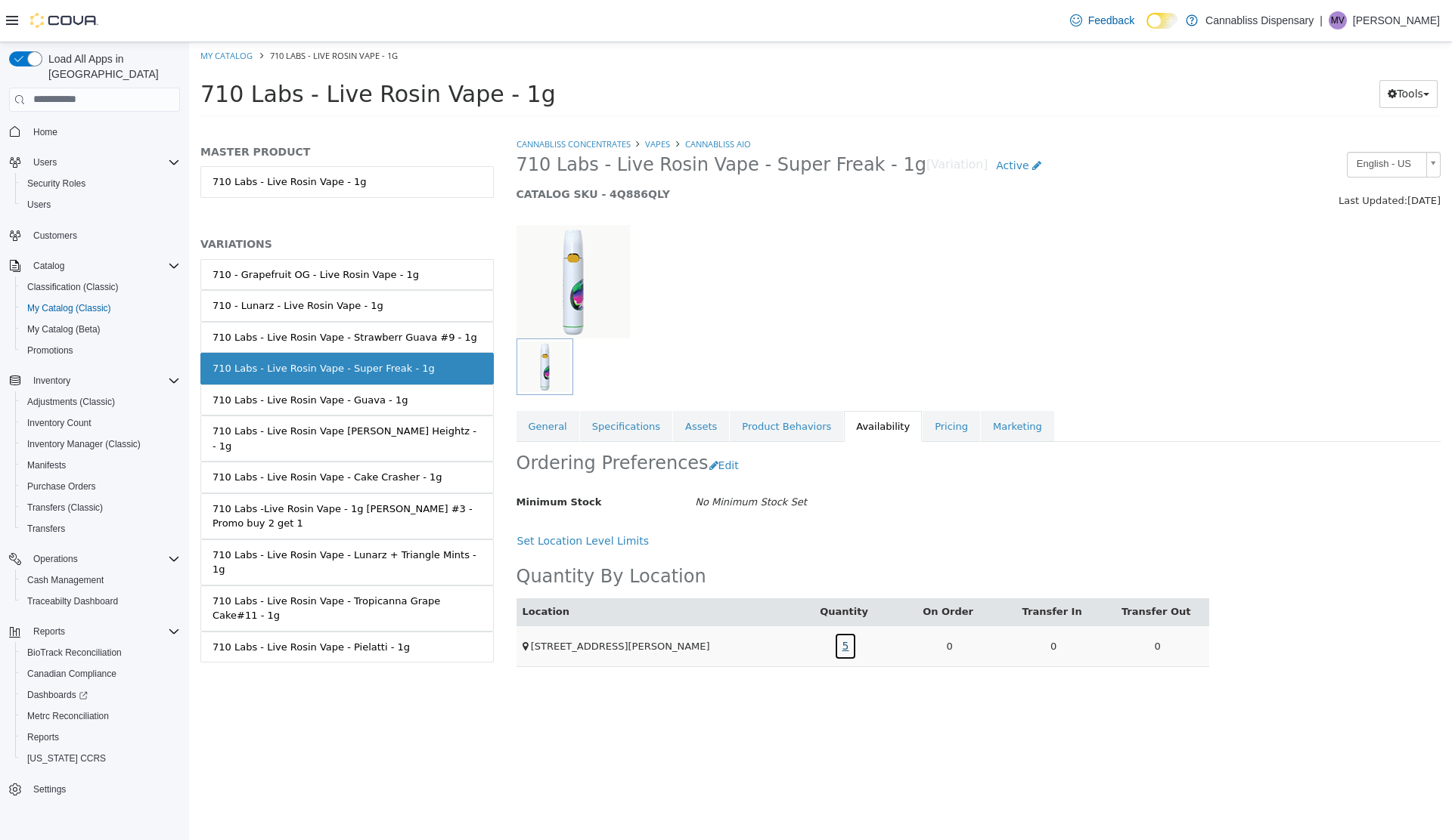
click at [842, 651] on link "5" at bounding box center [846, 645] width 24 height 28
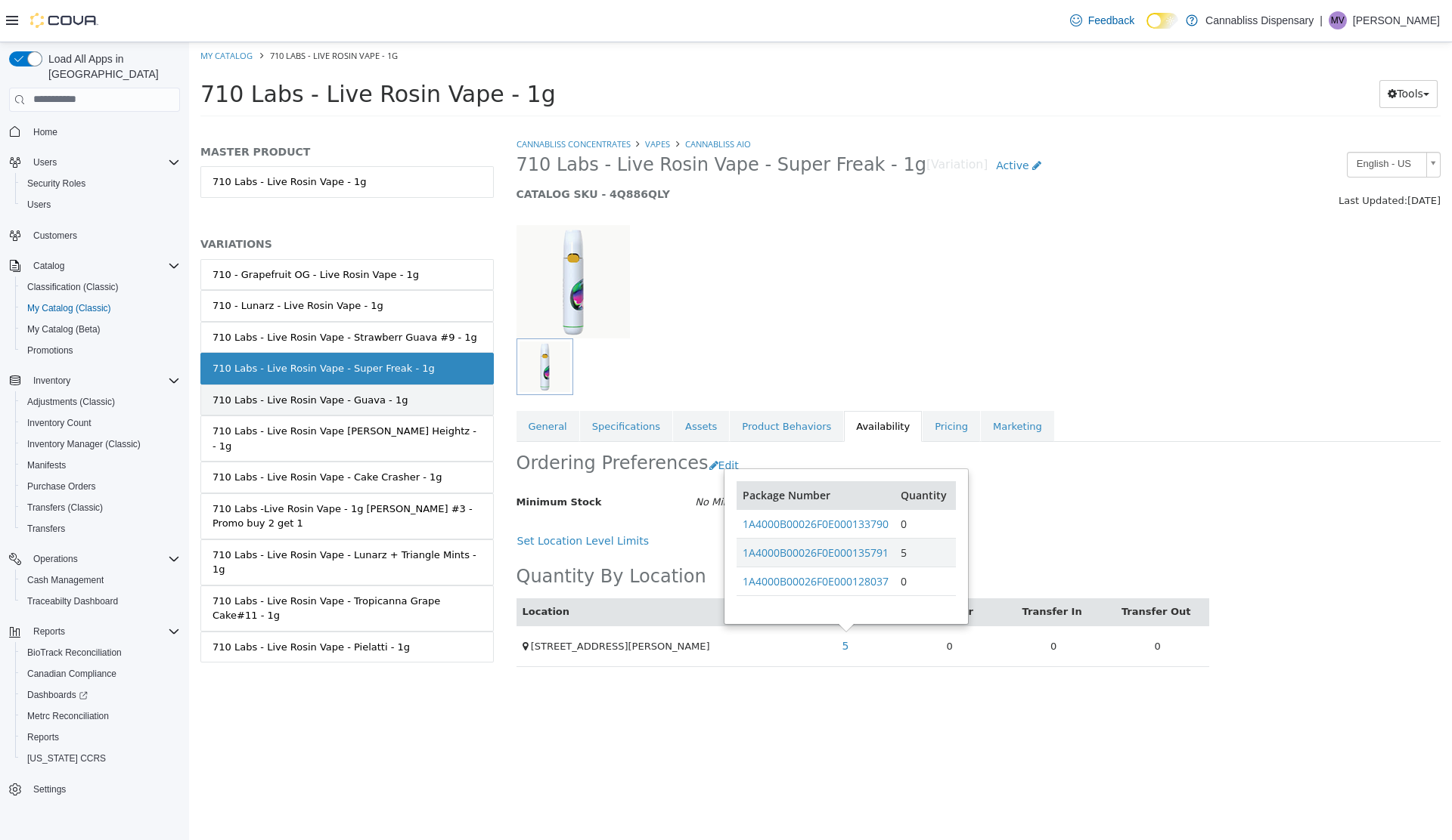
click at [271, 402] on div "710 Labs - Live Rosin Vape - Guava - 1g" at bounding box center [310, 399] width 195 height 15
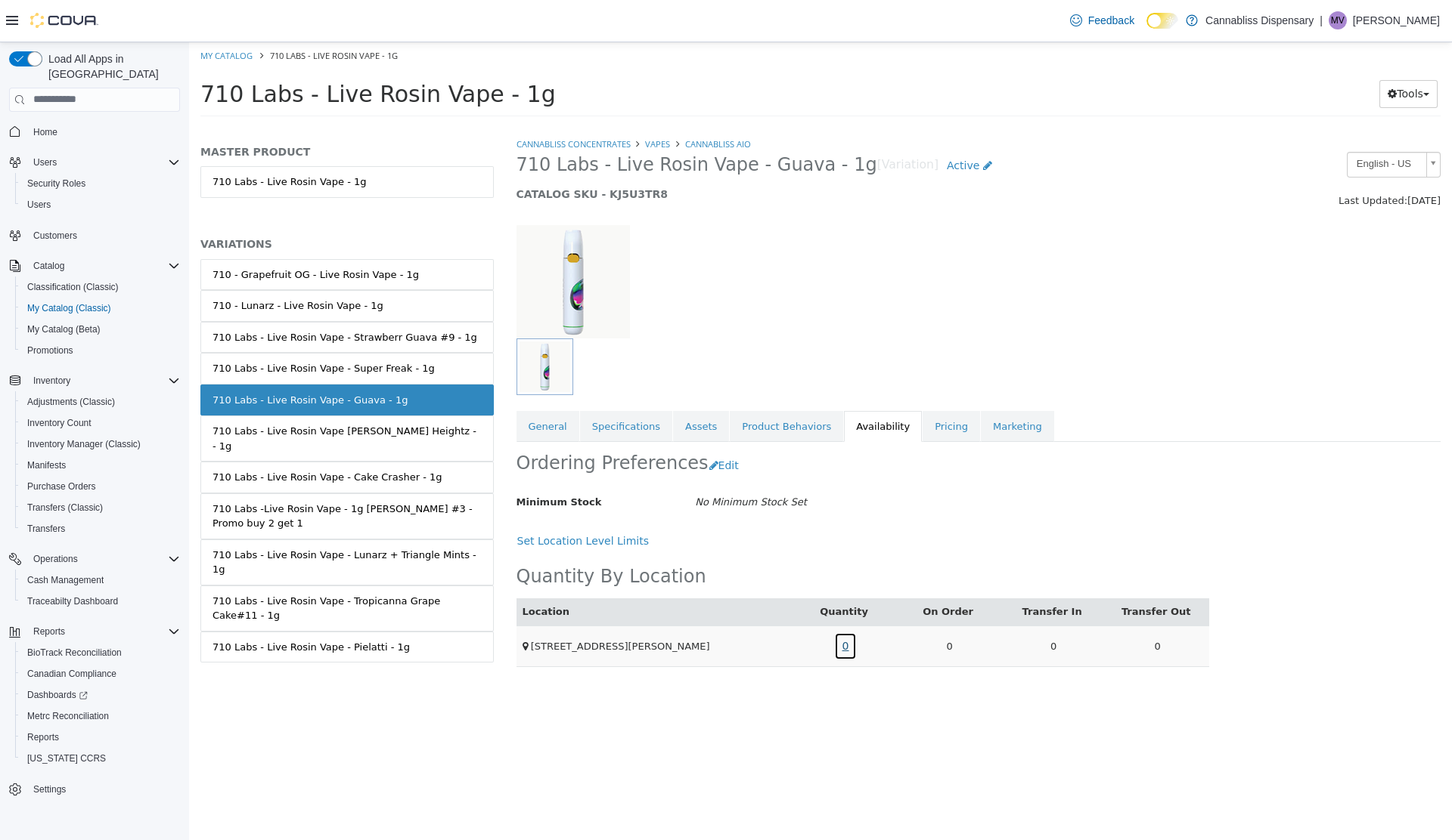
click at [845, 652] on link "0" at bounding box center [846, 645] width 24 height 28
click at [938, 164] on link "Active" at bounding box center [969, 165] width 62 height 28
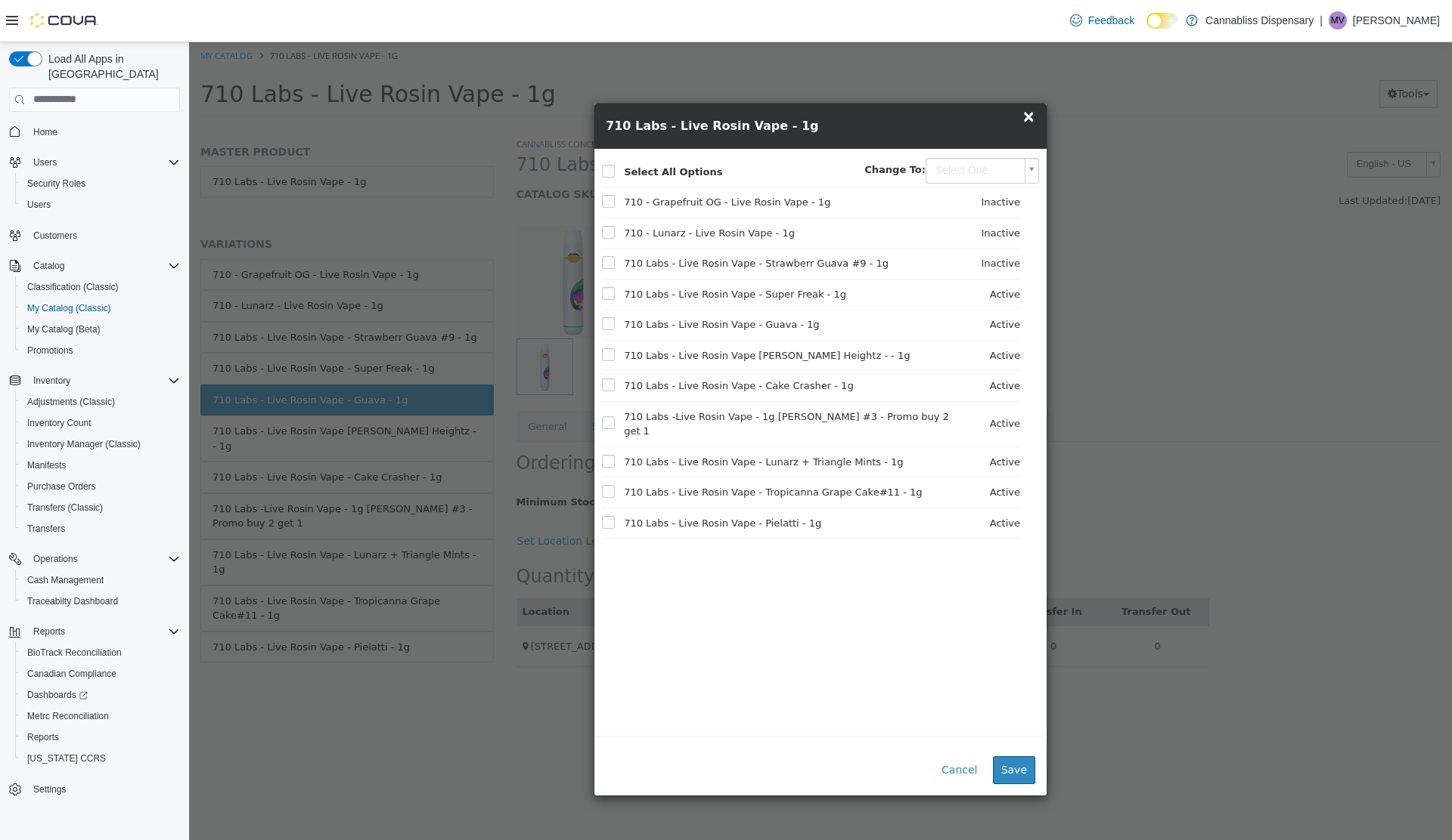
click at [976, 125] on body "Saving Bulk Changes... × My Catalog 710 Labs - Live Rosin Vape - 1g 710 Labs - …" at bounding box center [819, 83] width 1262 height 84
type input "********"
click at [1019, 773] on button "Save" at bounding box center [1013, 770] width 42 height 28
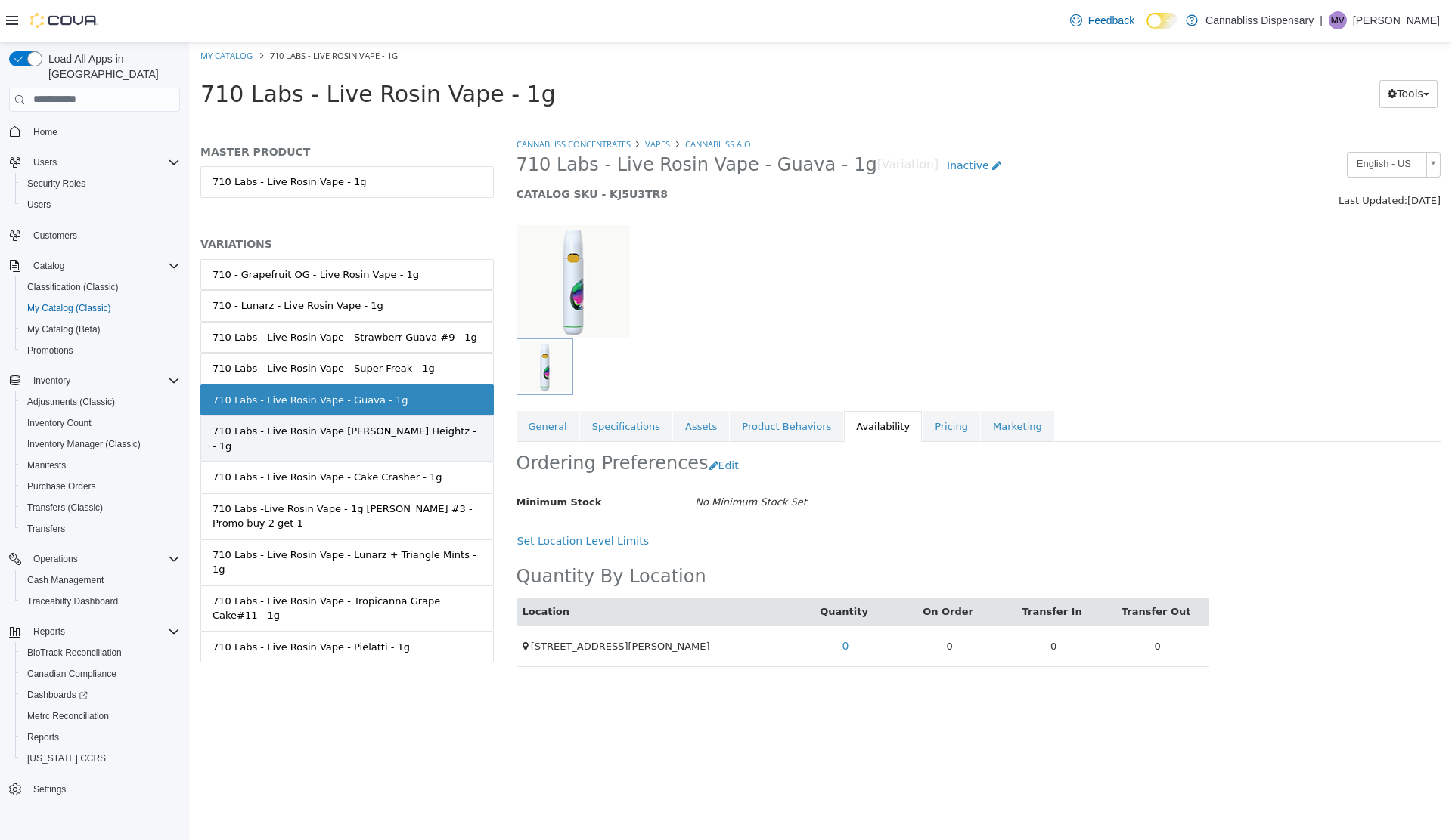
click at [426, 428] on link "710 Labs - Live Rosin Vape Jackson Heightz - - 1g" at bounding box center [347, 438] width 293 height 46
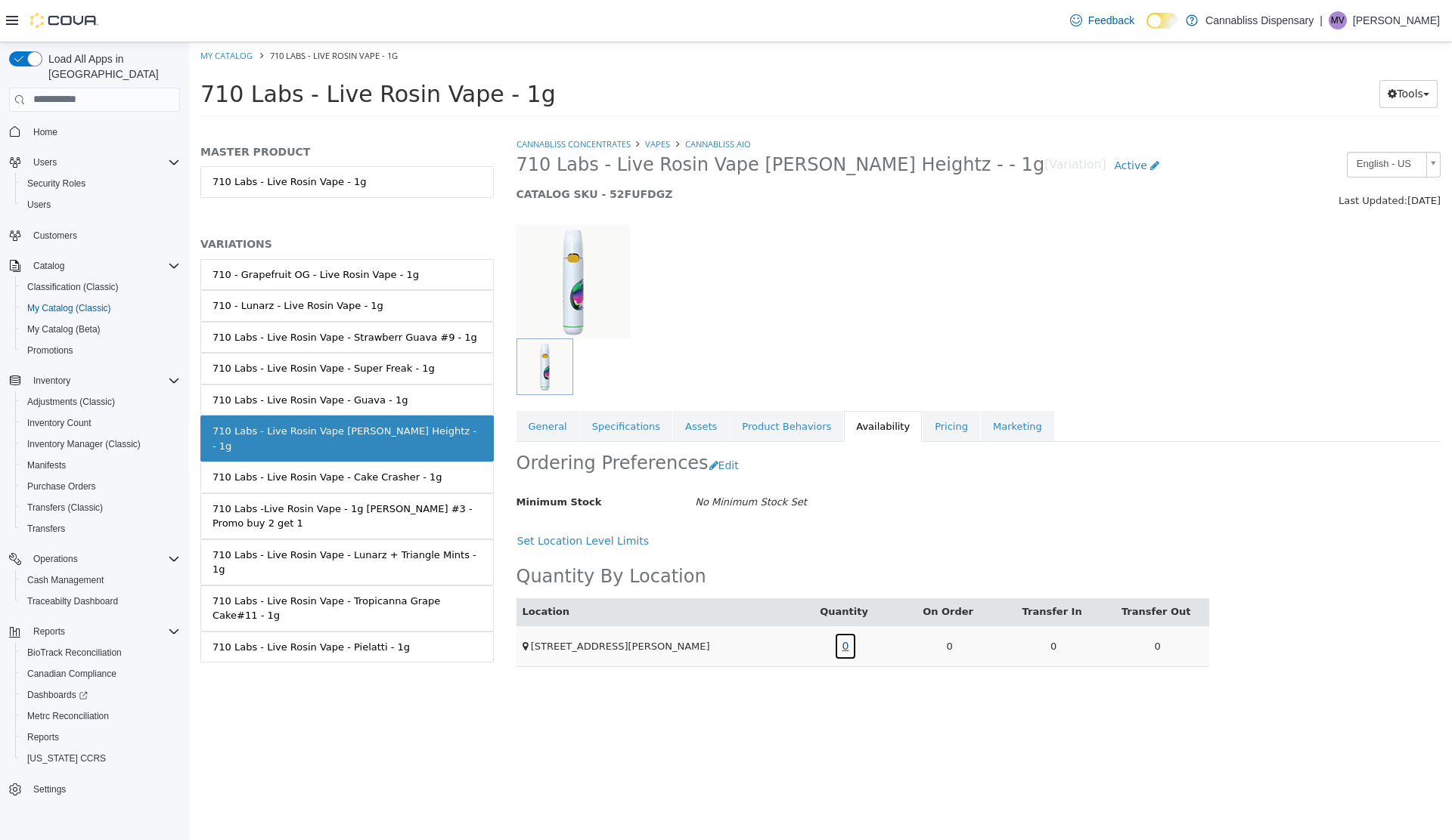
click at [847, 649] on link "0" at bounding box center [846, 645] width 24 height 28
click at [1113, 165] on span "Active" at bounding box center [1129, 165] width 32 height 12
click at [998, 125] on div "Saving Bulk Changes... × My Catalog 710 Labs - Live Rosin Vape - 1g 710 Labs - …" at bounding box center [819, 83] width 1262 height 84
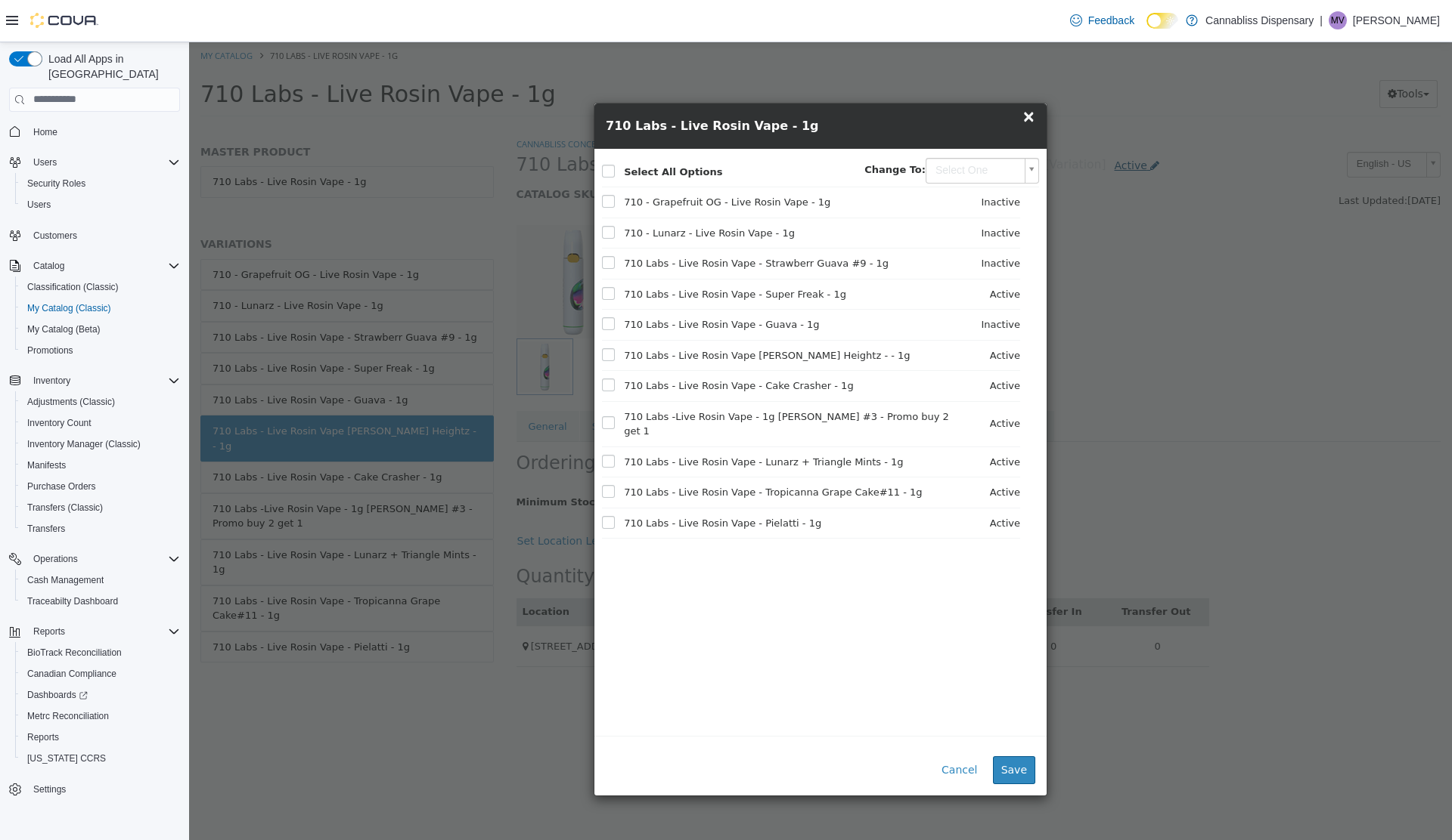
click at [998, 125] on body "Saving Bulk Changes... × My Catalog 710 Labs - Live Rosin Vape - 1g 710 Labs - …" at bounding box center [819, 83] width 1262 height 84
type input "********"
click at [1019, 768] on button "Save" at bounding box center [1013, 770] width 42 height 28
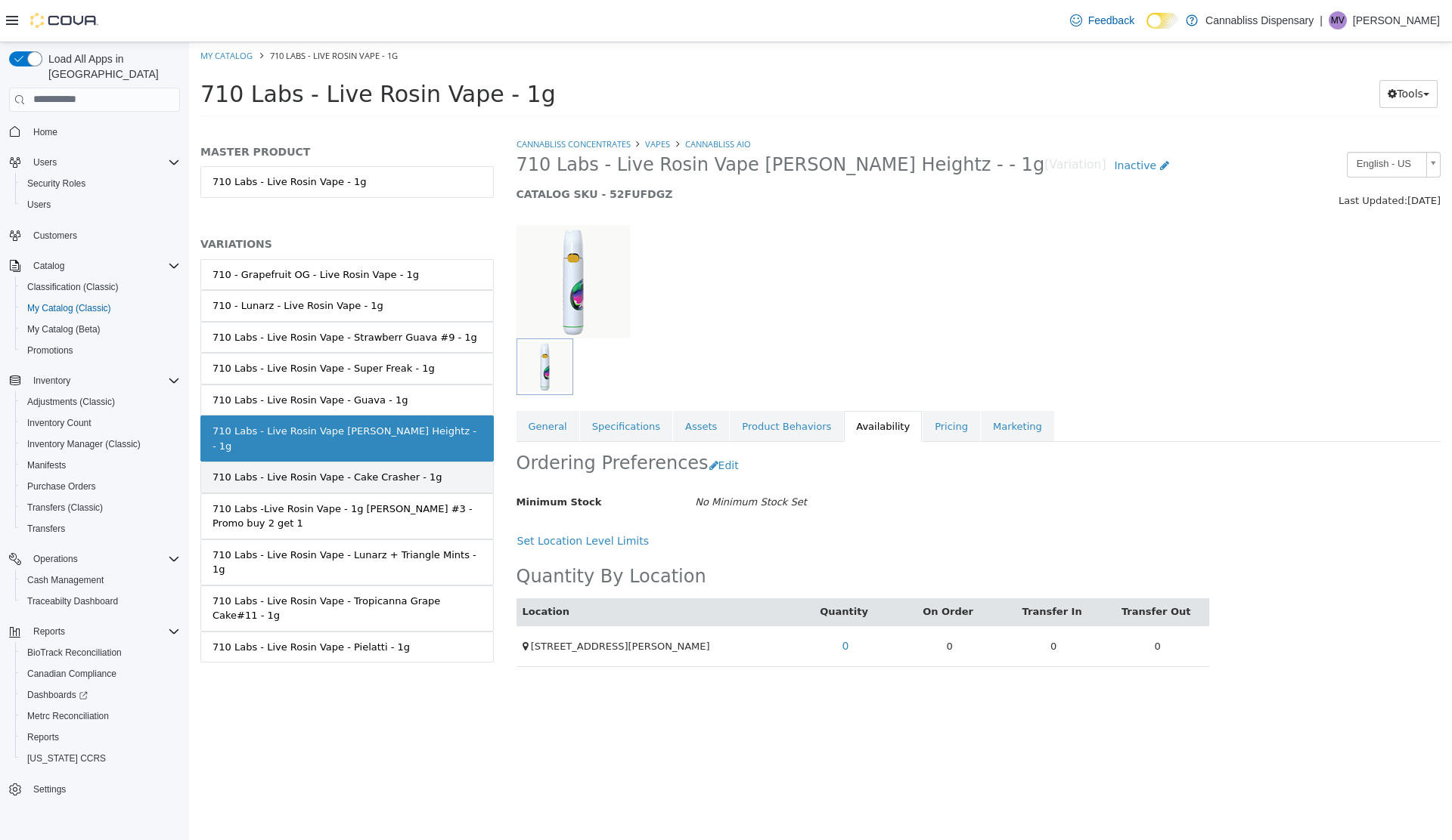
click at [385, 469] on div "710 Labs - Live Rosin Vape - Cake Crasher - 1g" at bounding box center [327, 476] width 230 height 15
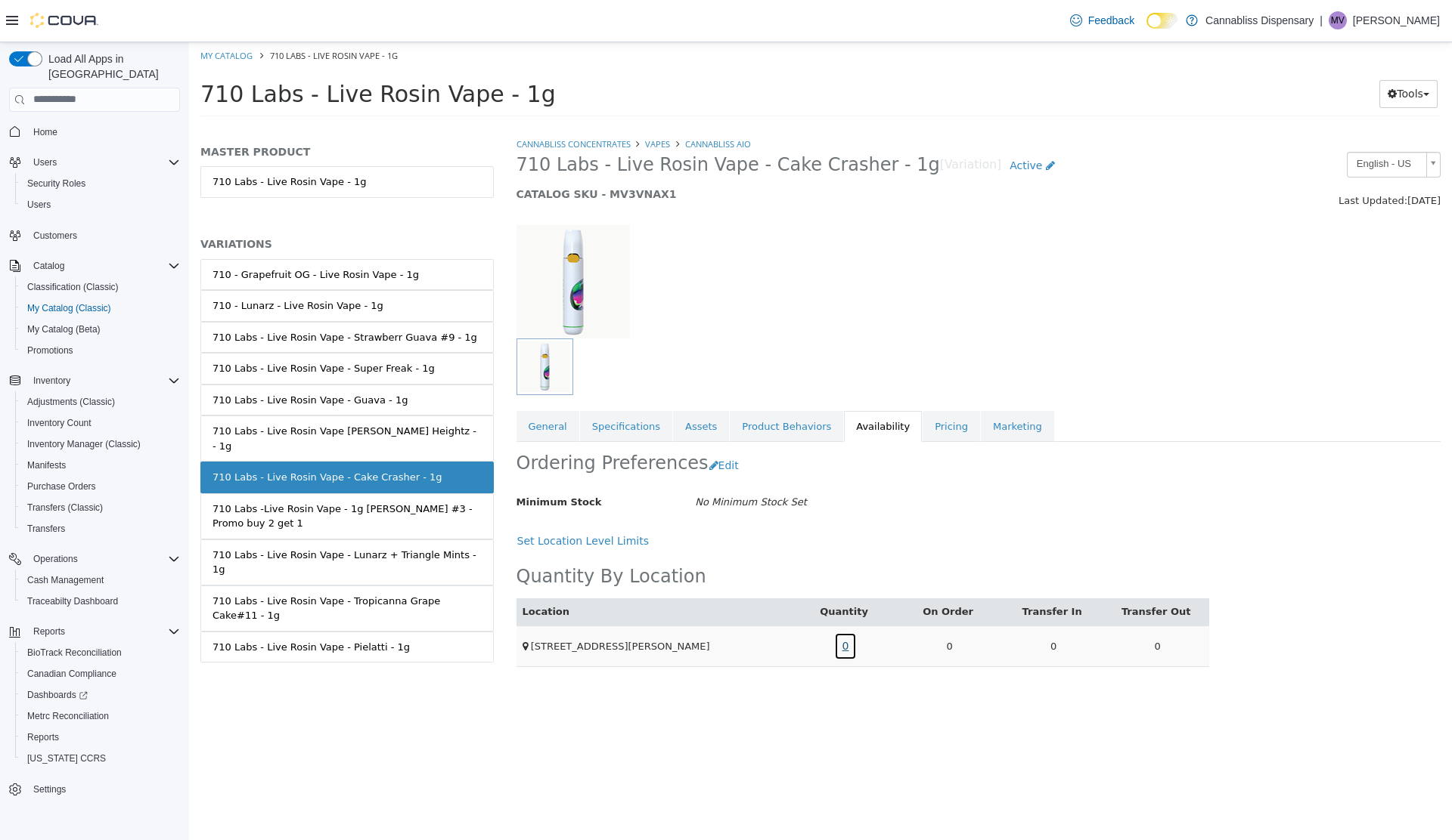
click at [845, 644] on link "0" at bounding box center [846, 645] width 24 height 28
click at [1046, 167] on icon at bounding box center [1050, 165] width 9 height 11
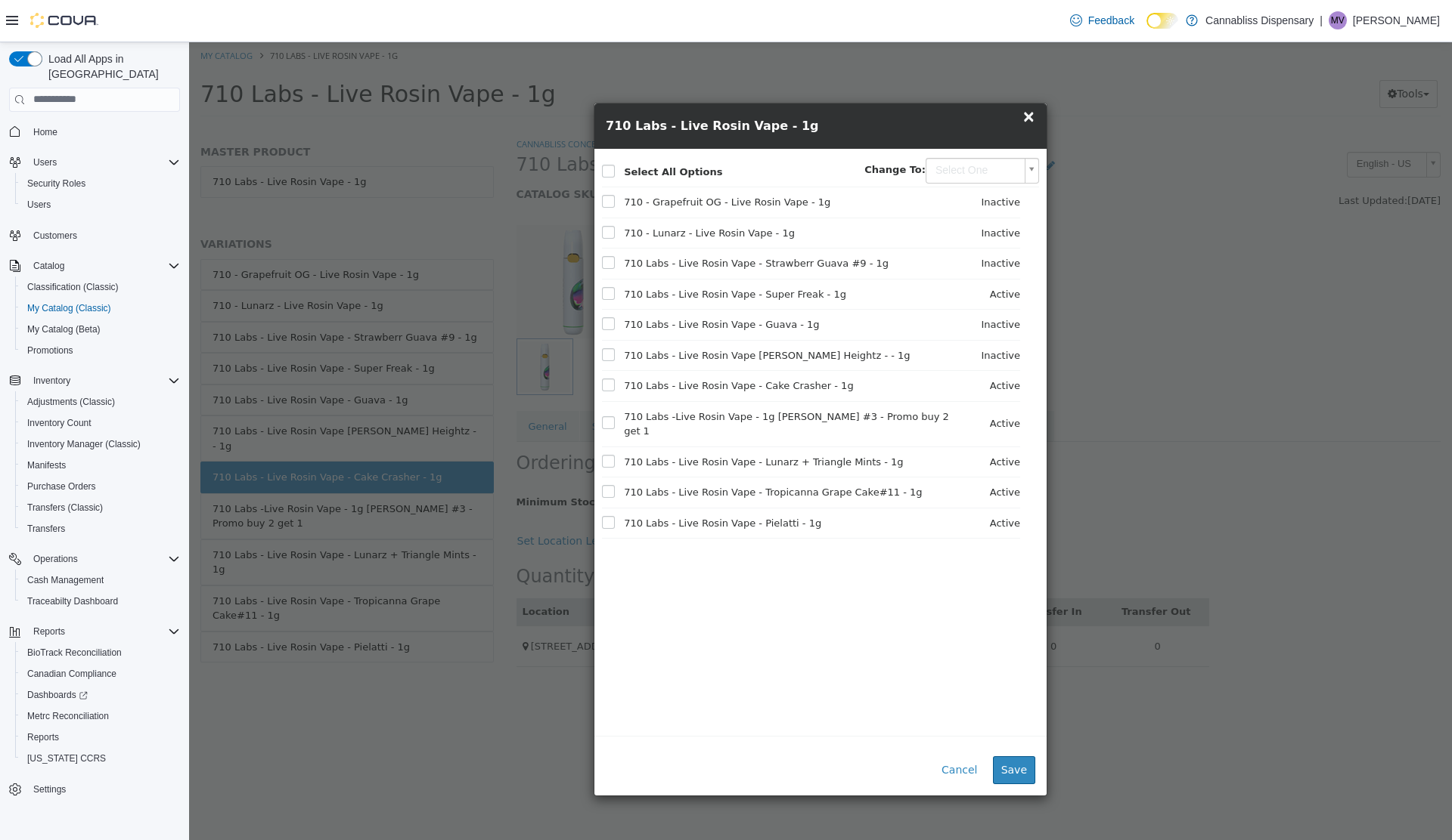
click at [983, 125] on body "Saving Bulk Changes... × My Catalog 710 Labs - Live Rosin Vape - 1g 710 Labs - …" at bounding box center [819, 83] width 1262 height 84
type input "********"
click at [1019, 769] on button "Save" at bounding box center [1013, 770] width 42 height 28
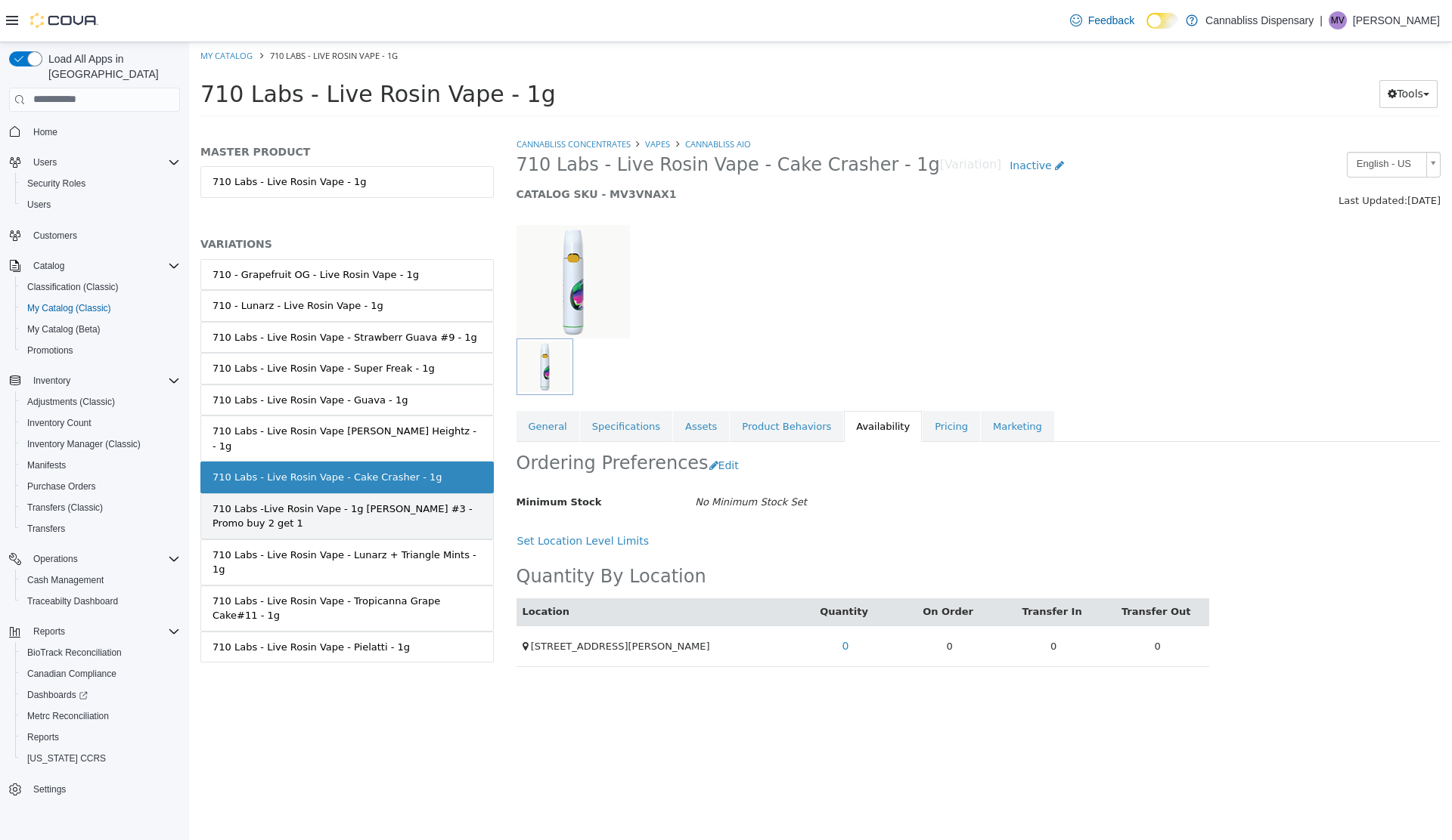
click at [418, 511] on div "710 Labs -Live Rosin Vape - 1g Rick Jamez #3 - Promo buy 2 get 1" at bounding box center [347, 516] width 269 height 30
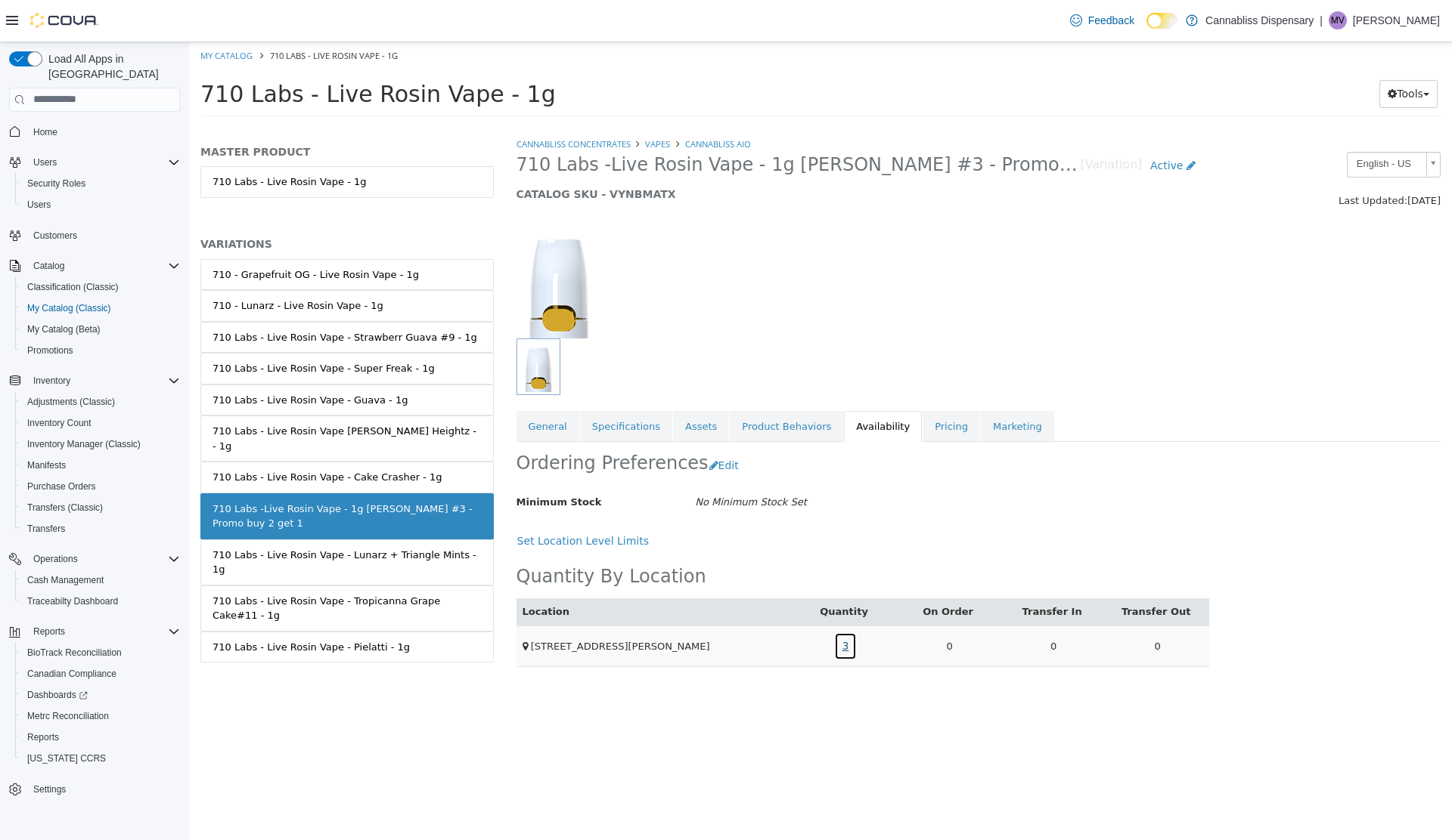
click at [852, 648] on link "3" at bounding box center [846, 645] width 24 height 28
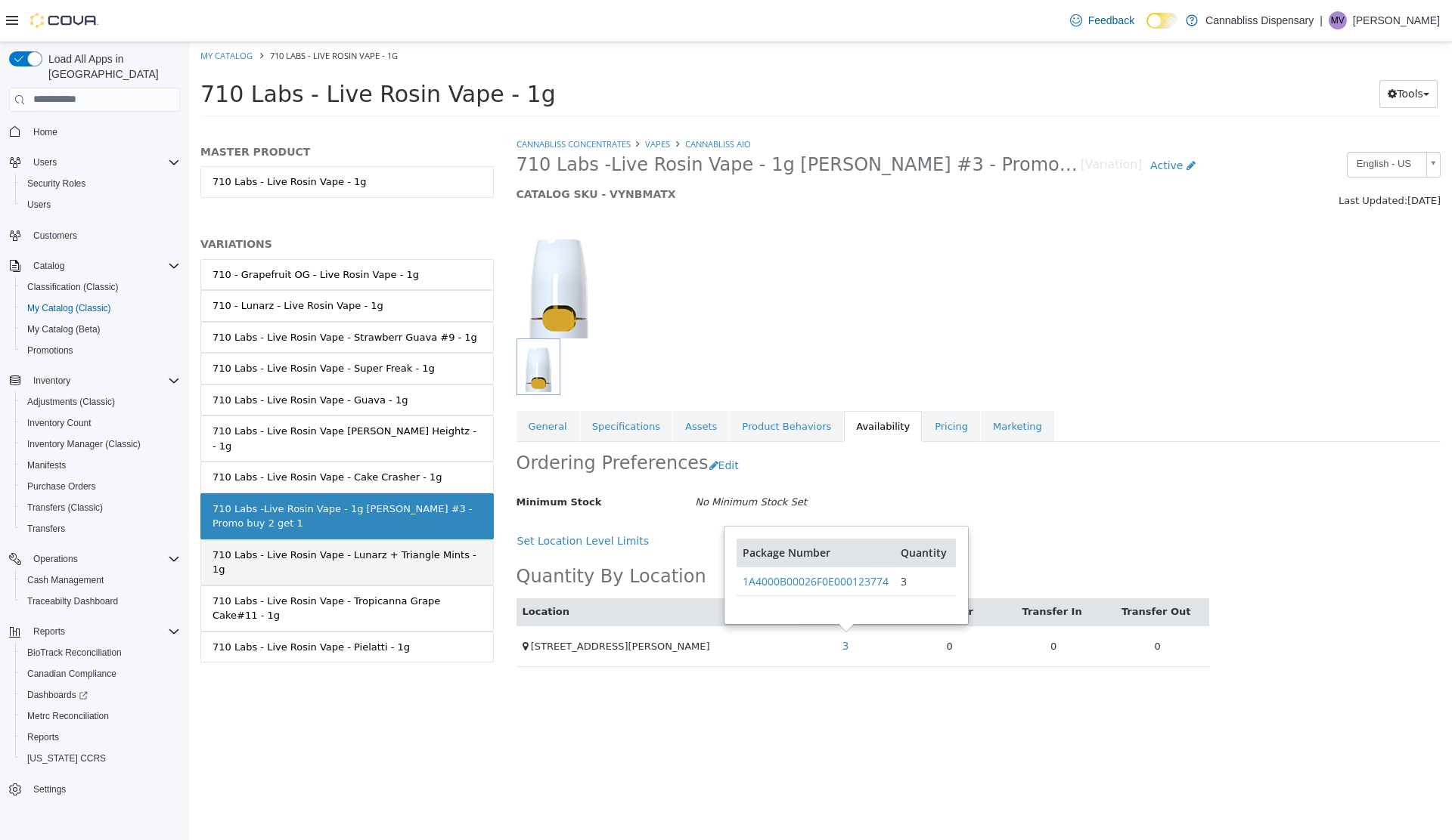
click at [435, 547] on div "710 Labs - Live Rosin Vape - Lunarz + Triangle Mints - 1g" at bounding box center [347, 562] width 269 height 30
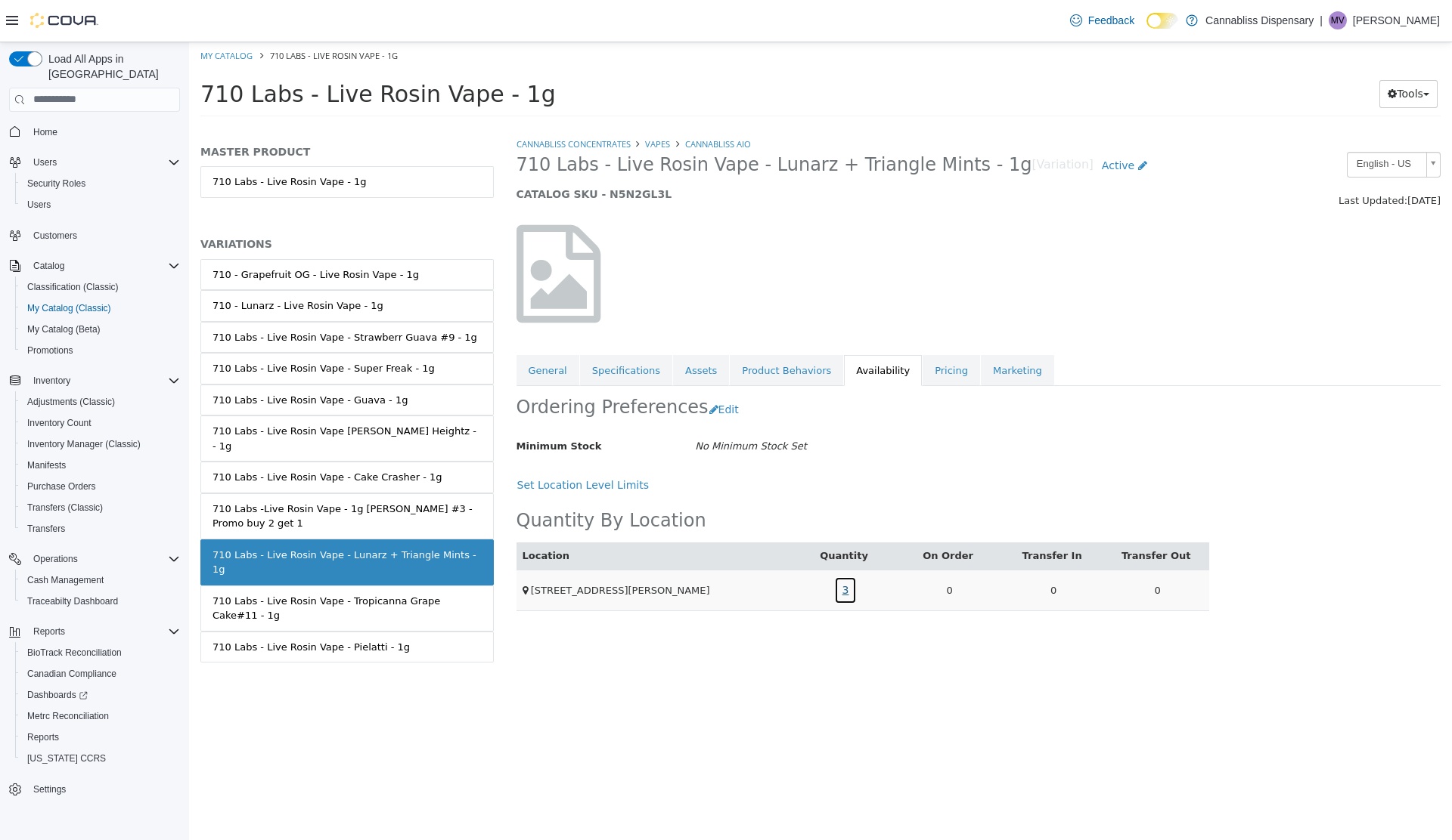
click at [847, 591] on link "3" at bounding box center [846, 590] width 24 height 28
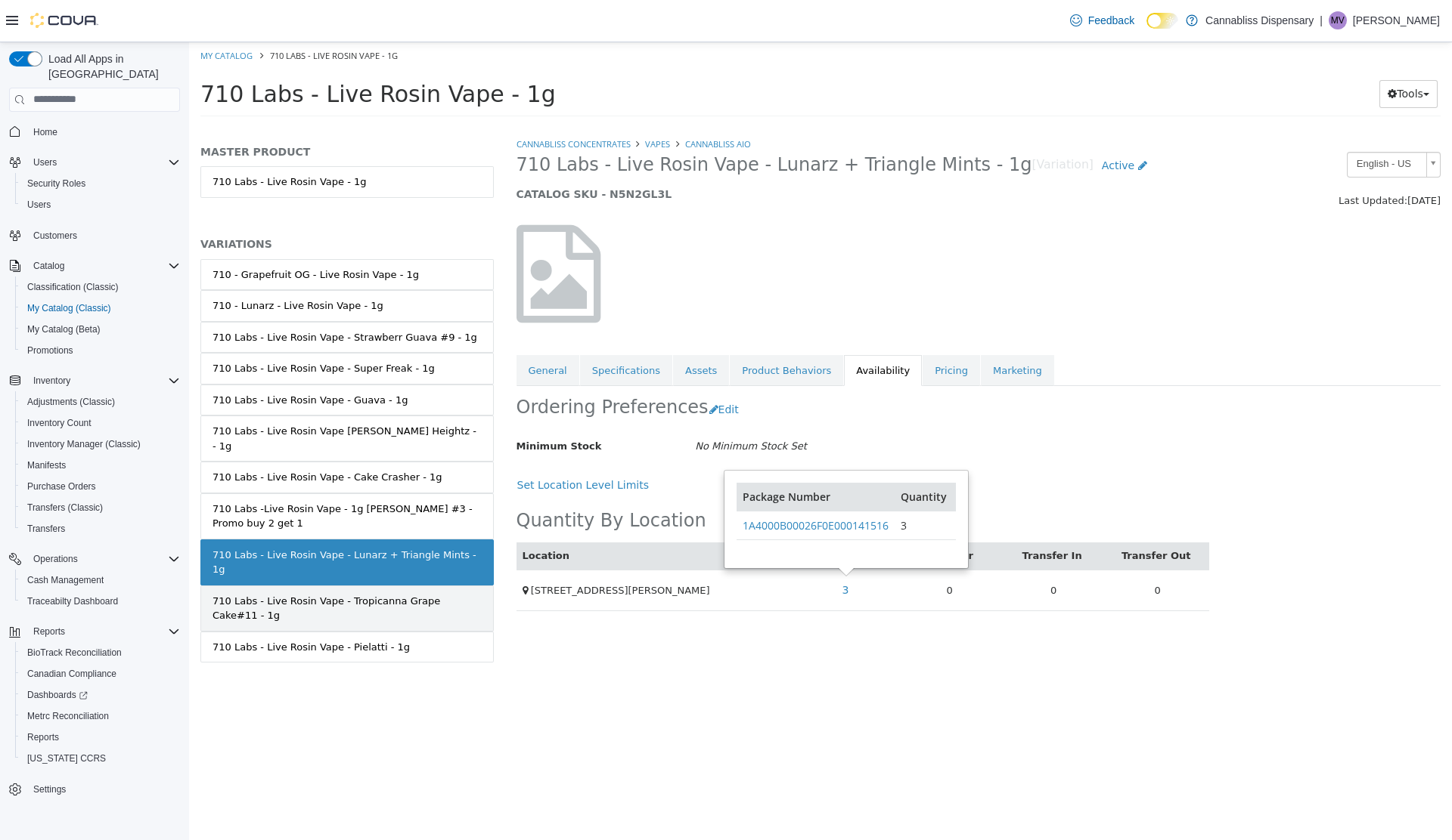
click at [471, 593] on div "710 Labs - Live Rosin Vape - Tropicanna Grape Cake#11 - 1g" at bounding box center [347, 608] width 269 height 30
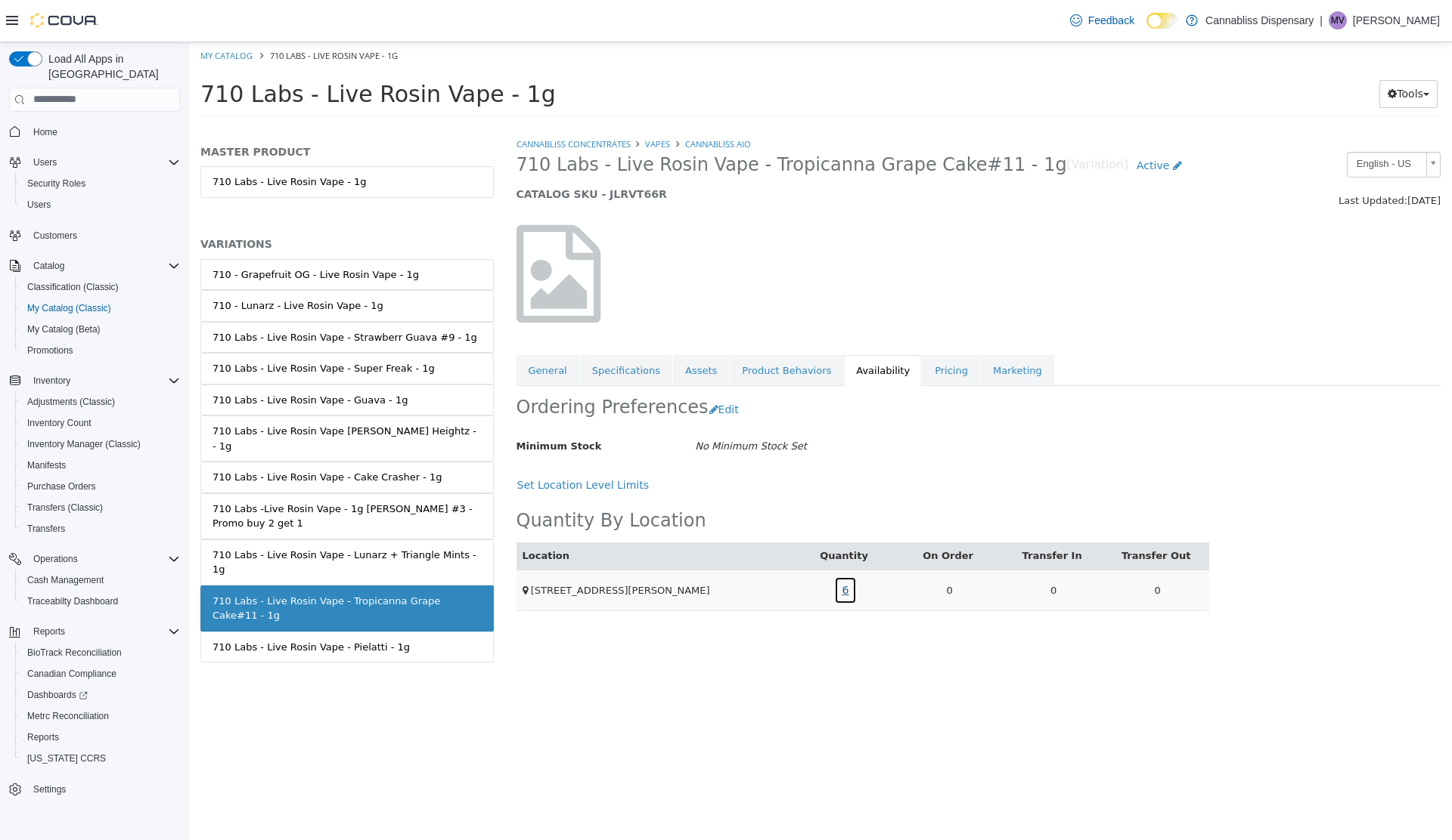
click at [850, 586] on link "6" at bounding box center [846, 590] width 24 height 28
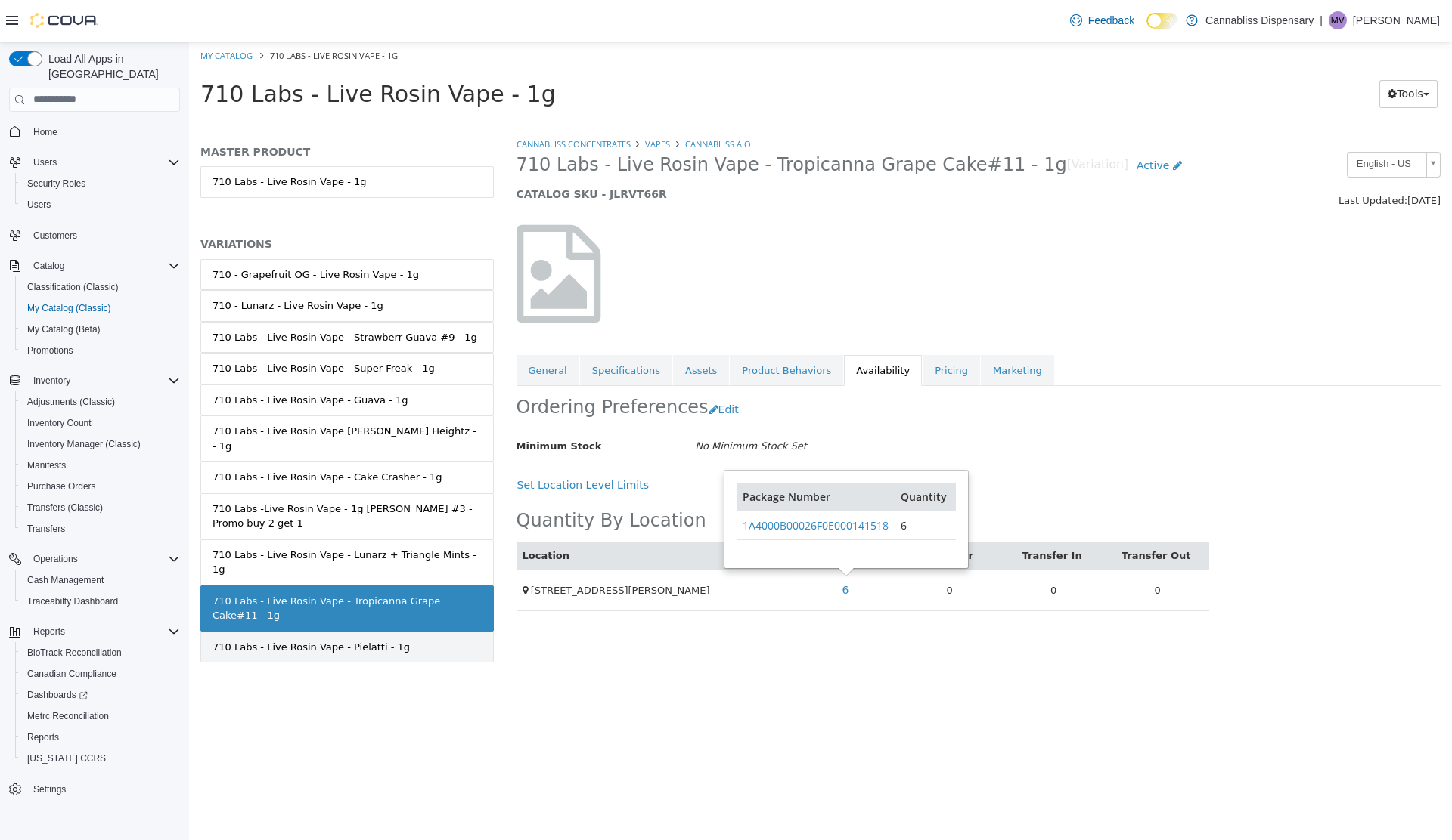
click at [316, 639] on div "710 Labs - Live Rosin Vape - Pielatti - 1g" at bounding box center [311, 646] width 197 height 15
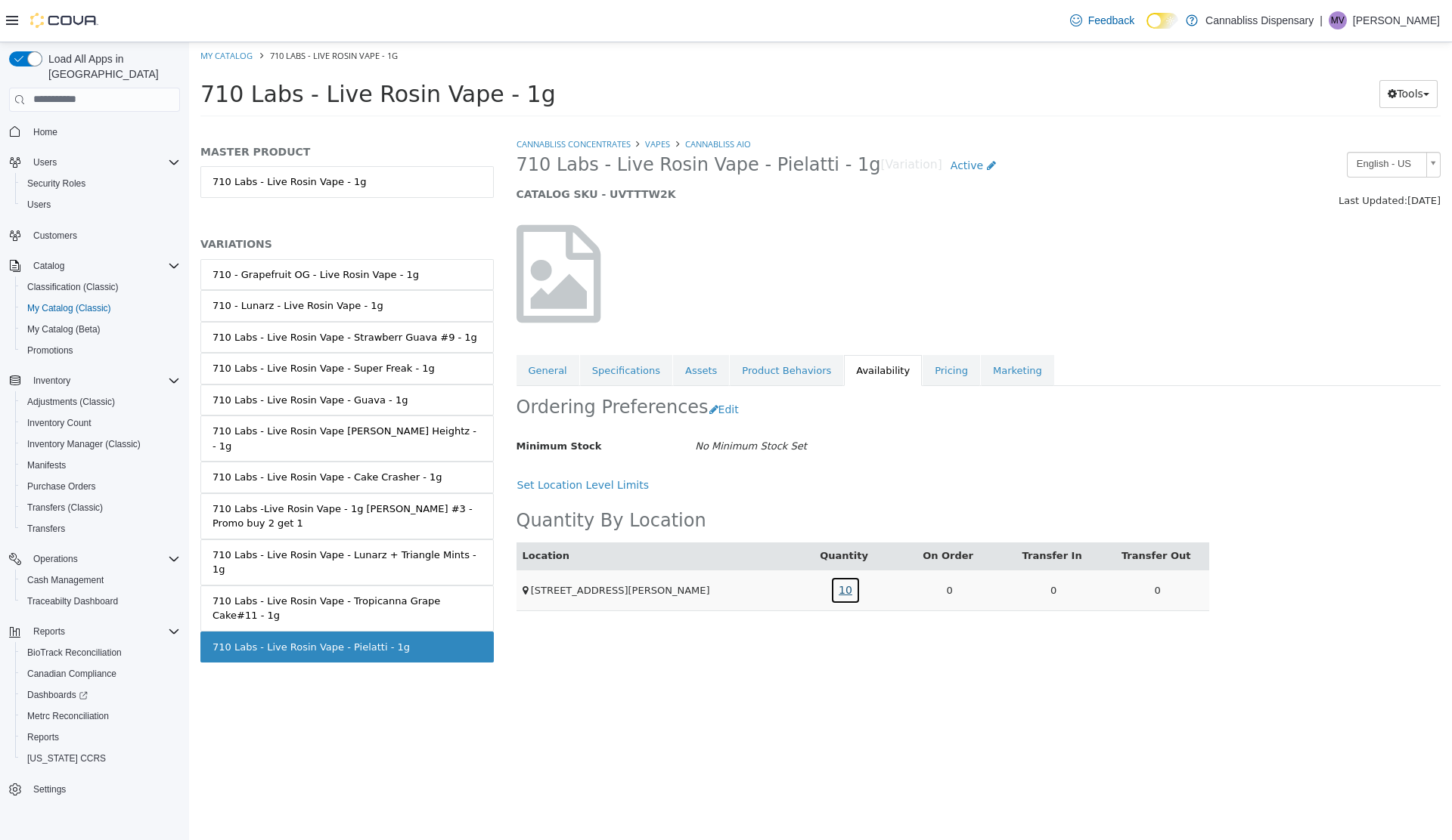
click at [843, 587] on link "10" at bounding box center [845, 590] width 30 height 28
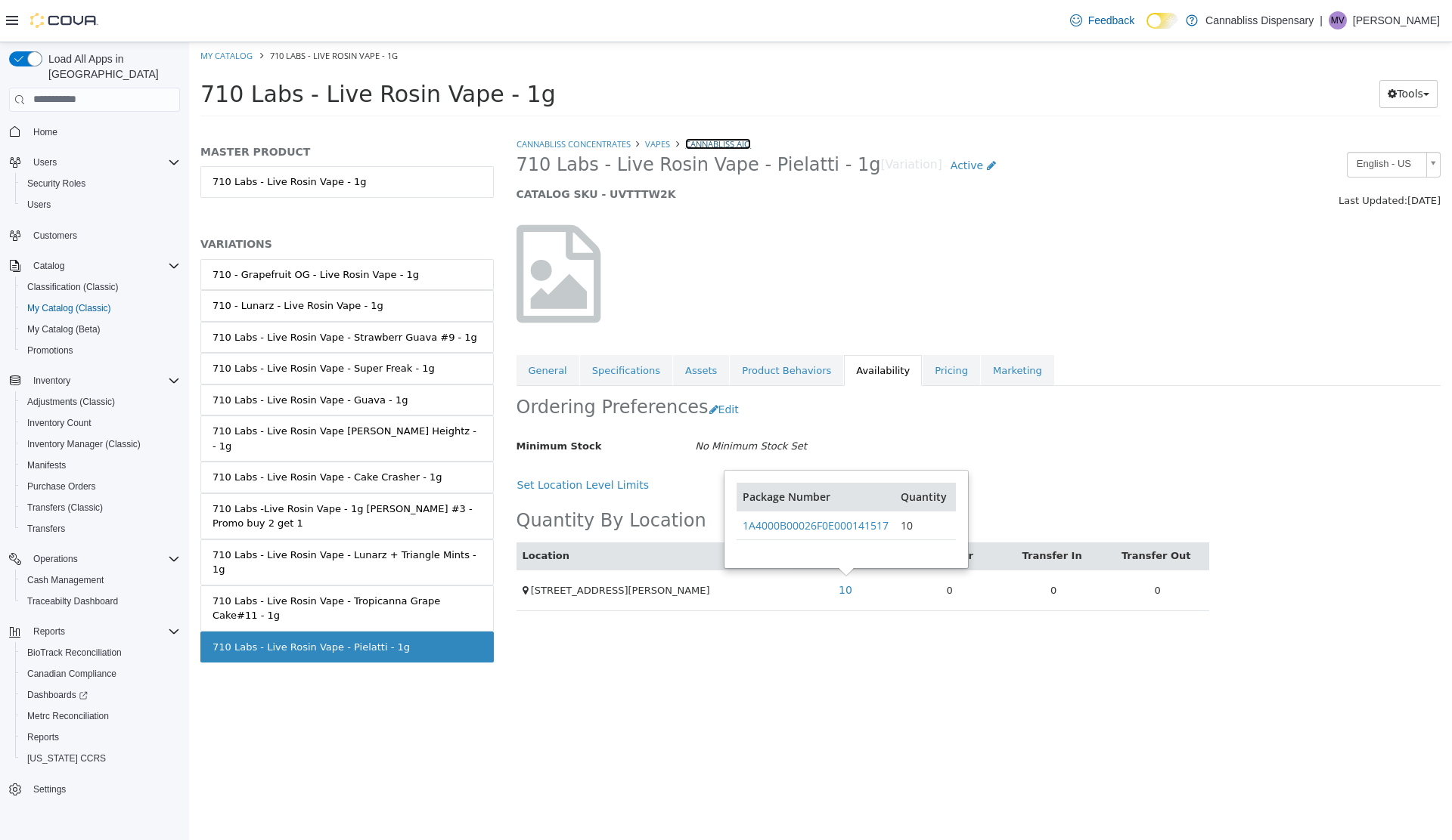
click at [725, 144] on link "CannaBliss AIO" at bounding box center [718, 143] width 66 height 11
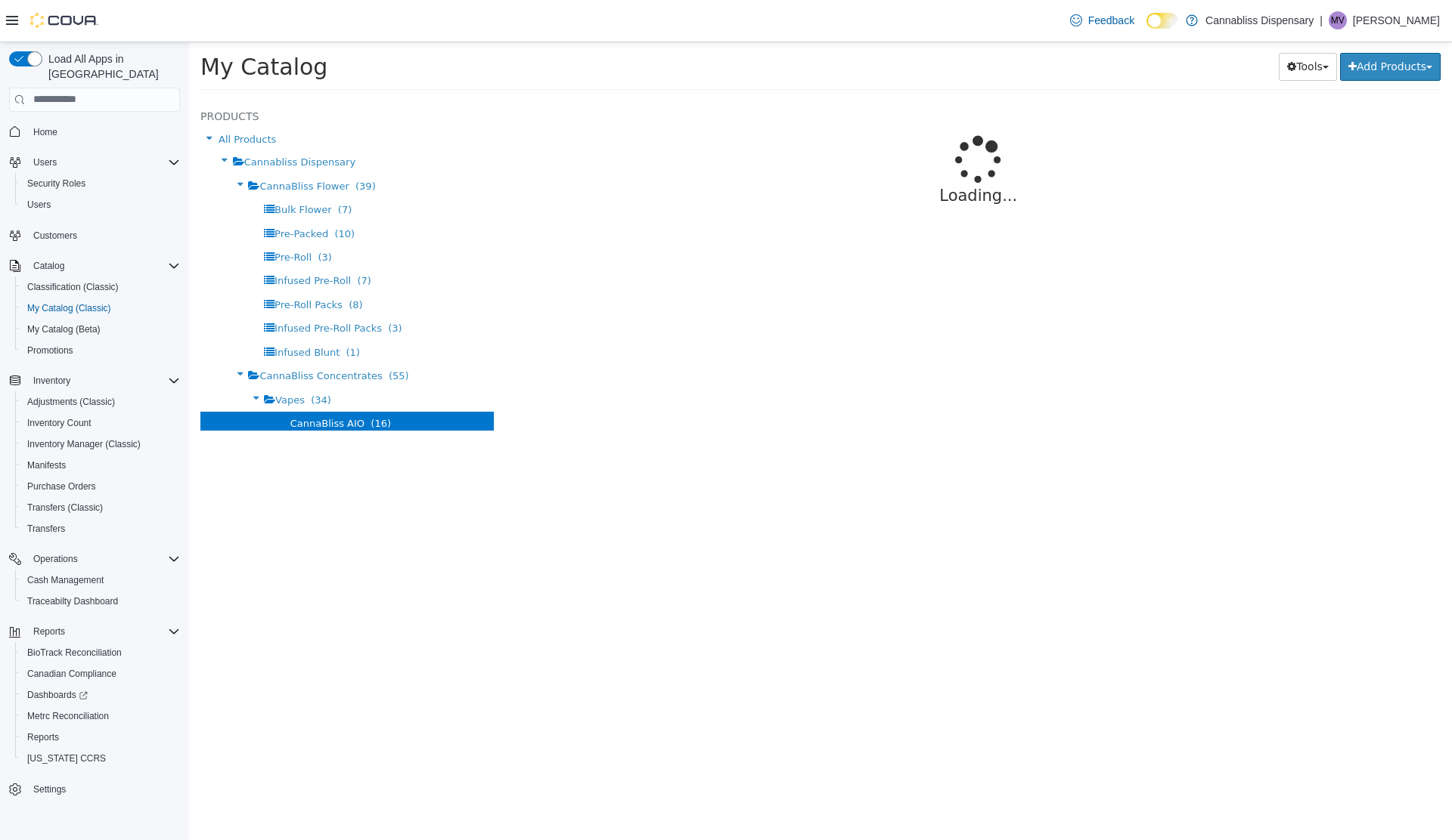
select select "**********"
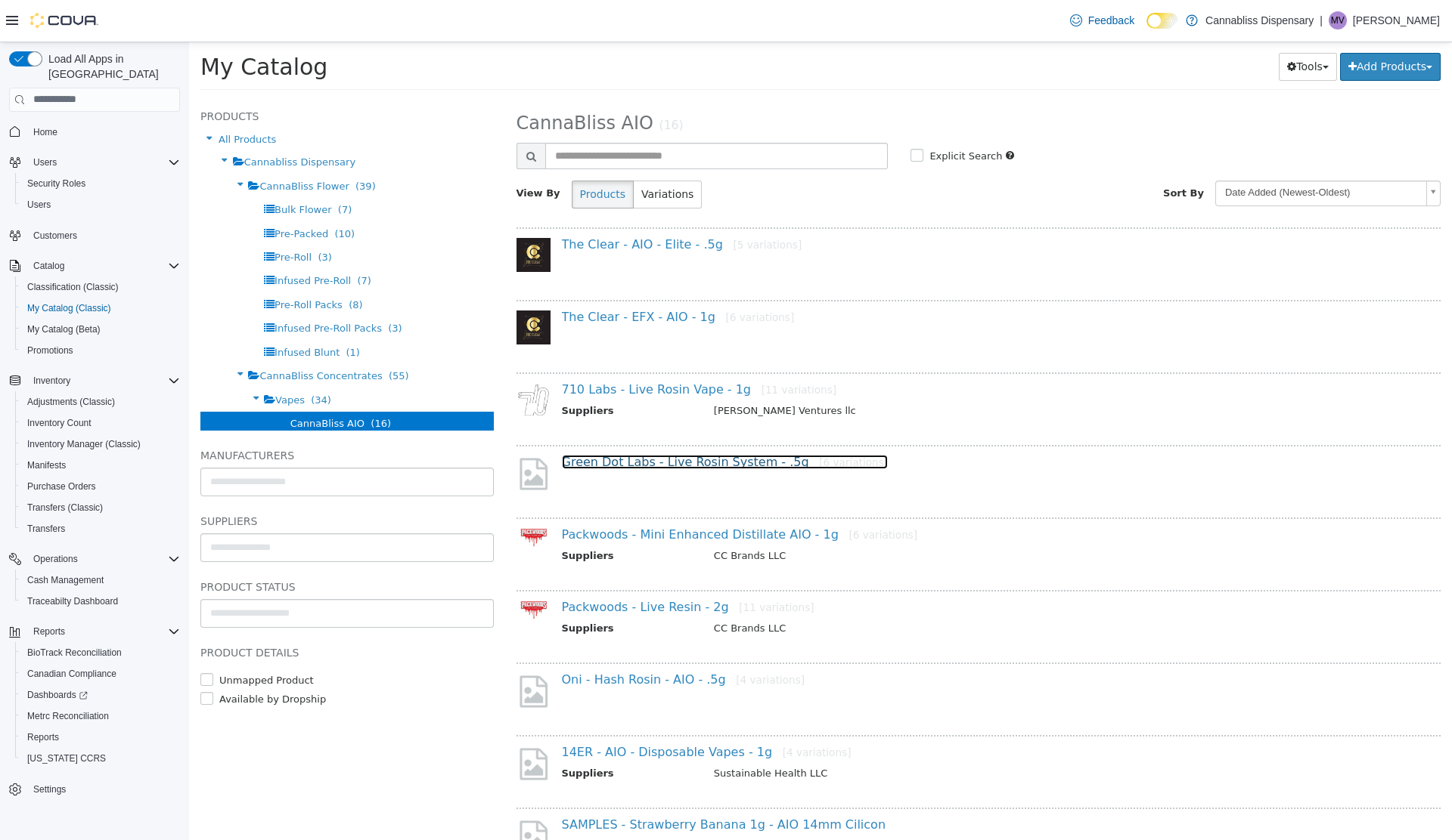
click at [640, 463] on link "Green Dot Labs - Live Rosin System - .5g [6 variations]" at bounding box center [725, 461] width 326 height 14
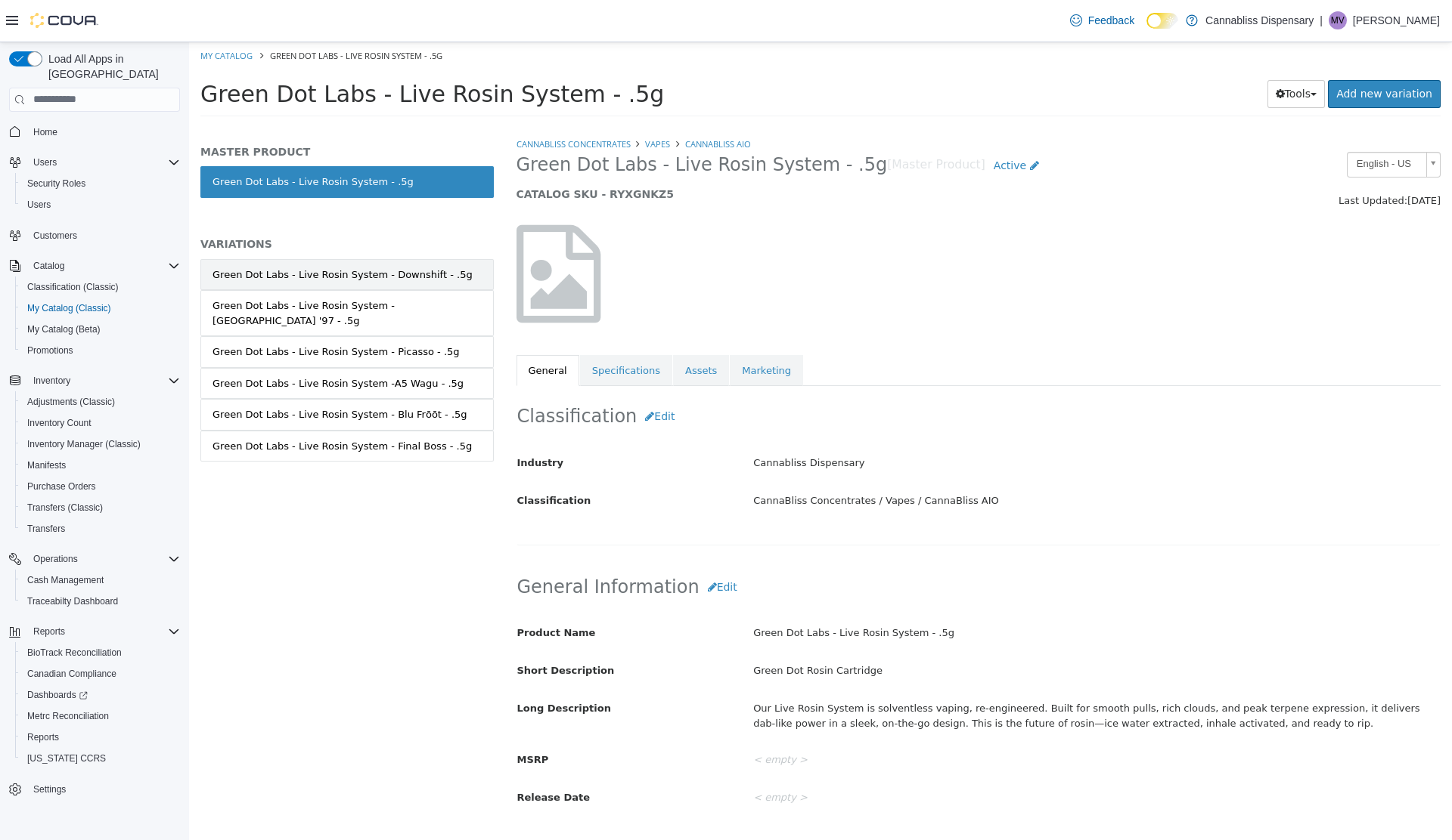
click at [349, 276] on div "Green Dot Labs - Live Rosin System - Downshift - .5g" at bounding box center [342, 274] width 260 height 15
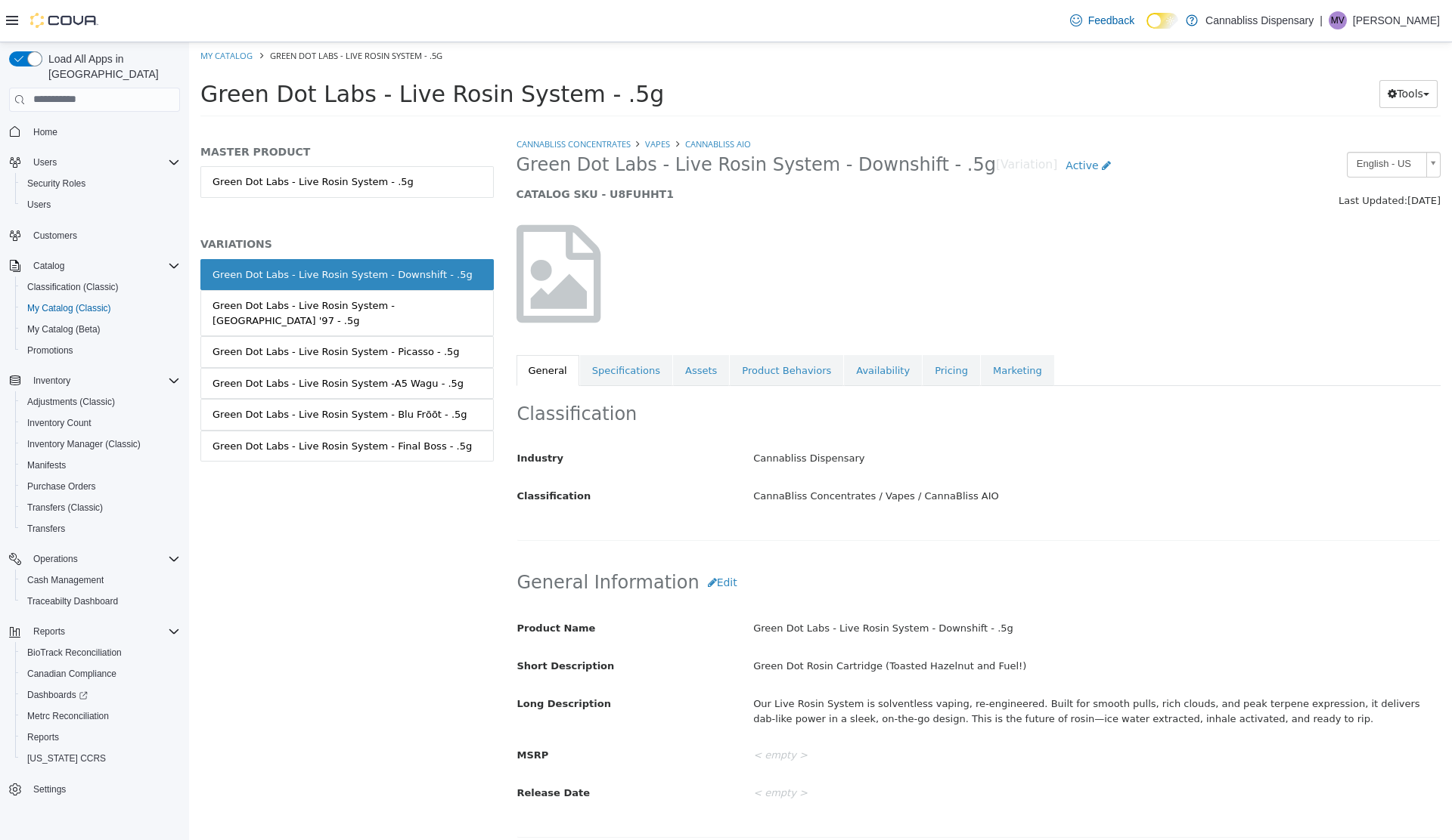
click at [859, 392] on div "Classification Industry Cannabliss Dispensary Classification CannaBliss Concent…" at bounding box center [979, 462] width 925 height 155
click at [844, 369] on link "Availability" at bounding box center [883, 370] width 78 height 32
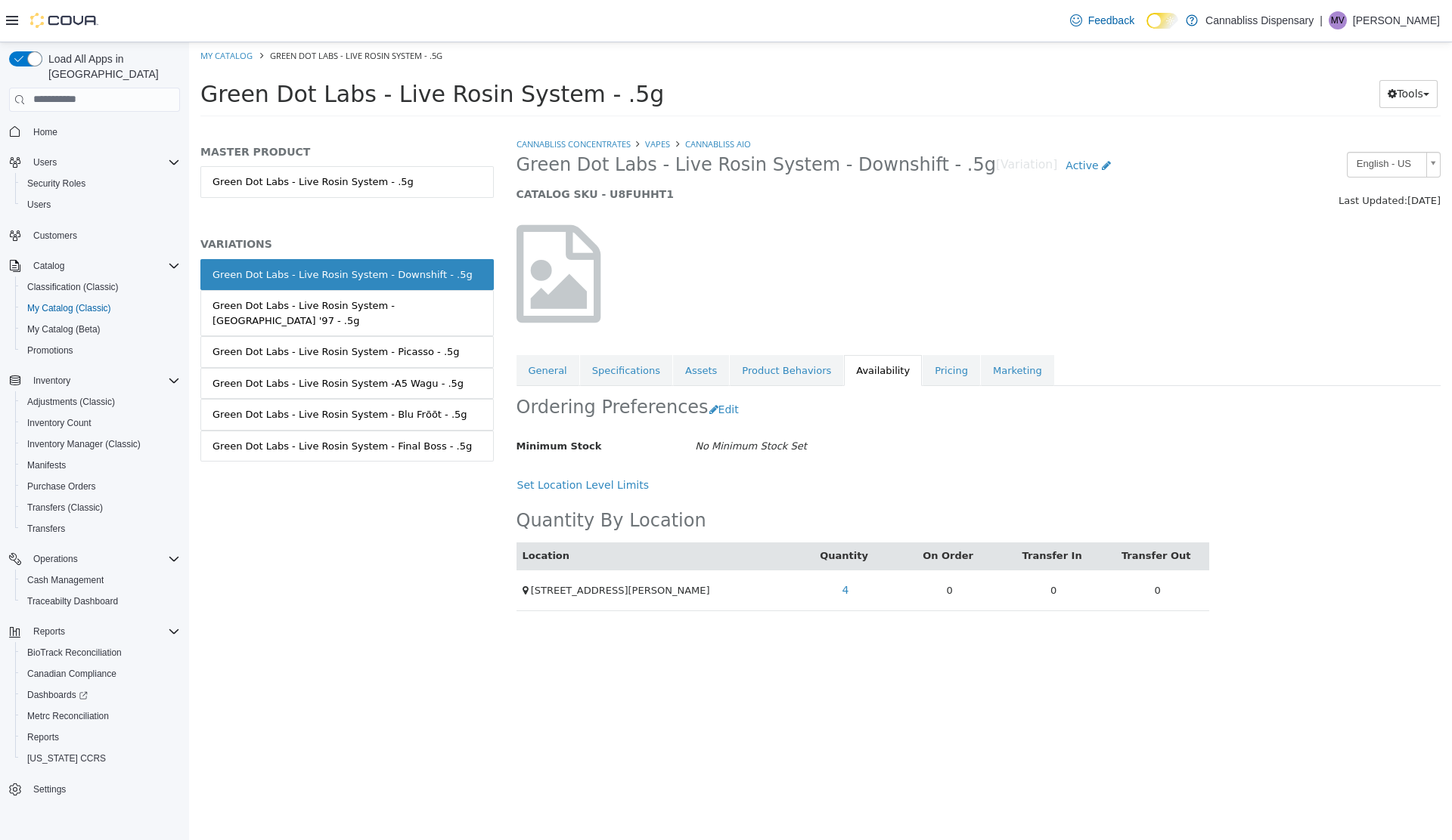
click at [835, 558] on link "Quantity" at bounding box center [845, 554] width 52 height 11
click at [846, 590] on link "4" at bounding box center [846, 590] width 24 height 28
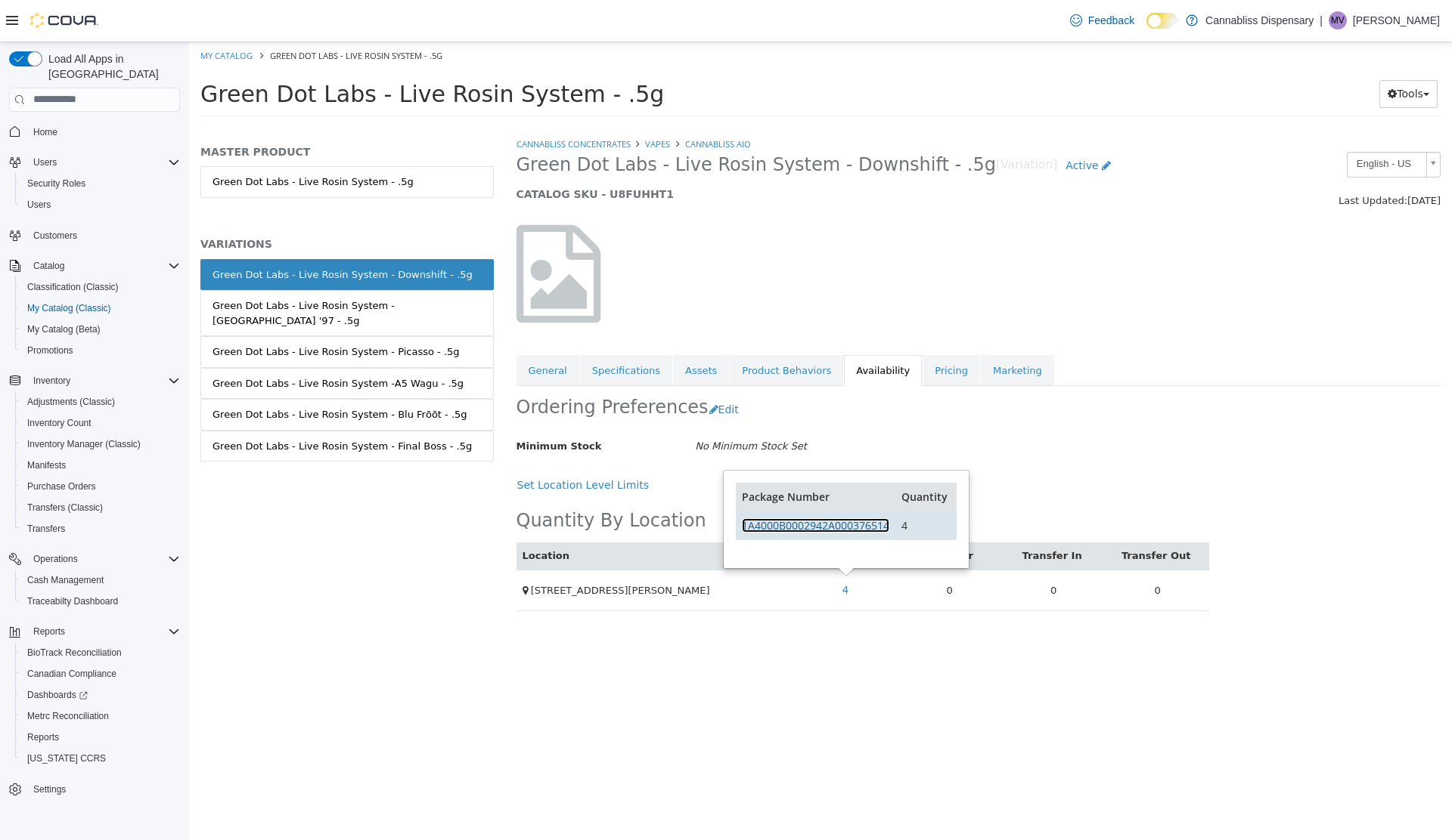
click at [817, 525] on link "1A4000B0002942A000376514" at bounding box center [815, 524] width 147 height 14
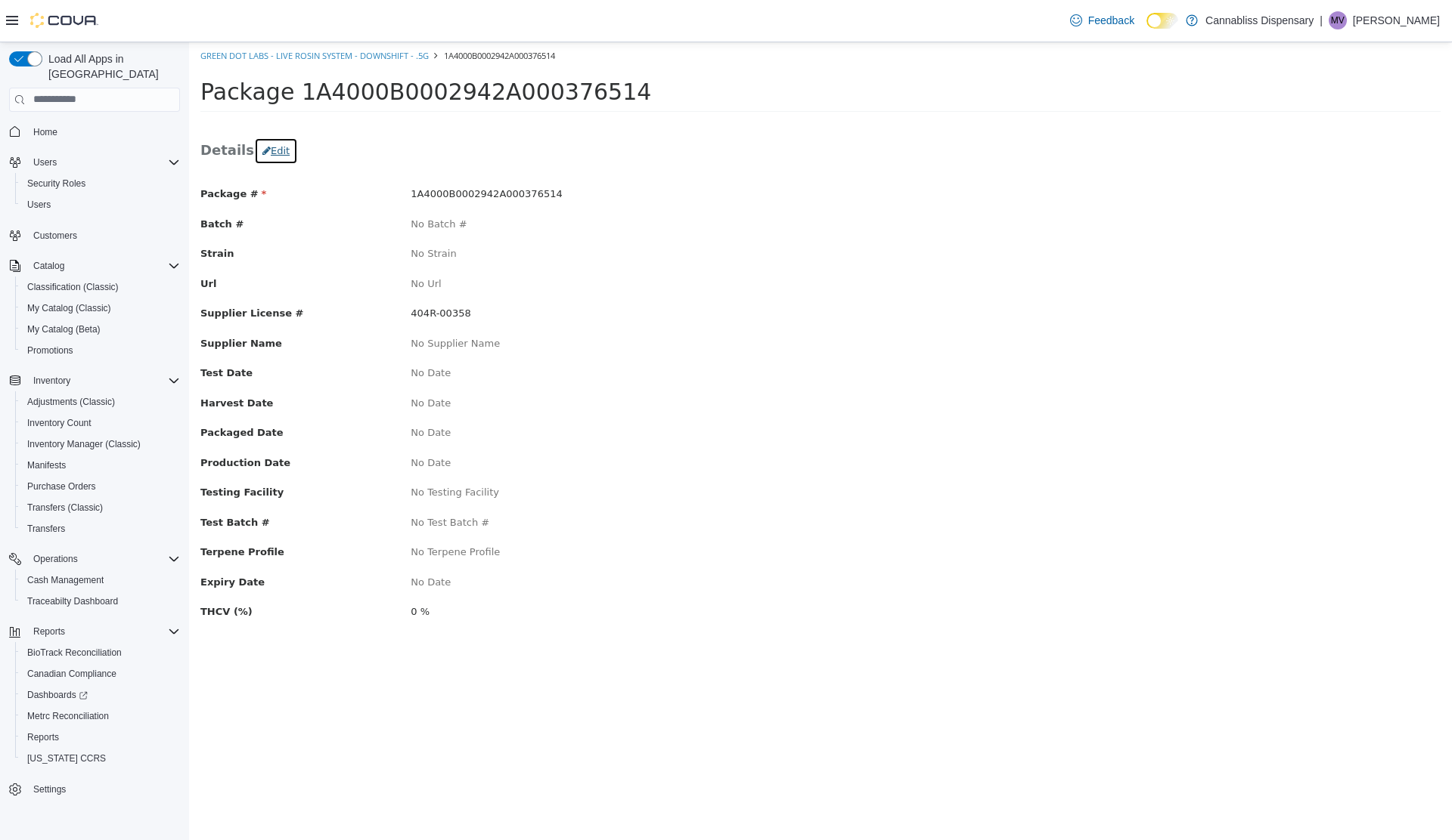
click at [269, 150] on button "Edit" at bounding box center [276, 150] width 44 height 27
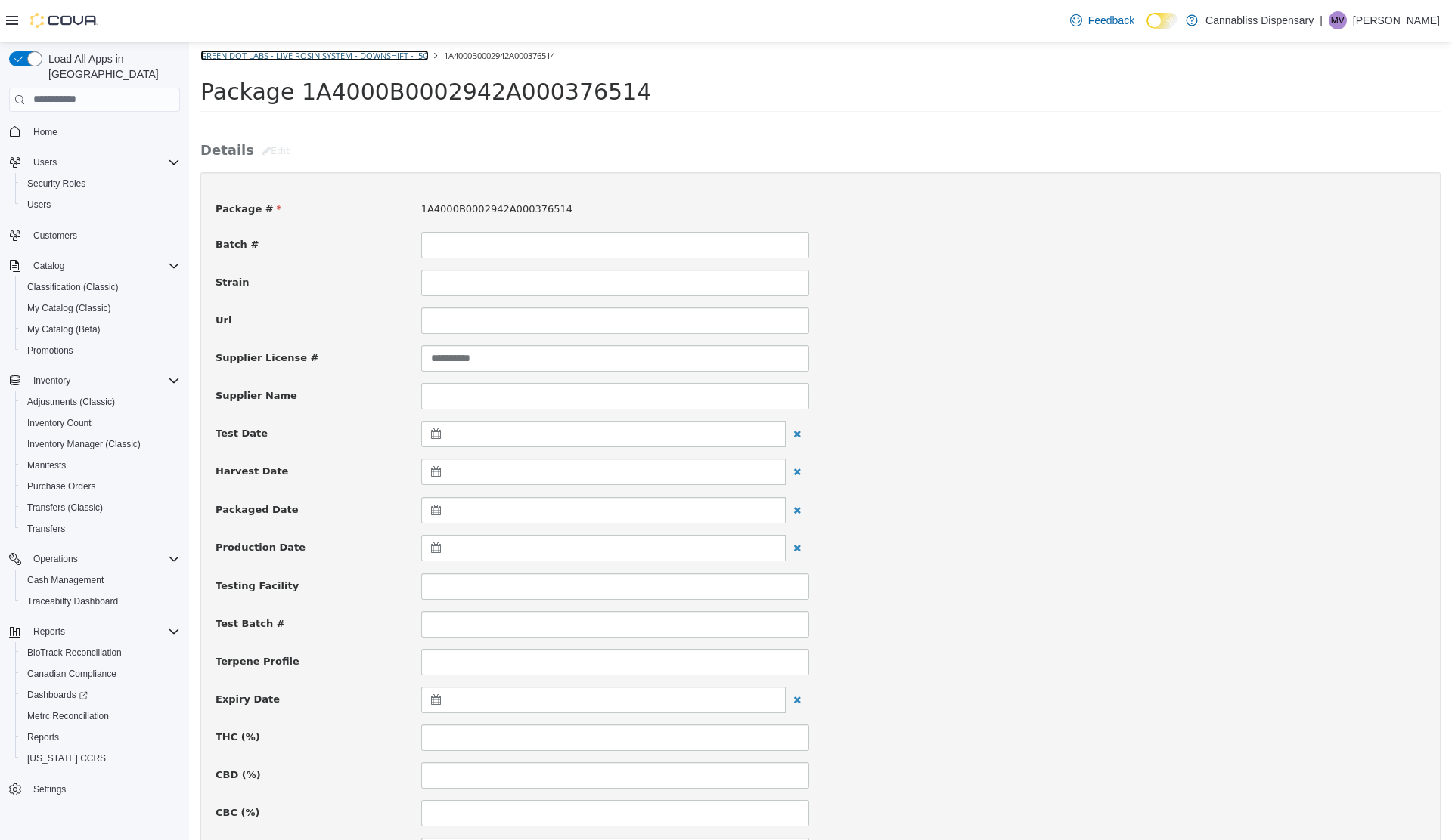
click at [333, 54] on link "Green Dot Labs - Live Rosin System - Downshift - .5g" at bounding box center [314, 54] width 228 height 11
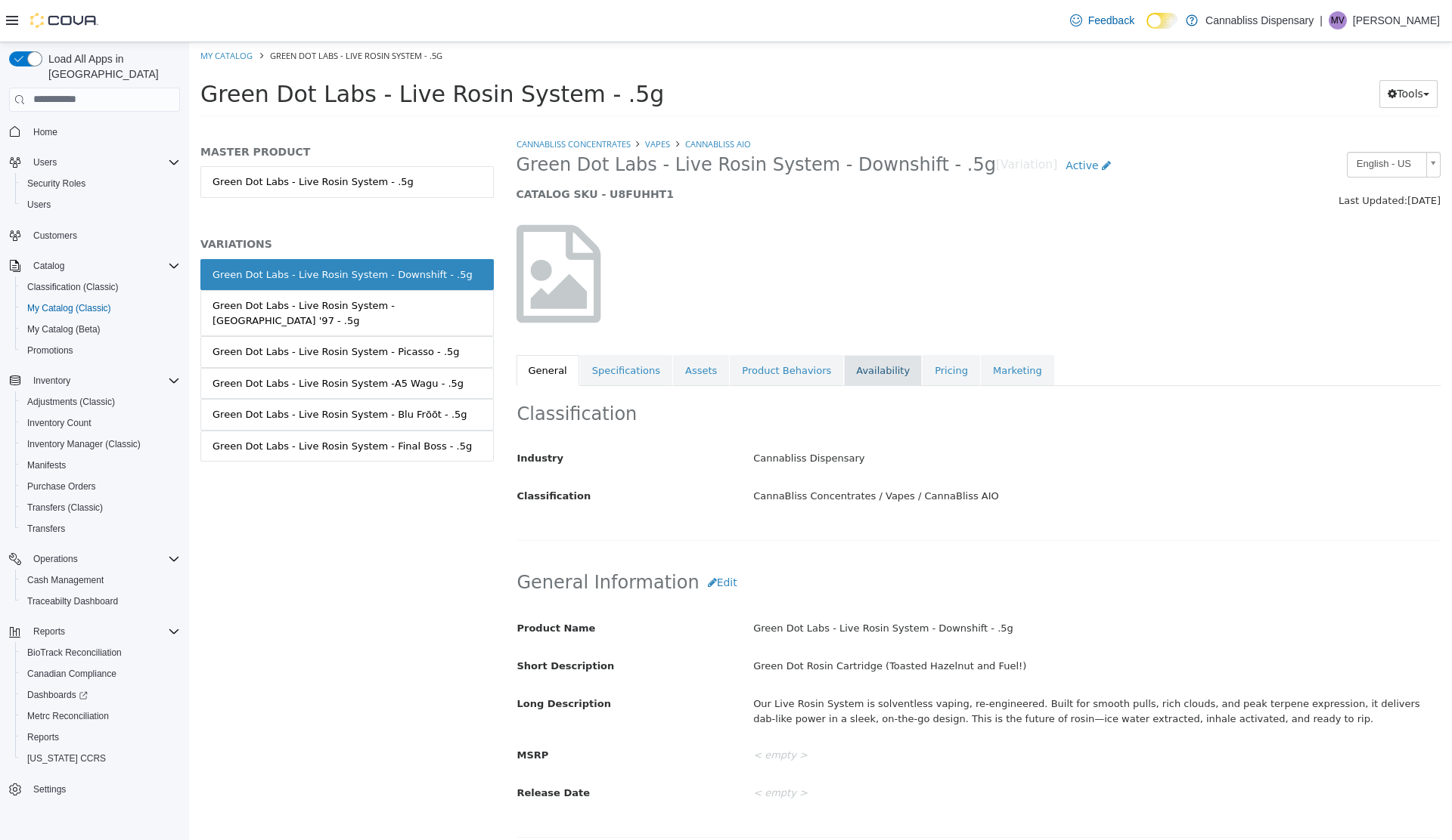
click at [844, 365] on link "Availability" at bounding box center [883, 370] width 78 height 32
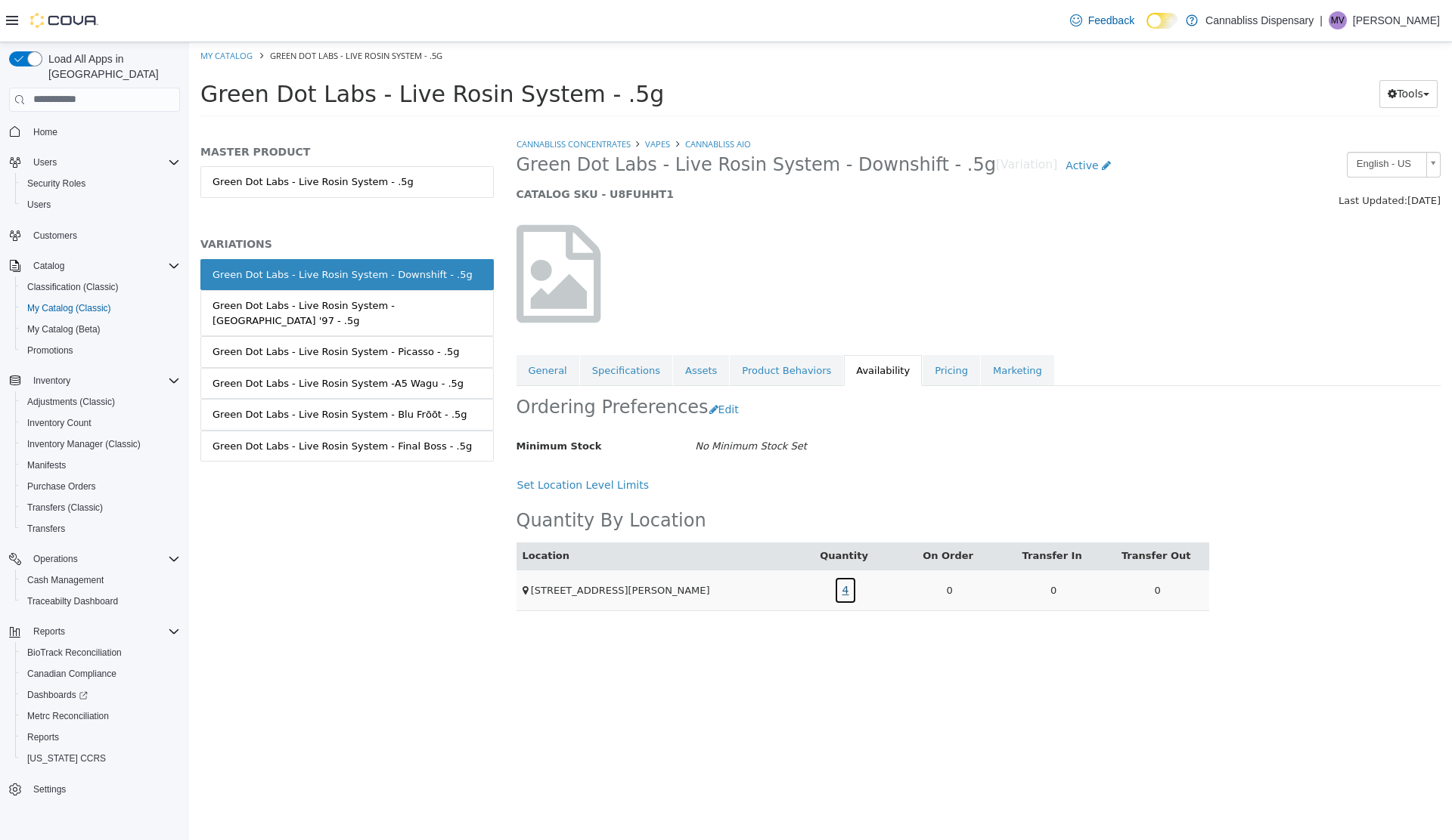
click at [845, 587] on link "4" at bounding box center [846, 590] width 24 height 28
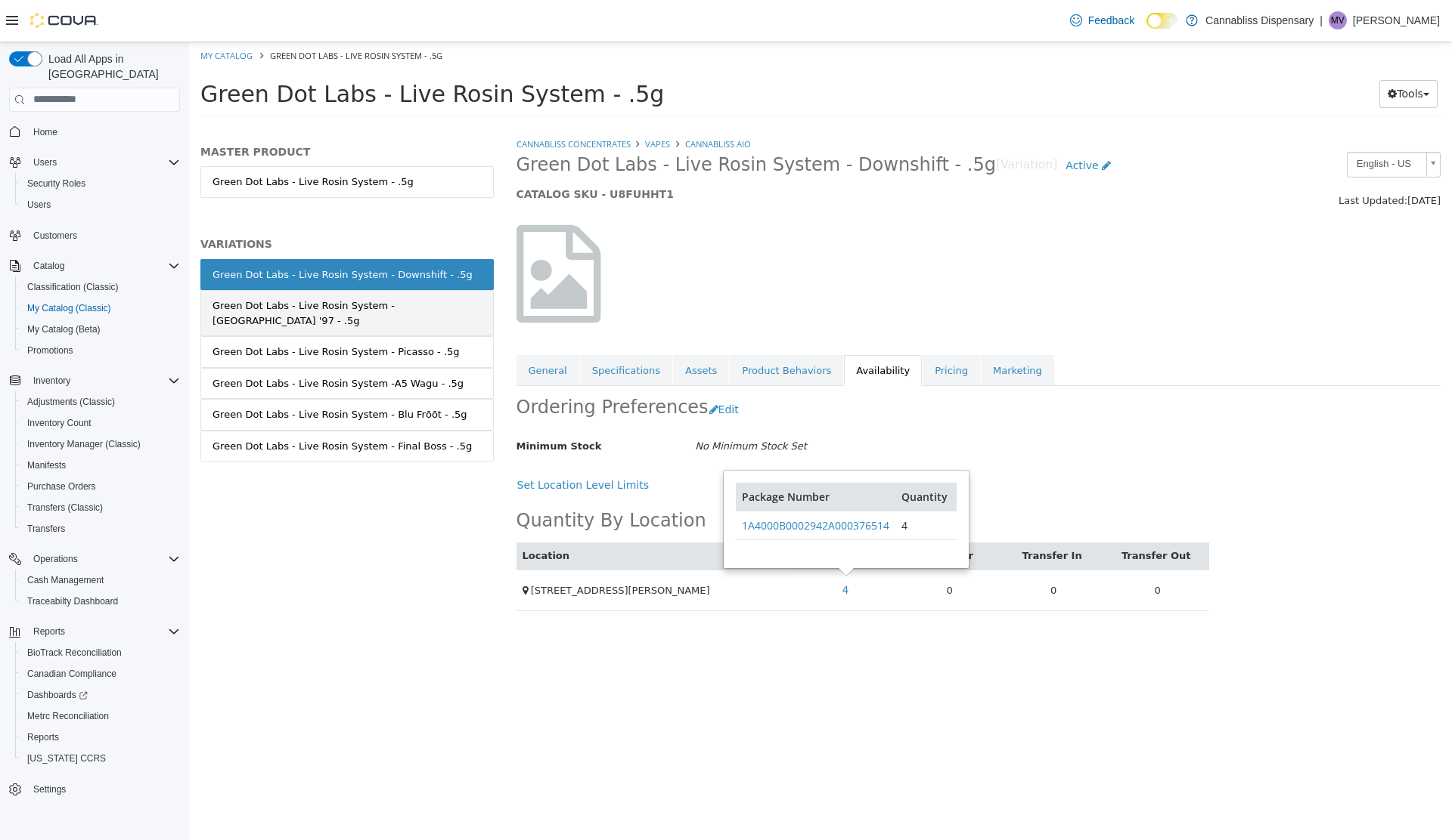
click at [321, 309] on div "Green Dot Labs - Live Rosin System - [GEOGRAPHIC_DATA] '97 - .5g" at bounding box center [347, 313] width 269 height 30
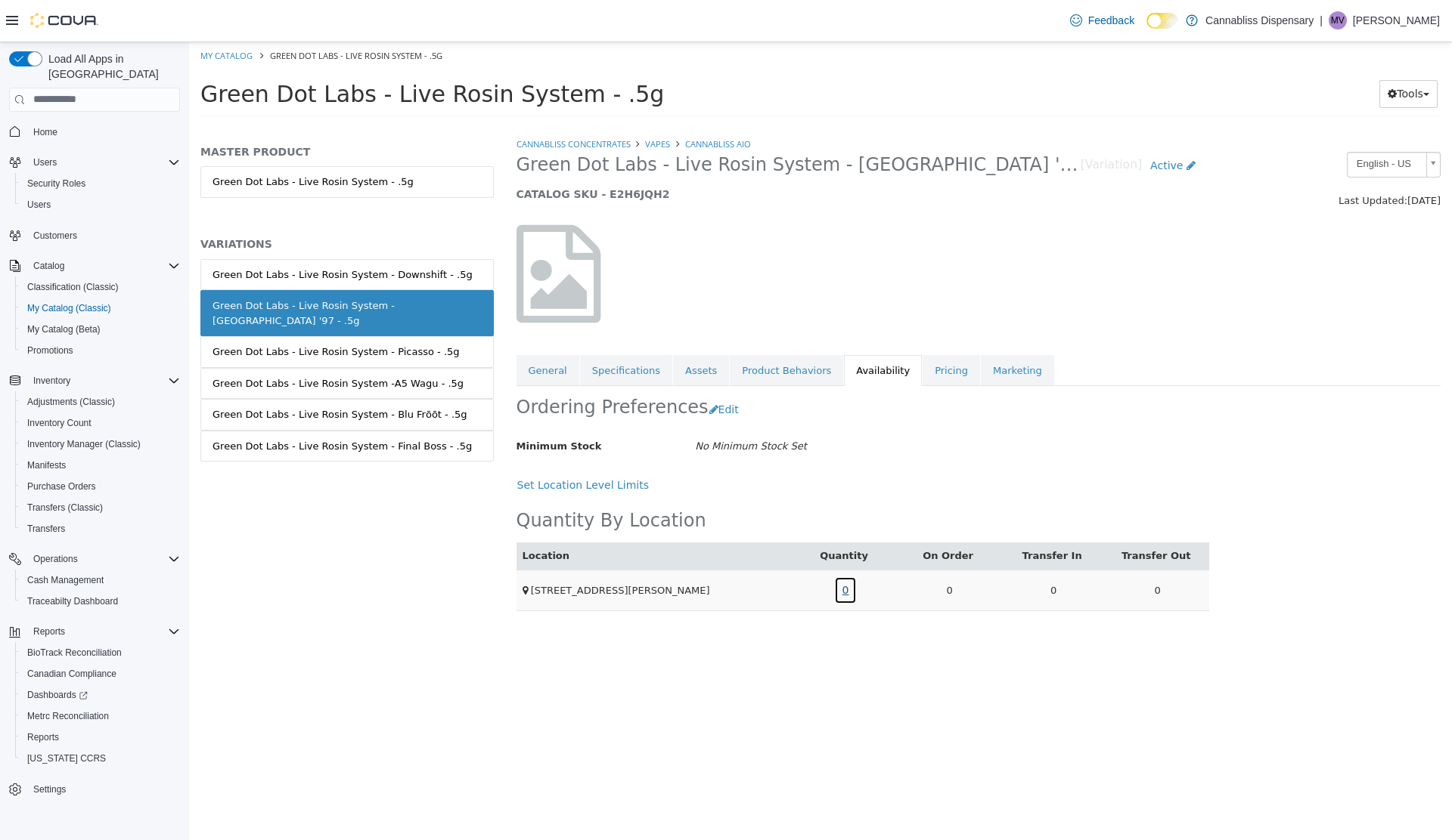
click at [844, 590] on link "0" at bounding box center [846, 590] width 24 height 28
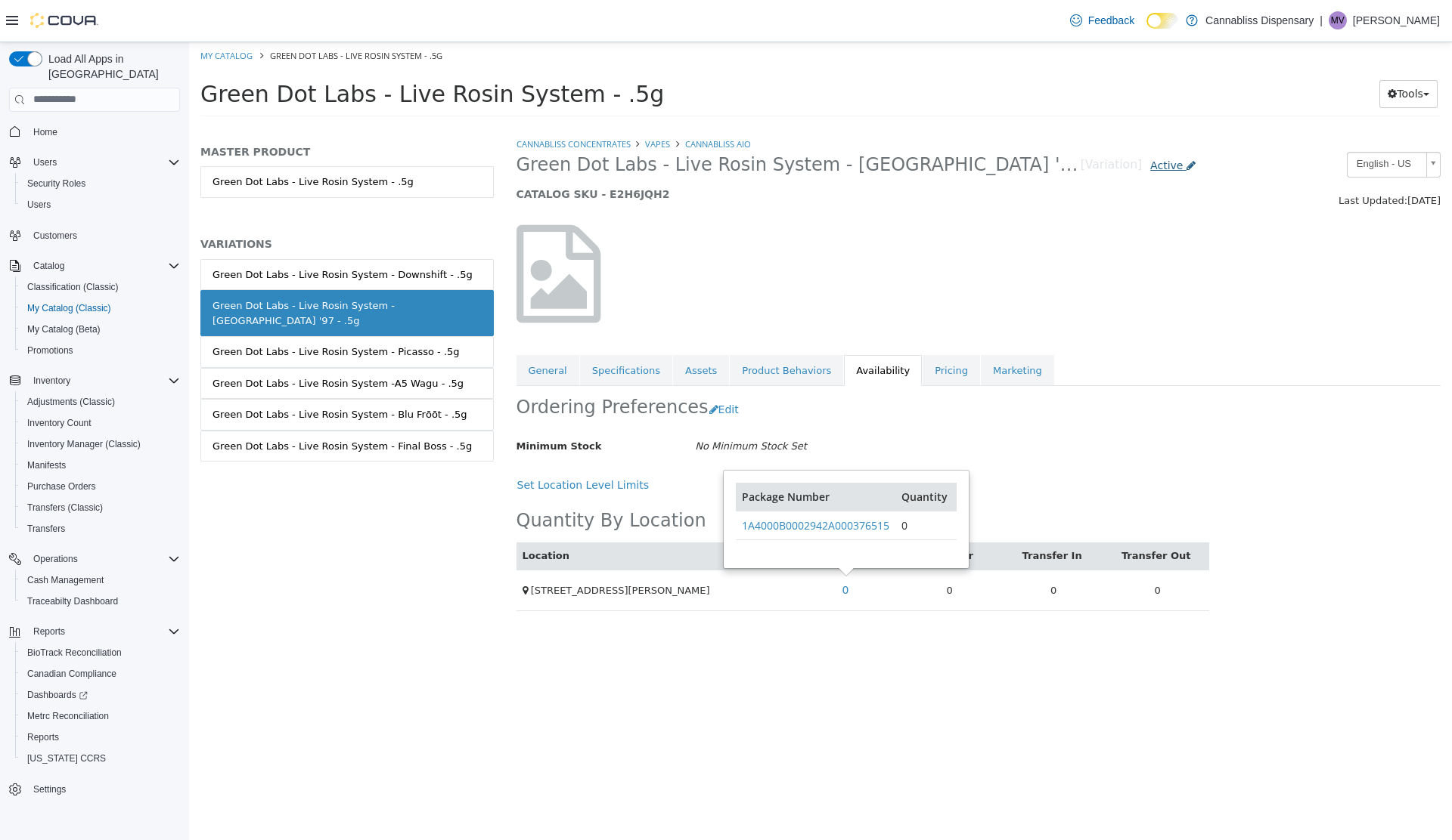
click at [1150, 167] on span "Active" at bounding box center [1166, 165] width 32 height 12
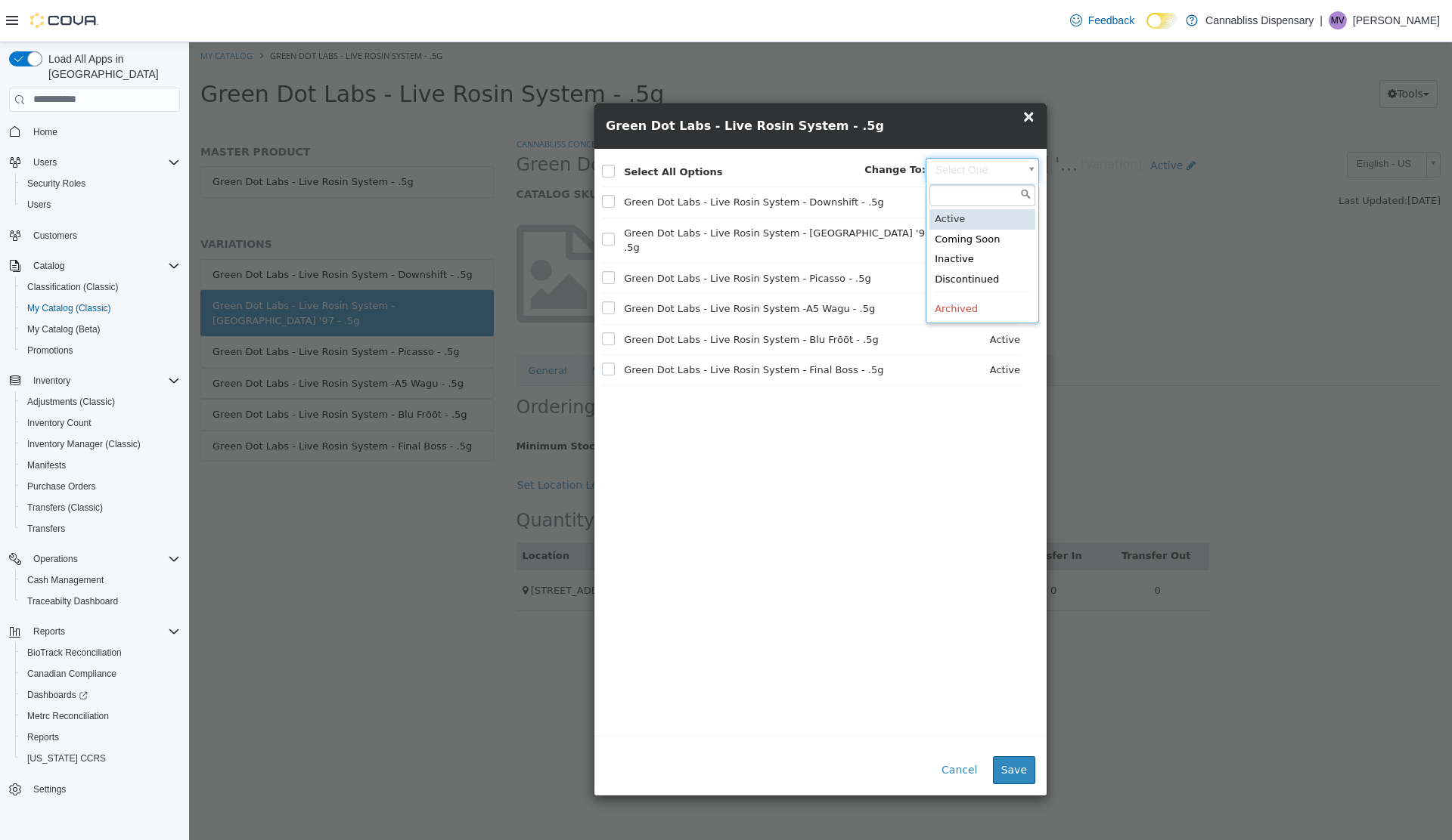
click at [1017, 125] on body "Saving Bulk Changes... × My Catalog Green Dot Labs - Live Rosin System - .5g Gr…" at bounding box center [819, 83] width 1262 height 84
type input "********"
click at [1026, 771] on button "Save" at bounding box center [1013, 770] width 42 height 28
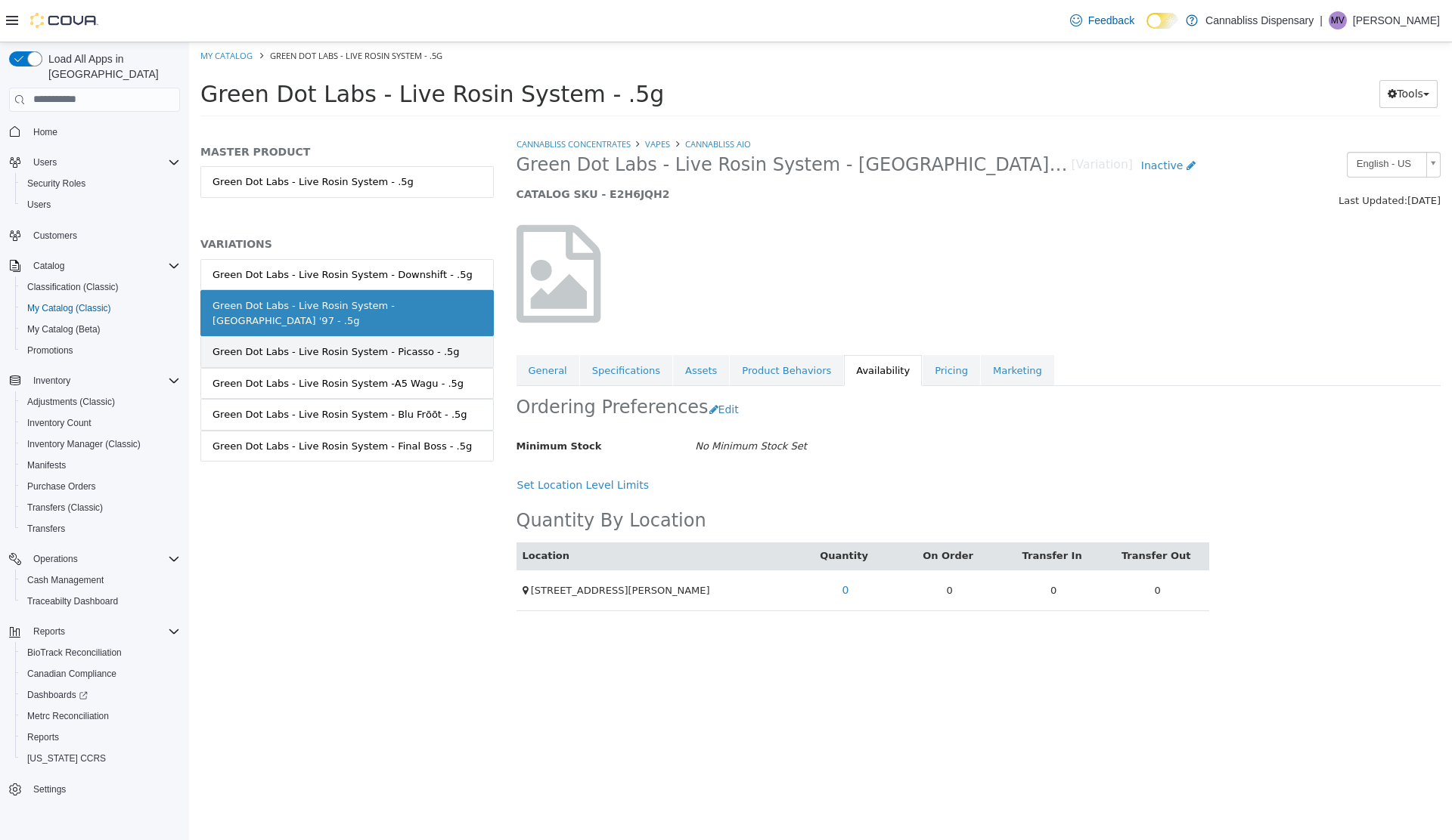
click at [375, 344] on div "Green Dot Labs - Live Rosin System - Picasso - .5g" at bounding box center [336, 351] width 247 height 15
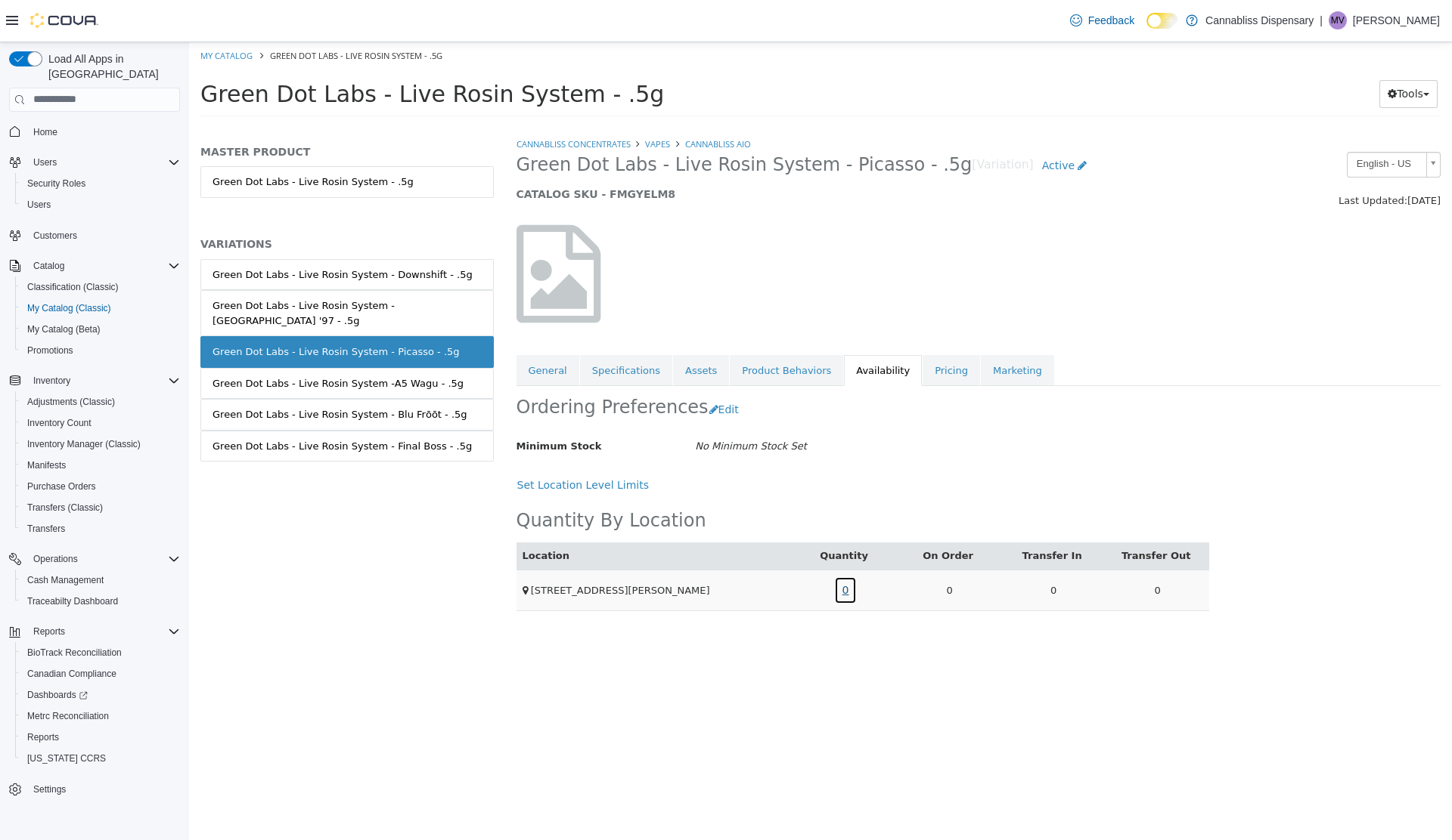
click at [848, 592] on link "0" at bounding box center [846, 590] width 24 height 28
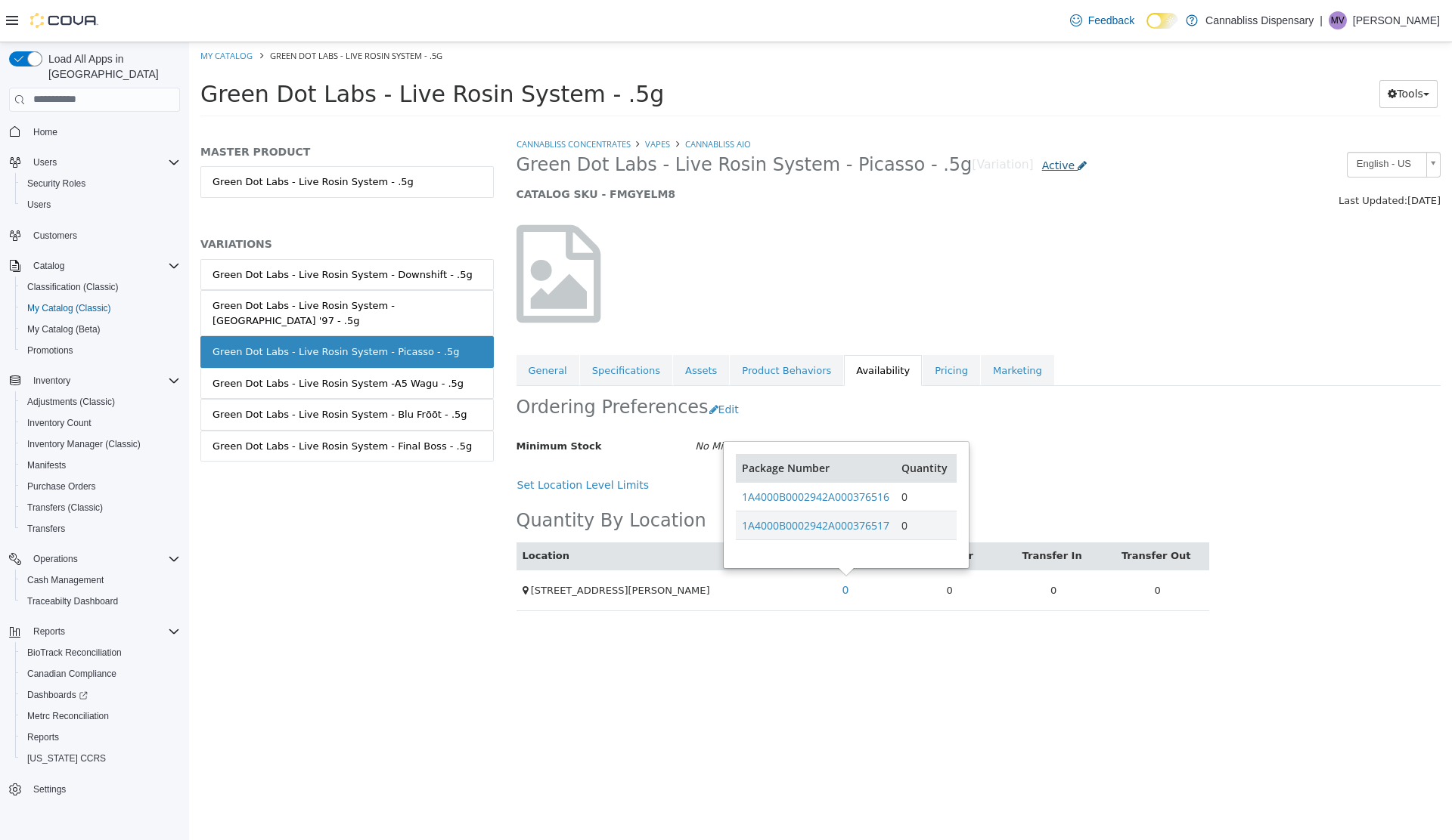
click at [1077, 163] on icon at bounding box center [1082, 165] width 9 height 11
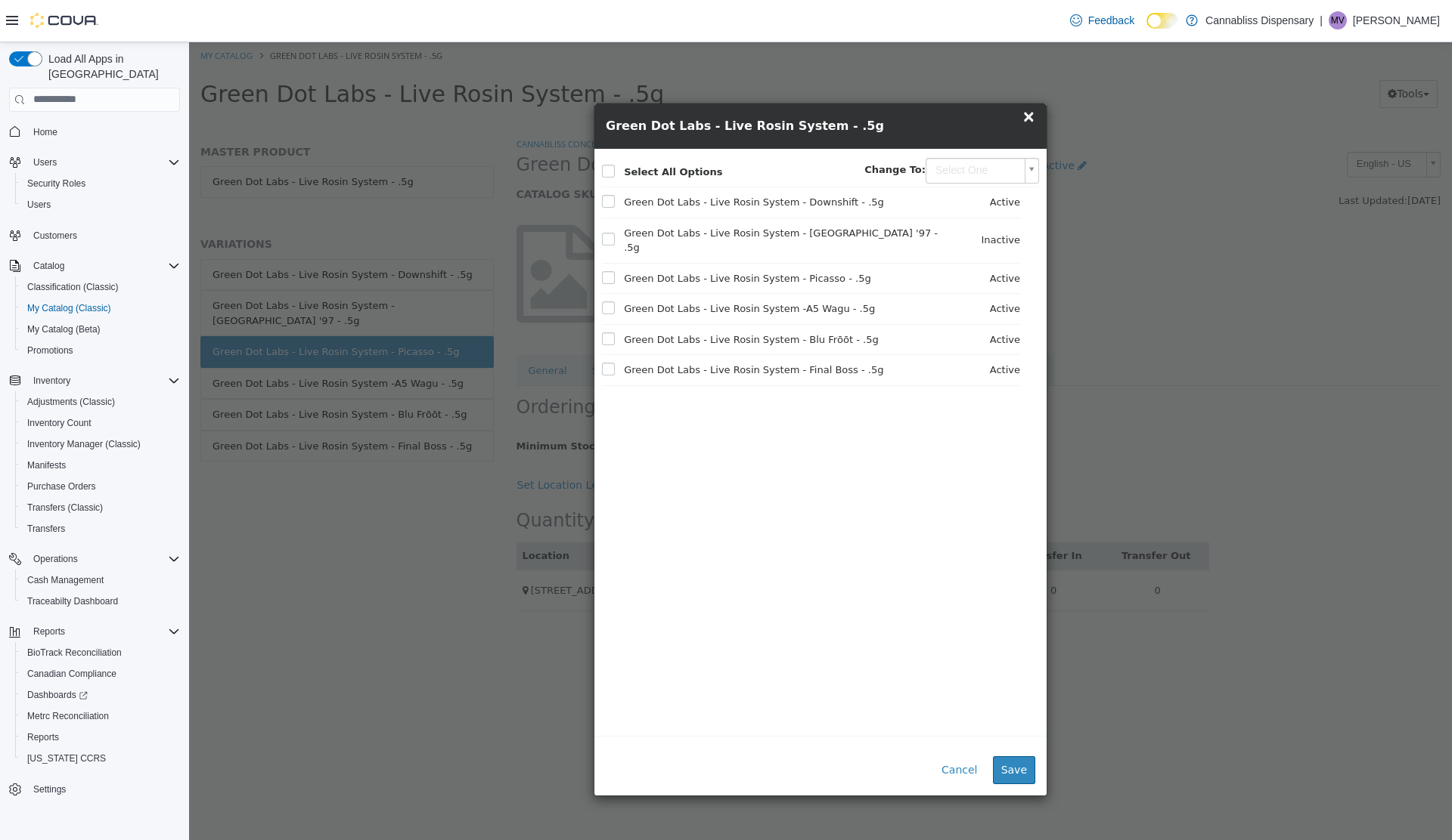
click at [1011, 125] on body "Saving Bulk Changes... × My Catalog Green Dot Labs - Live Rosin System - .5g Gr…" at bounding box center [819, 83] width 1262 height 84
type input "********"
click at [1015, 769] on button "Save" at bounding box center [1013, 770] width 42 height 28
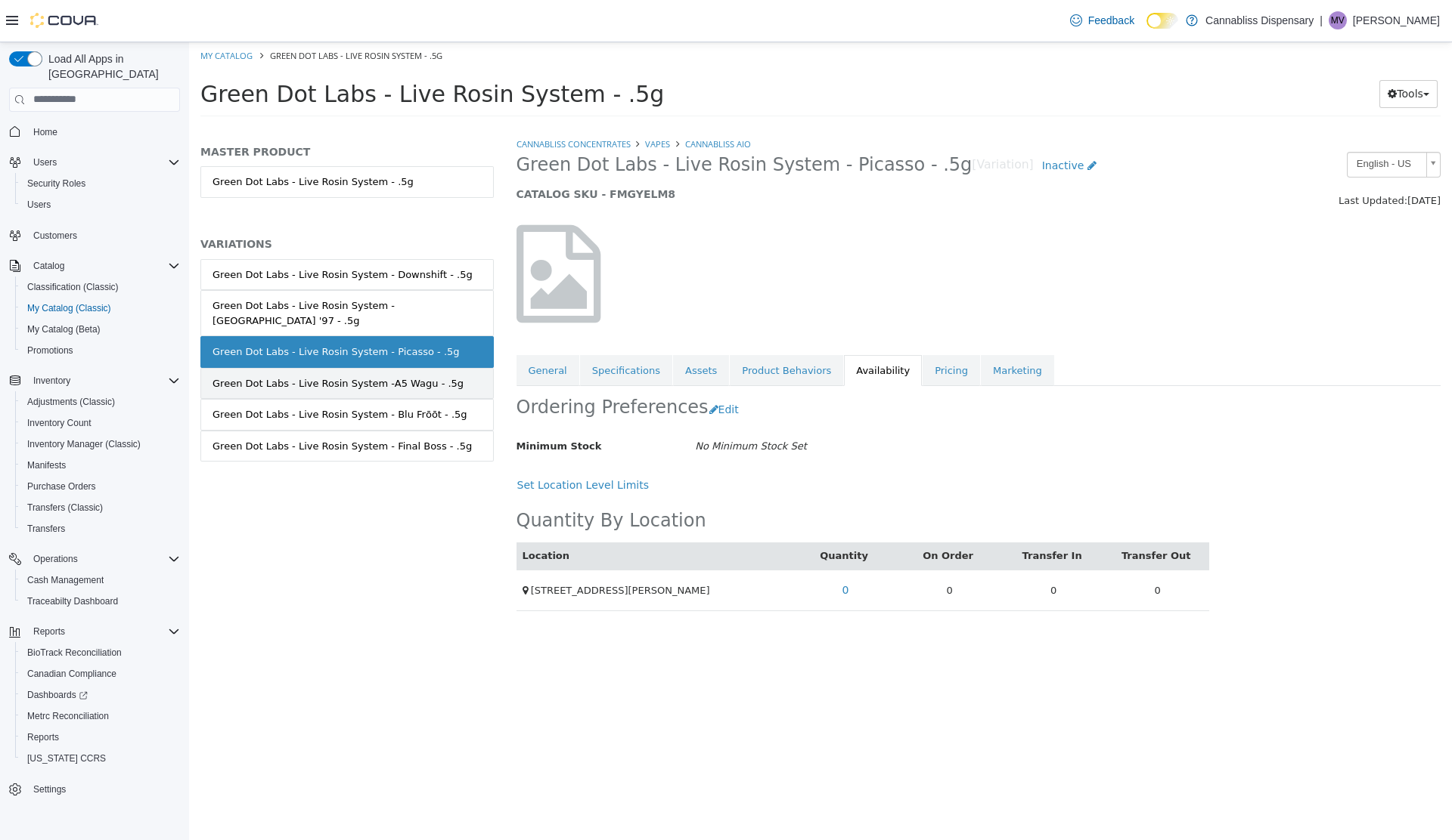
click at [314, 375] on div "Green Dot Labs - Live Rosin System -A5 Wagu - .5g" at bounding box center [338, 382] width 251 height 15
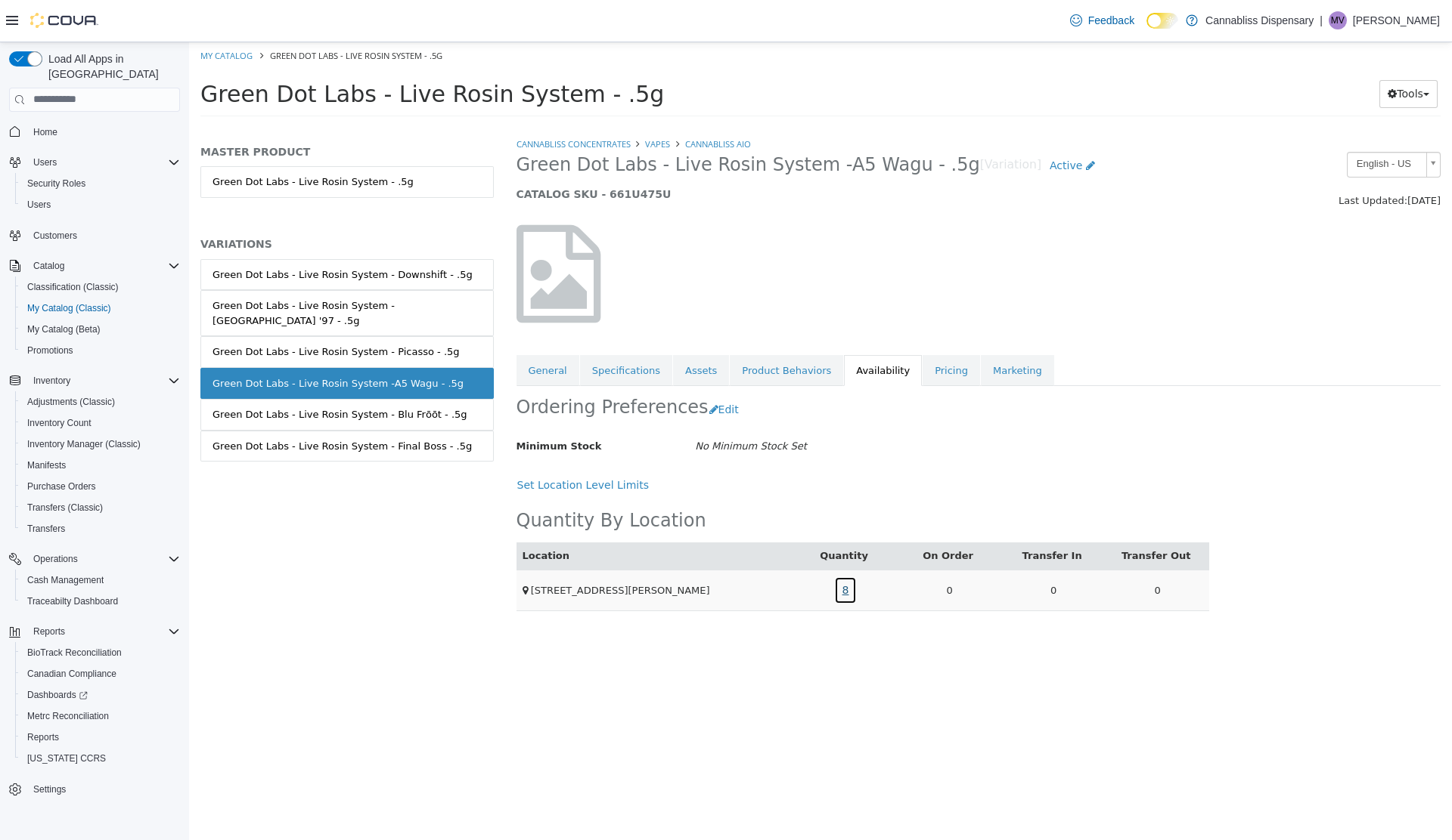
click at [843, 584] on link "8" at bounding box center [846, 590] width 24 height 28
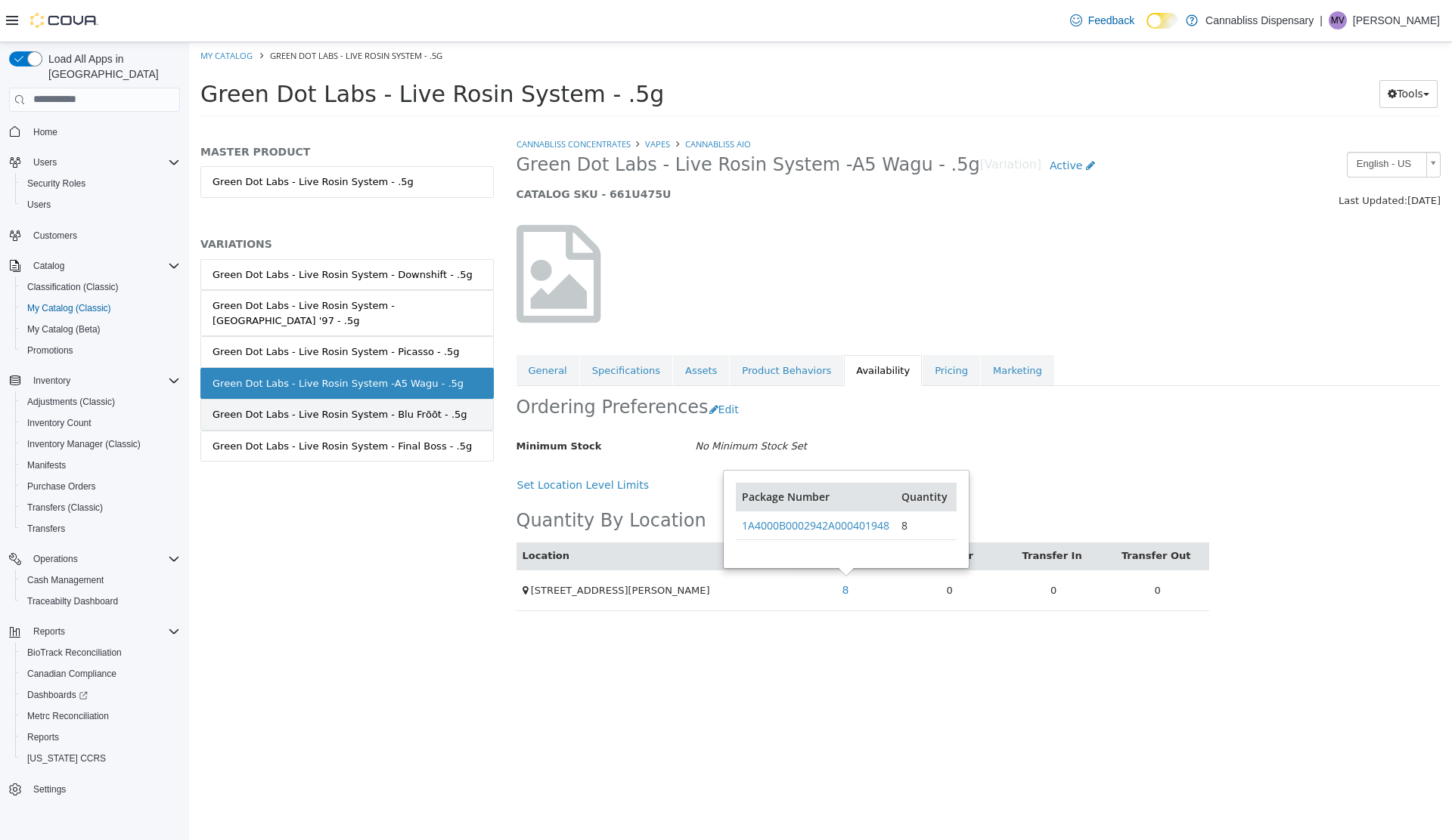
click at [308, 407] on div "Green Dot Labs - Live Rosin System - Blu Frōōt - .5g" at bounding box center [340, 414] width 254 height 15
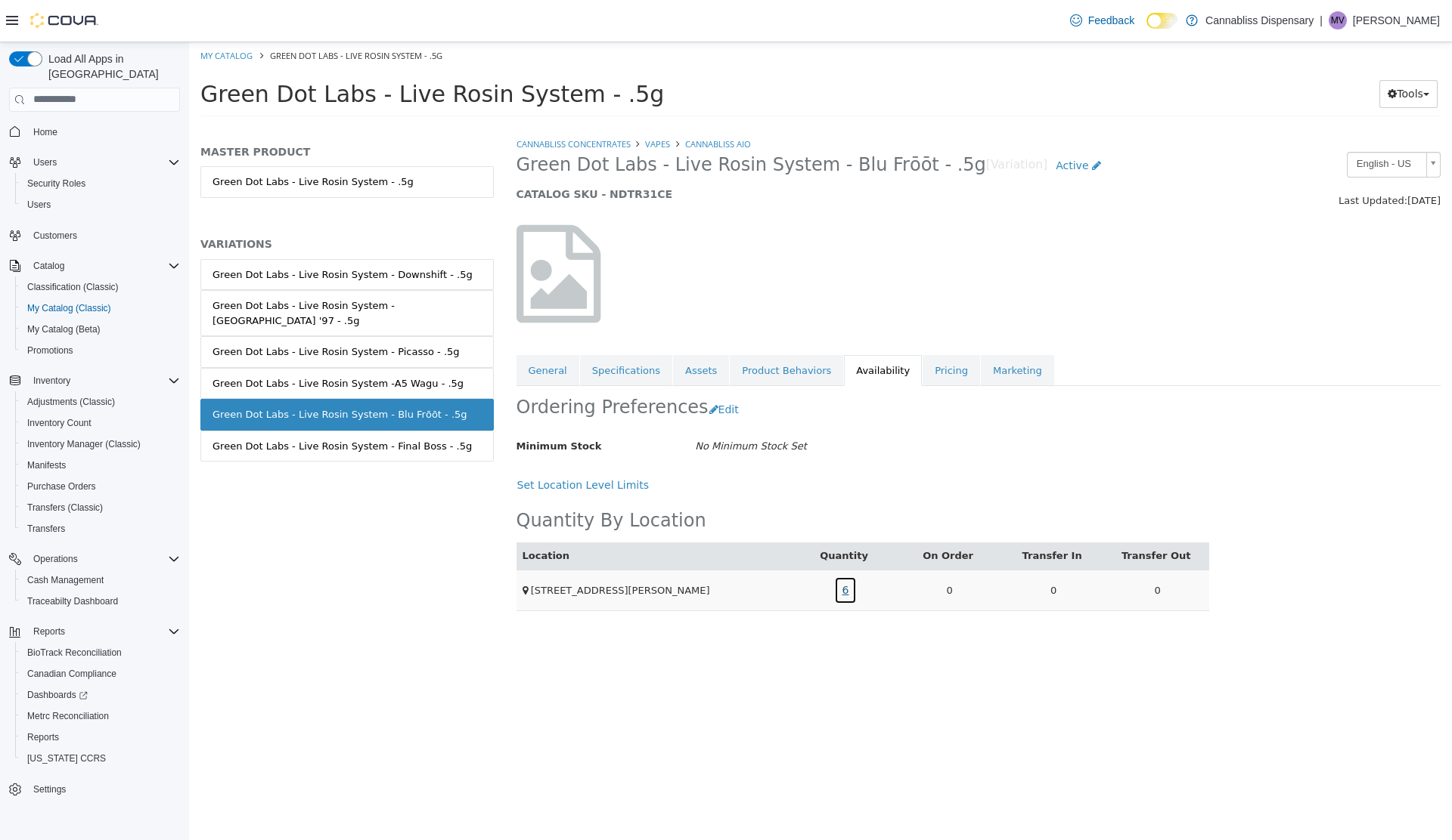
click at [835, 587] on link "6" at bounding box center [846, 590] width 24 height 28
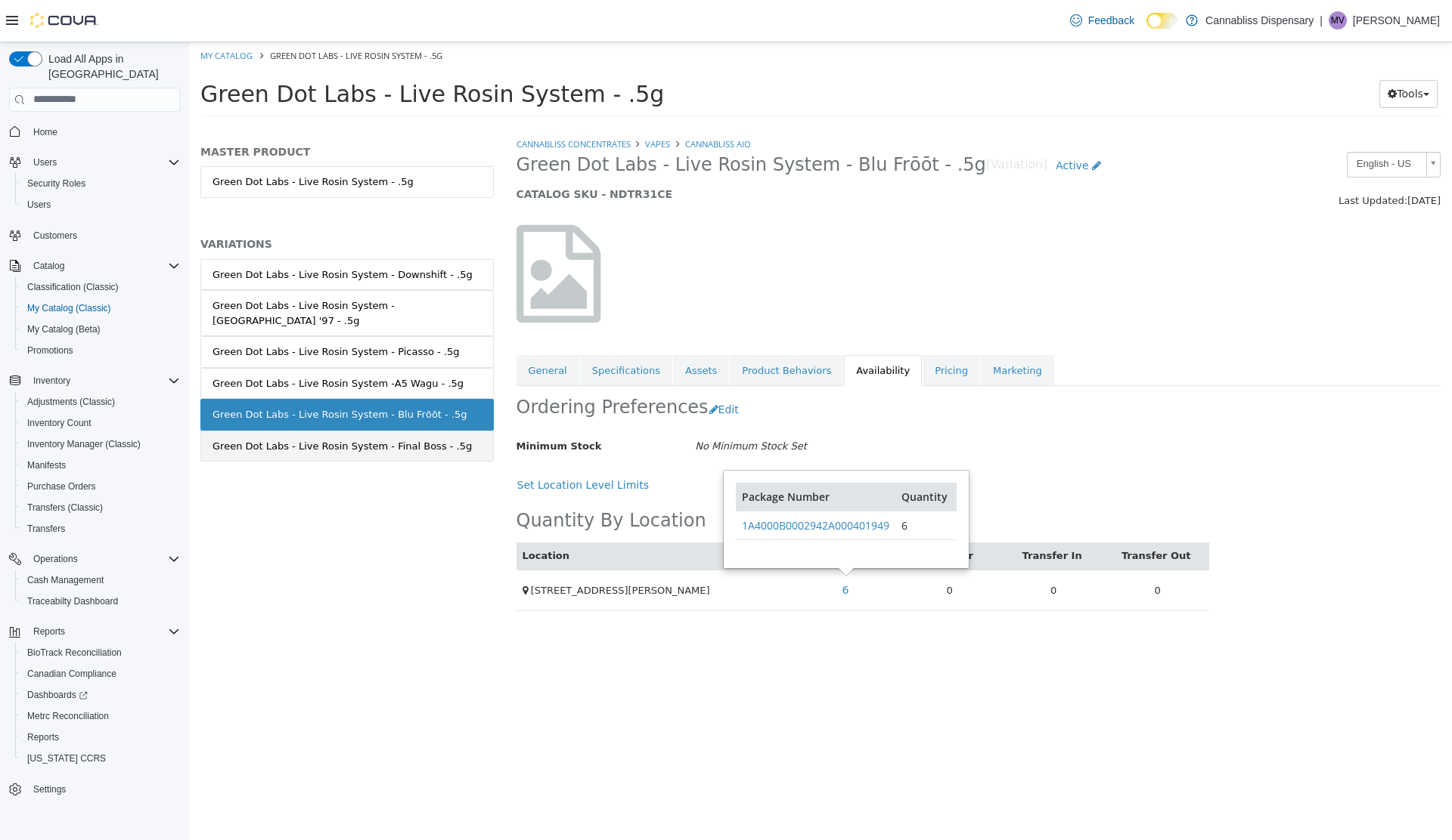
click at [329, 438] on div "Green Dot Labs - Live Rosin System - Final Boss - .5g" at bounding box center [342, 445] width 260 height 15
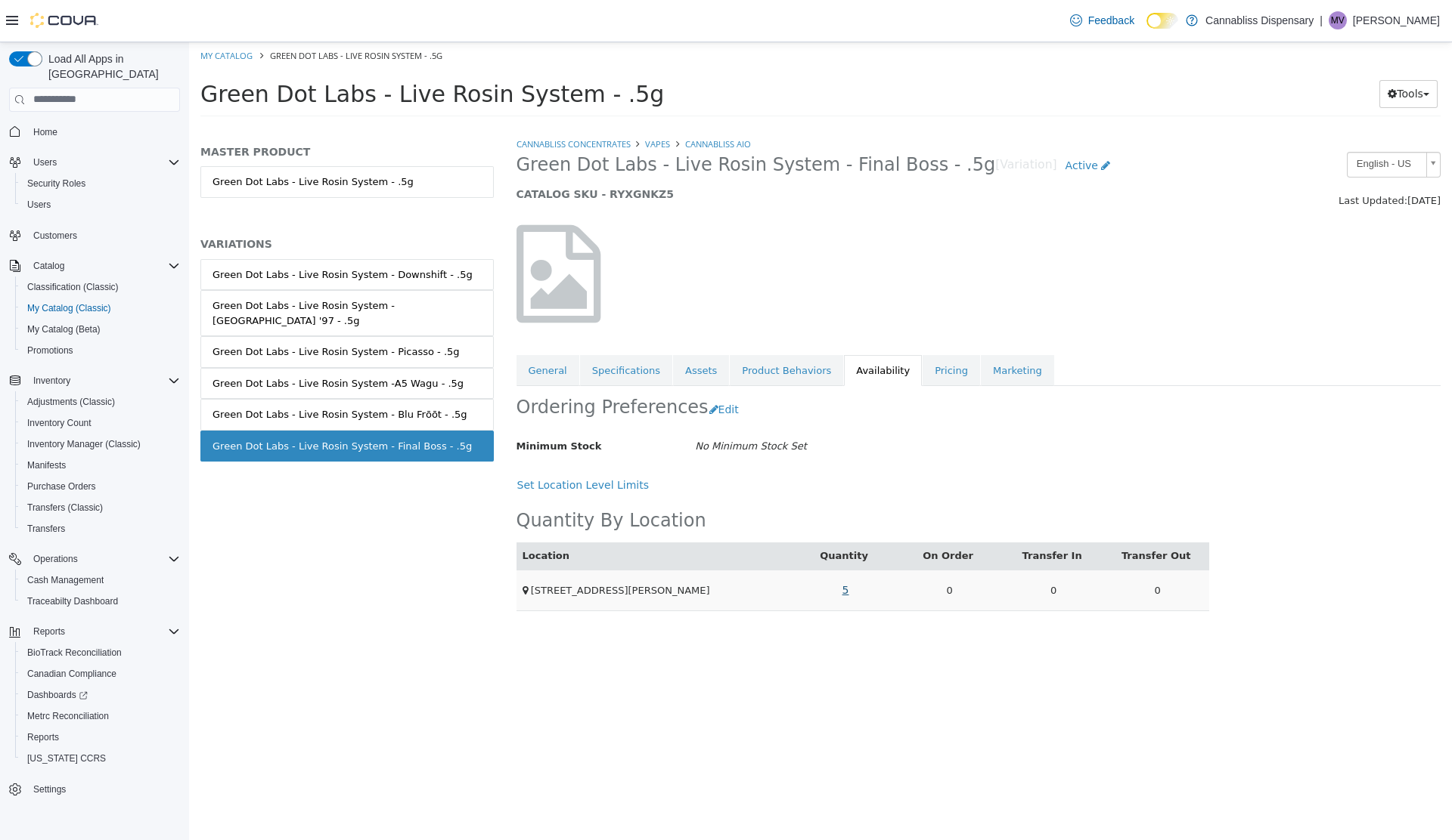
click at [845, 587] on link "5" at bounding box center [846, 590] width 24 height 28
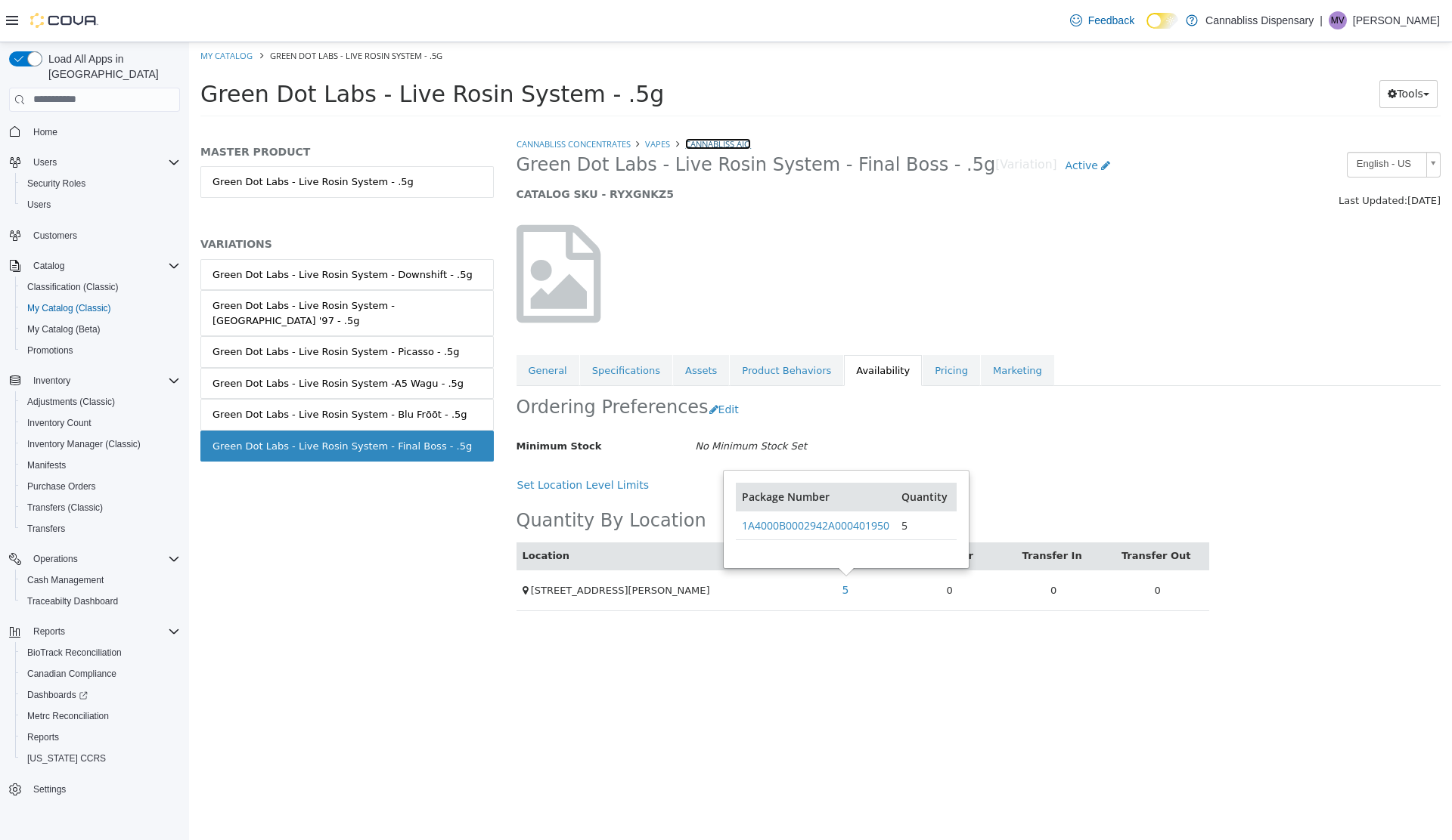
click at [721, 143] on link "CannaBliss AIO" at bounding box center [718, 143] width 66 height 11
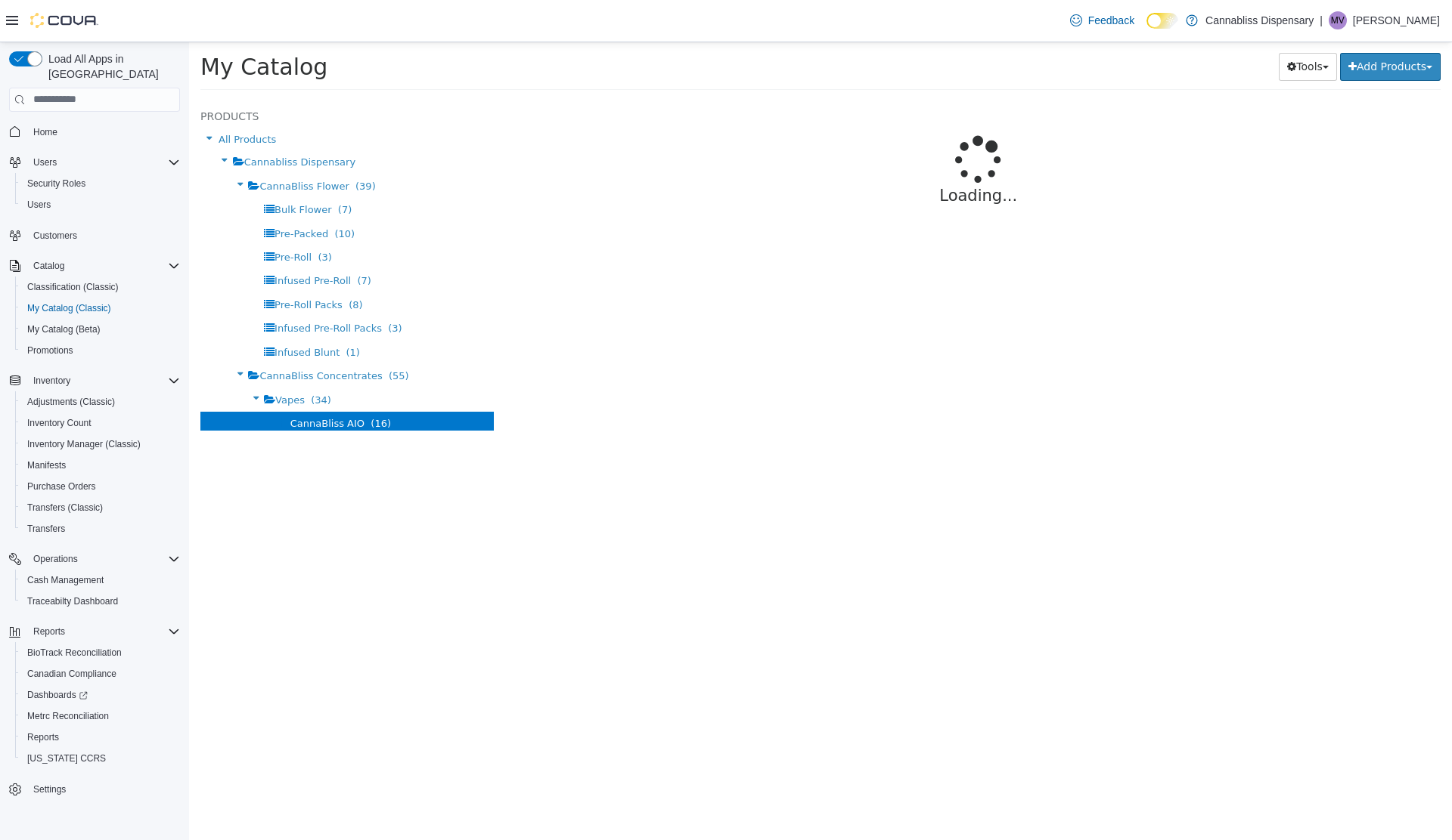
select select "**********"
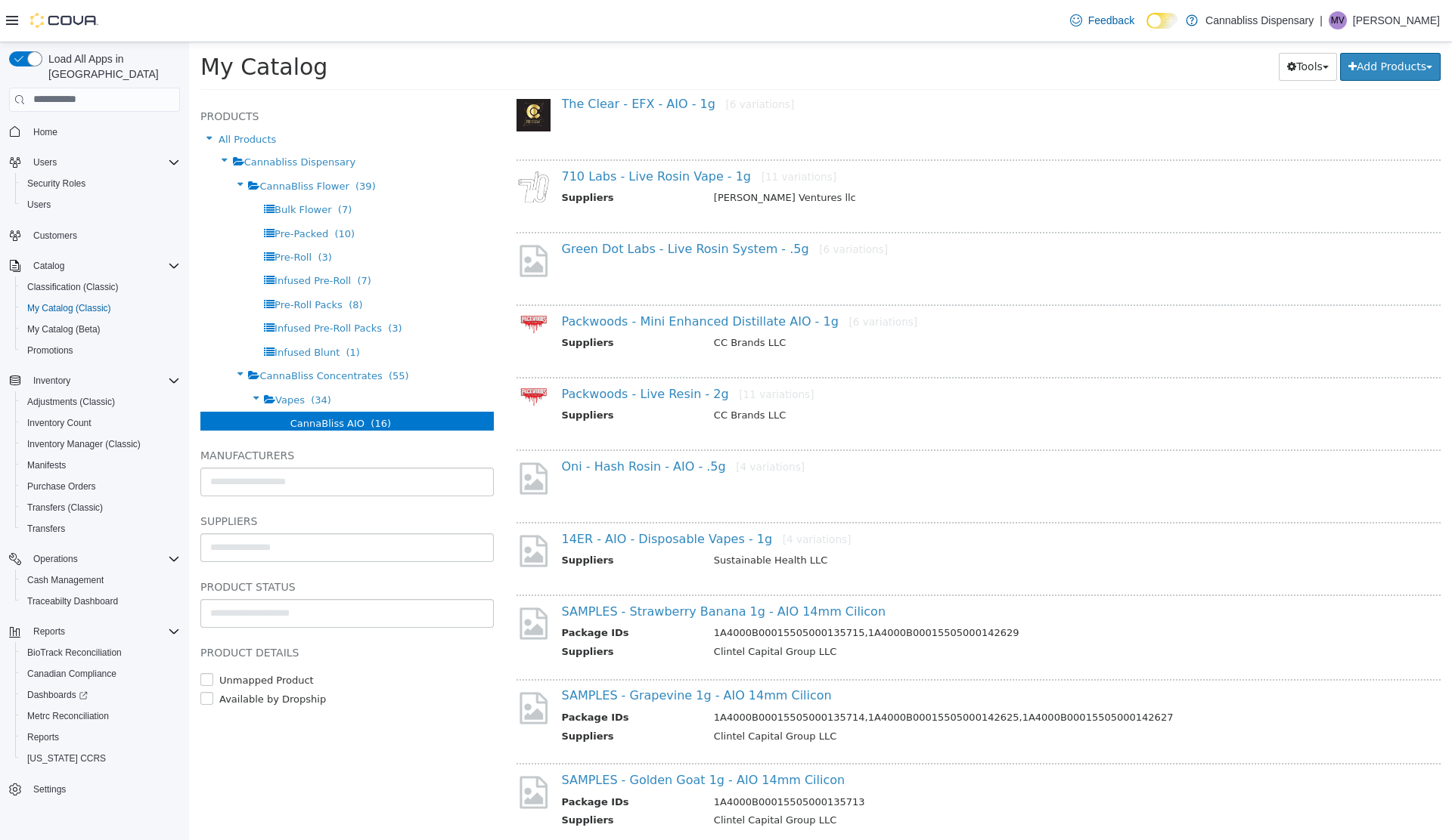
scroll to position [216, 0]
click at [620, 321] on link "Packwoods - Mini Enhanced Distillate AIO - 1g [6 variations]" at bounding box center [740, 317] width 356 height 14
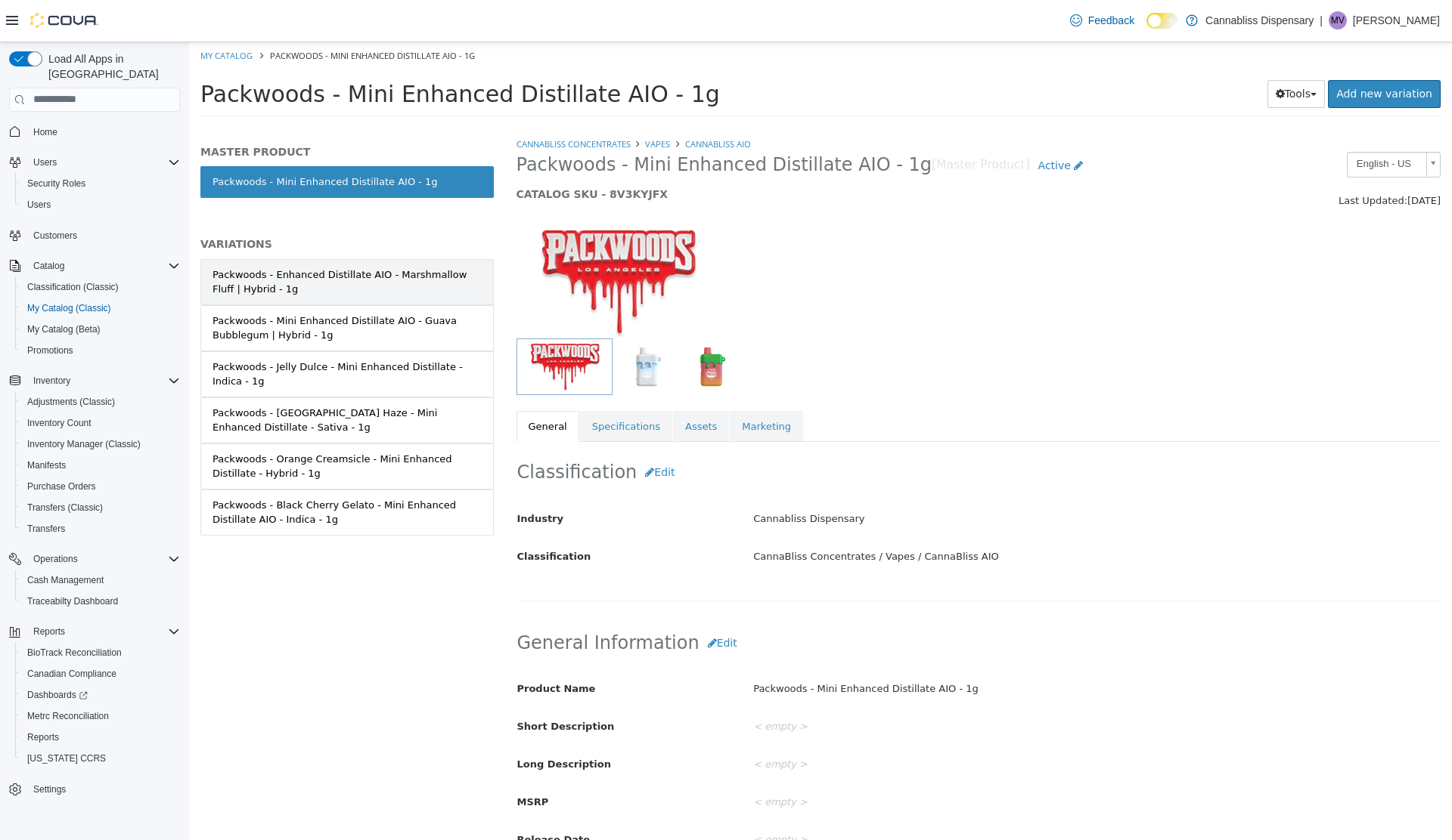
click at [347, 286] on div "Packwoods - Enhanced Distillate AIO - Marshmallow Fluff | Hybrid - 1g" at bounding box center [347, 281] width 269 height 30
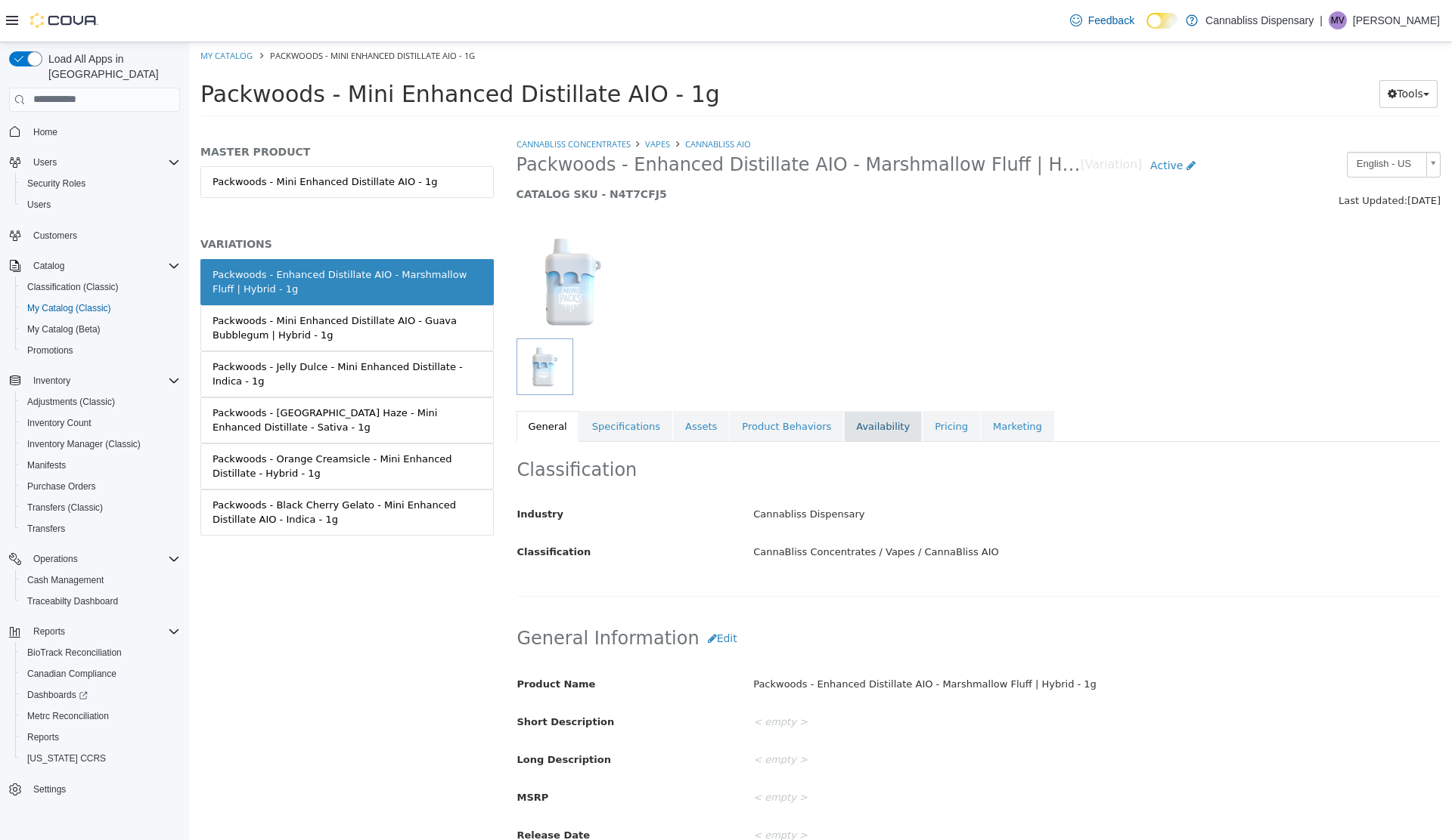
click at [844, 426] on link "Availability" at bounding box center [883, 426] width 78 height 32
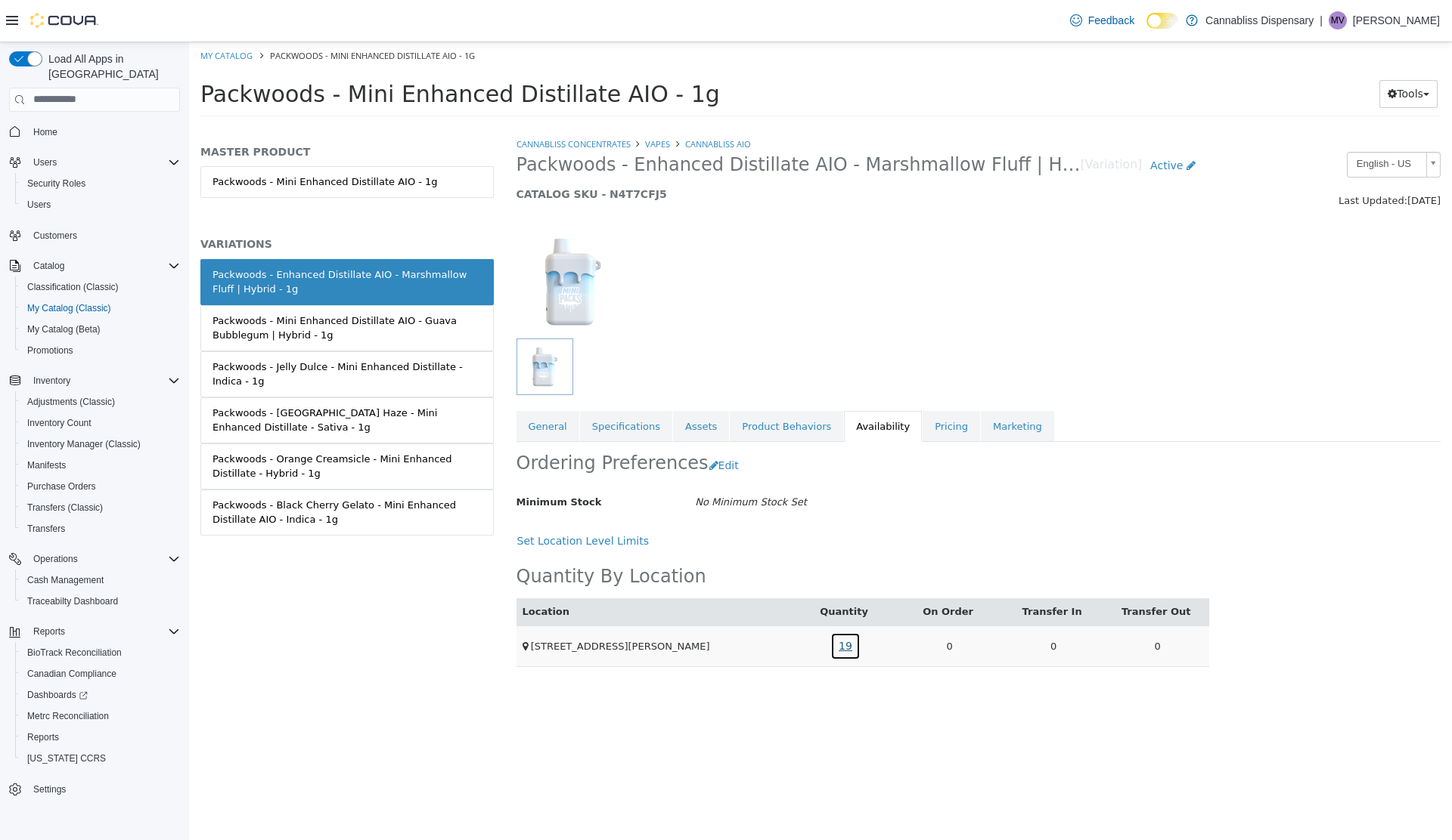
click at [836, 642] on link "19" at bounding box center [845, 645] width 30 height 28
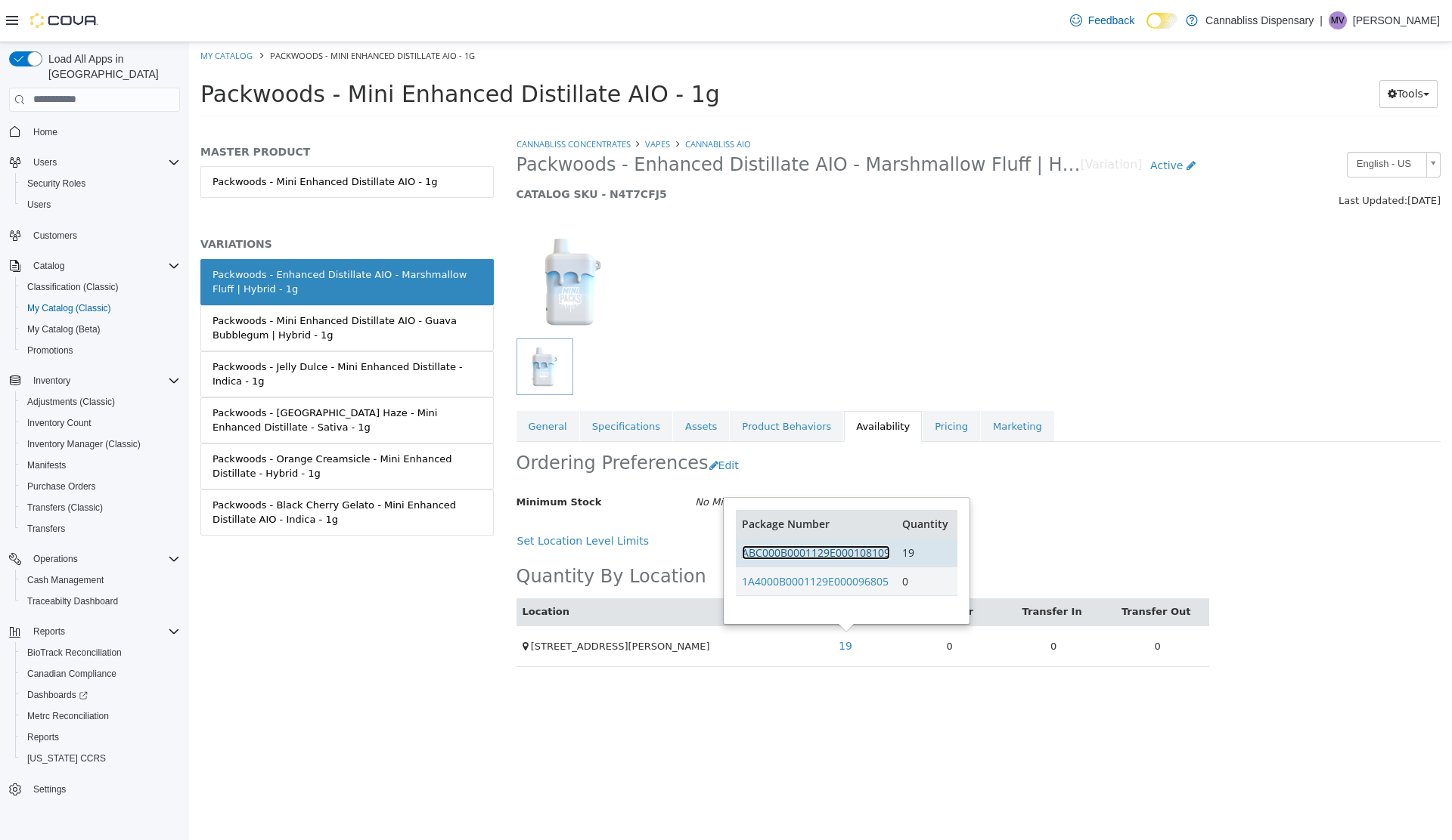
click at [801, 558] on link "ABC000B0001129E000108109" at bounding box center [815, 552] width 148 height 14
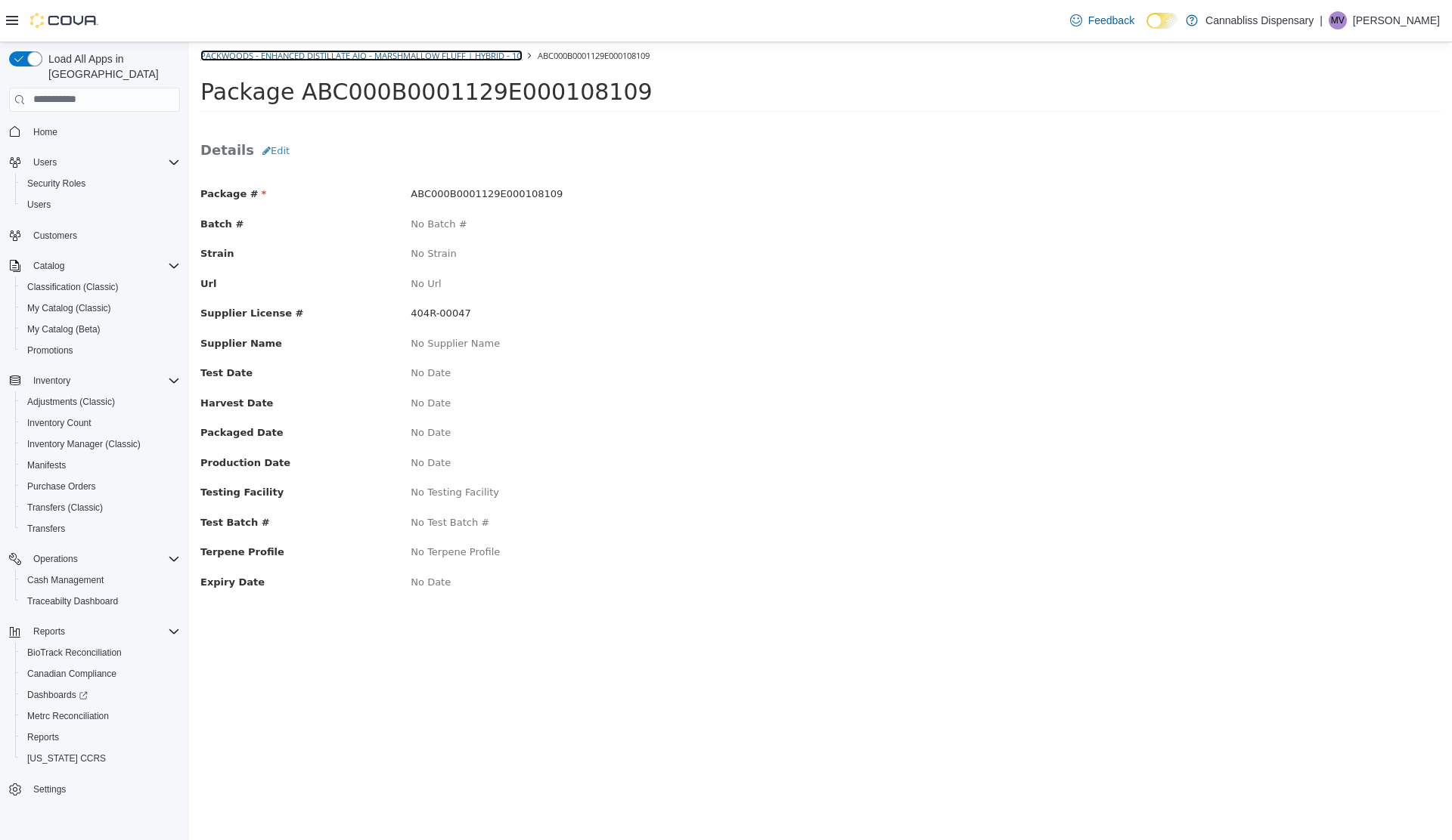
click at [383, 57] on link "Packwoods - Enhanced Distillate AIO - Marshmallow Fluff | Hybrid - 1g" at bounding box center [361, 54] width 322 height 11
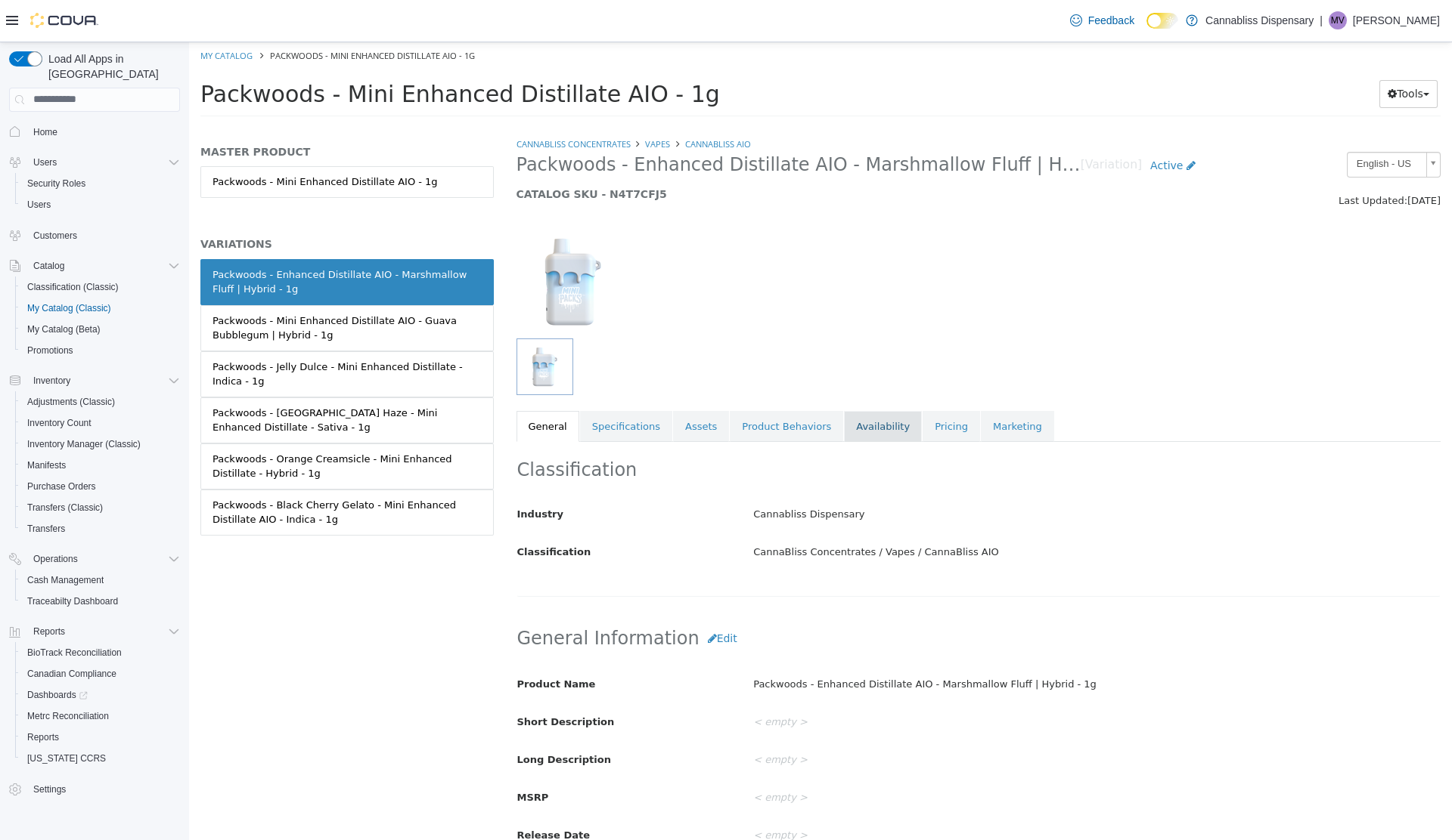
click at [850, 425] on link "Availability" at bounding box center [883, 426] width 78 height 32
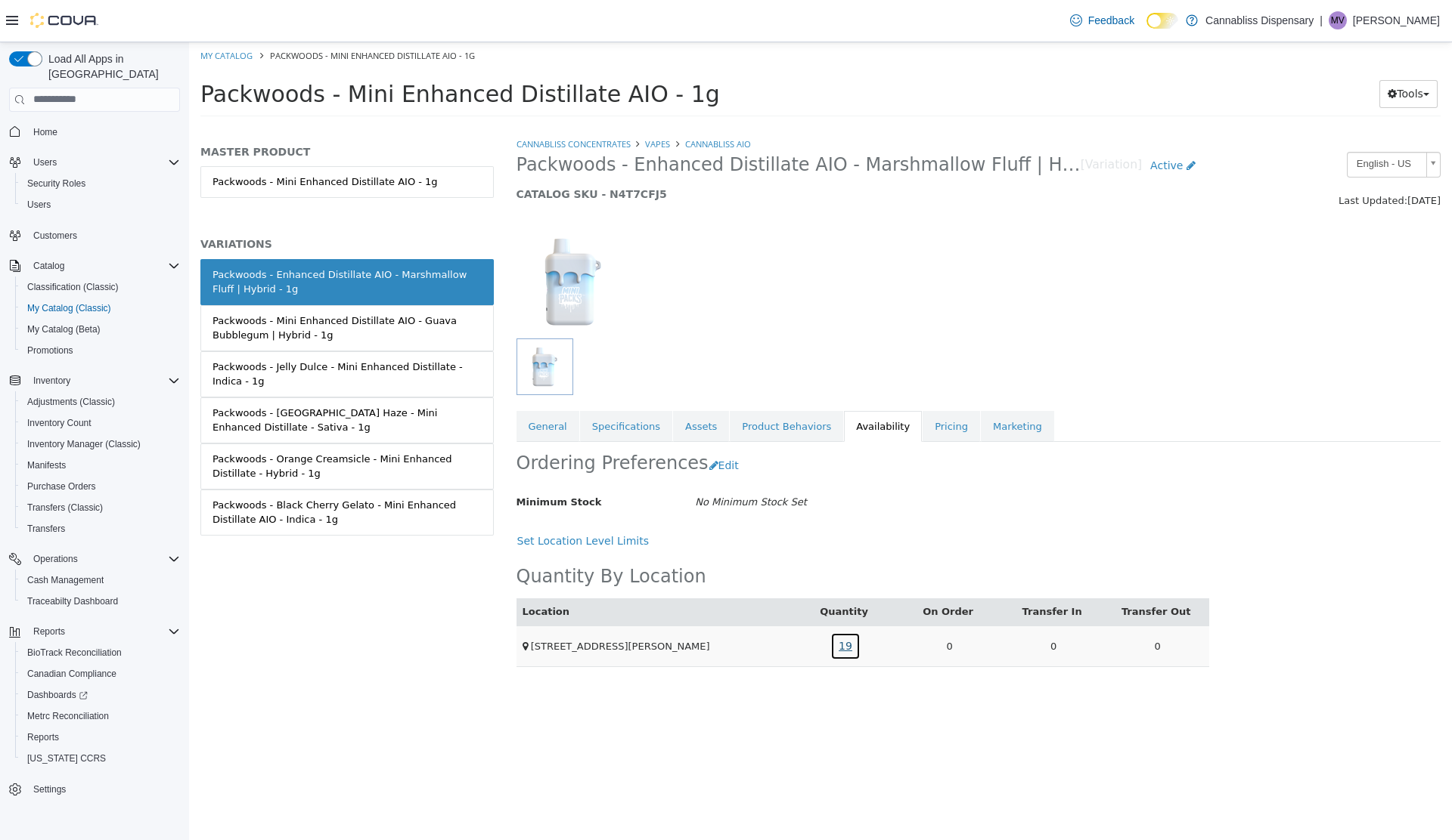
click at [845, 641] on link "19" at bounding box center [845, 645] width 30 height 28
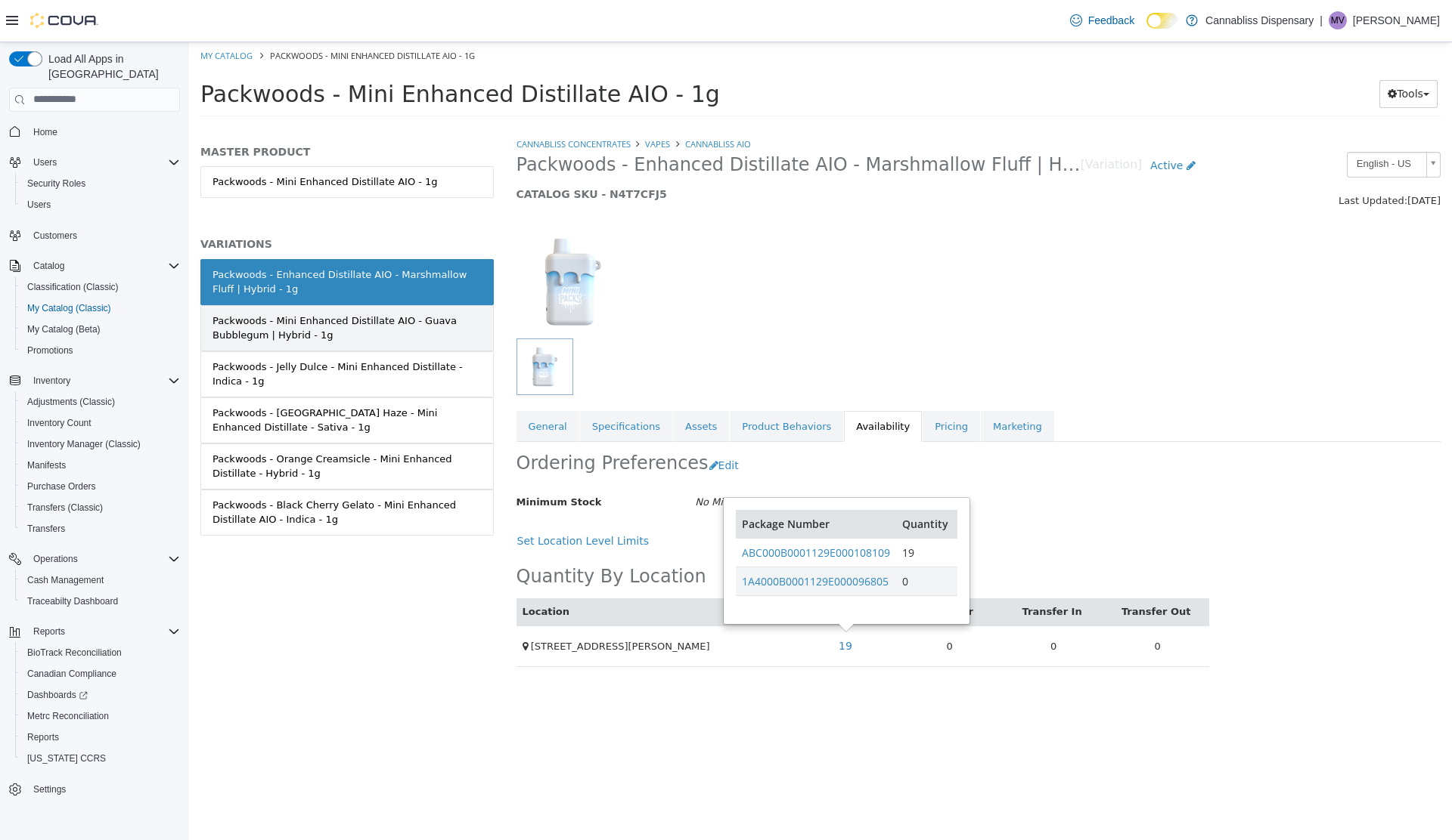
click at [294, 330] on div "Packwoods - Mini Enhanced Distillate AIO - Guava Bubblegum | Hybrid - 1g" at bounding box center [347, 328] width 269 height 30
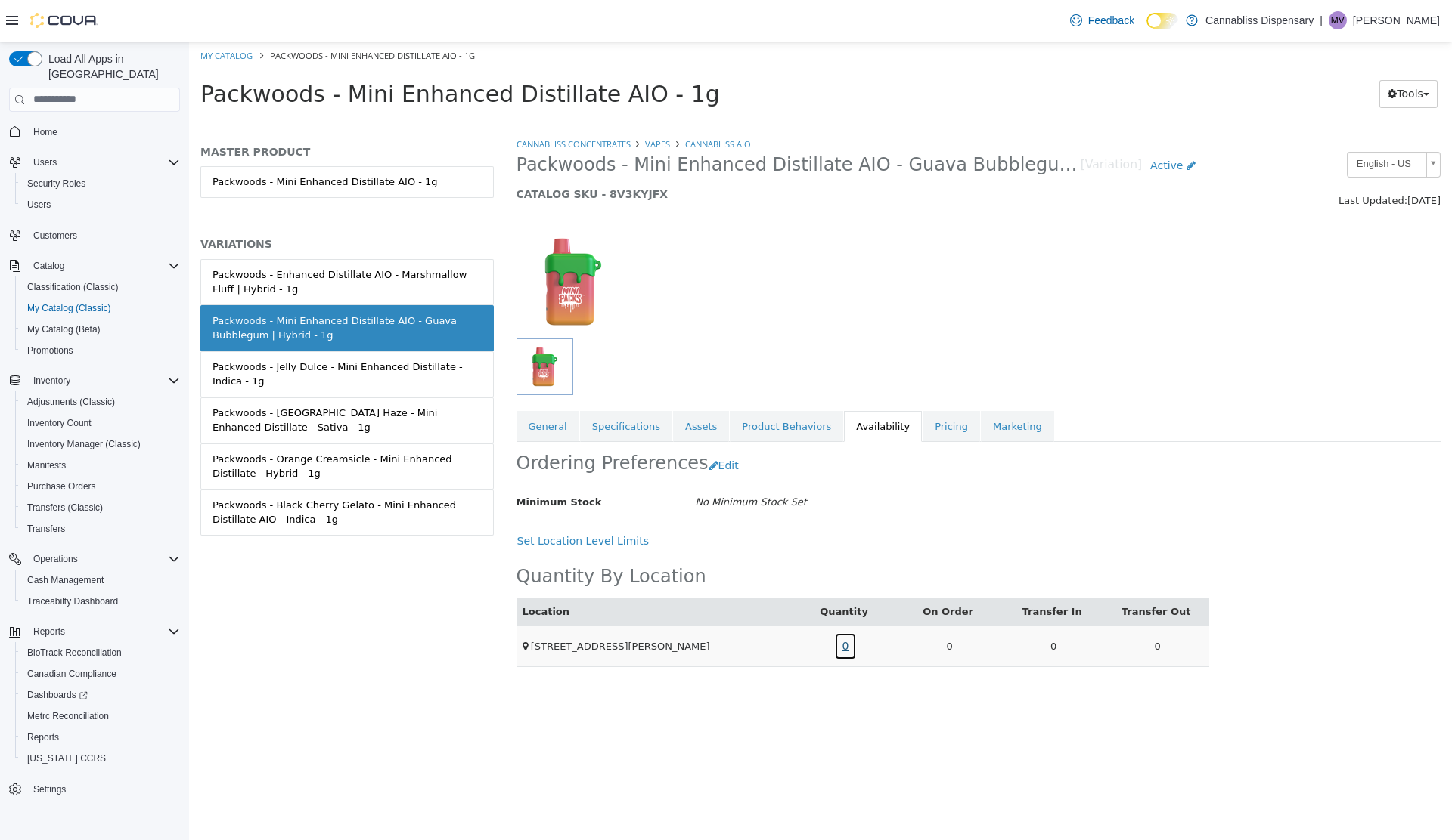
click at [845, 644] on link "0" at bounding box center [846, 645] width 24 height 28
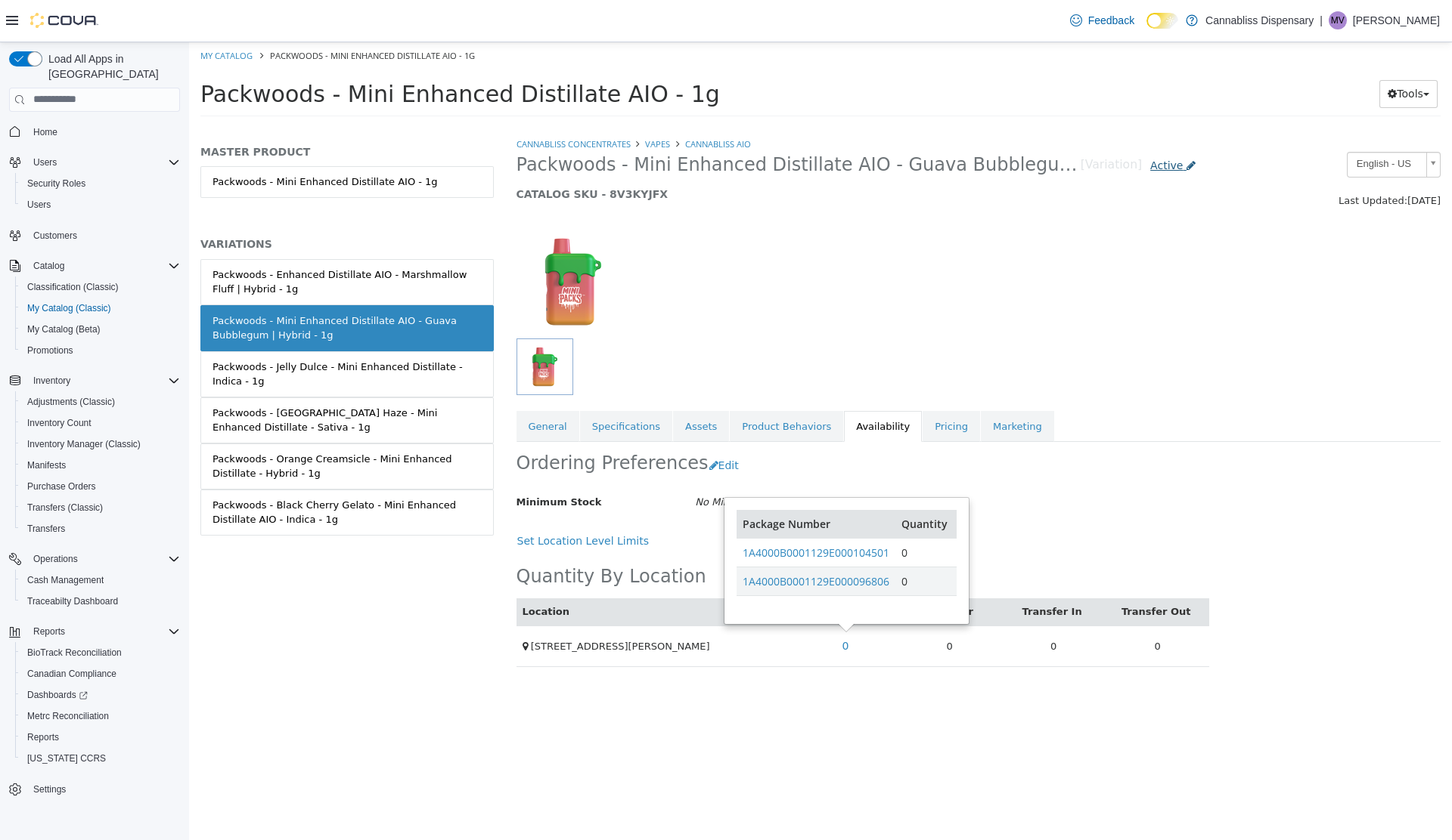
click at [1172, 164] on span "Active" at bounding box center [1166, 165] width 32 height 12
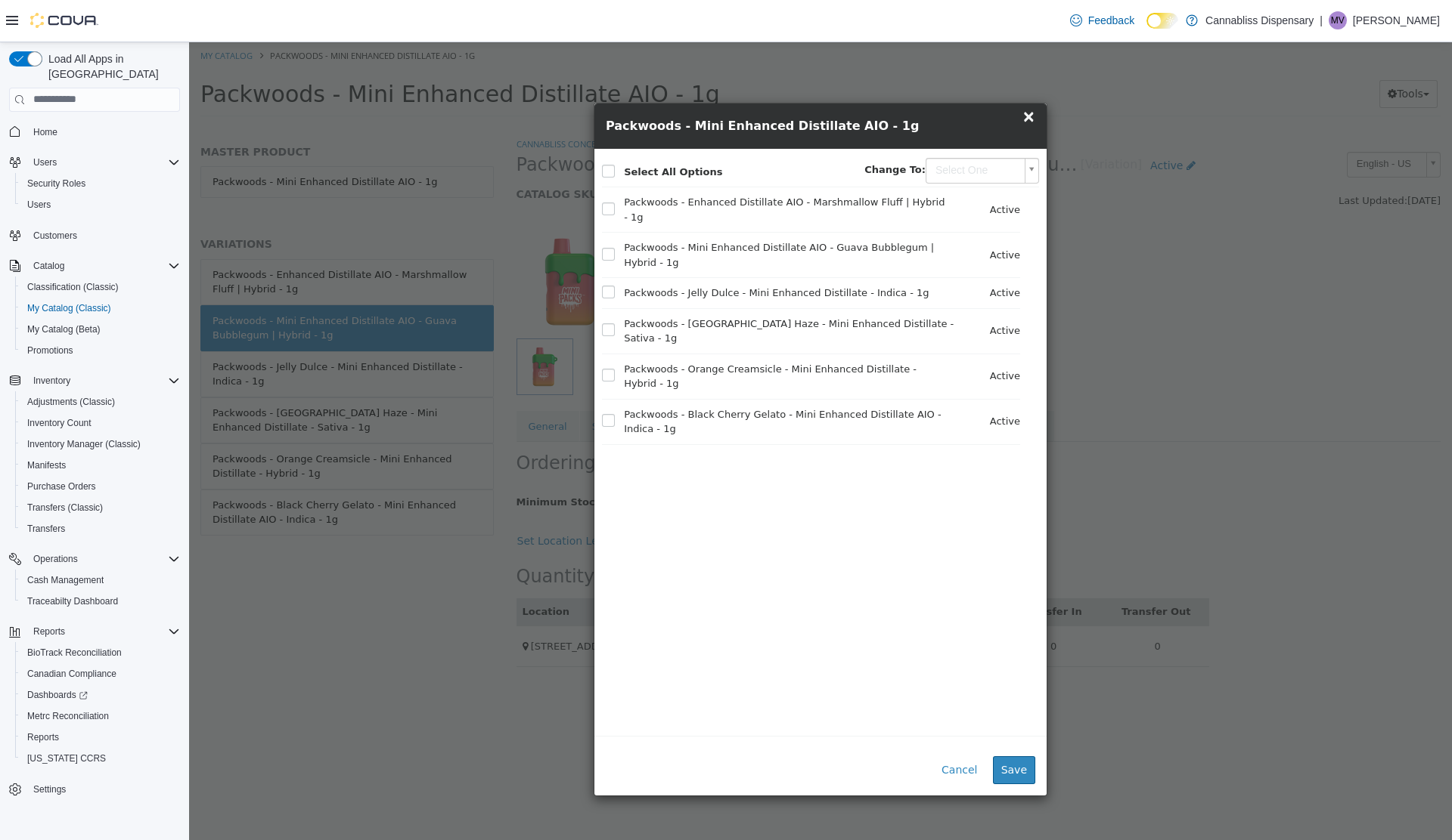
click at [991, 125] on body "Saving Bulk Changes... × My Catalog Packwoods - Mini Enhanced Distillate AIO - …" at bounding box center [819, 83] width 1262 height 84
type input "********"
click at [1019, 768] on button "Save" at bounding box center [1013, 770] width 42 height 28
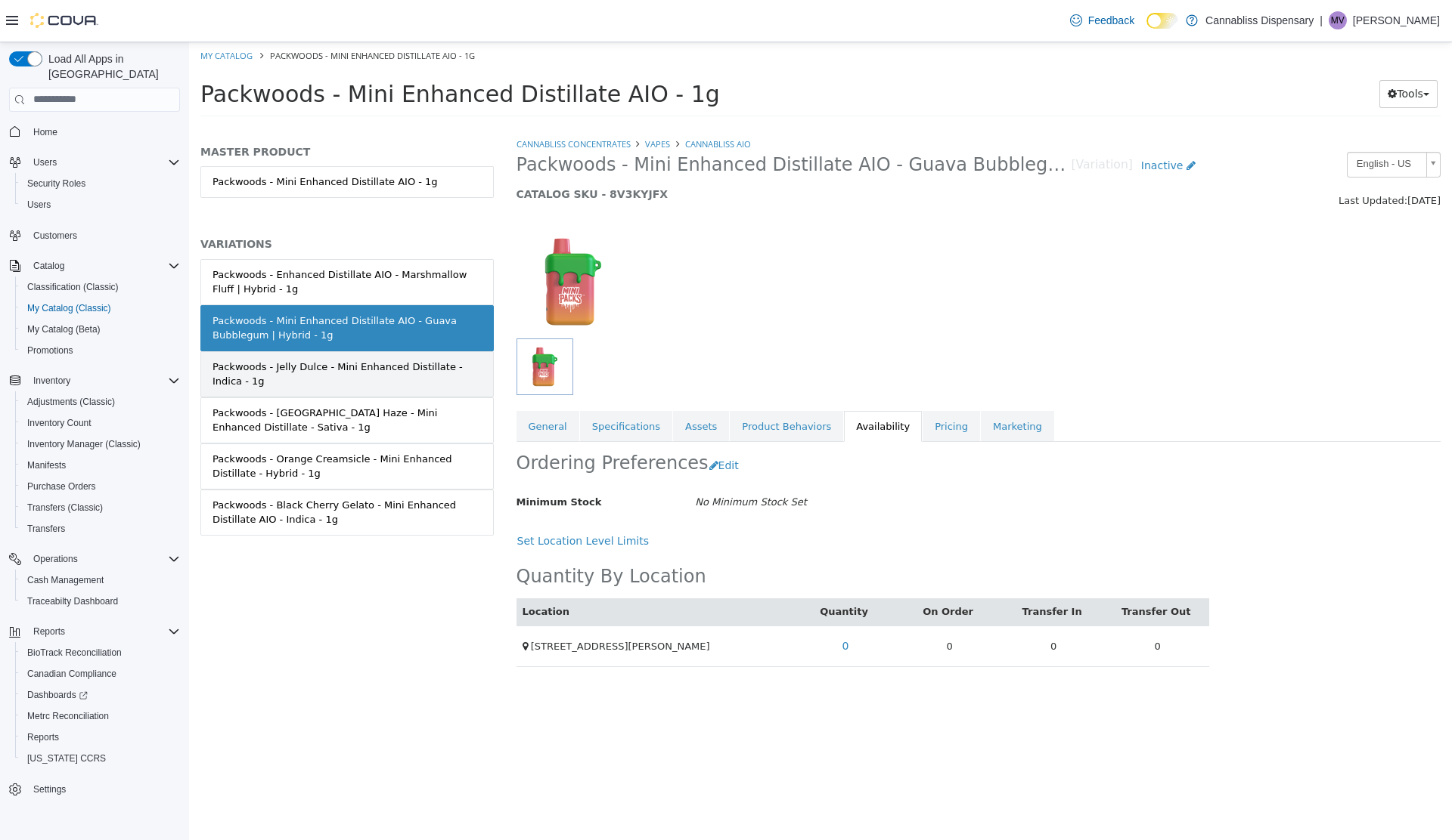
click at [313, 374] on div "Packwoods - Jelly Dulce - Mini Enhanced Distillate - Indica - 1g" at bounding box center [347, 374] width 269 height 30
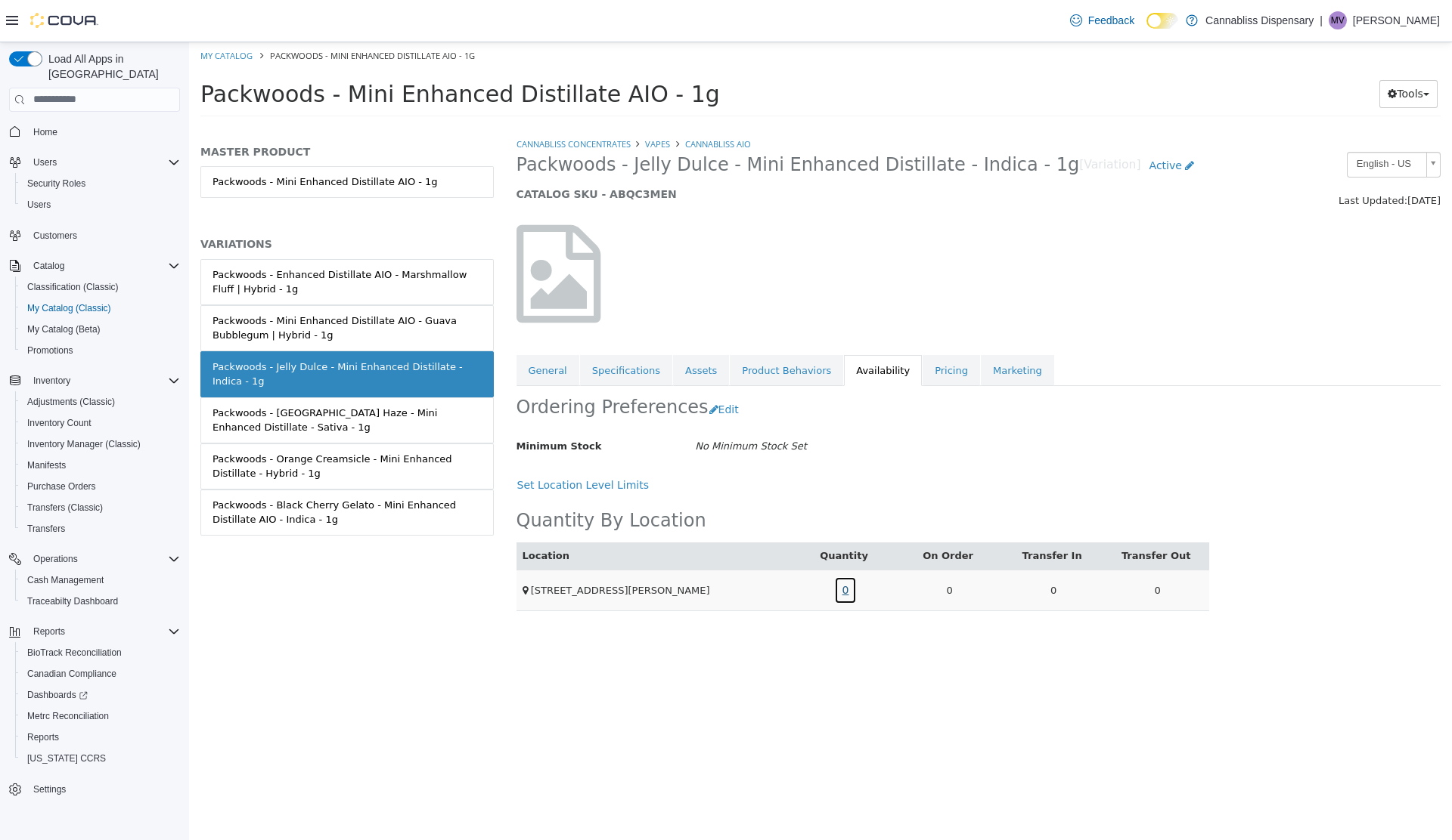
click at [843, 587] on link "0" at bounding box center [846, 590] width 24 height 28
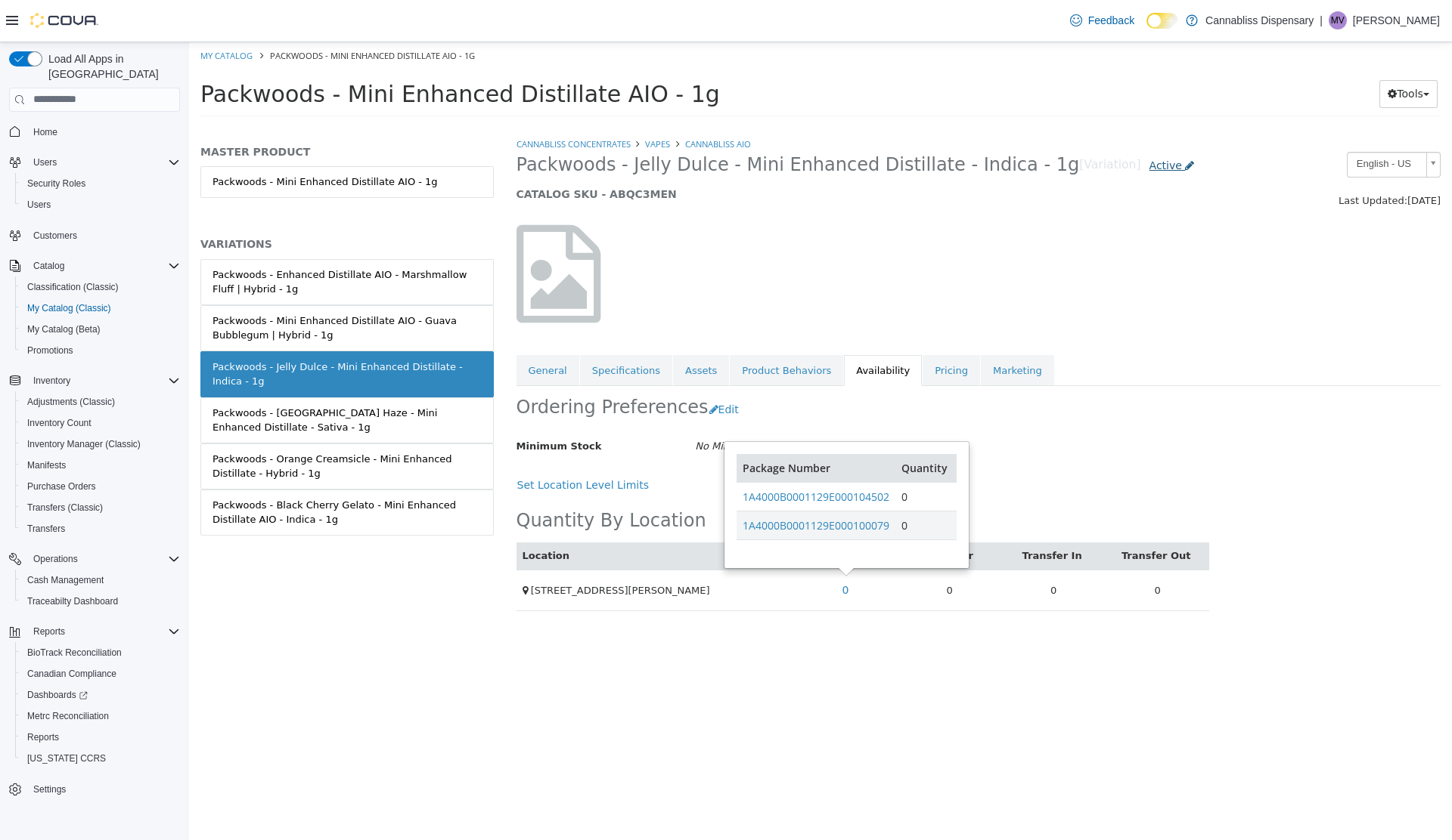
click at [1149, 166] on span "Active" at bounding box center [1165, 165] width 32 height 12
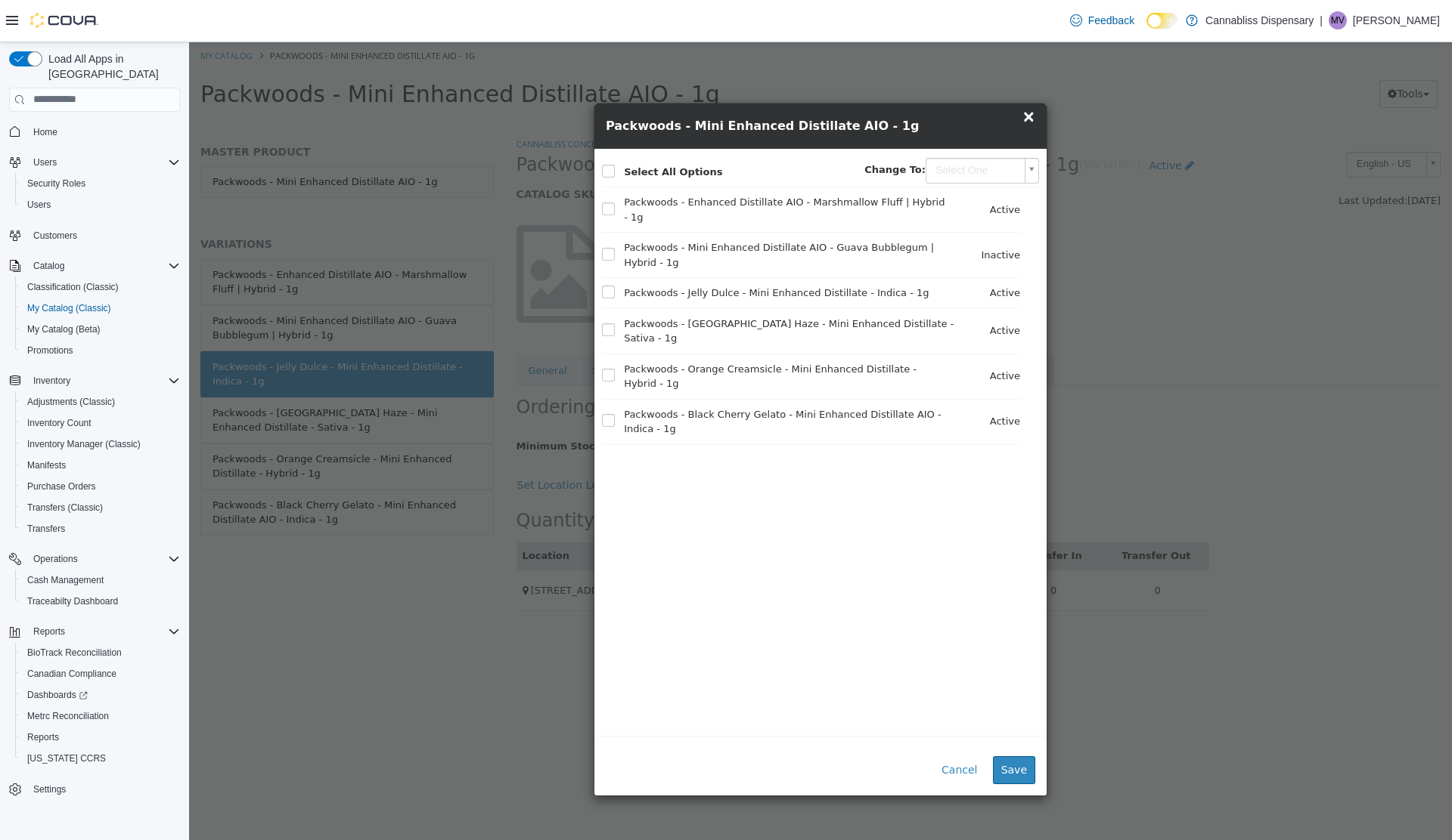
click at [995, 125] on body "Saving Bulk Changes... × My Catalog Packwoods - Mini Enhanced Distillate AIO - …" at bounding box center [819, 83] width 1262 height 84
type input "********"
click at [1021, 766] on button "Save" at bounding box center [1013, 770] width 42 height 28
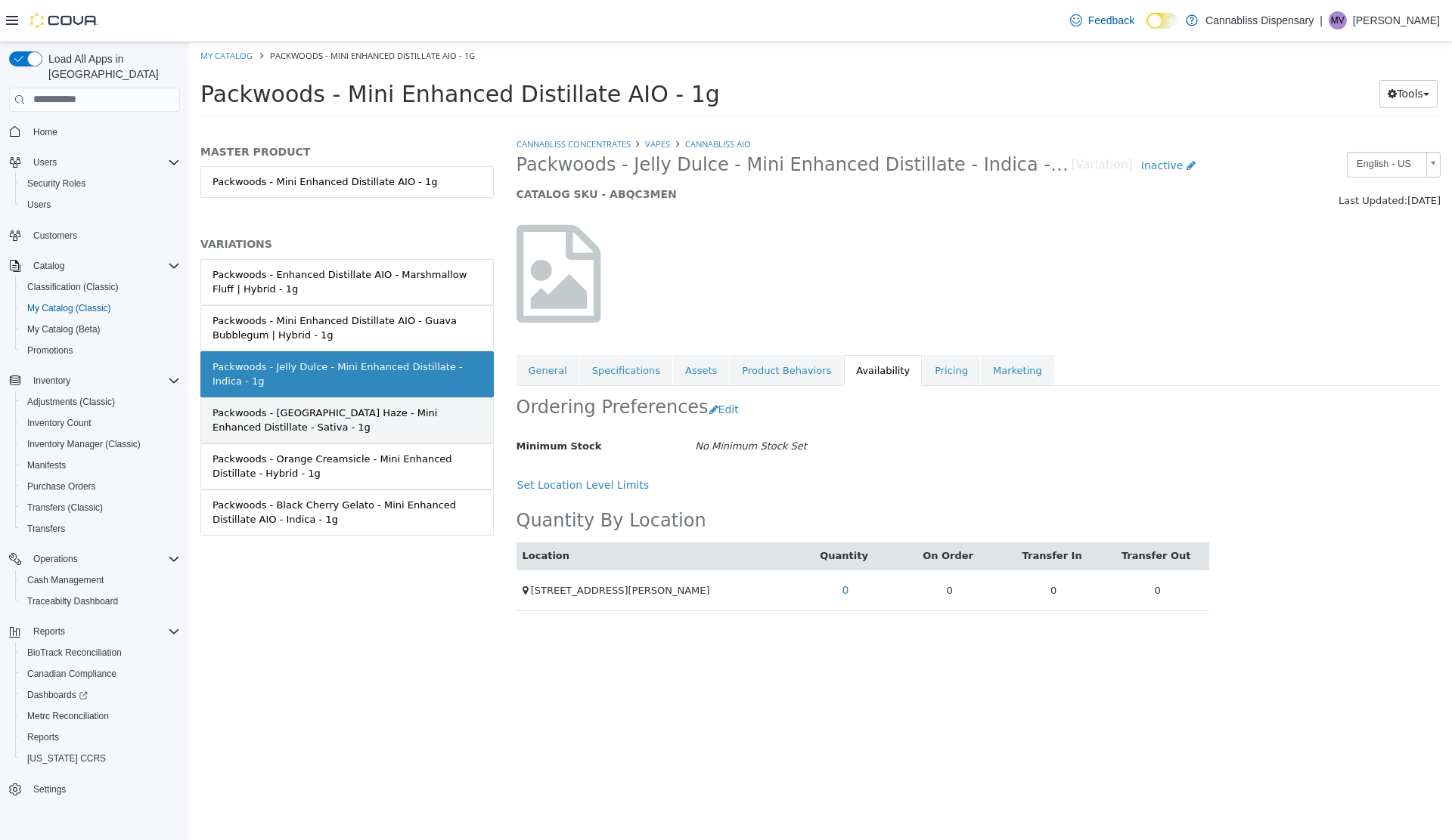
click at [409, 419] on div "Packwoods - Miami Haze - Mini Enhanced Distillate - Sativa - 1g" at bounding box center [347, 420] width 269 height 30
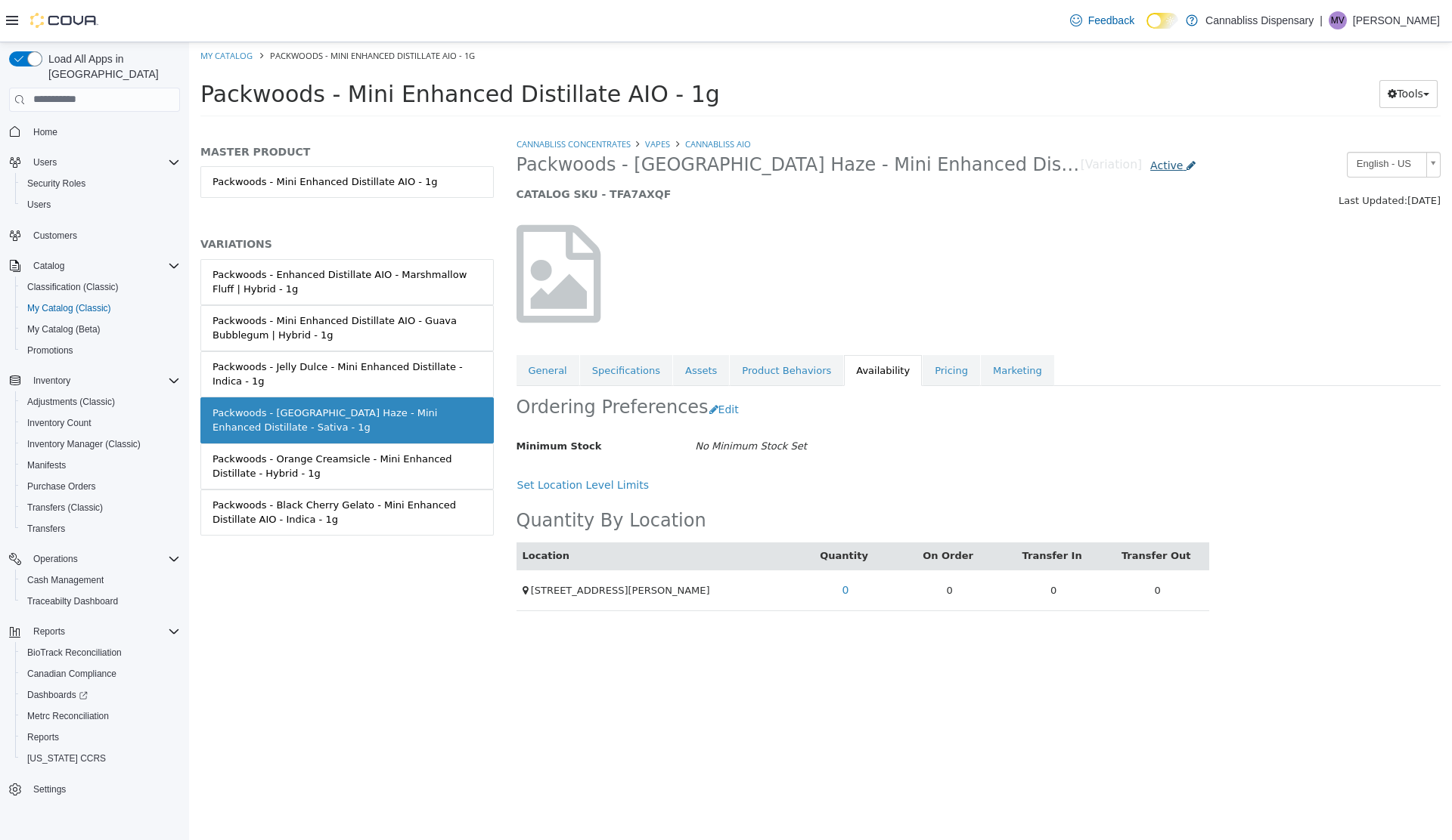
click at [1150, 166] on span "Active" at bounding box center [1166, 165] width 32 height 12
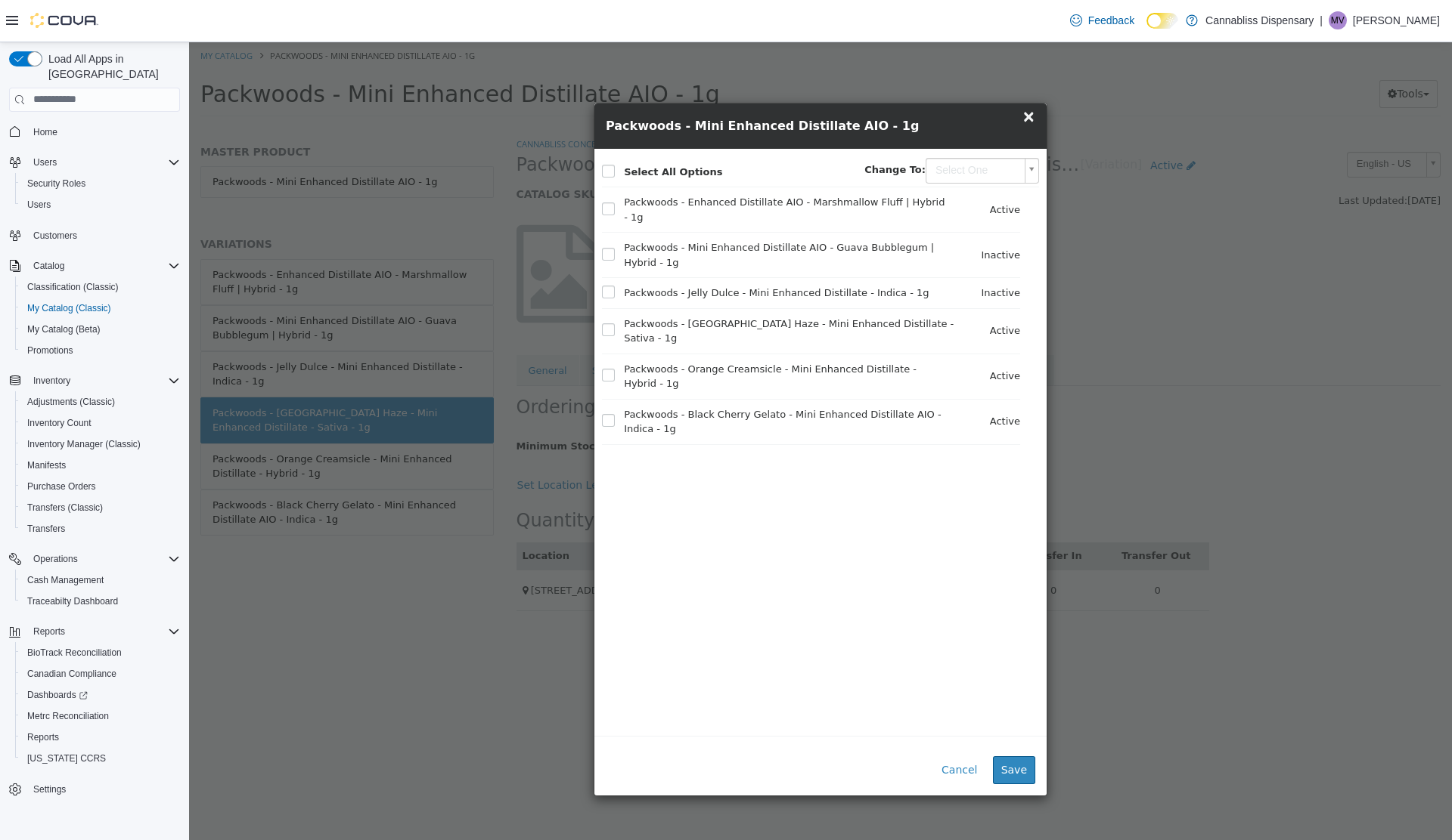
click at [1028, 125] on body "Saving Bulk Changes... × My Catalog Packwoods - Mini Enhanced Distillate AIO - …" at bounding box center [819, 83] width 1262 height 84
type input "********"
click at [1018, 766] on button "Save" at bounding box center [1013, 770] width 42 height 28
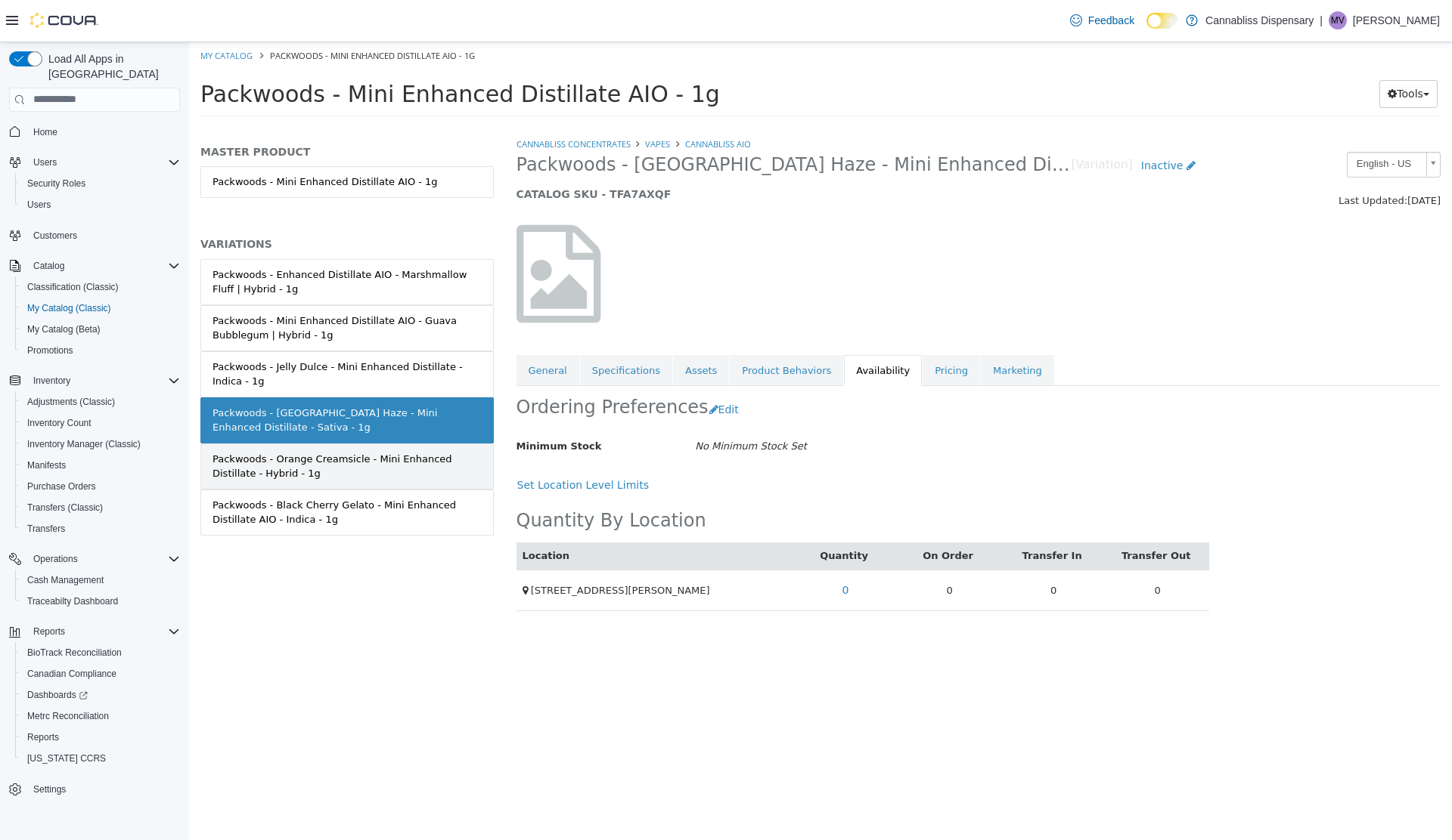
click at [418, 469] on div "Packwoods - Orange Creamsicle - Mini Enhanced Distillate - Hybrid - 1g" at bounding box center [347, 466] width 269 height 30
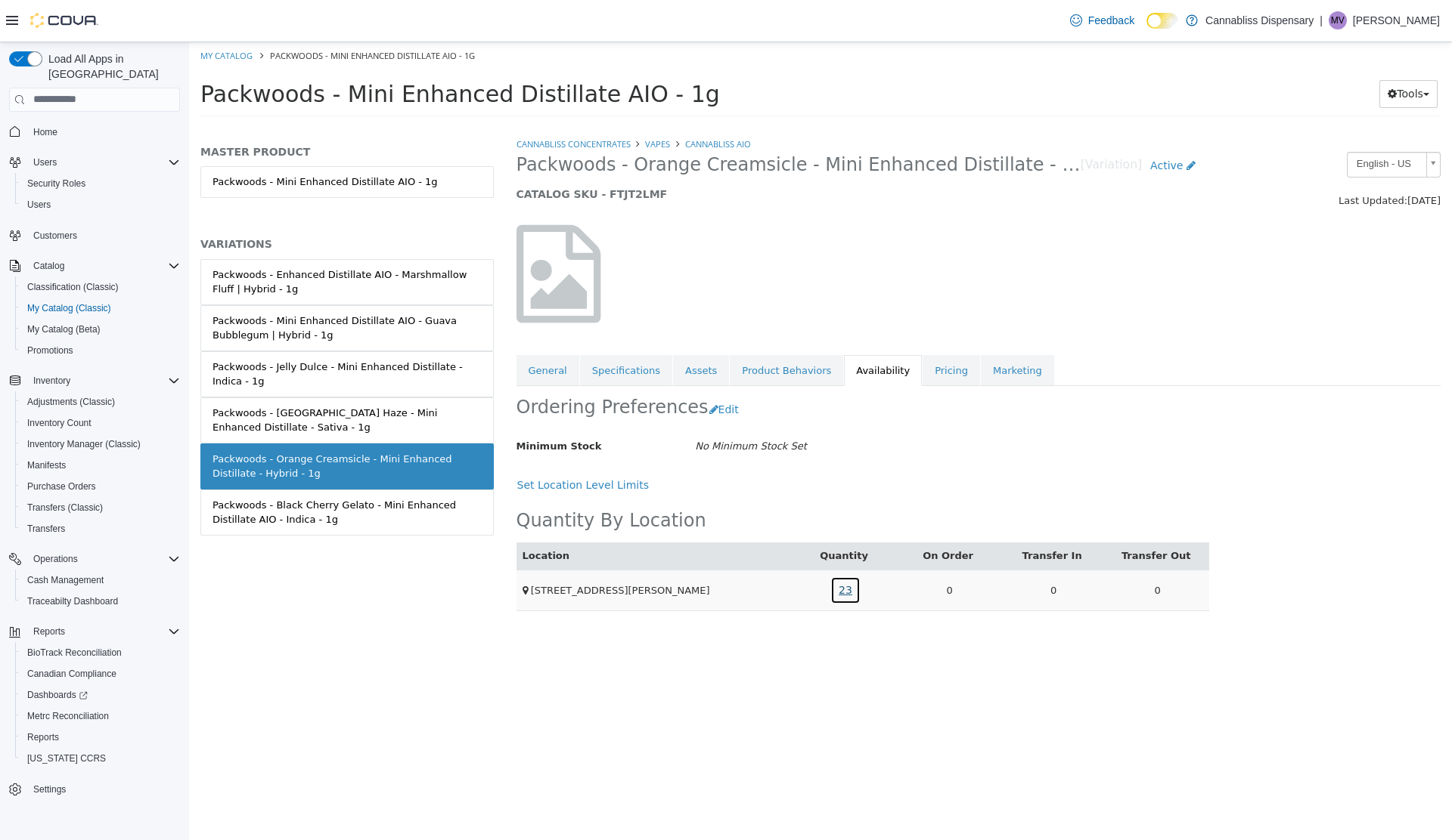
click at [847, 593] on link "23" at bounding box center [845, 590] width 30 height 28
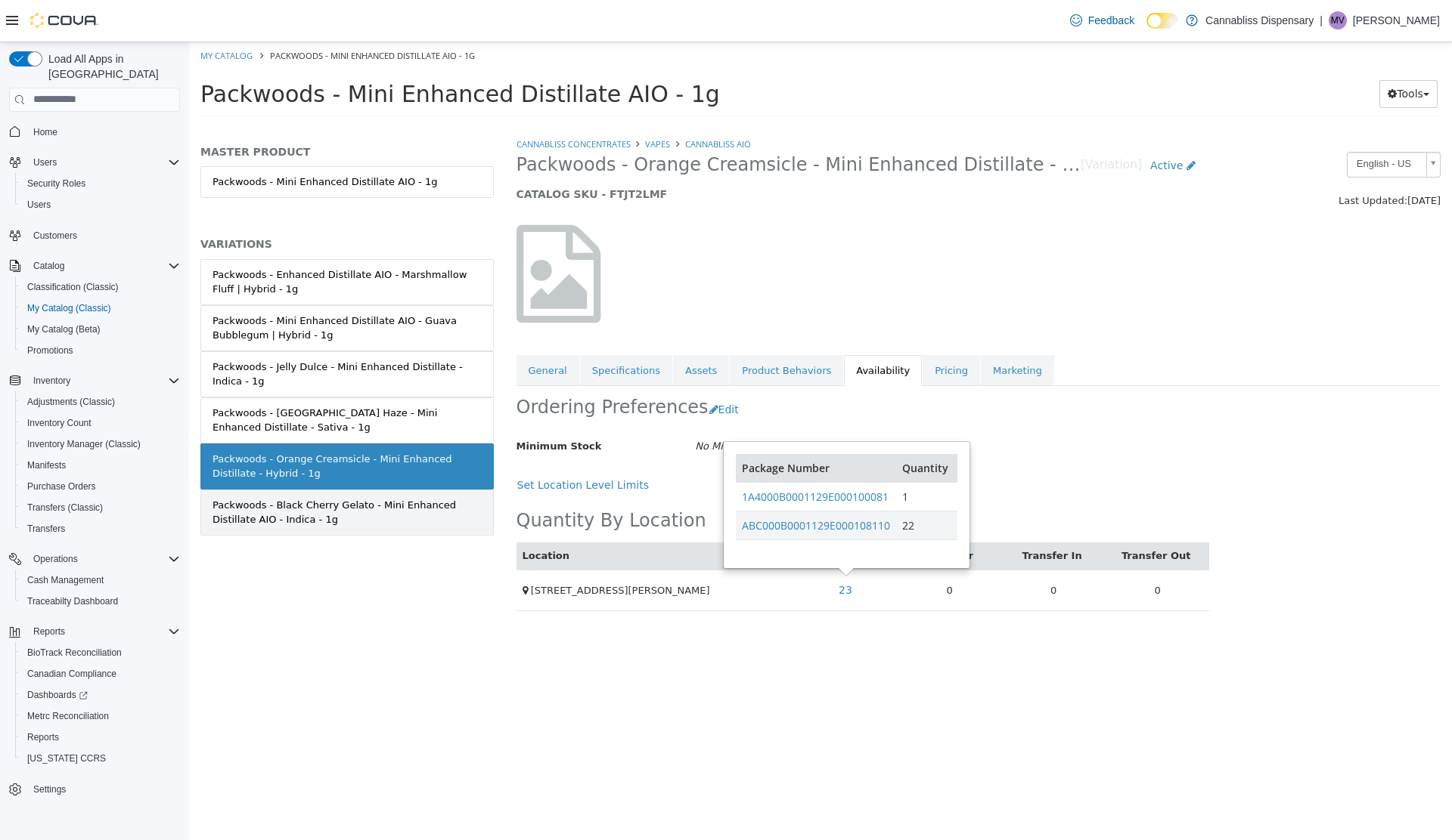
click at [325, 526] on link "Packwoods - Black Cherry Gelato - Mini Enhanced Distillate AIO - Indica - 1g" at bounding box center [347, 512] width 293 height 46
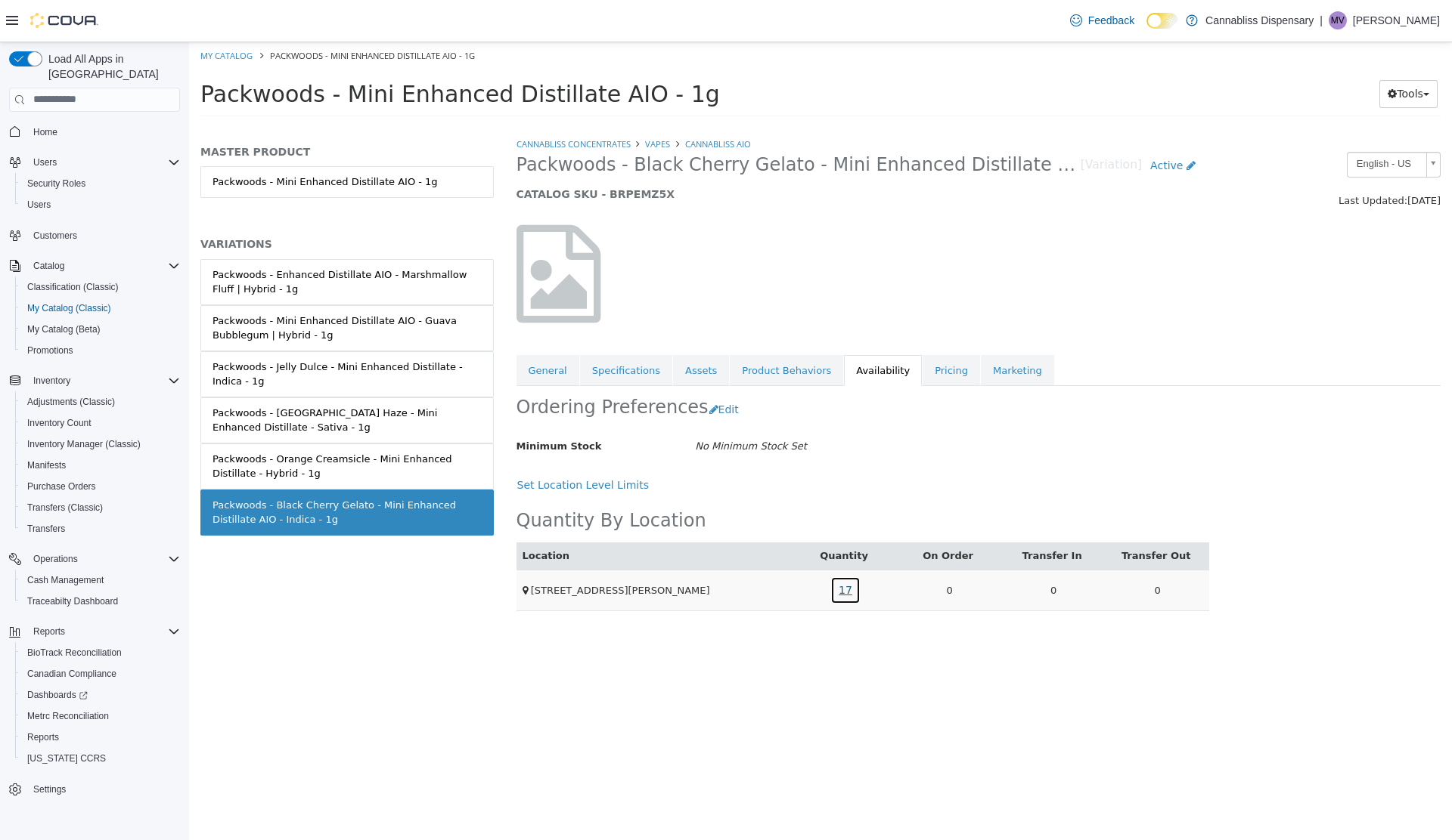
click at [844, 587] on link "17" at bounding box center [845, 590] width 30 height 28
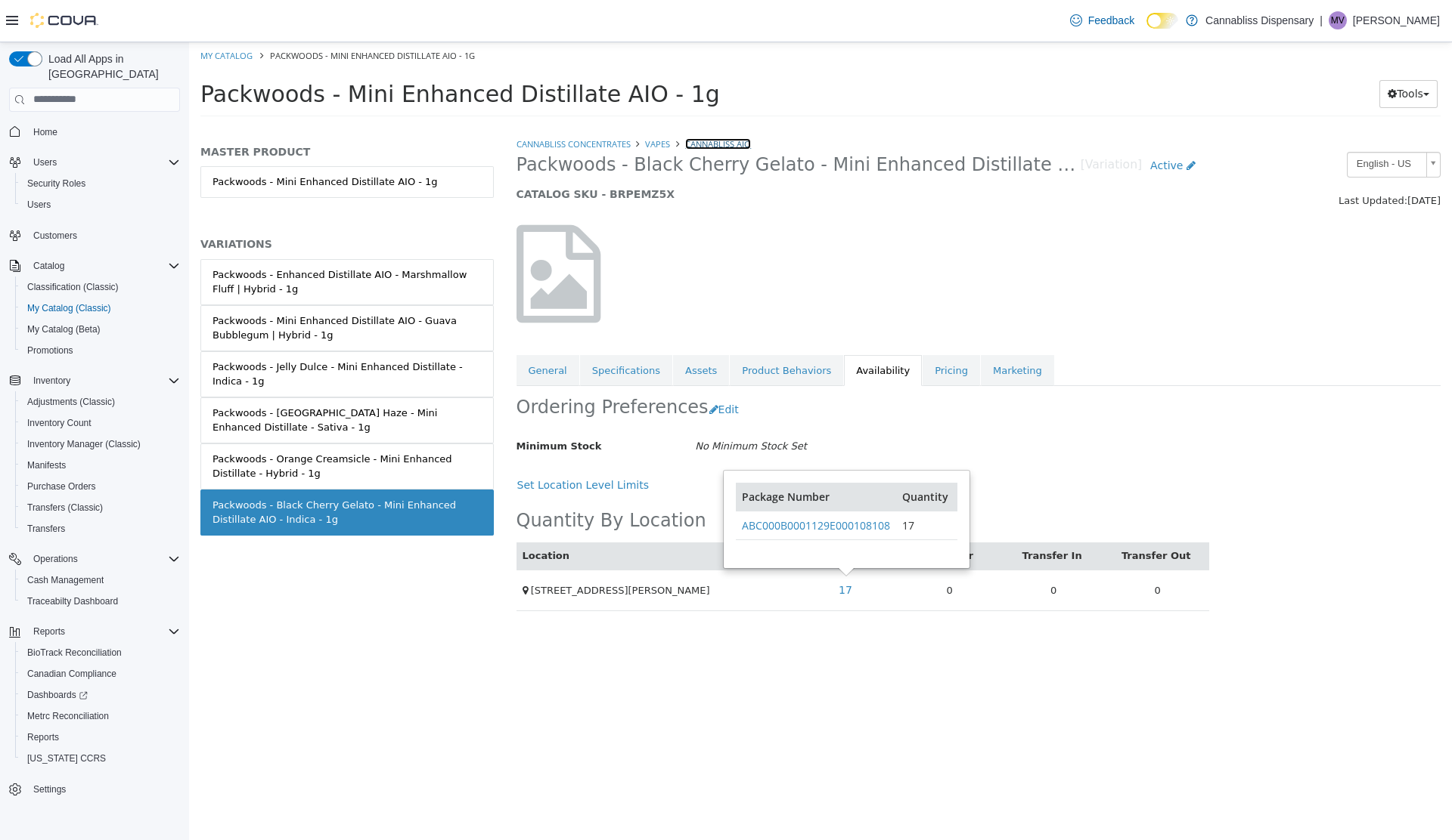
click at [724, 144] on link "CannaBliss AIO" at bounding box center [718, 143] width 66 height 11
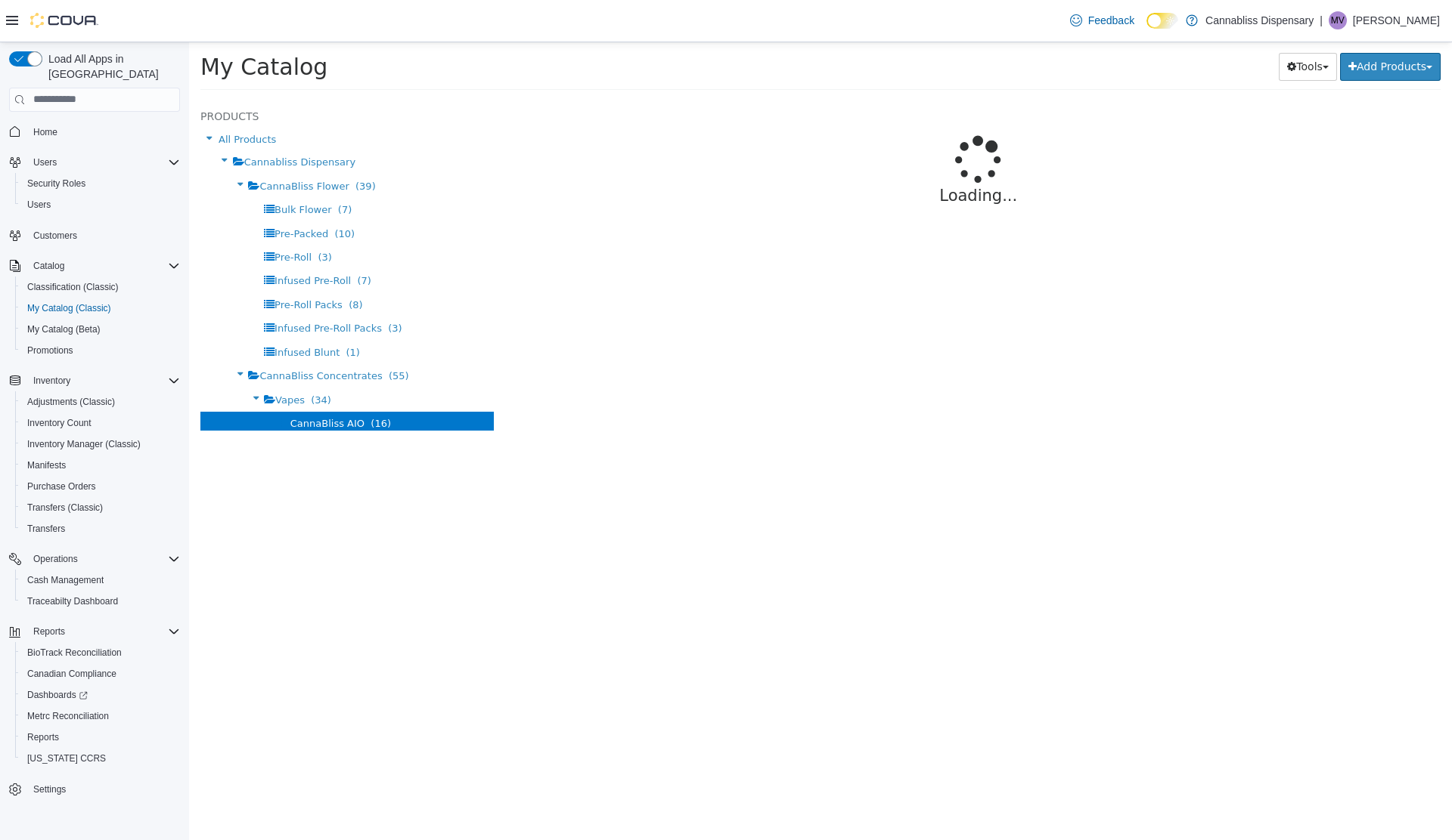
select select "**********"
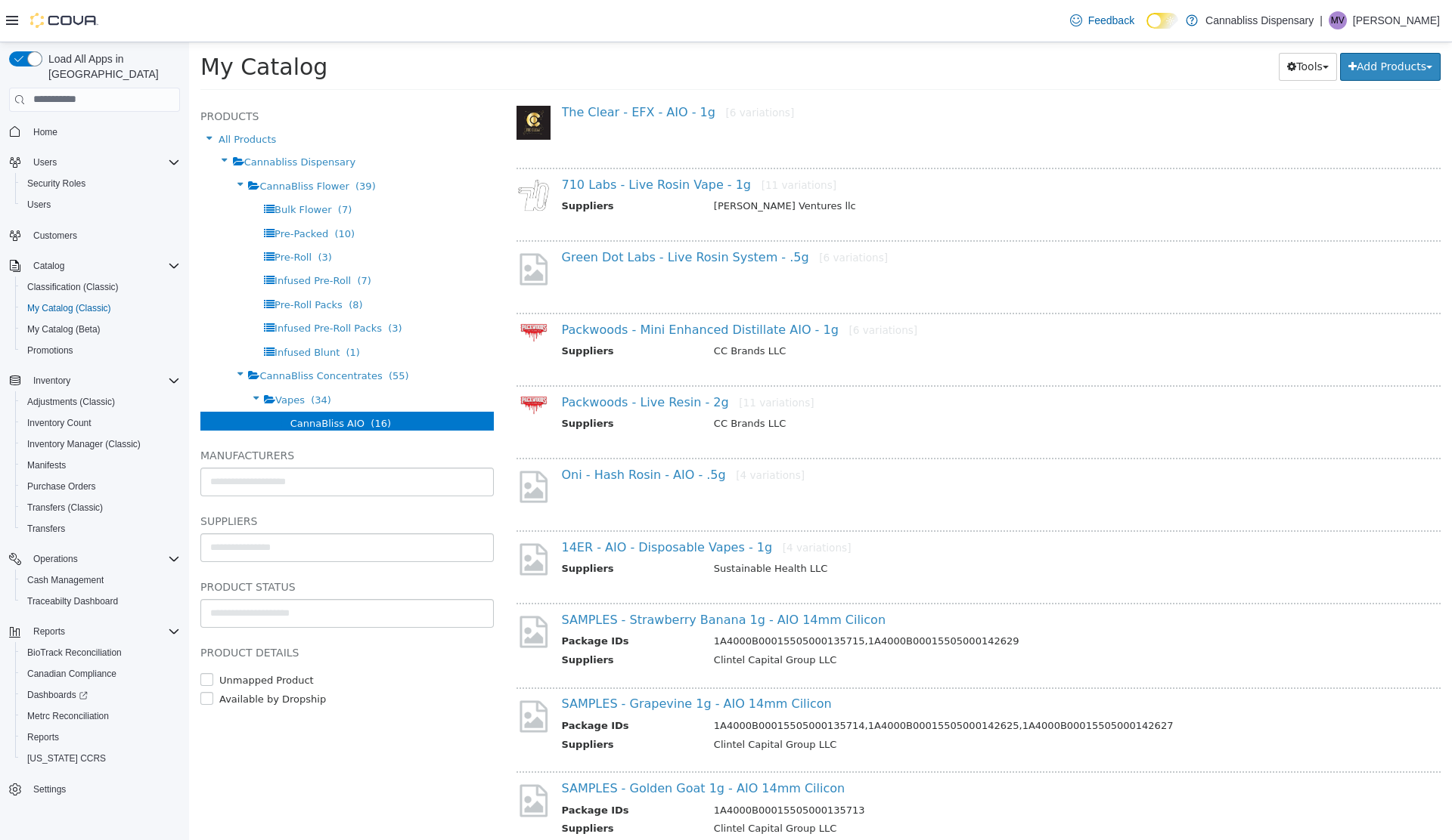
scroll to position [203, 0]
click at [610, 409] on h4 "Packwoods - Live Resin - 2g [11 variations]" at bounding box center [983, 404] width 845 height 16
click at [662, 402] on link "Packwoods - Live Resin - 2g [11 variations]" at bounding box center [688, 403] width 253 height 14
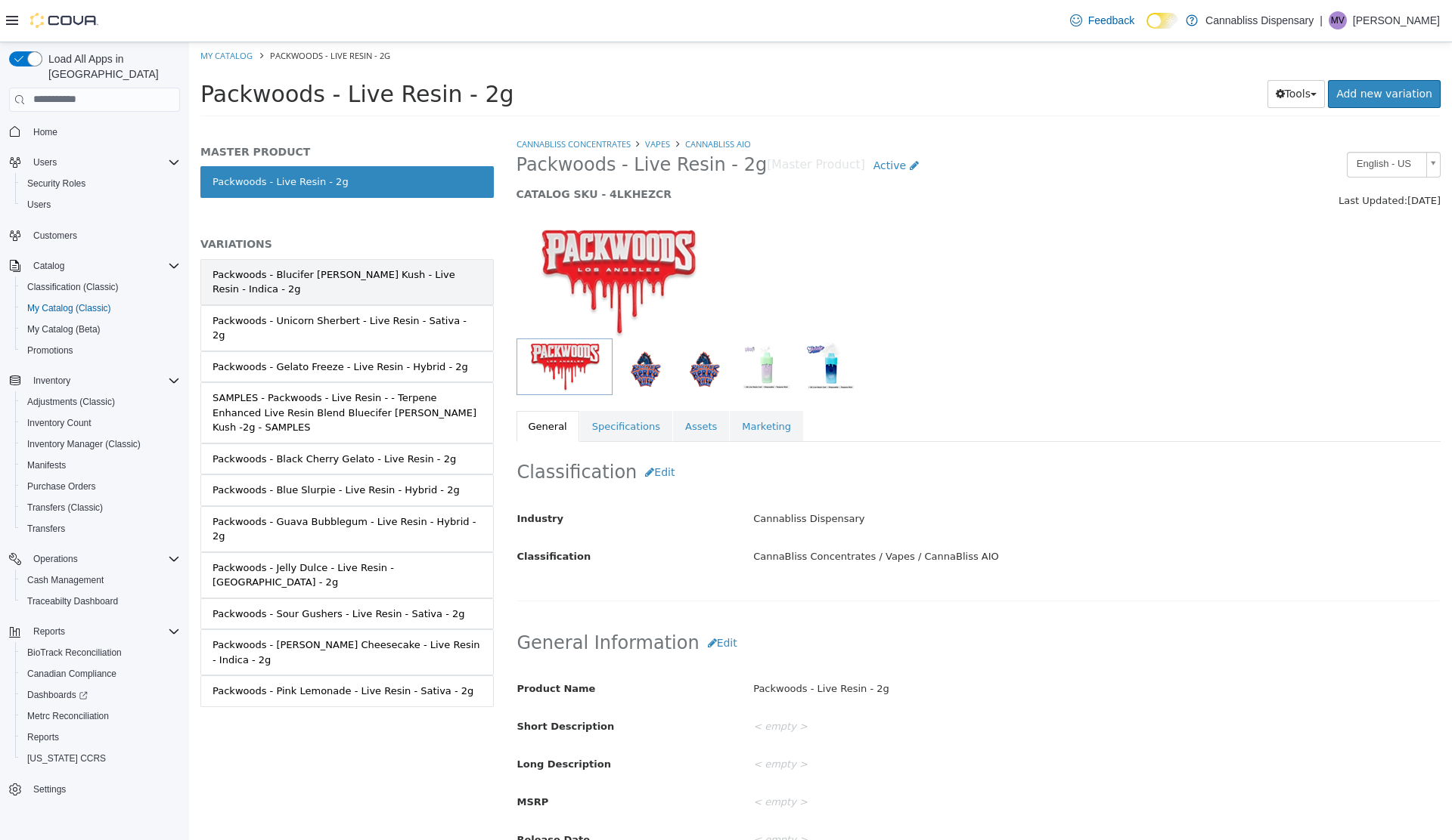
click at [348, 267] on div "Packwoods - Blucifer [PERSON_NAME] Kush - Live Resin - Indica - 2g" at bounding box center [347, 281] width 269 height 30
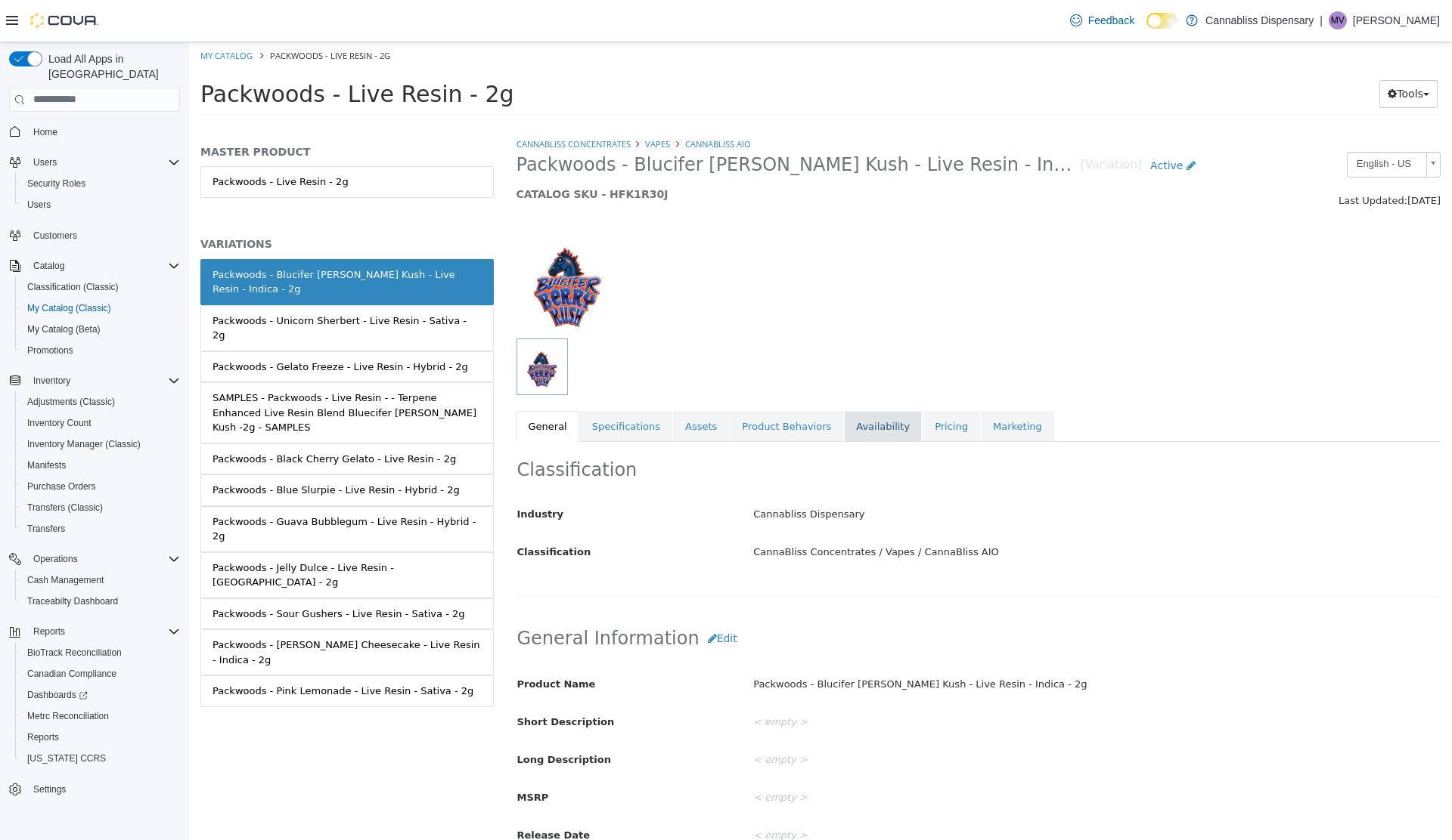
click at [854, 439] on link "Availability" at bounding box center [883, 426] width 78 height 32
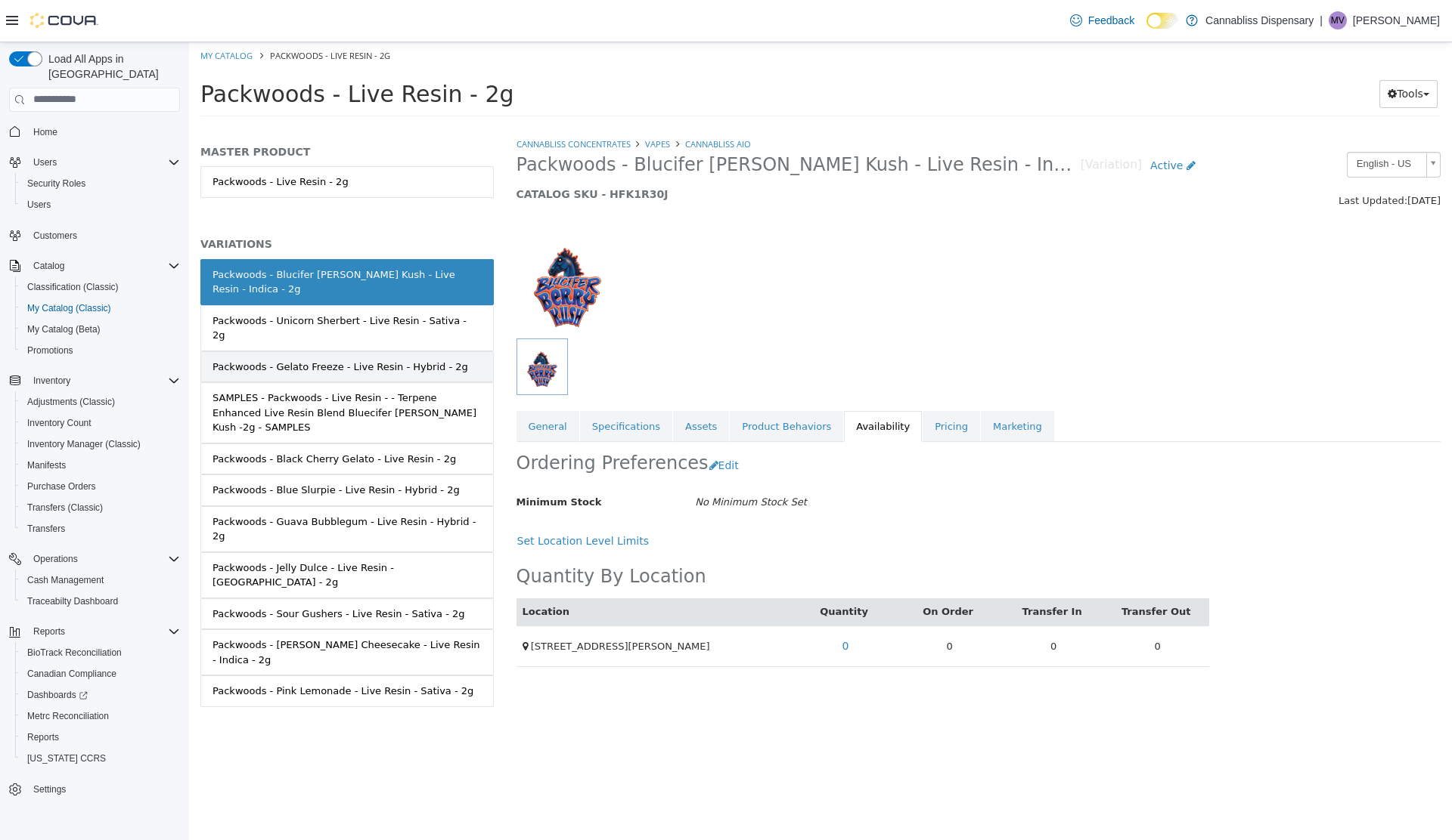
click at [336, 351] on link "Packwoods - Gelato Freeze - Live Resin - Hybrid - 2g" at bounding box center [347, 367] width 293 height 32
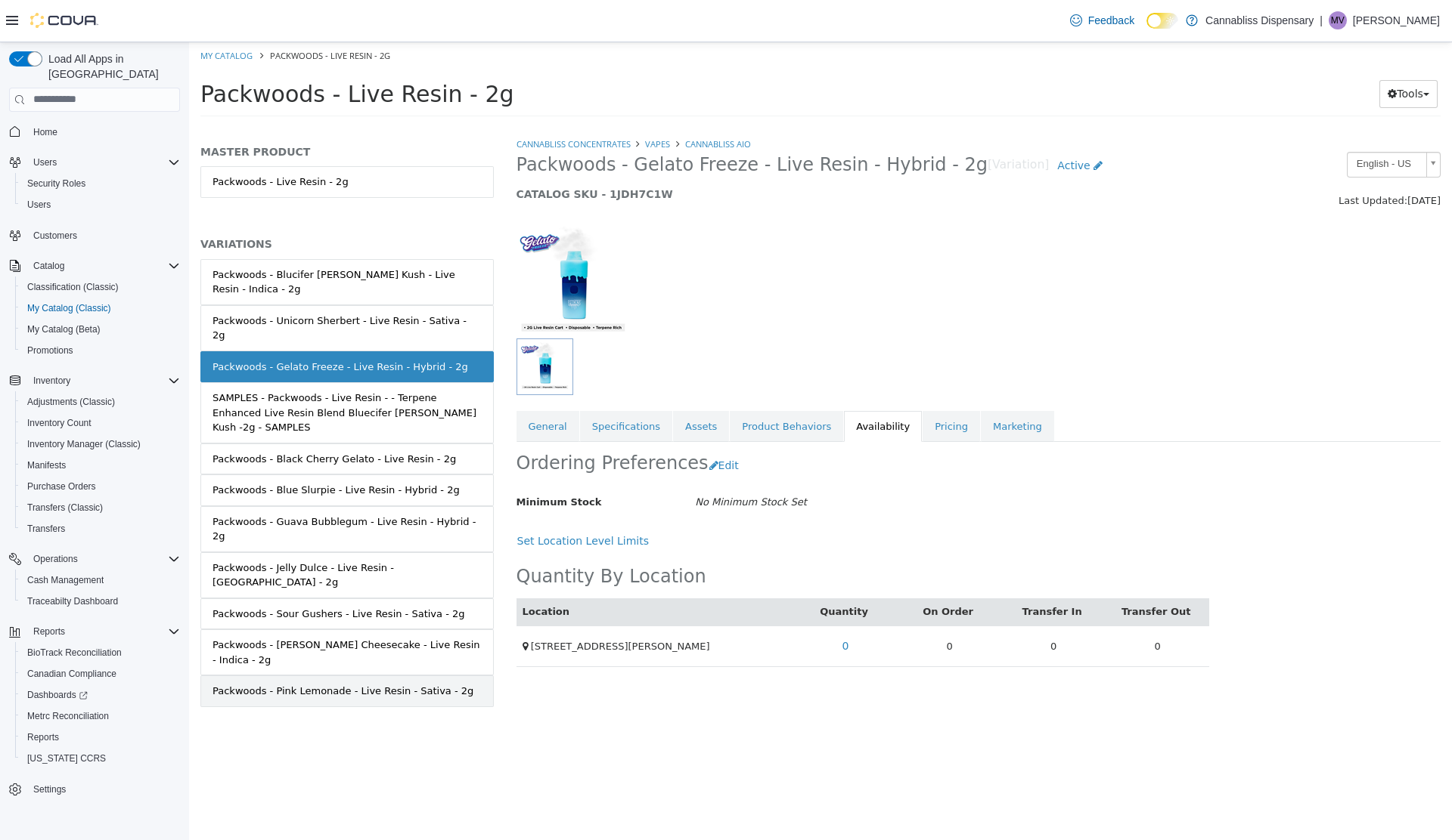
click at [321, 683] on div "Packwoods - Pink Lemonade - Live Resin - Sativa - 2g" at bounding box center [342, 690] width 261 height 15
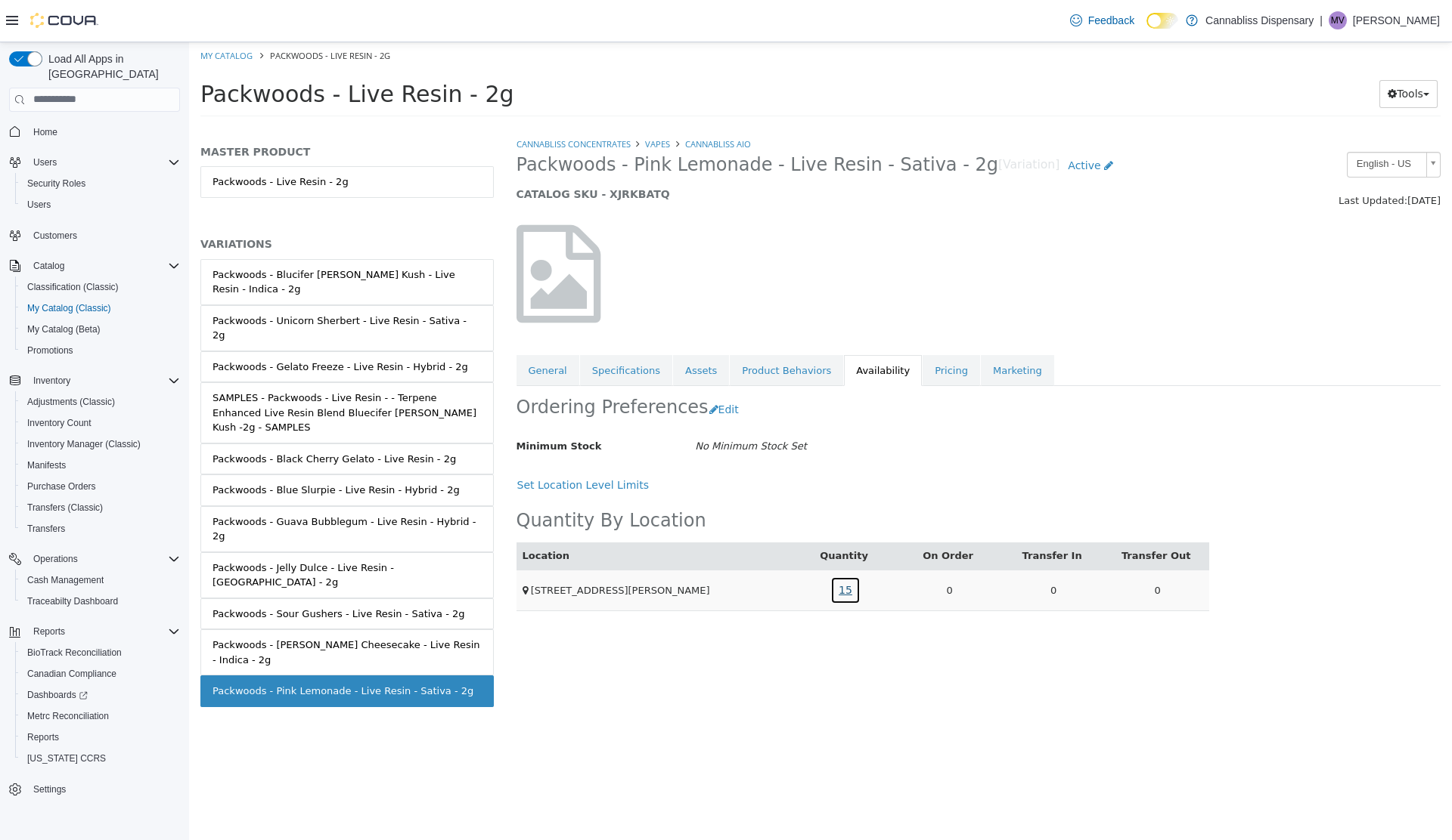
click at [845, 587] on link "15" at bounding box center [845, 590] width 30 height 28
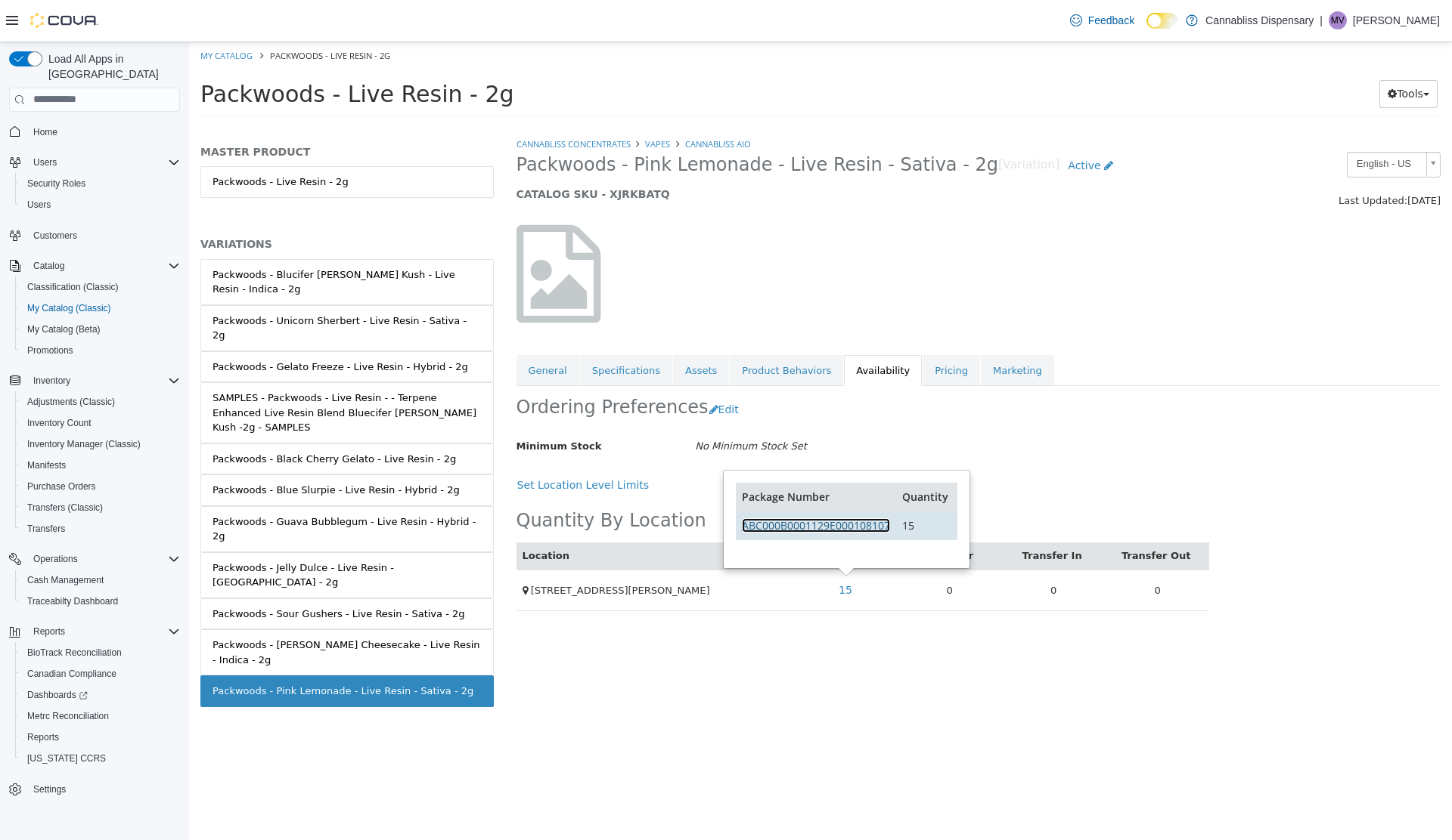
click at [803, 523] on link "ABC000B0001129E000108107" at bounding box center [815, 524] width 148 height 14
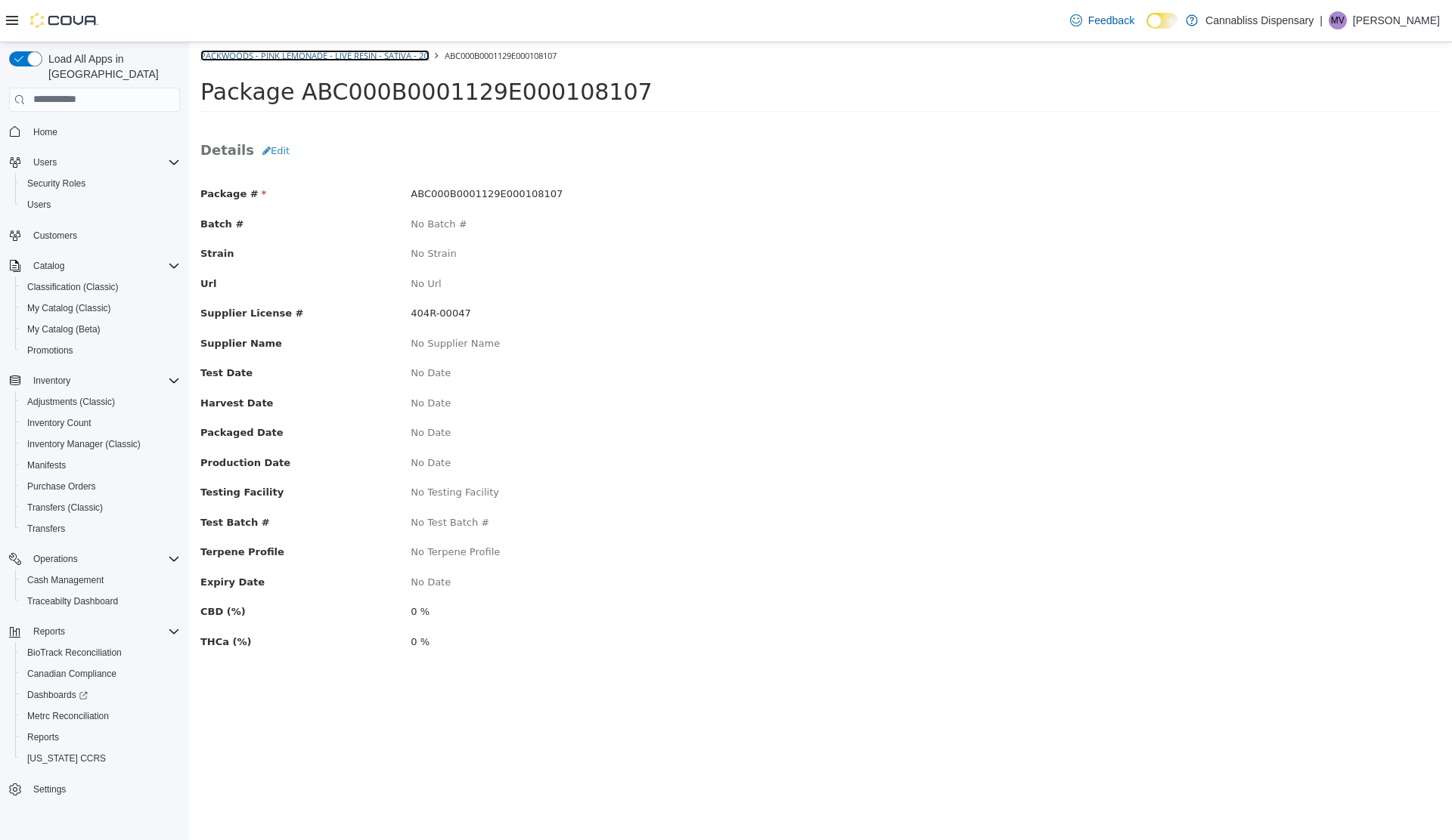
click at [376, 60] on link "Packwoods - Pink Lemonade - Live Resin - Sativa - 2g" at bounding box center [314, 54] width 229 height 11
